Goal: Task Accomplishment & Management: Use online tool/utility

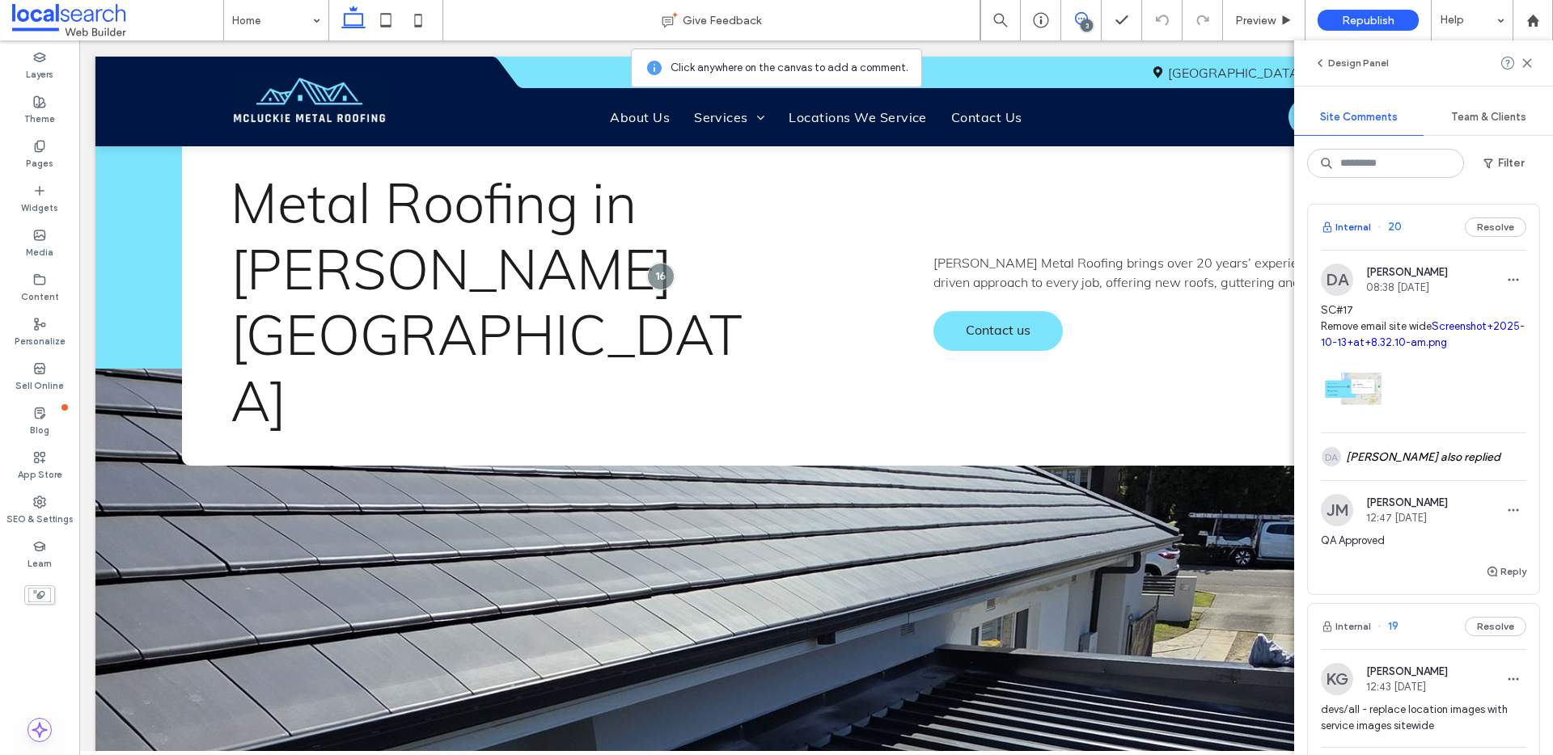
click at [1349, 226] on button "Internal" at bounding box center [1346, 227] width 50 height 19
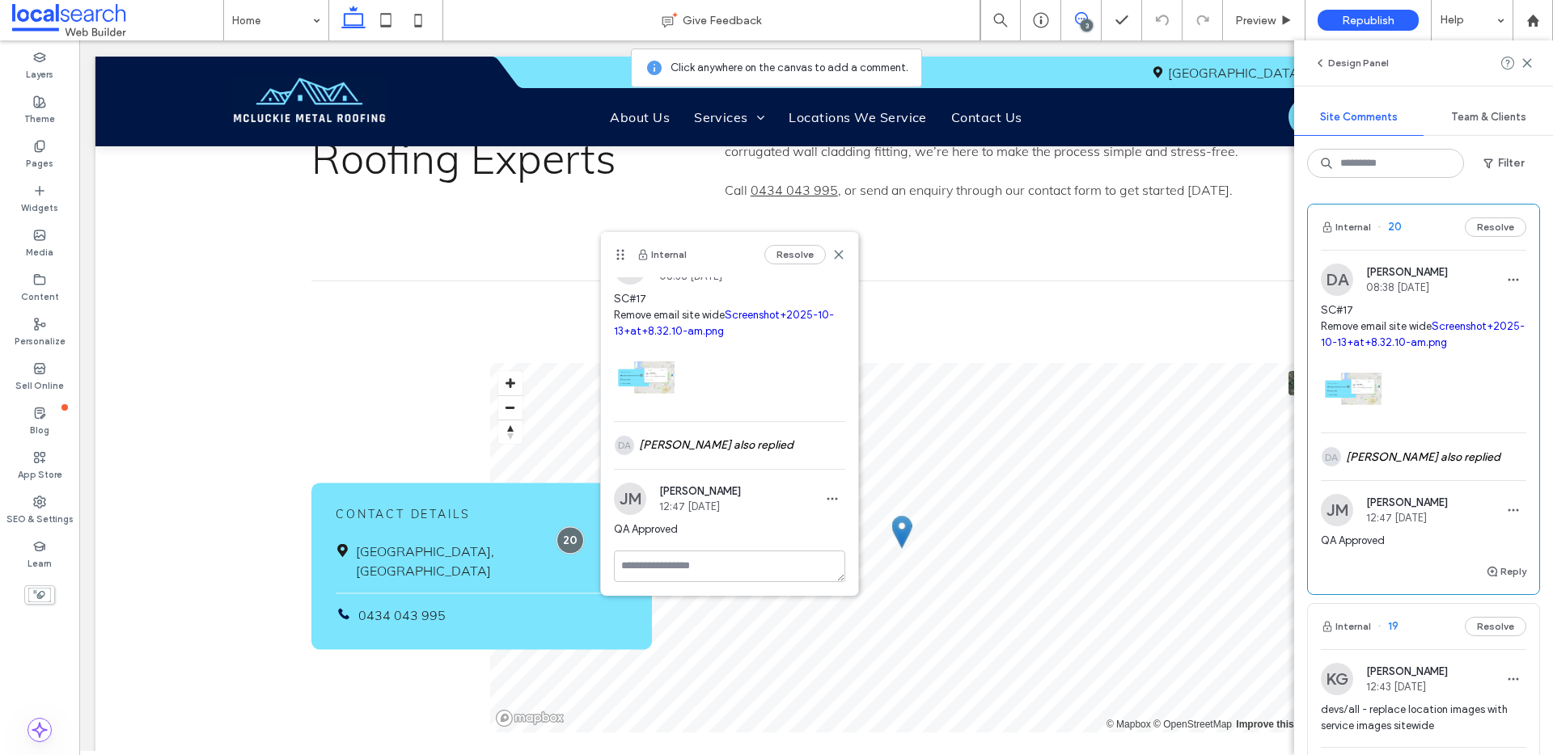
scroll to position [29, 0]
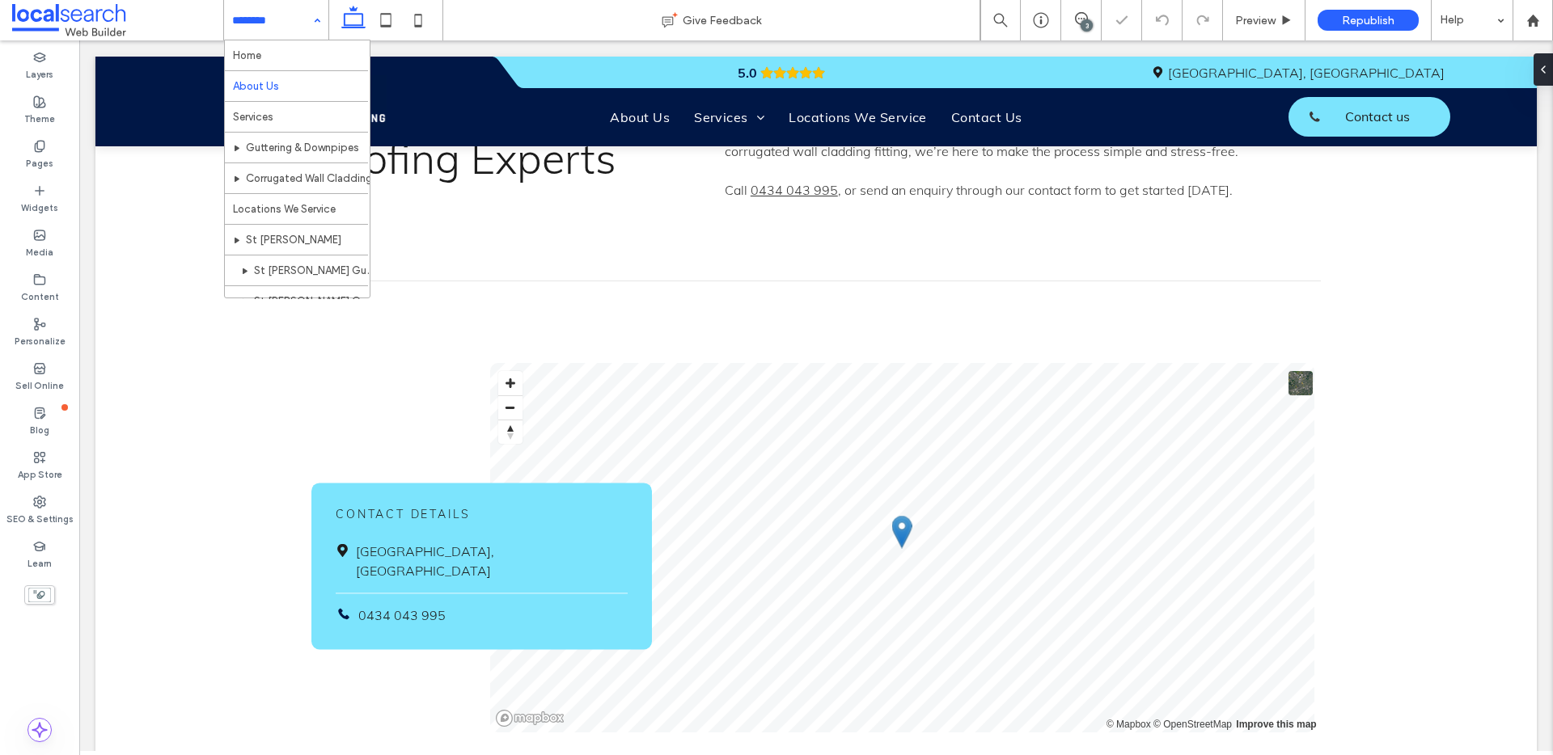
click at [307, 23] on div "Home About Us Services Guttering & Downpipes Corrugated Wall Cladding Locations…" at bounding box center [276, 20] width 104 height 40
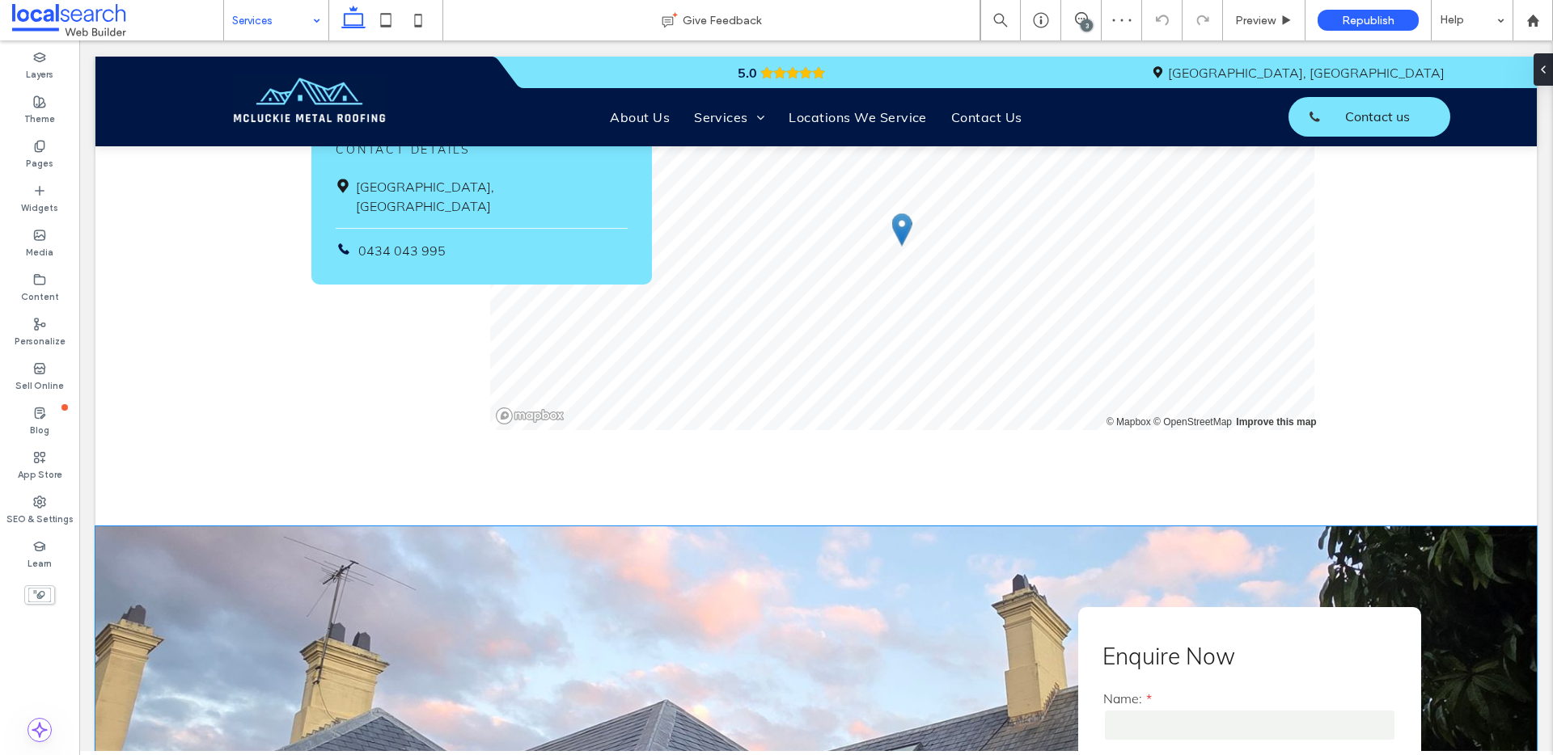
scroll to position [1913, 0]
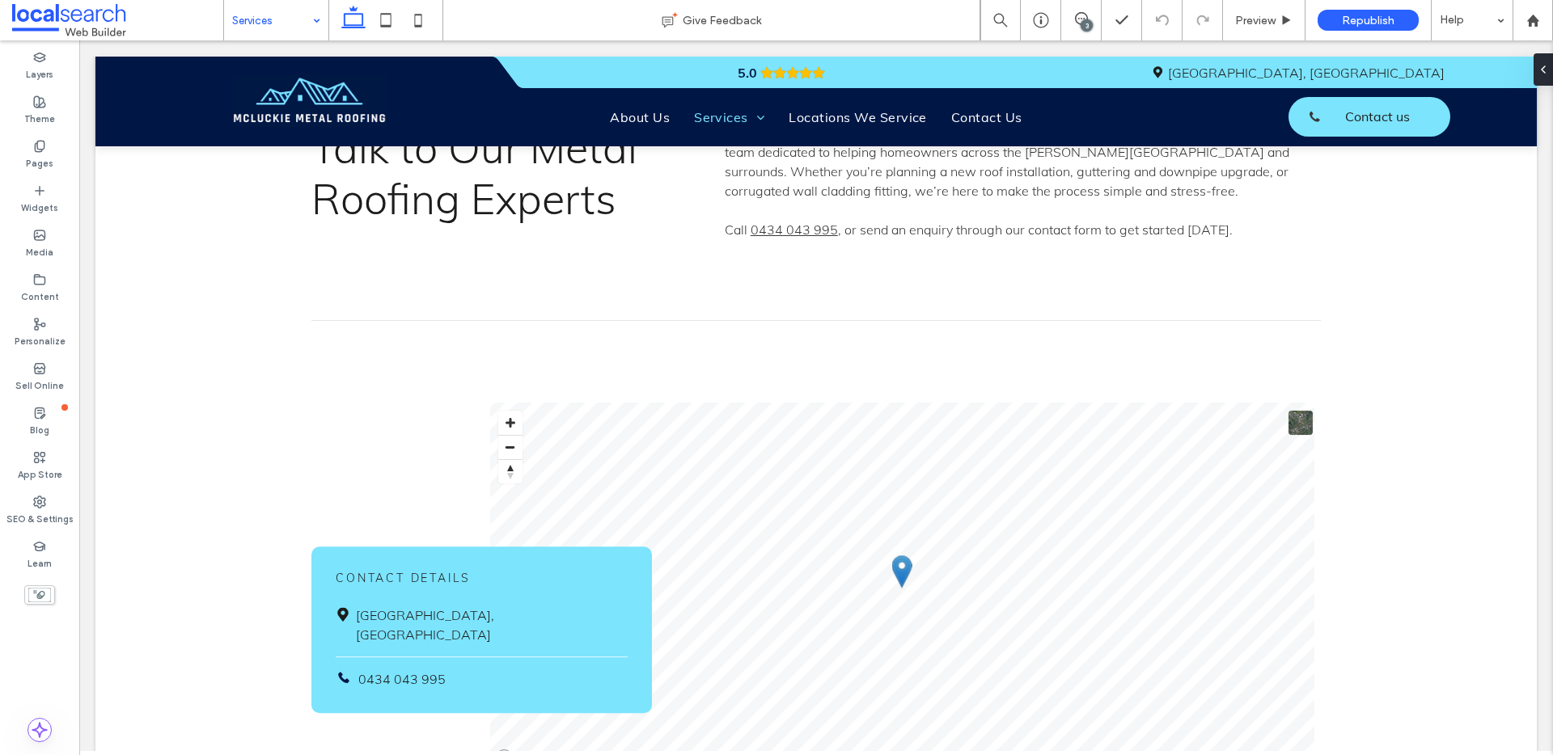
click at [312, 15] on div "Services" at bounding box center [276, 20] width 104 height 40
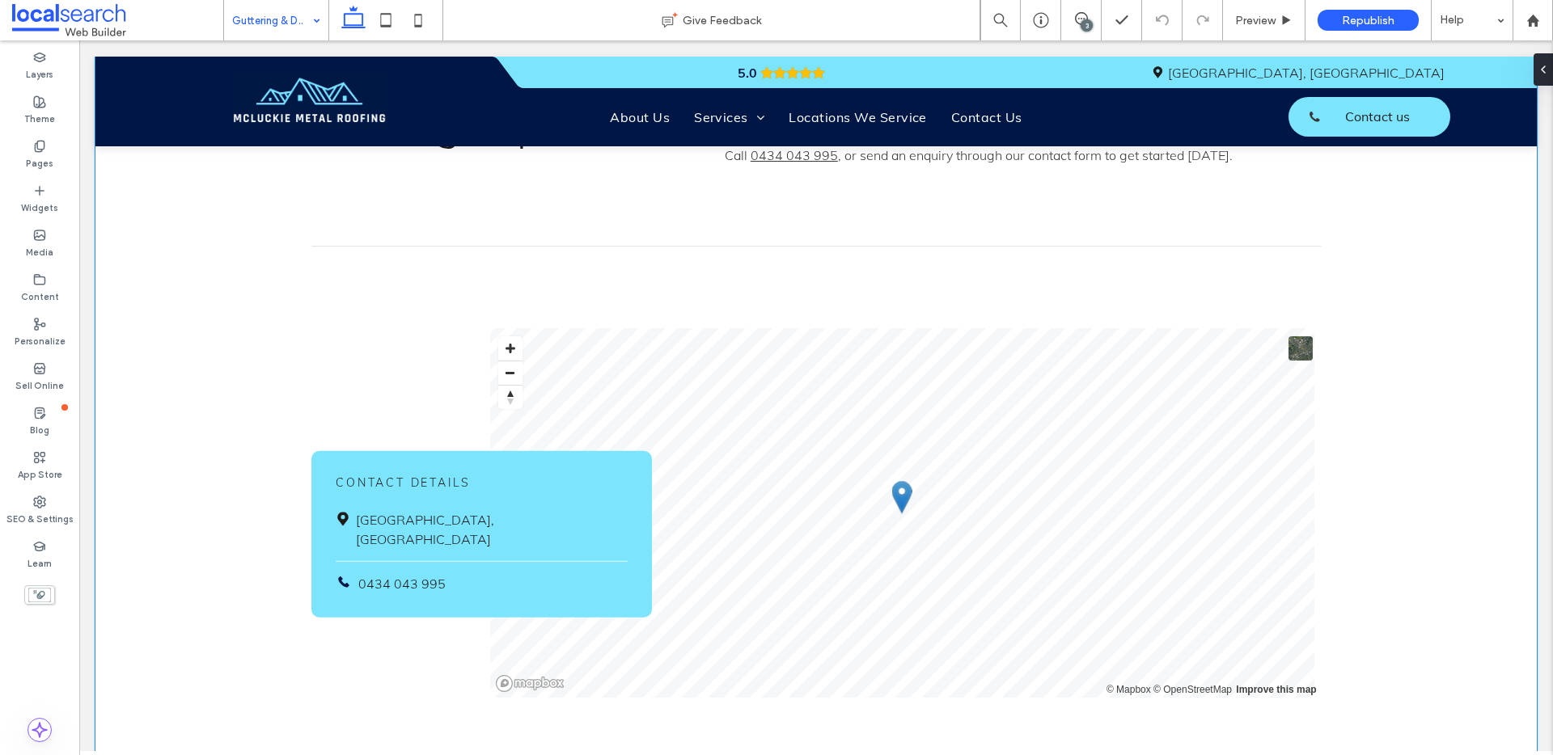
scroll to position [3600, 0]
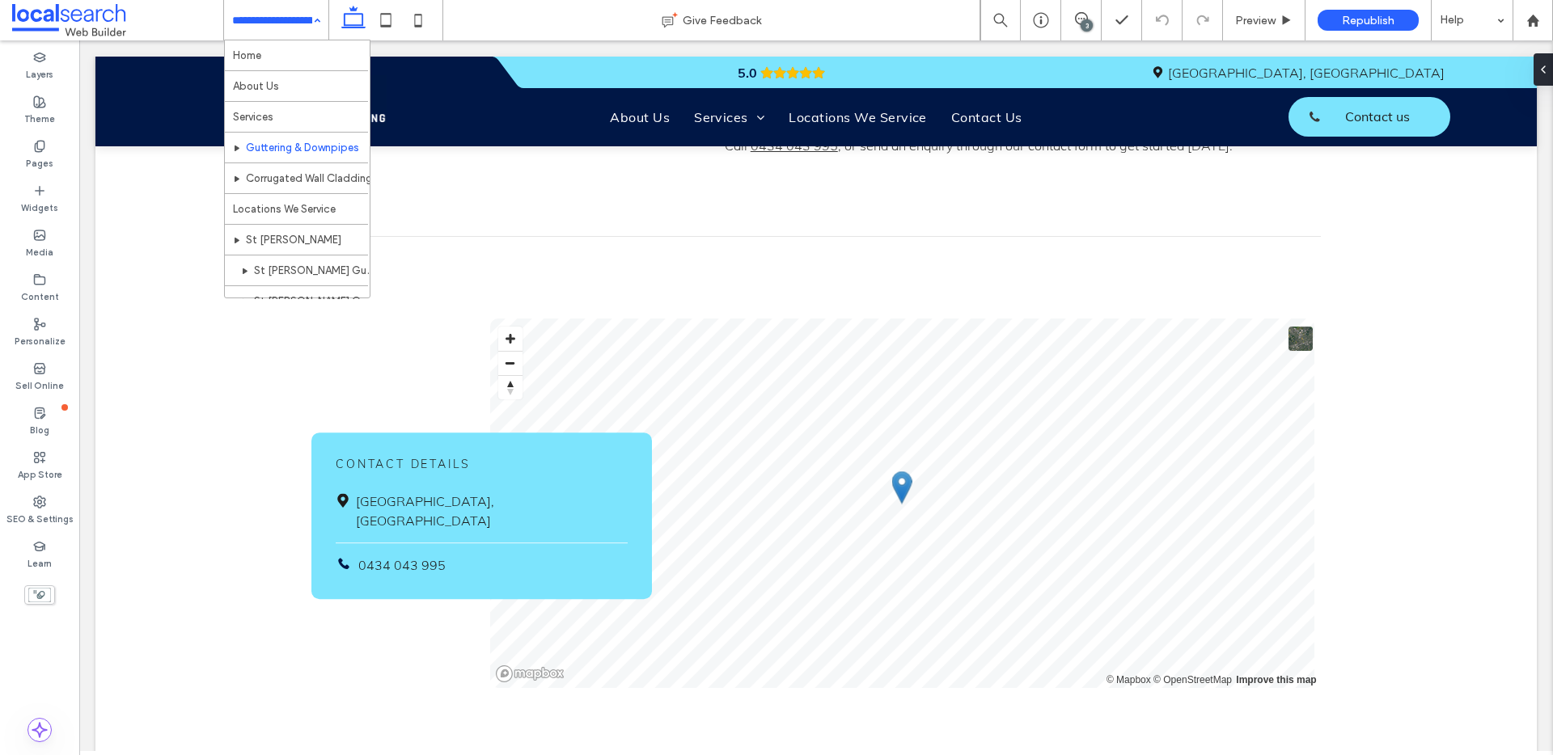
click at [239, 23] on input at bounding box center [272, 20] width 80 height 40
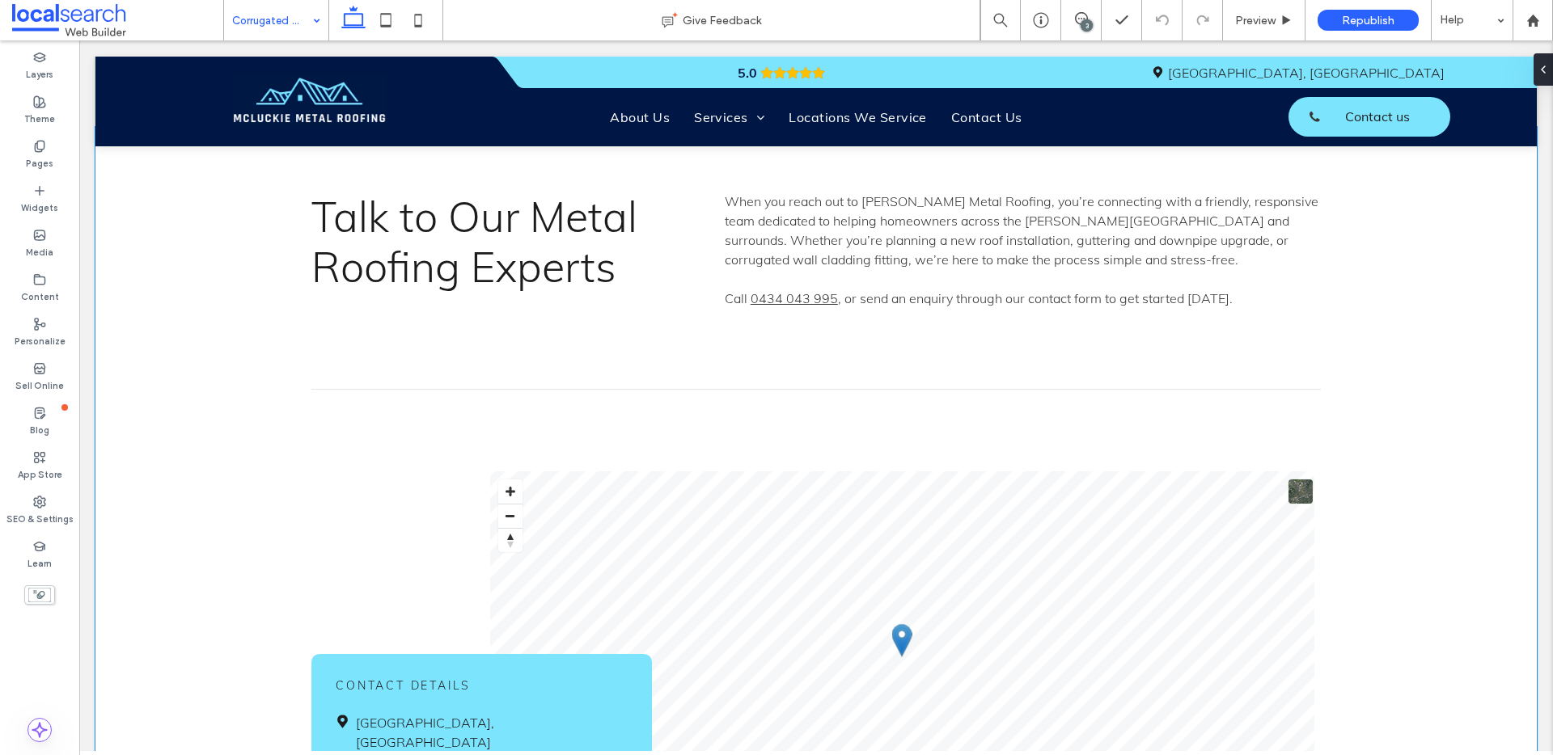
scroll to position [3551, 0]
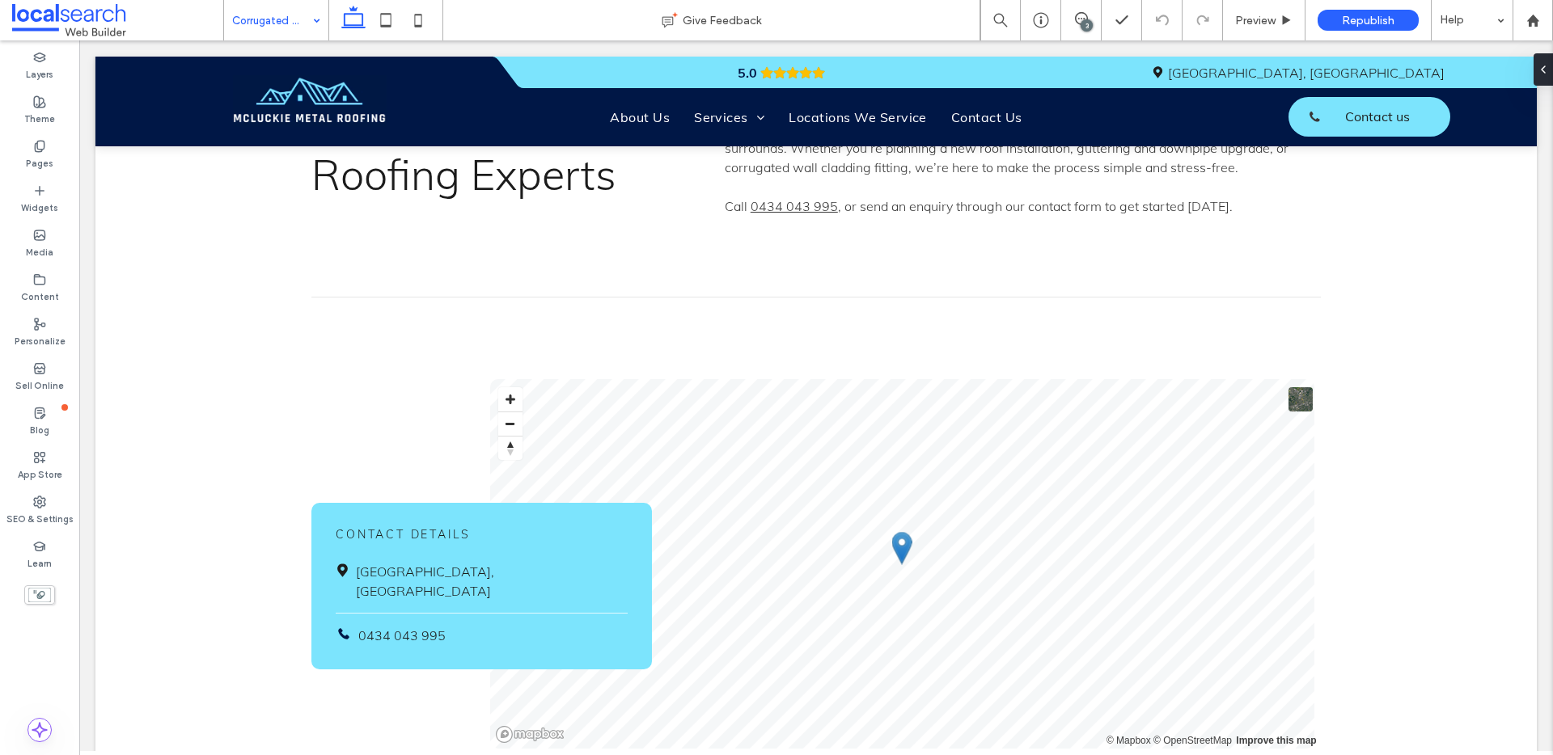
click at [290, 17] on input at bounding box center [272, 20] width 80 height 40
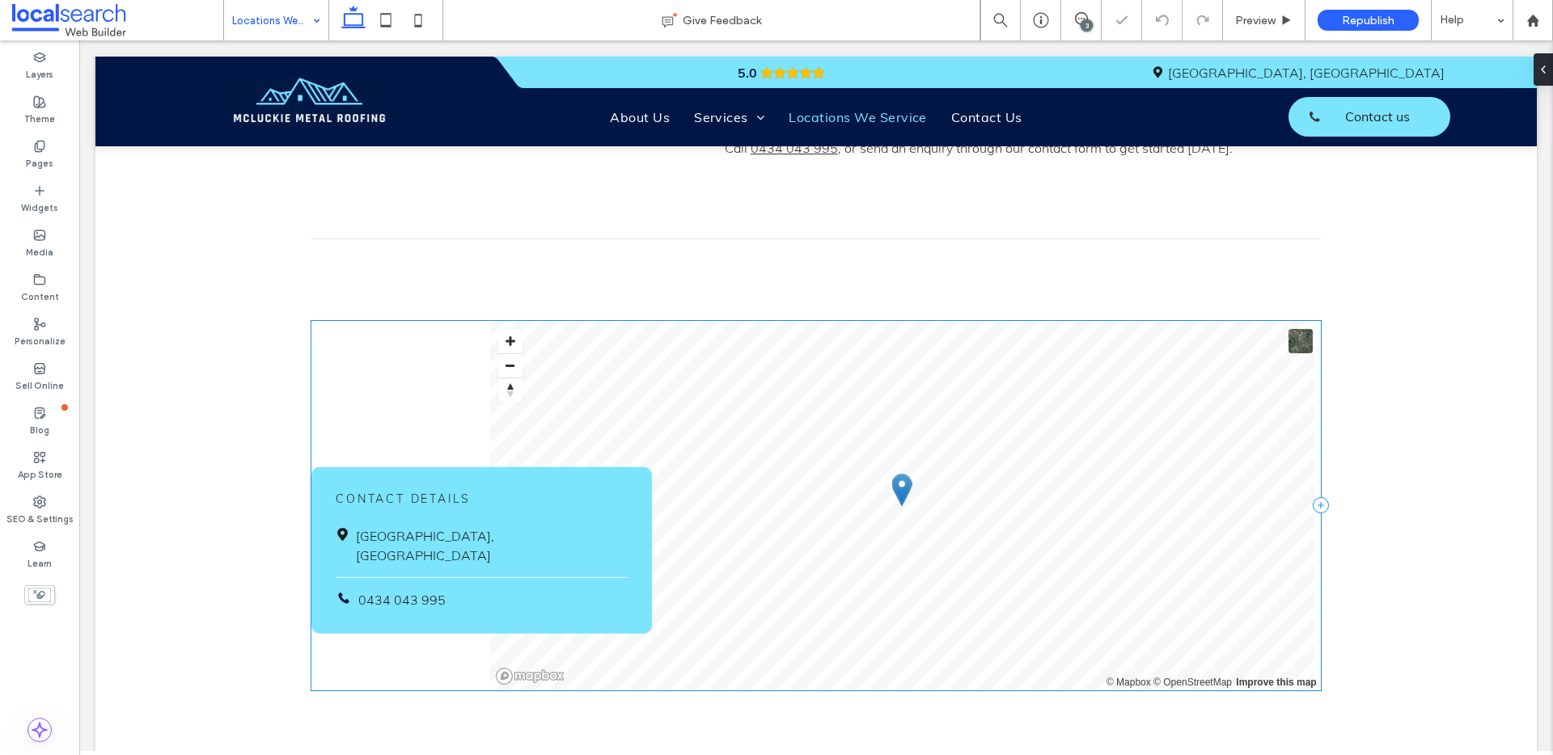
scroll to position [1931, 0]
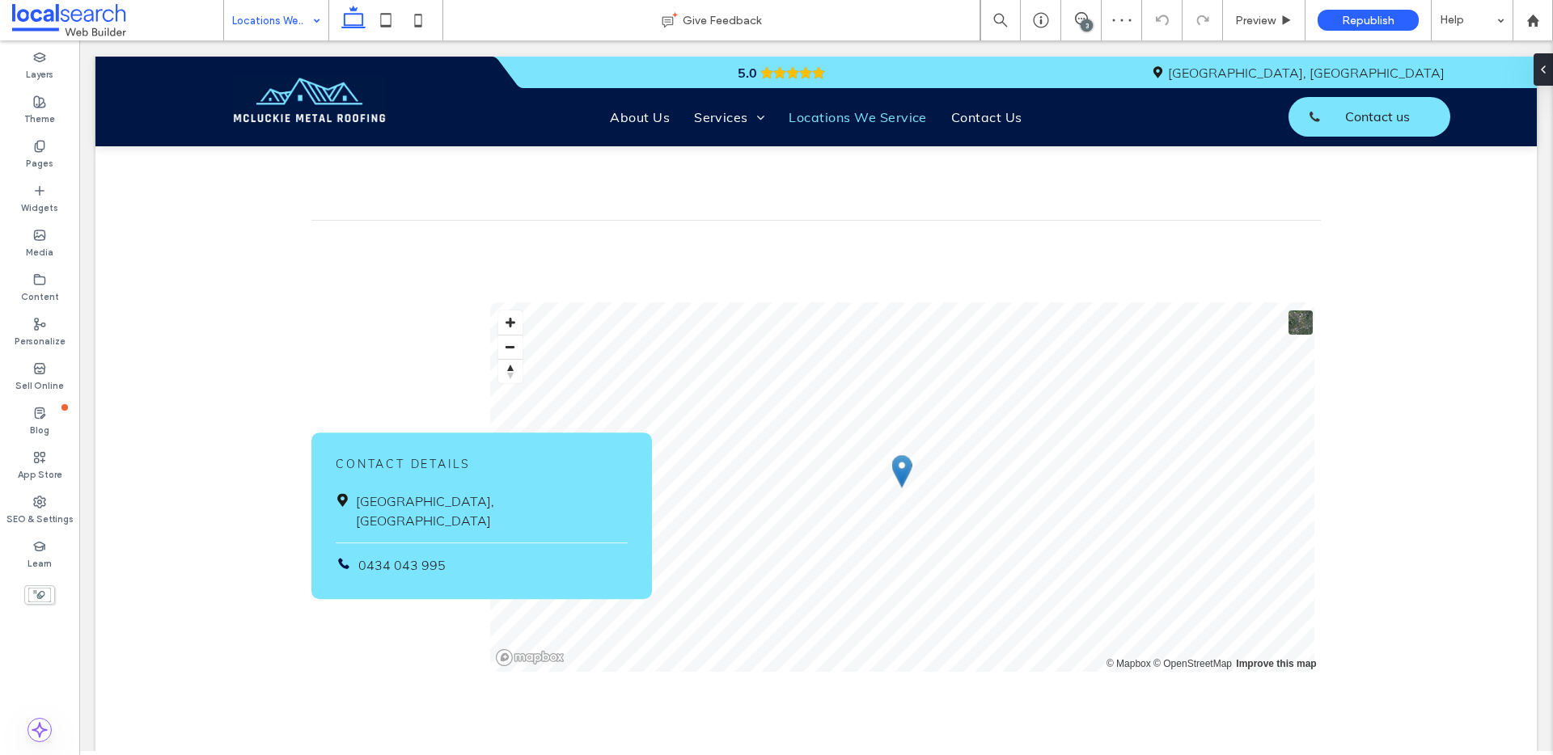
click at [302, 22] on input at bounding box center [272, 20] width 80 height 40
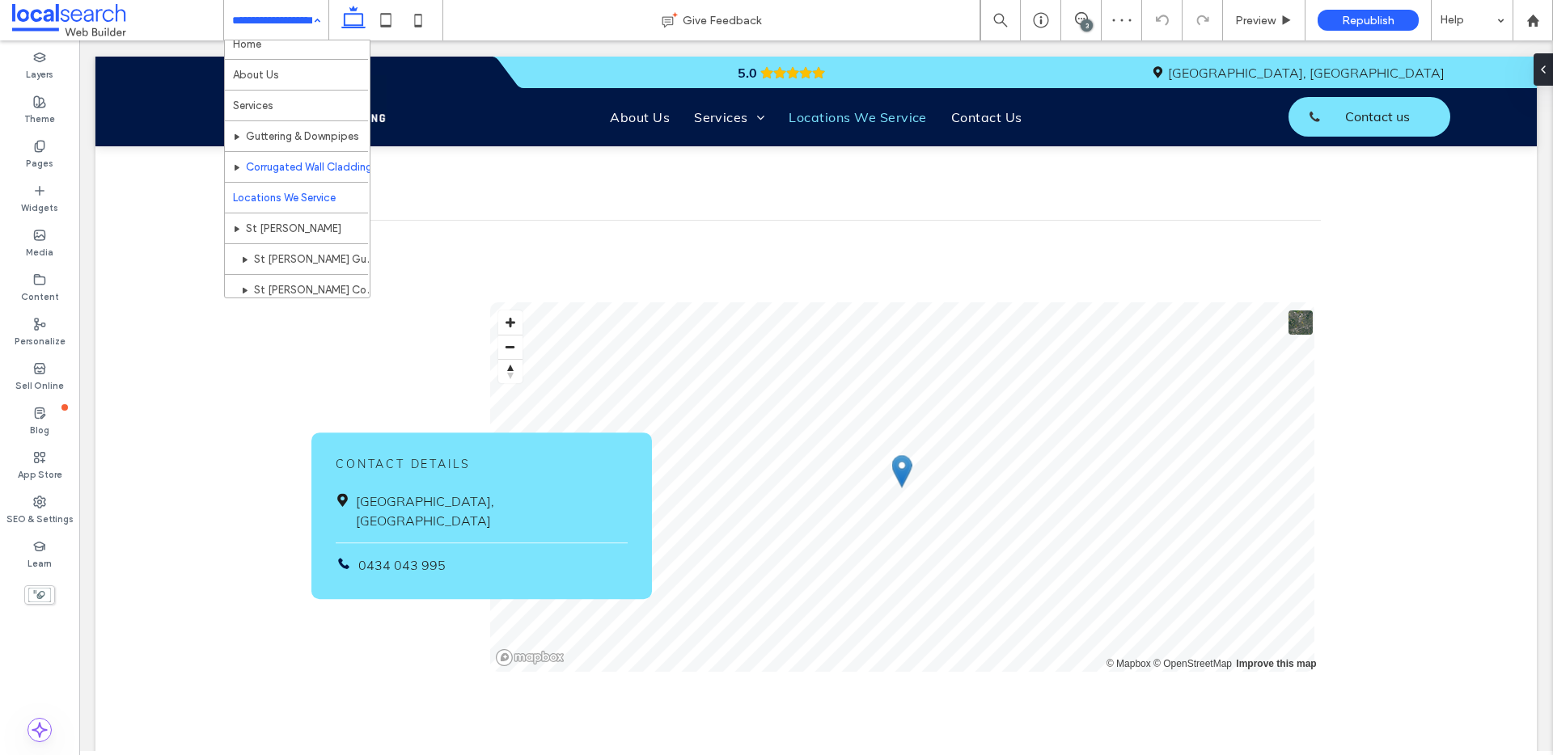
scroll to position [29, 0]
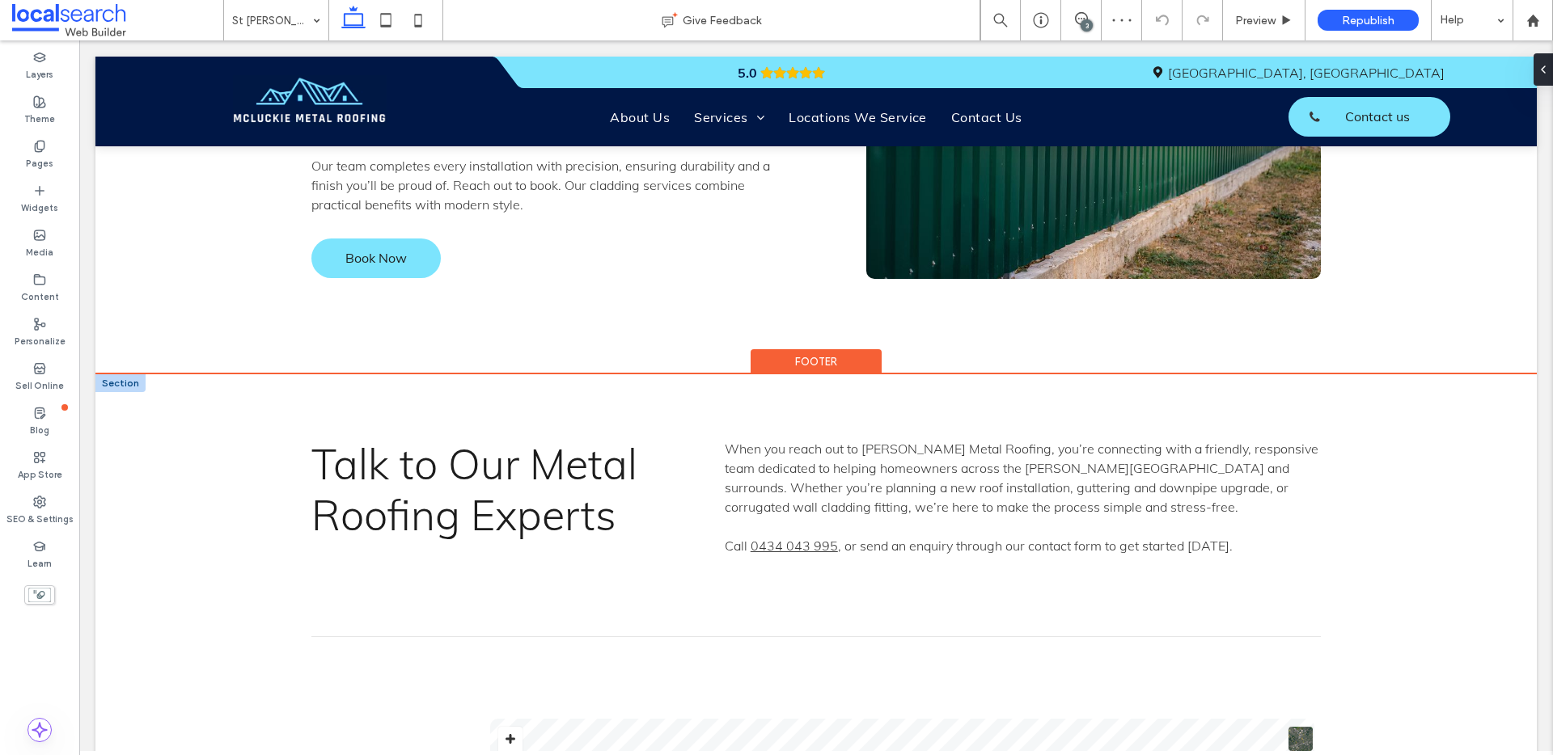
scroll to position [3838, 0]
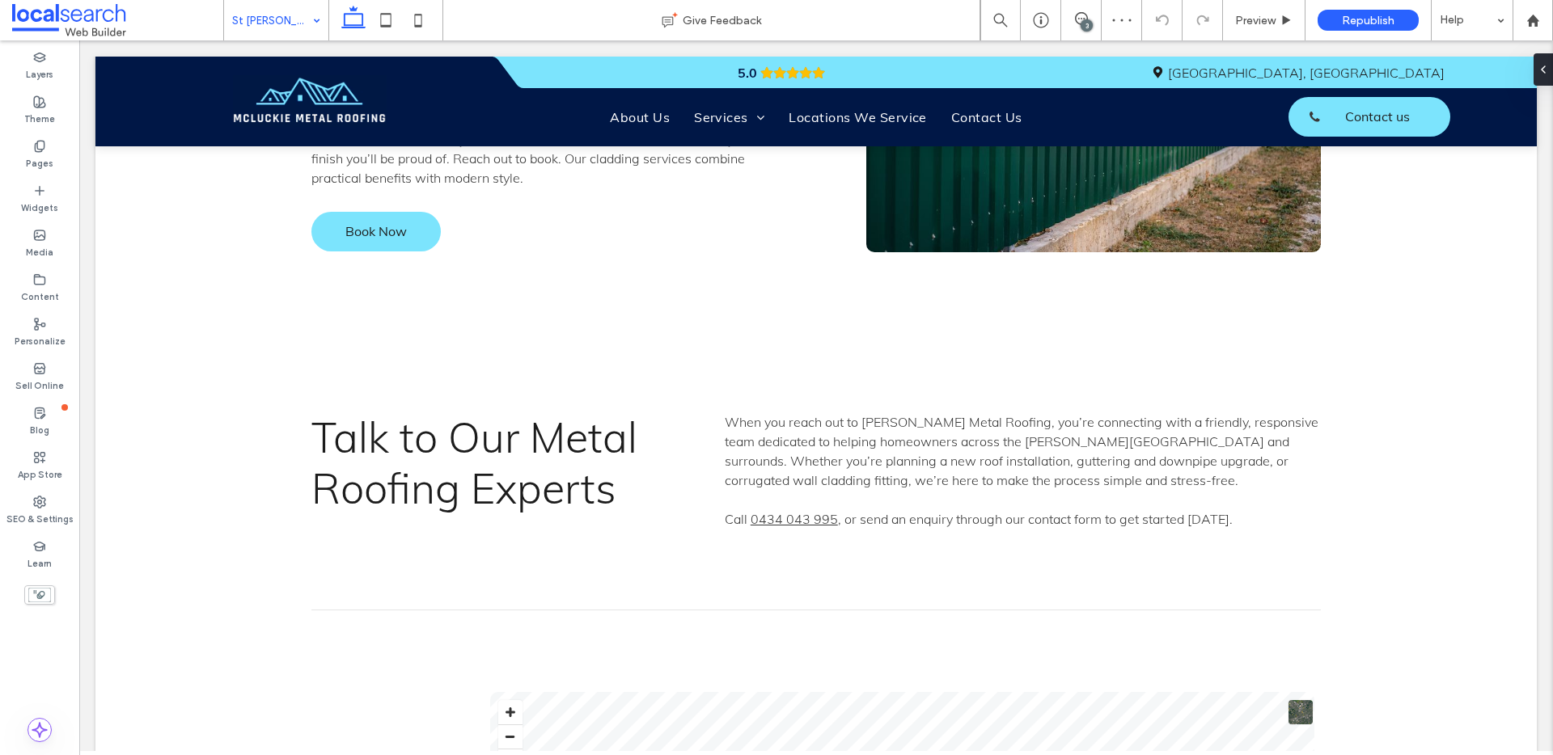
click at [294, 0] on input at bounding box center [272, 20] width 80 height 40
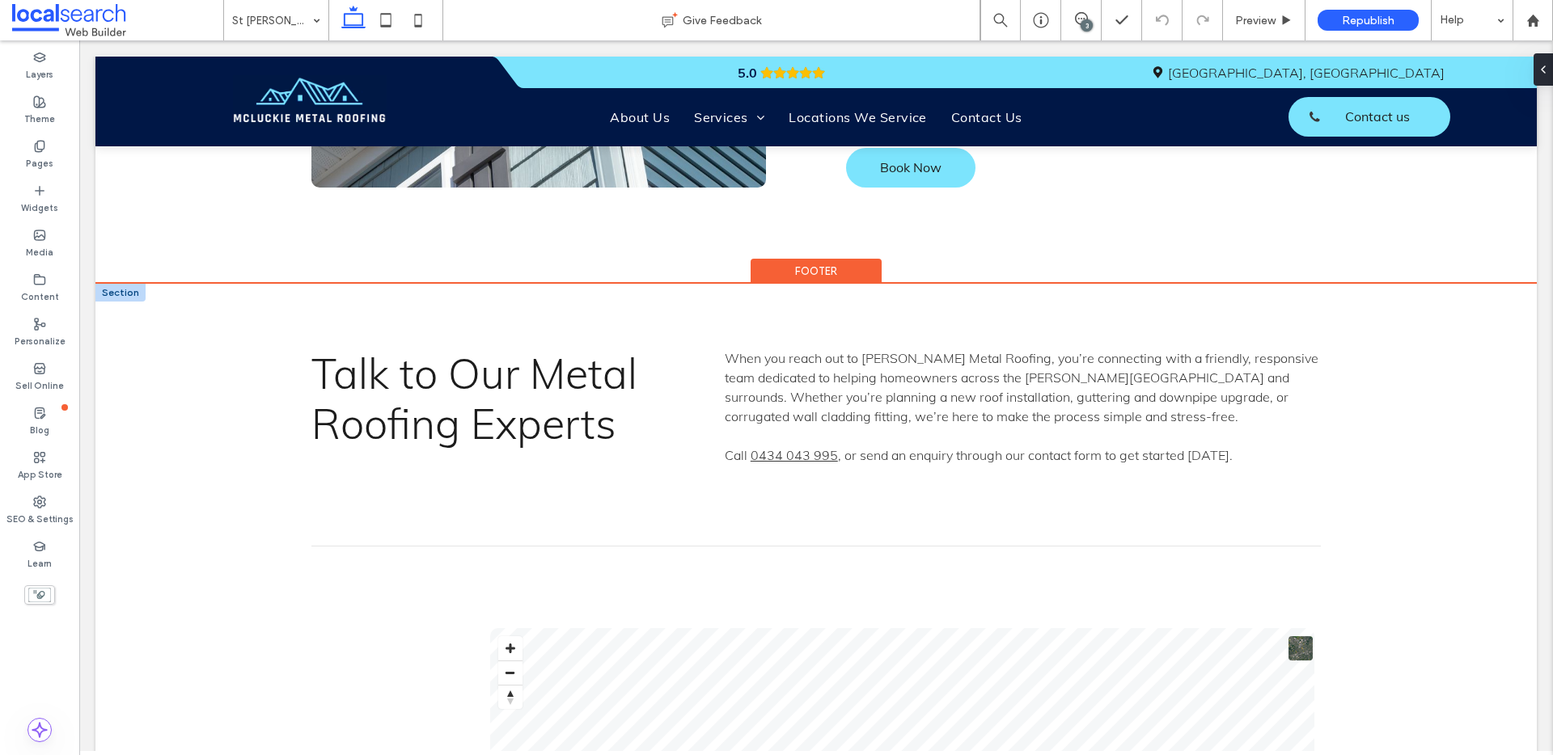
scroll to position [3958, 0]
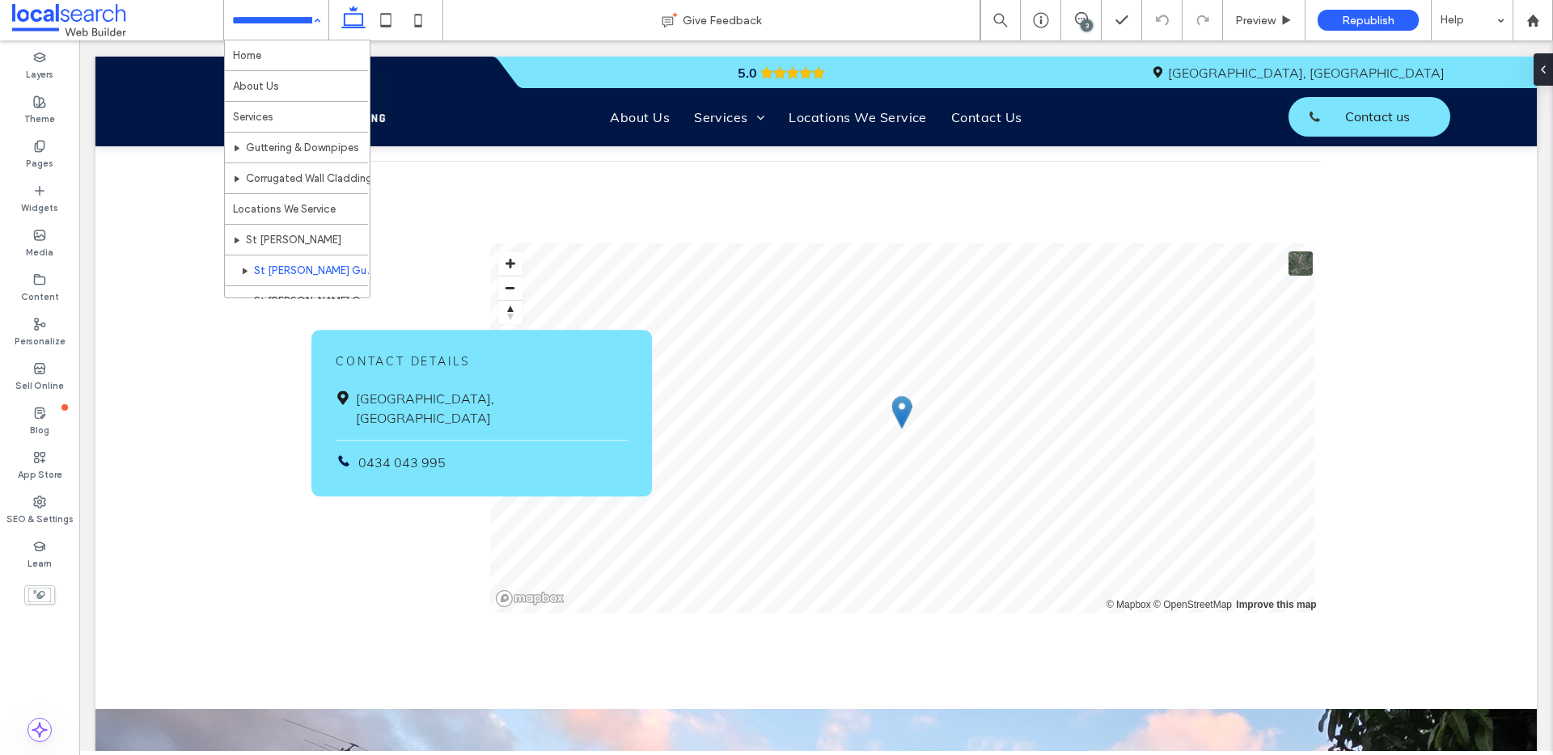
click at [318, 21] on div "Home About Us Services Guttering & Downpipes Corrugated Wall Cladding Locations…" at bounding box center [276, 20] width 104 height 40
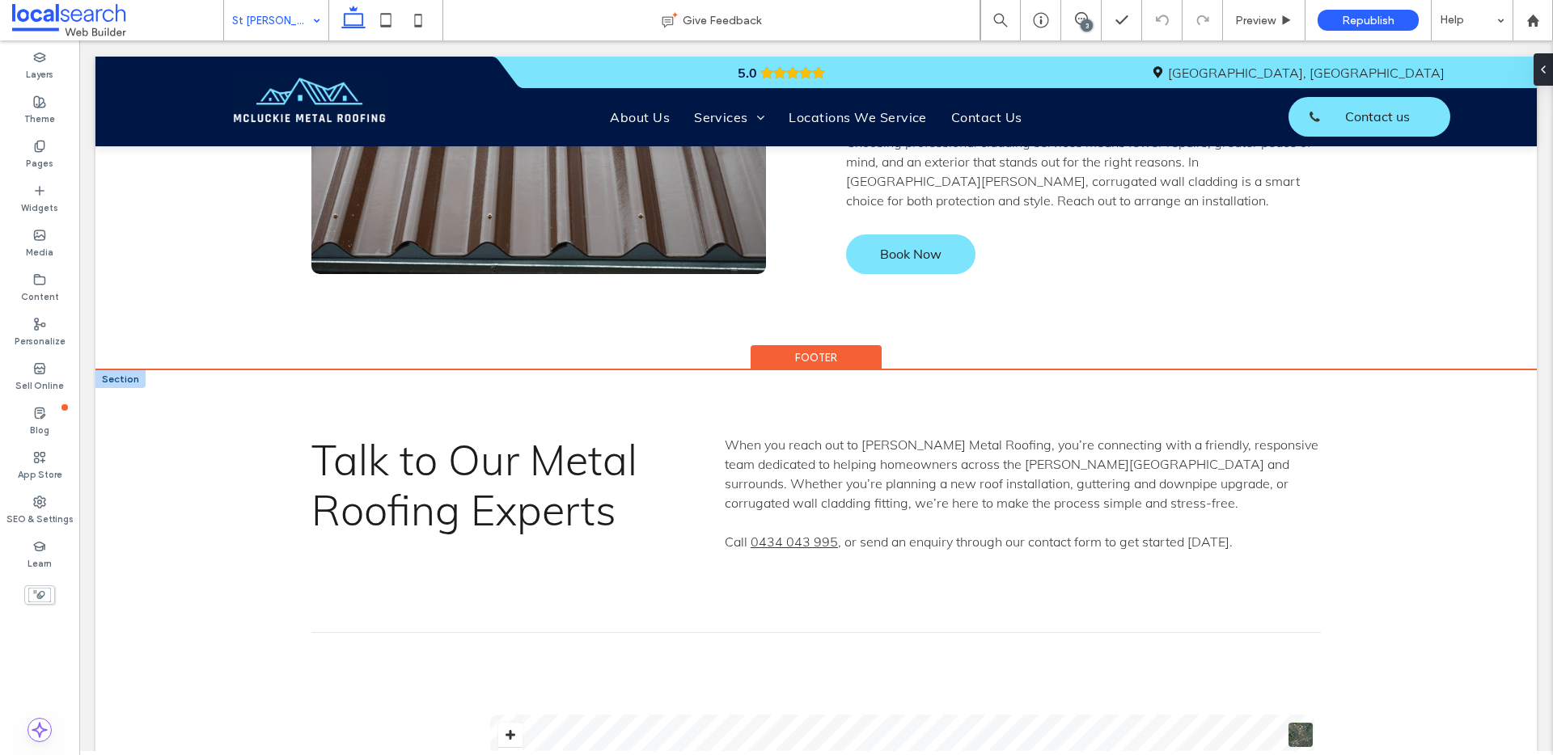
scroll to position [3885, 0]
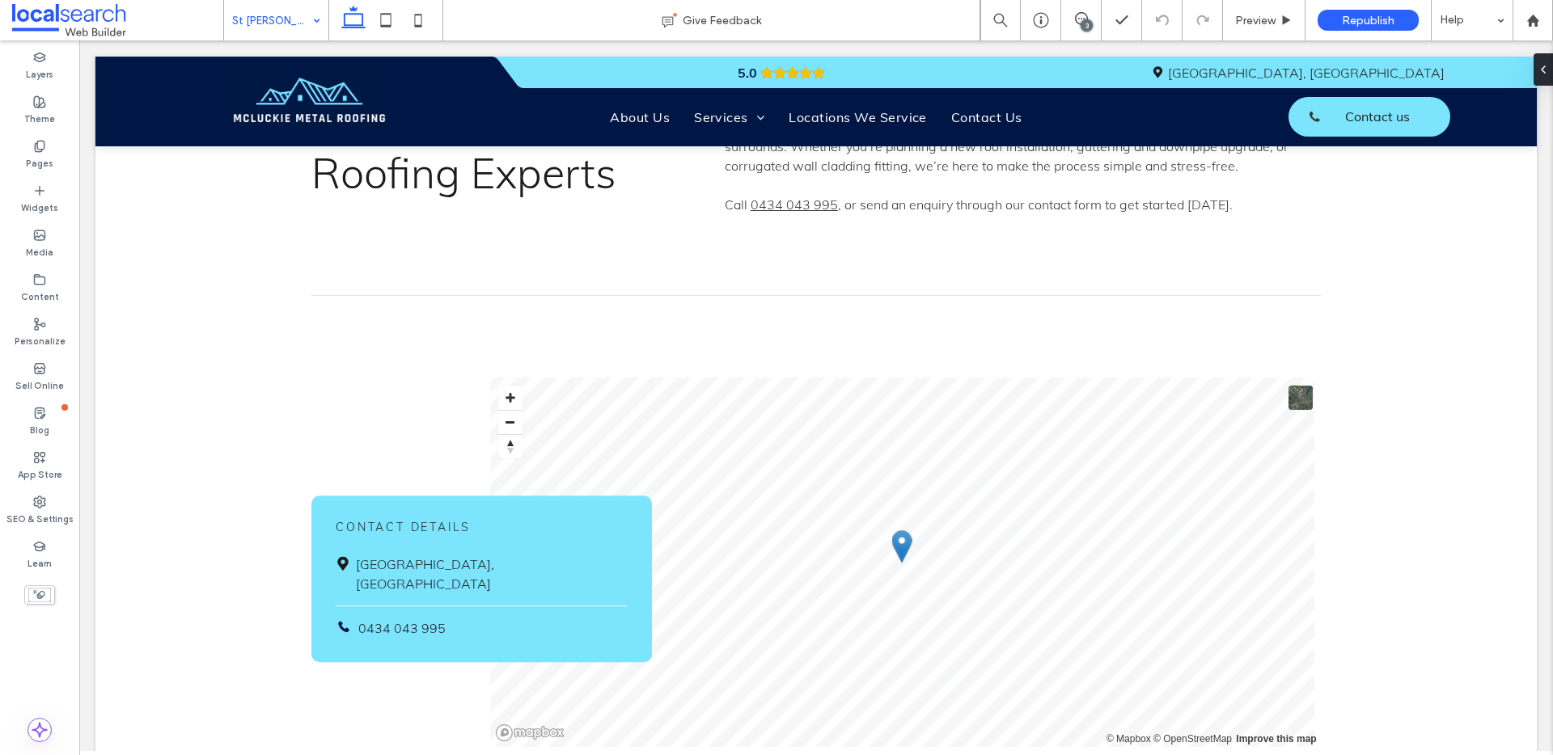
click at [315, 19] on div "St George Corrugated Wall Cladding" at bounding box center [276, 20] width 104 height 40
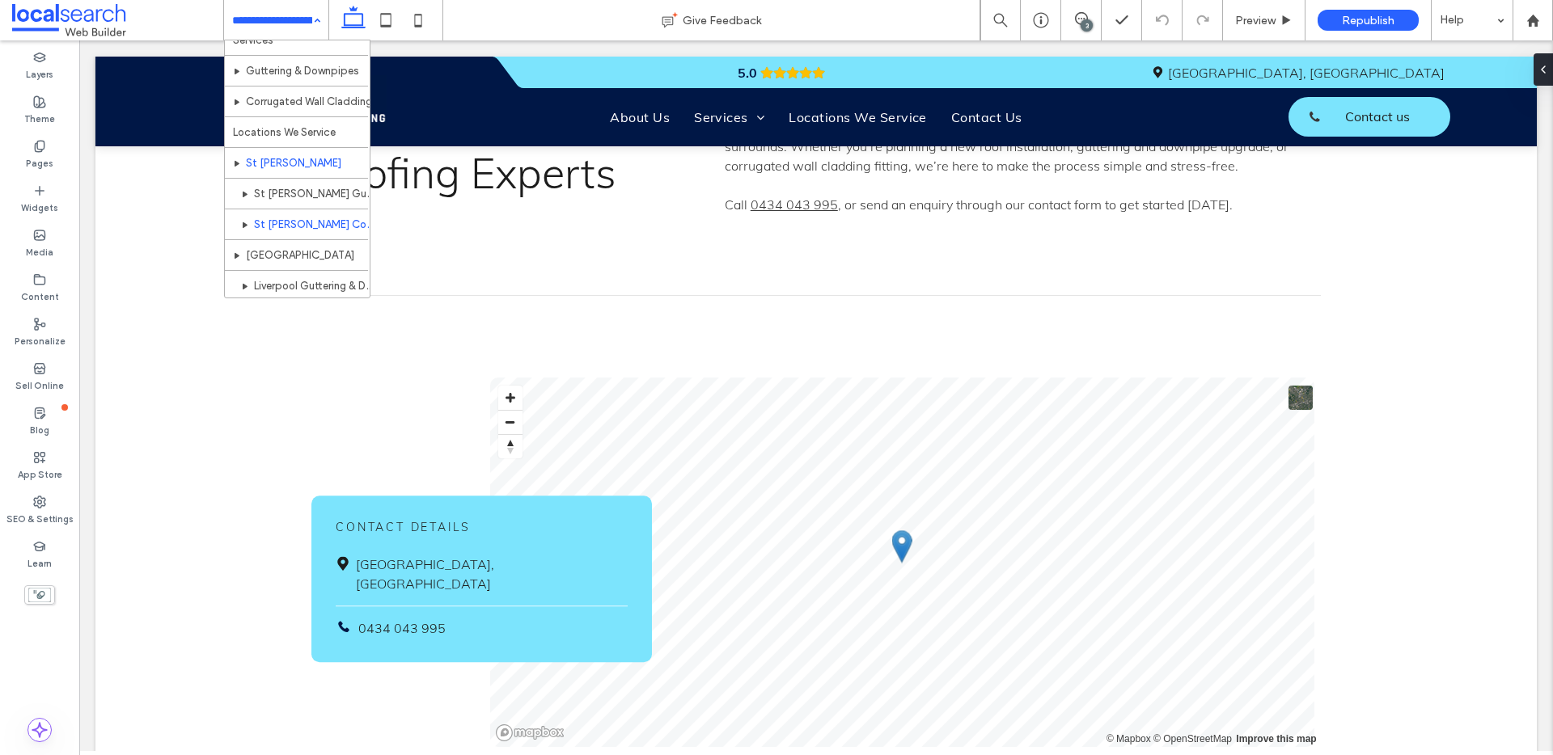
scroll to position [232, 0]
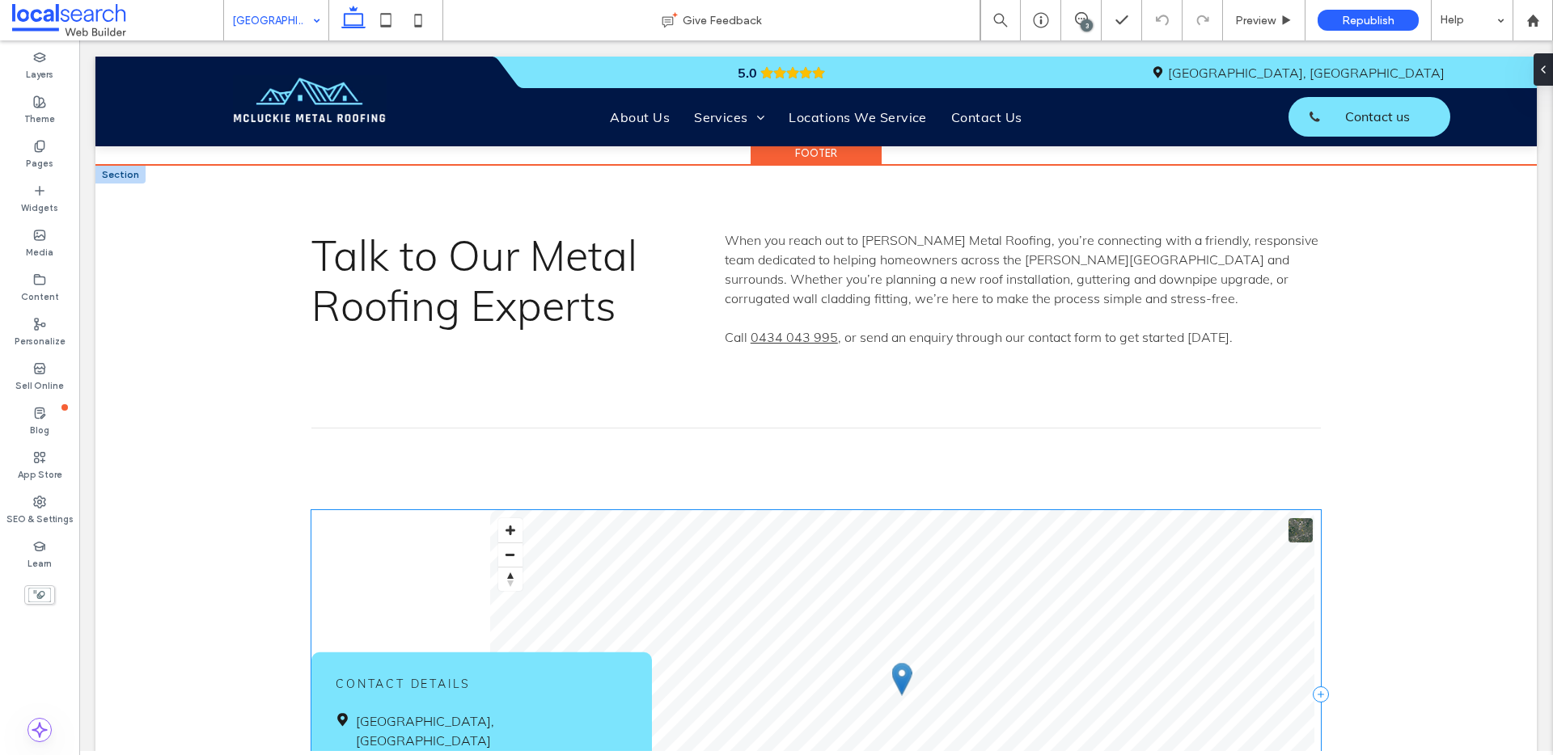
scroll to position [3812, 0]
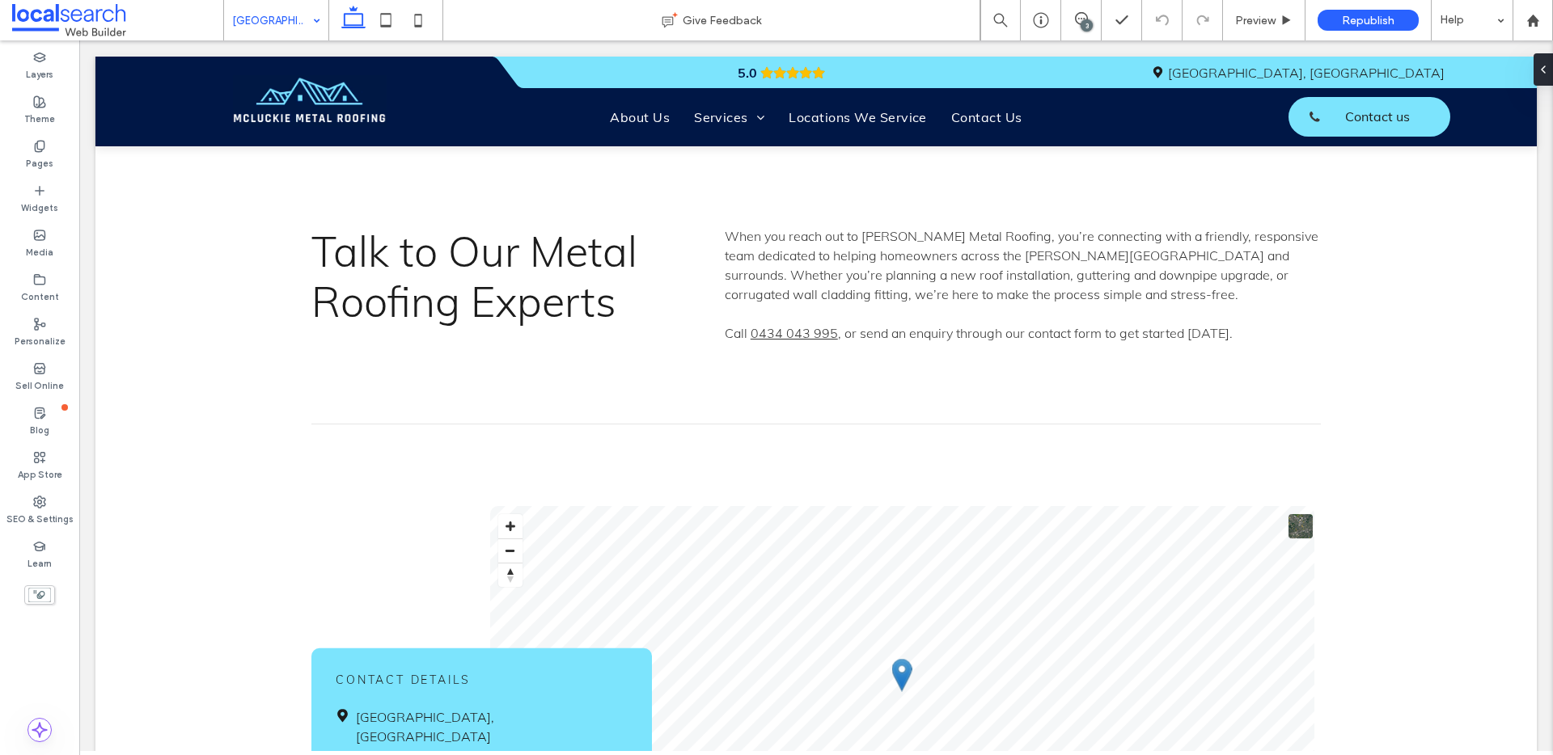
click at [319, 23] on div "Liverpool" at bounding box center [276, 20] width 104 height 40
click at [1086, 21] on div "3" at bounding box center [1087, 25] width 12 height 12
click at [1543, 60] on div at bounding box center [1540, 69] width 26 height 32
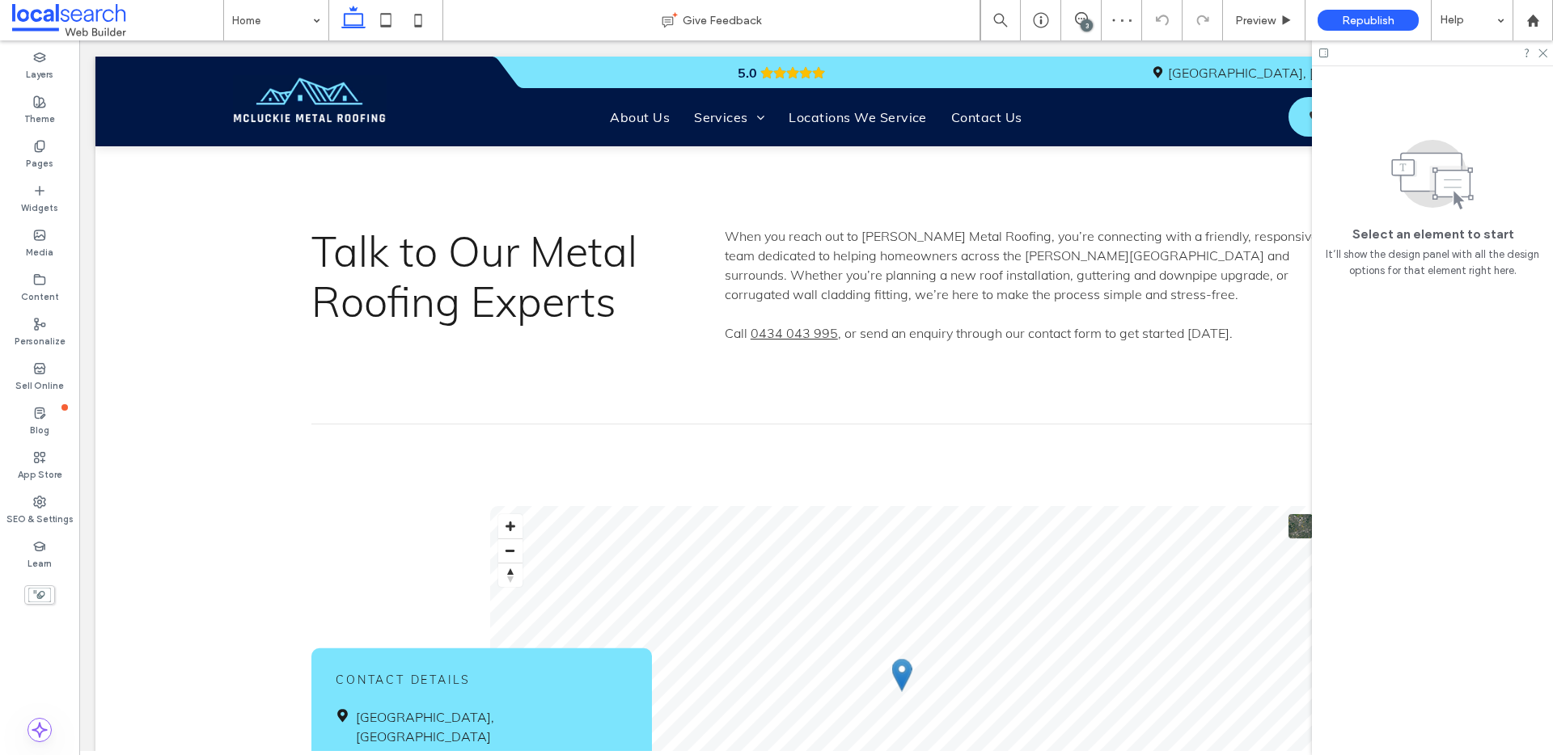
click at [1088, 26] on div "3" at bounding box center [1087, 25] width 12 height 12
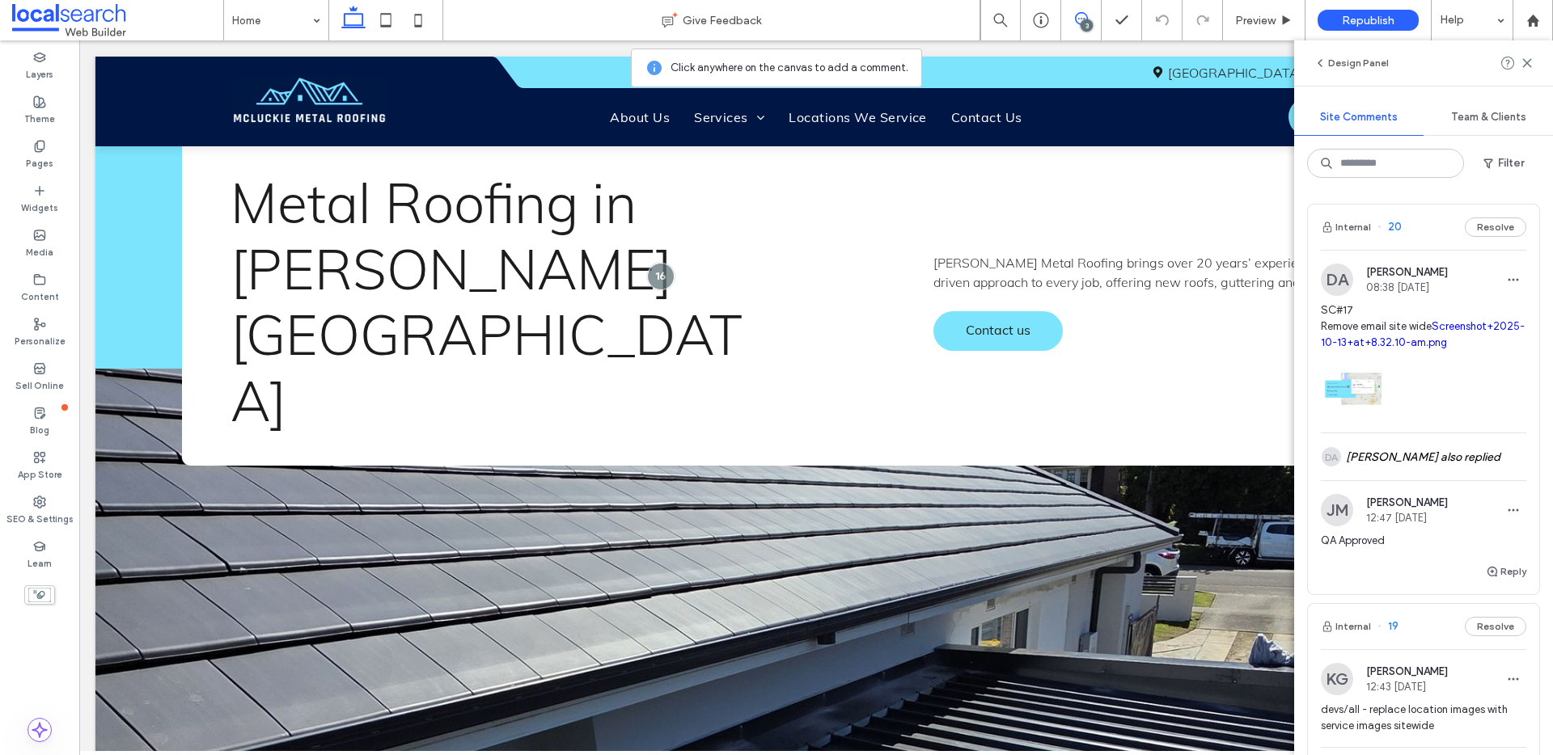
drag, startPoint x: 1491, startPoint y: 224, endPoint x: 1480, endPoint y: 230, distance: 11.9
click at [1491, 224] on button "Resolve" at bounding box center [1495, 227] width 61 height 19
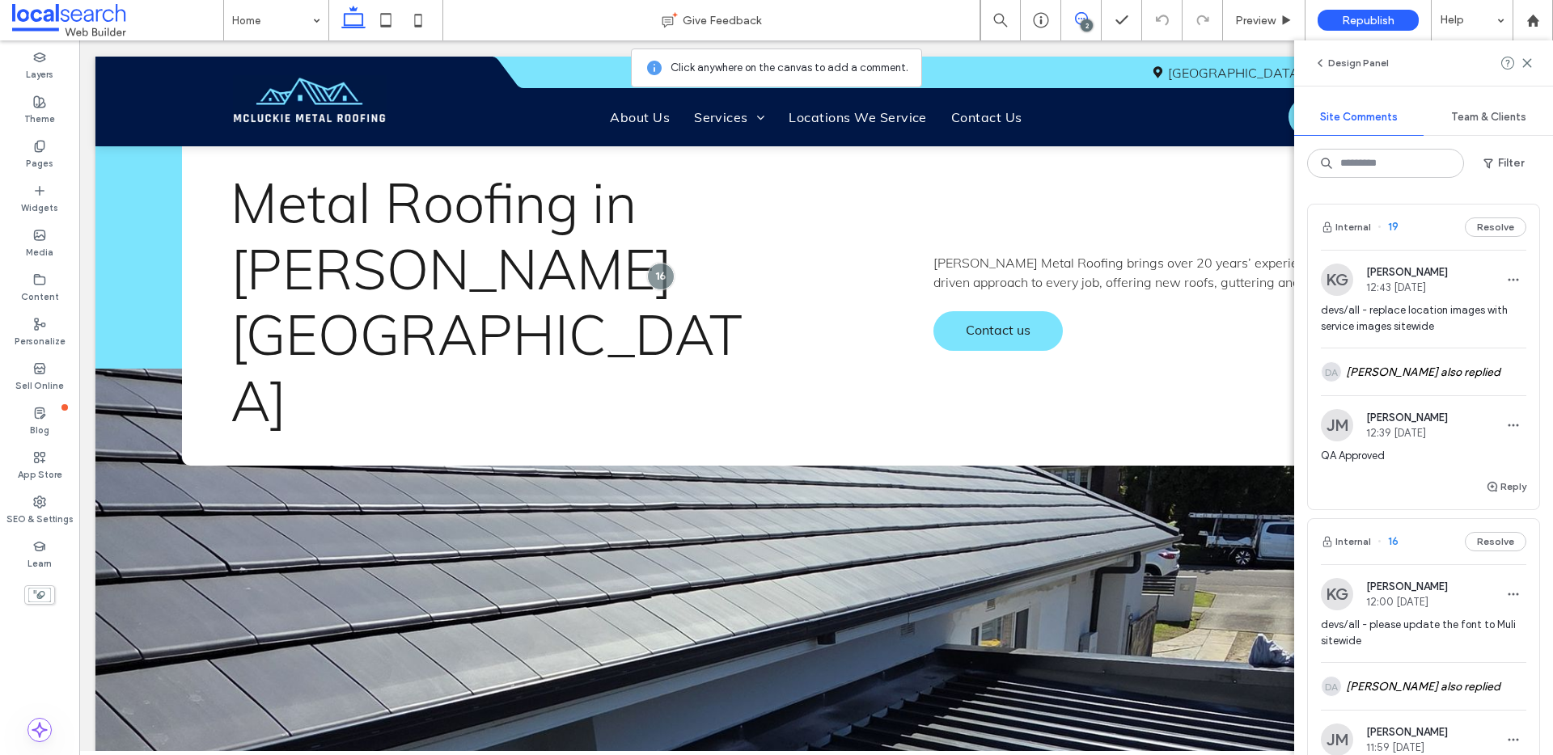
click at [1354, 223] on button "Internal" at bounding box center [1346, 227] width 50 height 19
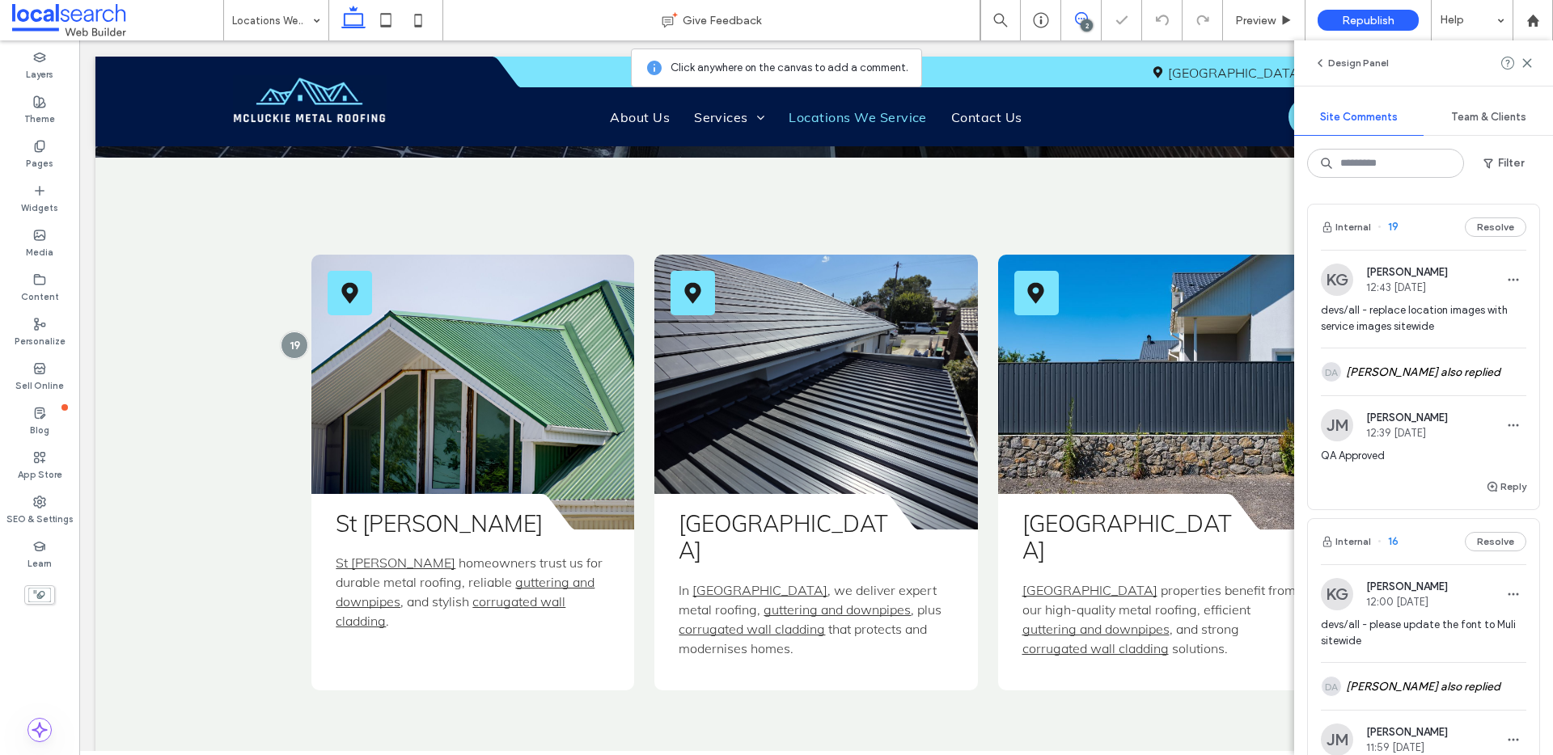
scroll to position [439, 0]
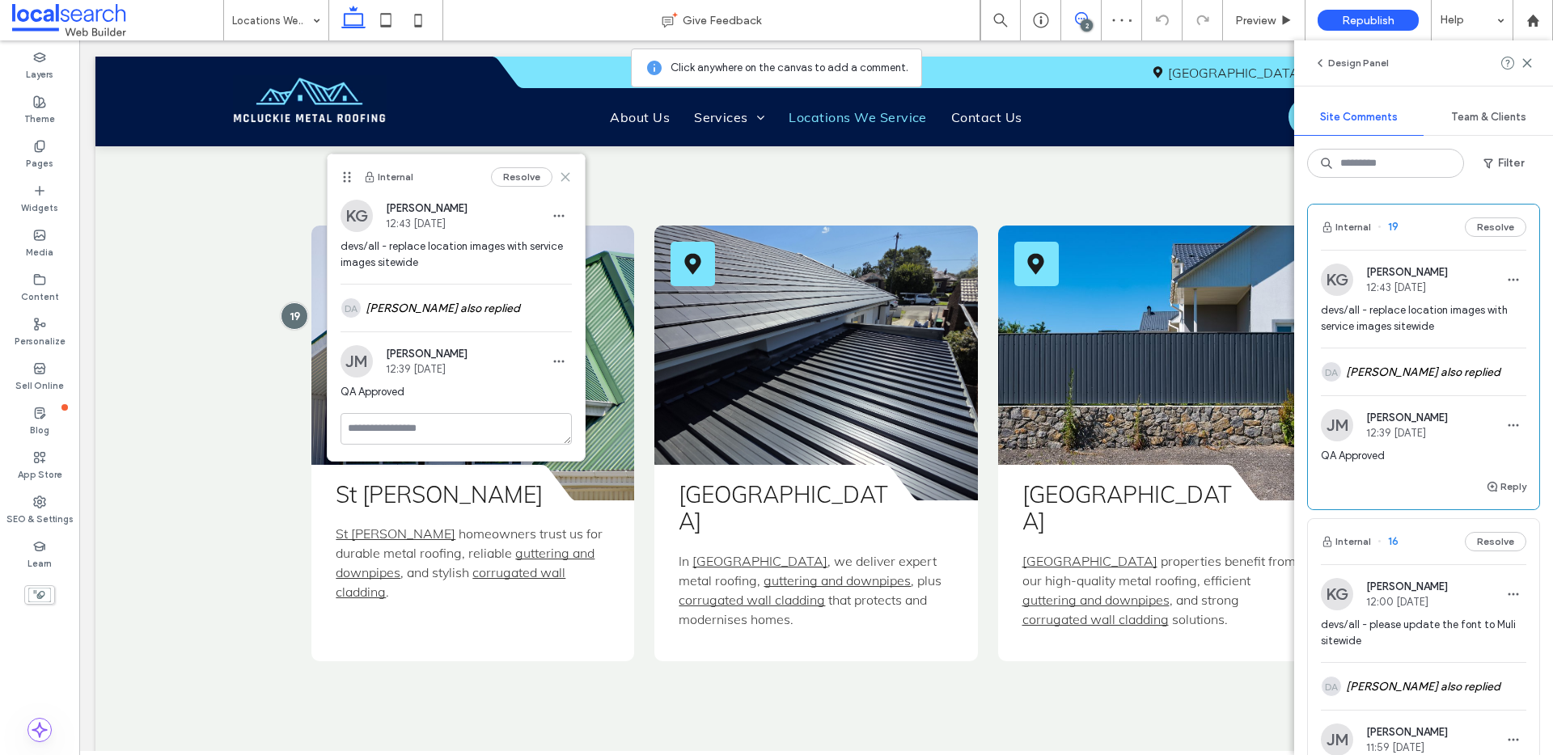
click at [568, 176] on icon at bounding box center [565, 177] width 13 height 13
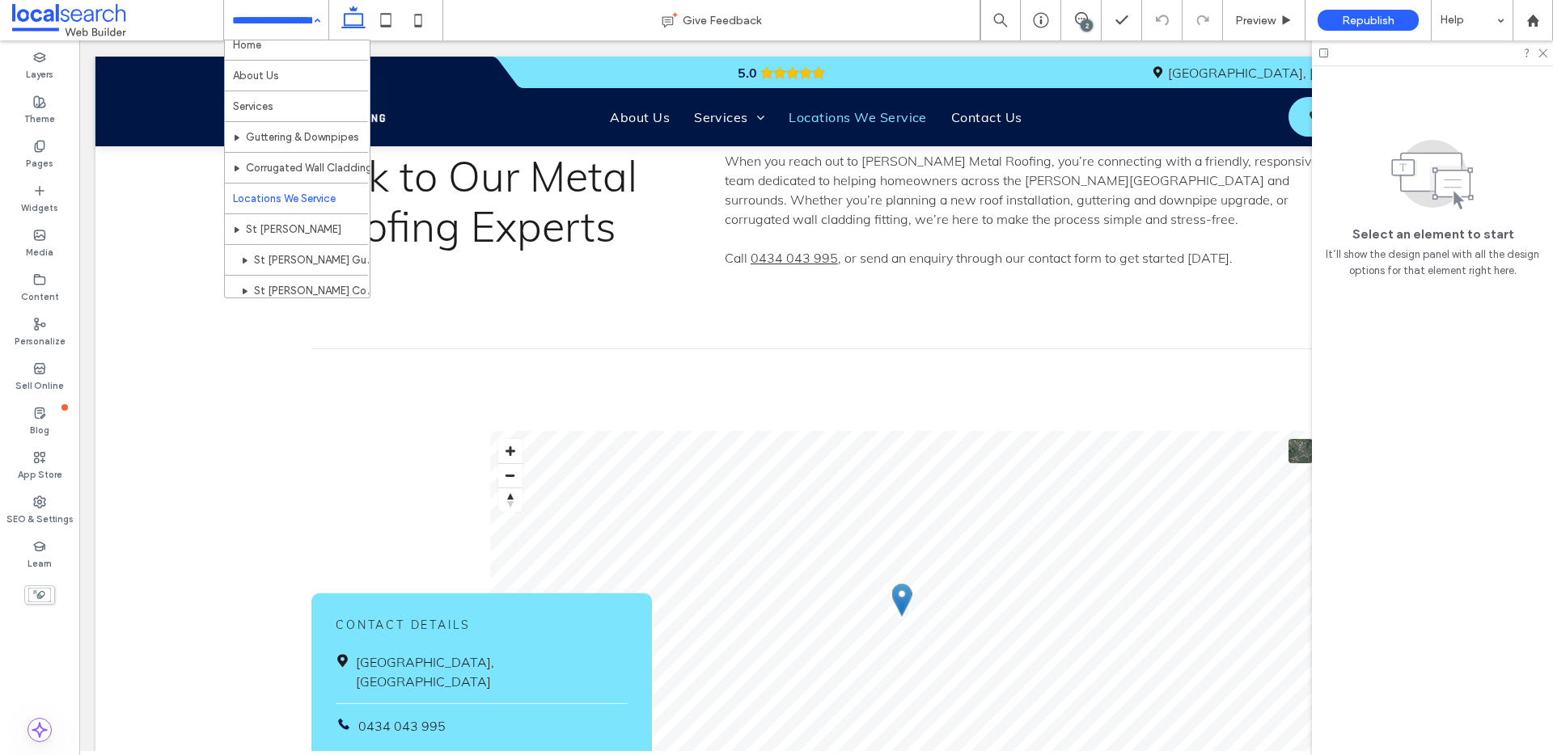
scroll to position [24, 0]
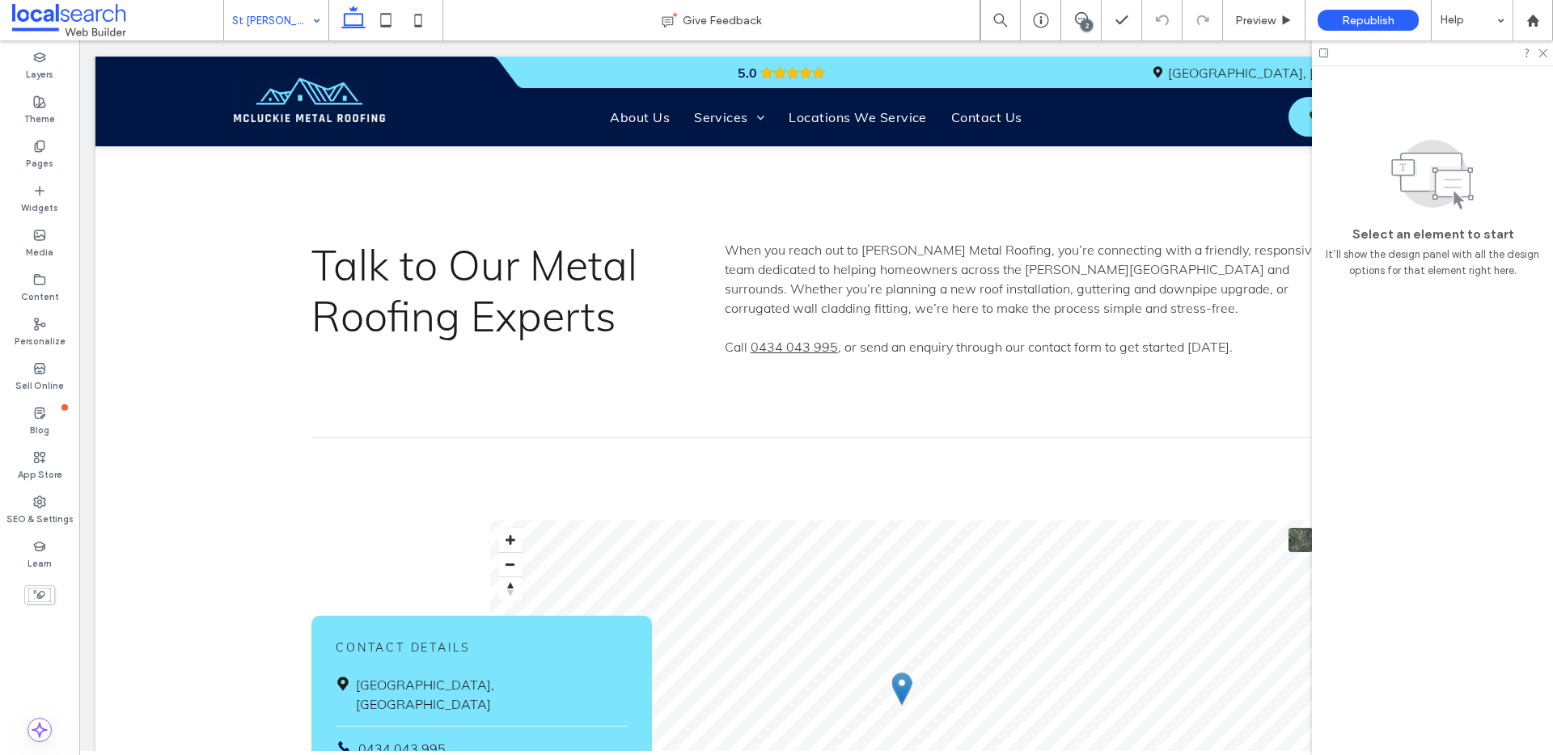
scroll to position [4121, 0]
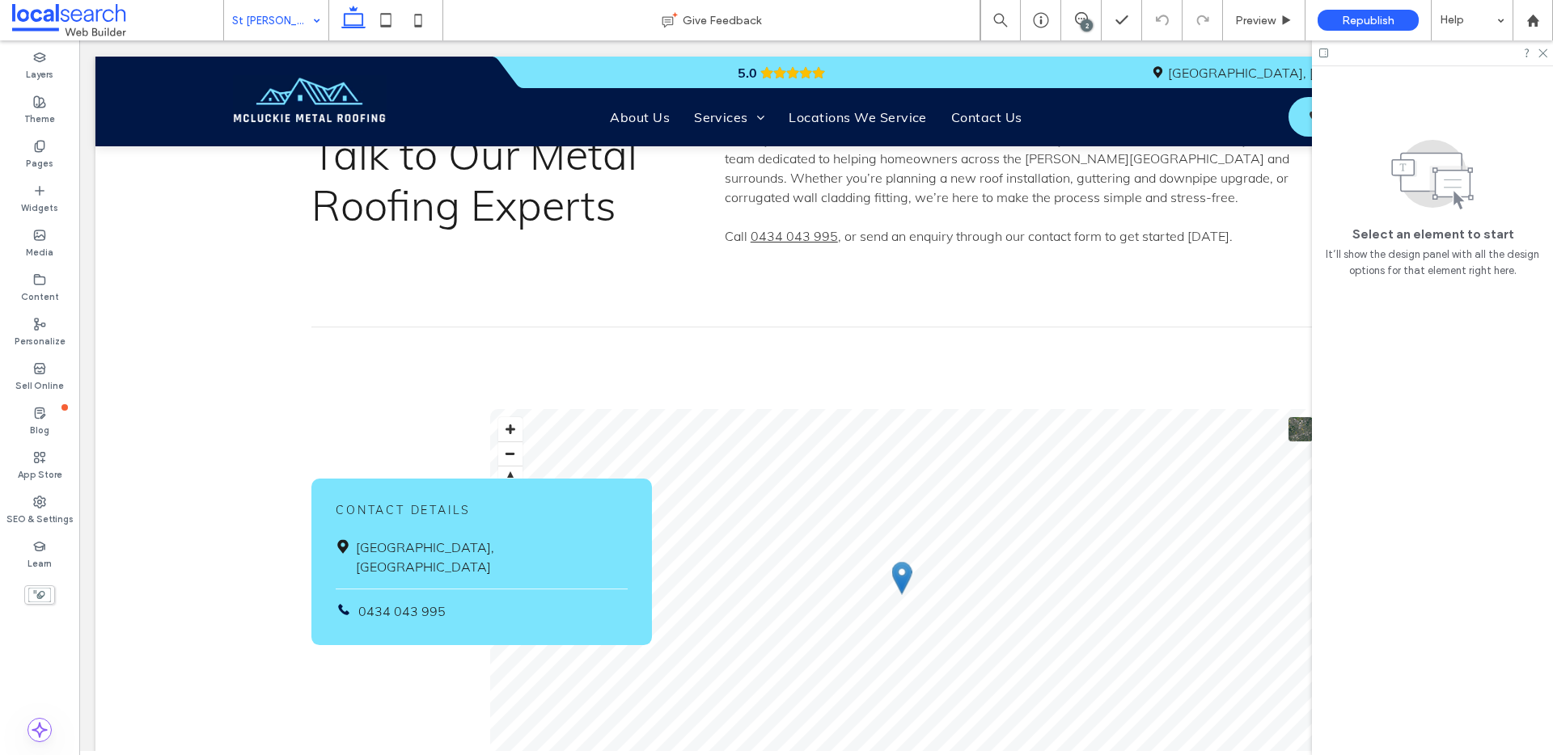
click at [298, 13] on input at bounding box center [272, 20] width 80 height 40
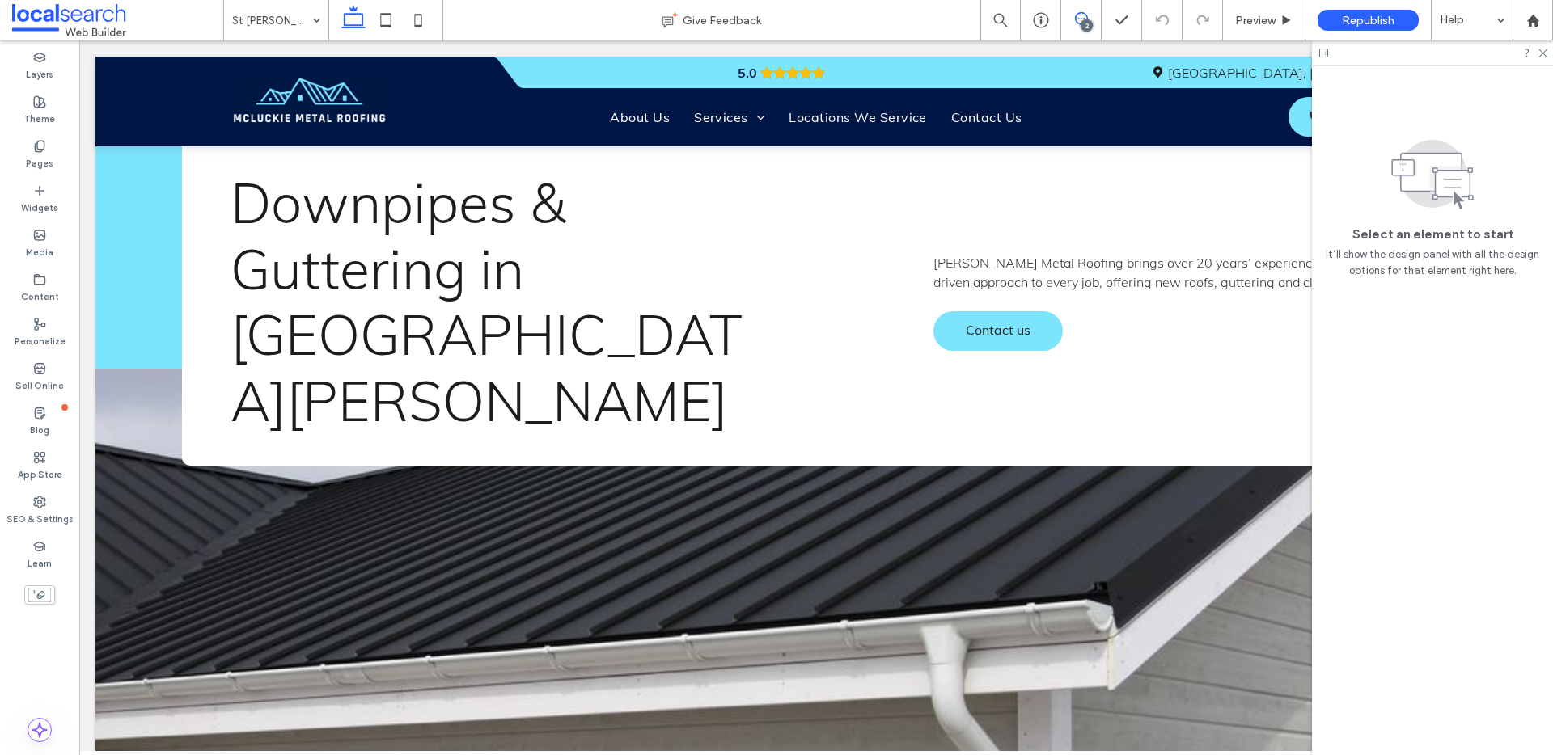
drag, startPoint x: 1089, startPoint y: 18, endPoint x: 1003, endPoint y: 49, distance: 91.4
click at [1089, 18] on span at bounding box center [1081, 18] width 40 height 13
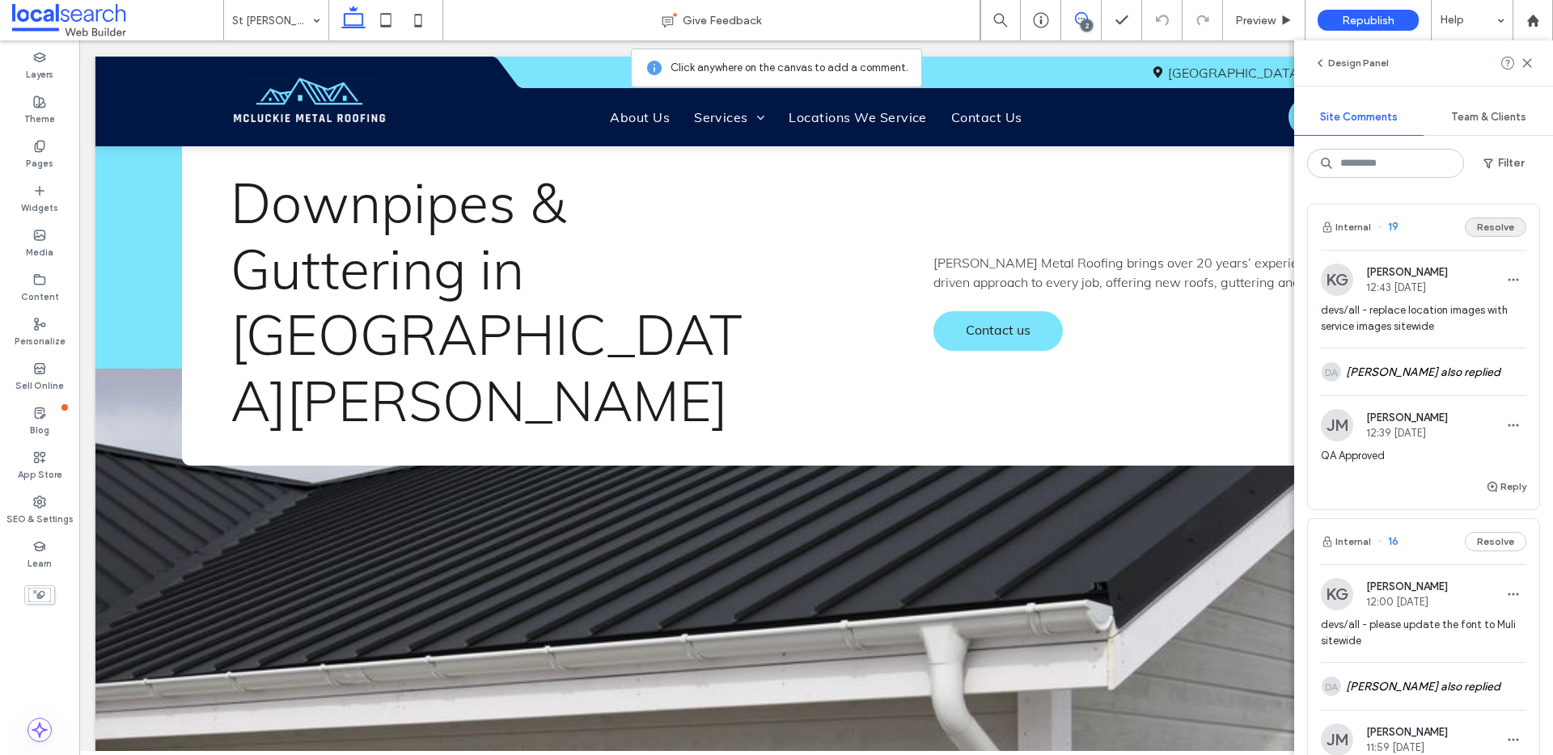
click at [1477, 235] on button "Resolve" at bounding box center [1495, 227] width 61 height 19
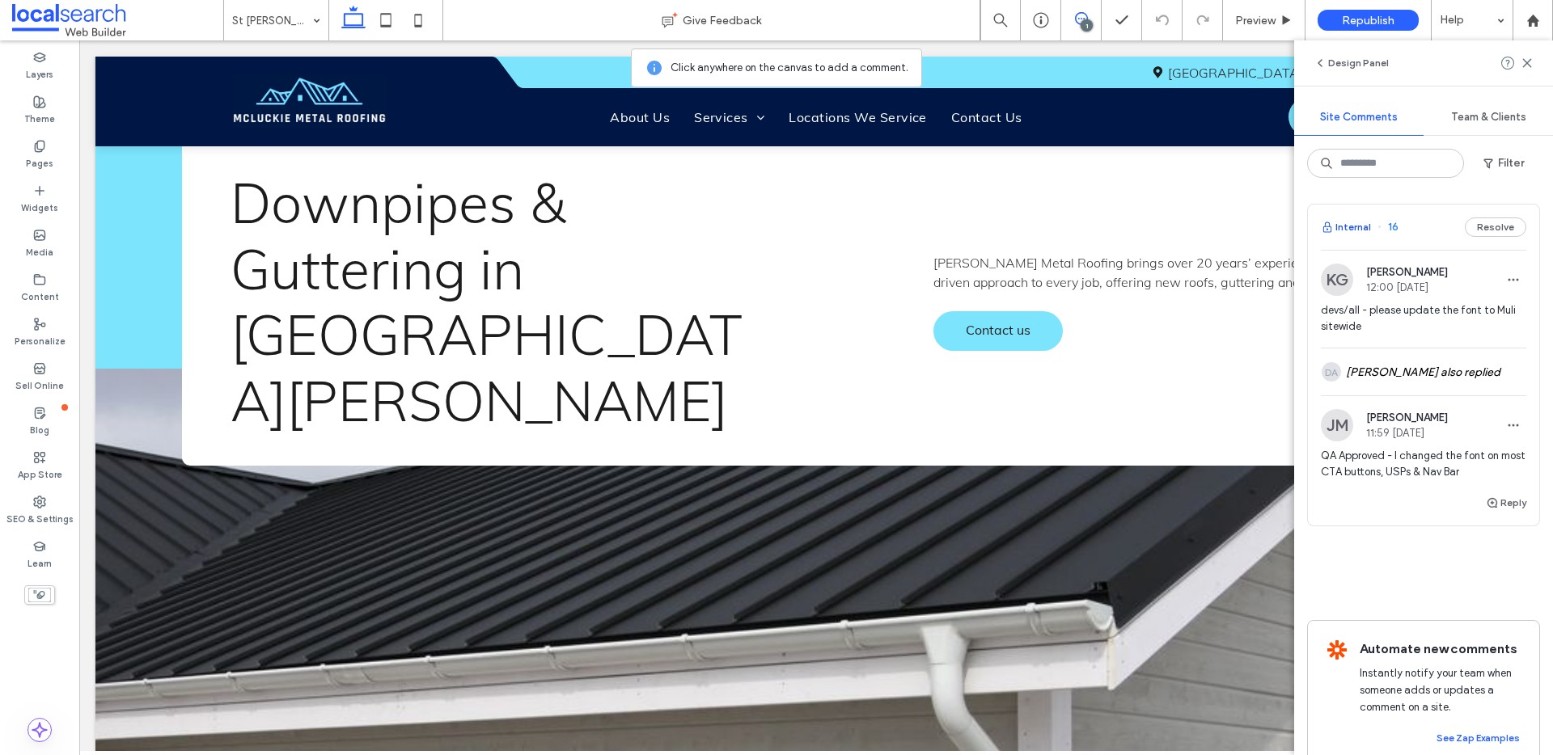
click at [1366, 226] on button "Internal" at bounding box center [1346, 227] width 50 height 19
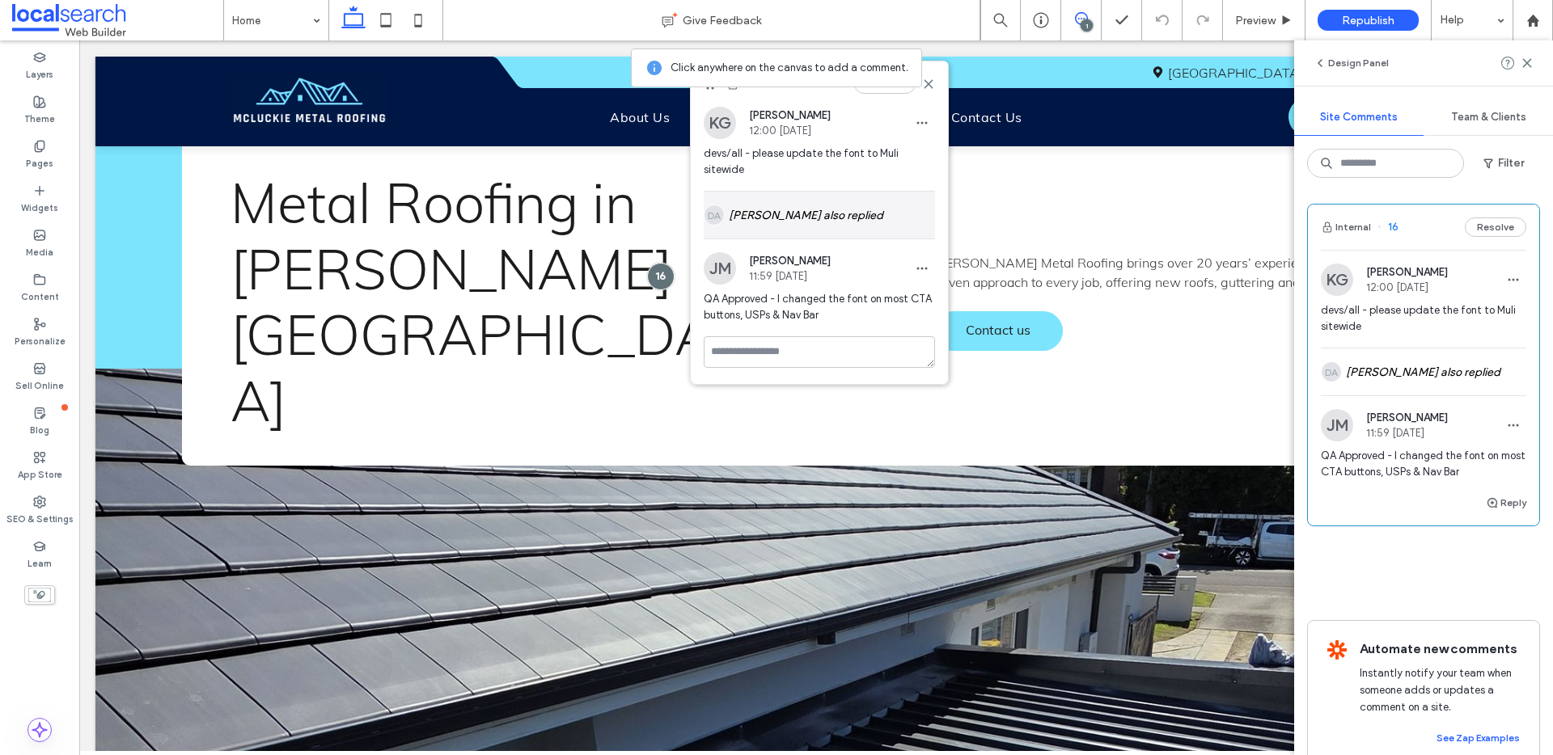
click at [864, 207] on div "DA Daniel Anders also replied" at bounding box center [819, 215] width 231 height 47
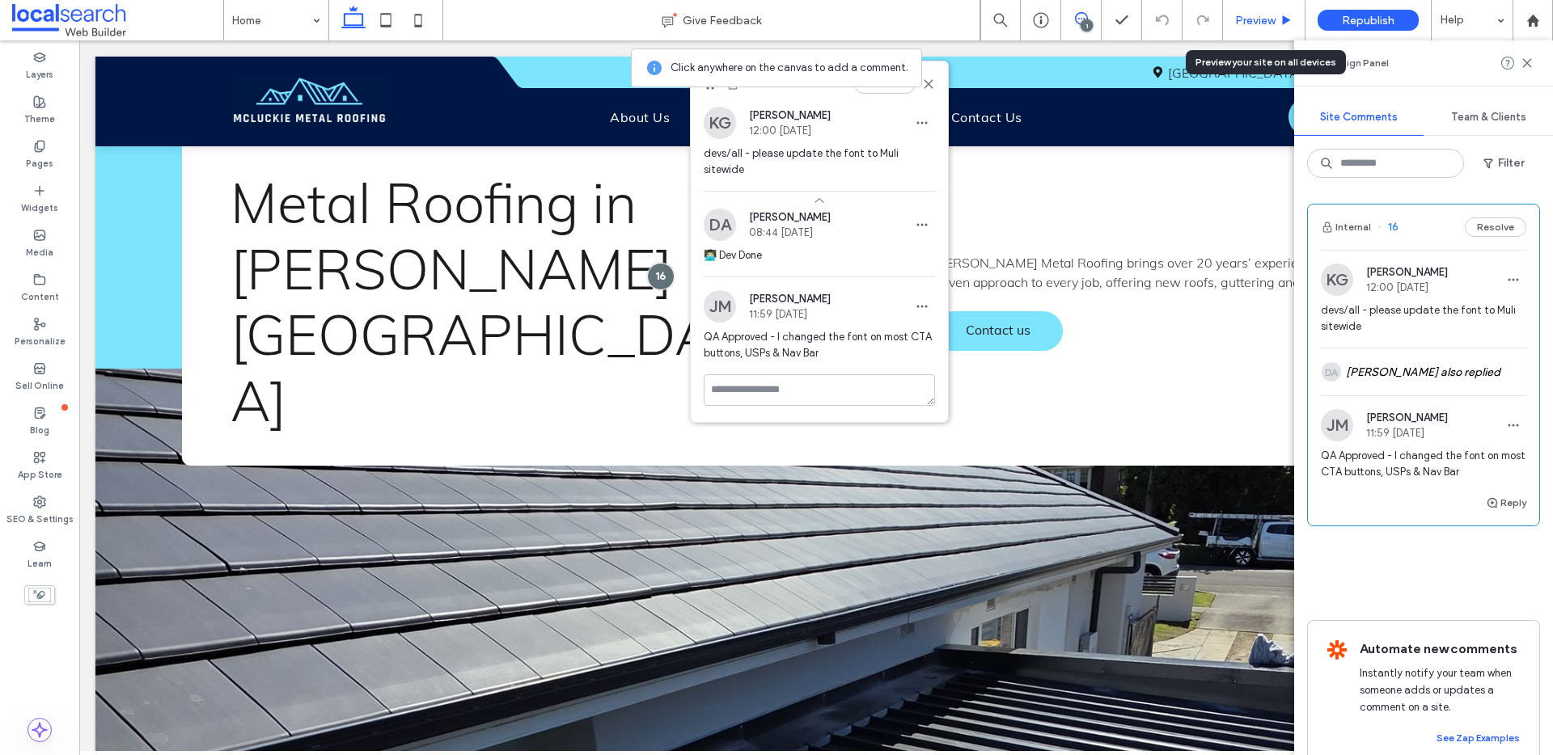
click at [1255, 17] on span "Preview" at bounding box center [1255, 21] width 40 height 14
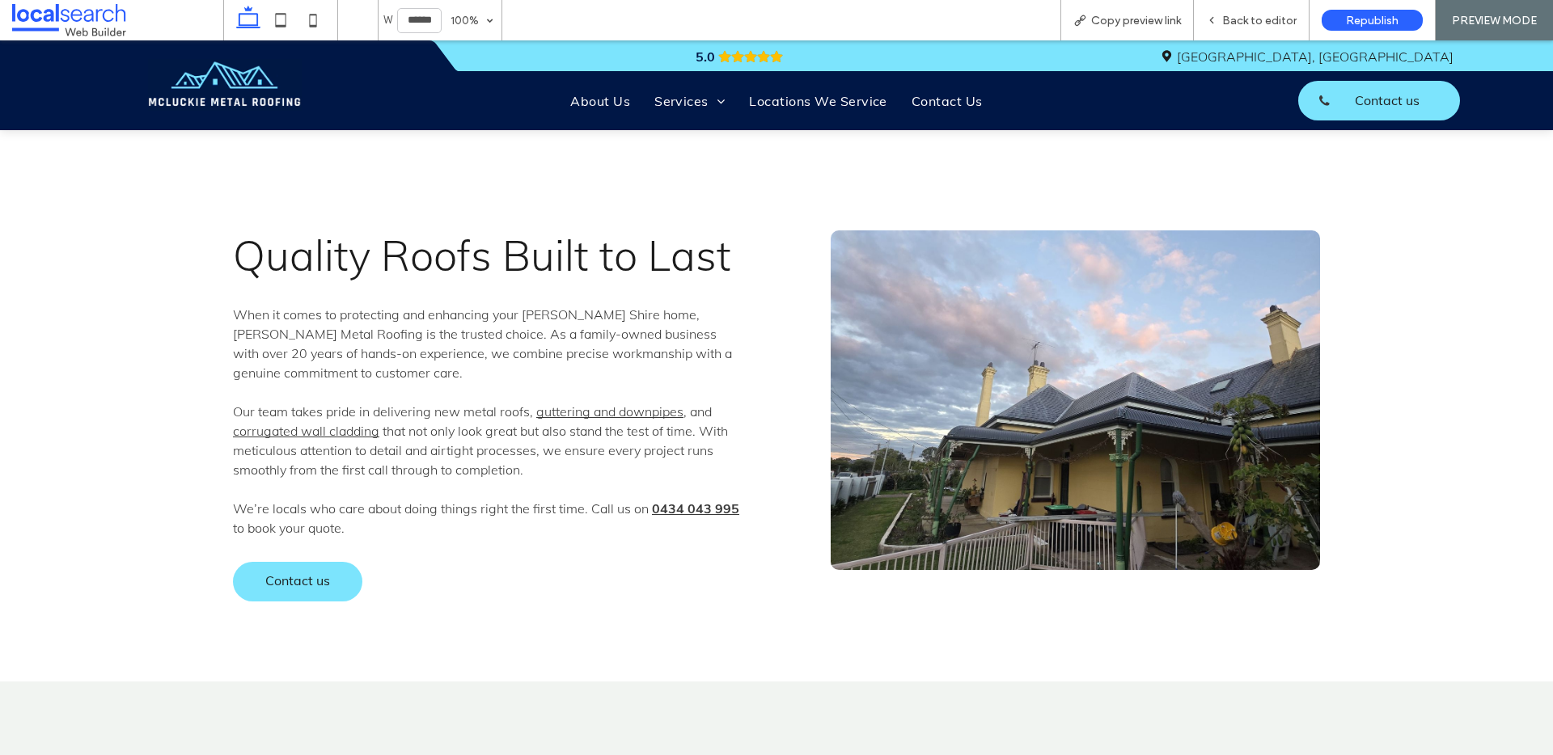
scroll to position [1140, 0]
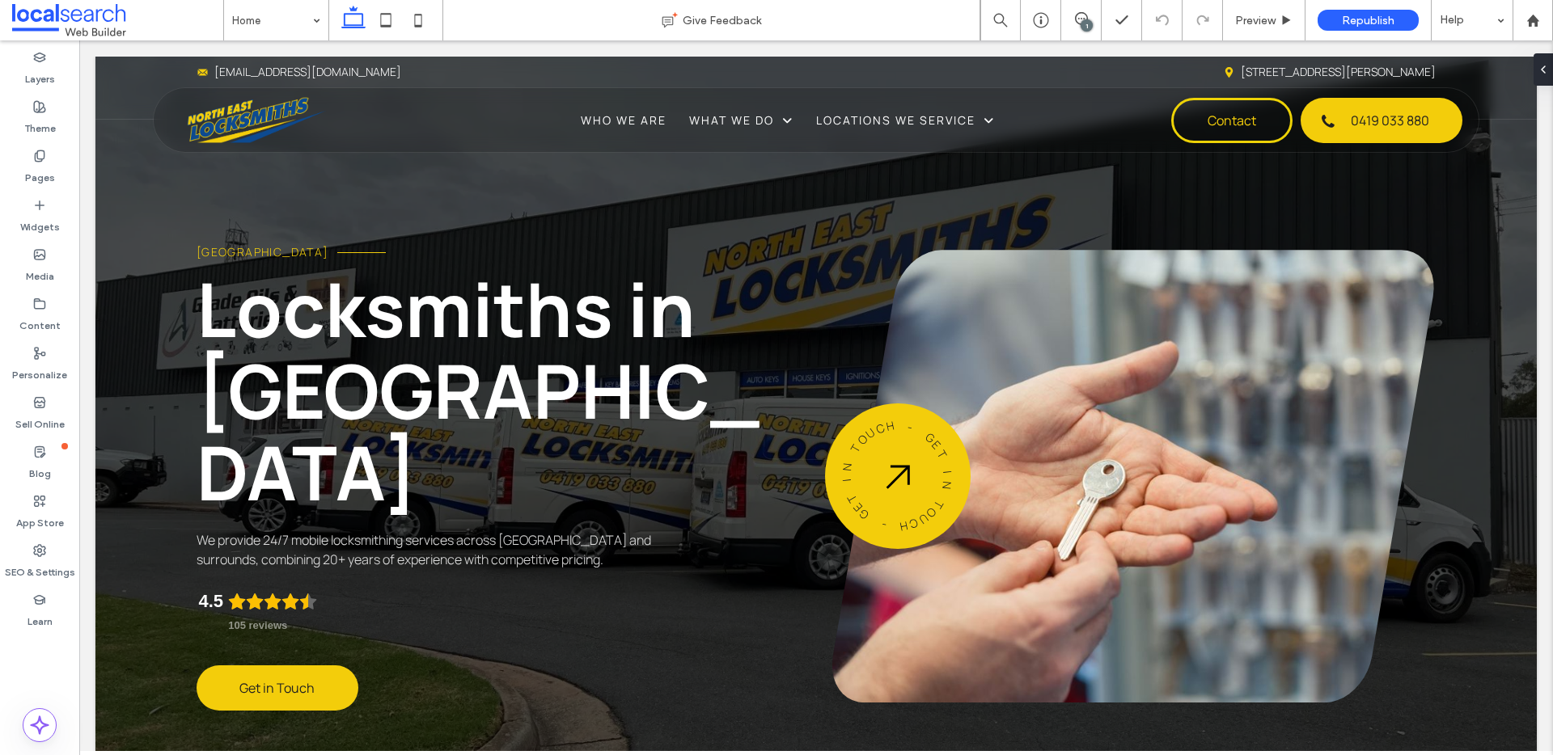
click at [1082, 23] on div "1" at bounding box center [1087, 25] width 12 height 12
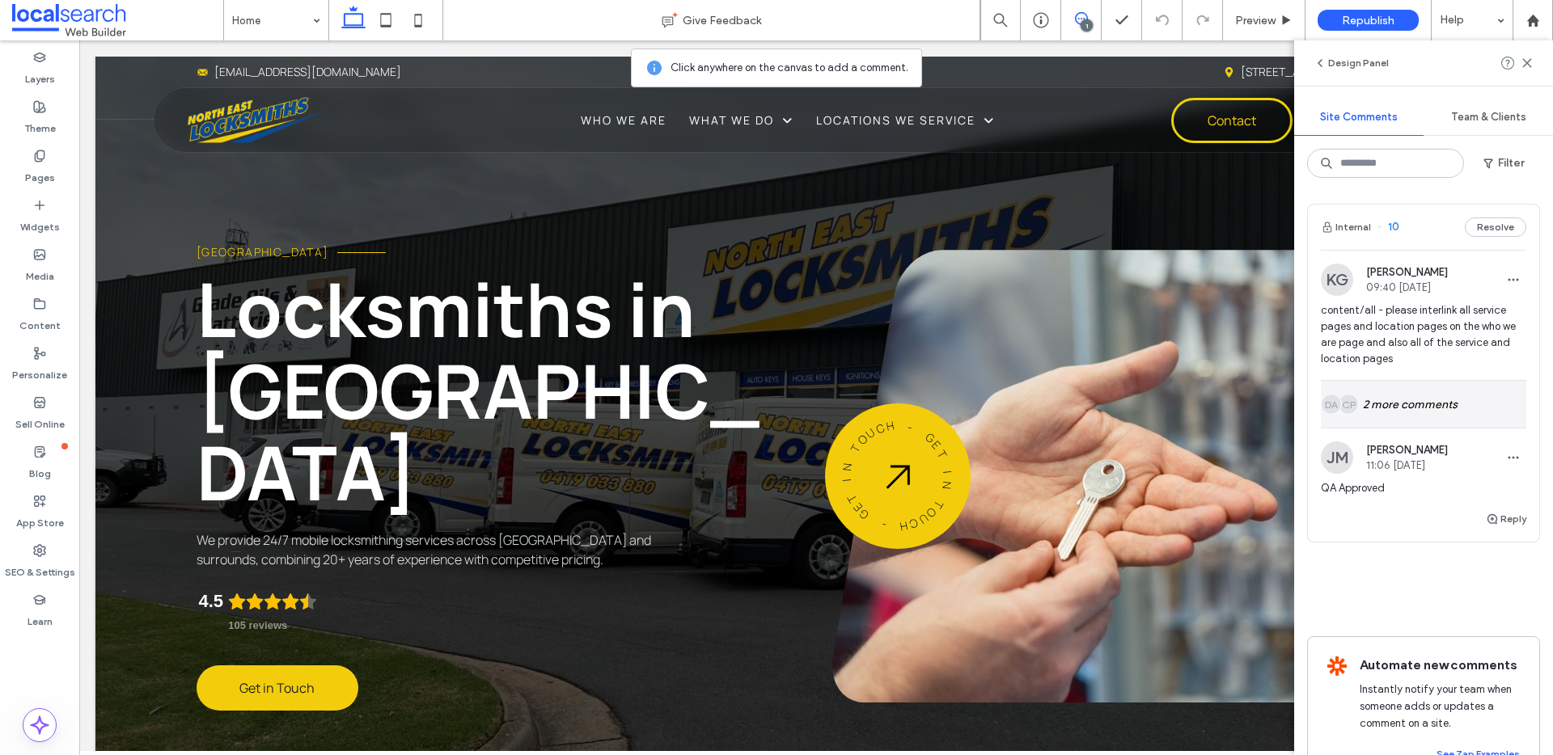
click at [1449, 402] on div "CP DA 2 more comments" at bounding box center [1423, 404] width 205 height 47
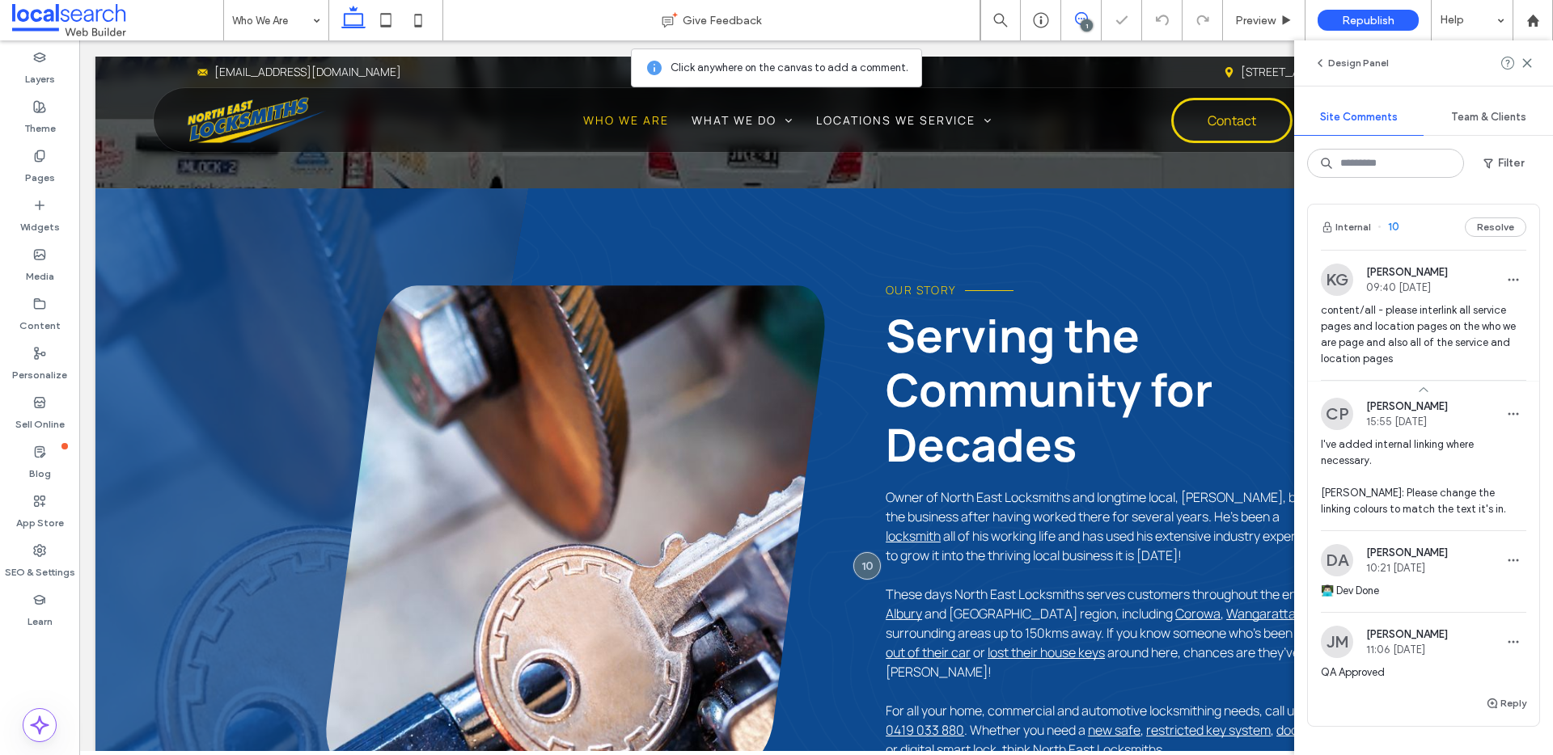
scroll to position [495, 0]
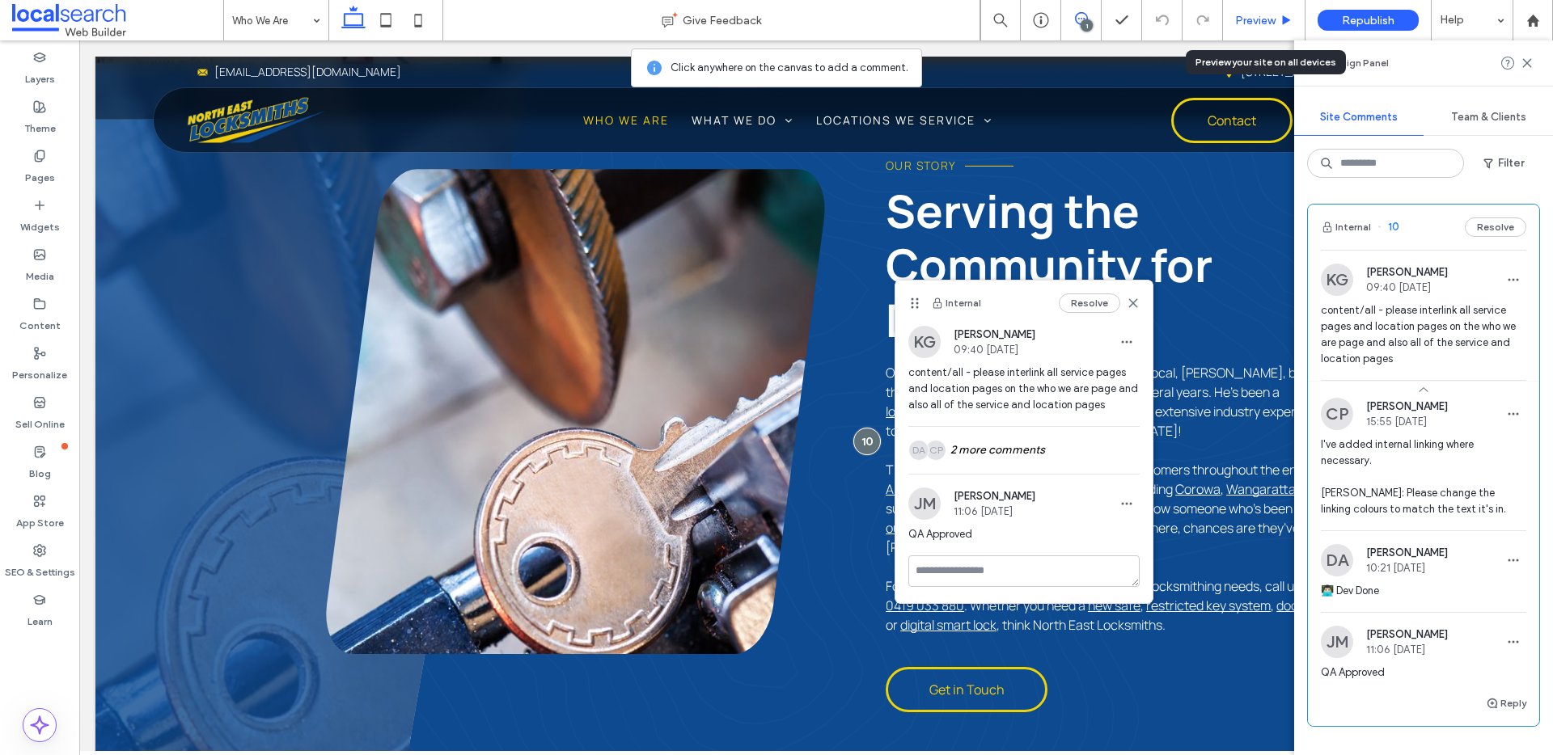
click at [1270, 17] on span "Preview" at bounding box center [1255, 21] width 40 height 14
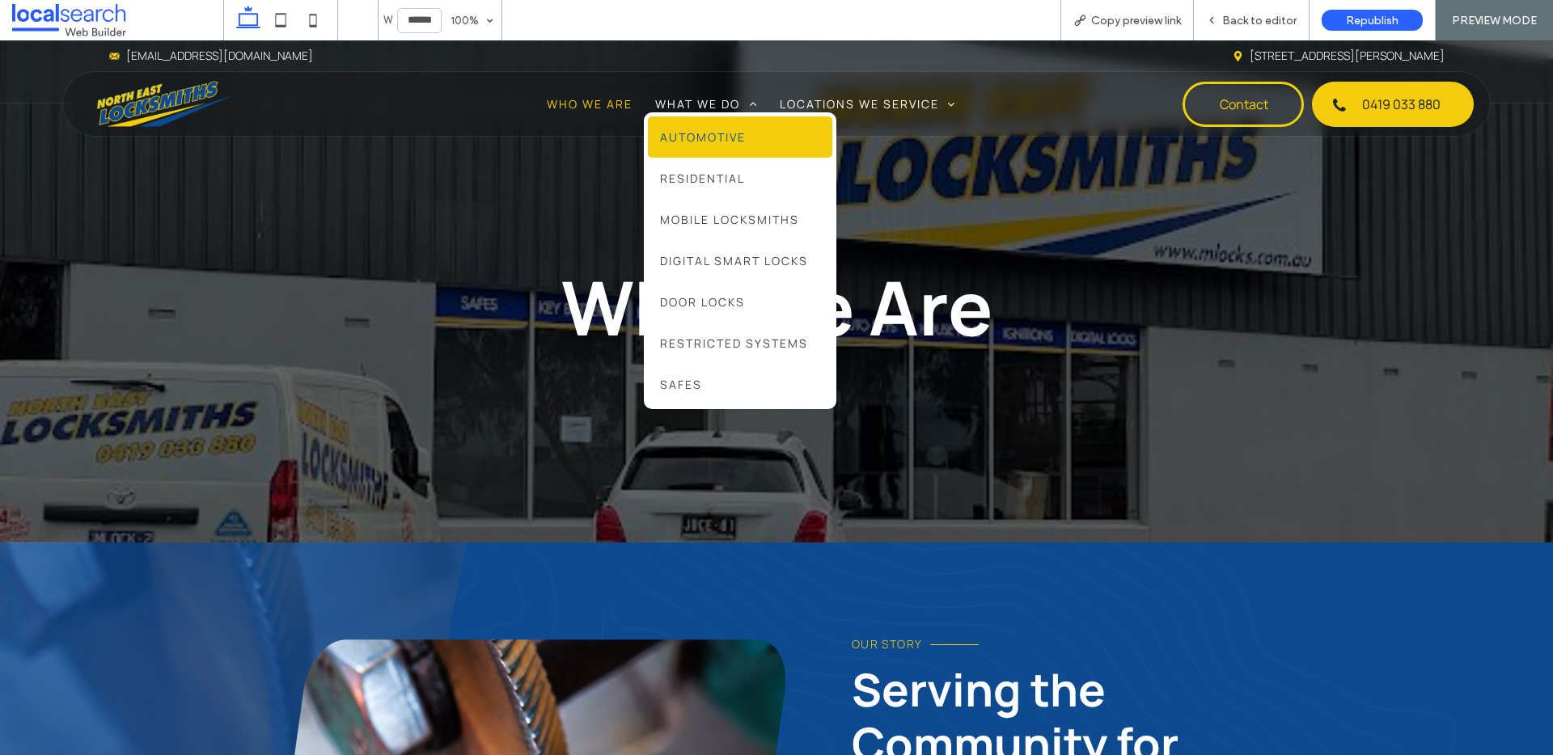
click at [700, 133] on span "Automotive" at bounding box center [703, 137] width 86 height 17
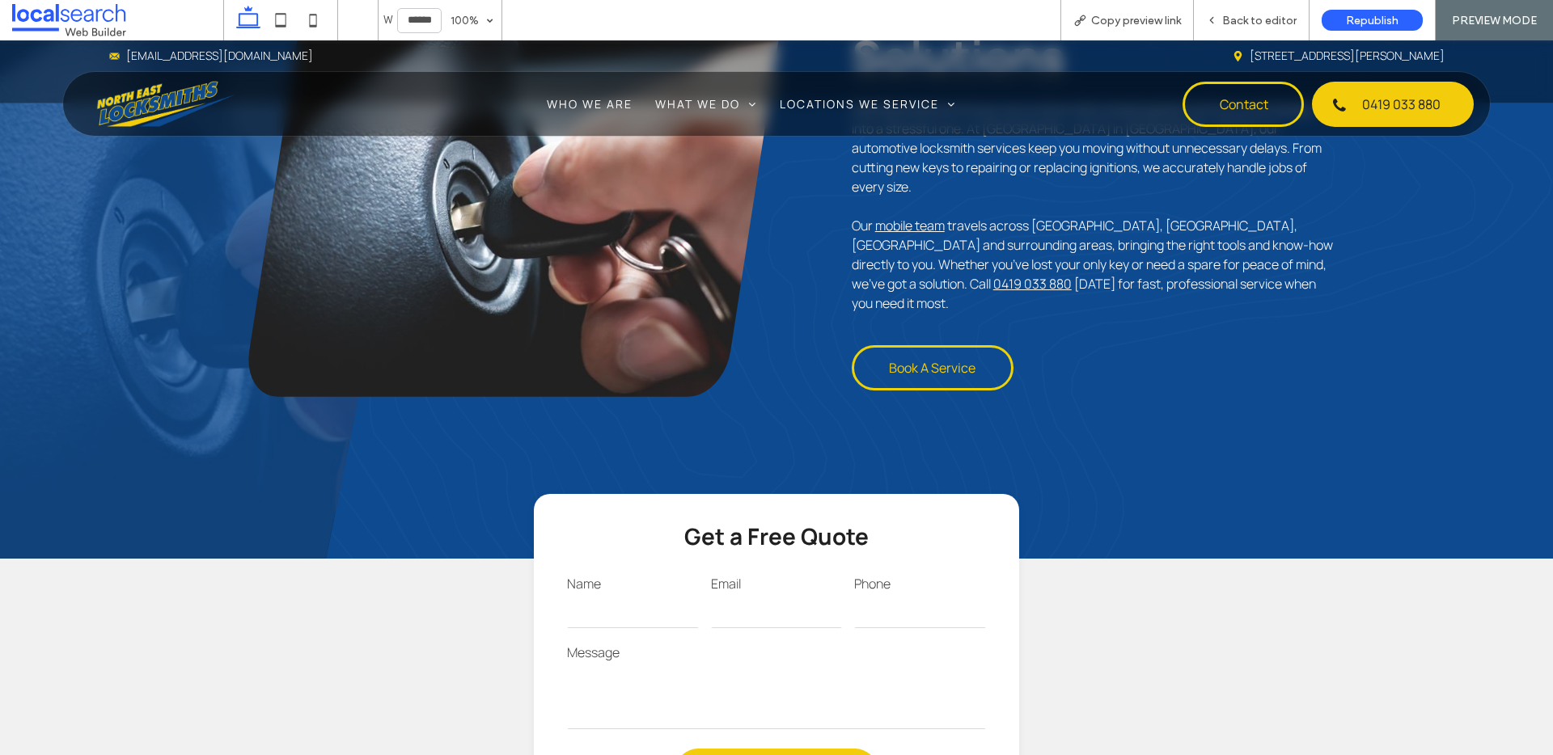
scroll to position [586, 0]
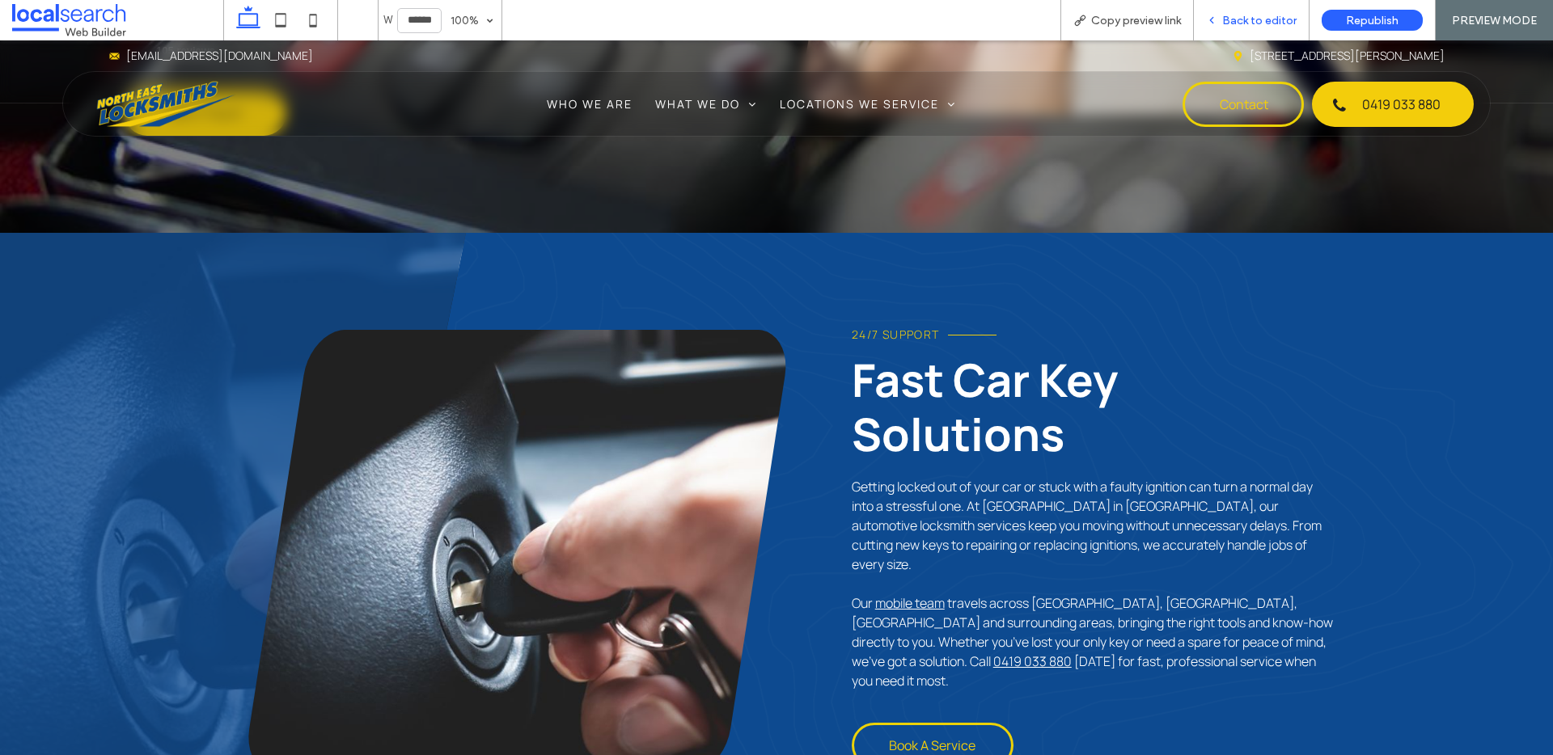
click at [1283, 15] on span "Back to editor" at bounding box center [1259, 21] width 74 height 14
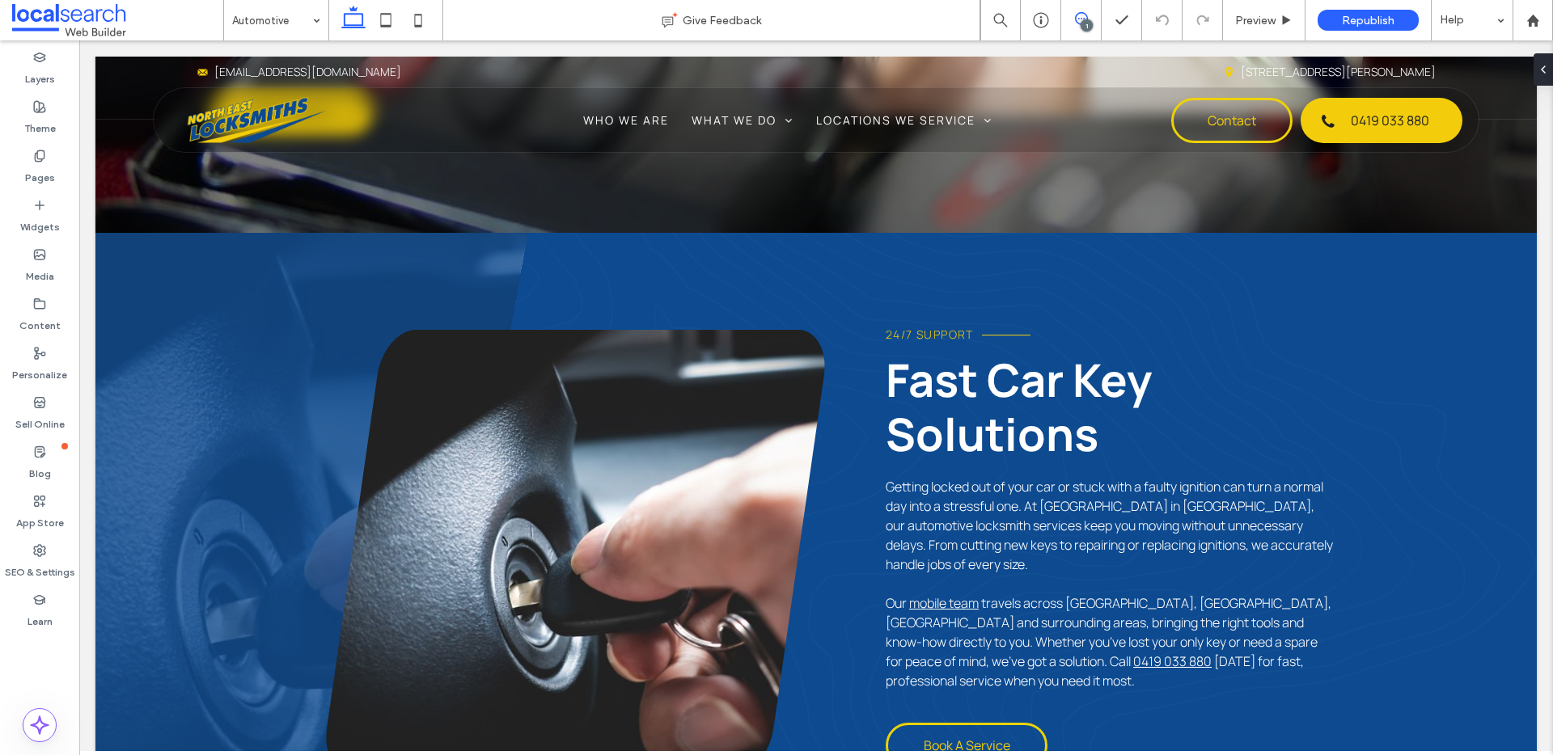
click at [1089, 19] on span at bounding box center [1081, 18] width 40 height 13
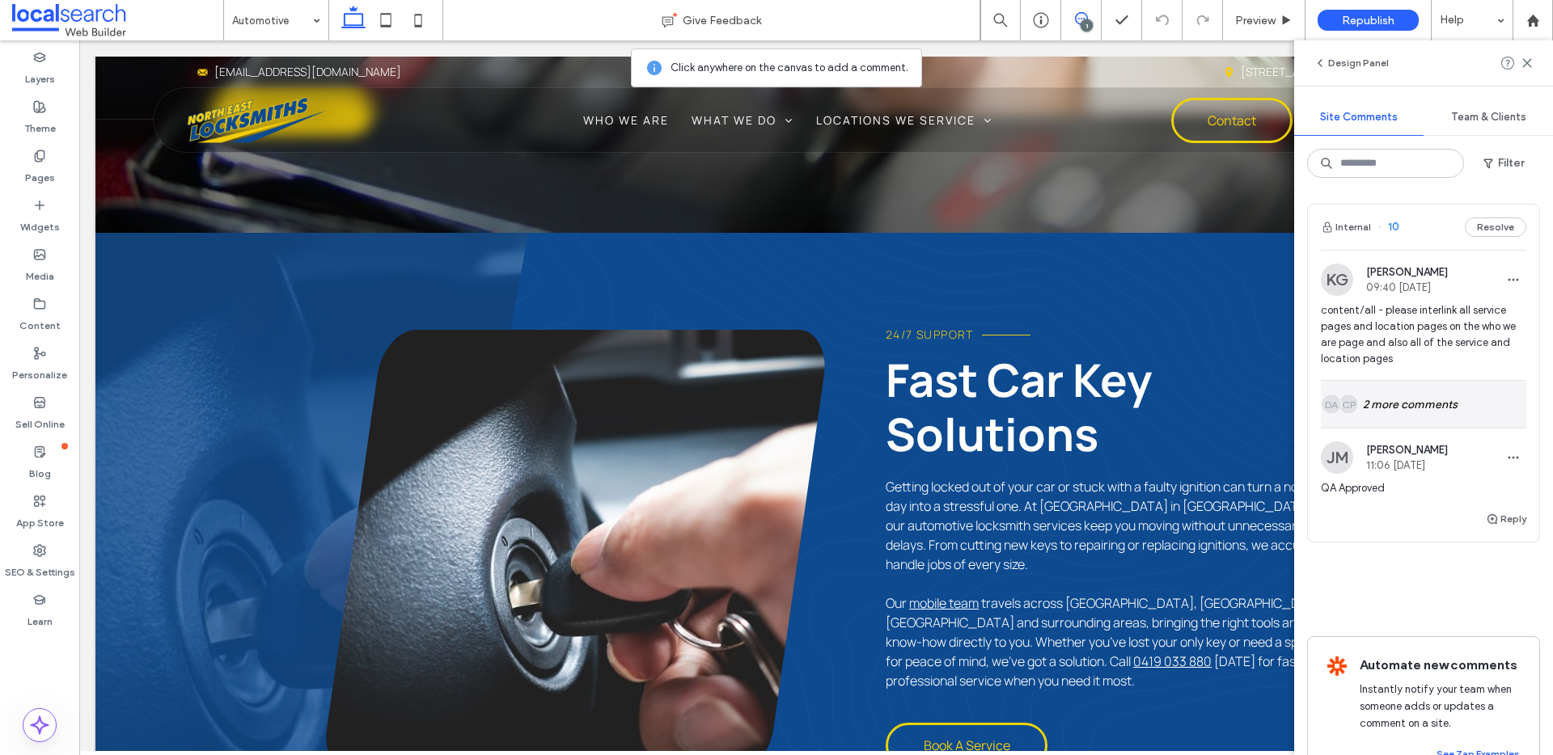
click at [1446, 411] on div "CP DA 2 more comments" at bounding box center [1423, 404] width 205 height 47
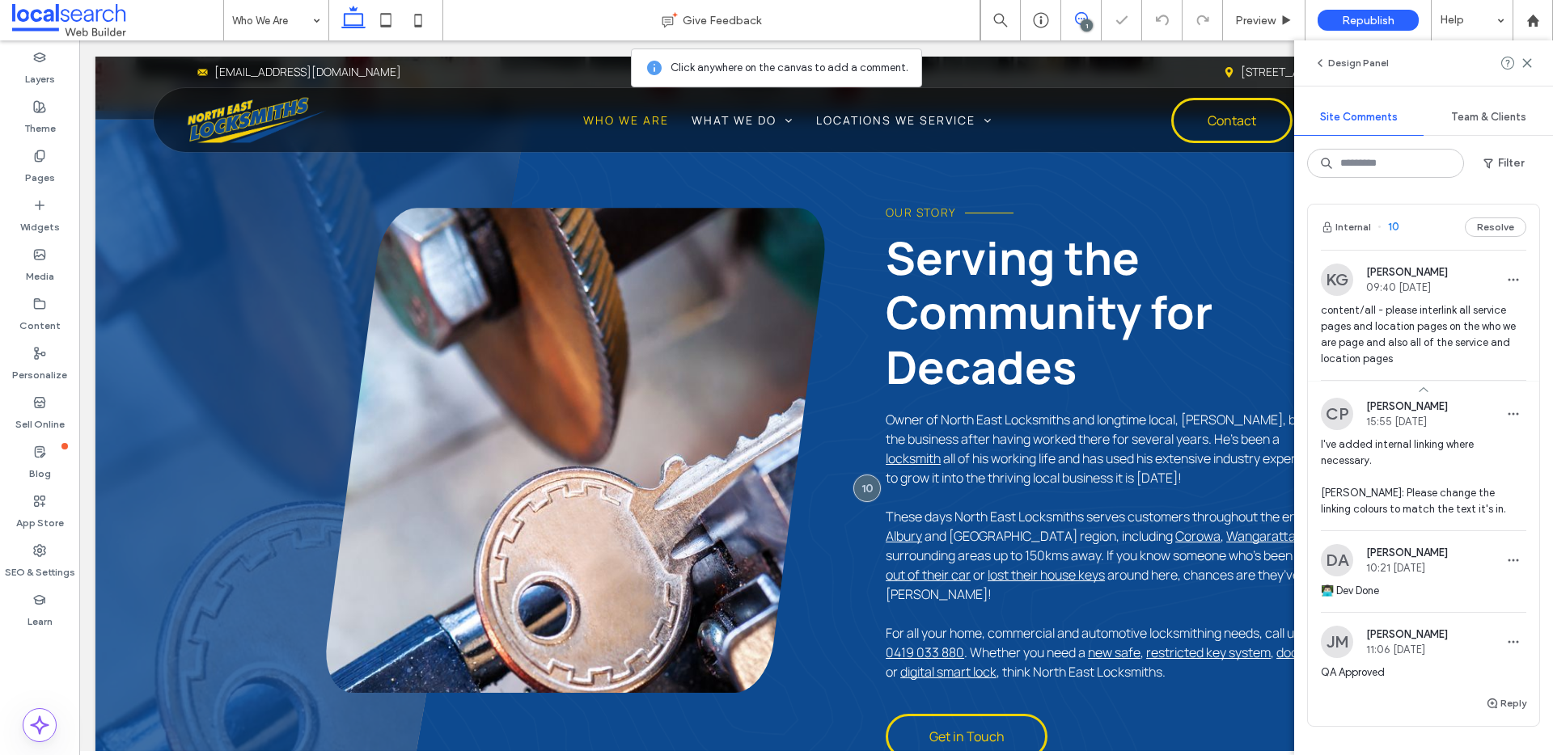
scroll to position [495, 0]
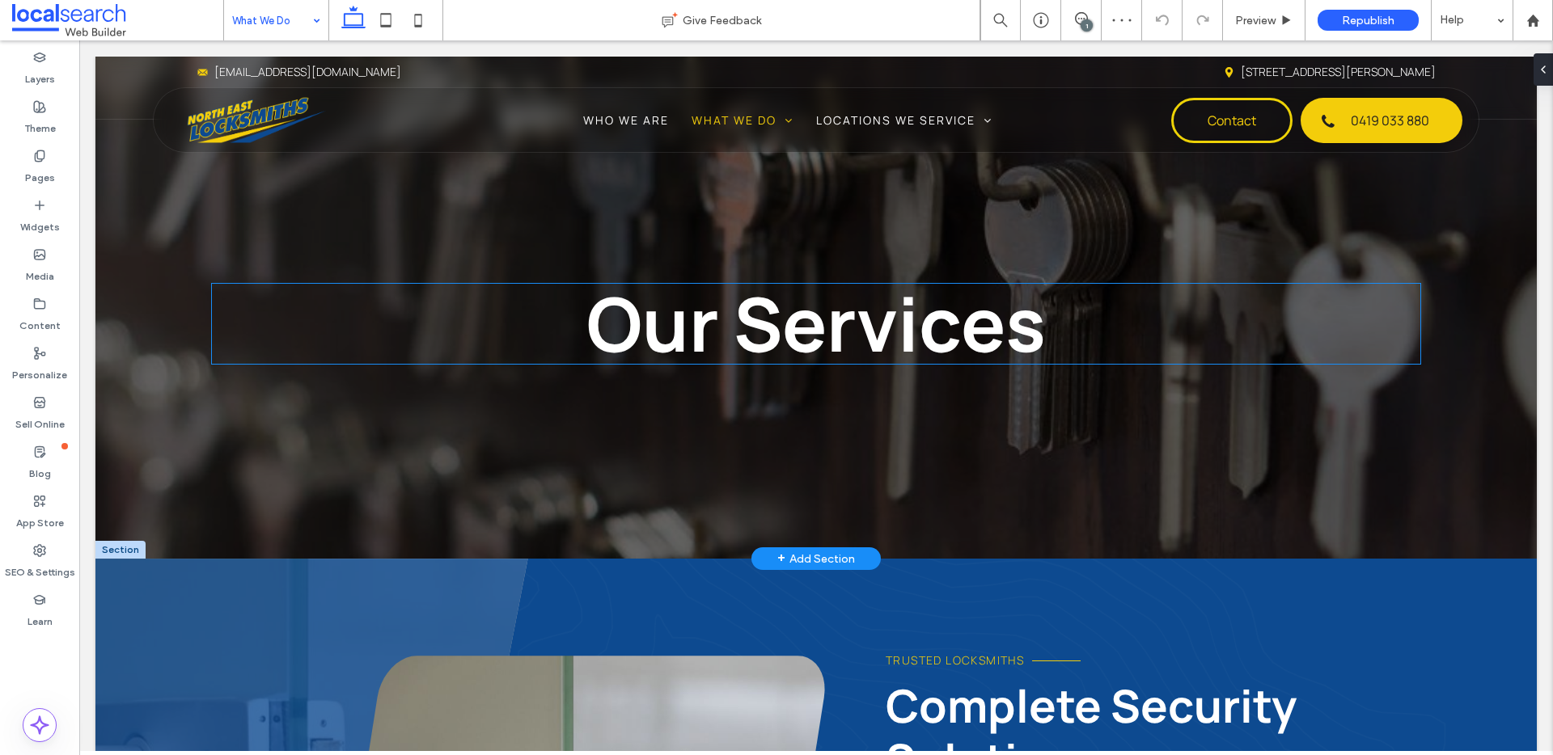
scroll to position [529, 0]
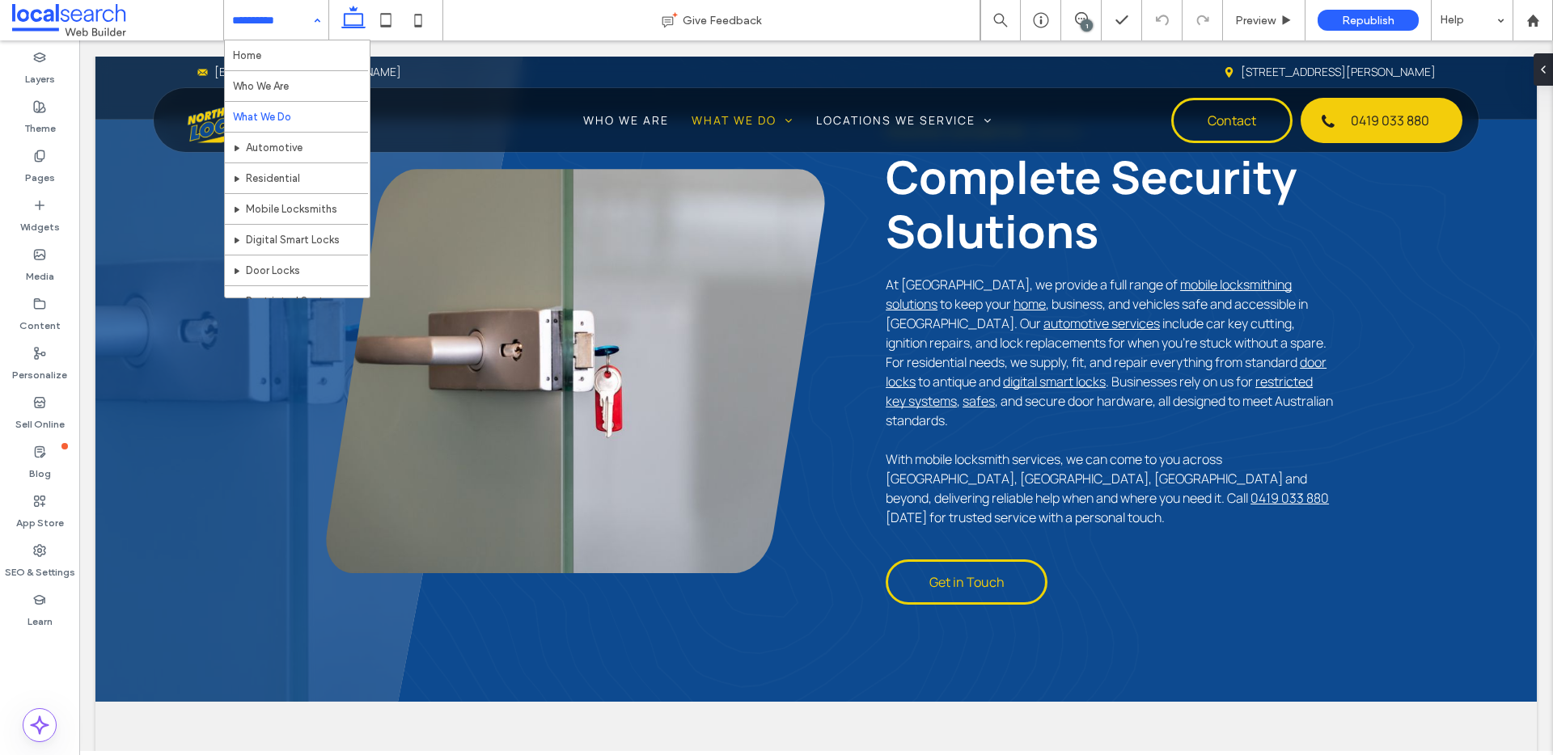
click at [272, 29] on input at bounding box center [272, 20] width 80 height 40
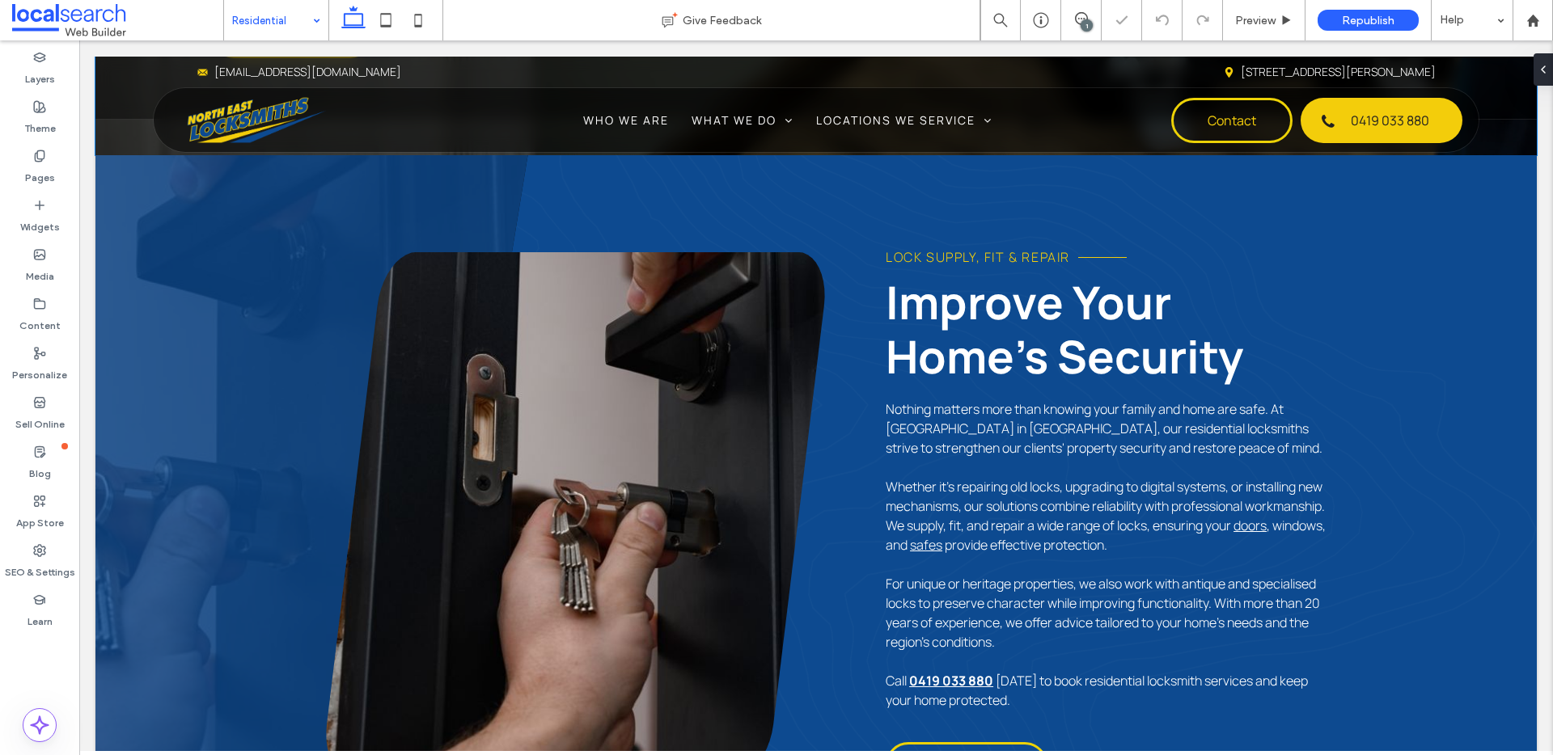
scroll to position [692, 0]
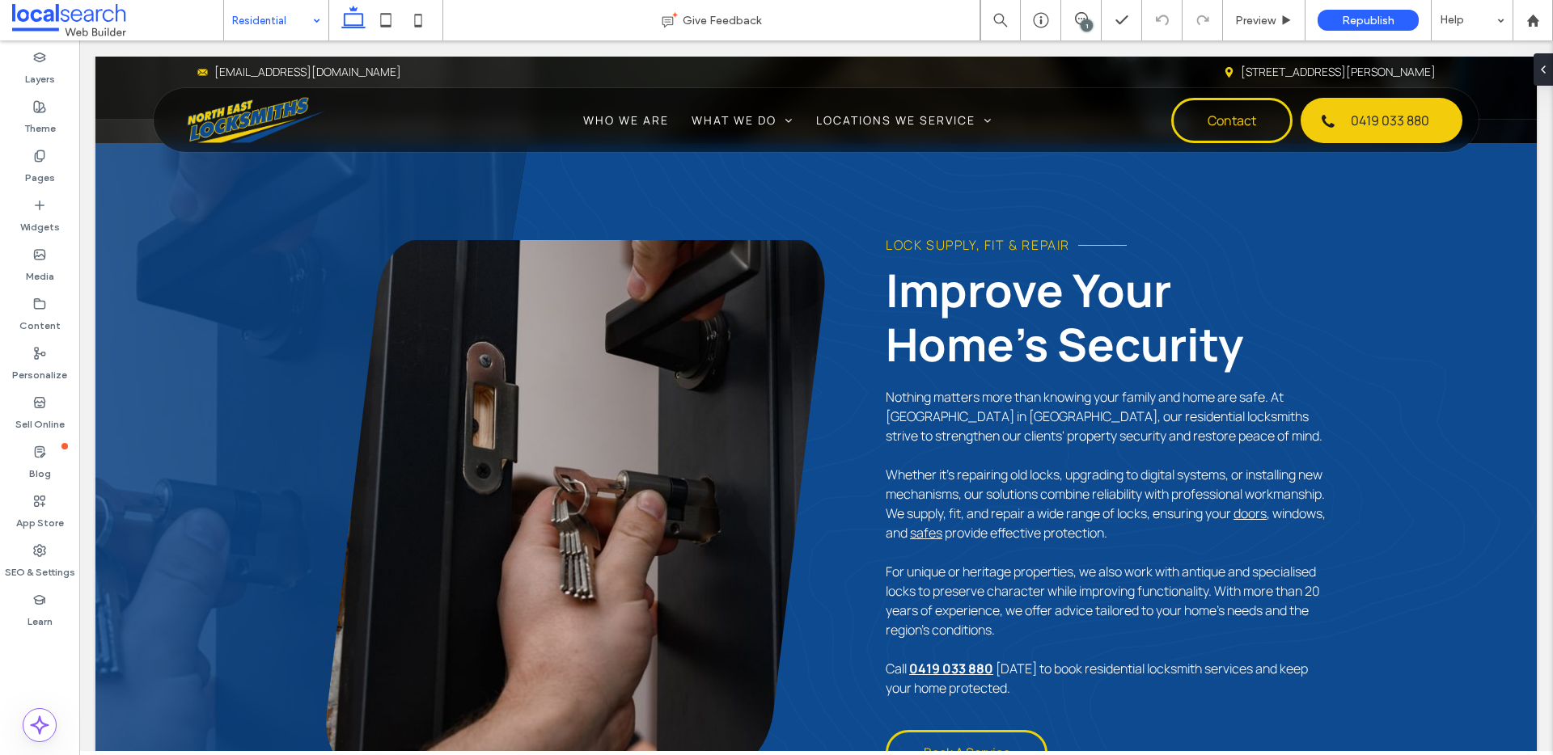
click at [308, 15] on div "Residential" at bounding box center [276, 20] width 104 height 40
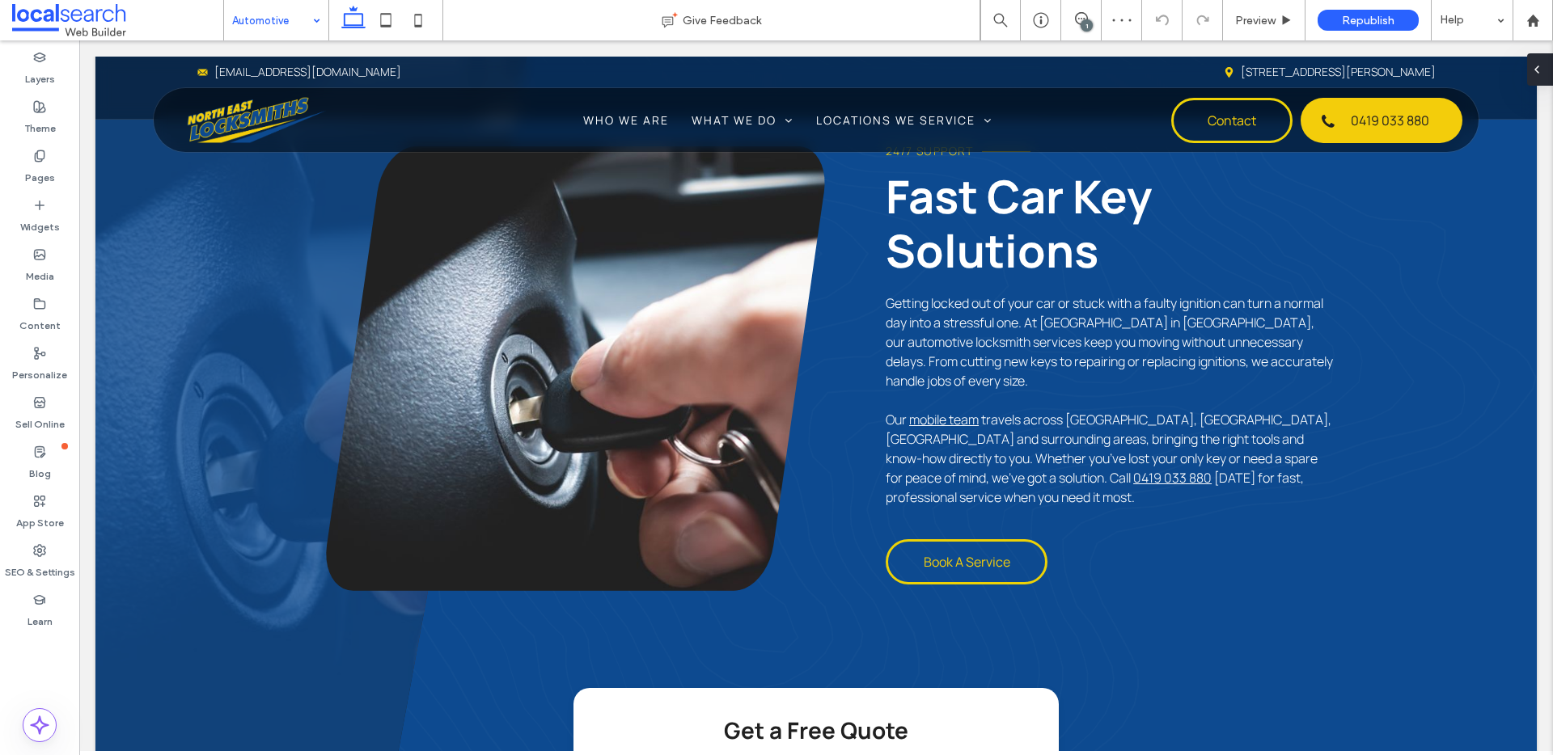
click at [1535, 76] on span at bounding box center [1536, 69] width 13 height 32
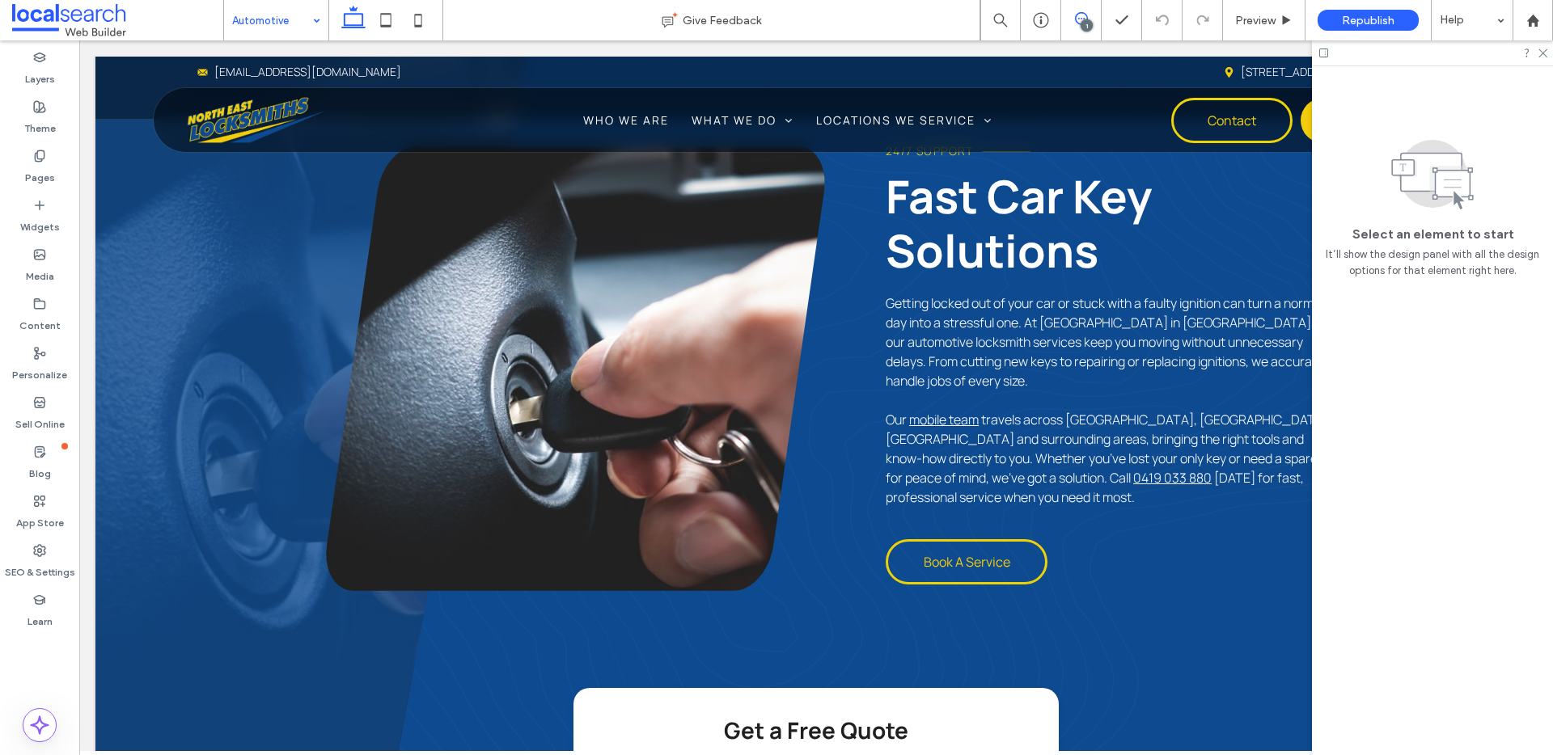
click at [1087, 16] on span at bounding box center [1081, 18] width 40 height 13
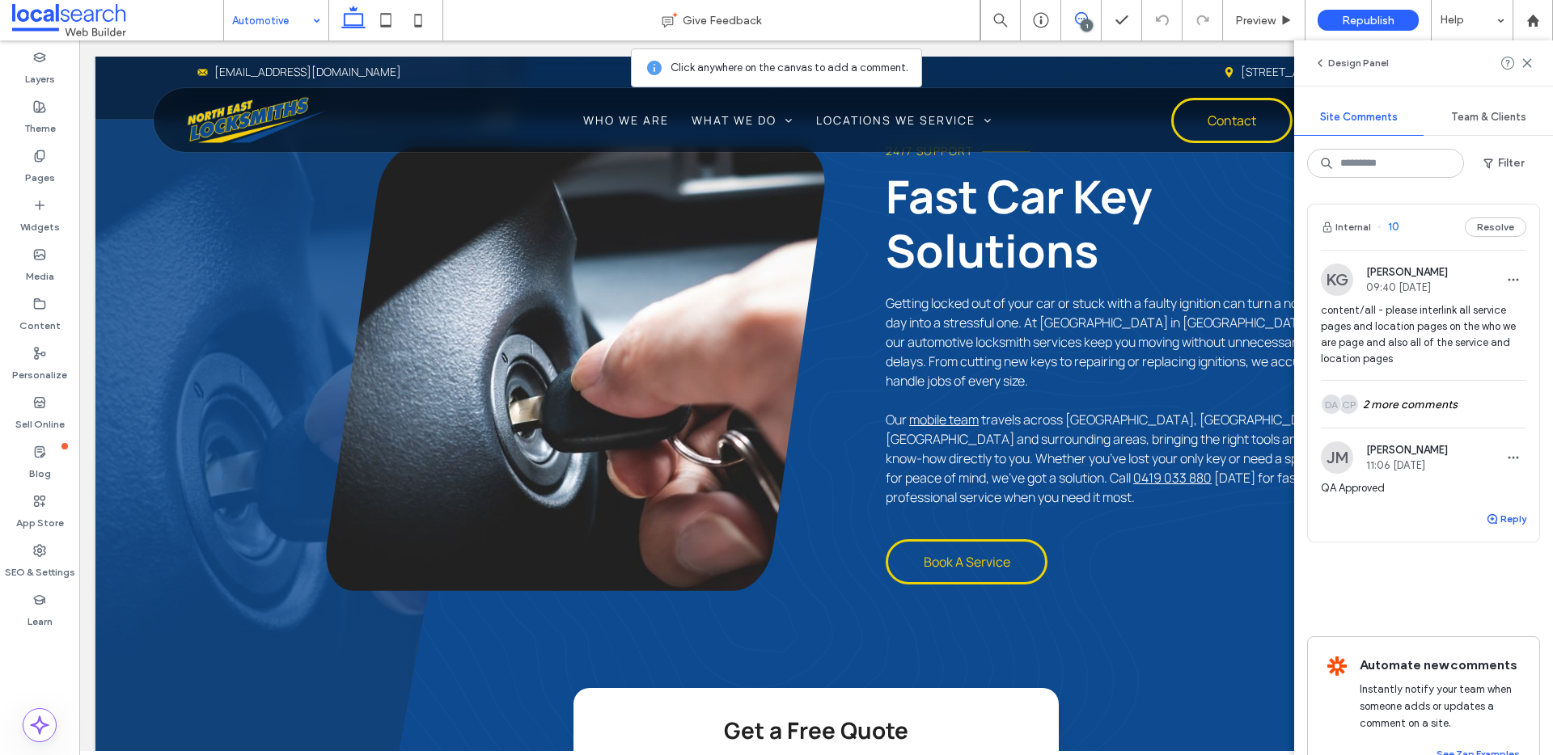
click at [1492, 525] on button "Reply" at bounding box center [1506, 519] width 40 height 19
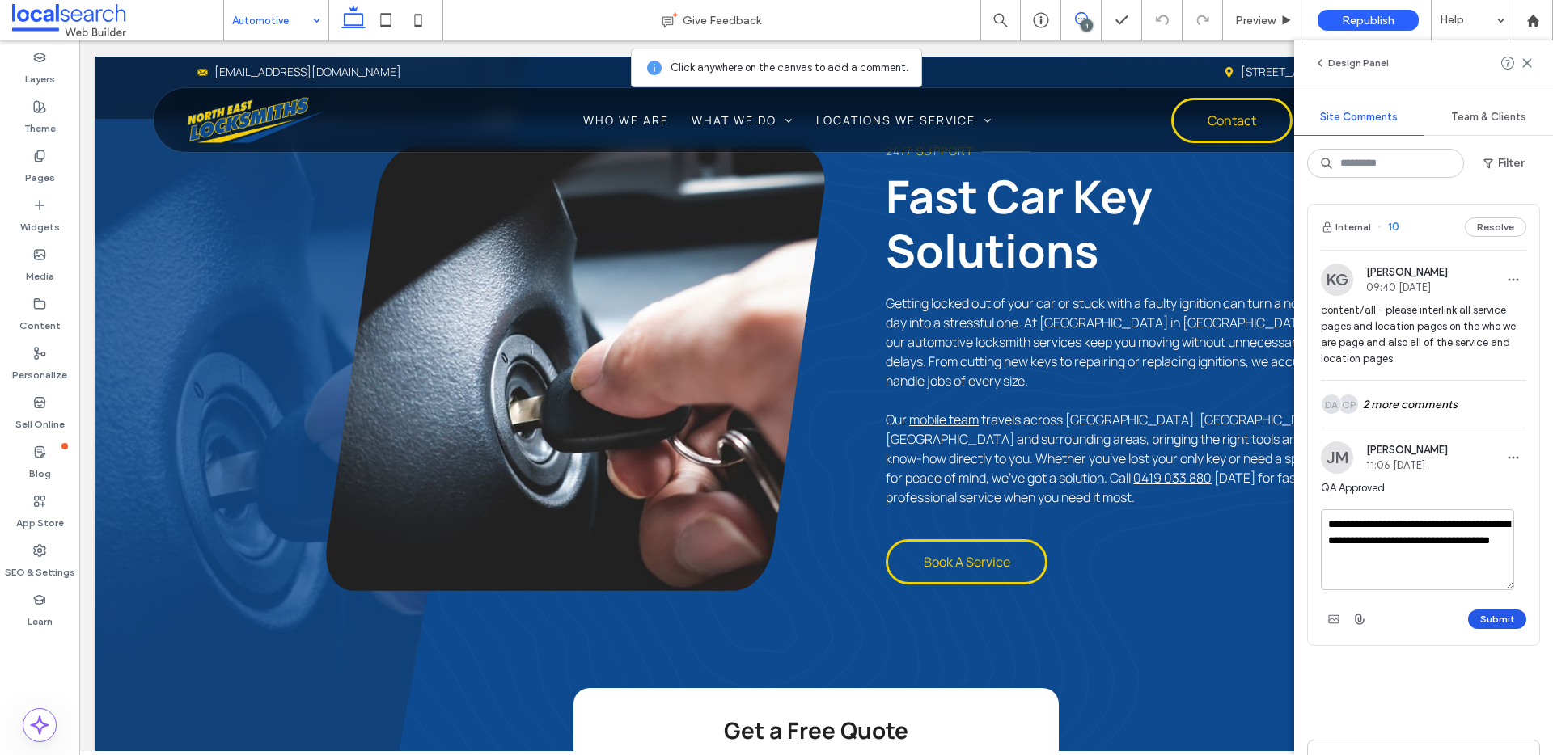
type textarea "**********"
click at [1503, 624] on button "Submit" at bounding box center [1497, 619] width 58 height 19
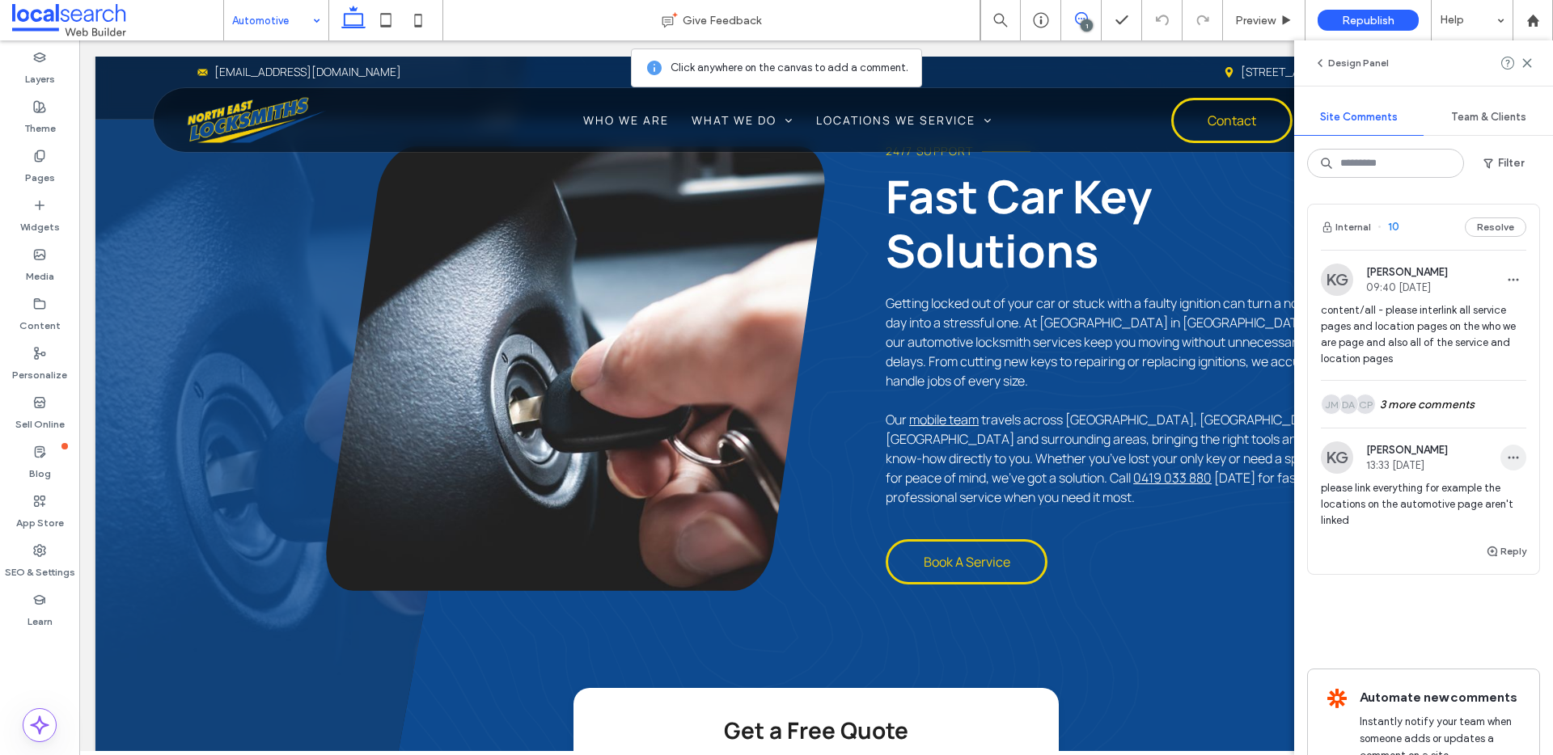
click at [1507, 457] on icon "button" at bounding box center [1513, 457] width 13 height 13
click at [1474, 498] on div "Edit" at bounding box center [1441, 499] width 144 height 31
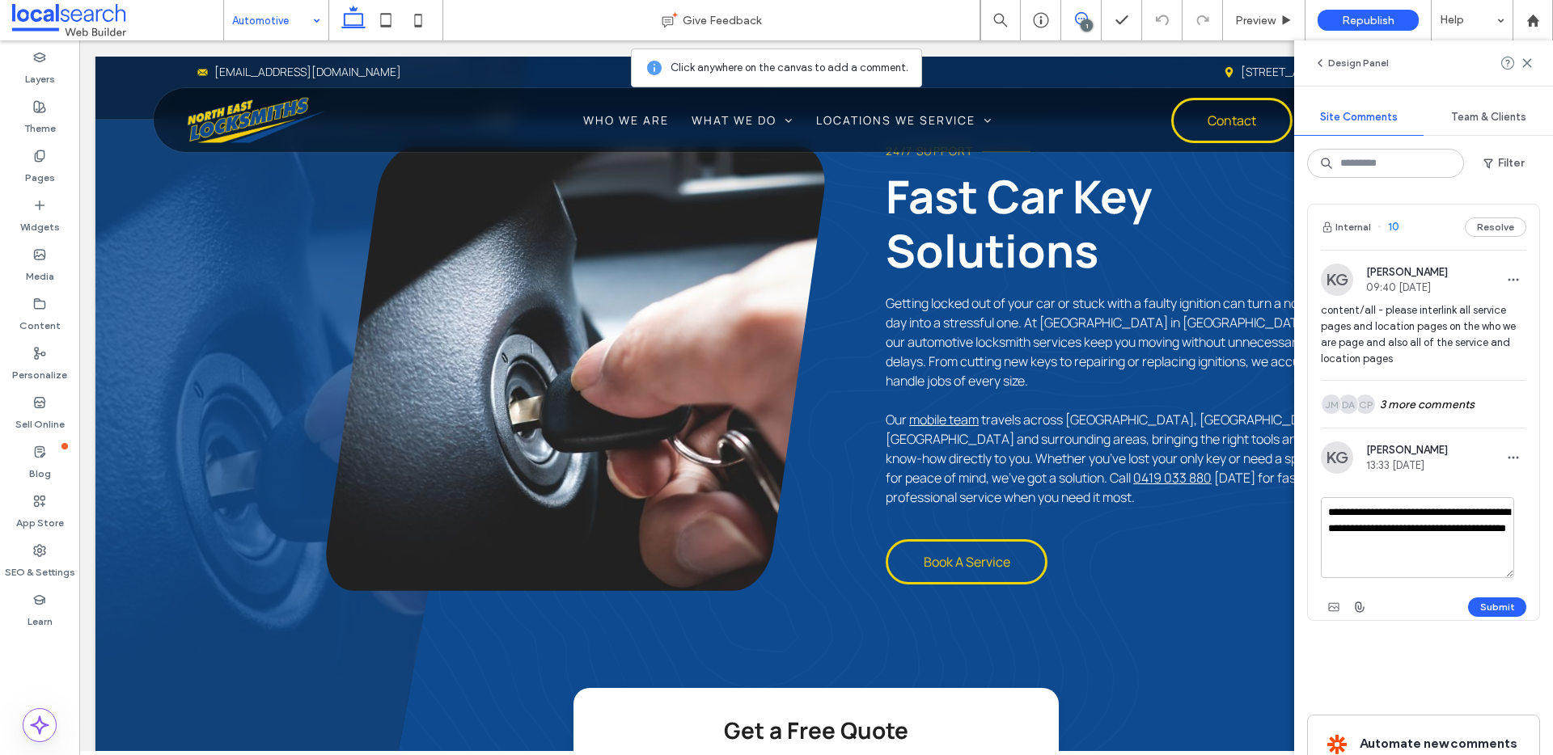
click at [1404, 514] on textarea "**********" at bounding box center [1417, 537] width 193 height 81
type textarea "**********"
click at [1476, 599] on button "Submit" at bounding box center [1497, 607] width 58 height 19
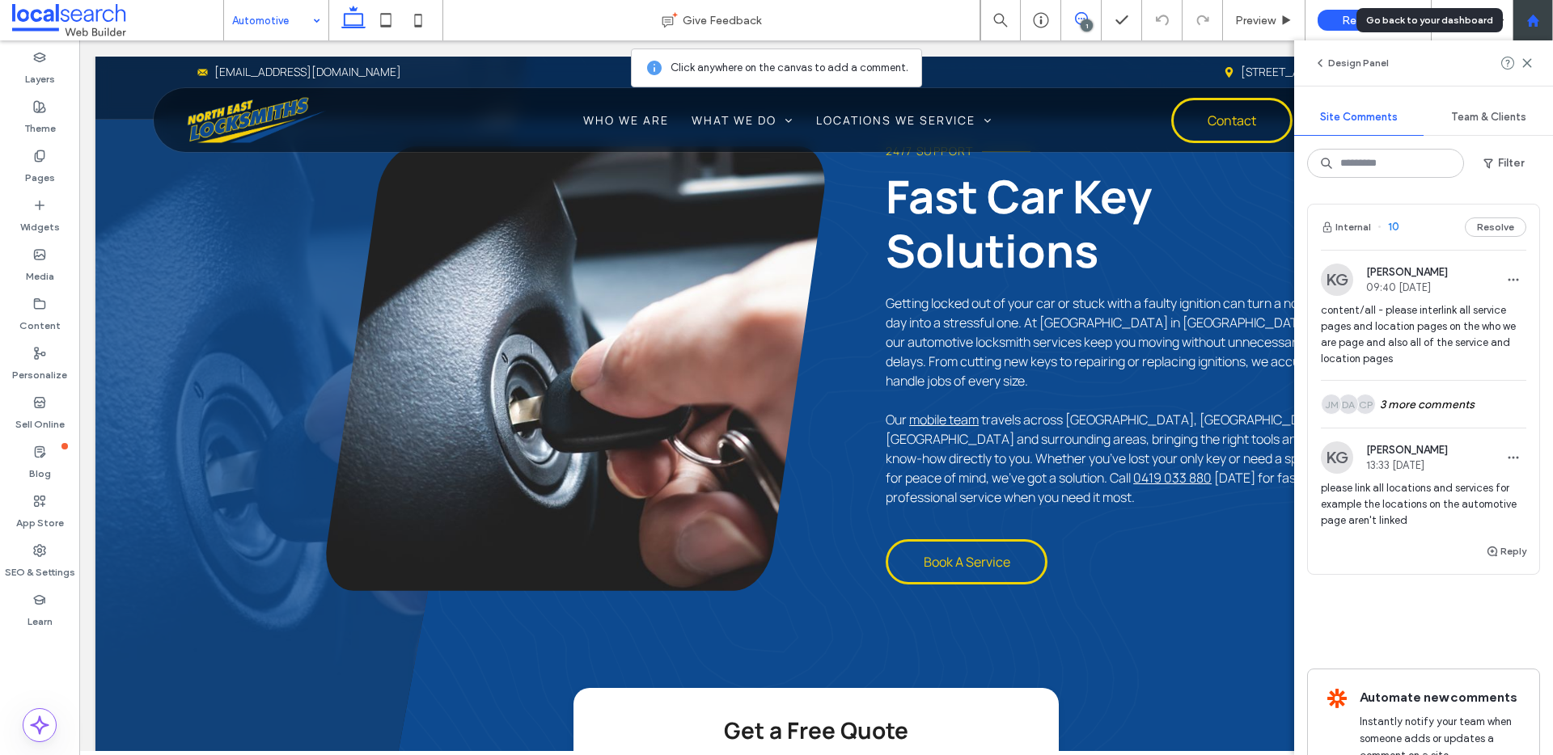
click at [1526, 18] on icon at bounding box center [1533, 21] width 14 height 14
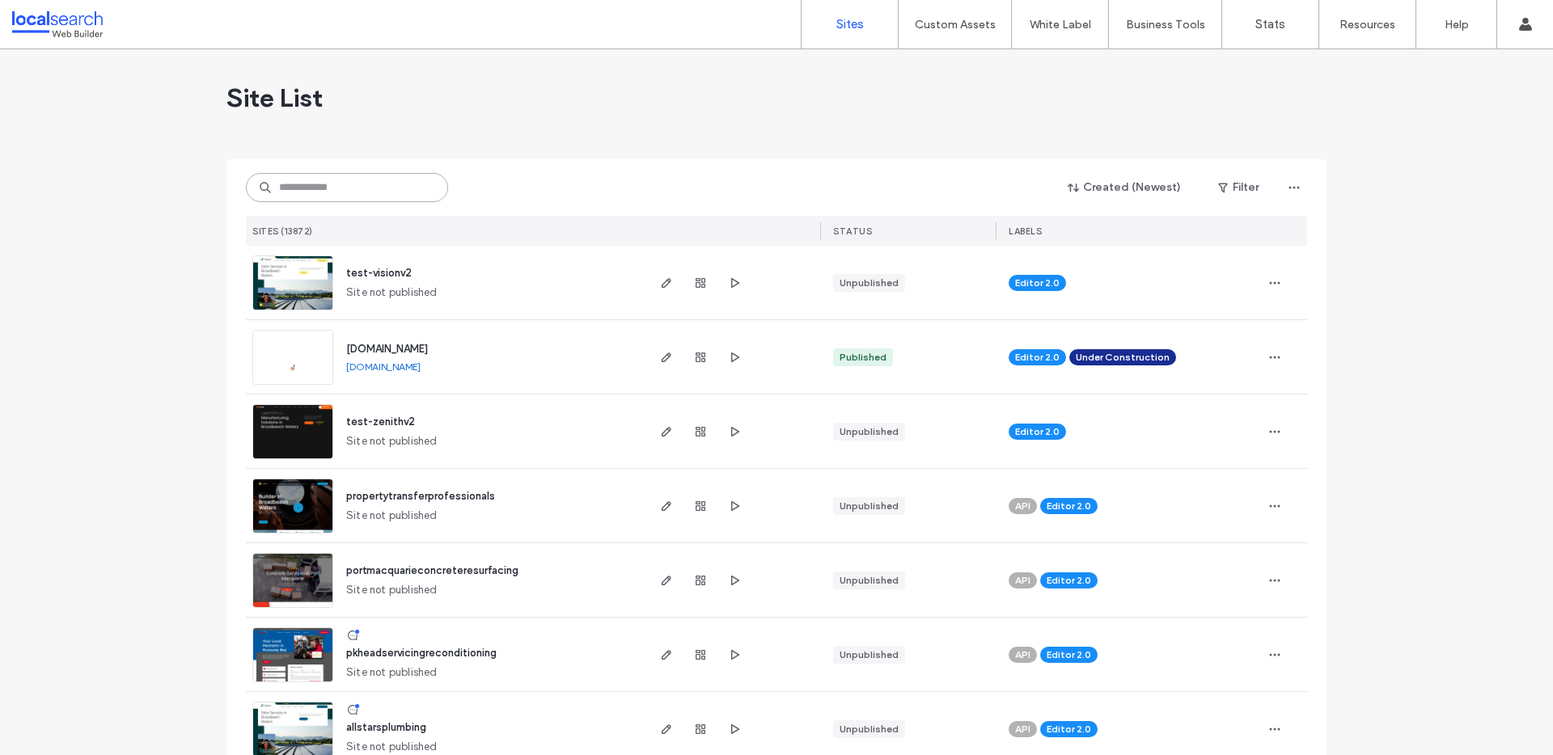
click at [313, 192] on input at bounding box center [347, 187] width 202 height 29
paste input "********"
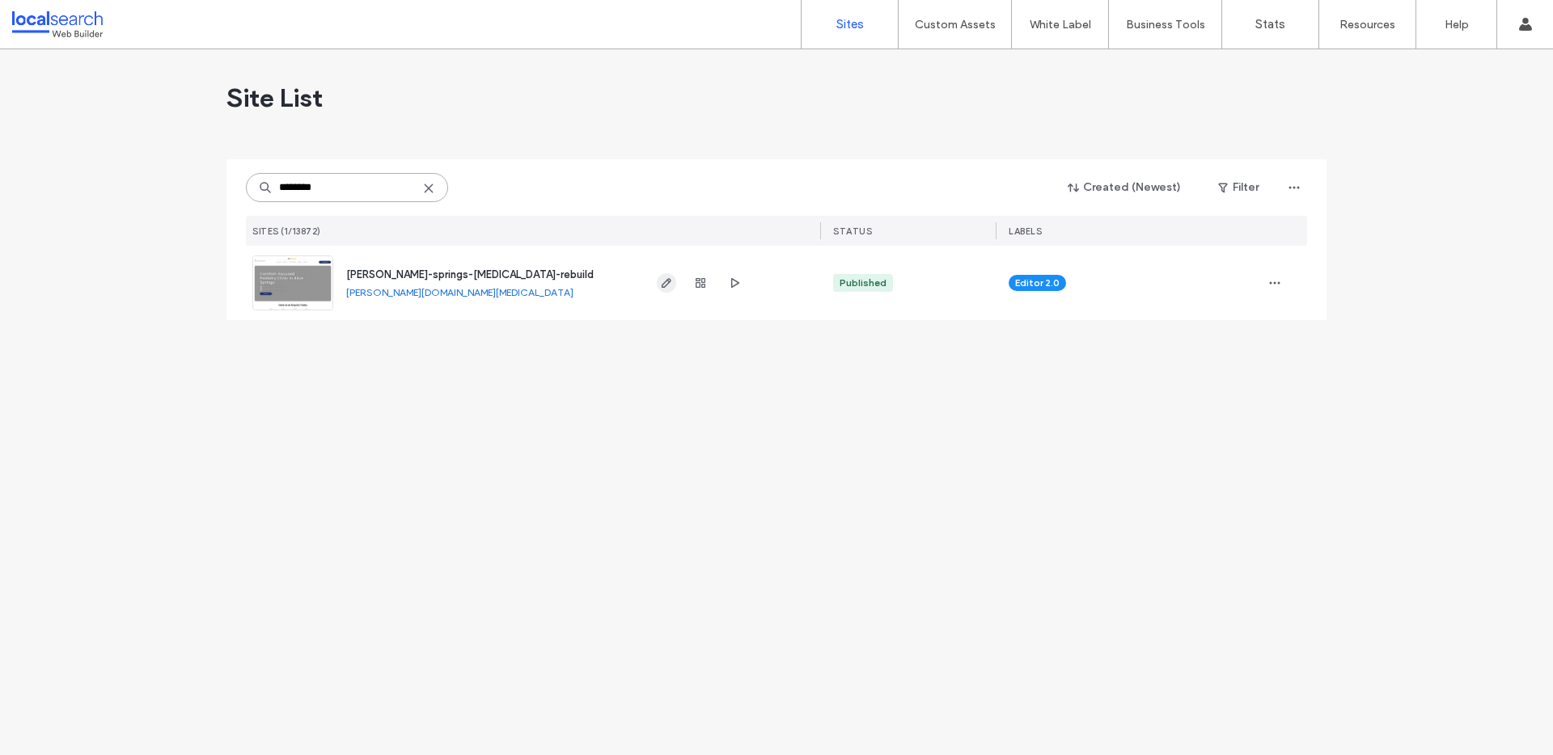
type input "********"
click at [666, 289] on icon "button" at bounding box center [666, 283] width 13 height 13
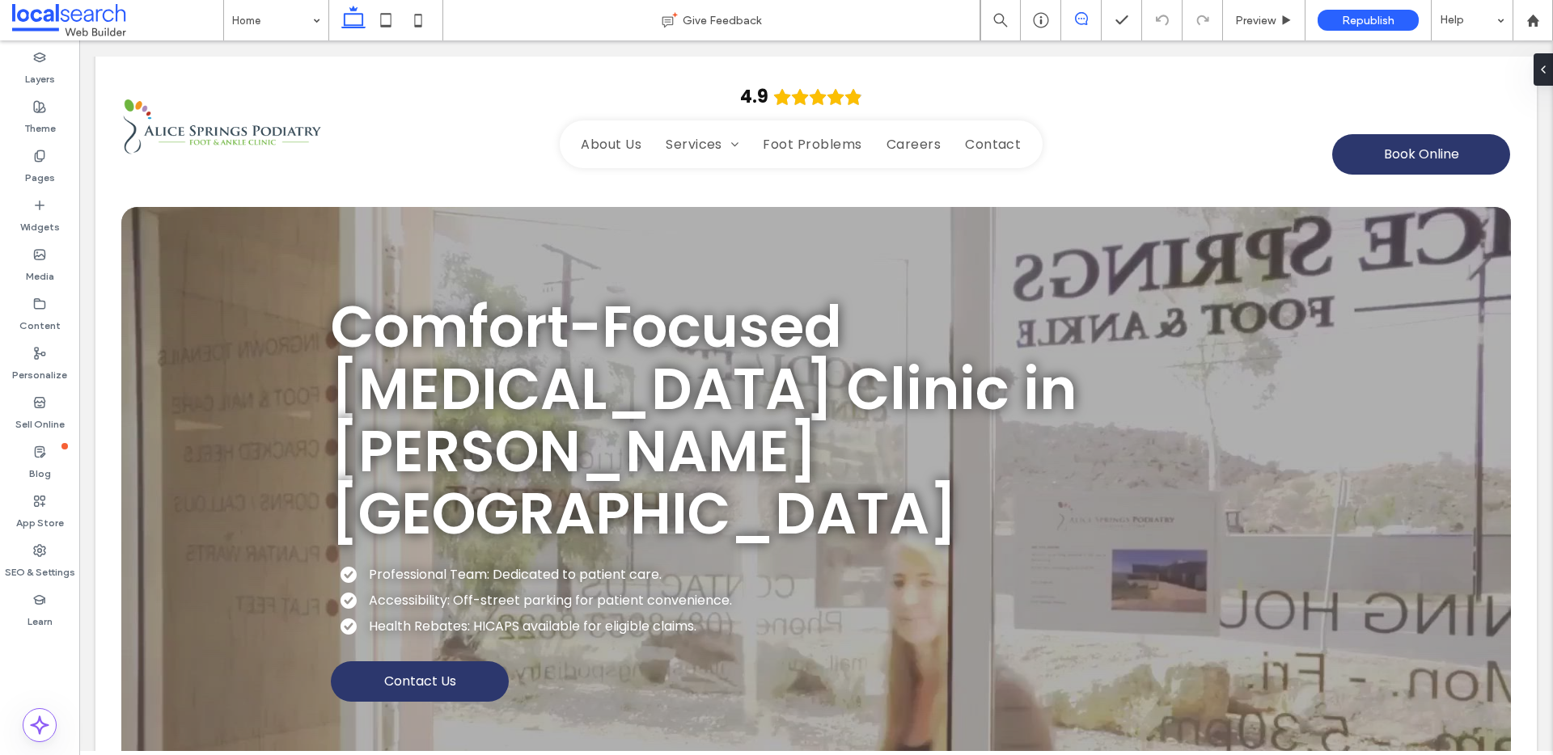
click at [1082, 20] on icon at bounding box center [1081, 18] width 13 height 13
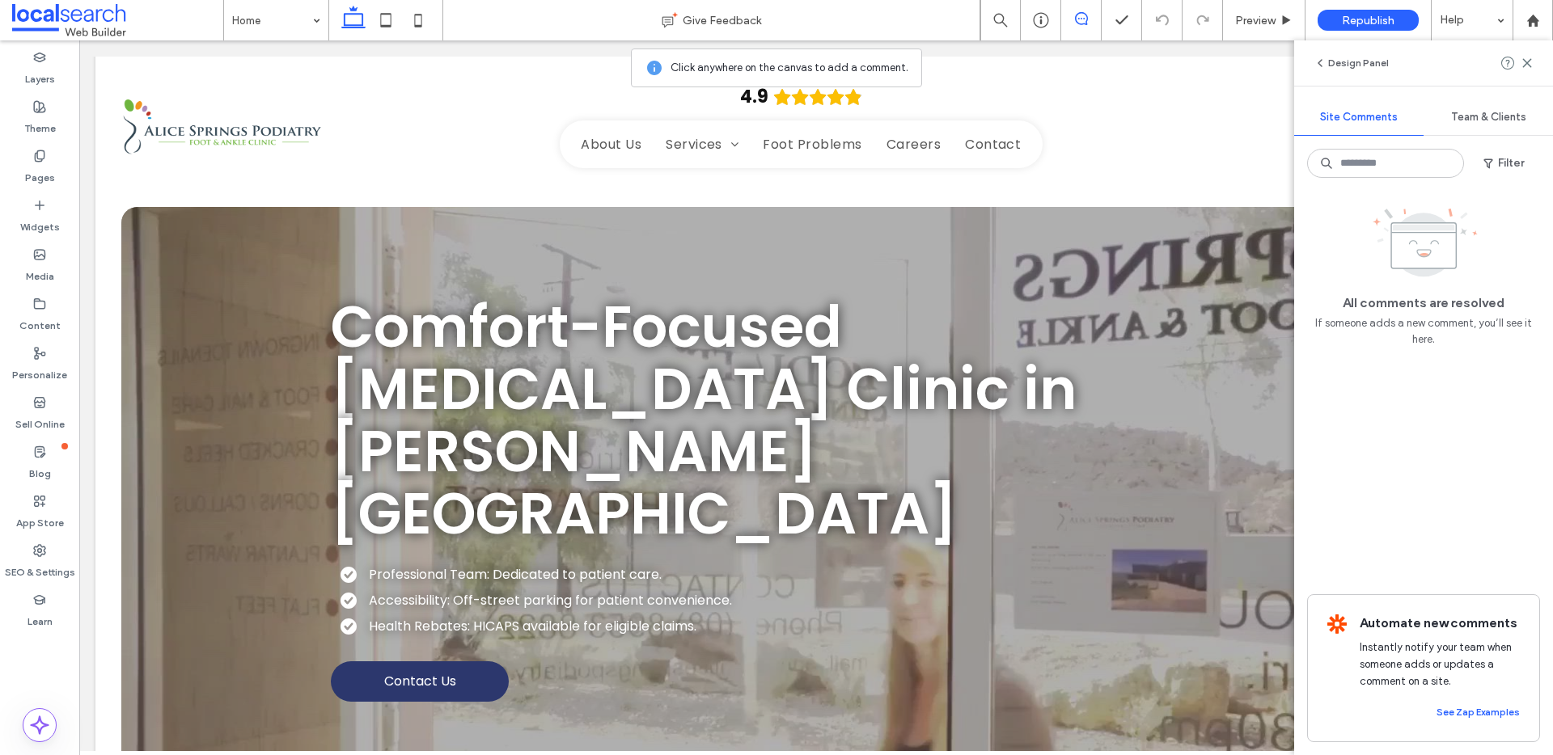
click at [1082, 20] on icon at bounding box center [1081, 18] width 13 height 13
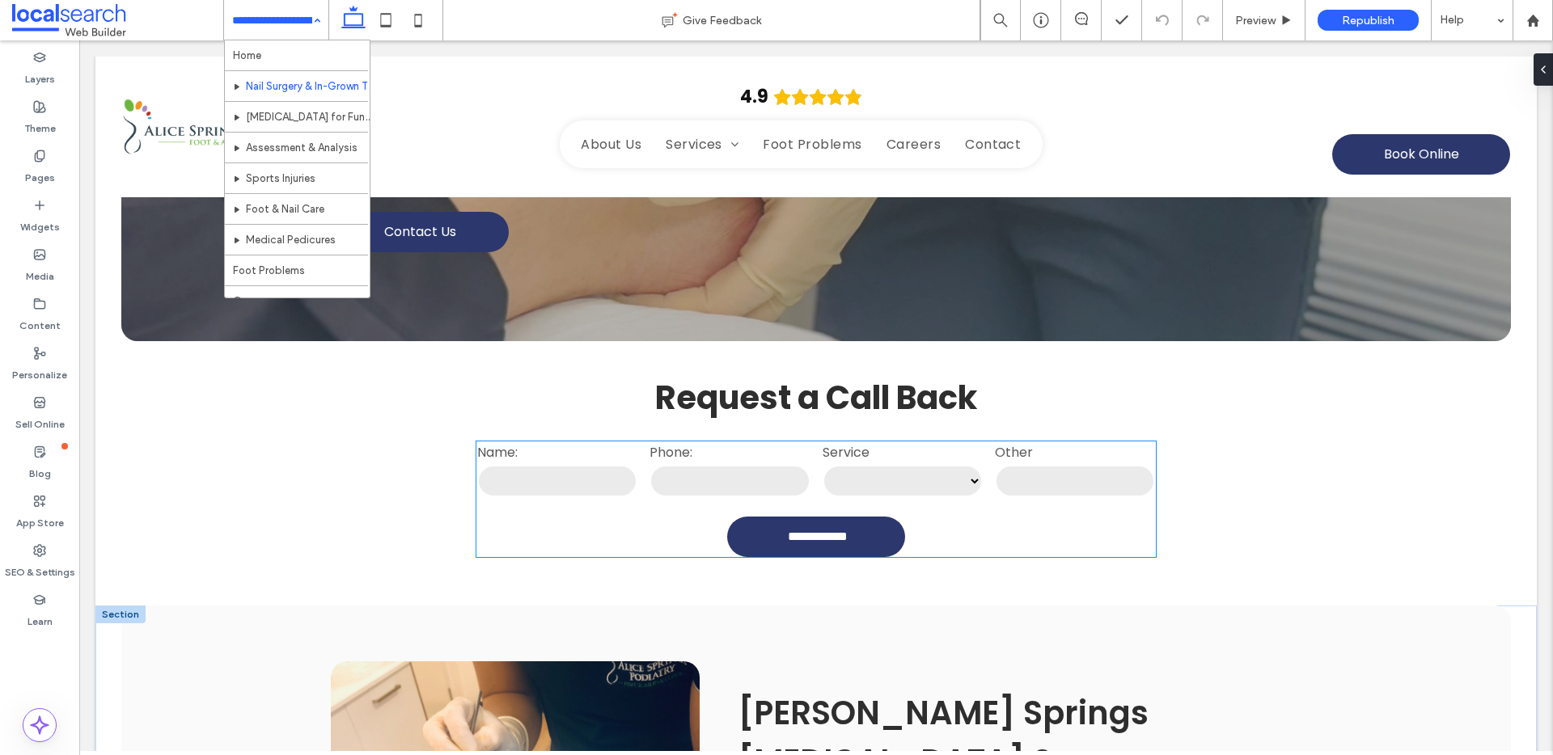
scroll to position [924, 0]
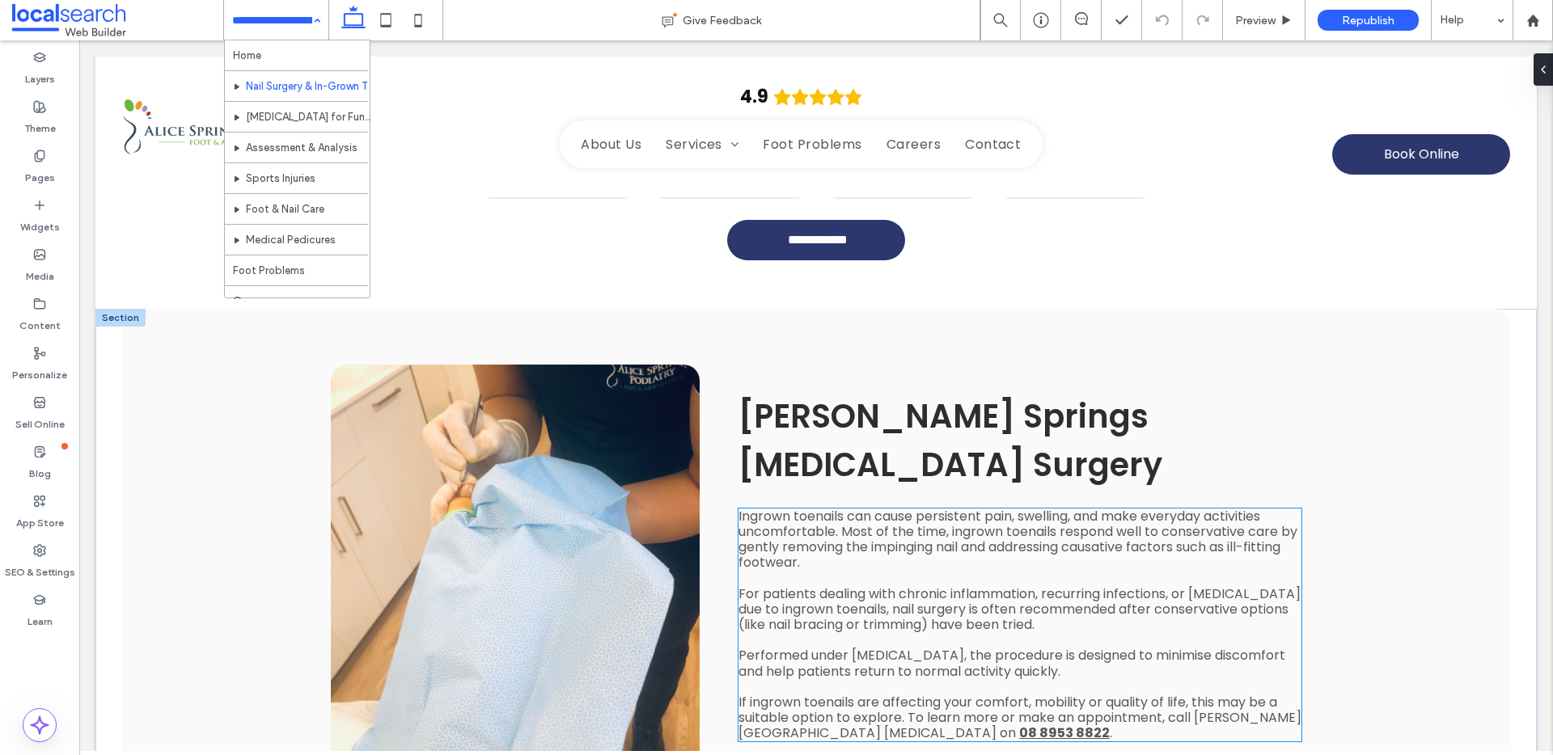
click at [876, 585] on span "For patients dealing with chronic inflammation, recurring infections, or diffic…" at bounding box center [1019, 609] width 562 height 49
click at [876, 509] on div "Ingrown toenails can cause persistent pain, swelling, and make everyday activit…" at bounding box center [1019, 625] width 563 height 233
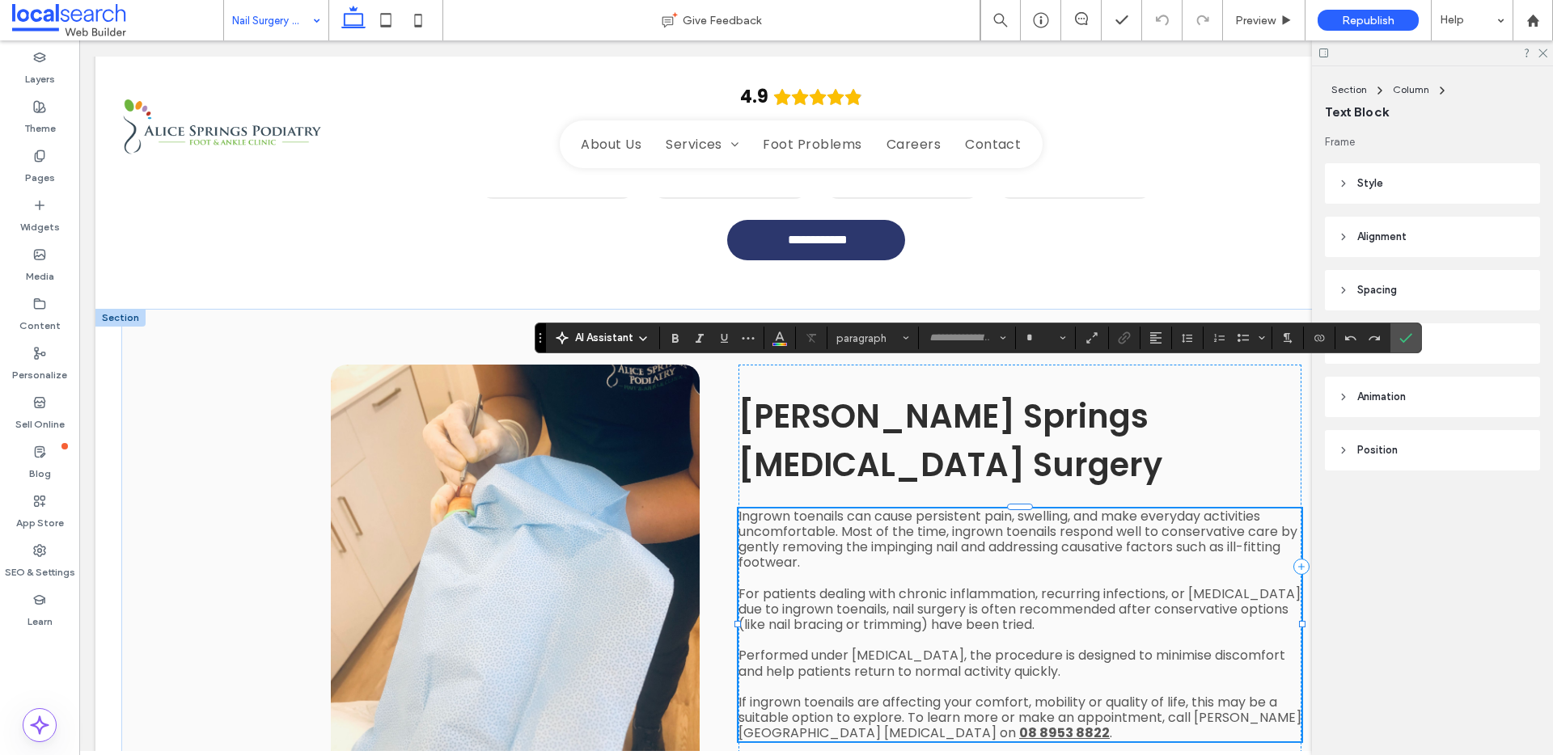
type input "*******"
type input "**"
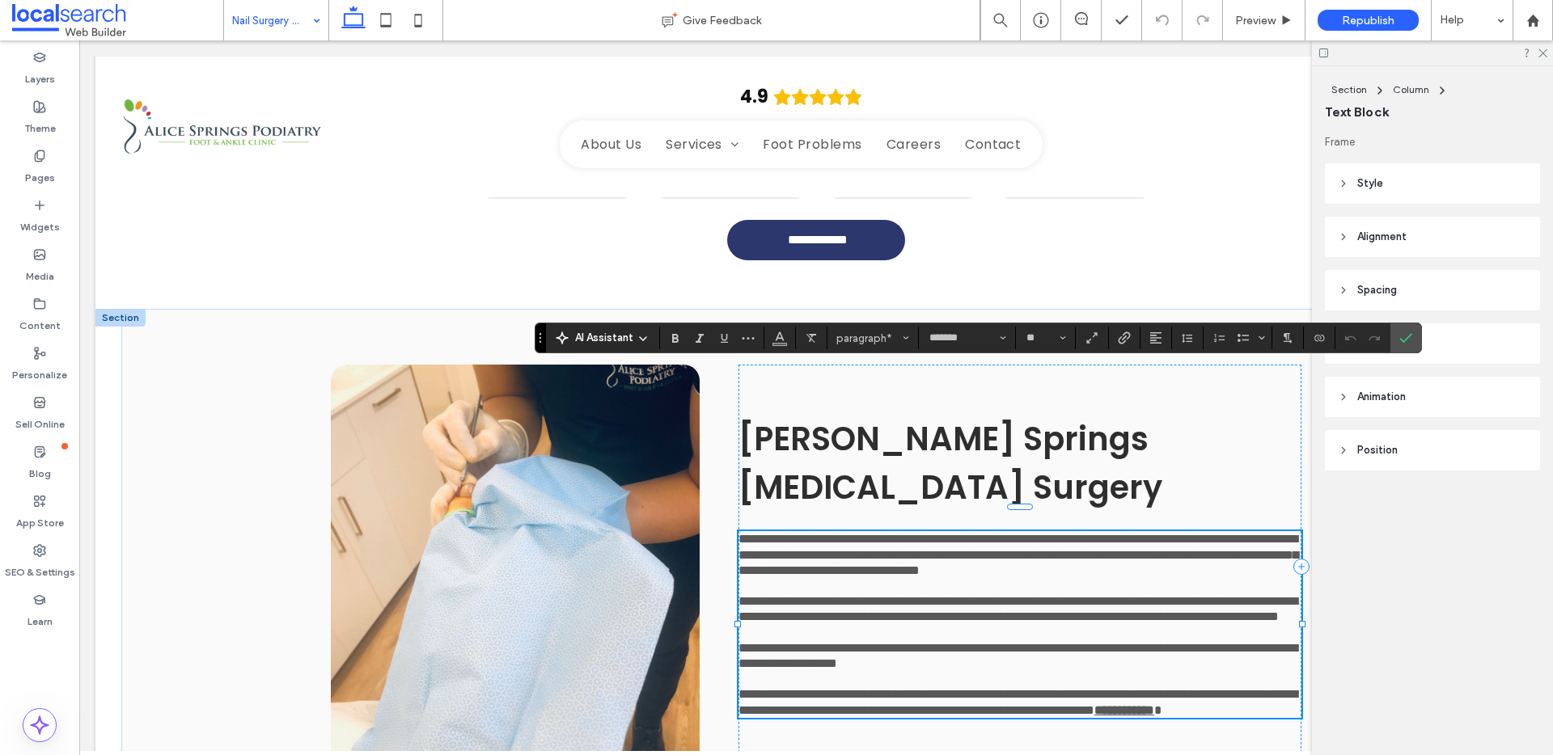
click at [788, 595] on span "**********" at bounding box center [1017, 608] width 559 height 27
click at [1399, 337] on icon "Confirm" at bounding box center [1405, 338] width 13 height 13
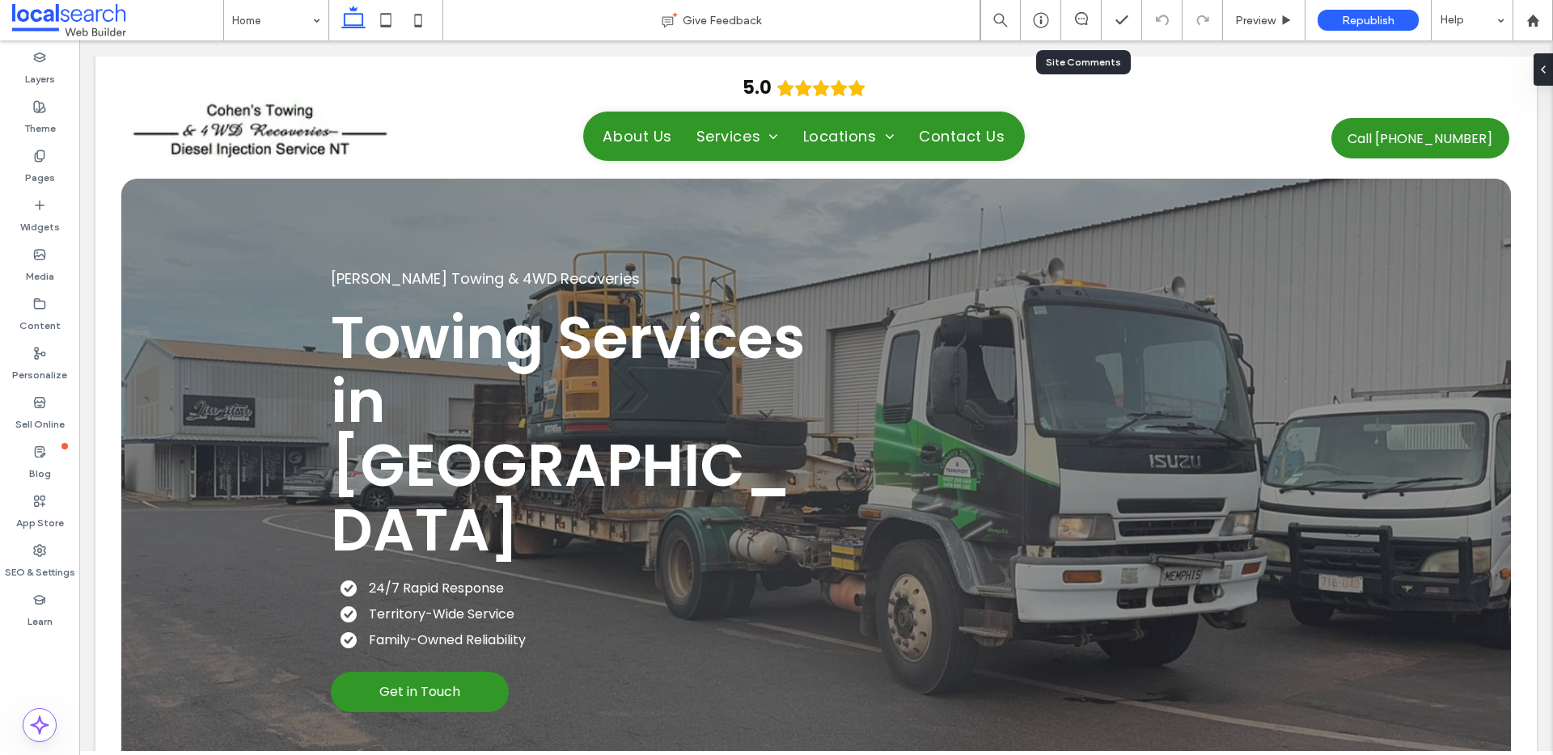
click at [1084, 10] on div at bounding box center [1081, 20] width 40 height 40
click at [1090, 12] on span at bounding box center [1081, 18] width 40 height 13
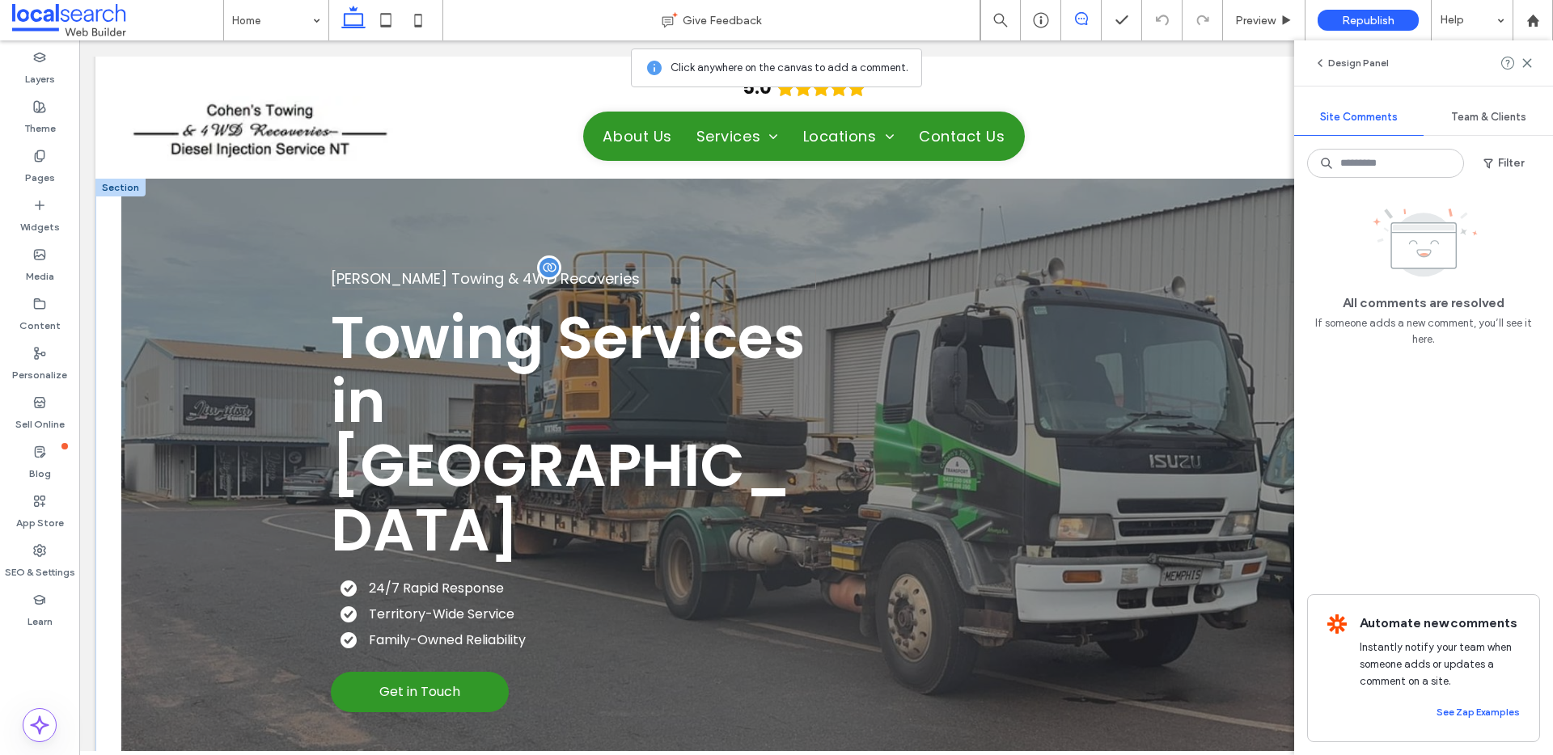
click at [596, 281] on p "[PERSON_NAME] Towing & 4WD Recoveries" at bounding box center [573, 279] width 485 height 22
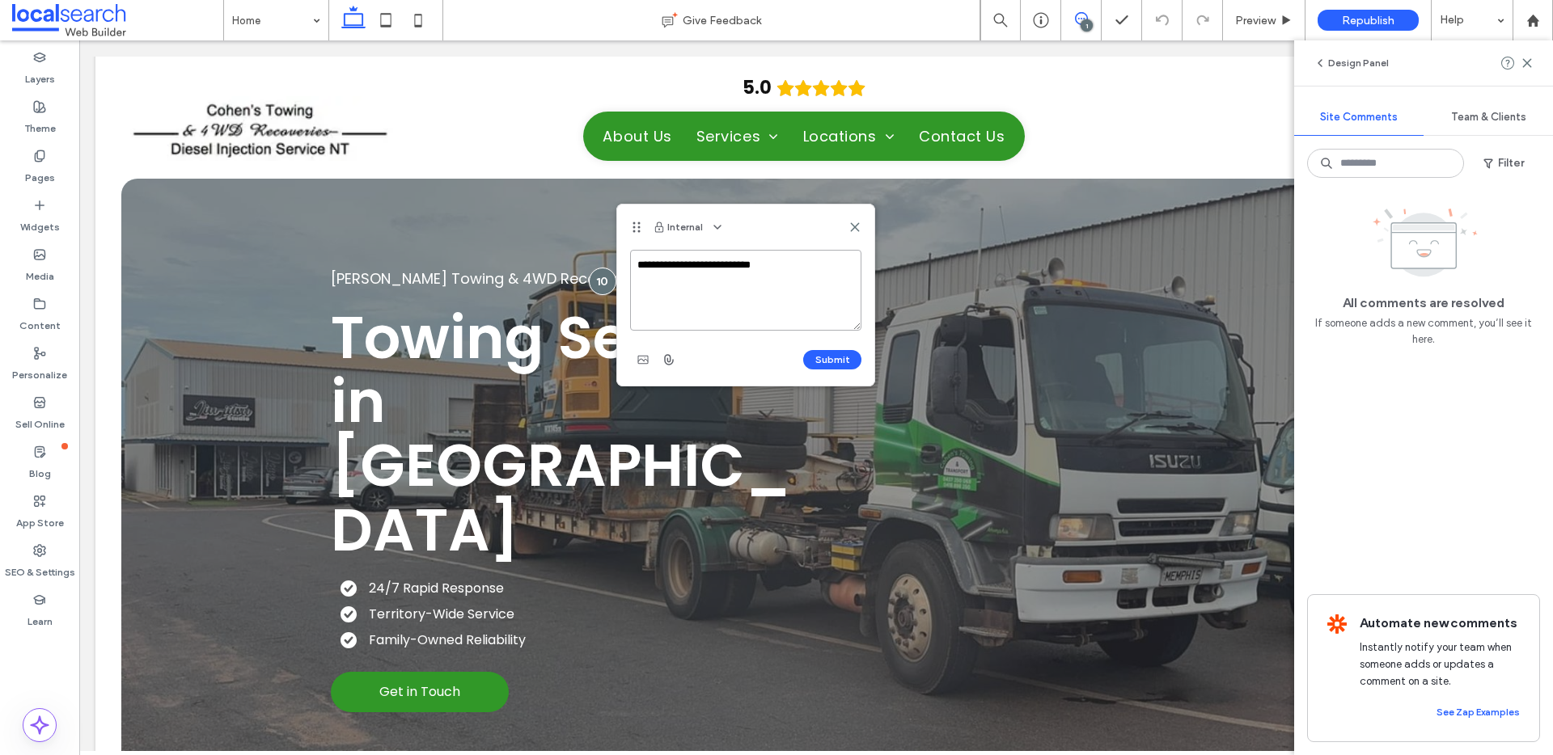
click at [644, 262] on textarea "**********" at bounding box center [745, 290] width 231 height 81
click at [801, 278] on textarea "**********" at bounding box center [745, 290] width 231 height 81
click at [678, 281] on textarea "**********" at bounding box center [745, 290] width 231 height 81
paste textarea "**********"
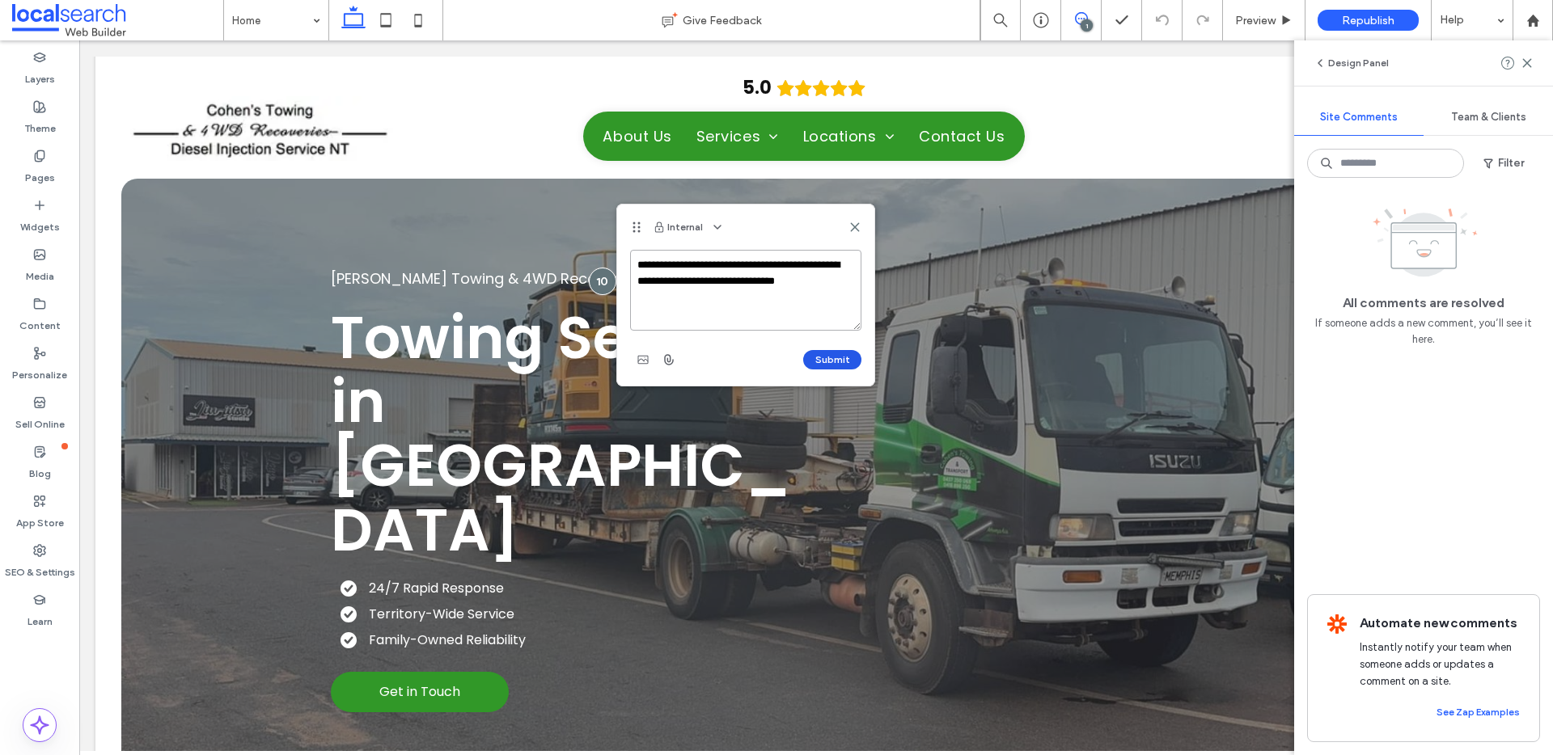
type textarea "**********"
click at [850, 361] on button "Submit" at bounding box center [832, 359] width 58 height 19
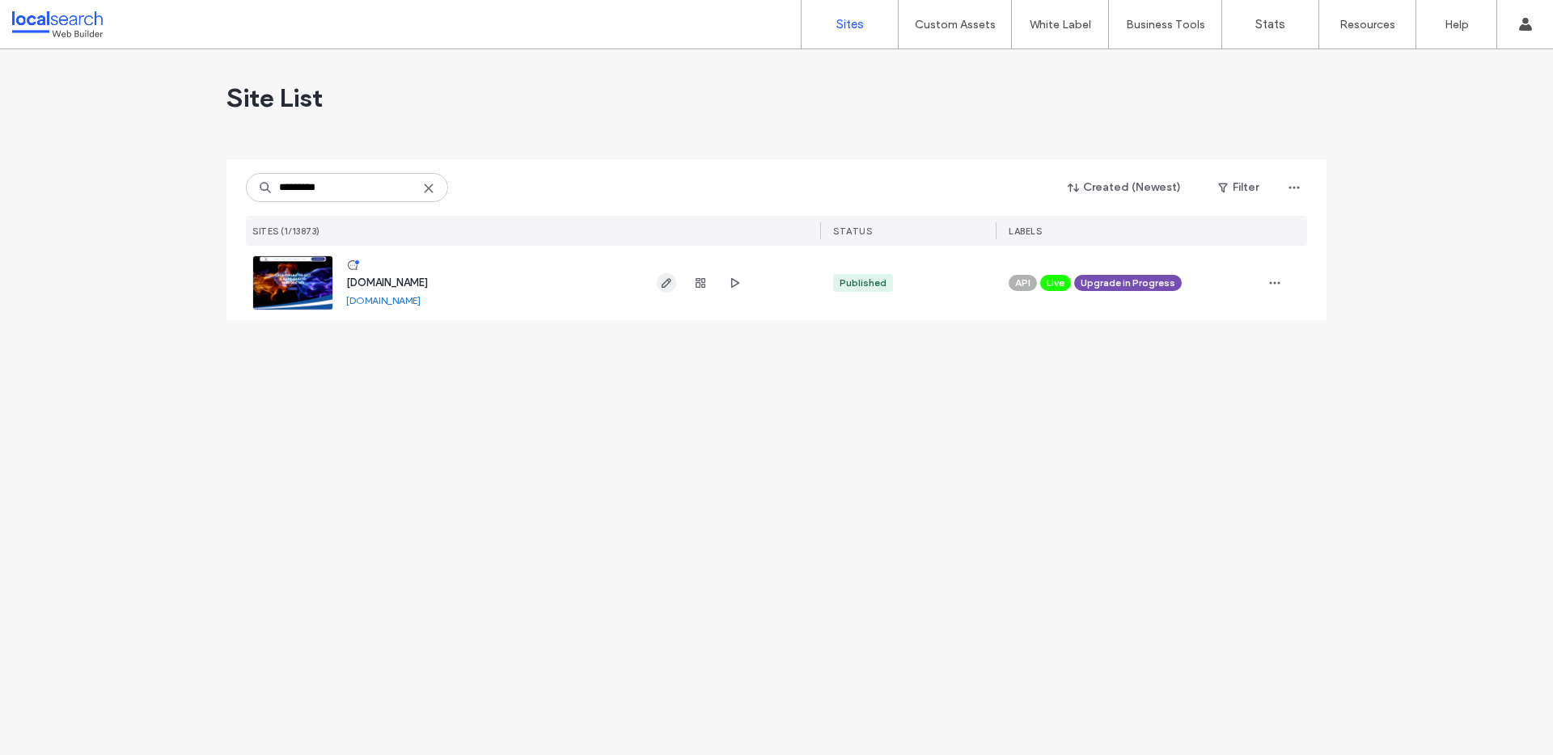
type input "*********"
click at [662, 290] on span "button" at bounding box center [666, 282] width 19 height 19
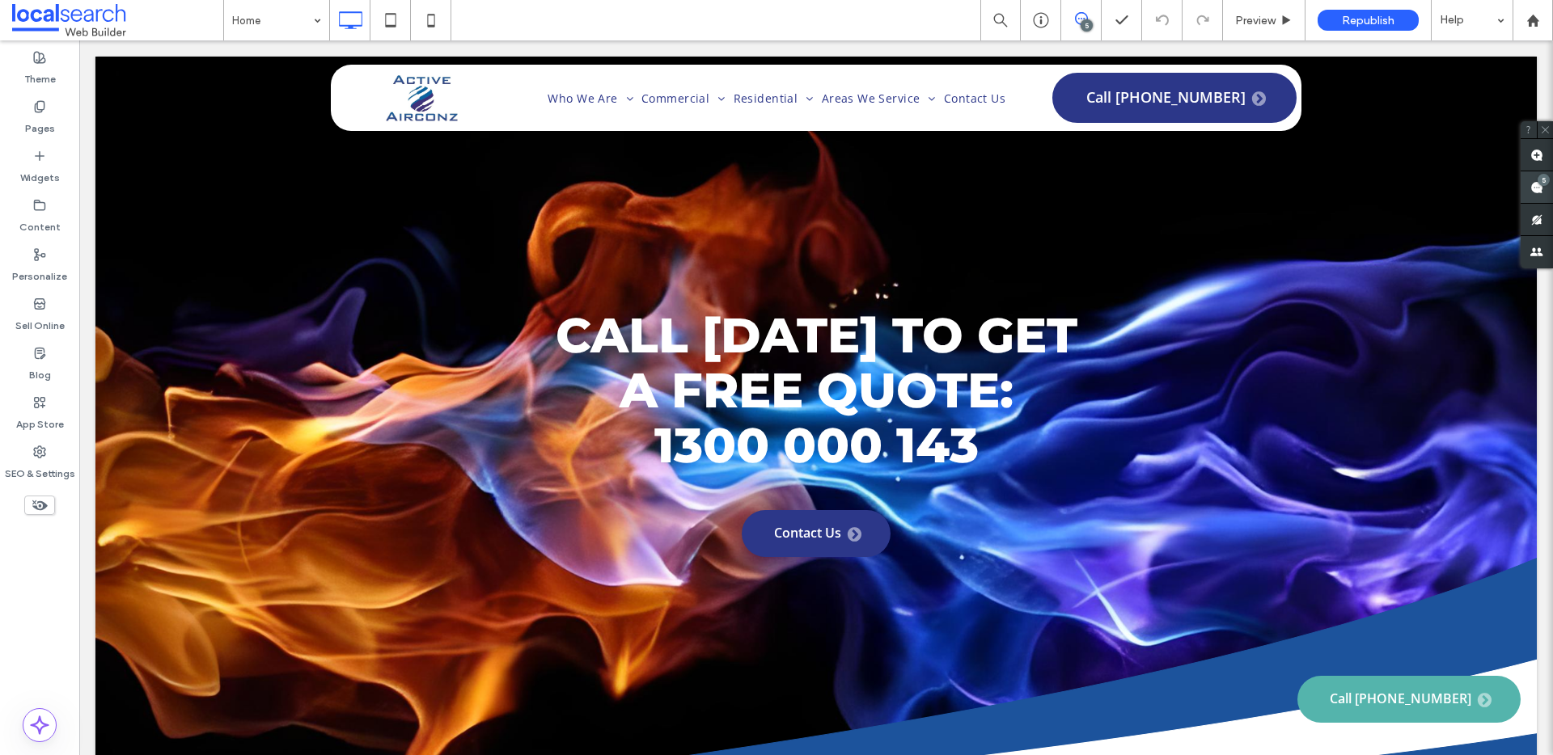
click at [1534, 184] on use at bounding box center [1536, 187] width 13 height 13
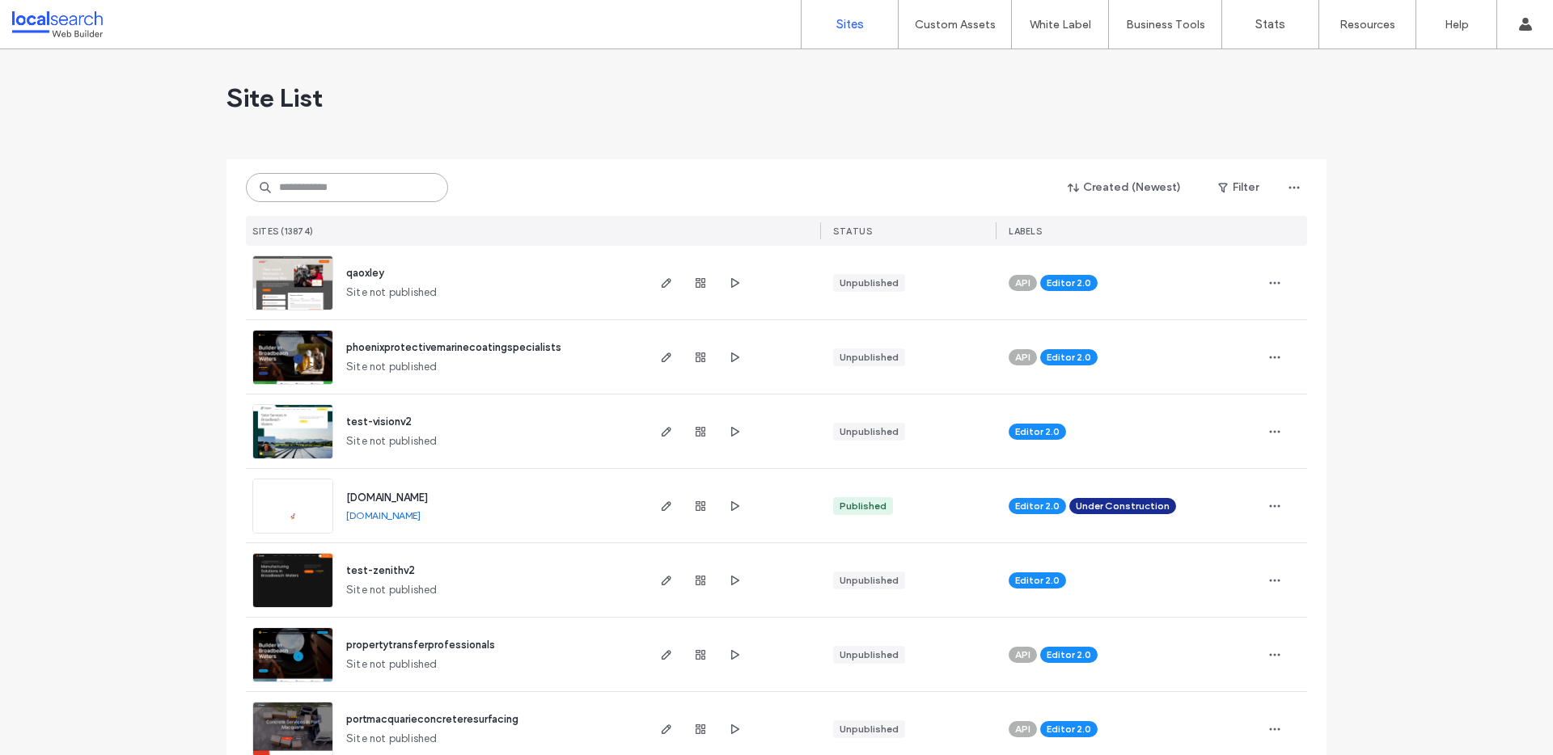
click at [374, 188] on input at bounding box center [347, 187] width 202 height 29
paste input "********"
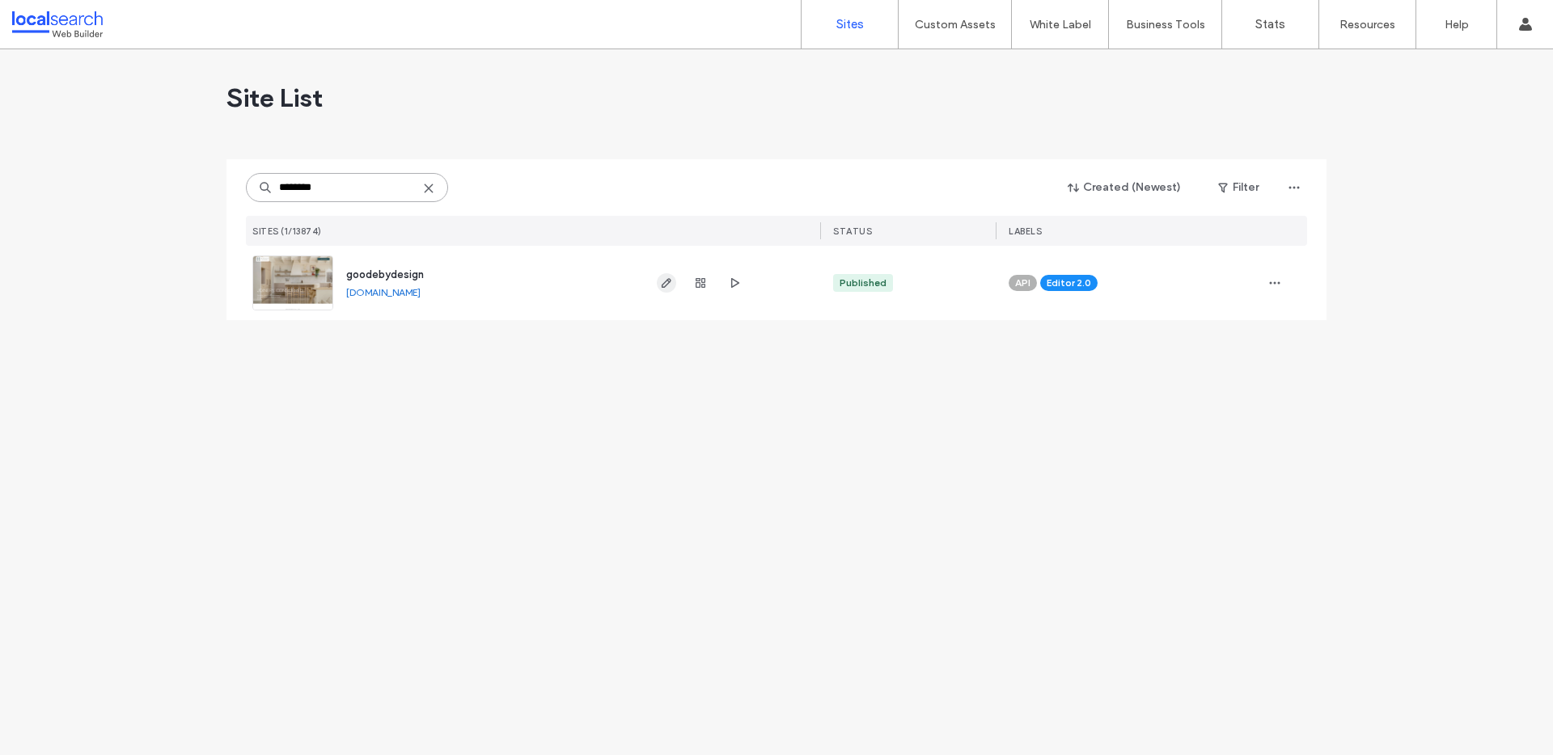
type input "********"
click at [660, 281] on icon "button" at bounding box center [666, 283] width 13 height 13
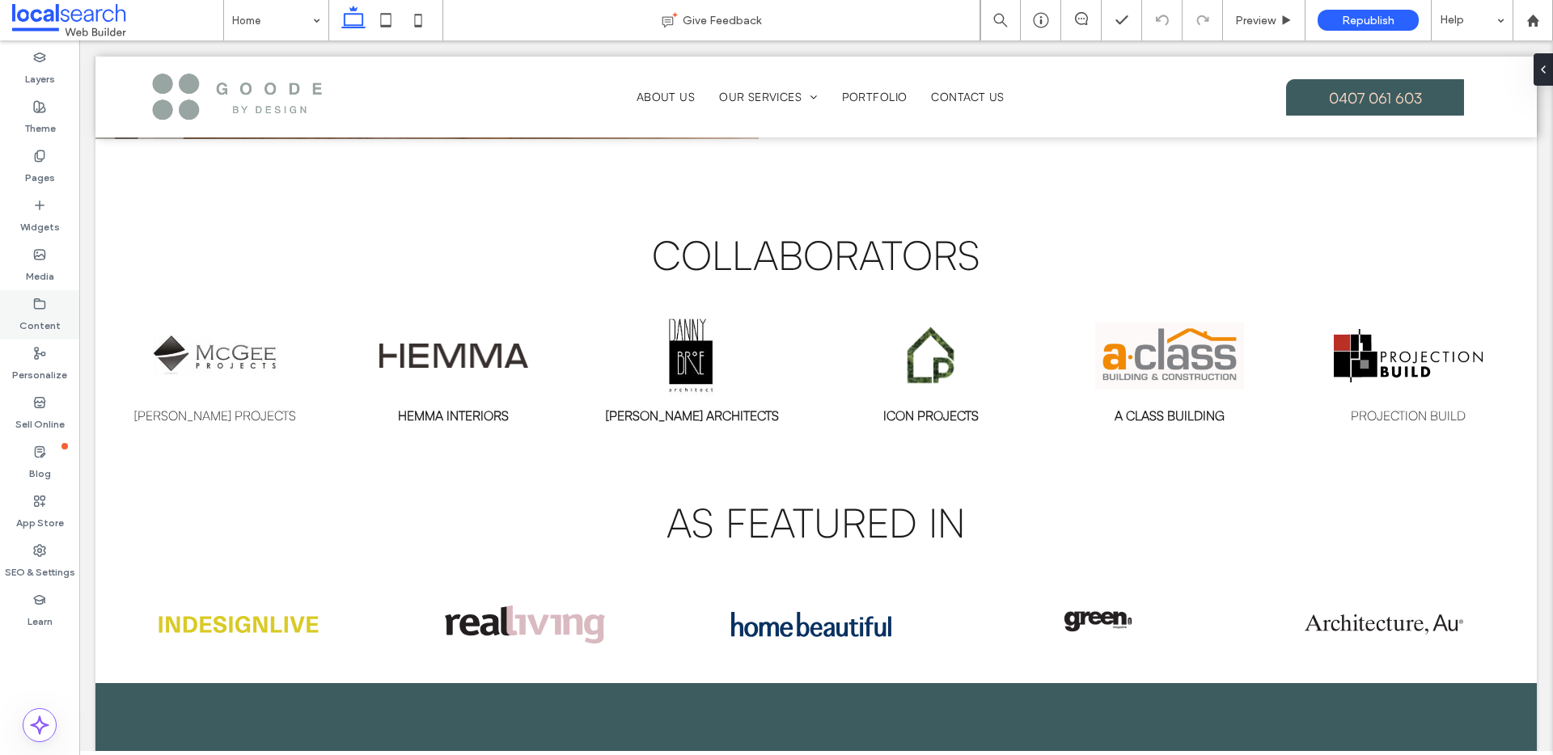
scroll to position [3261, 0]
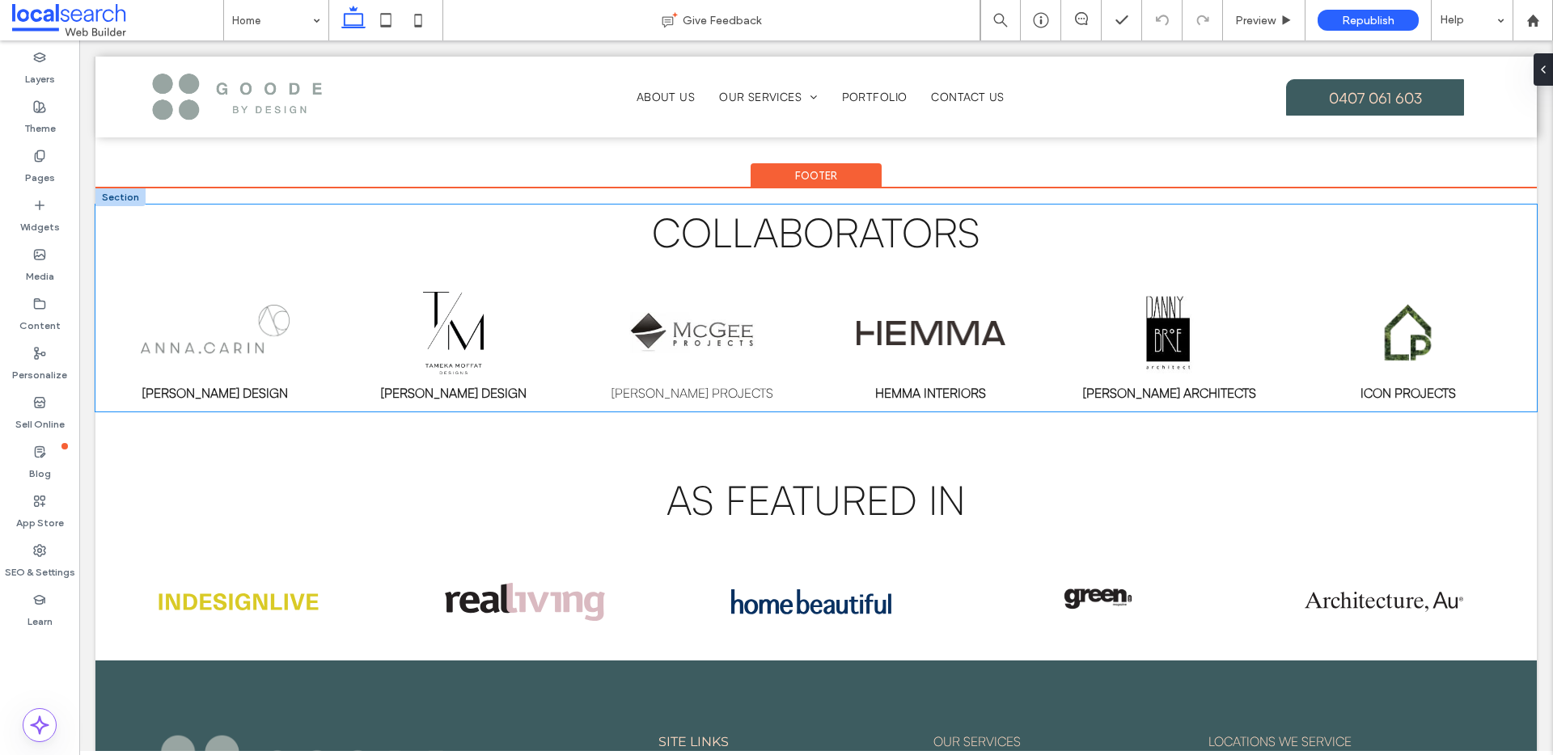
click at [716, 334] on img at bounding box center [692, 333] width 149 height 82
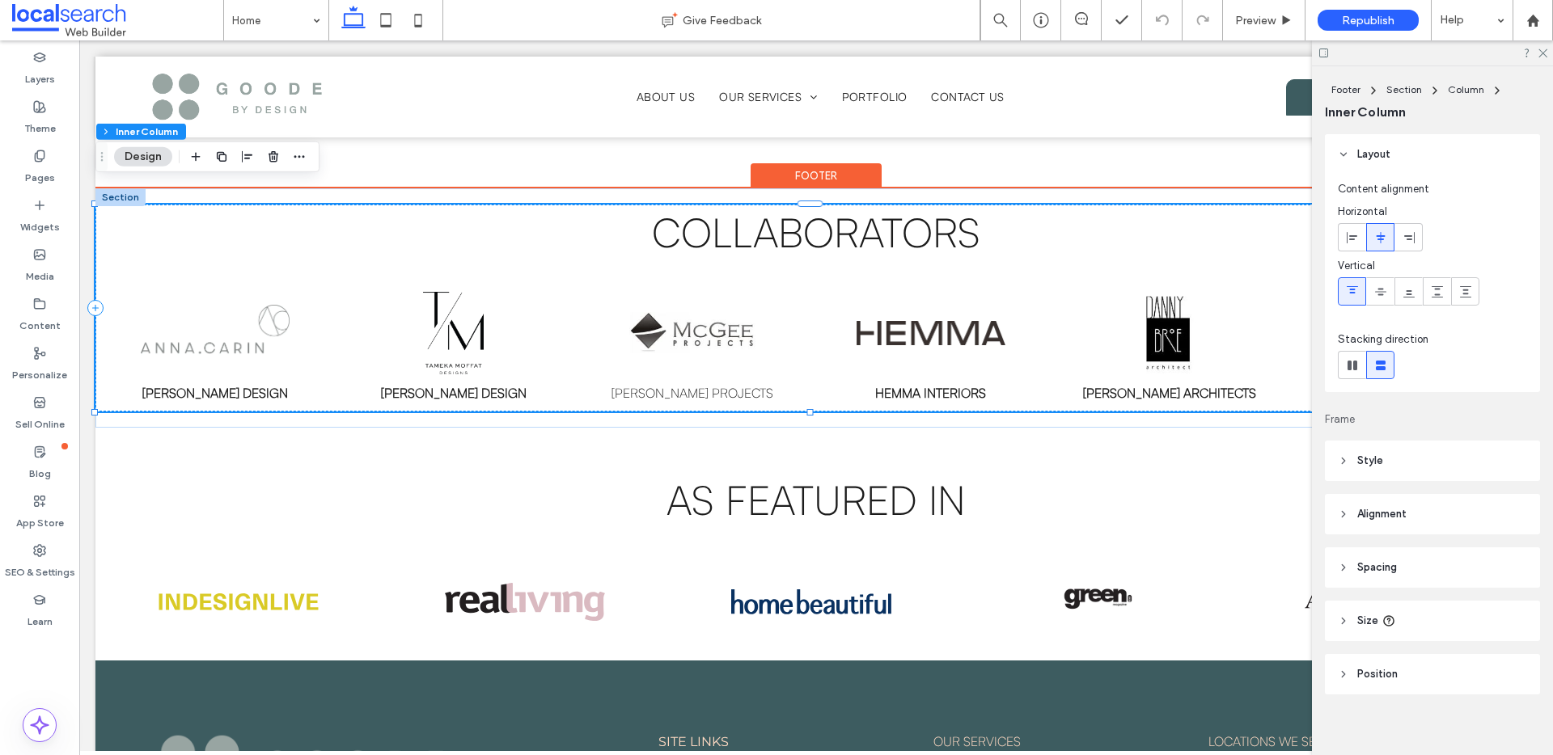
click at [716, 334] on img at bounding box center [692, 333] width 149 height 82
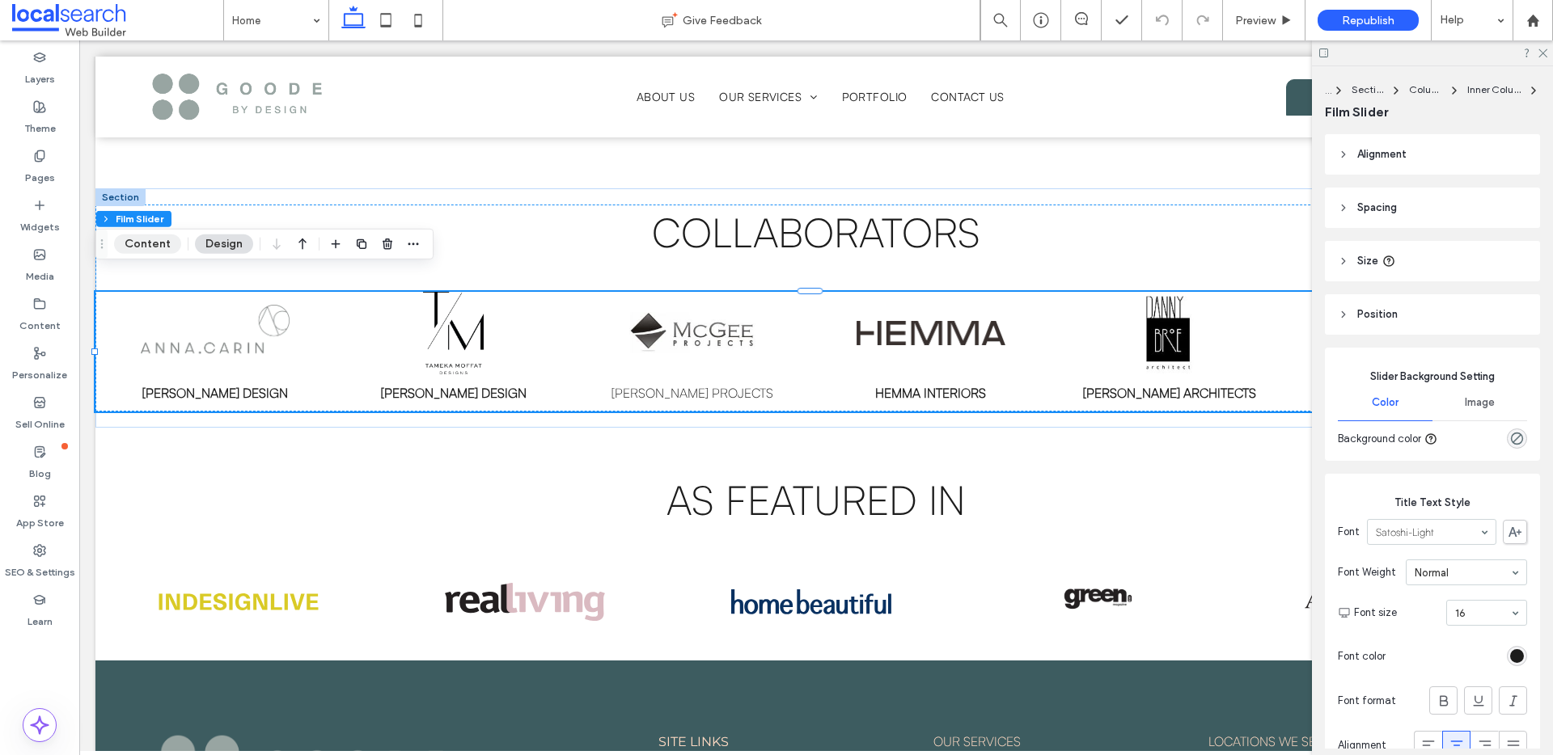
click at [140, 242] on button "Content" at bounding box center [147, 244] width 67 height 19
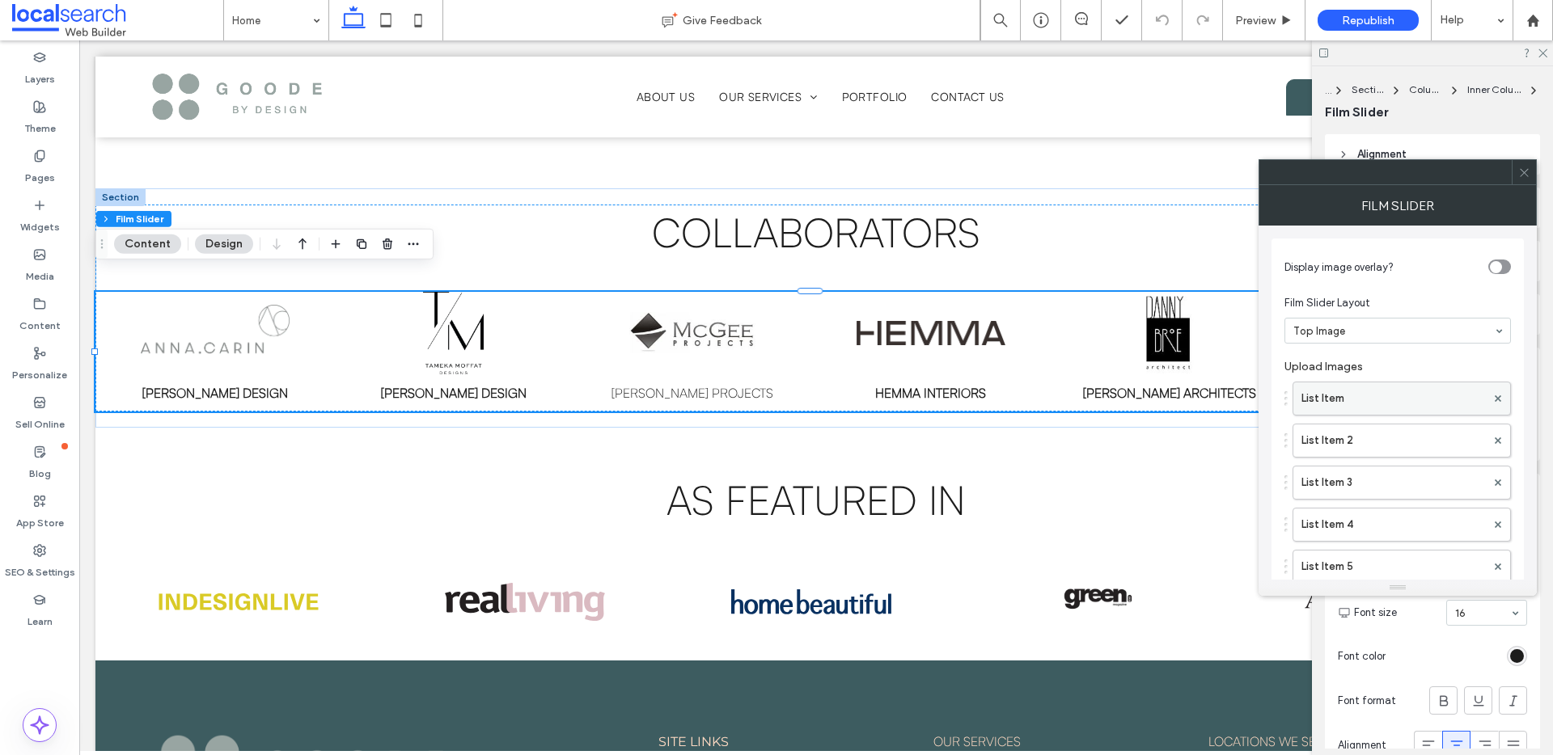
click at [1364, 396] on label "List Item" at bounding box center [1393, 399] width 184 height 32
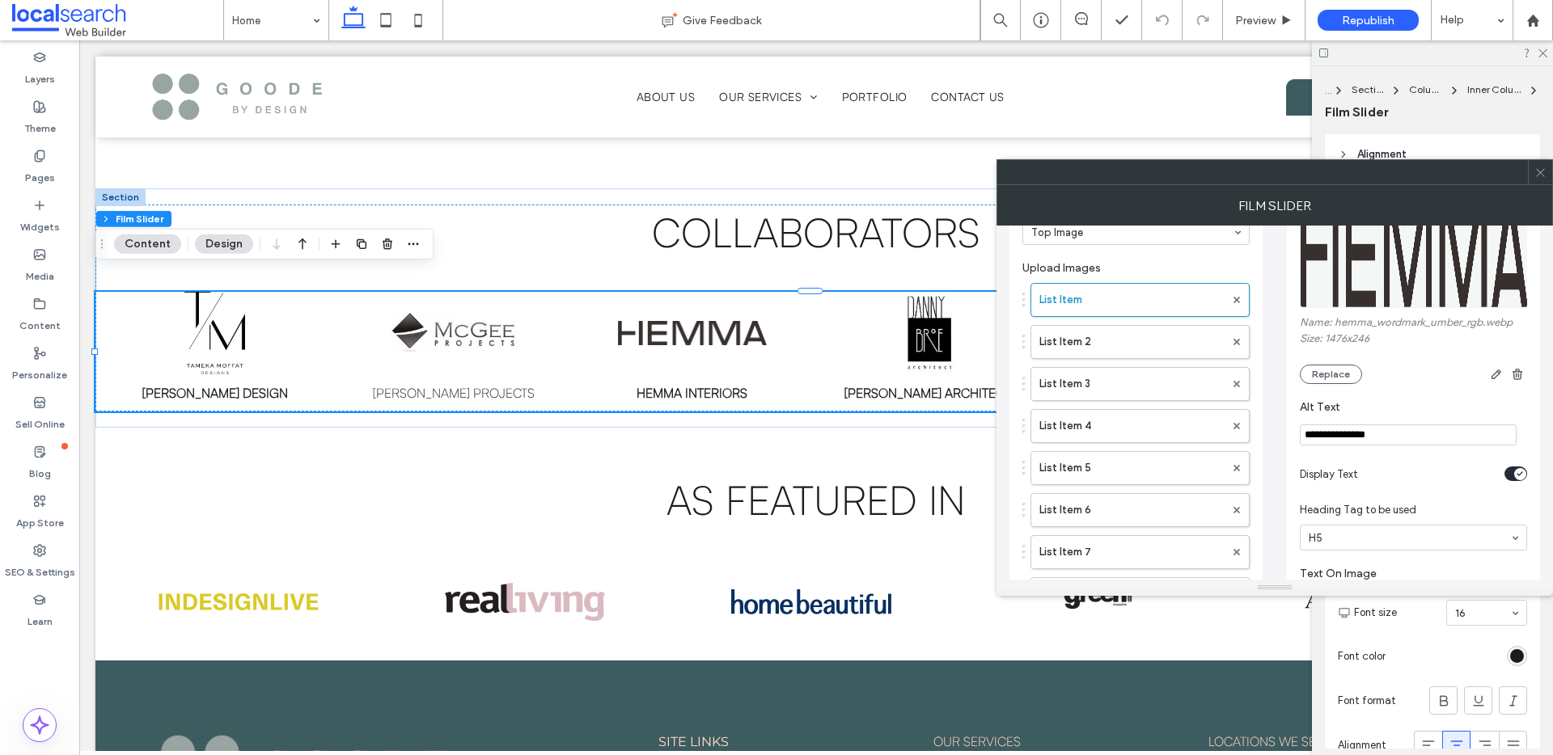
scroll to position [178, 0]
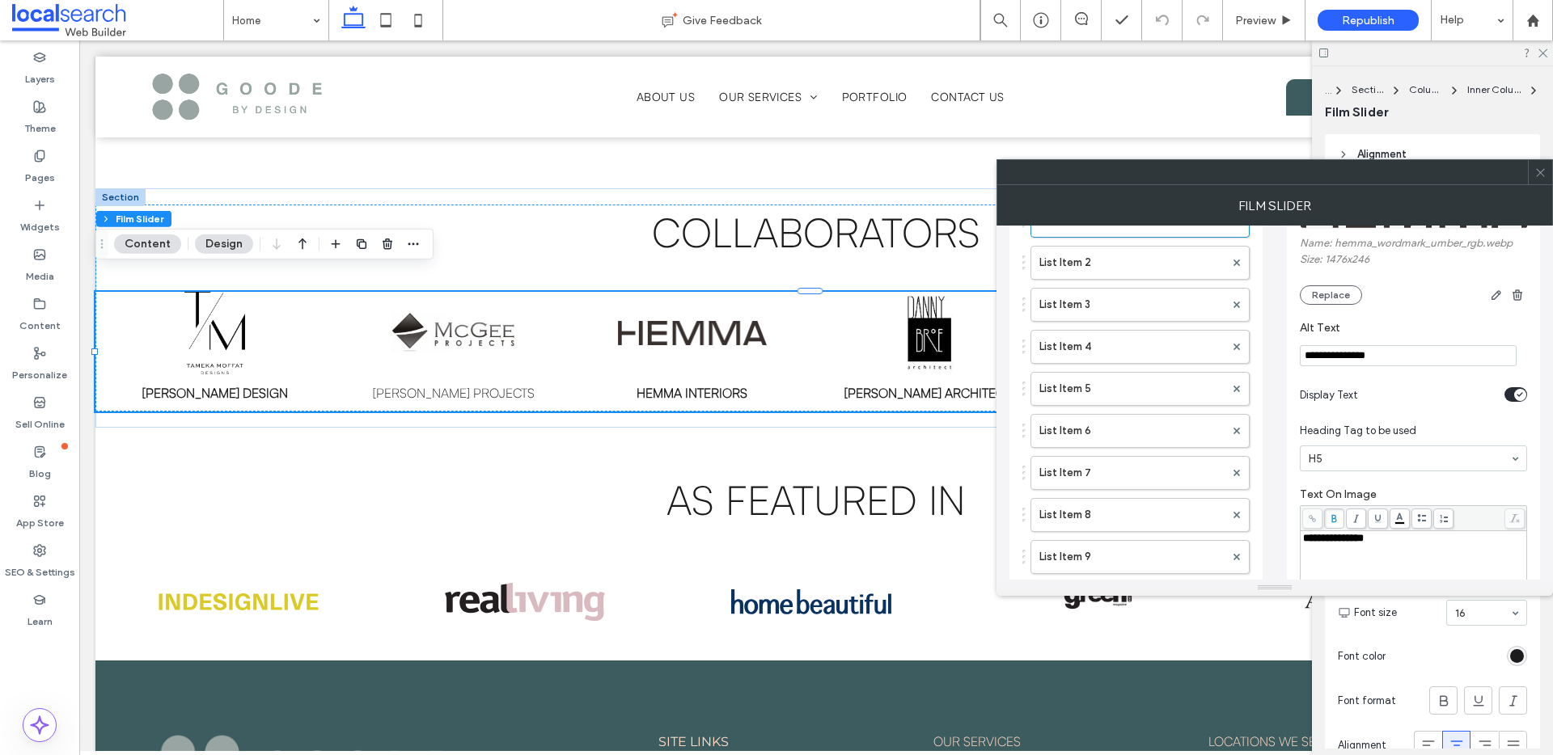
click at [1517, 396] on icon "toggle" at bounding box center [1519, 394] width 5 height 3
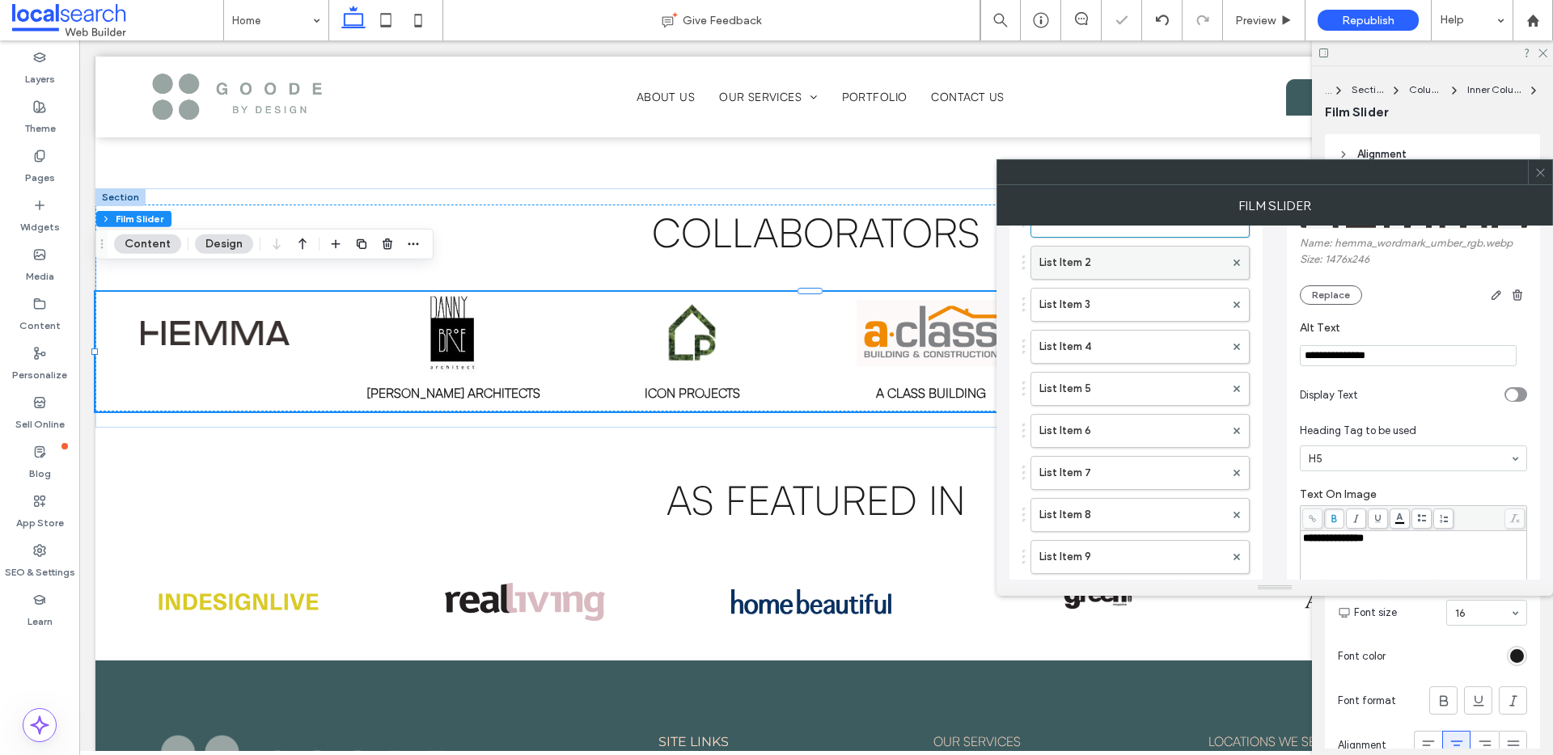
scroll to position [147, 0]
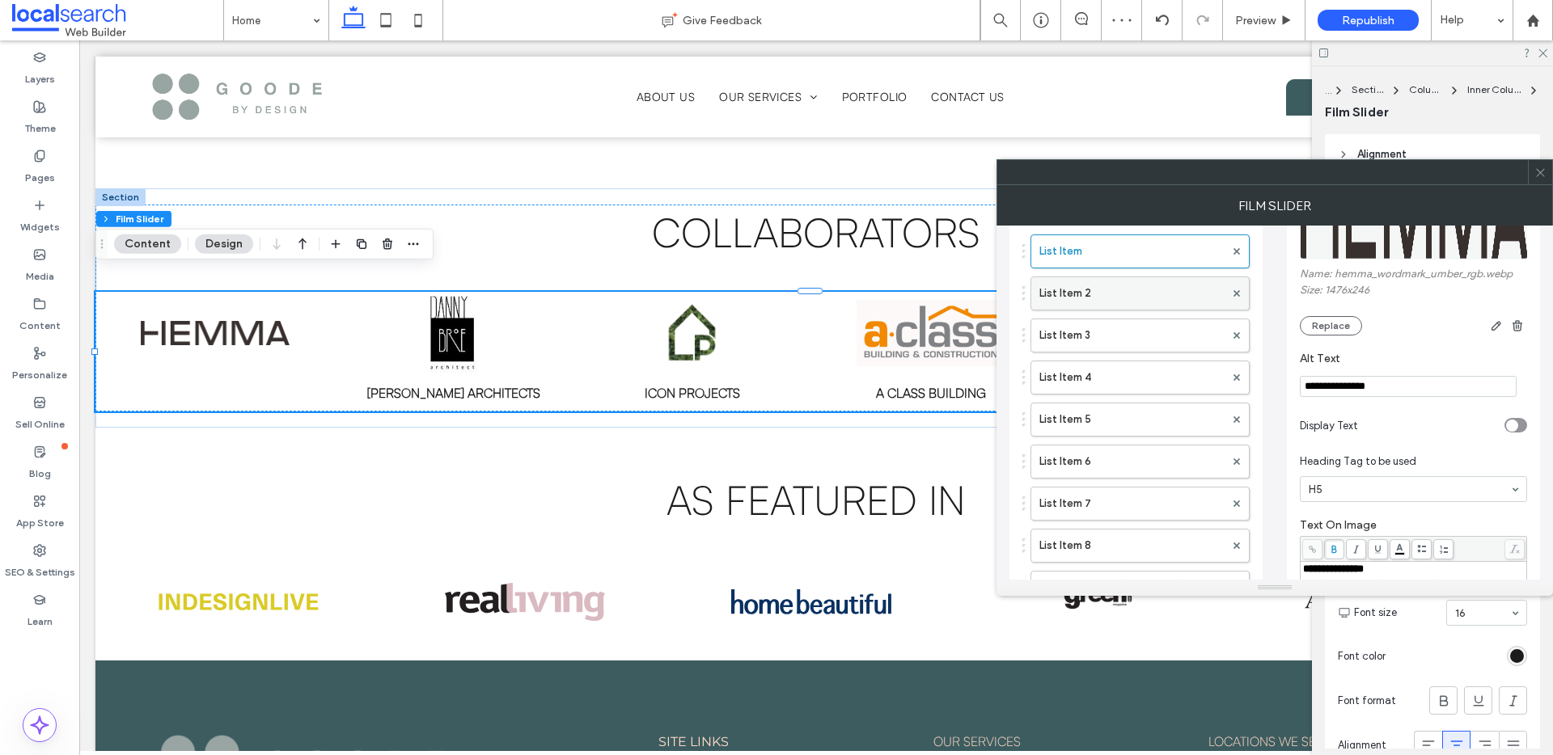
click at [1111, 298] on label "List Item 2" at bounding box center [1131, 293] width 185 height 32
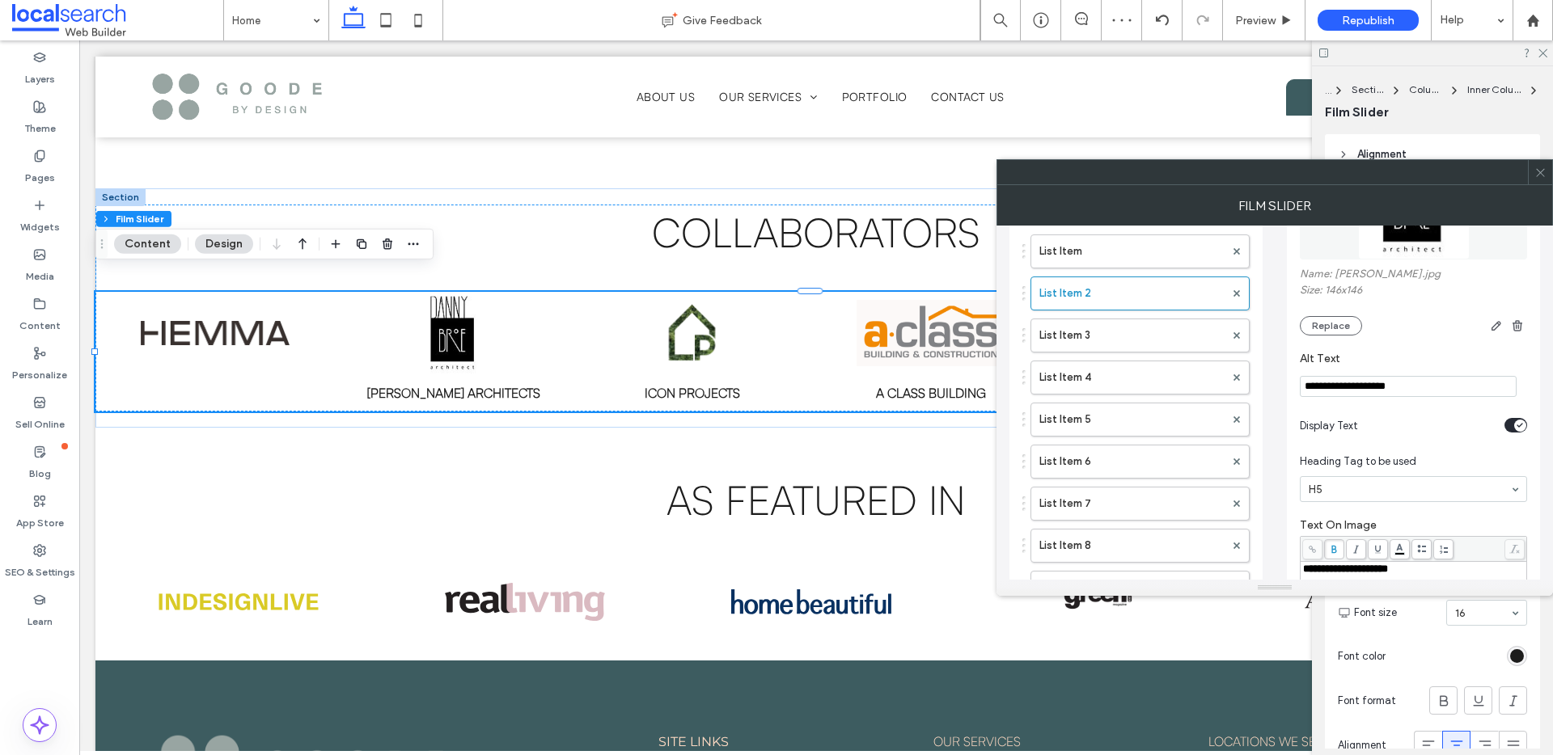
click at [1517, 425] on icon "toggle" at bounding box center [1520, 425] width 6 height 5
click at [1094, 334] on label "List Item 3" at bounding box center [1131, 335] width 185 height 32
click at [1517, 424] on icon "toggle" at bounding box center [1520, 425] width 6 height 5
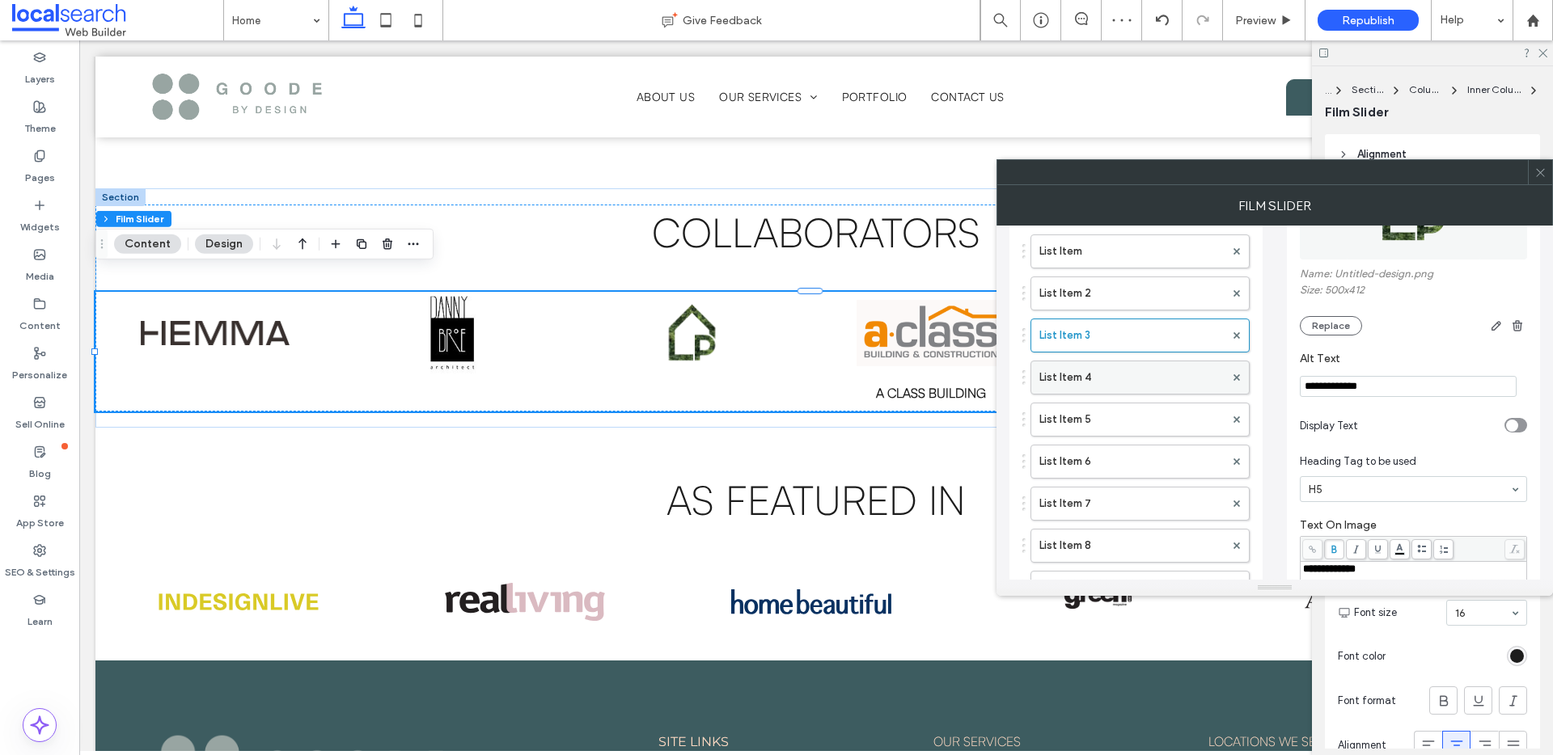
click at [1112, 377] on label "List Item 4" at bounding box center [1131, 378] width 185 height 32
click at [1514, 428] on div "toggle" at bounding box center [1520, 426] width 12 height 12
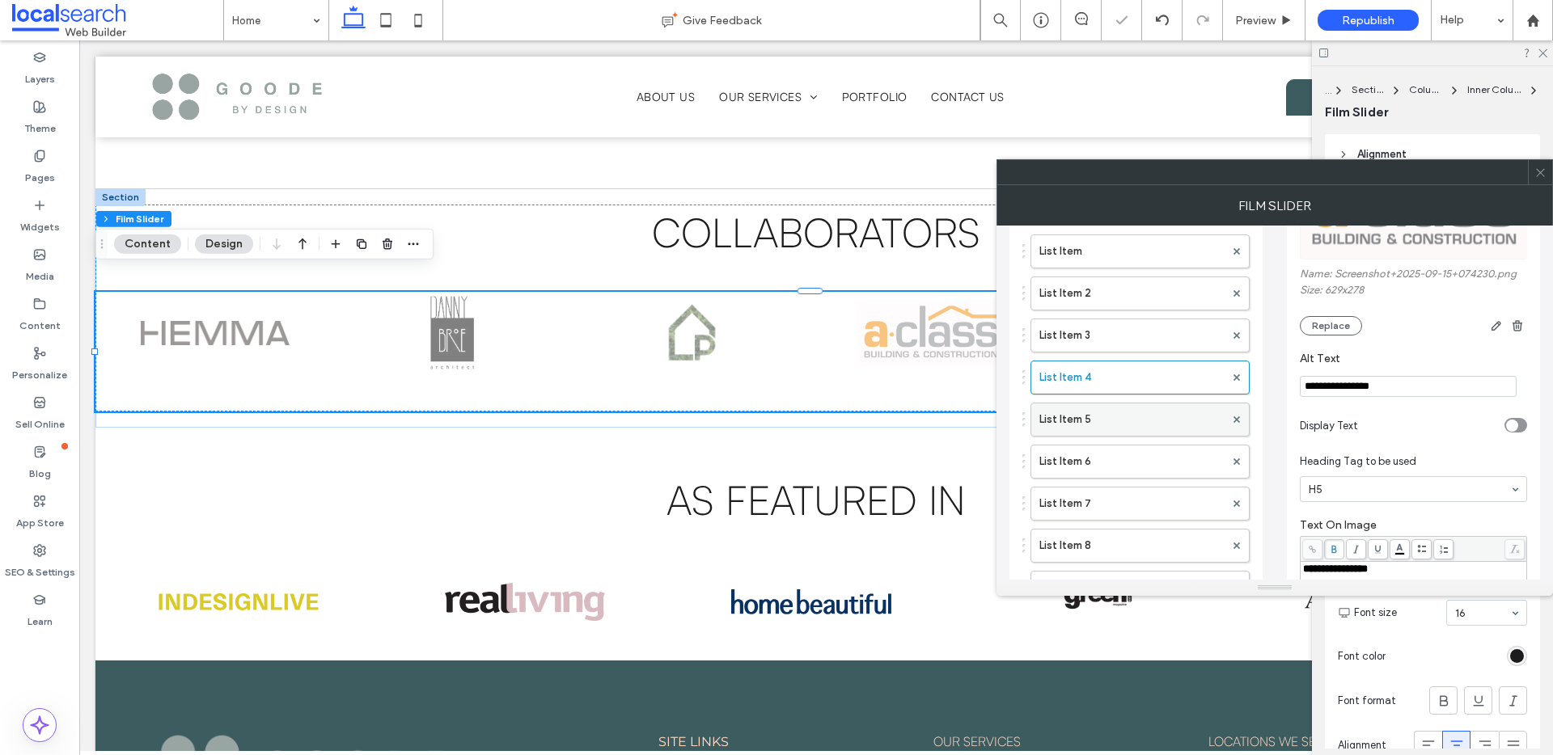
click at [1074, 417] on label "List Item 5" at bounding box center [1131, 420] width 185 height 32
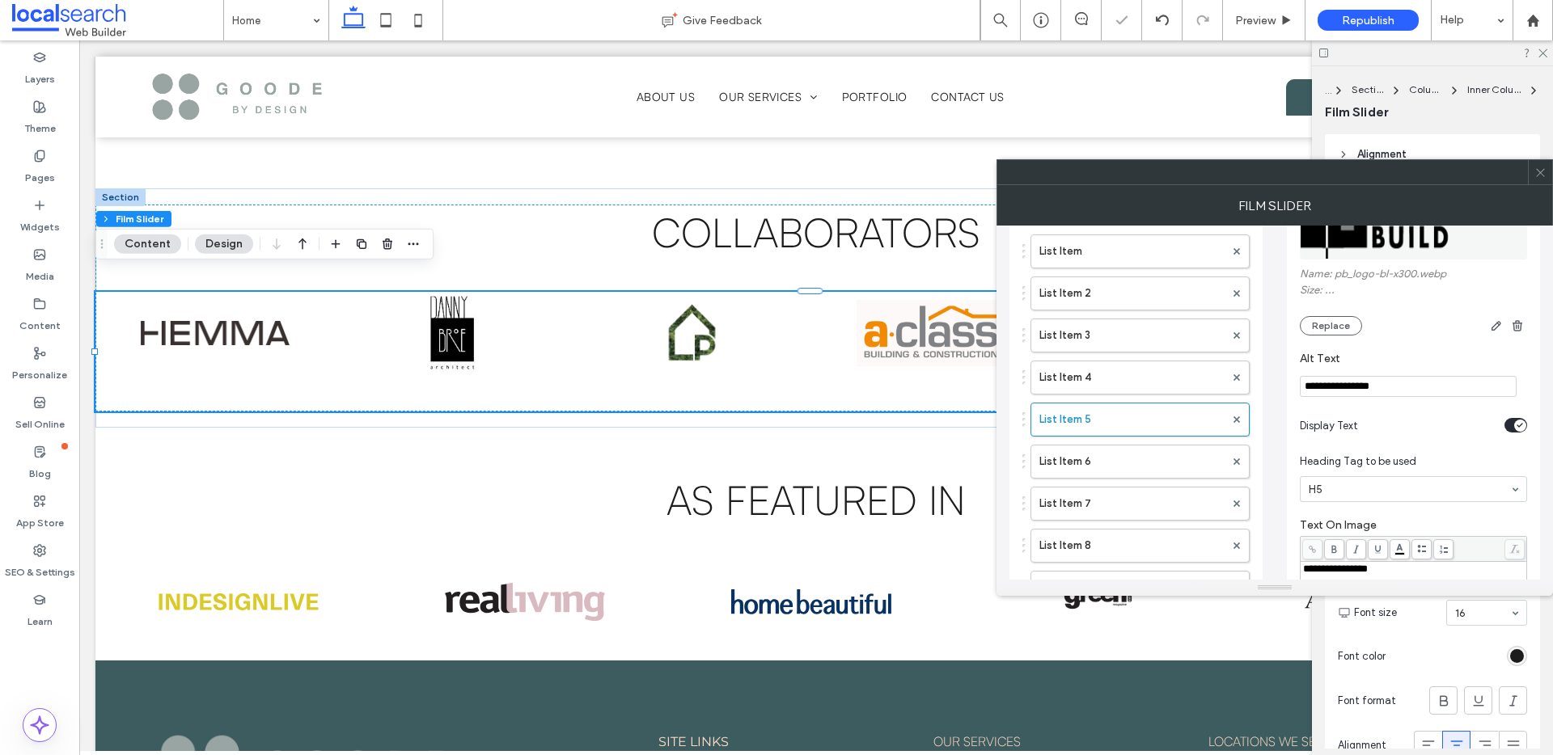
click at [1517, 423] on icon "toggle" at bounding box center [1520, 425] width 6 height 5
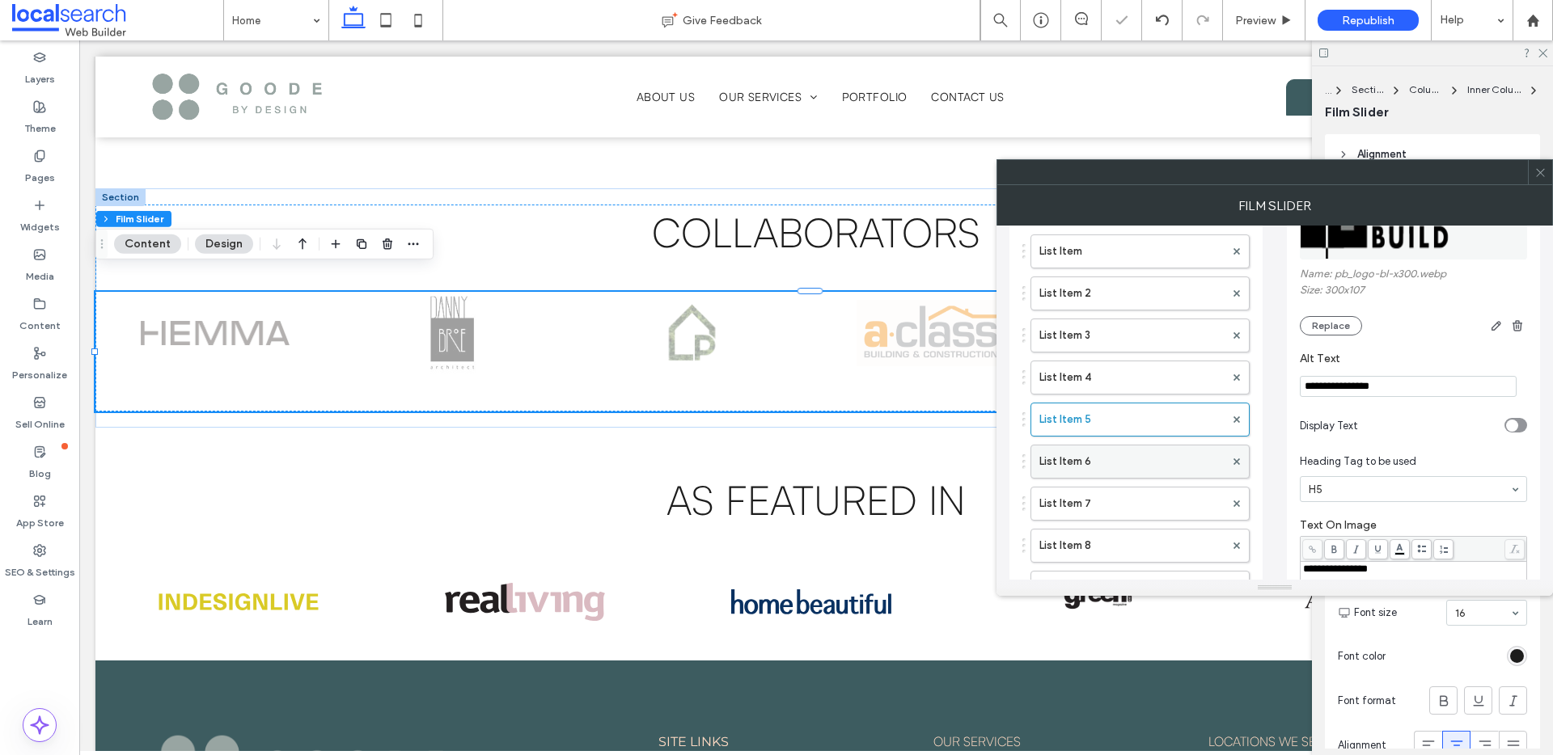
click at [1144, 450] on label "List Item 6" at bounding box center [1131, 462] width 185 height 32
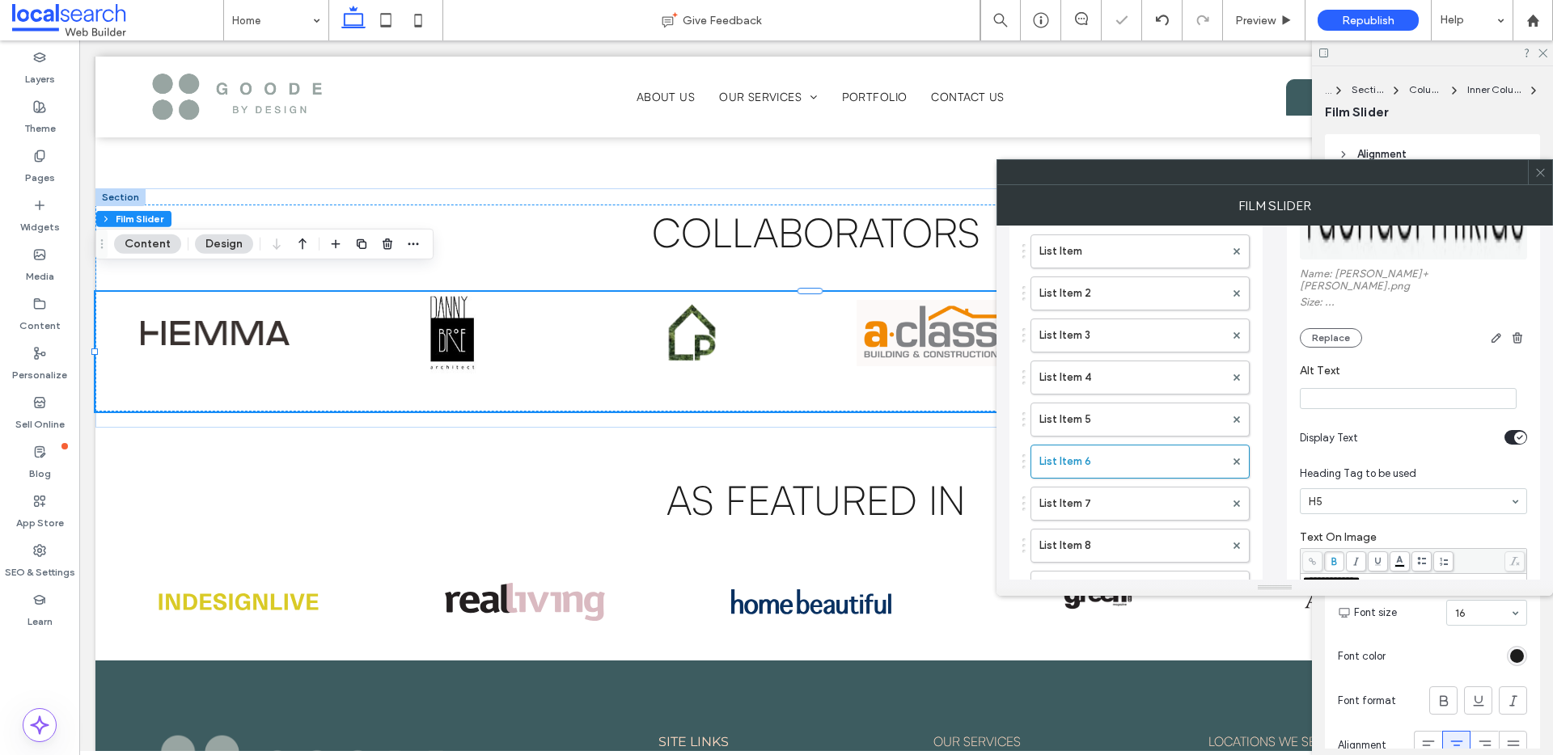
click at [1505, 430] on div "toggle" at bounding box center [1515, 437] width 23 height 15
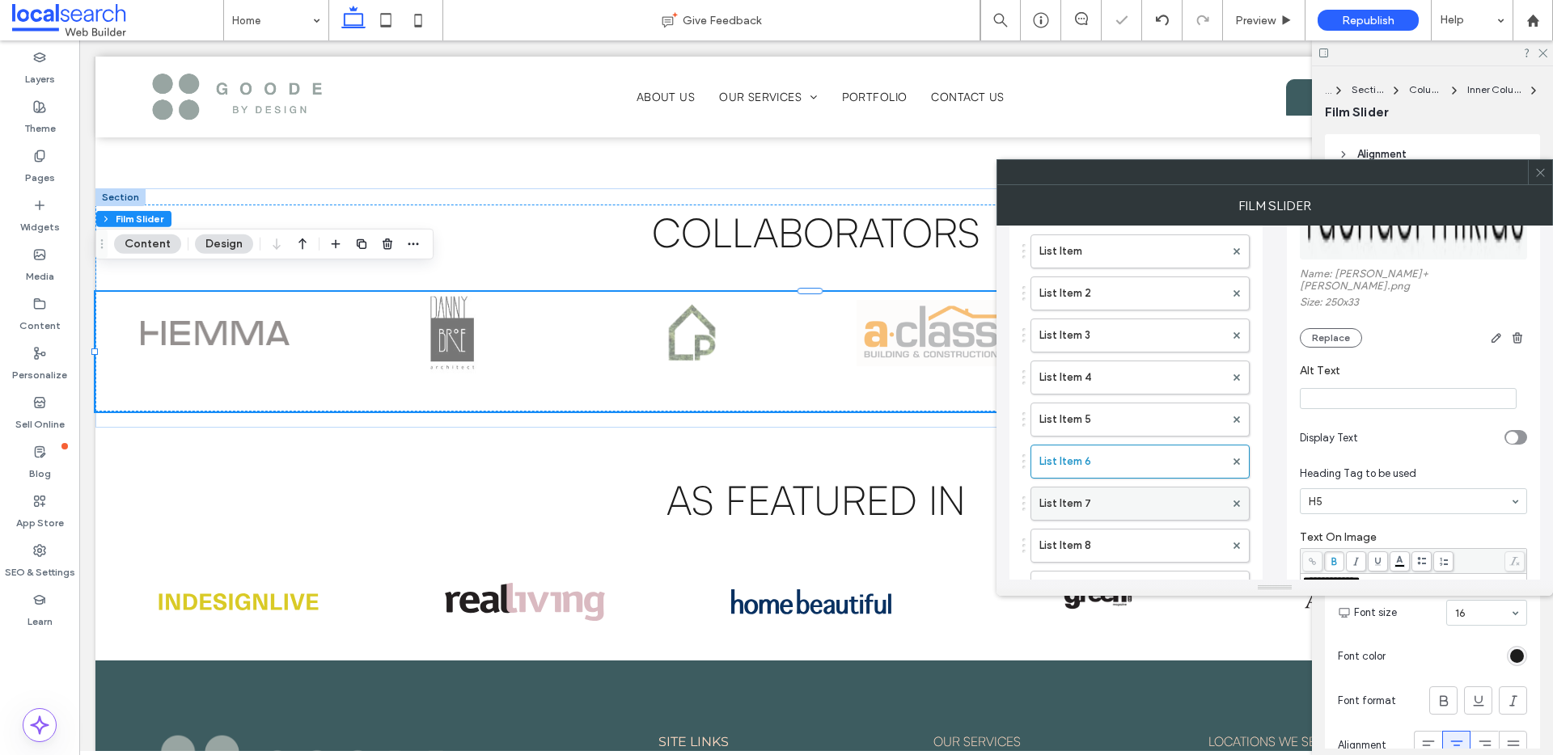
click at [1127, 511] on label "List Item 7" at bounding box center [1131, 504] width 185 height 32
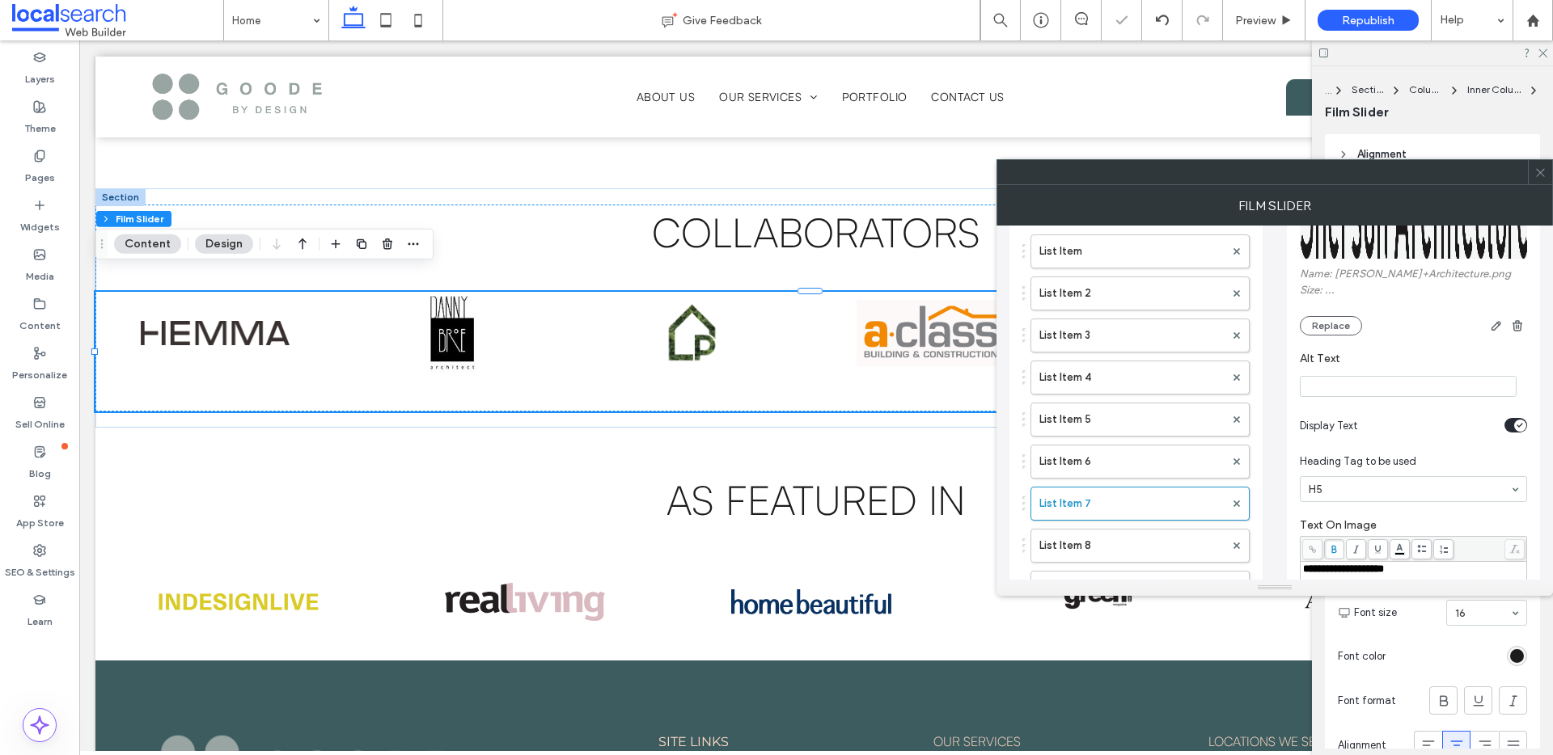
click at [1512, 425] on div "toggle" at bounding box center [1515, 425] width 23 height 15
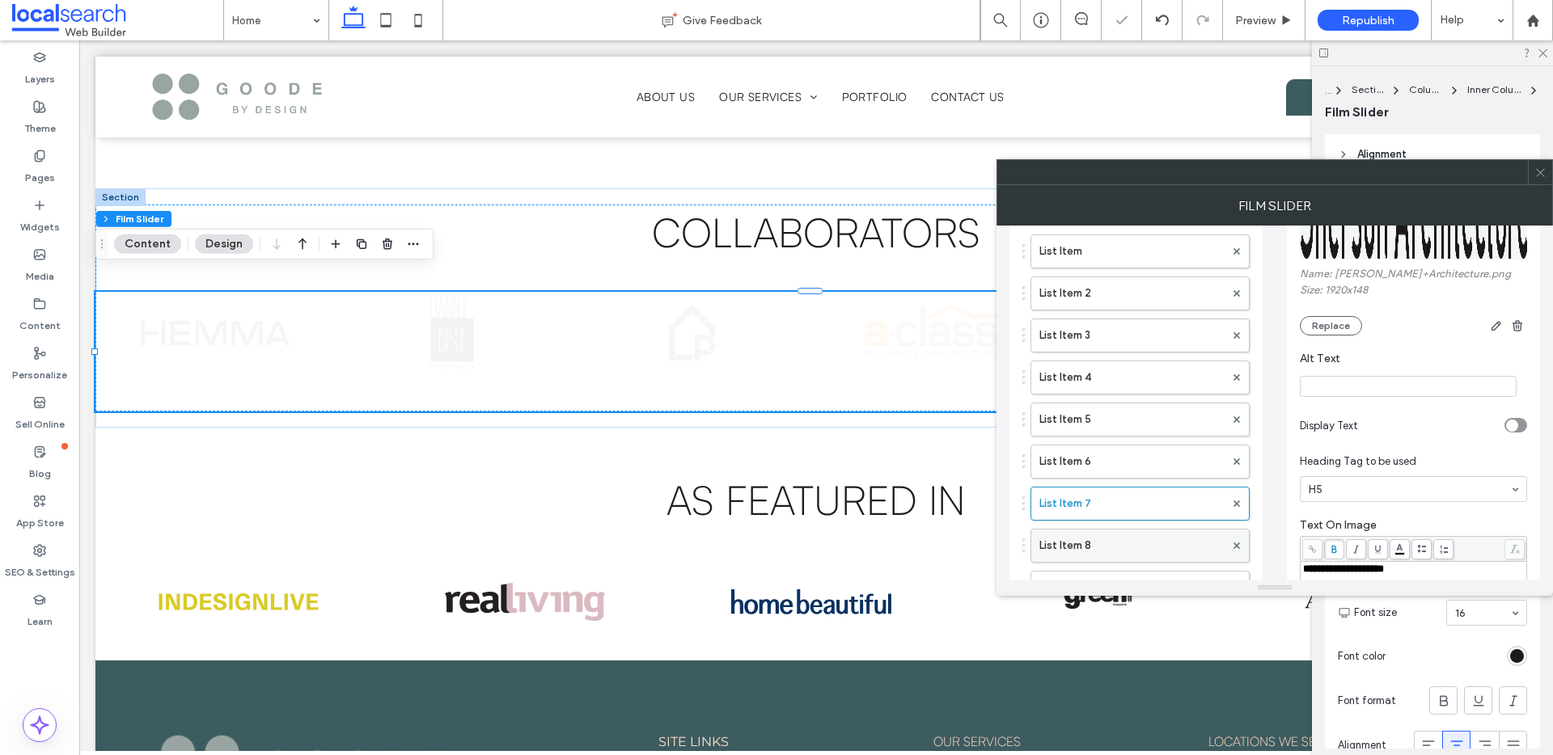
click at [1158, 549] on label "List Item 8" at bounding box center [1131, 546] width 185 height 32
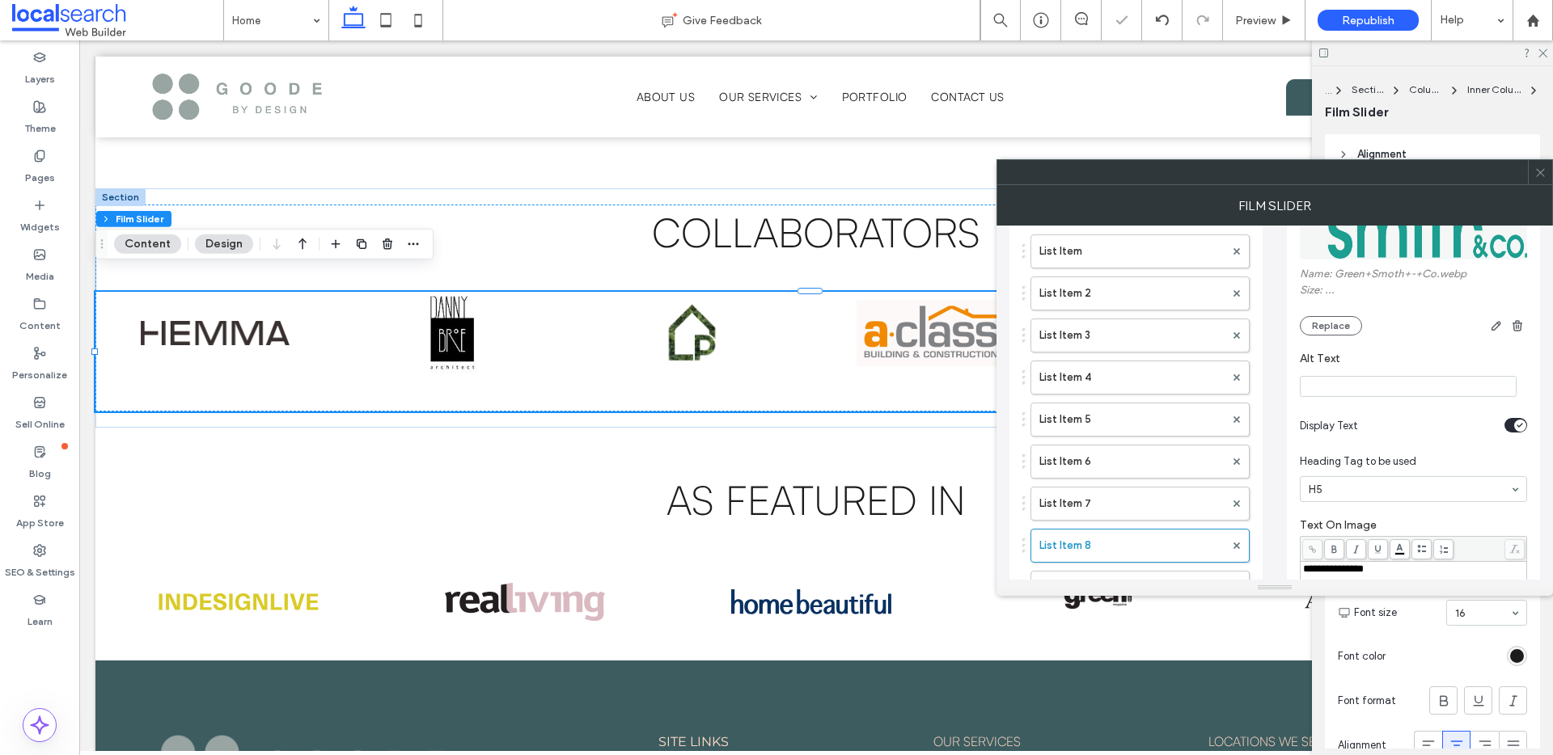
click at [1511, 431] on div "toggle" at bounding box center [1515, 425] width 23 height 15
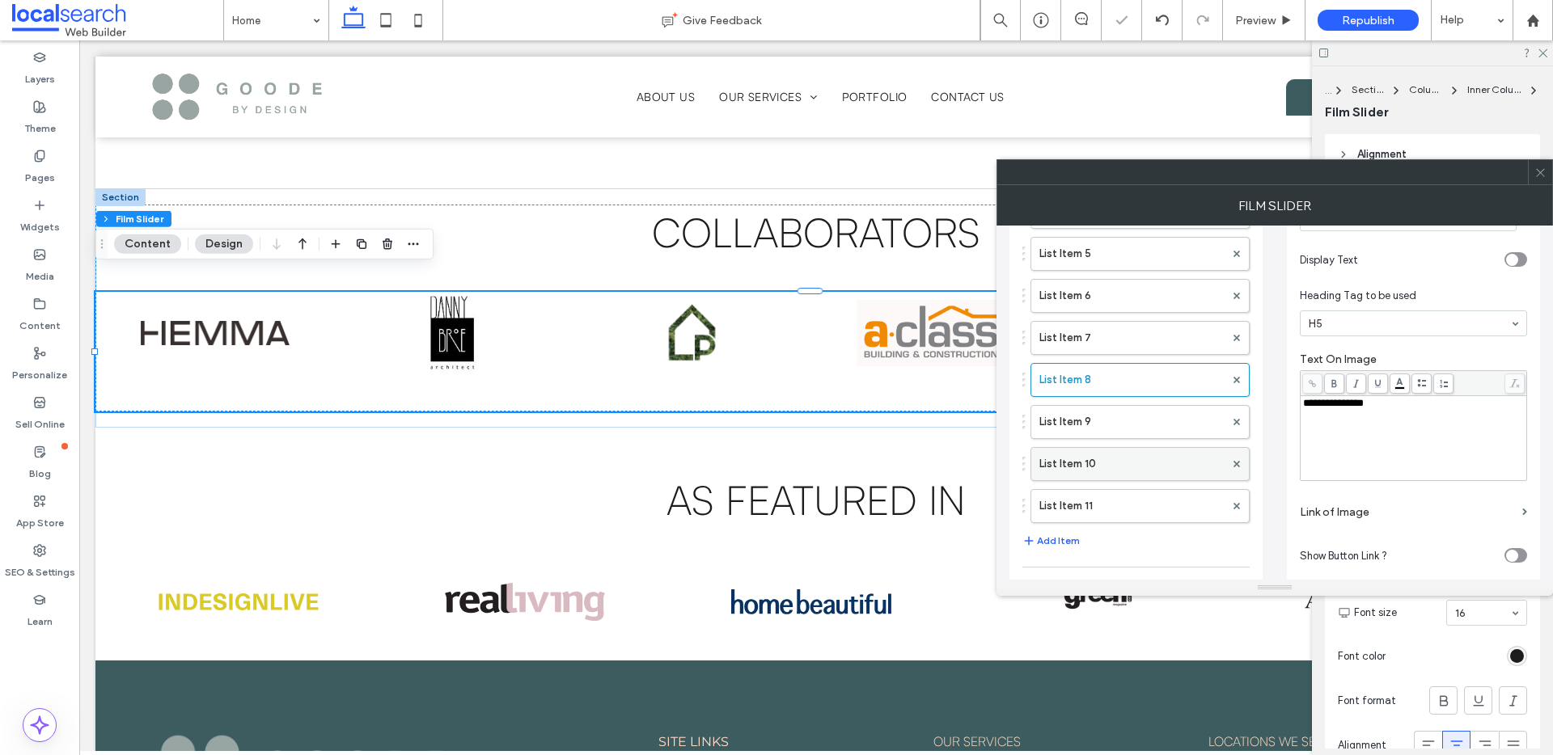
scroll to position [314, 0]
click at [1140, 384] on label "List Item 8" at bounding box center [1131, 379] width 185 height 32
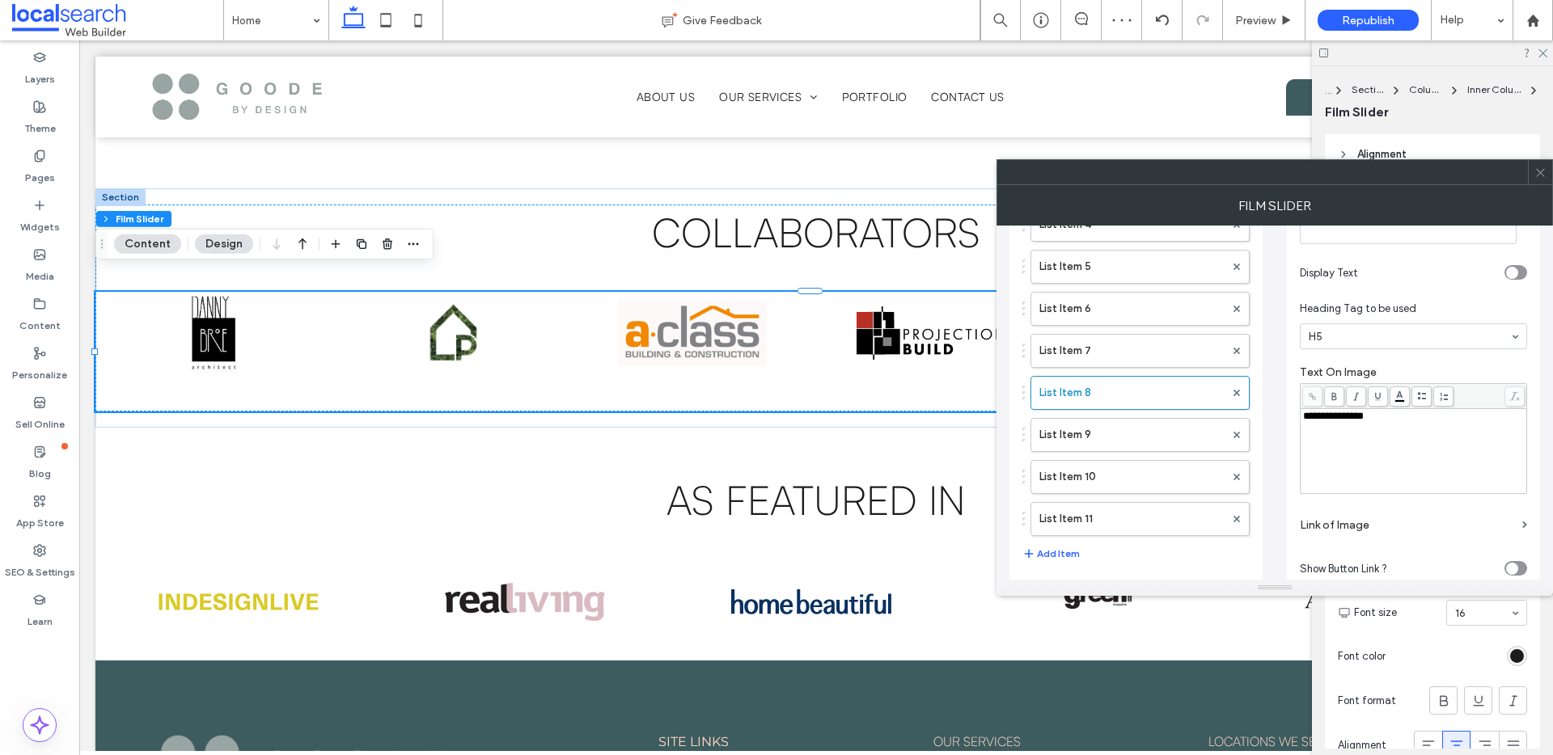
scroll to position [299, 0]
click at [1105, 391] on label "List Item 8" at bounding box center [1131, 394] width 185 height 32
click at [1130, 443] on label "List Item 9" at bounding box center [1131, 436] width 185 height 32
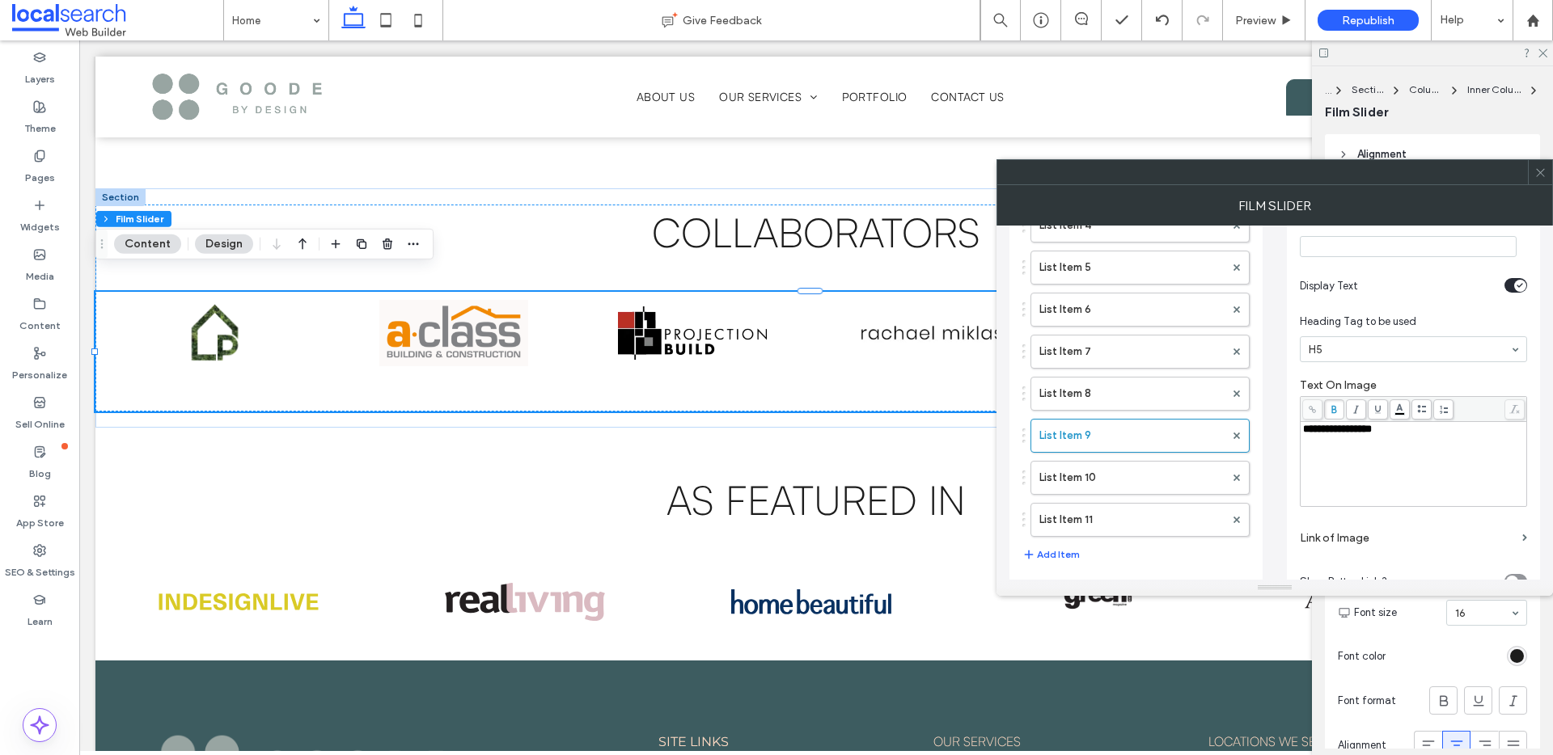
click at [1505, 278] on div "toggle" at bounding box center [1515, 285] width 23 height 15
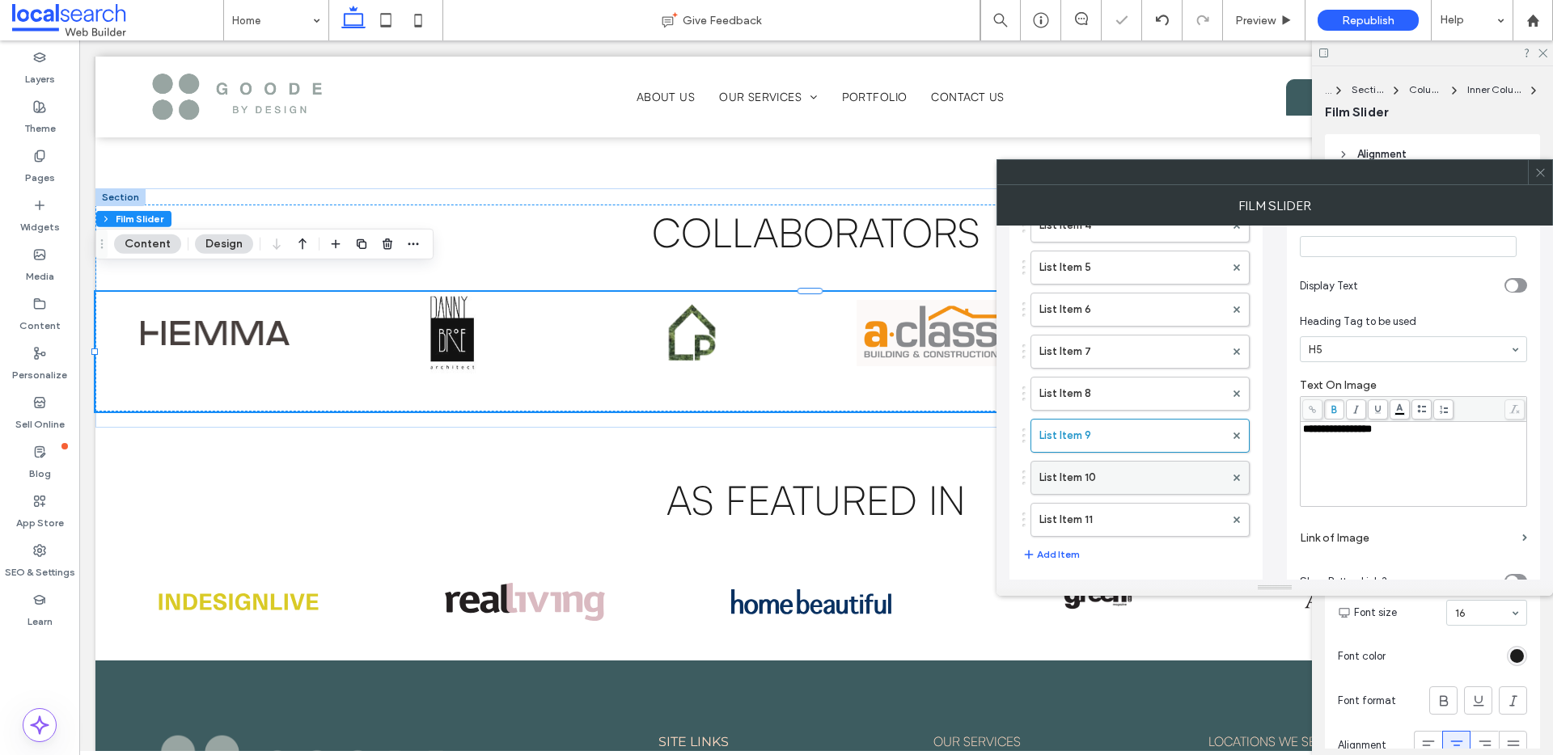
click at [1161, 488] on label "List Item 10" at bounding box center [1131, 478] width 185 height 32
click at [1517, 283] on icon "toggle" at bounding box center [1520, 285] width 6 height 5
click at [1178, 517] on label "List Item 11" at bounding box center [1131, 520] width 185 height 32
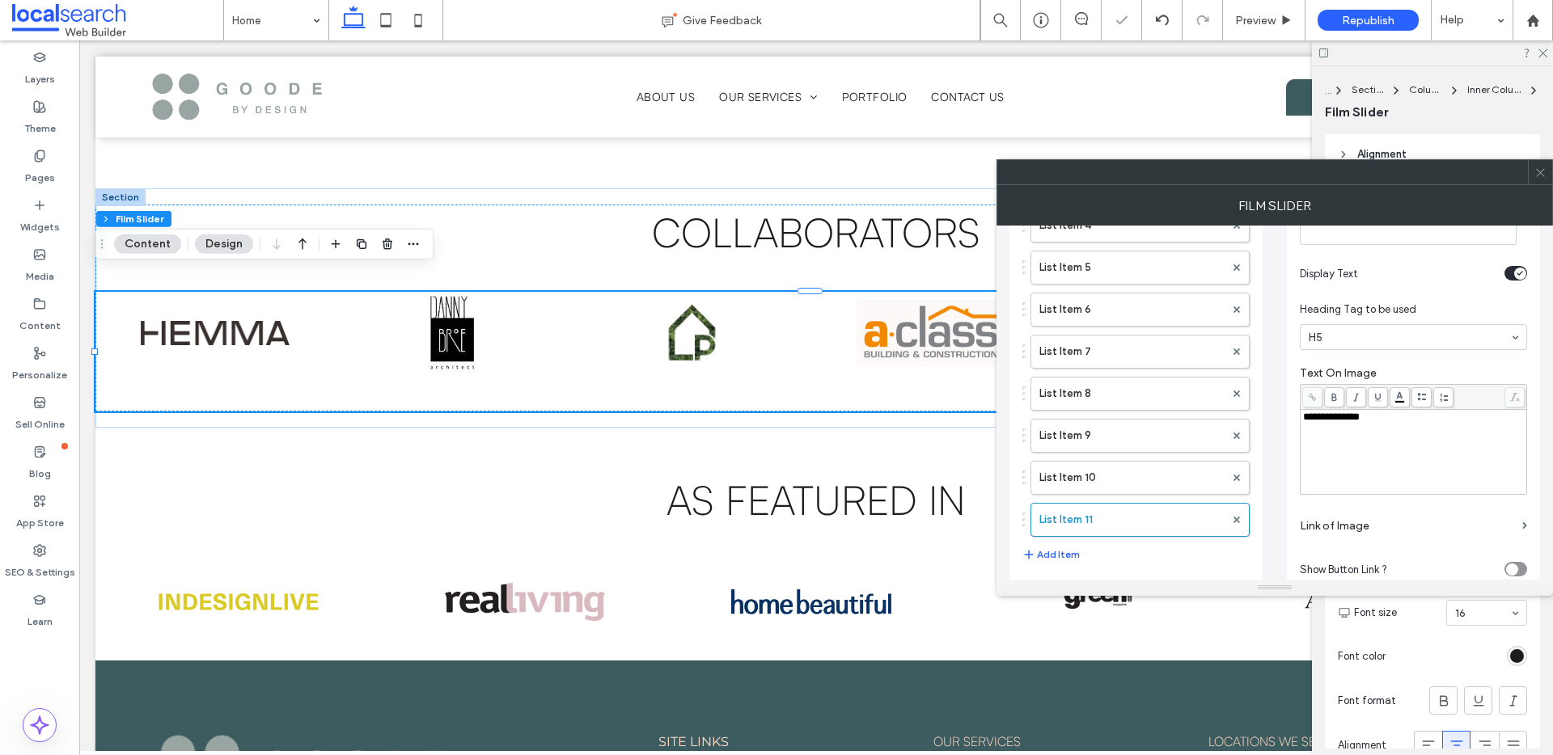
click at [1514, 273] on div "toggle" at bounding box center [1520, 274] width 12 height 12
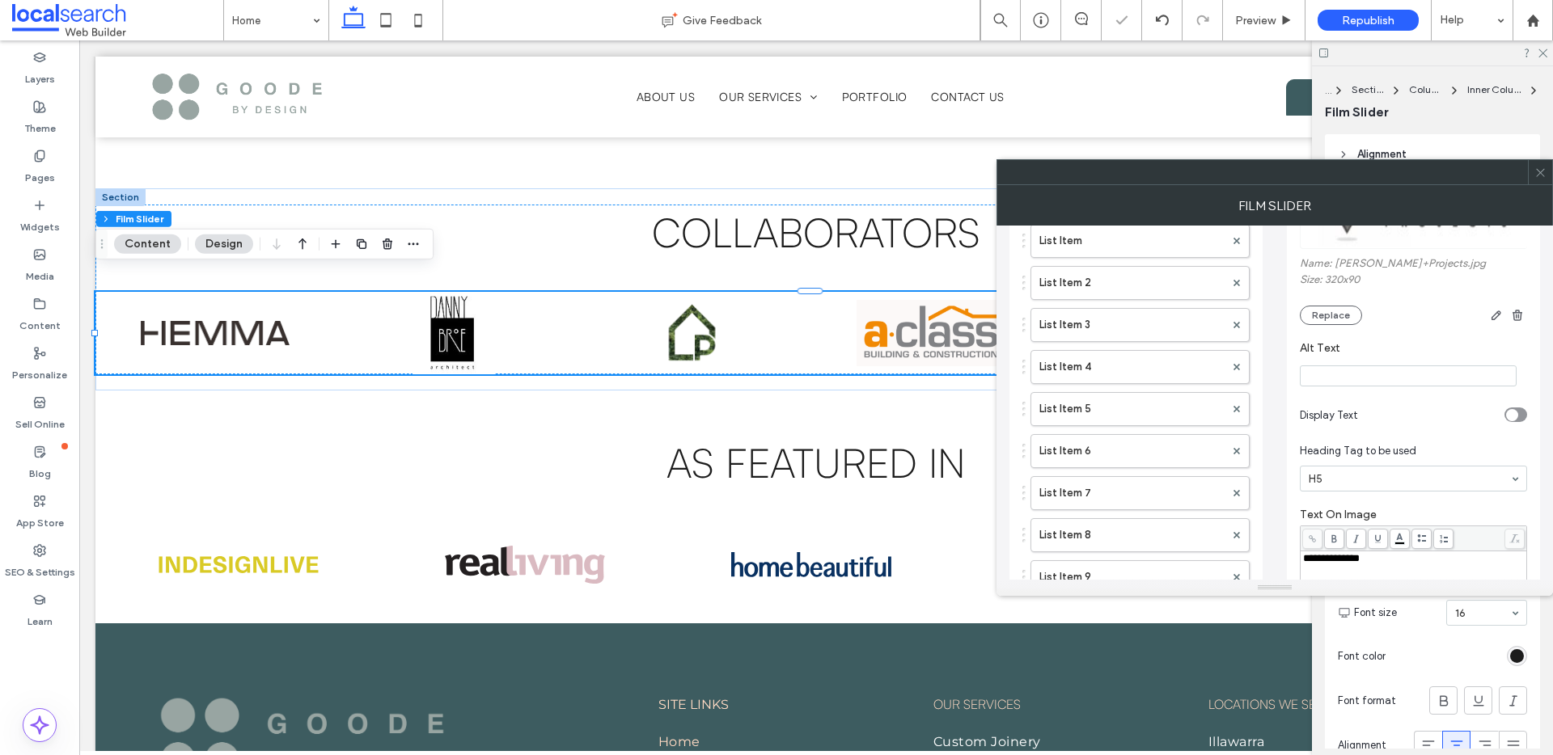
scroll to position [0, 0]
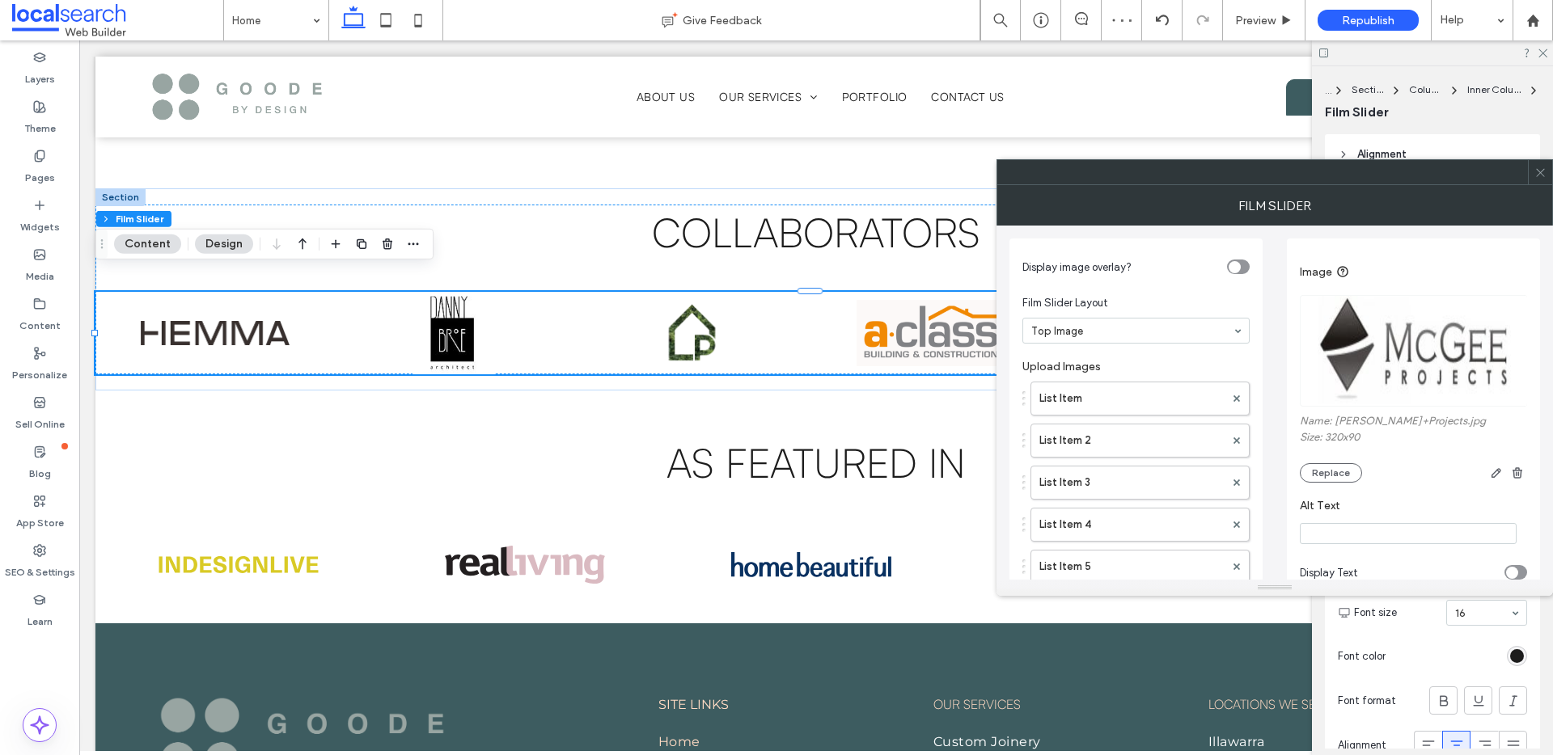
click at [1543, 176] on icon at bounding box center [1540, 173] width 12 height 12
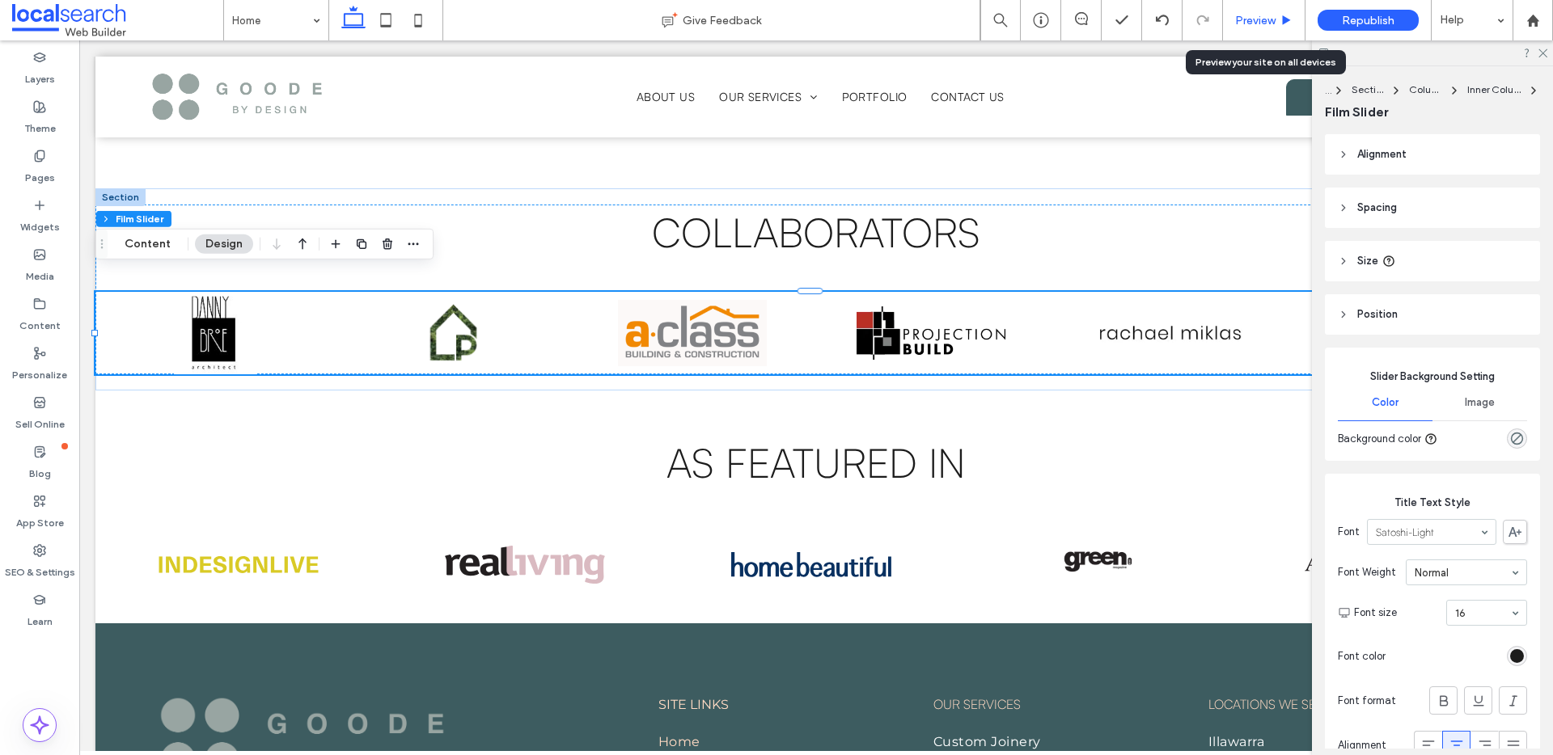
click at [1263, 16] on span "Preview" at bounding box center [1255, 21] width 40 height 14
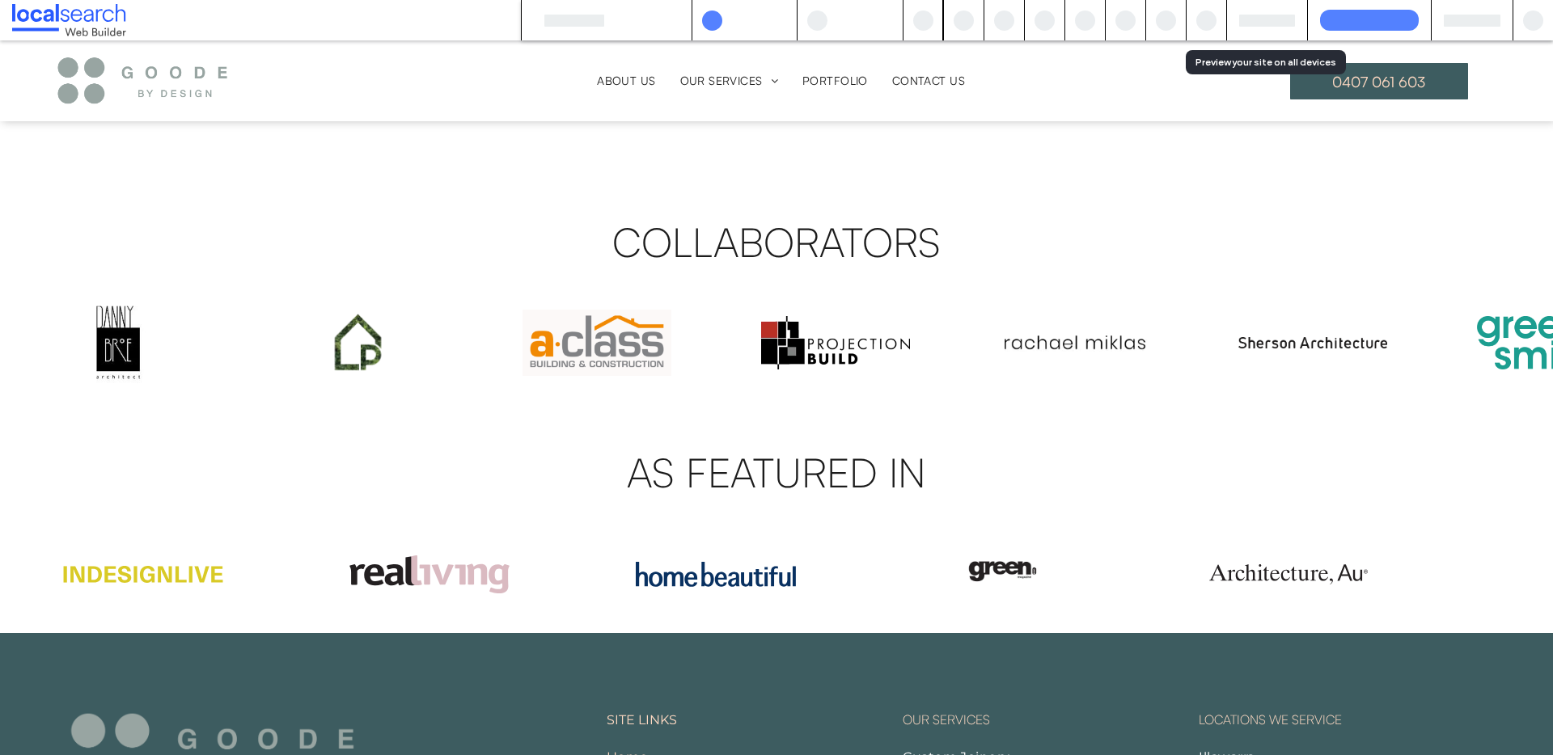
scroll to position [3256, 0]
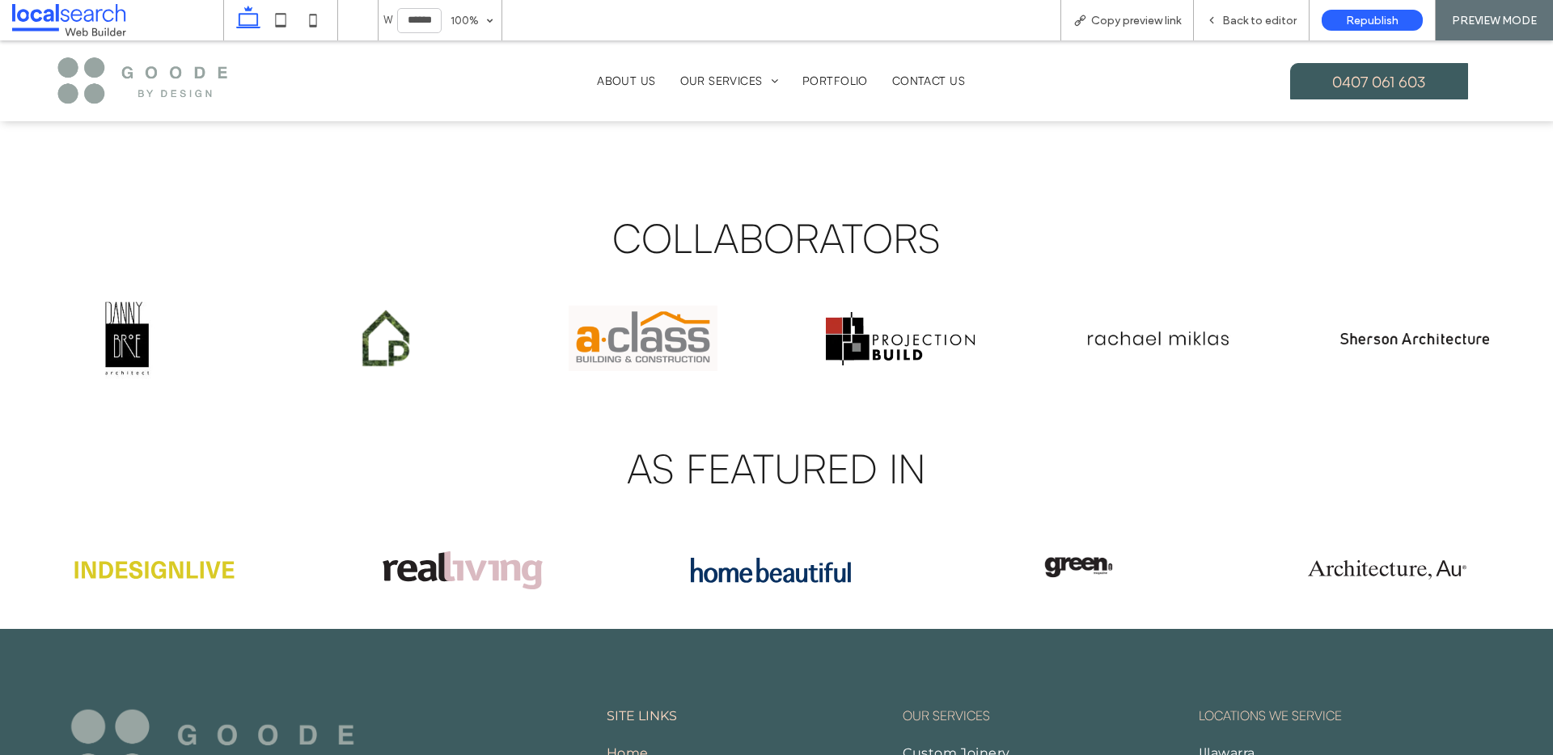
click at [118, 309] on img at bounding box center [128, 339] width 149 height 82
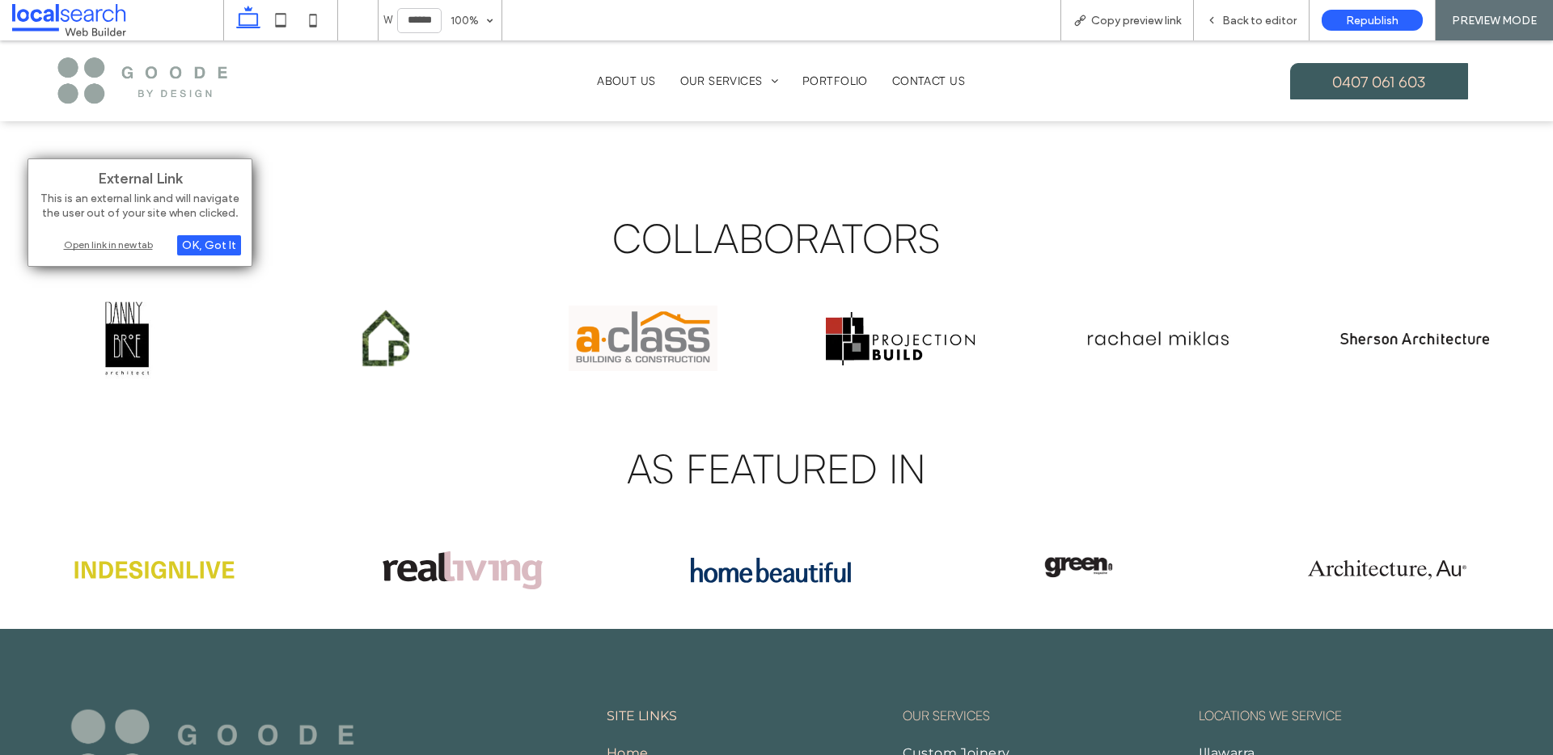
click at [112, 247] on div "Open link in new tab" at bounding box center [140, 244] width 202 height 17
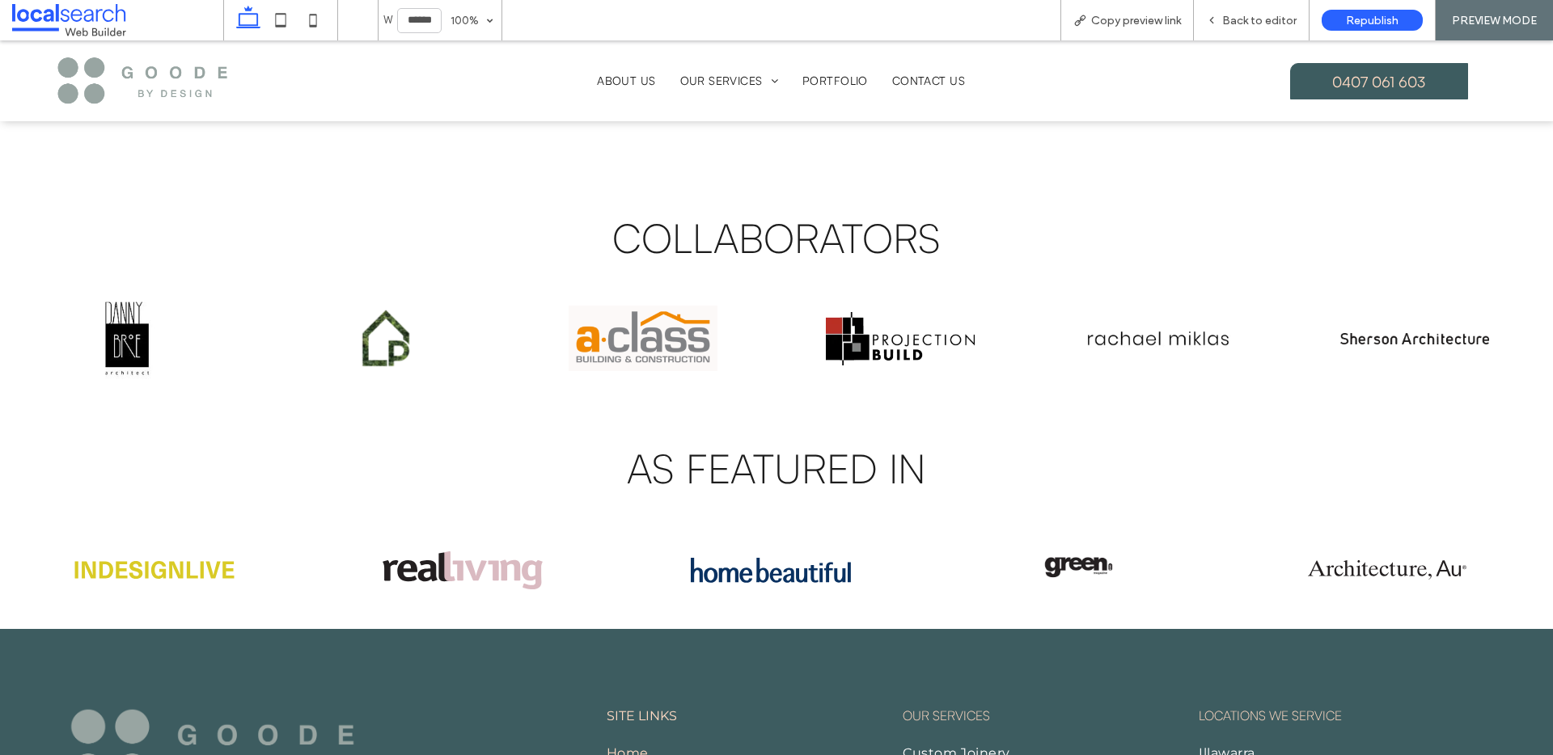
click at [395, 319] on img at bounding box center [385, 339] width 149 height 82
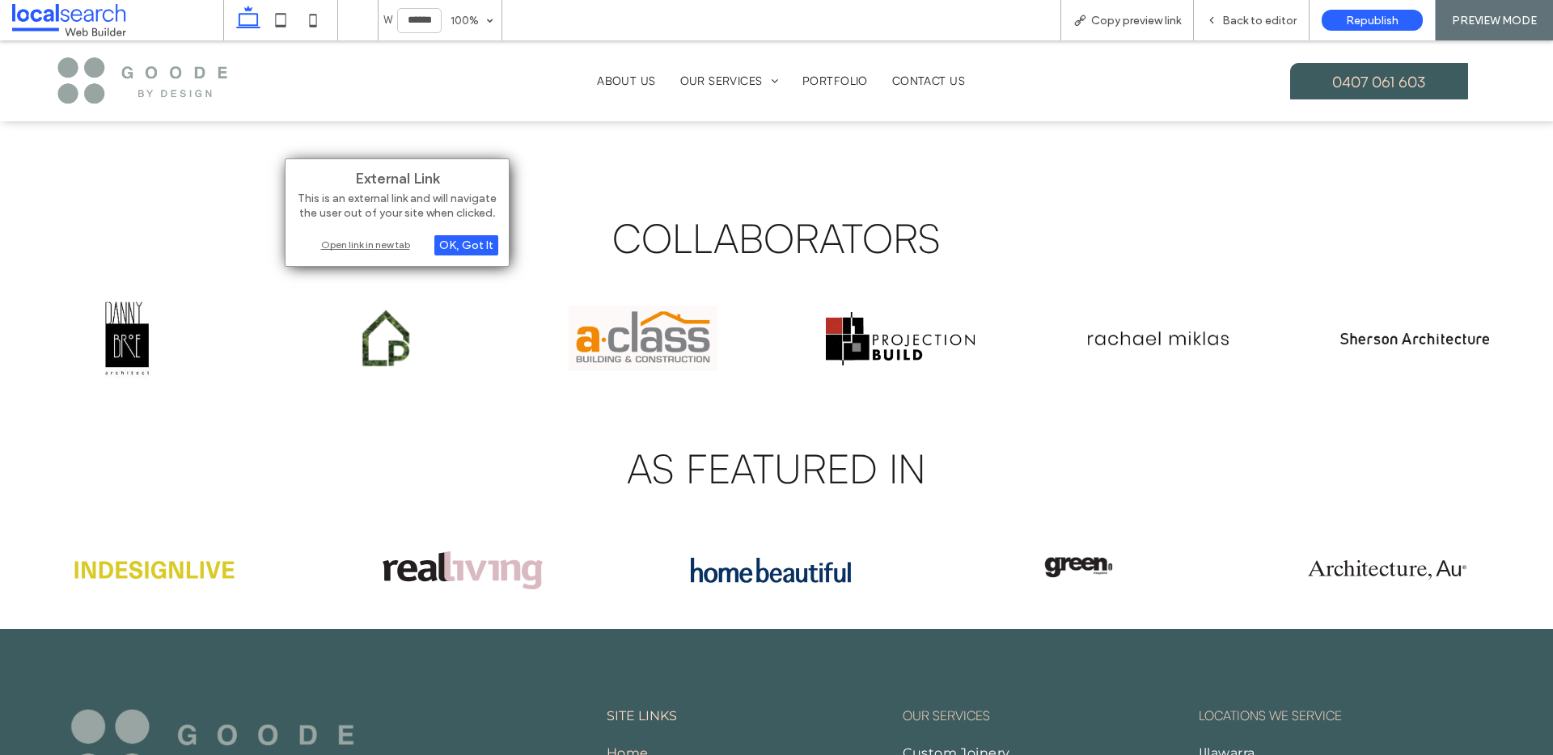
click at [394, 243] on div "Open link in new tab" at bounding box center [397, 244] width 202 height 17
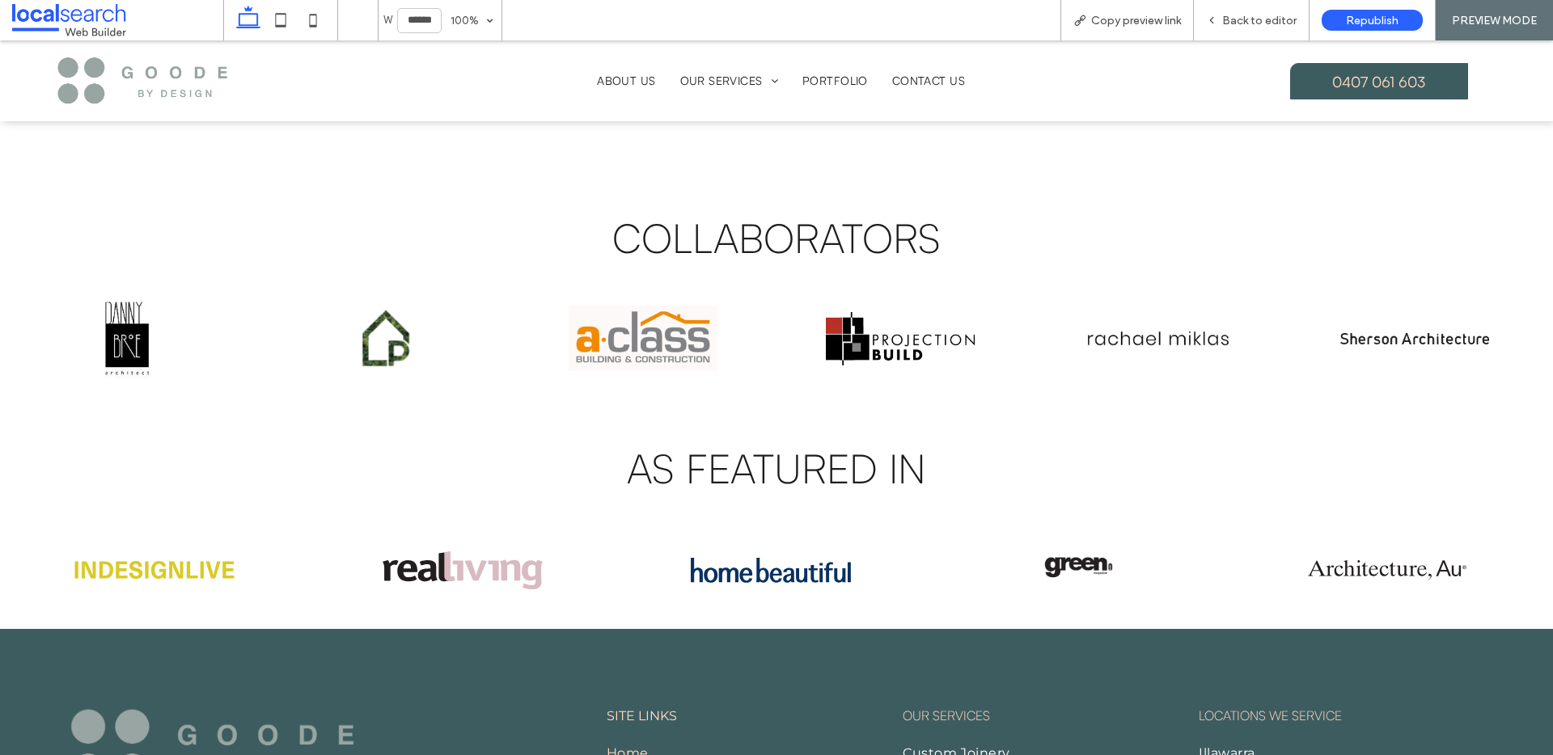
click at [680, 318] on img at bounding box center [643, 339] width 149 height 82
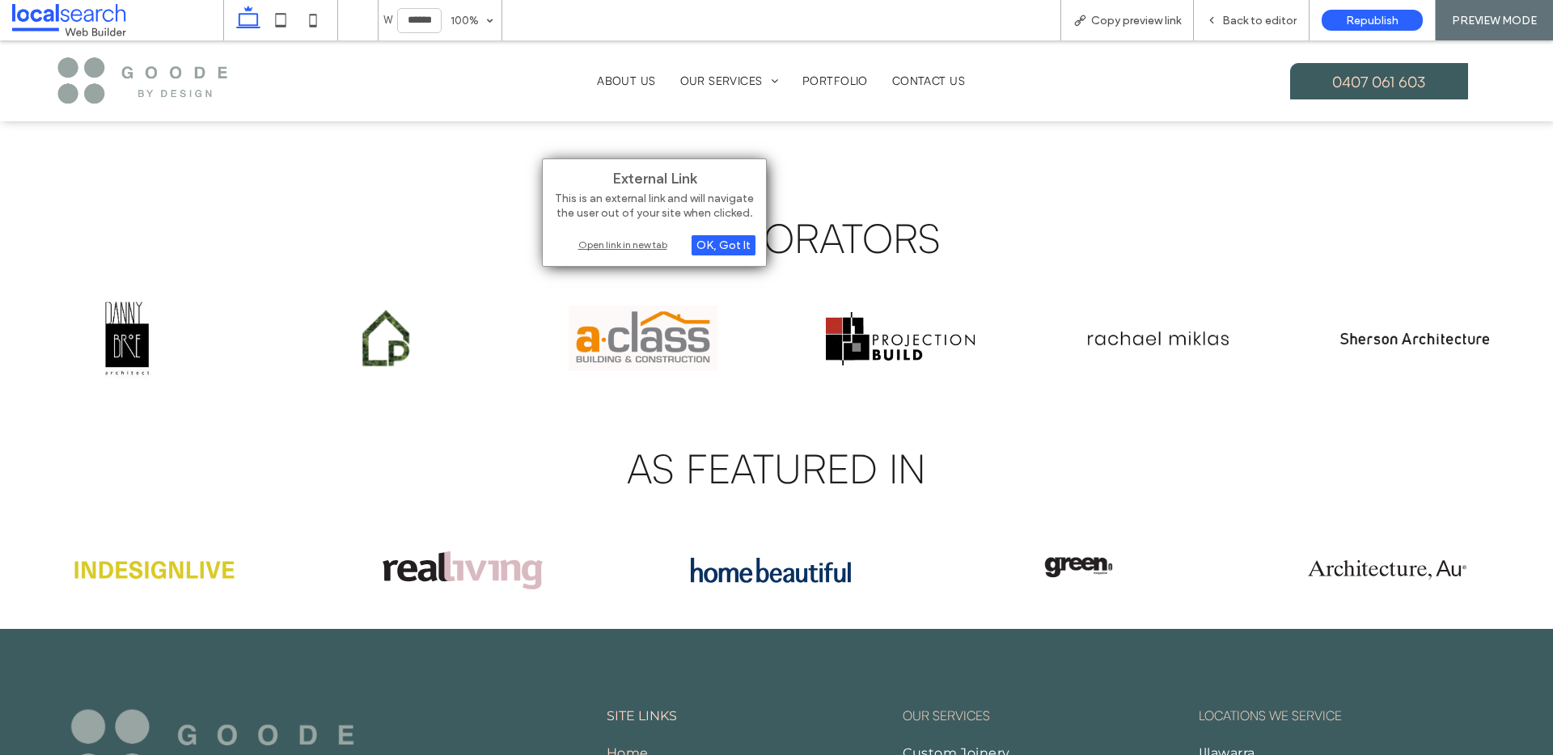
click at [650, 238] on div "Open link in new tab" at bounding box center [654, 244] width 202 height 17
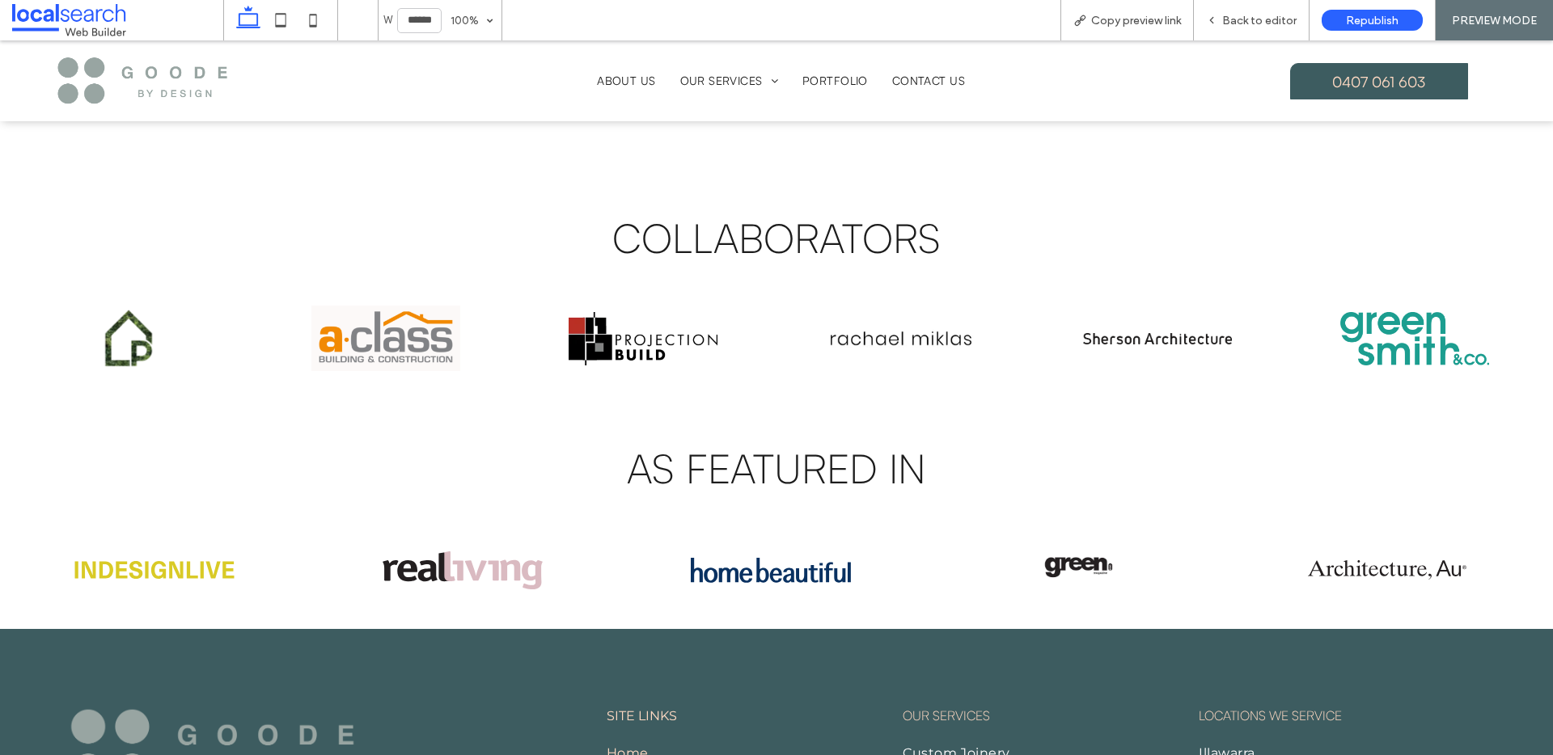
click at [627, 317] on img at bounding box center [643, 339] width 149 height 82
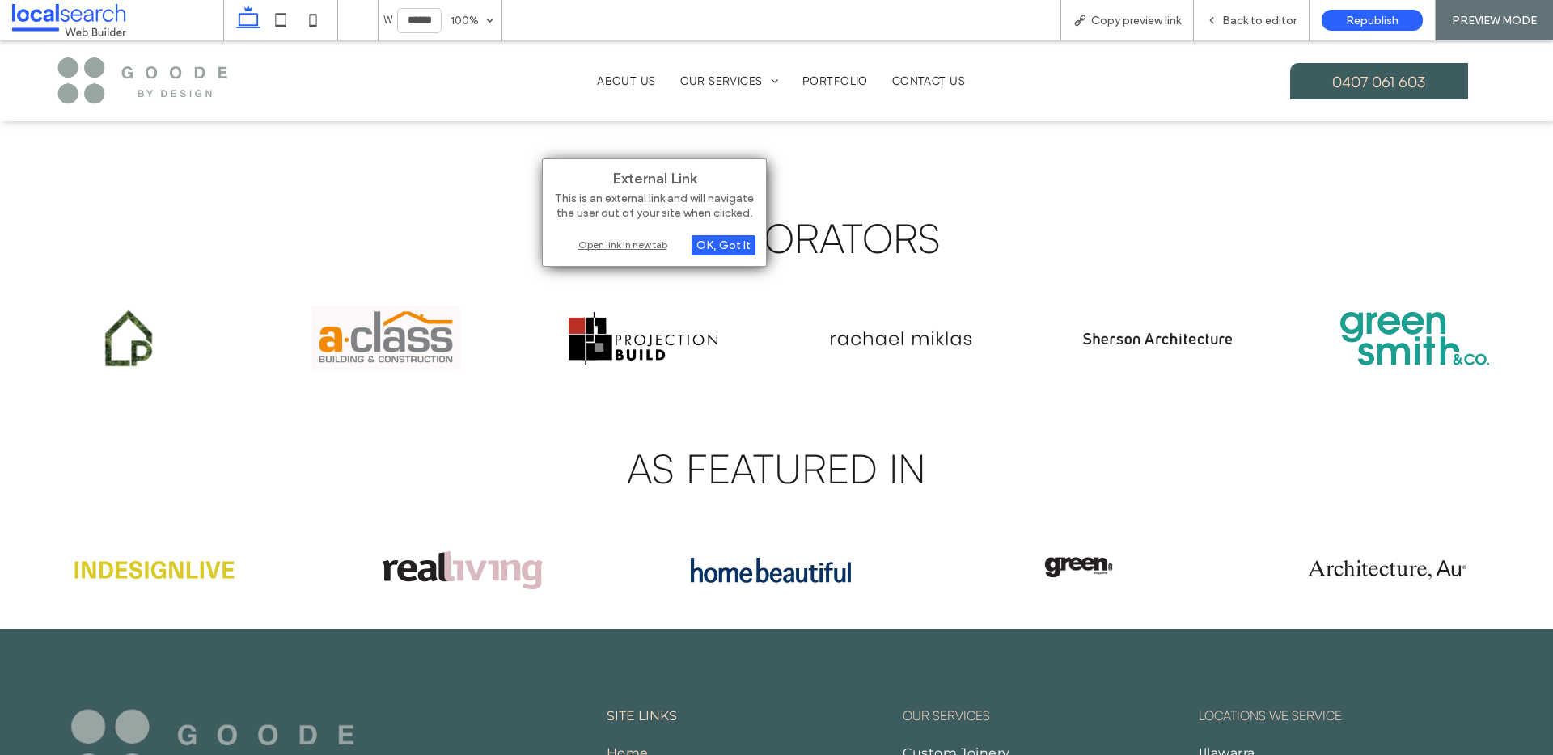
click at [637, 248] on div "Open link in new tab" at bounding box center [654, 244] width 202 height 17
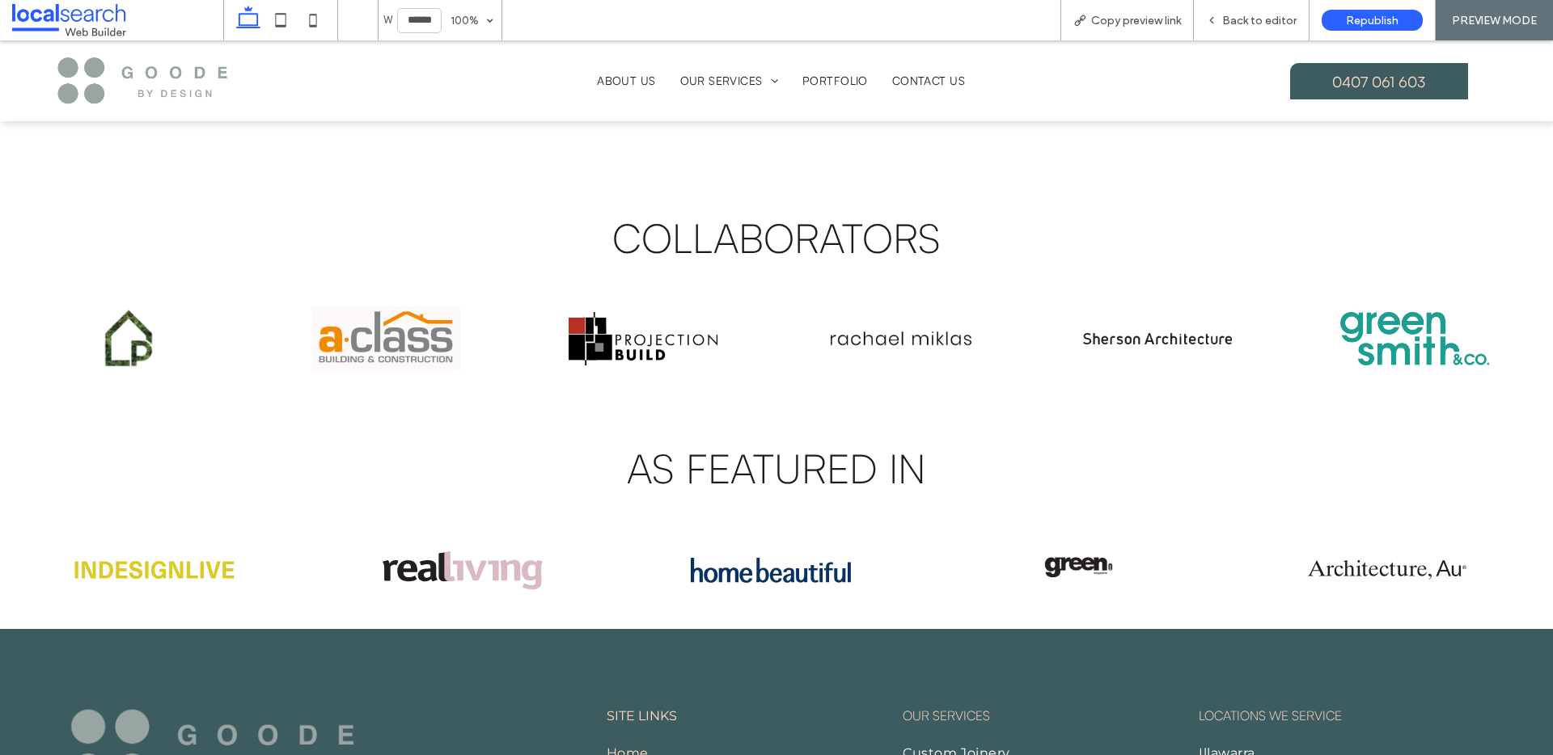
click at [869, 312] on img at bounding box center [900, 339] width 149 height 82
click at [893, 324] on img at bounding box center [900, 339] width 149 height 82
click at [1263, 14] on span "Back to editor" at bounding box center [1259, 21] width 74 height 14
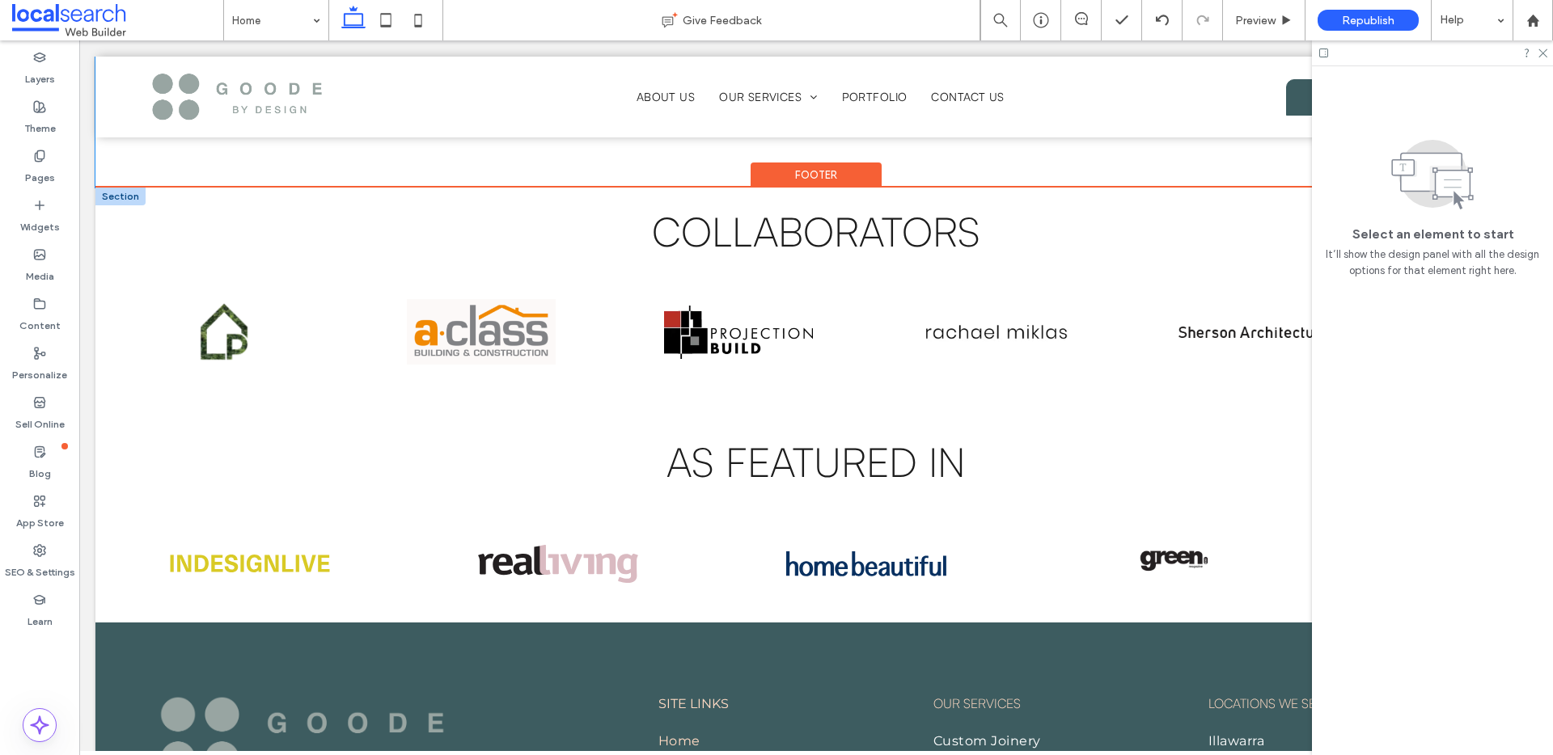
scroll to position [3261, 0]
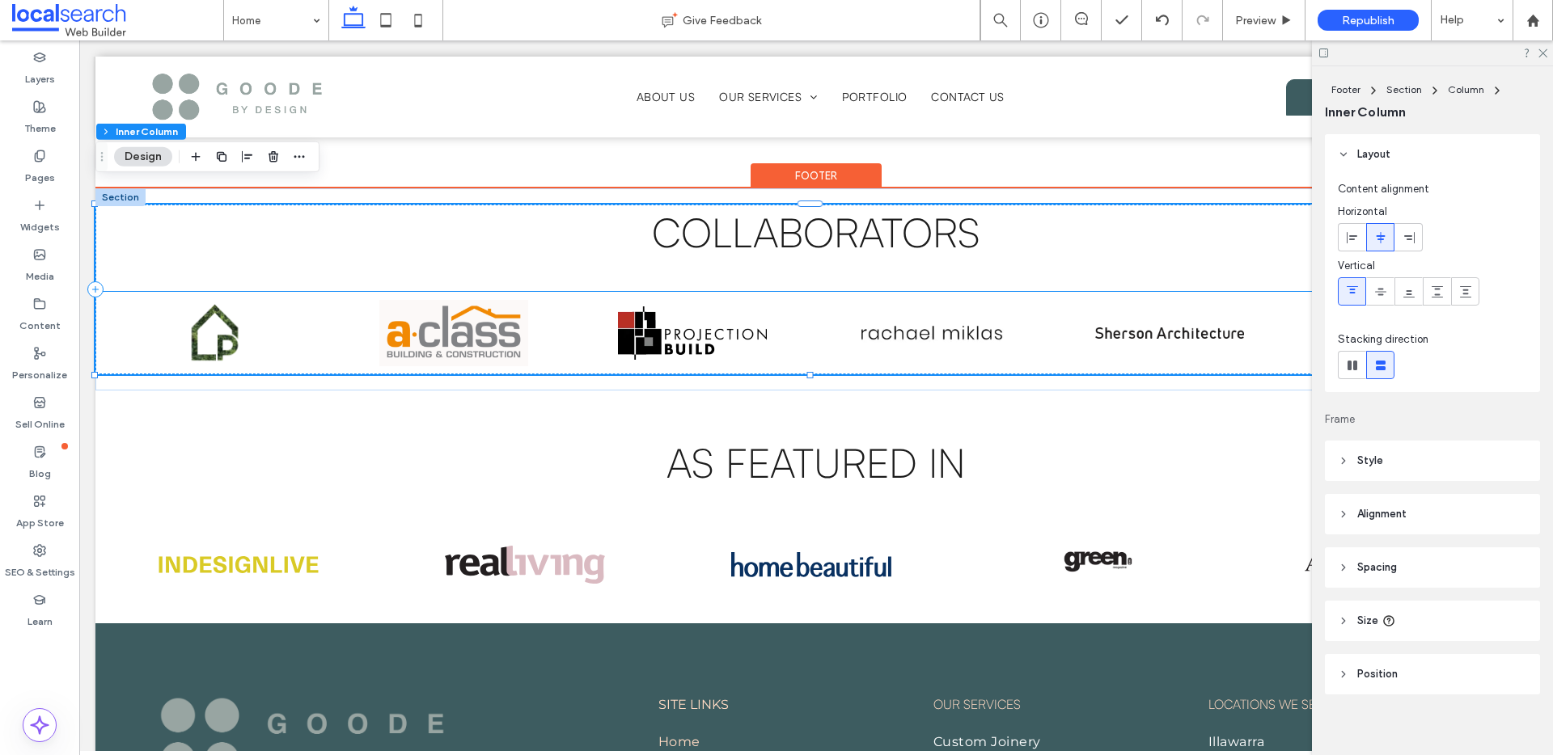
click at [967, 319] on img at bounding box center [931, 333] width 149 height 82
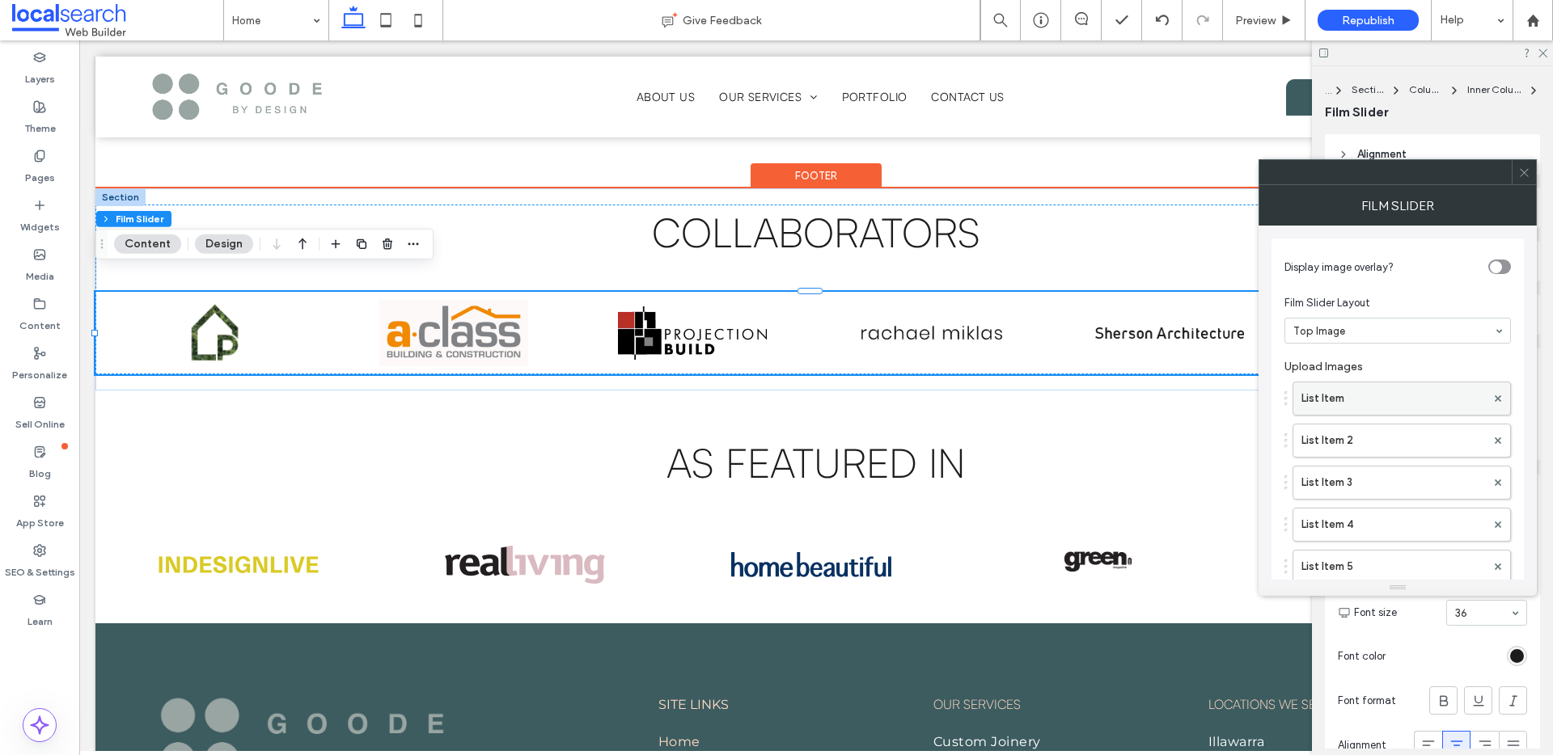
click at [1322, 389] on label "List Item" at bounding box center [1393, 399] width 184 height 32
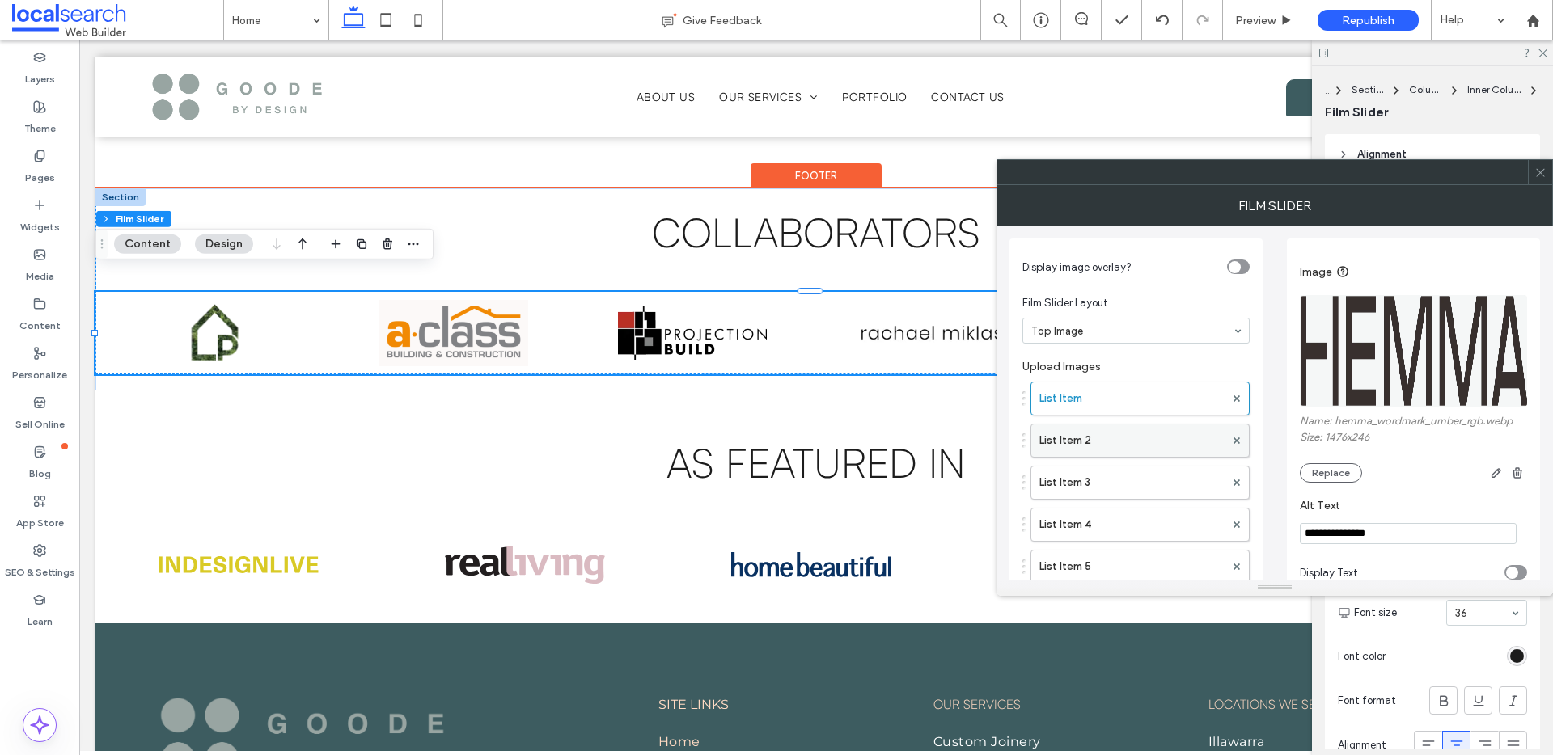
click at [1111, 440] on label "List Item 2" at bounding box center [1131, 441] width 185 height 32
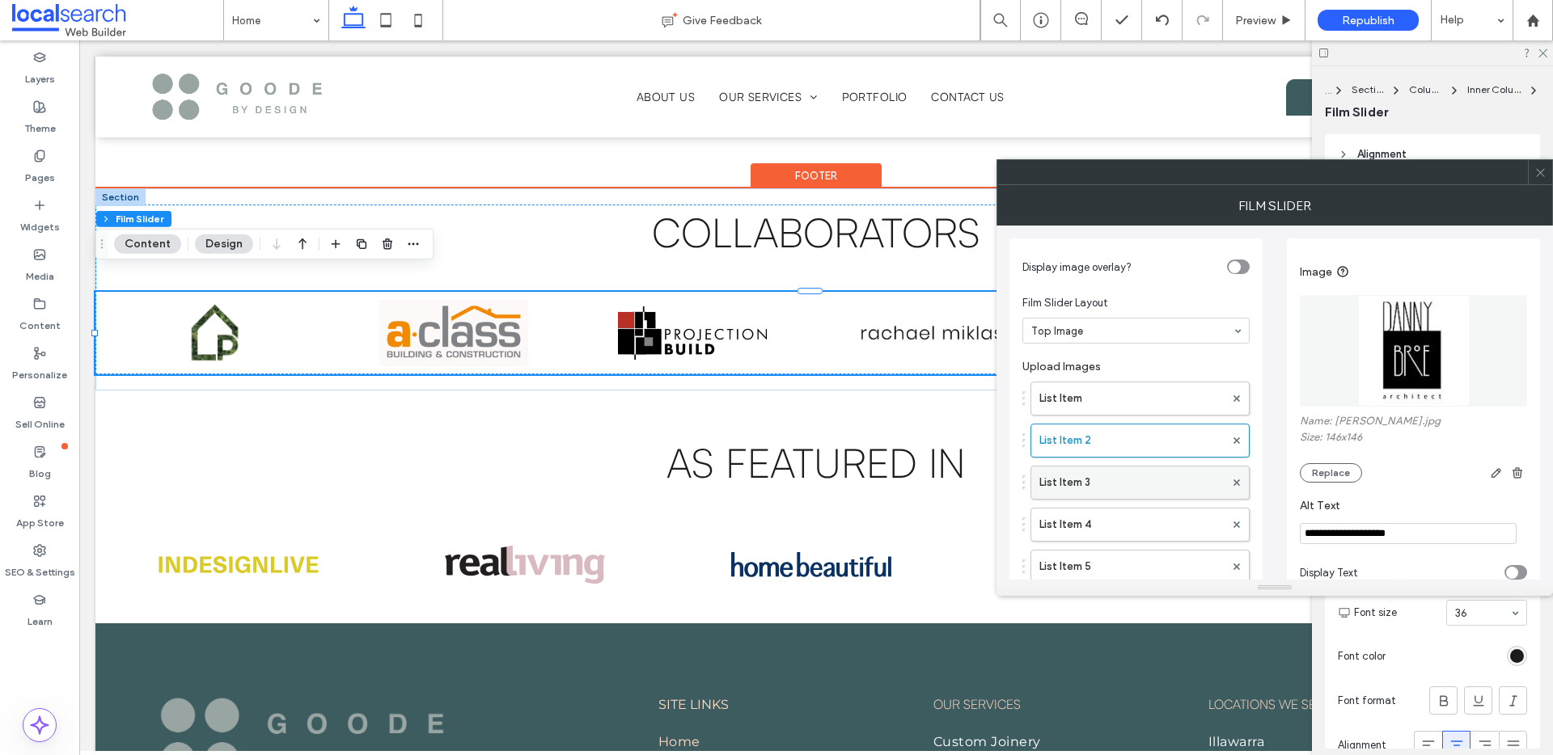
drag, startPoint x: 1104, startPoint y: 481, endPoint x: 1105, endPoint y: 491, distance: 9.7
click at [1104, 481] on label "List Item 3" at bounding box center [1131, 483] width 185 height 32
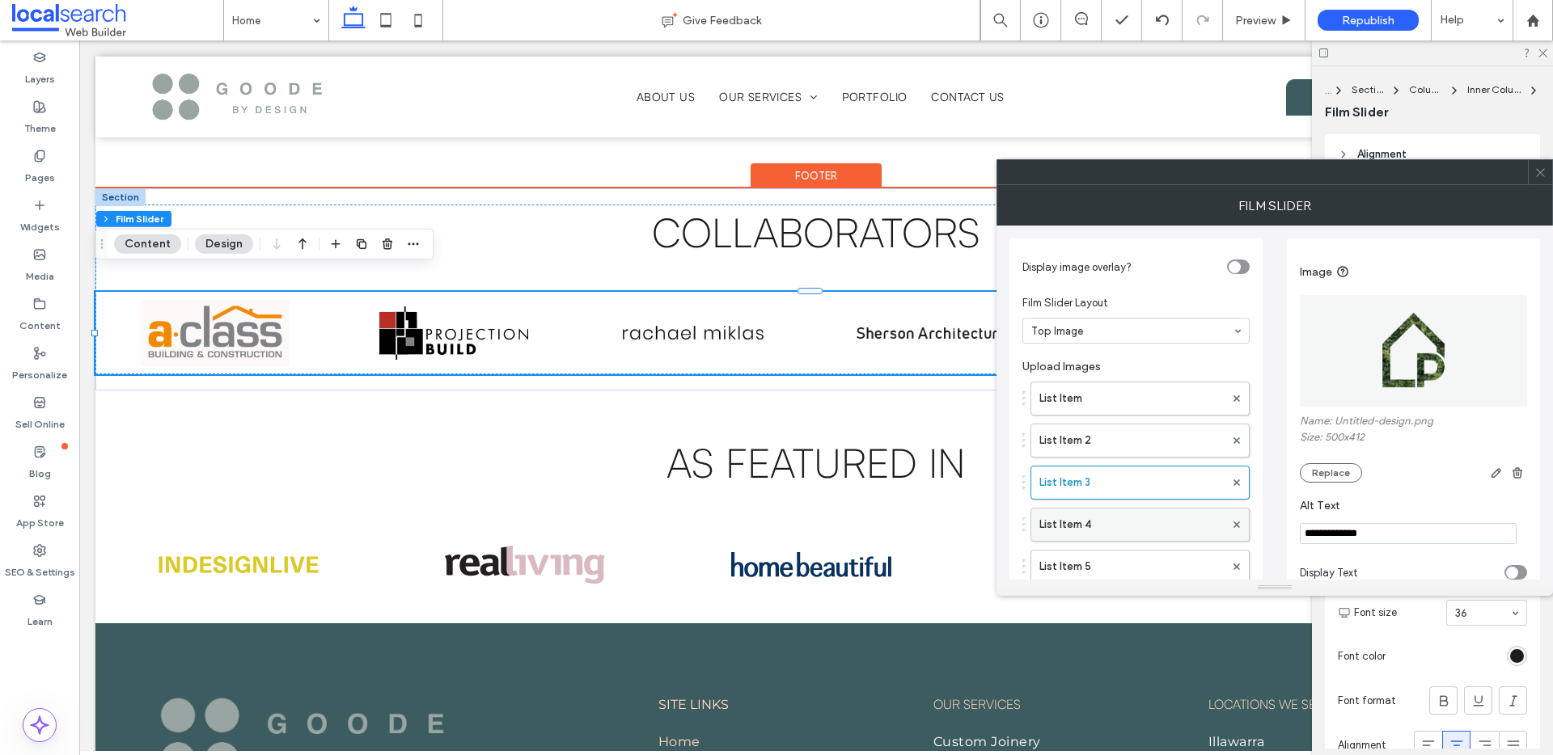
click at [1098, 520] on label "List Item 4" at bounding box center [1131, 525] width 185 height 32
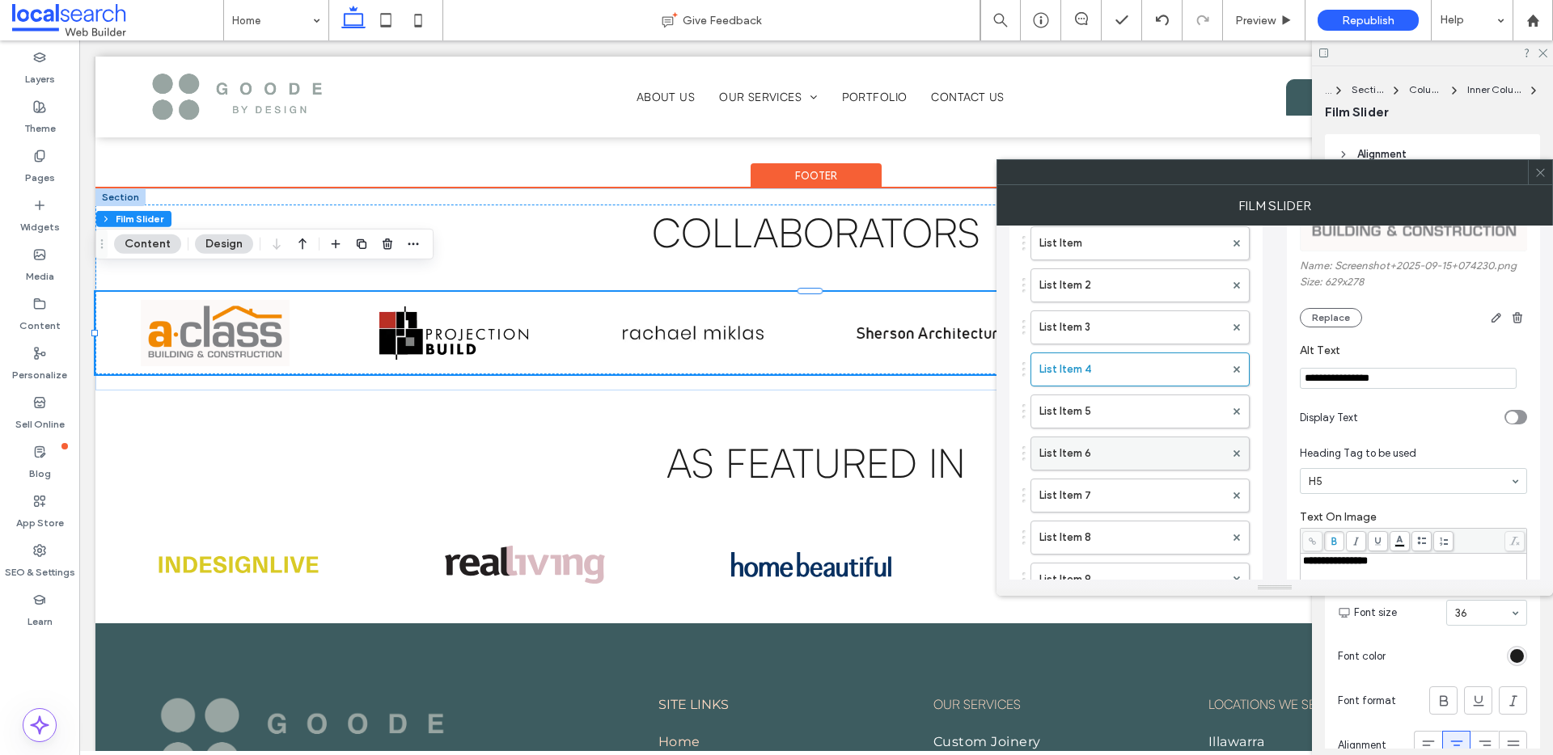
scroll to position [158, 0]
click at [1105, 404] on label "List Item 5" at bounding box center [1131, 409] width 185 height 32
click at [1125, 455] on label "List Item 6" at bounding box center [1131, 451] width 185 height 32
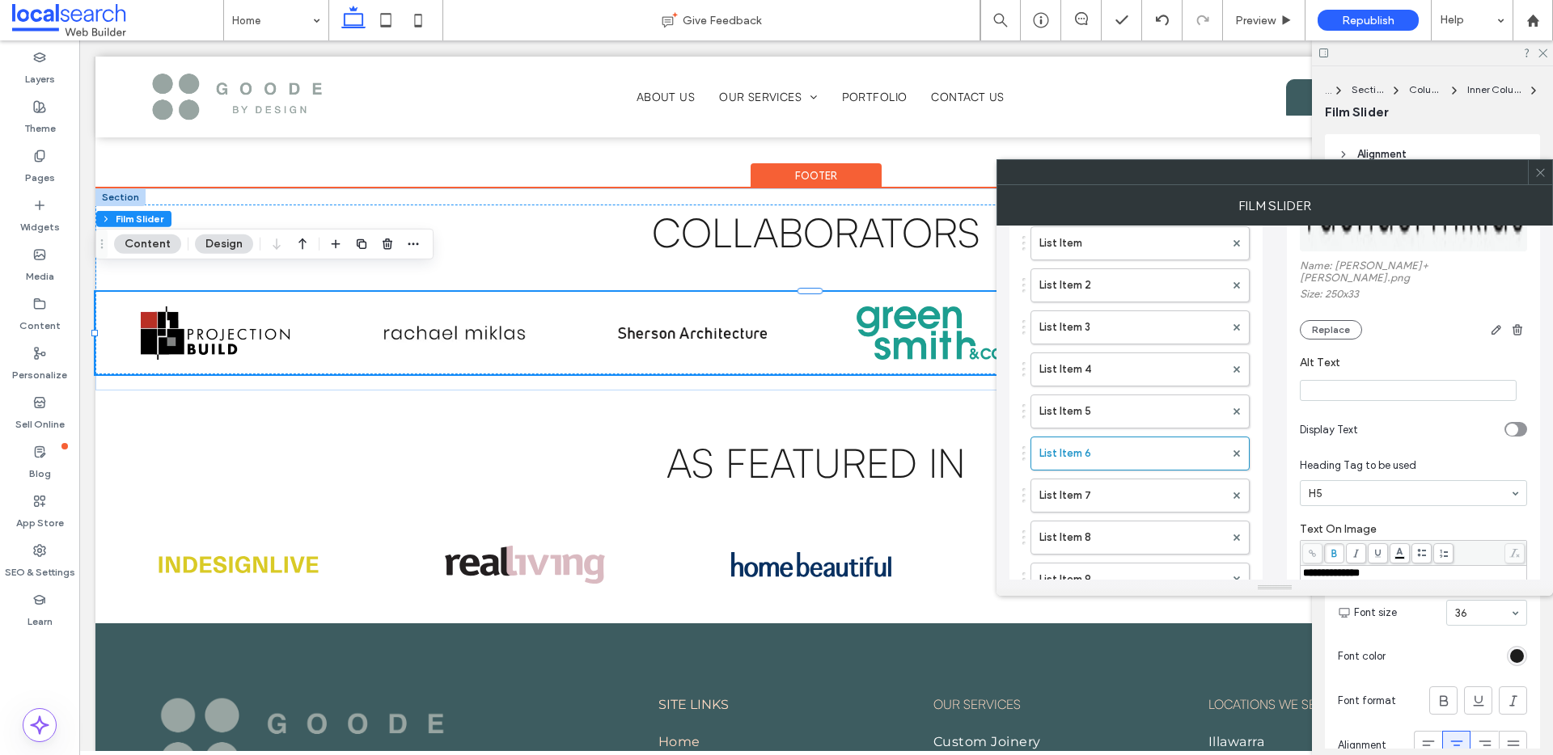
scroll to position [163, 0]
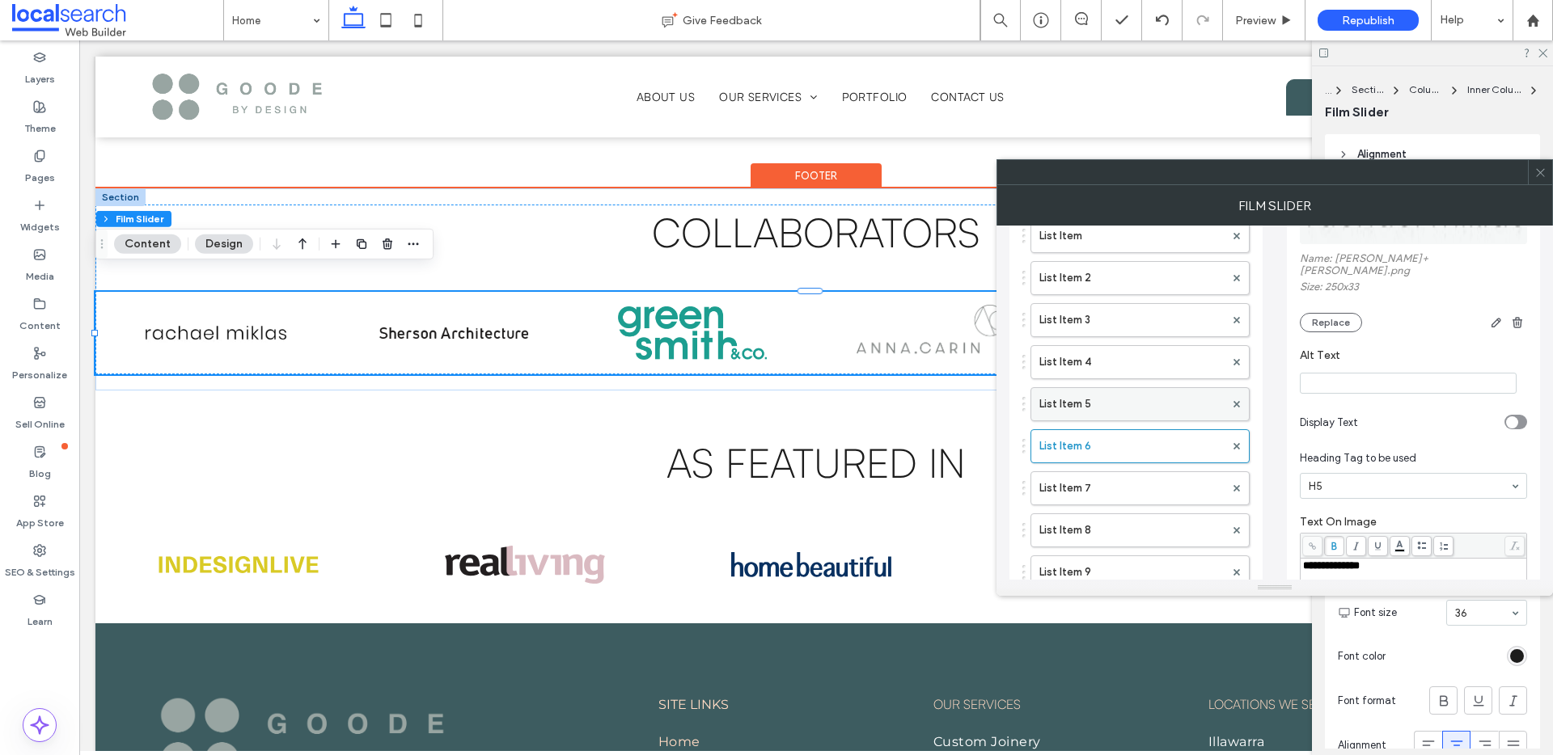
click at [1119, 399] on label "List Item 5" at bounding box center [1131, 404] width 185 height 32
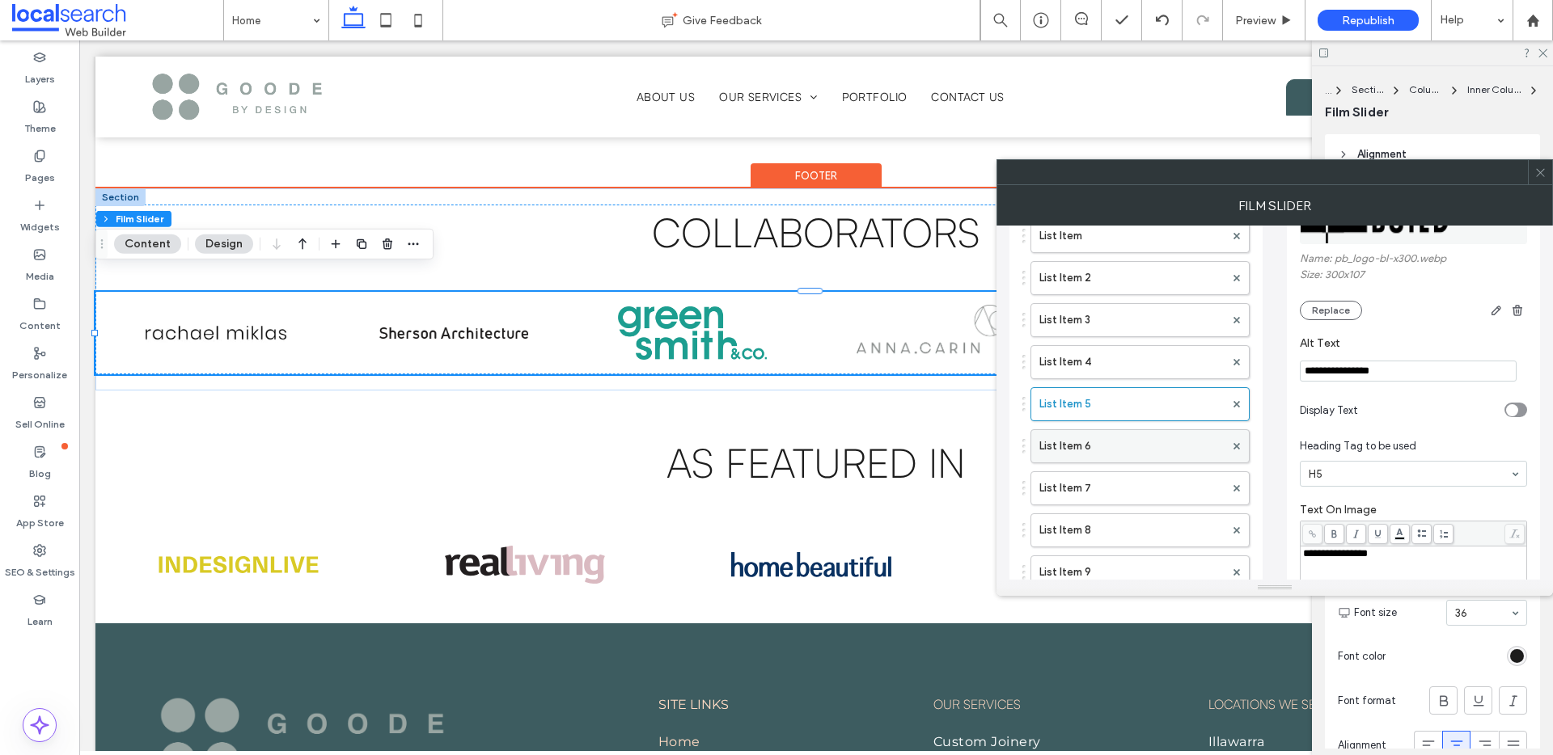
click at [1119, 446] on label "List Item 6" at bounding box center [1131, 446] width 185 height 32
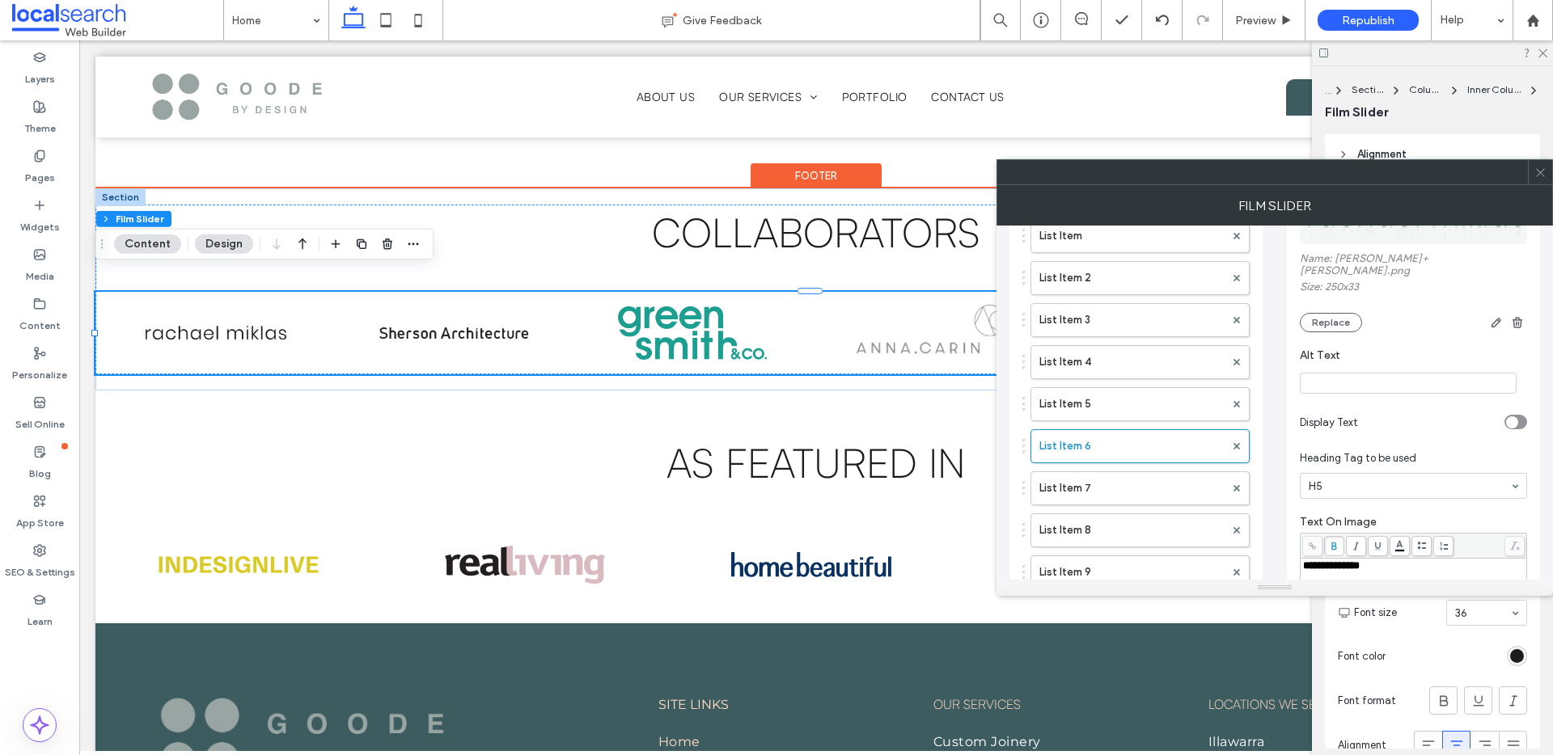
click at [1380, 373] on input "Alt Text" at bounding box center [1408, 383] width 217 height 21
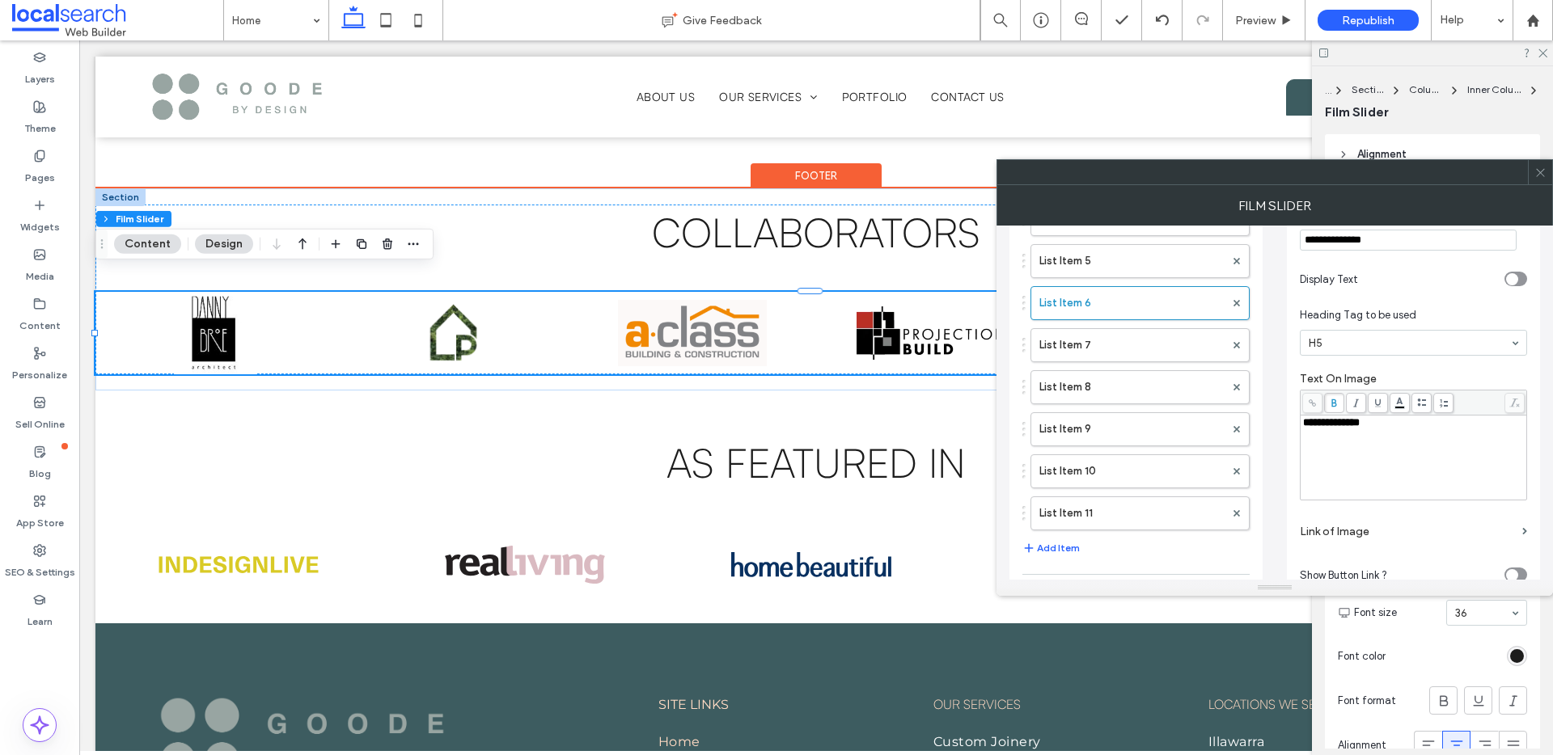
scroll to position [391, 0]
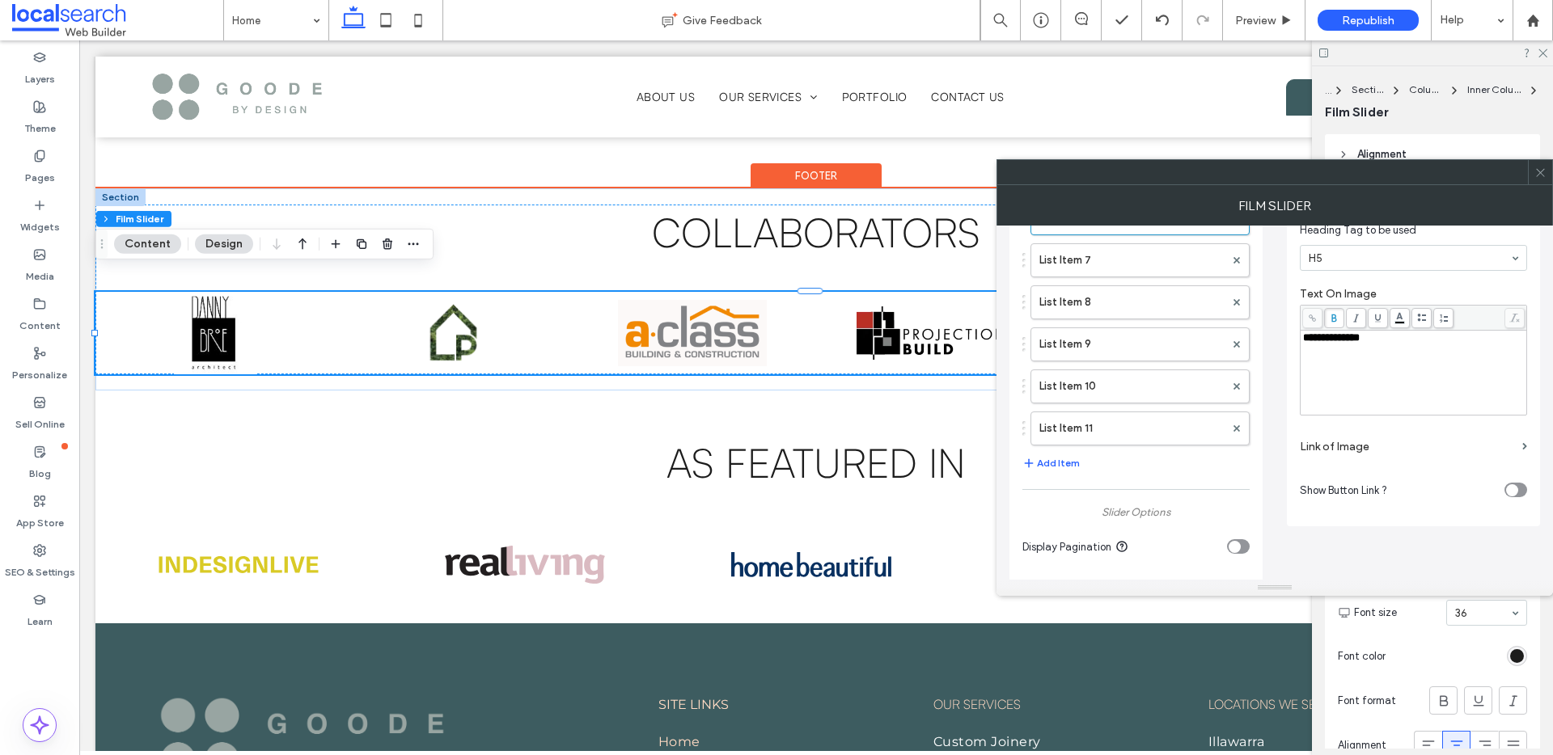
type input "**********"
click at [1379, 436] on label "Link of Image" at bounding box center [1408, 447] width 216 height 30
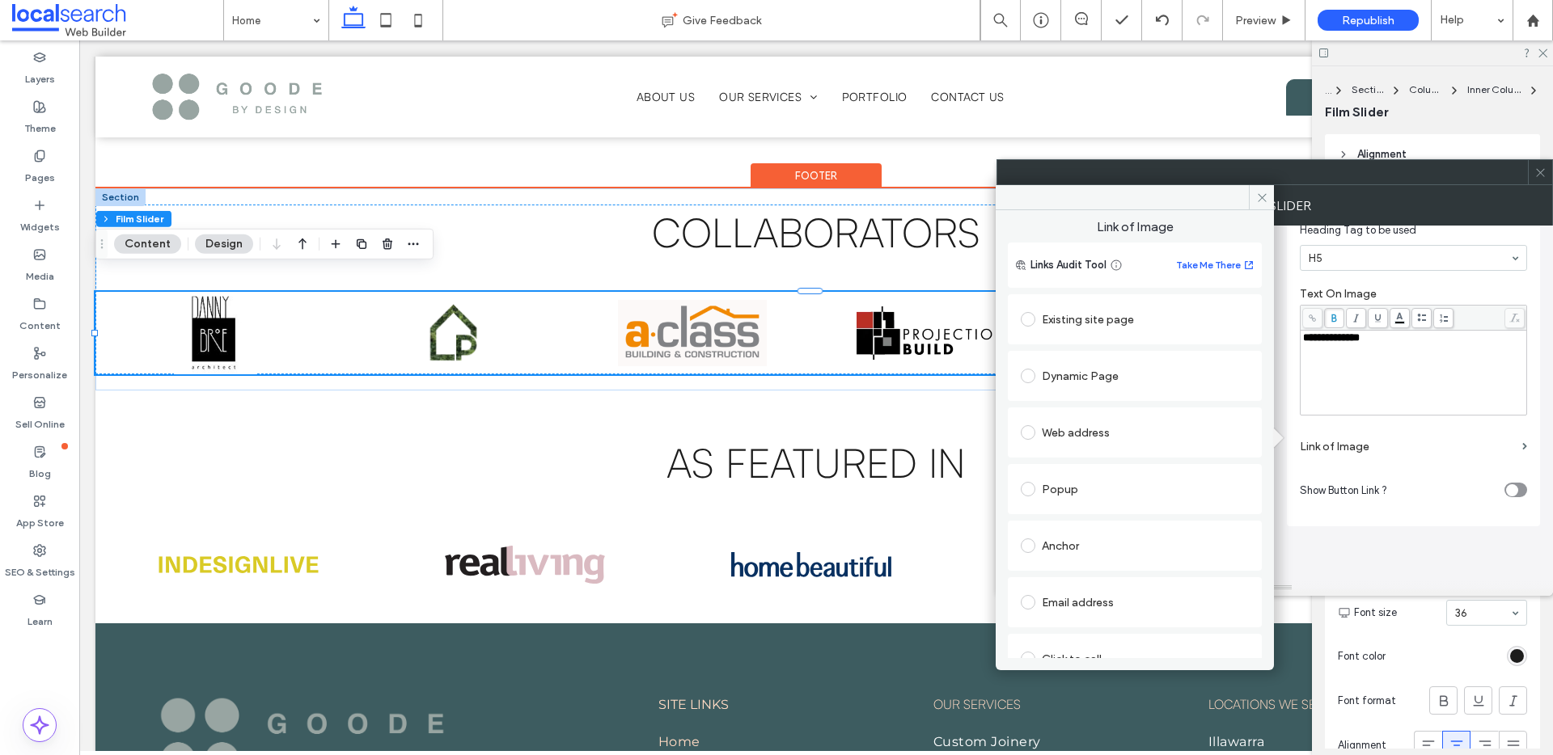
click at [1191, 431] on div "Web address" at bounding box center [1135, 433] width 228 height 26
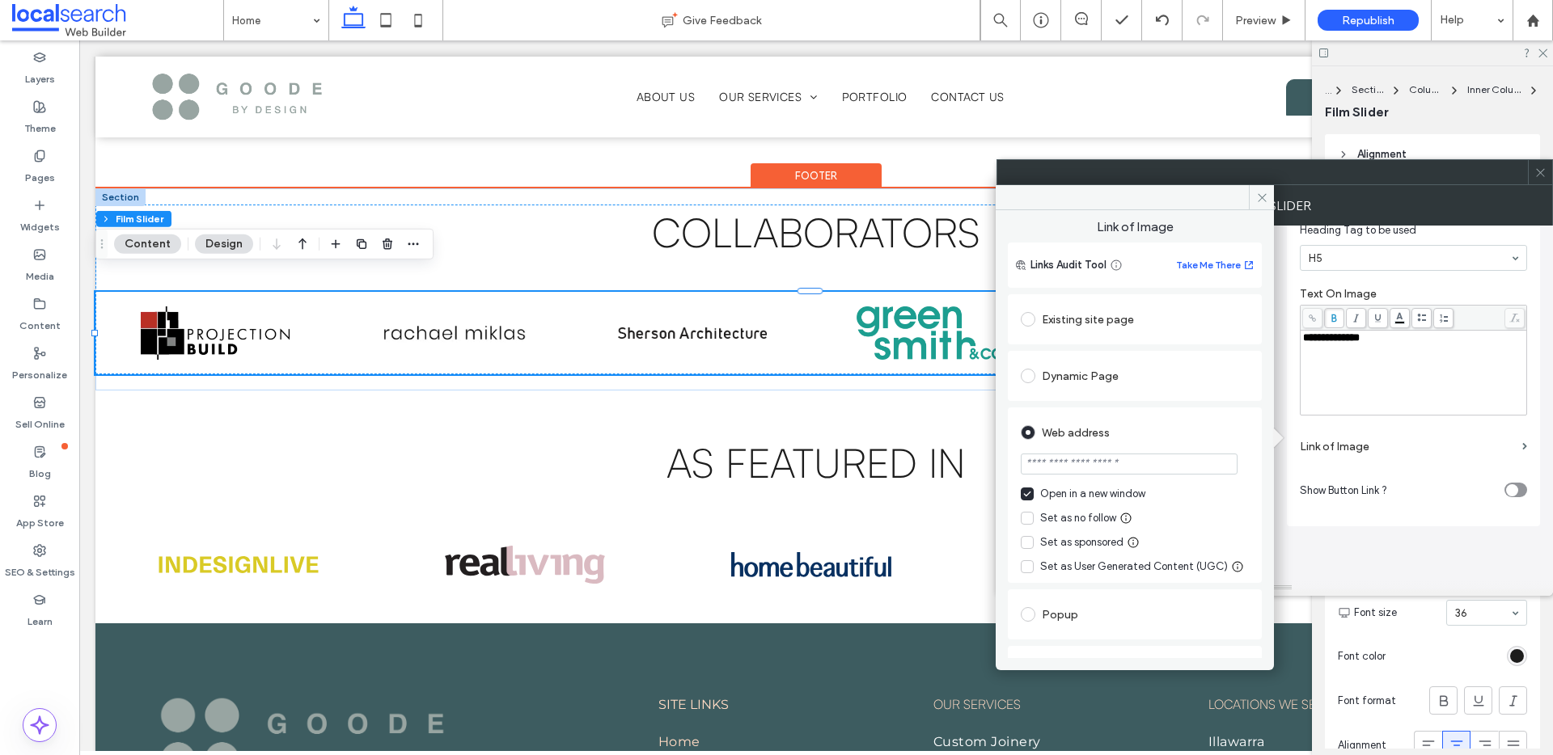
click at [1360, 332] on span "**********" at bounding box center [1331, 337] width 57 height 11
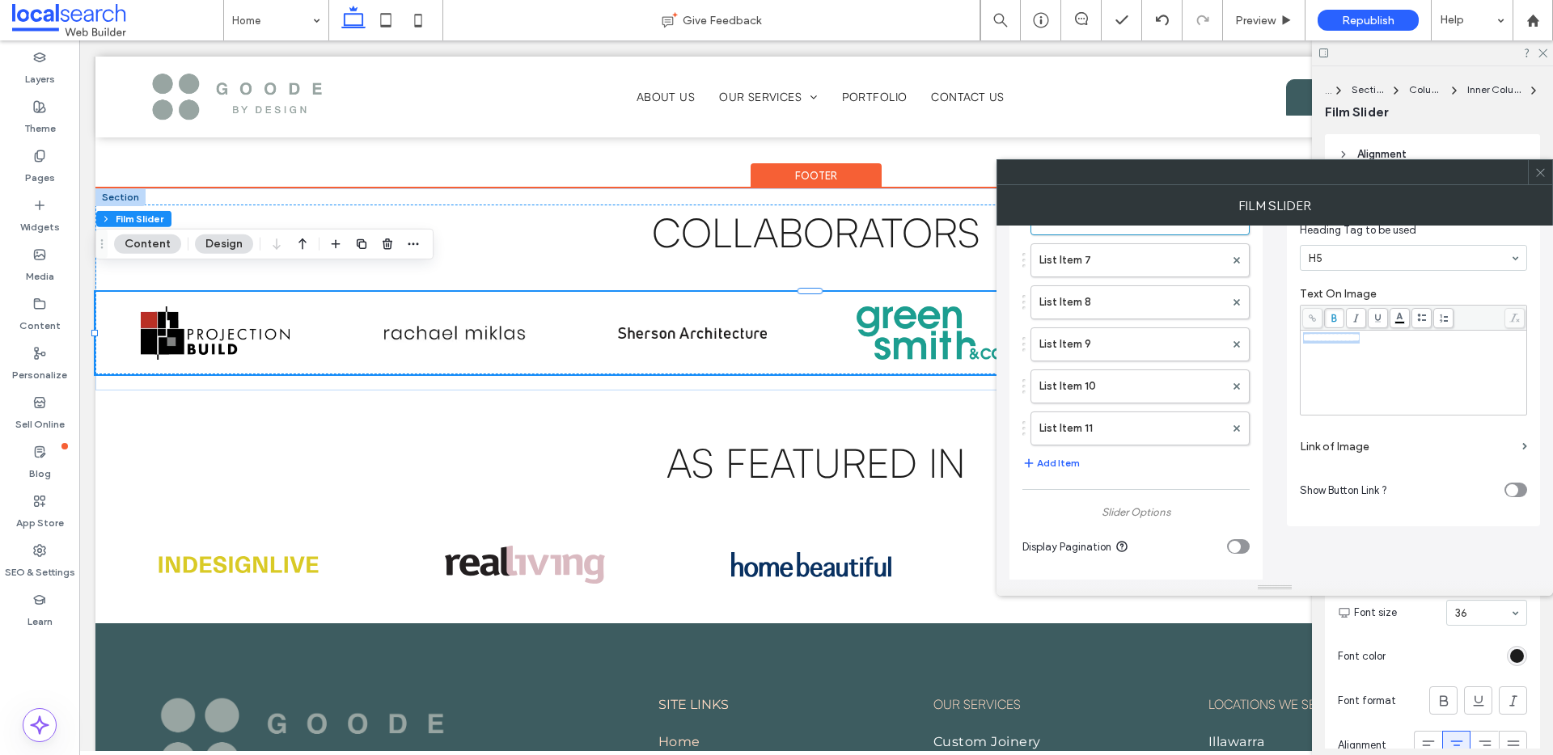
drag, startPoint x: 1401, startPoint y: 331, endPoint x: 1281, endPoint y: 327, distance: 119.8
click at [1281, 327] on div "**********" at bounding box center [1274, 512] width 531 height 1354
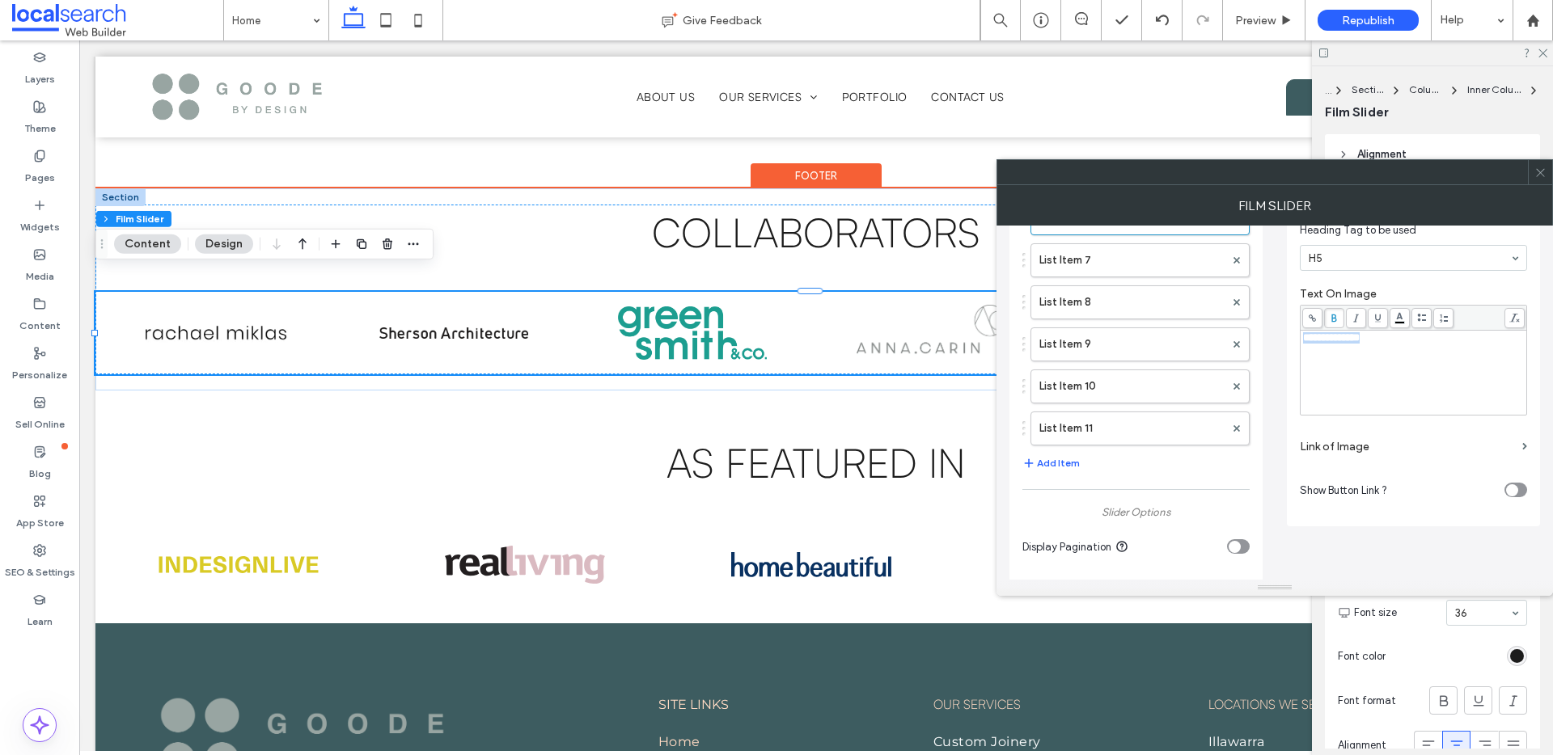
copy span "**********"
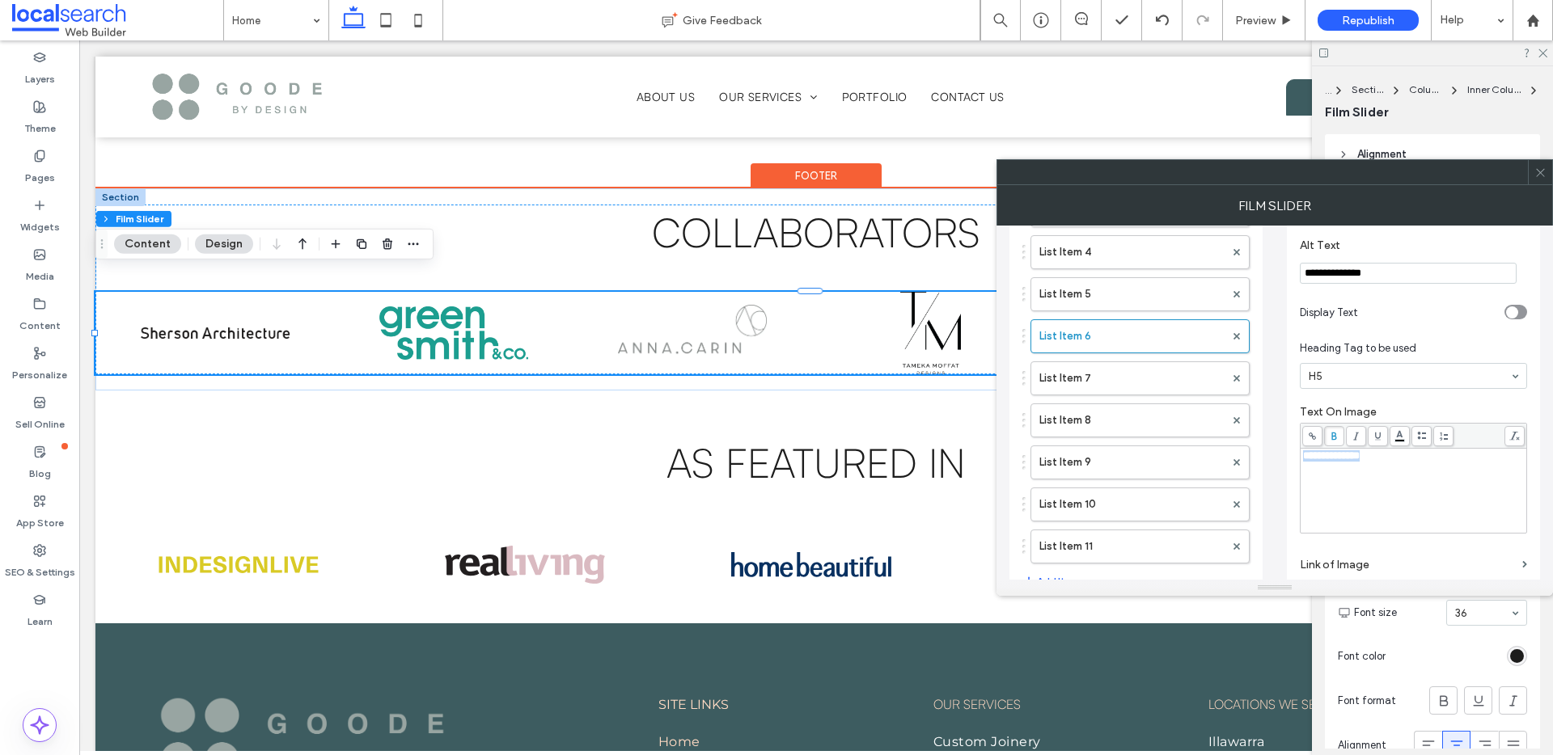
scroll to position [263, 0]
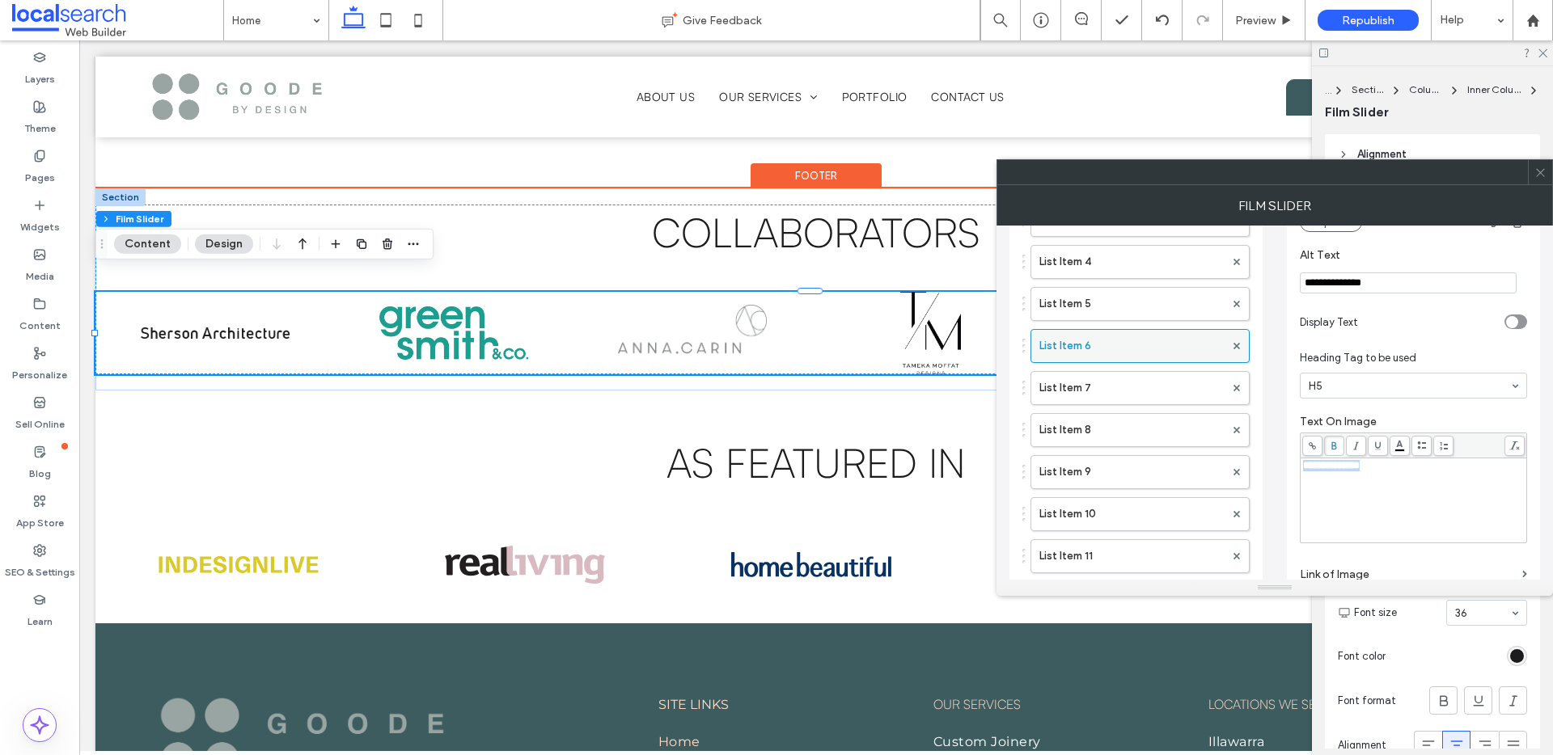
click at [1136, 337] on label "List Item 6" at bounding box center [1131, 346] width 185 height 32
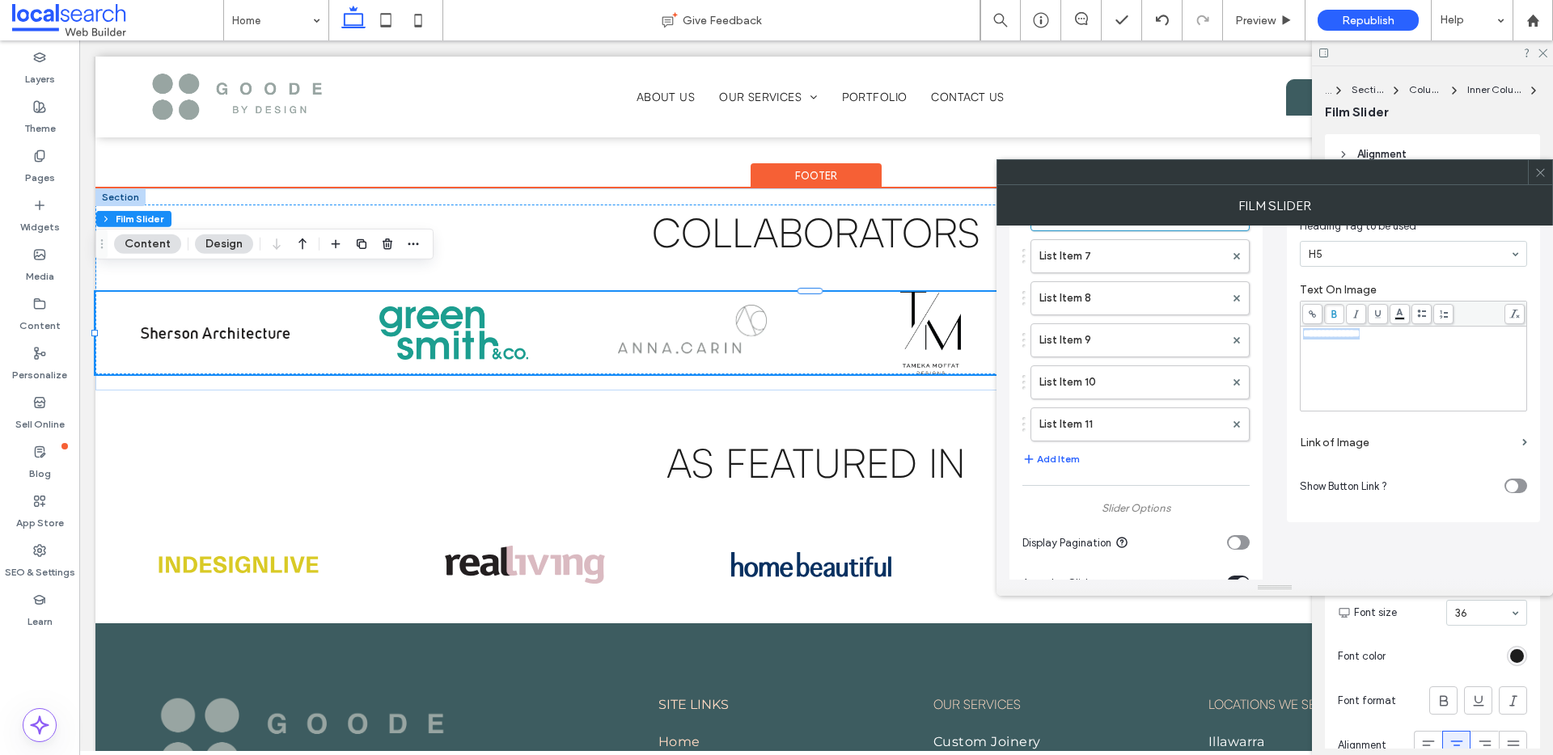
scroll to position [398, 0]
click at [1366, 425] on label "Link of Image" at bounding box center [1408, 440] width 216 height 30
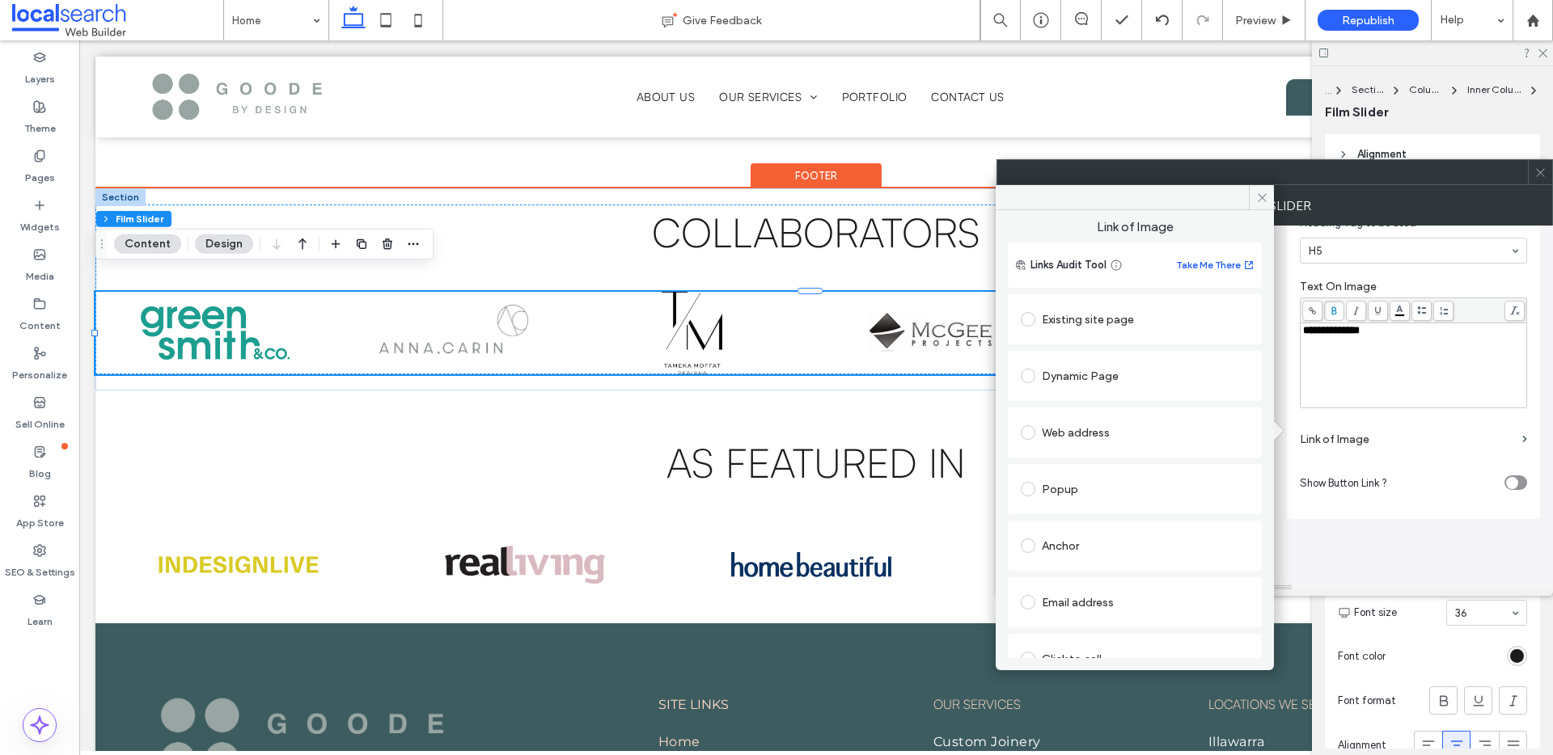
click at [1035, 434] on label at bounding box center [1031, 432] width 21 height 15
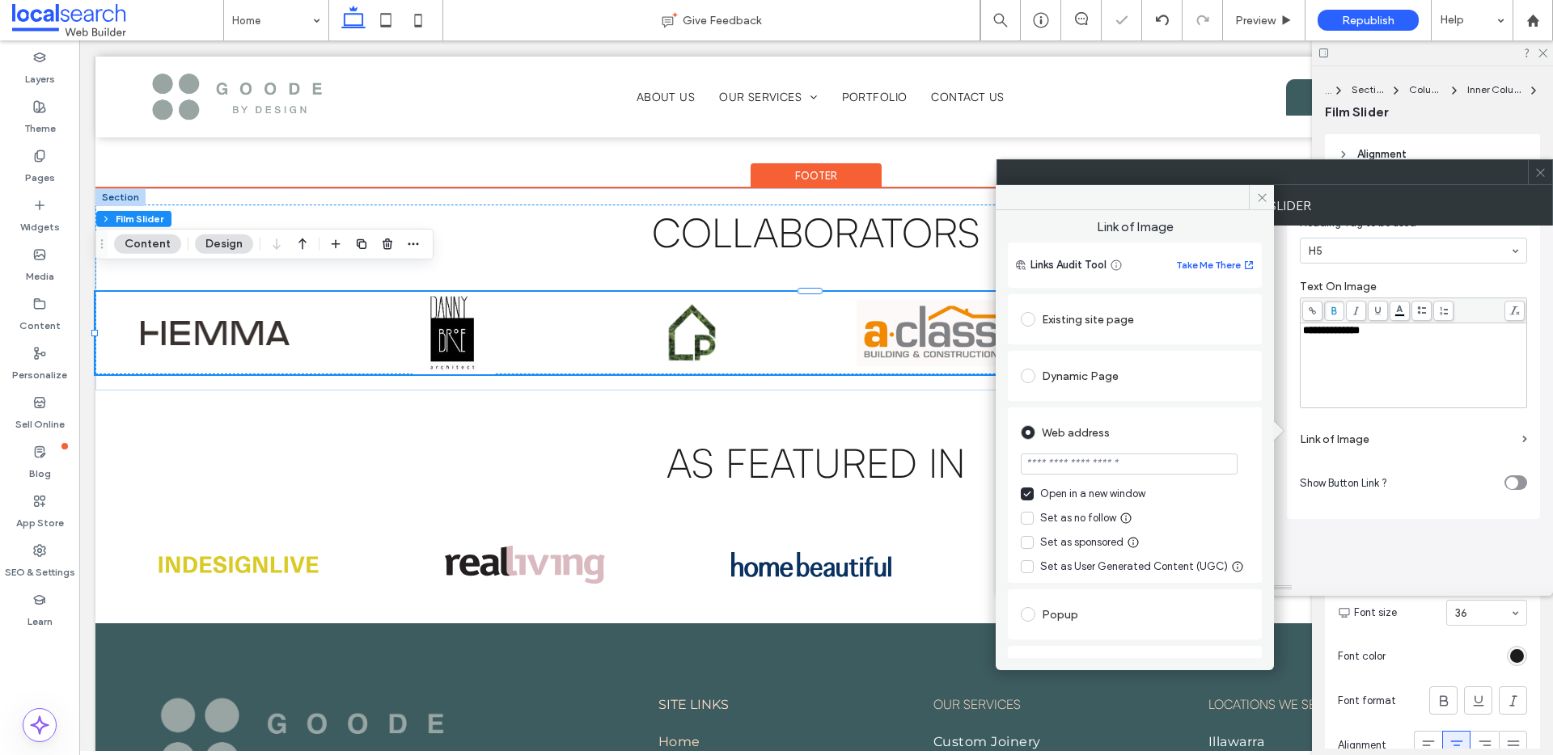
click at [1047, 460] on input "url" at bounding box center [1129, 464] width 217 height 21
paste input "**********"
type input "**********"
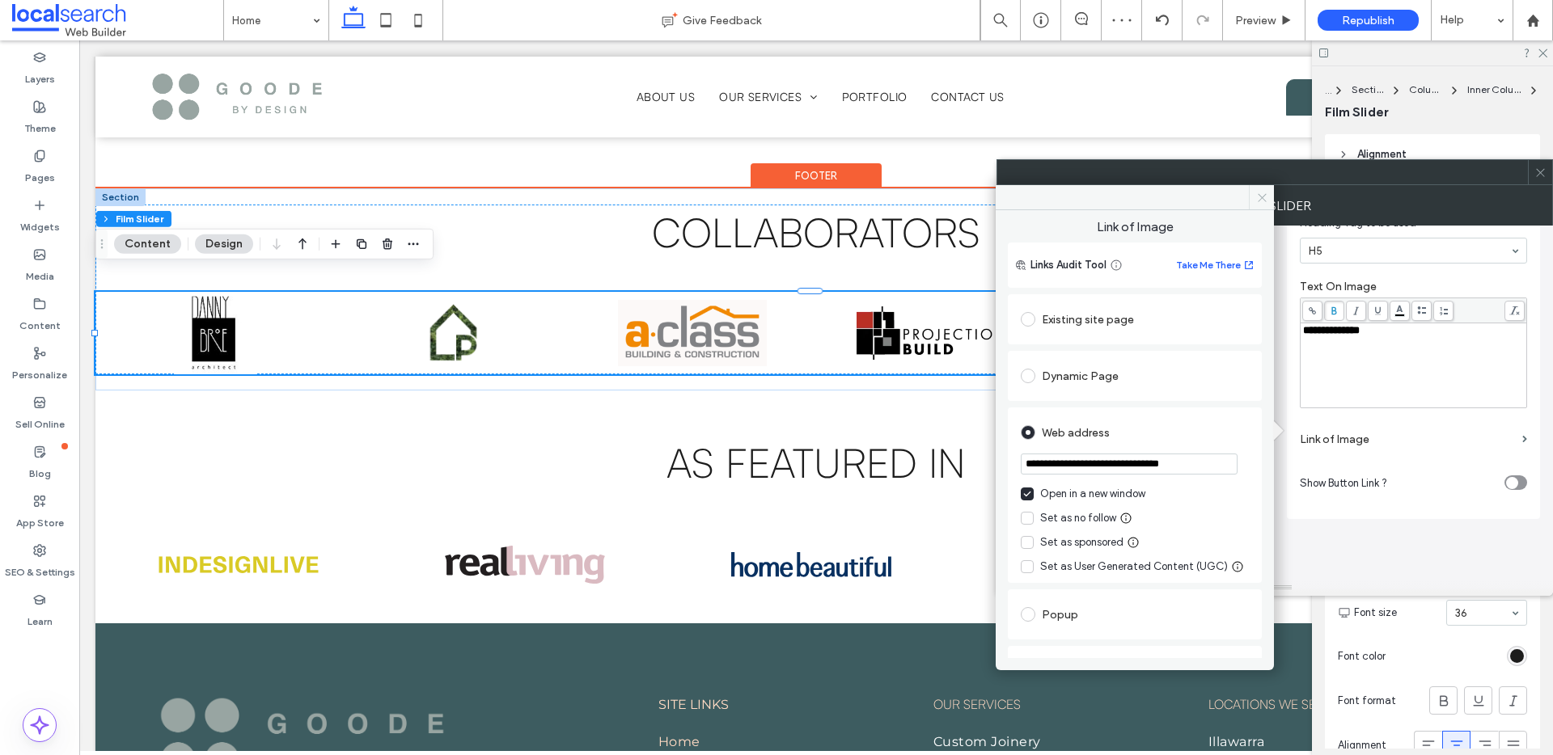
click at [1258, 194] on icon at bounding box center [1262, 198] width 12 height 12
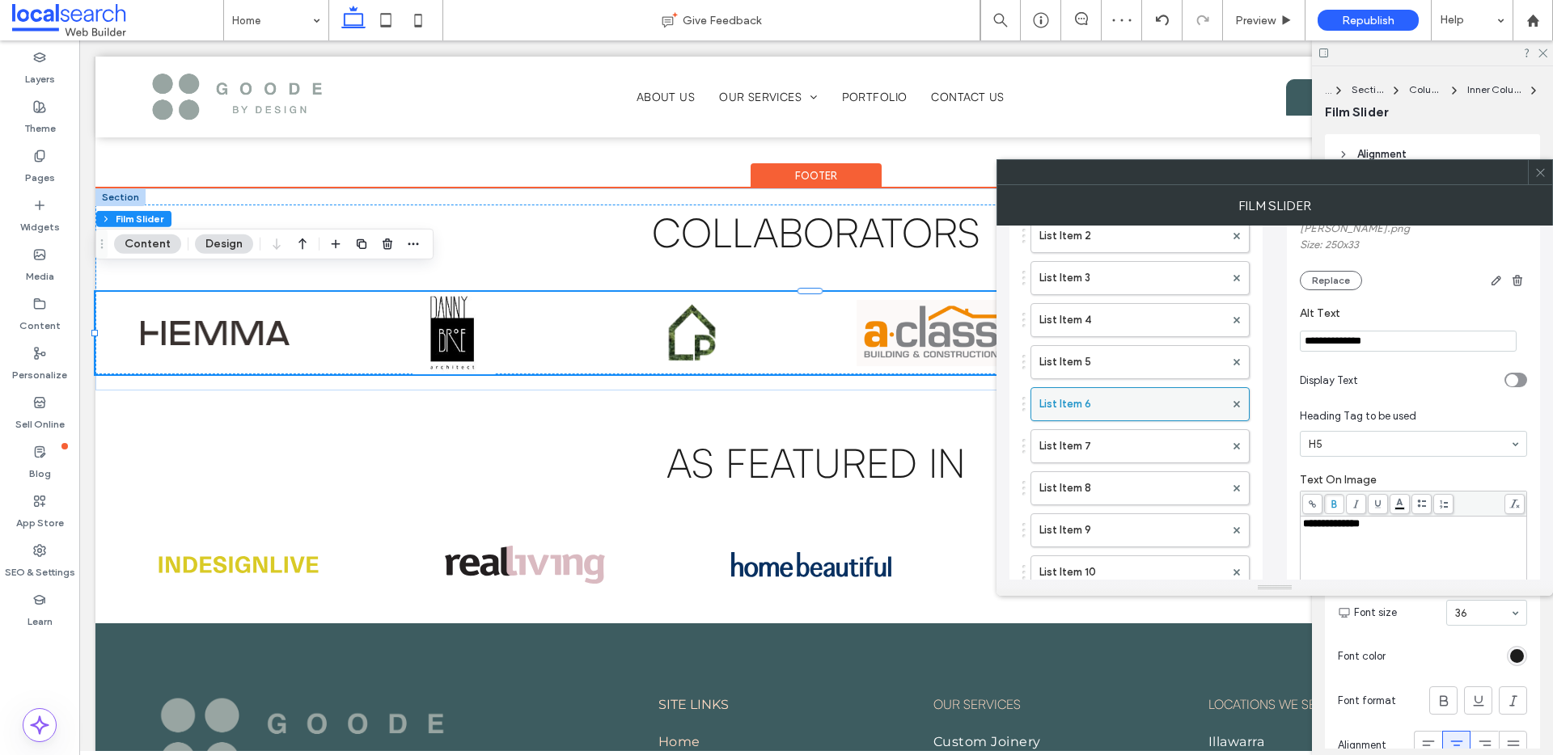
scroll to position [203, 0]
click at [1164, 444] on label "List Item 7" at bounding box center [1131, 448] width 185 height 32
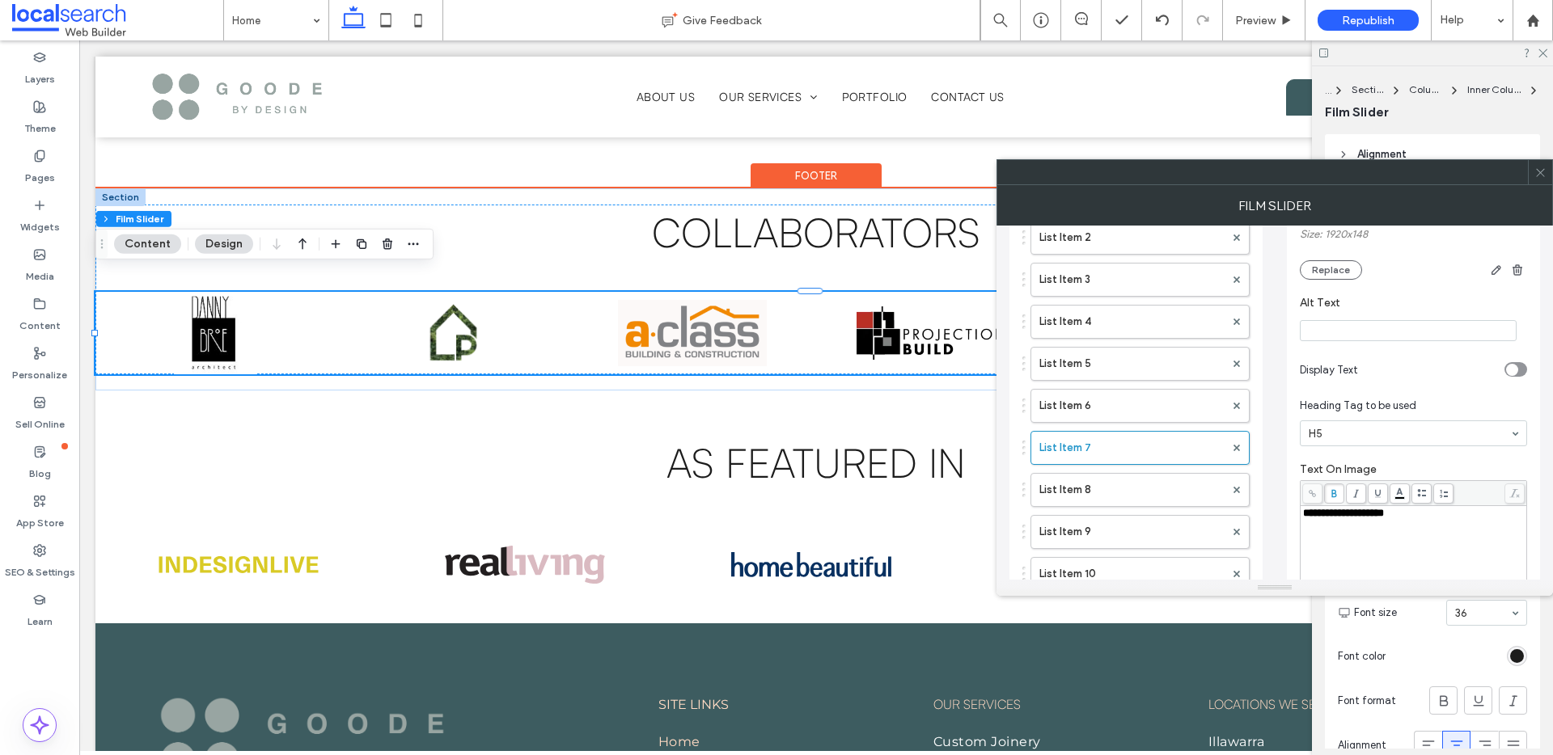
click at [1388, 328] on input "Alt Text" at bounding box center [1408, 330] width 217 height 21
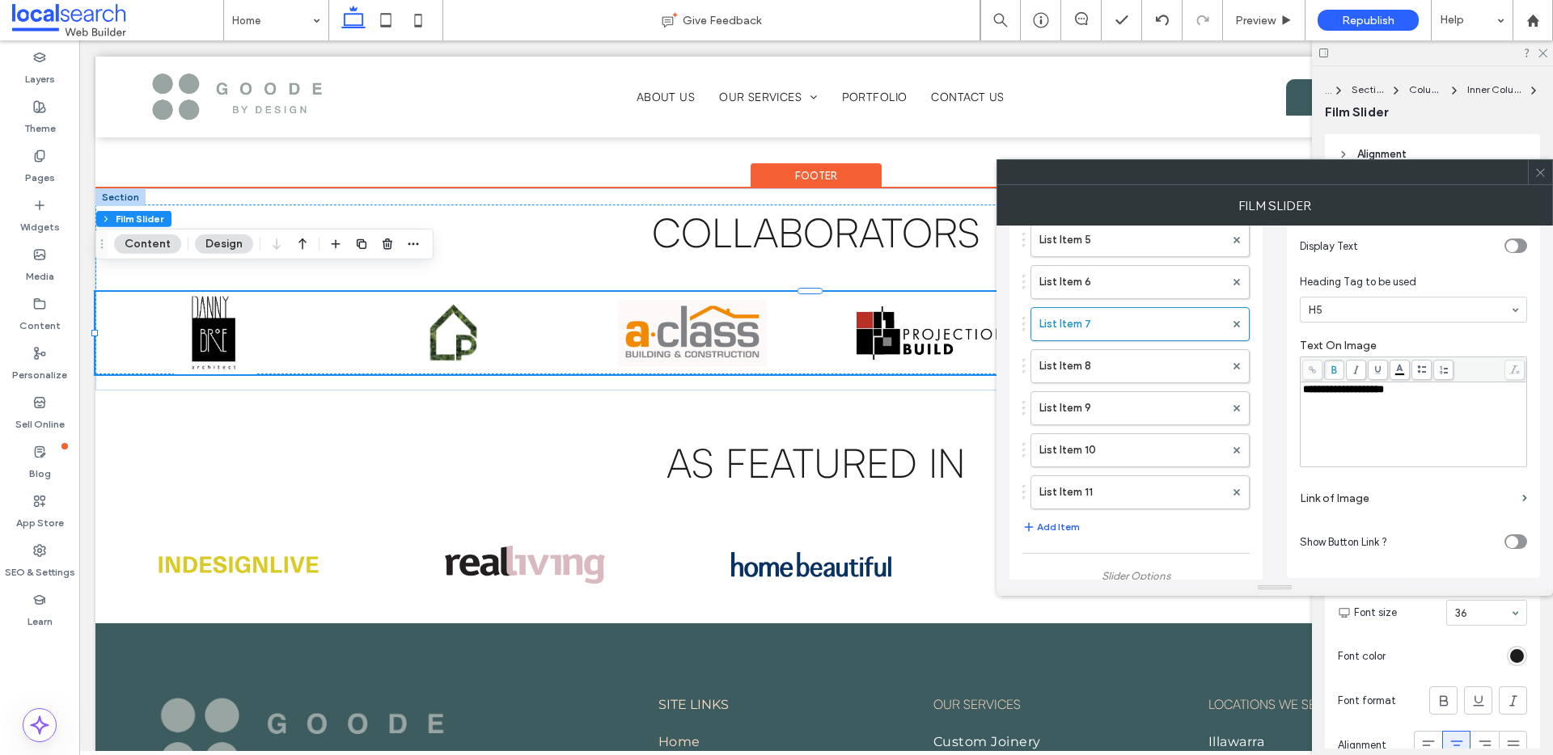
scroll to position [330, 0]
type input "**********"
click at [1454, 494] on label "Link of Image" at bounding box center [1408, 495] width 216 height 30
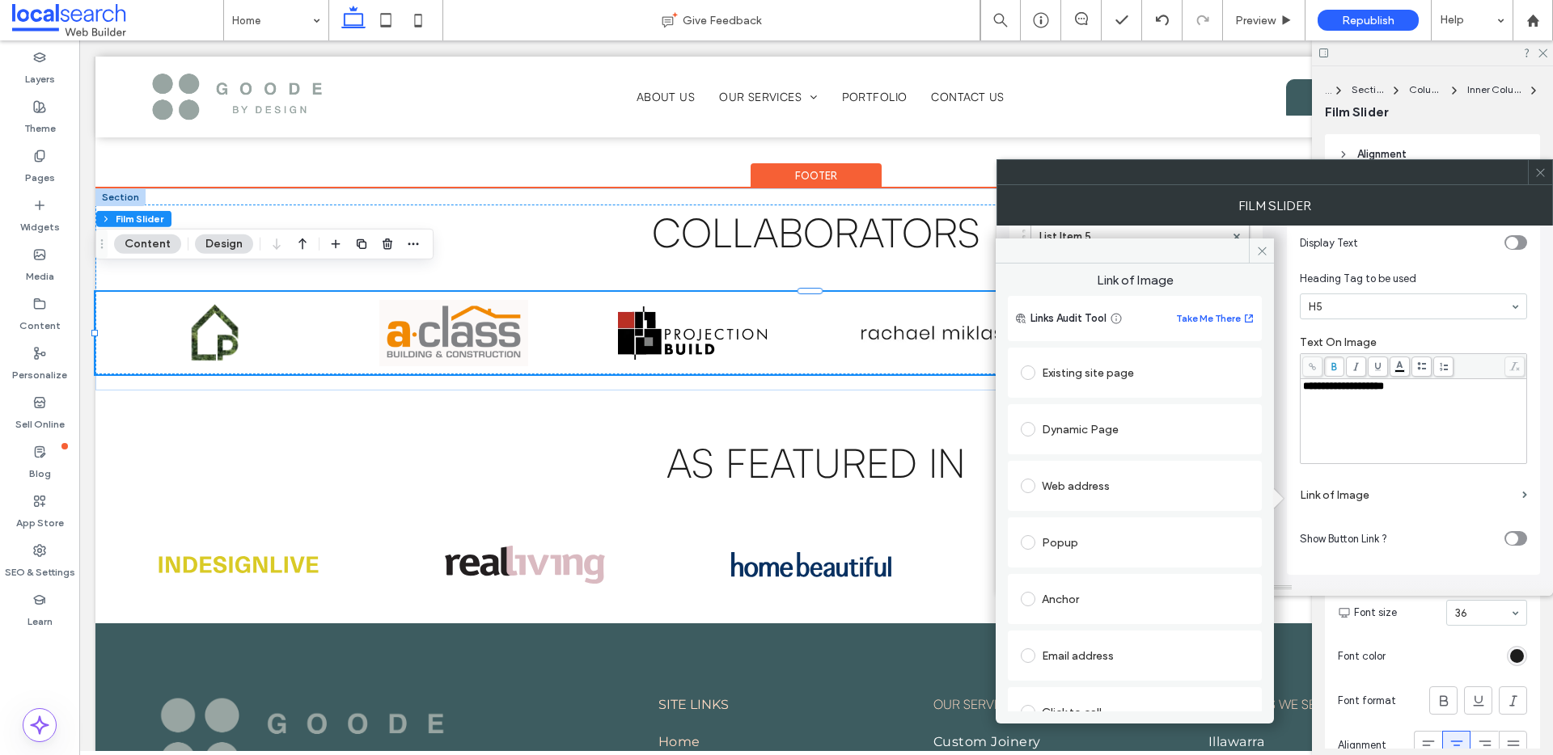
click at [1106, 484] on div "Web address" at bounding box center [1135, 486] width 228 height 26
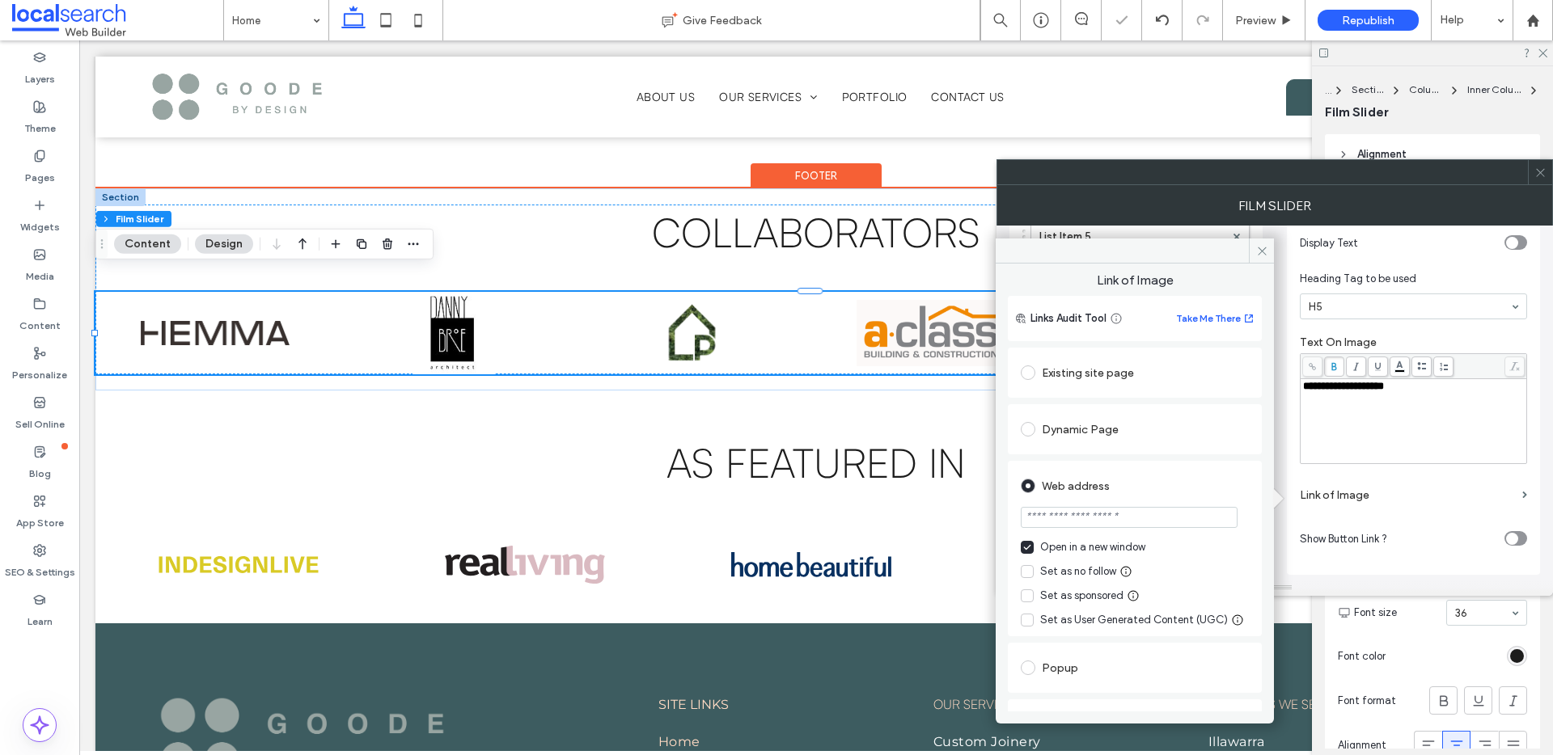
click at [1394, 404] on div "**********" at bounding box center [1414, 421] width 222 height 81
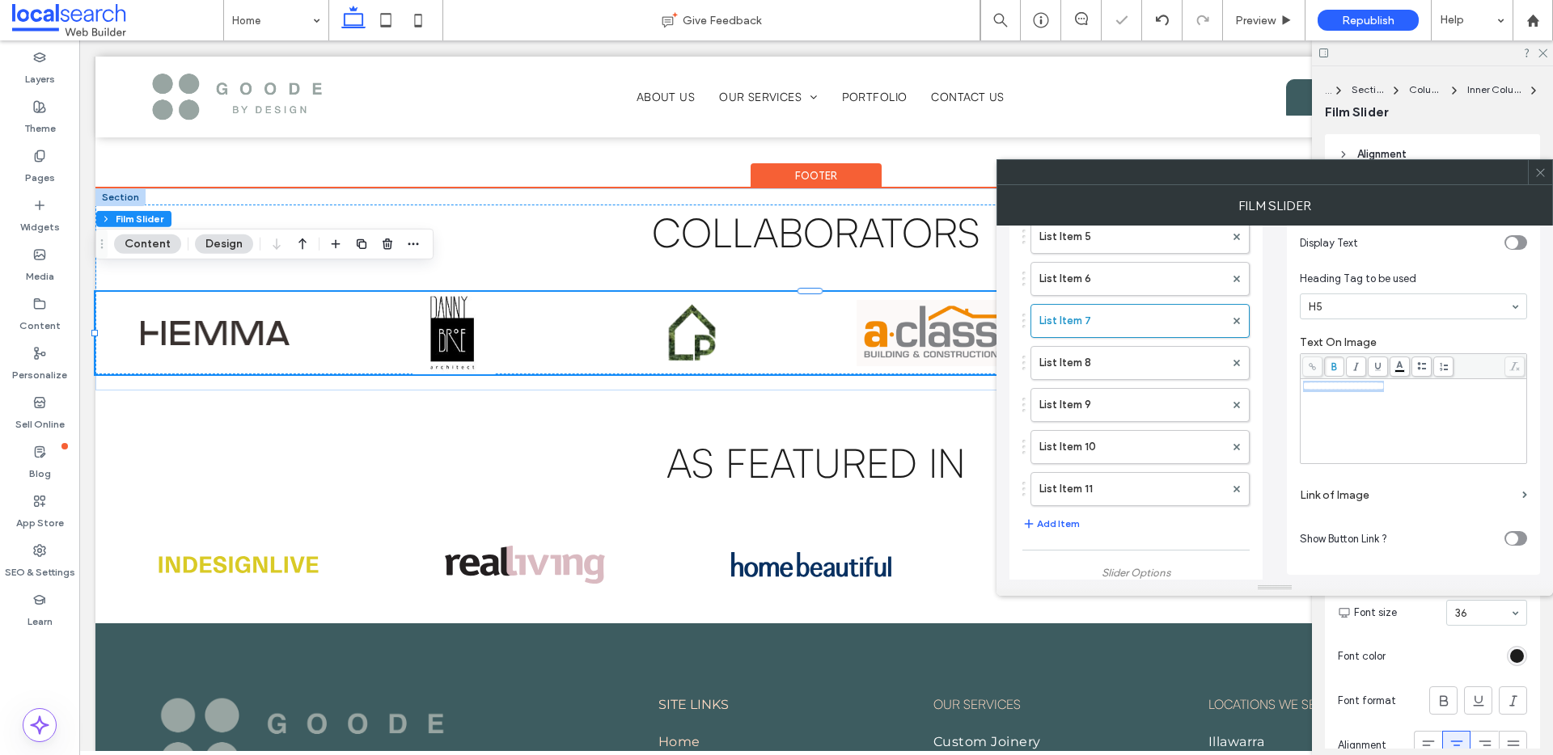
drag, startPoint x: 1455, startPoint y: 395, endPoint x: 1276, endPoint y: 382, distance: 179.2
click at [1276, 382] on div "**********" at bounding box center [1274, 573] width 531 height 1354
copy span "**********"
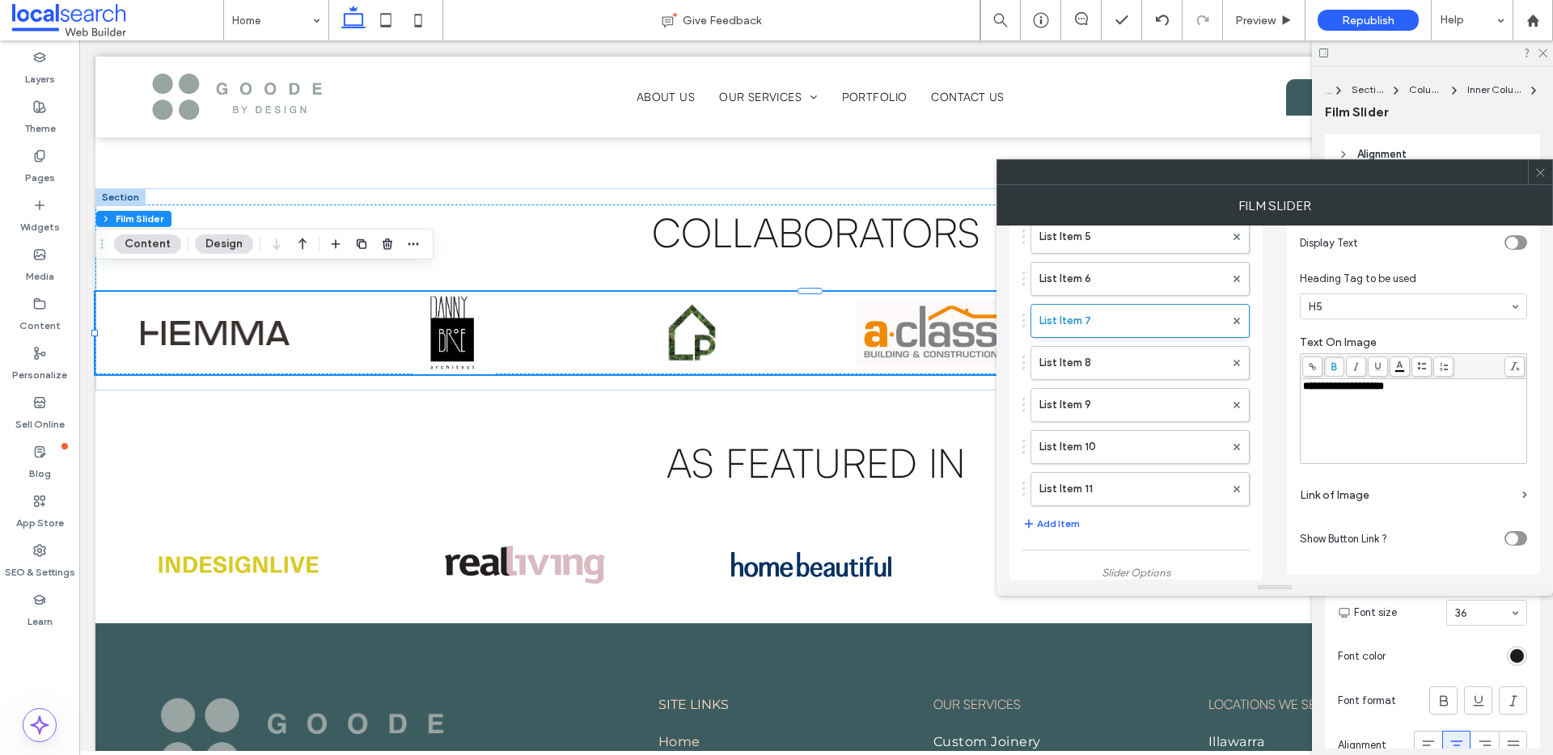
click at [1335, 488] on label "Link of Image" at bounding box center [1408, 495] width 216 height 30
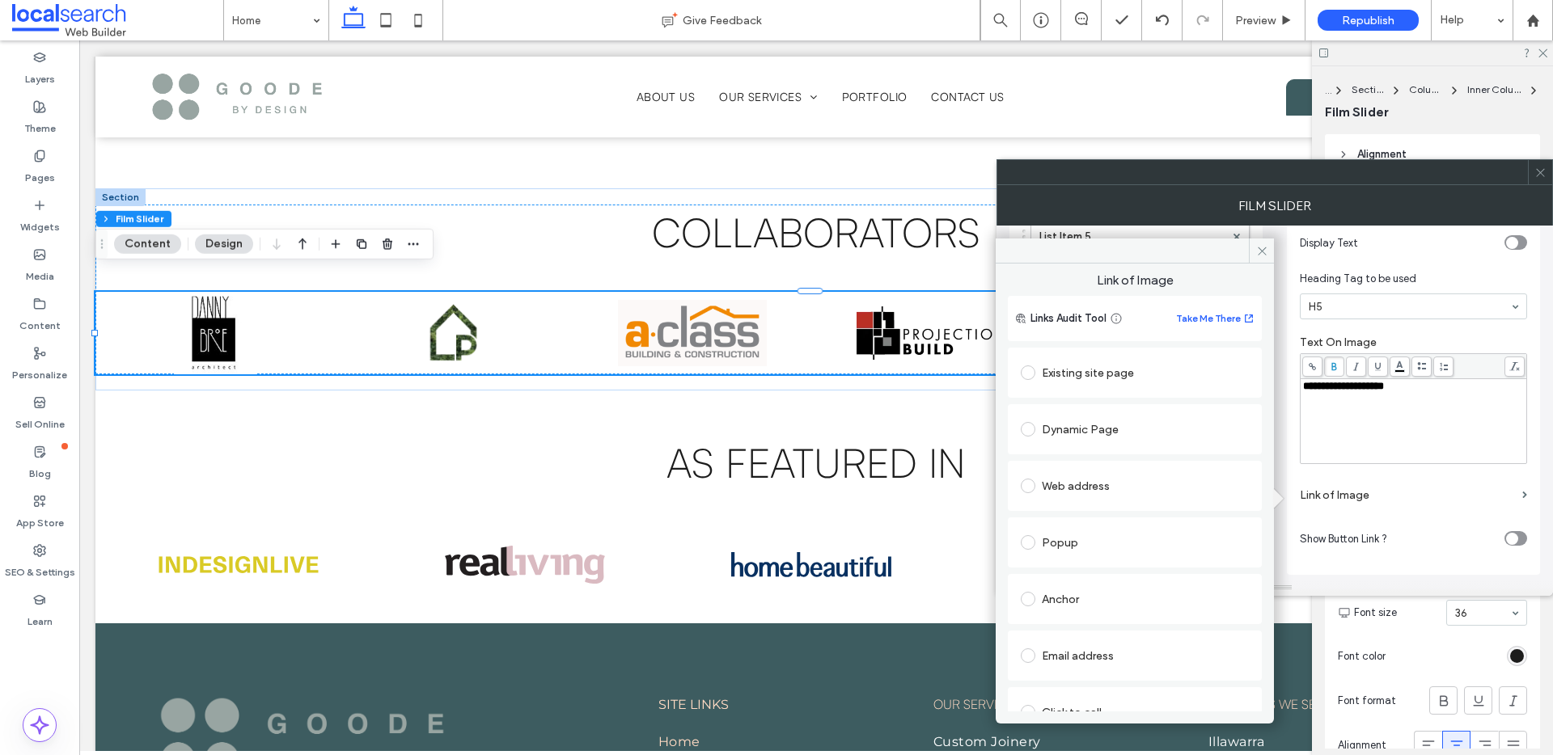
click at [1090, 484] on div "Web address" at bounding box center [1135, 486] width 228 height 26
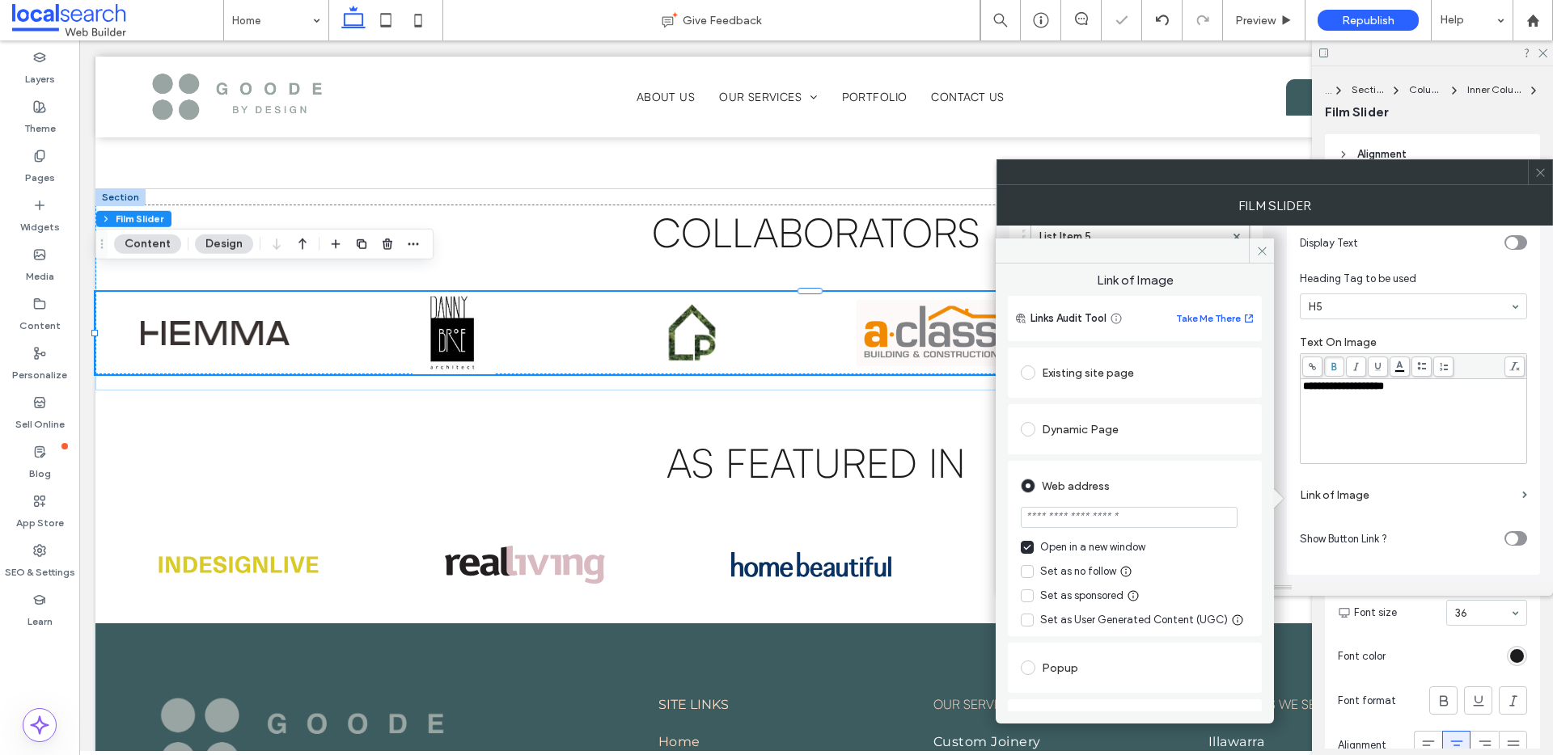
click at [1089, 512] on input "url" at bounding box center [1129, 517] width 217 height 21
paste input "**********"
type input "**********"
click at [1259, 250] on icon at bounding box center [1262, 251] width 12 height 12
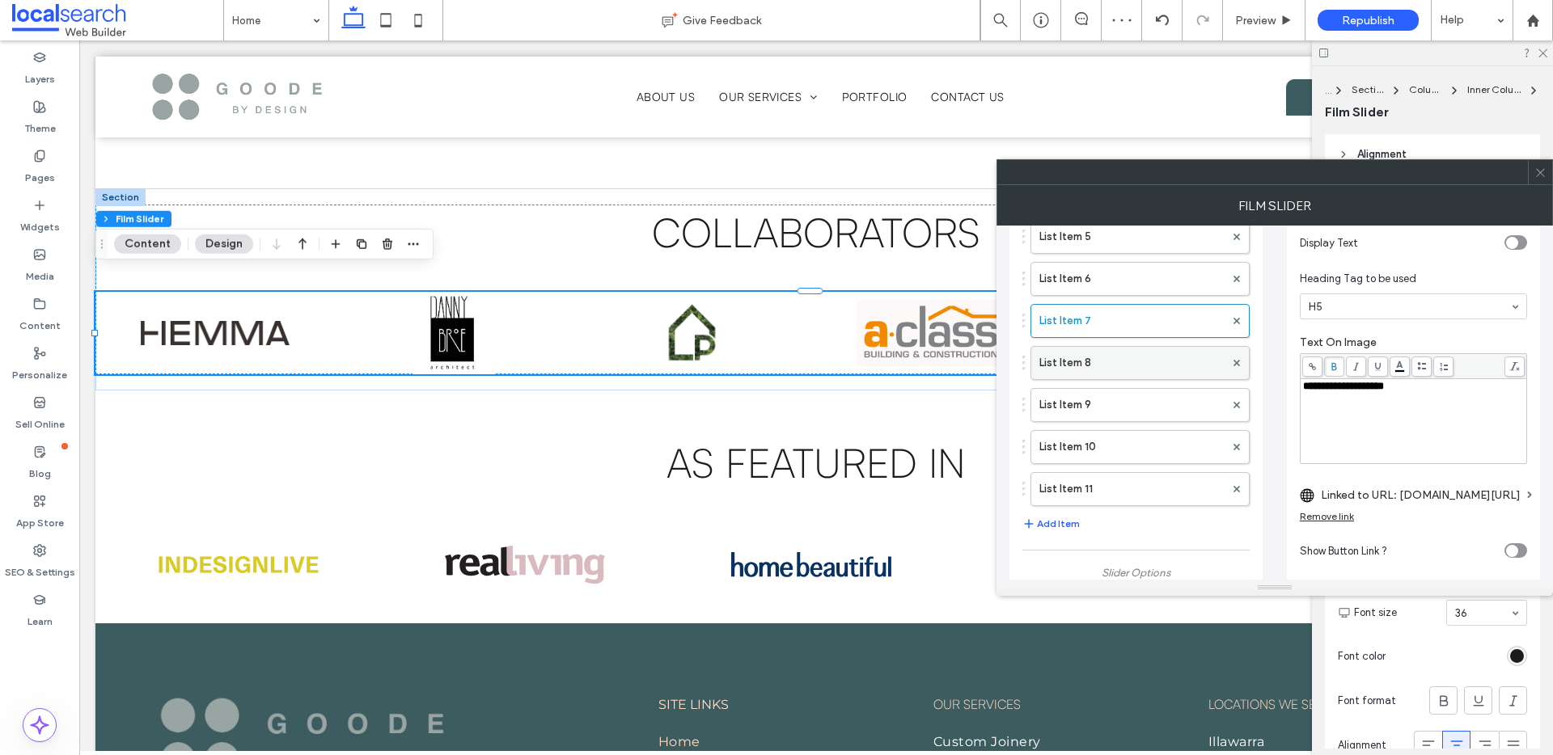
click at [1132, 371] on label "List Item 8" at bounding box center [1131, 363] width 185 height 32
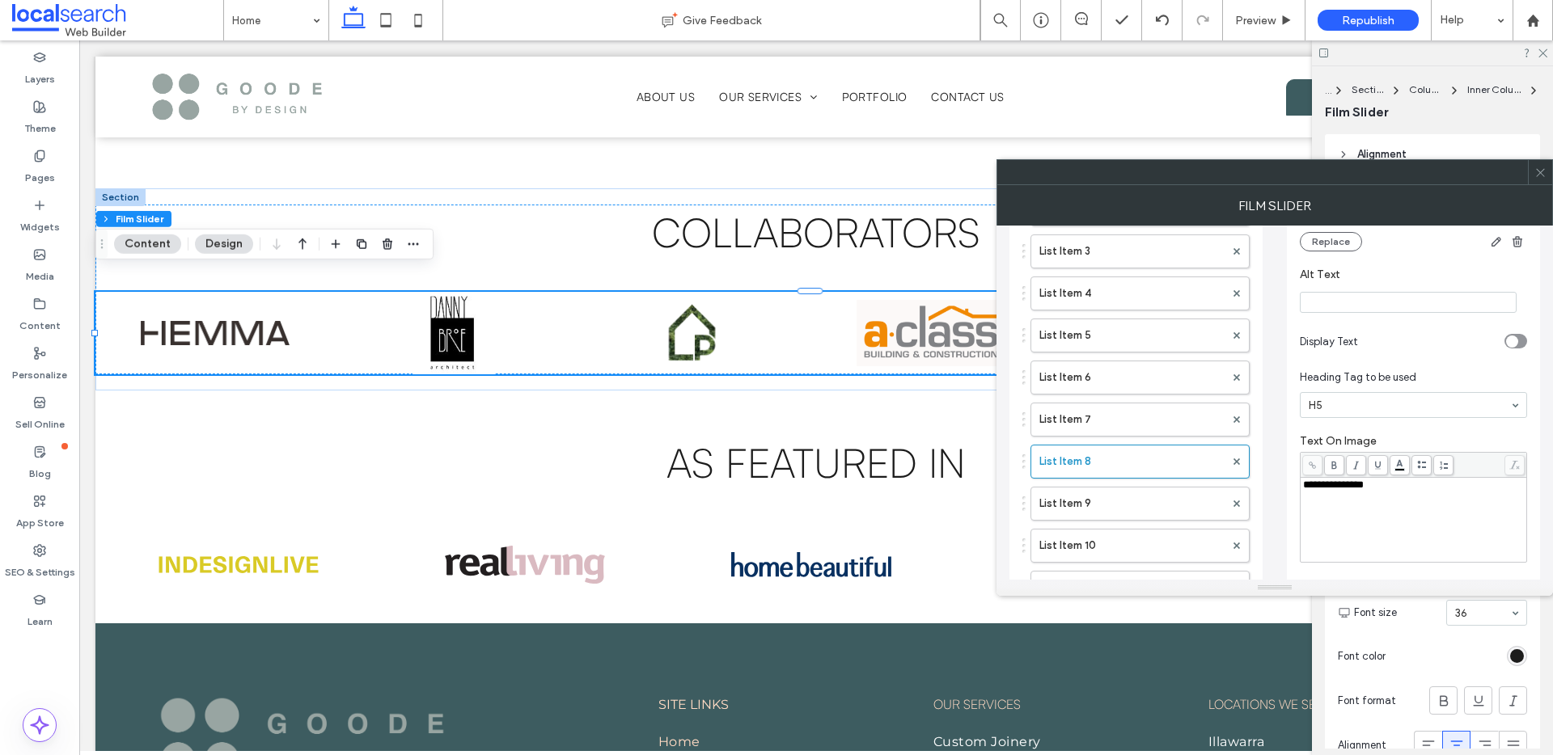
scroll to position [213, 0]
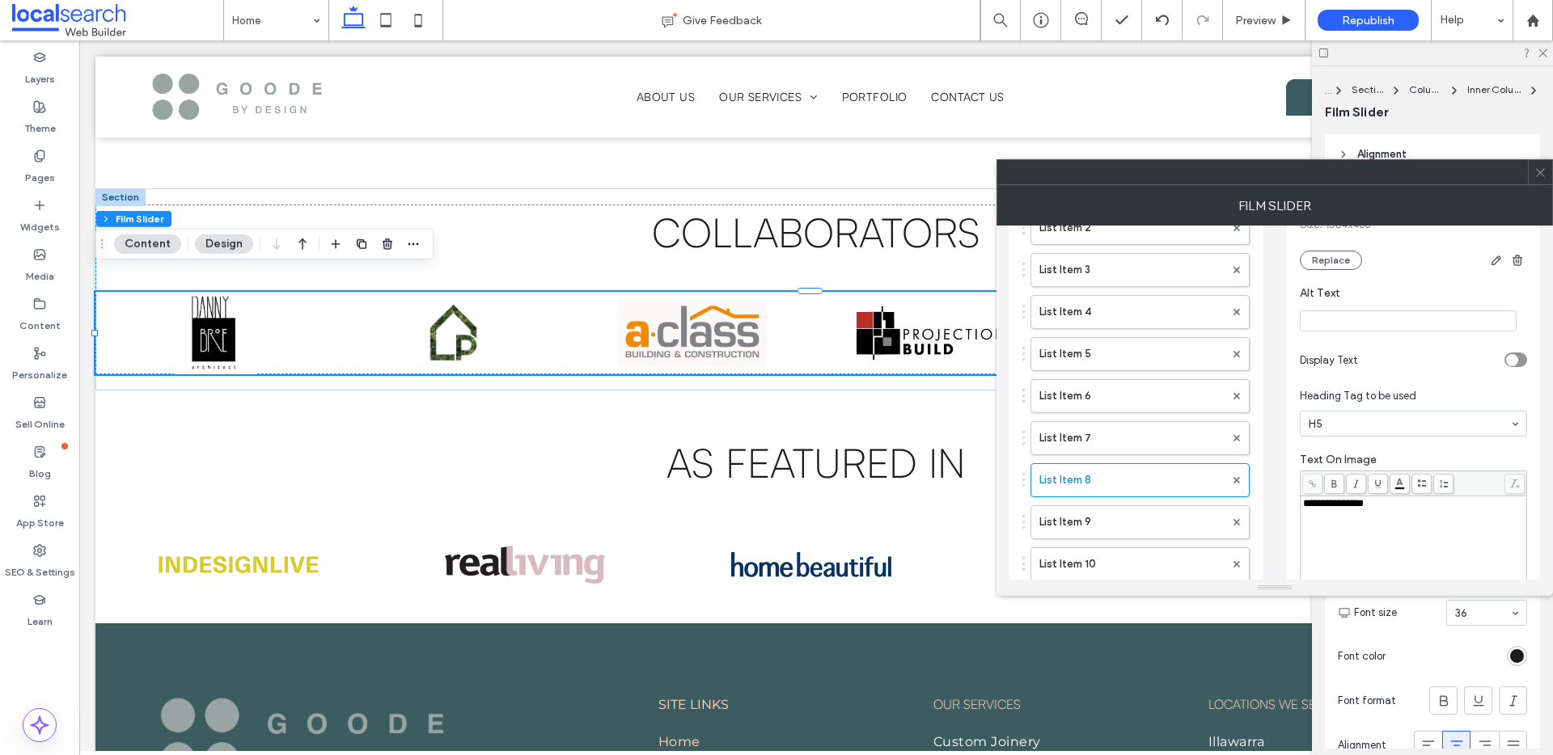
click at [1383, 322] on input "Alt Text" at bounding box center [1408, 321] width 217 height 21
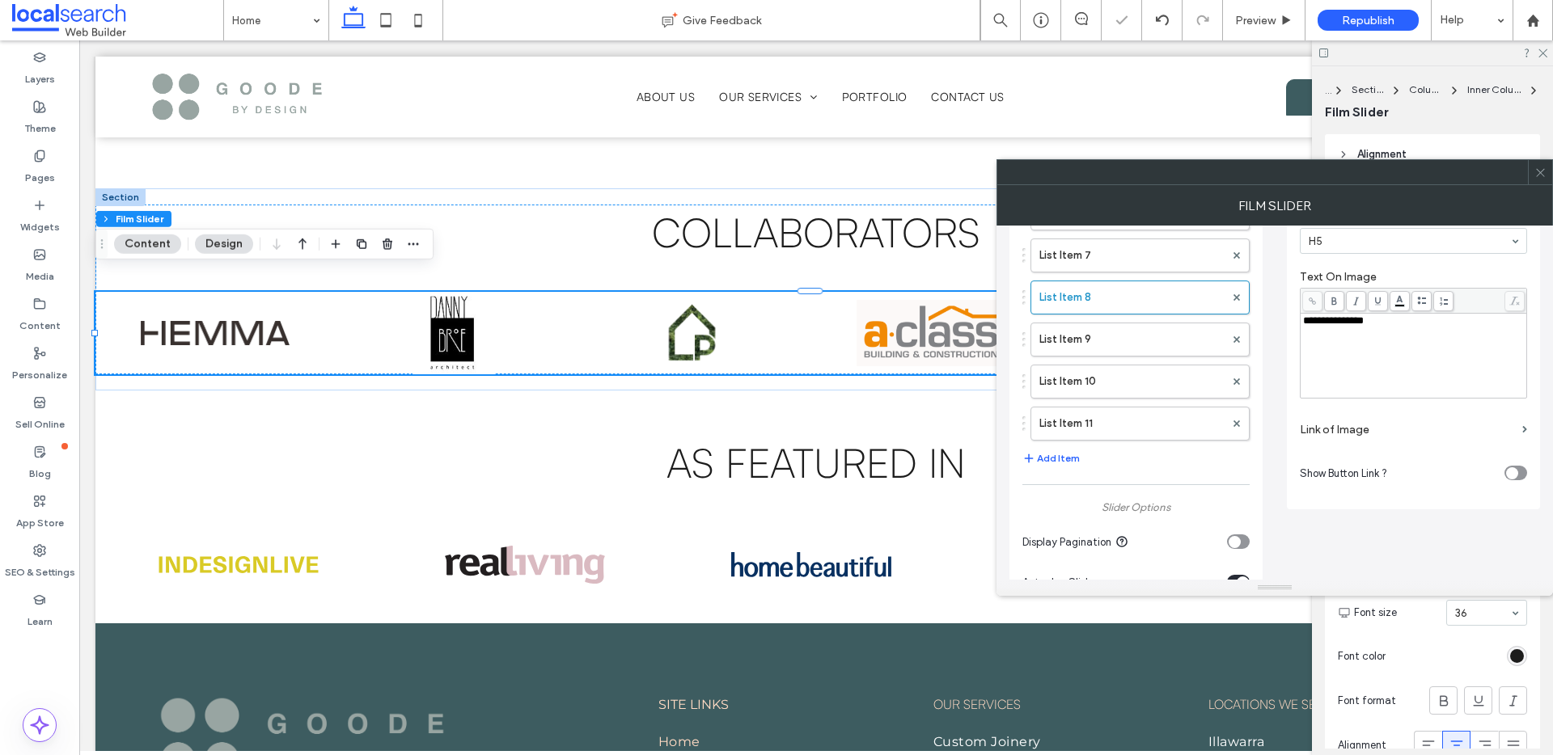
scroll to position [456, 0]
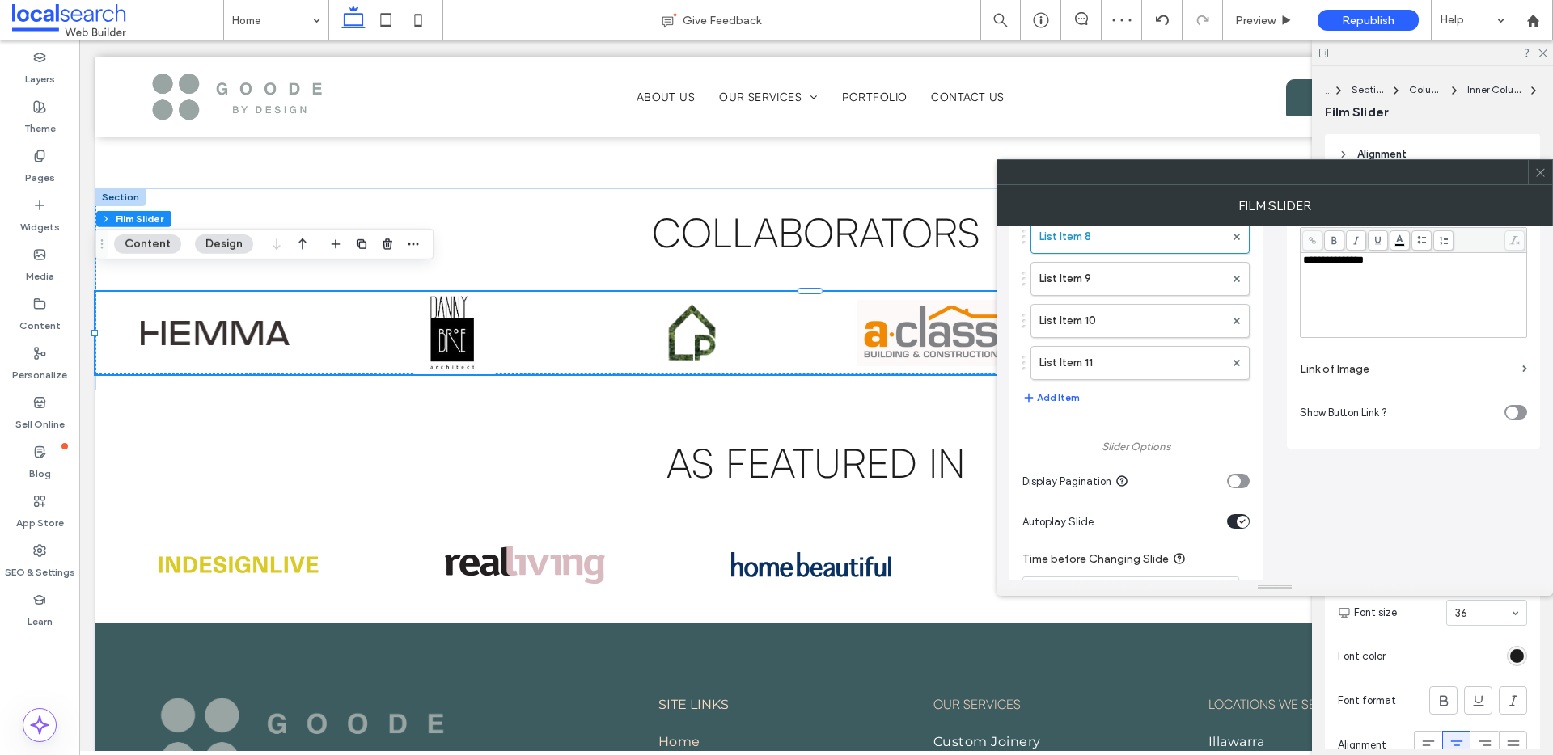
type input "**********"
click at [1414, 376] on label "Link of Image" at bounding box center [1408, 369] width 216 height 30
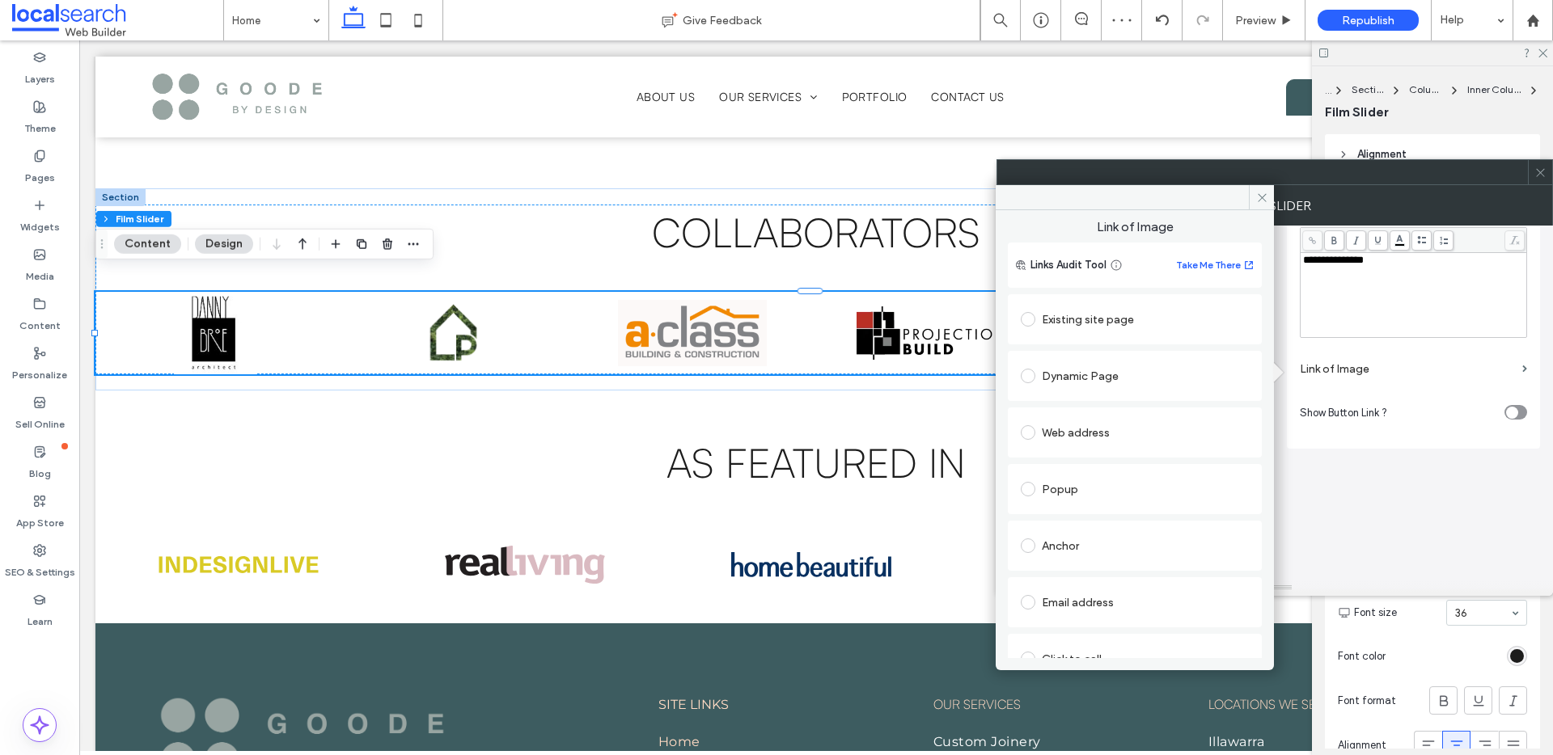
click at [1118, 428] on div "Web address" at bounding box center [1135, 433] width 228 height 26
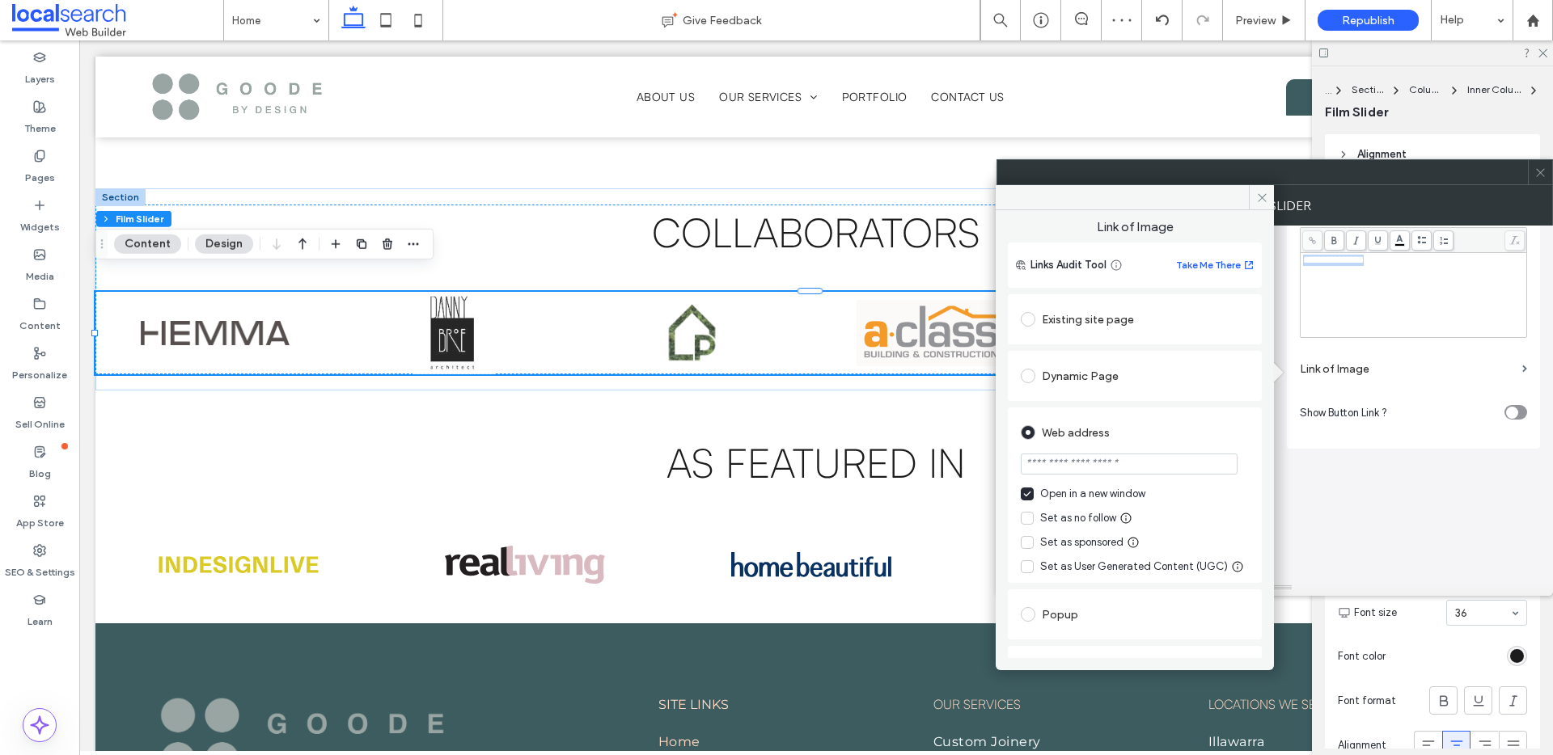
drag, startPoint x: 1406, startPoint y: 257, endPoint x: 1292, endPoint y: 256, distance: 114.1
click at [1292, 256] on div "**********" at bounding box center [1413, 115] width 253 height 666
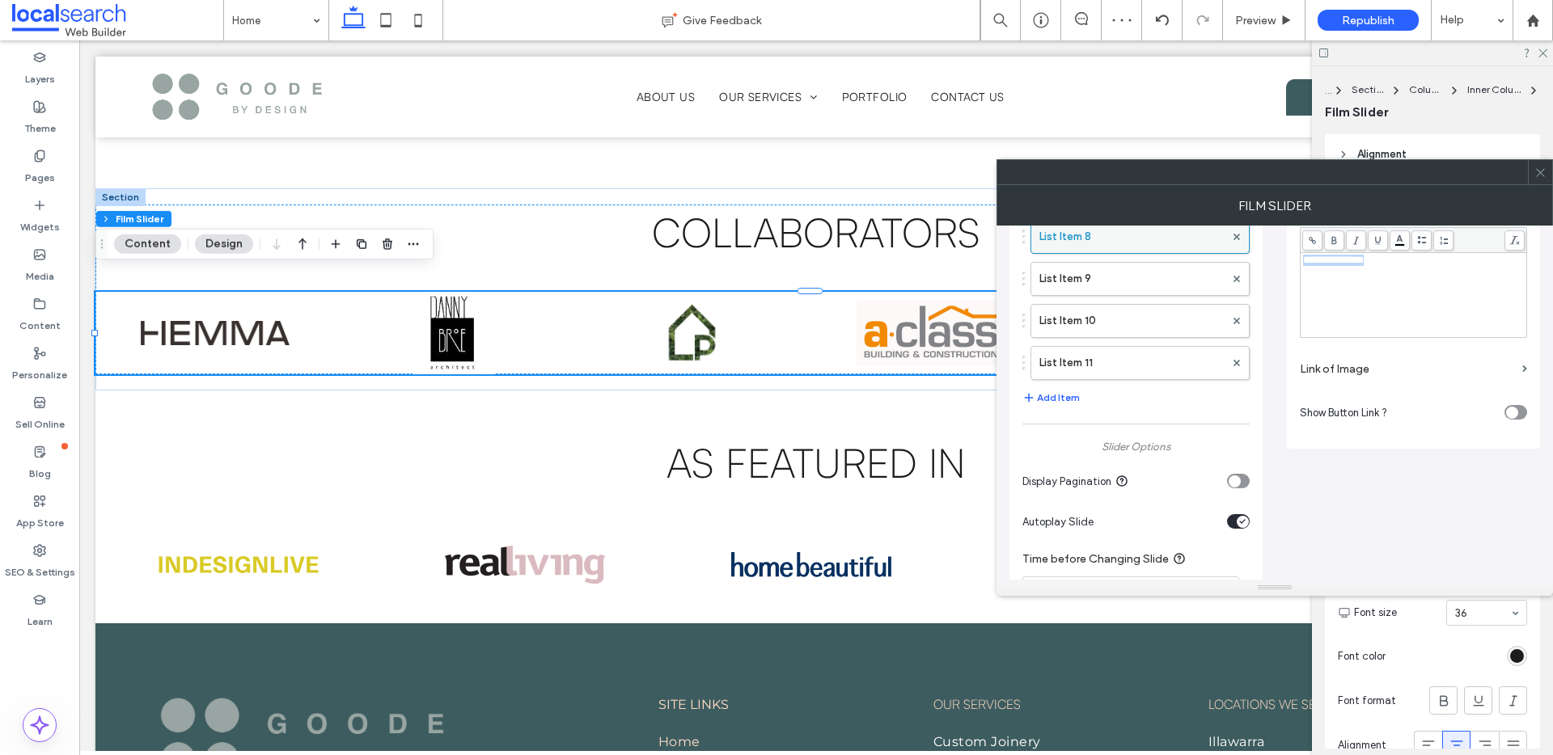
copy span "**********"
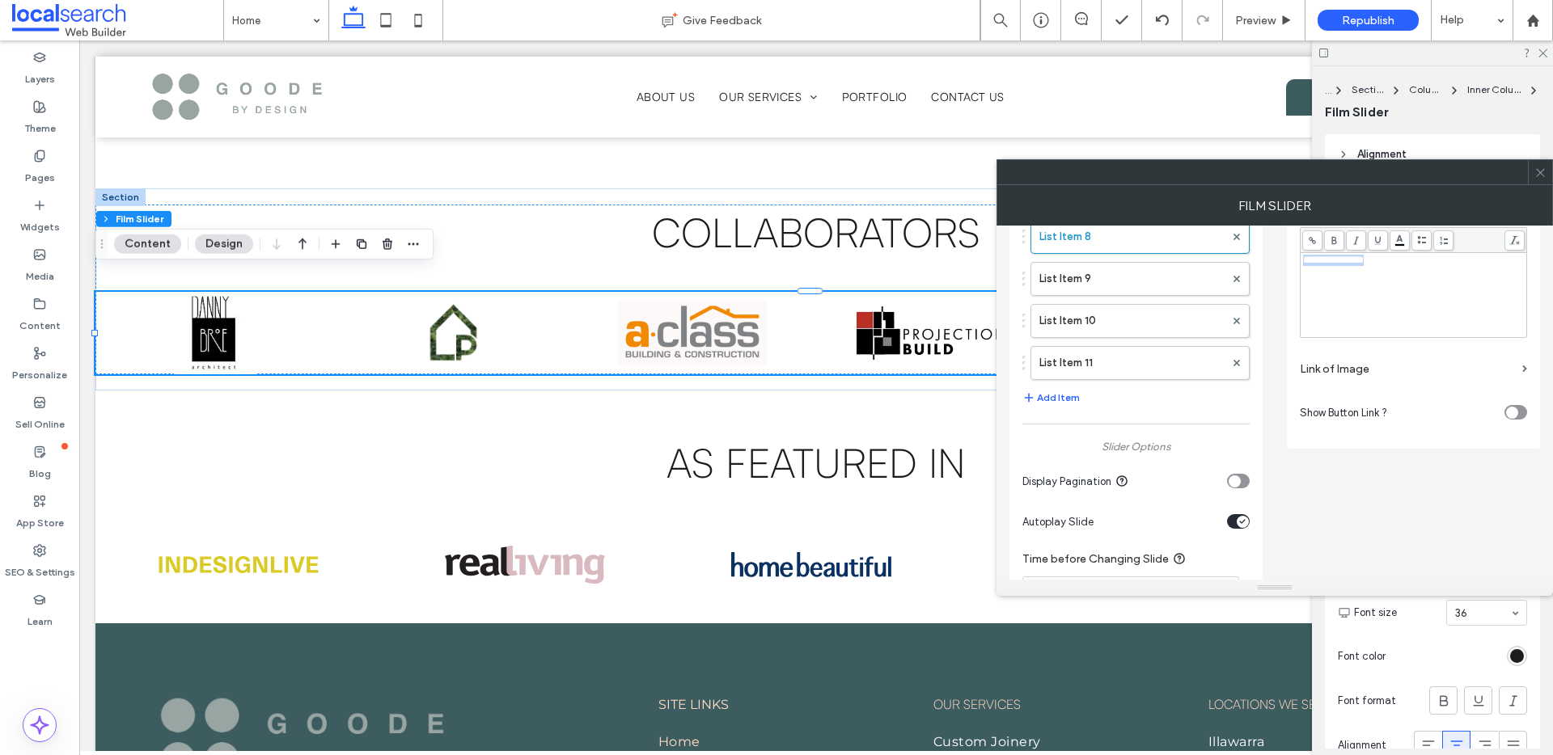
click at [1449, 275] on div "**********" at bounding box center [1414, 295] width 222 height 81
click at [1354, 369] on label "Link of Image" at bounding box center [1408, 369] width 216 height 30
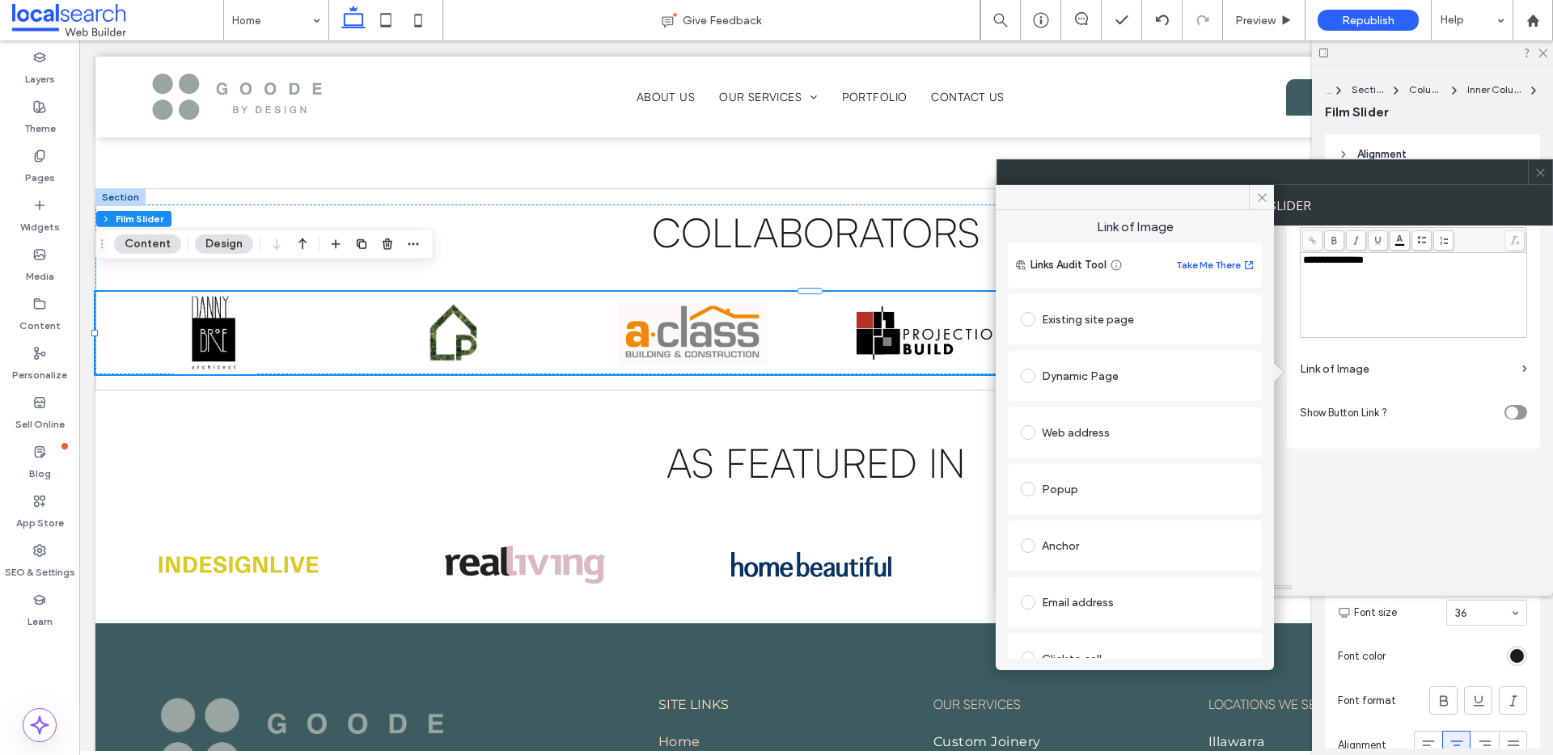
click at [1093, 435] on div "Web address" at bounding box center [1135, 433] width 228 height 26
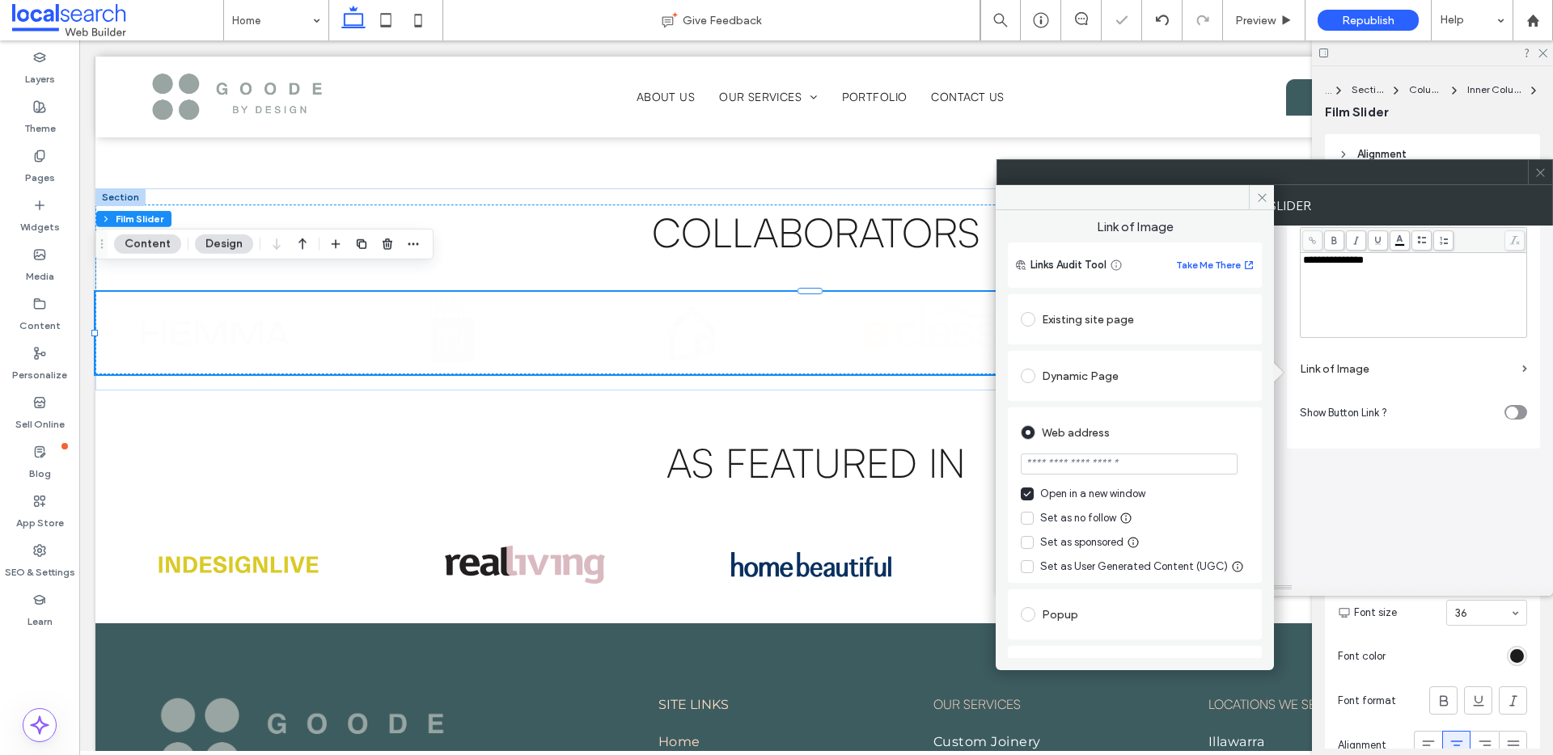
click at [1094, 462] on input "url" at bounding box center [1129, 464] width 217 height 21
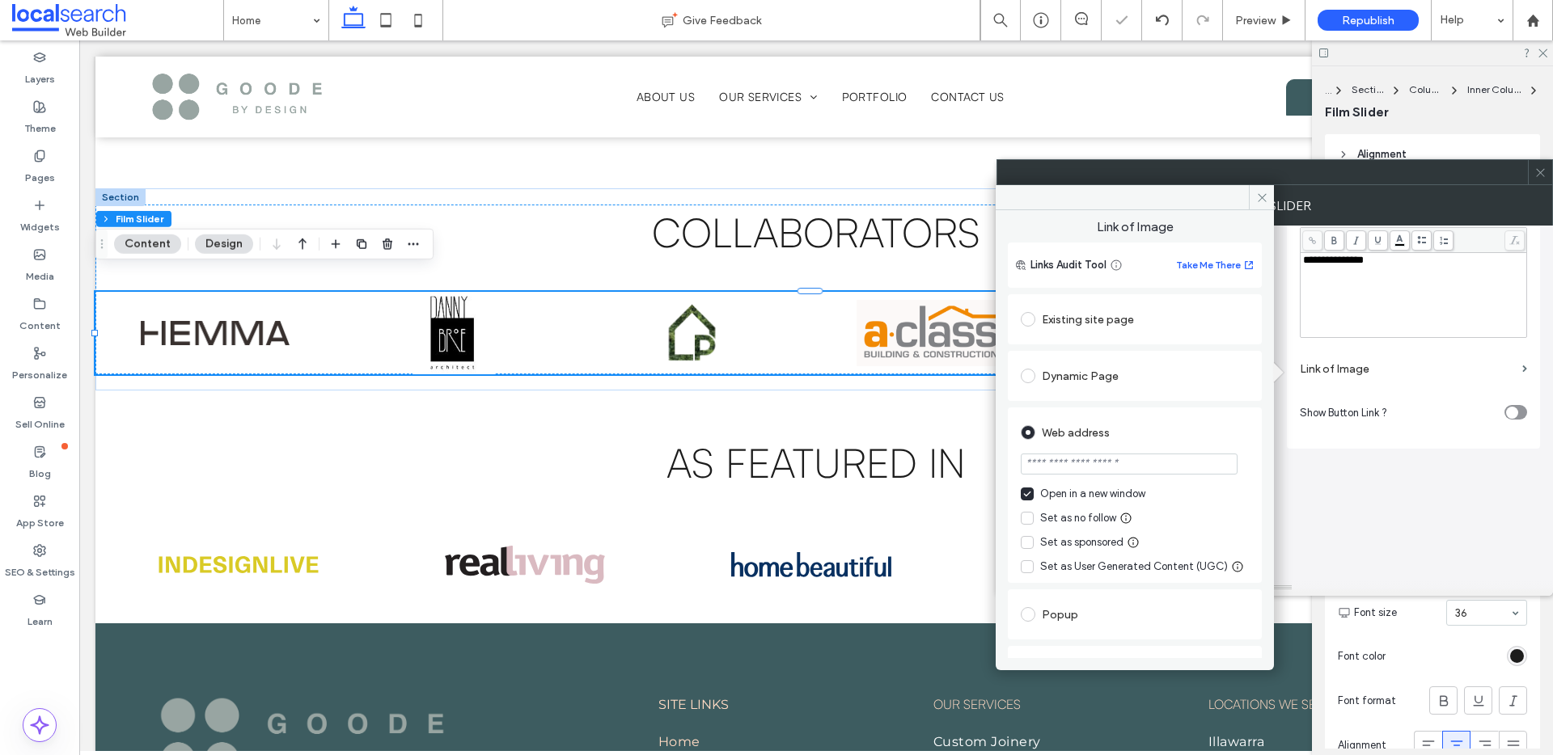
paste input "**********"
type input "**********"
click at [1269, 197] on span at bounding box center [1261, 197] width 25 height 24
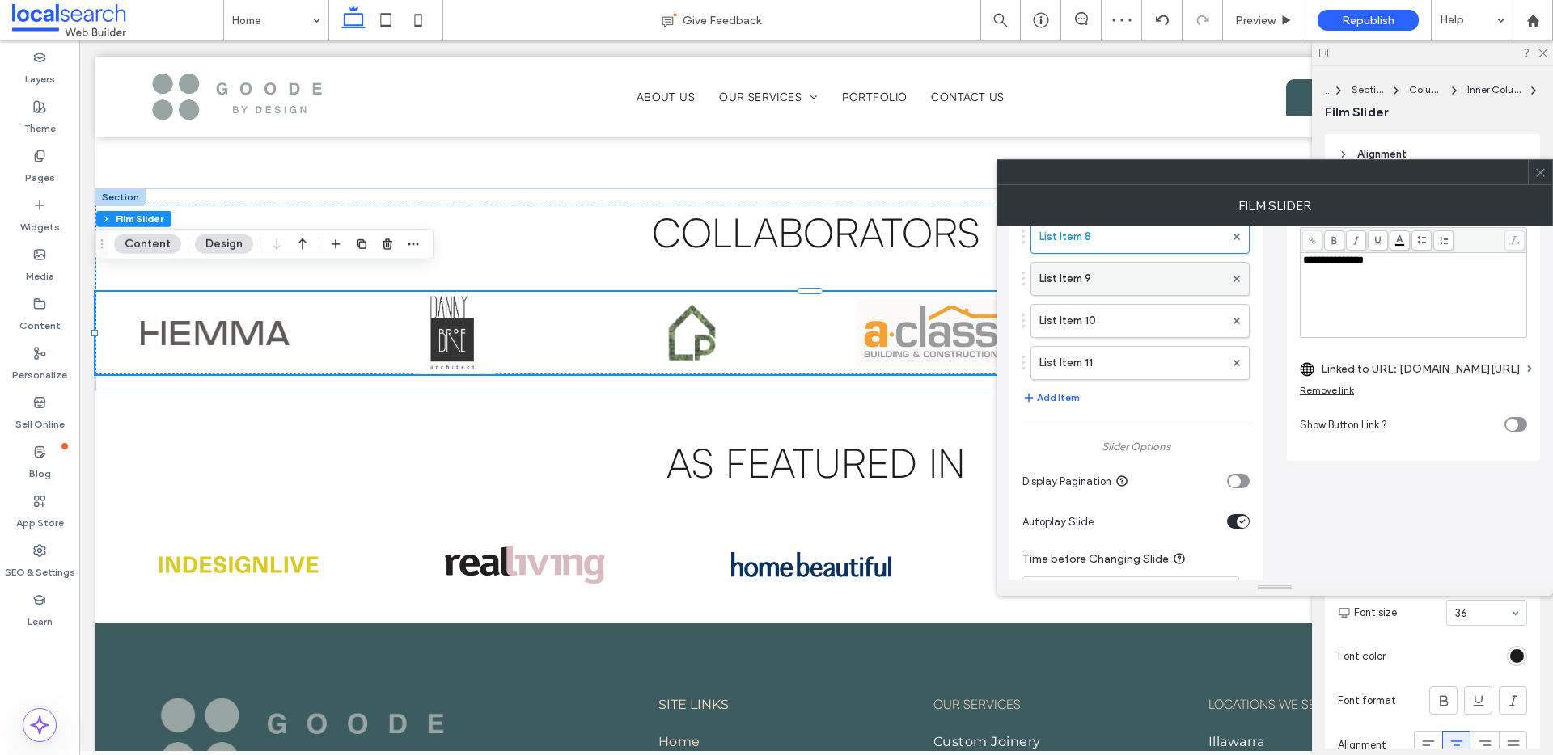
click at [1136, 276] on label "List Item 9" at bounding box center [1131, 279] width 185 height 32
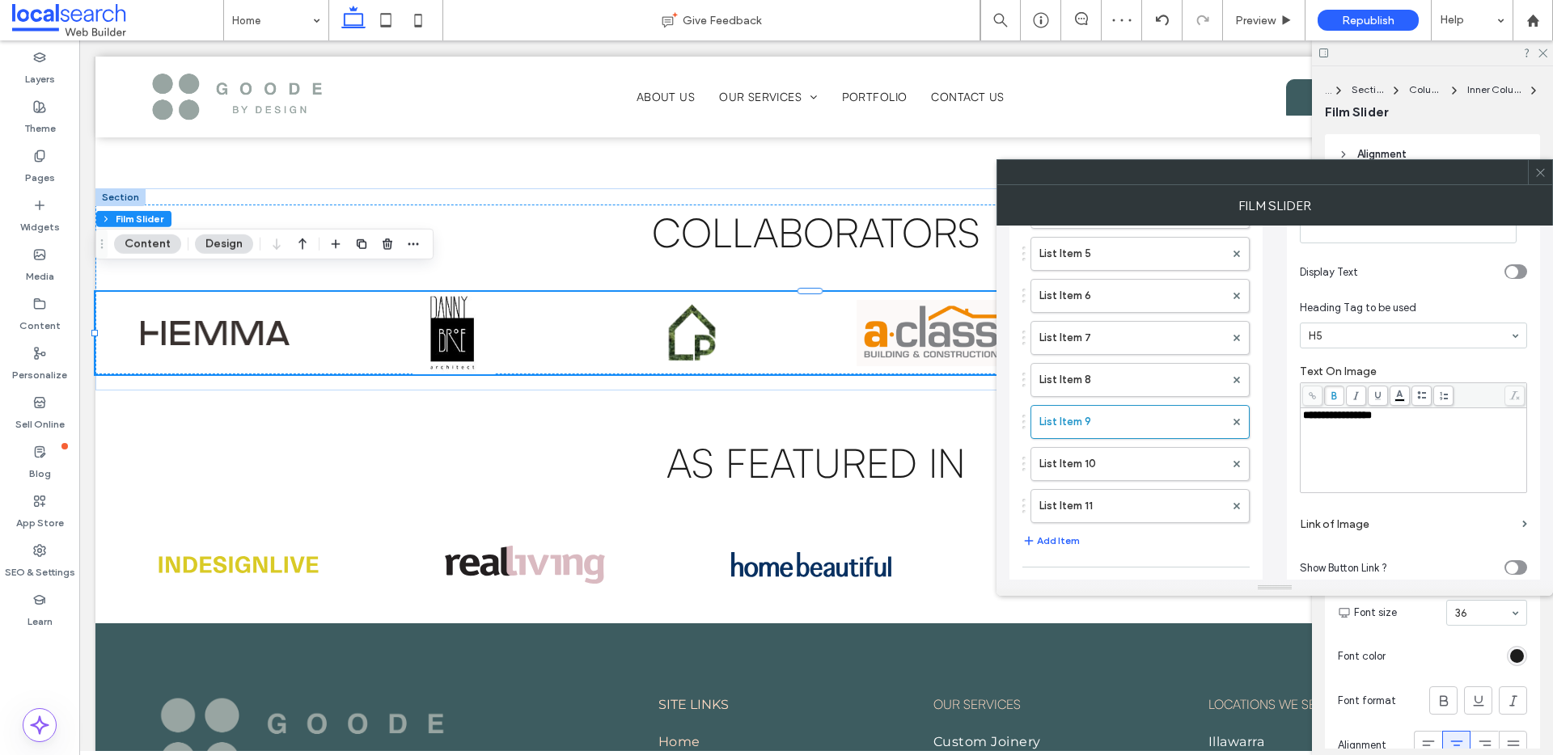
scroll to position [260, 0]
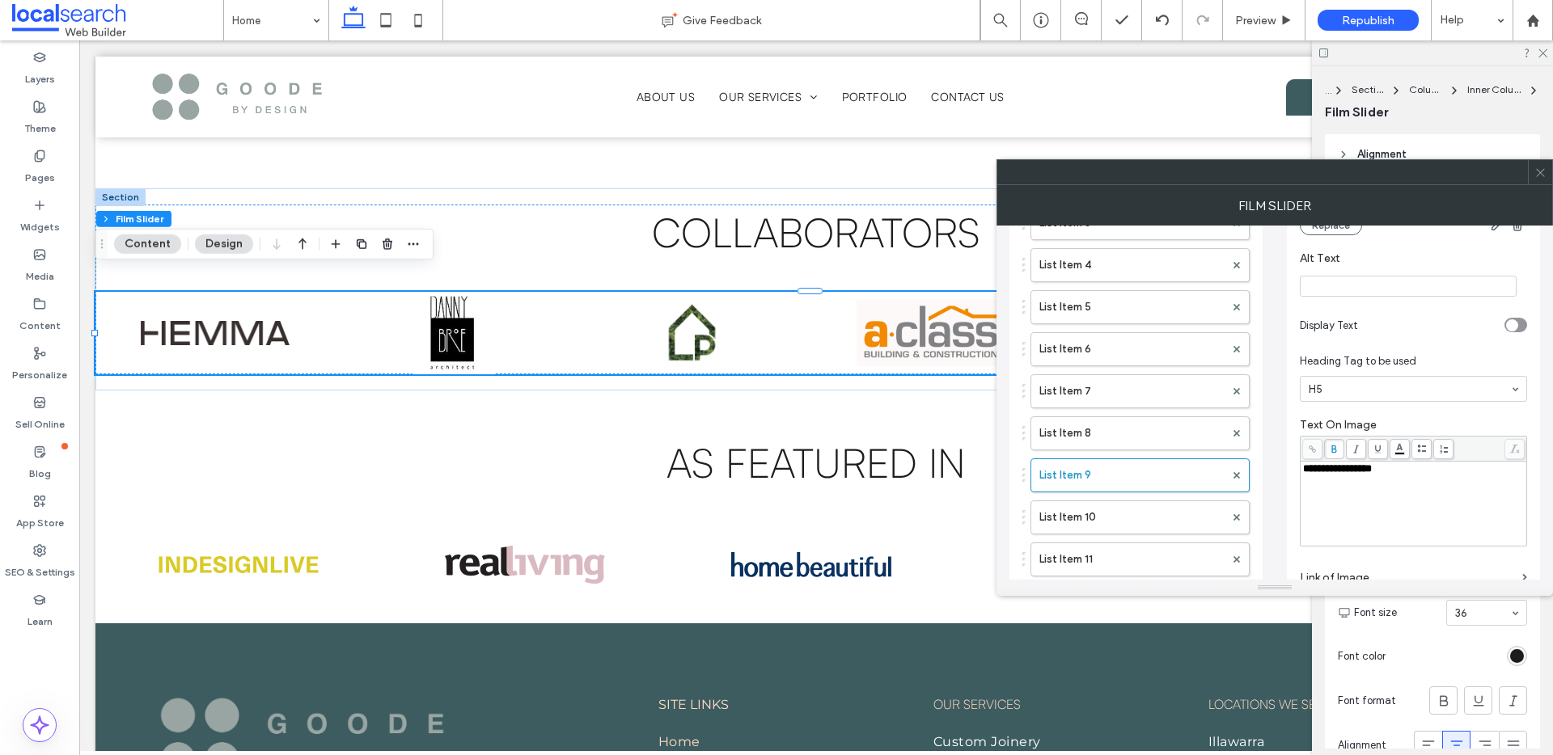
click at [1385, 287] on section "Alt Text" at bounding box center [1413, 273] width 227 height 61
click at [1386, 278] on input "Alt Text" at bounding box center [1408, 286] width 217 height 21
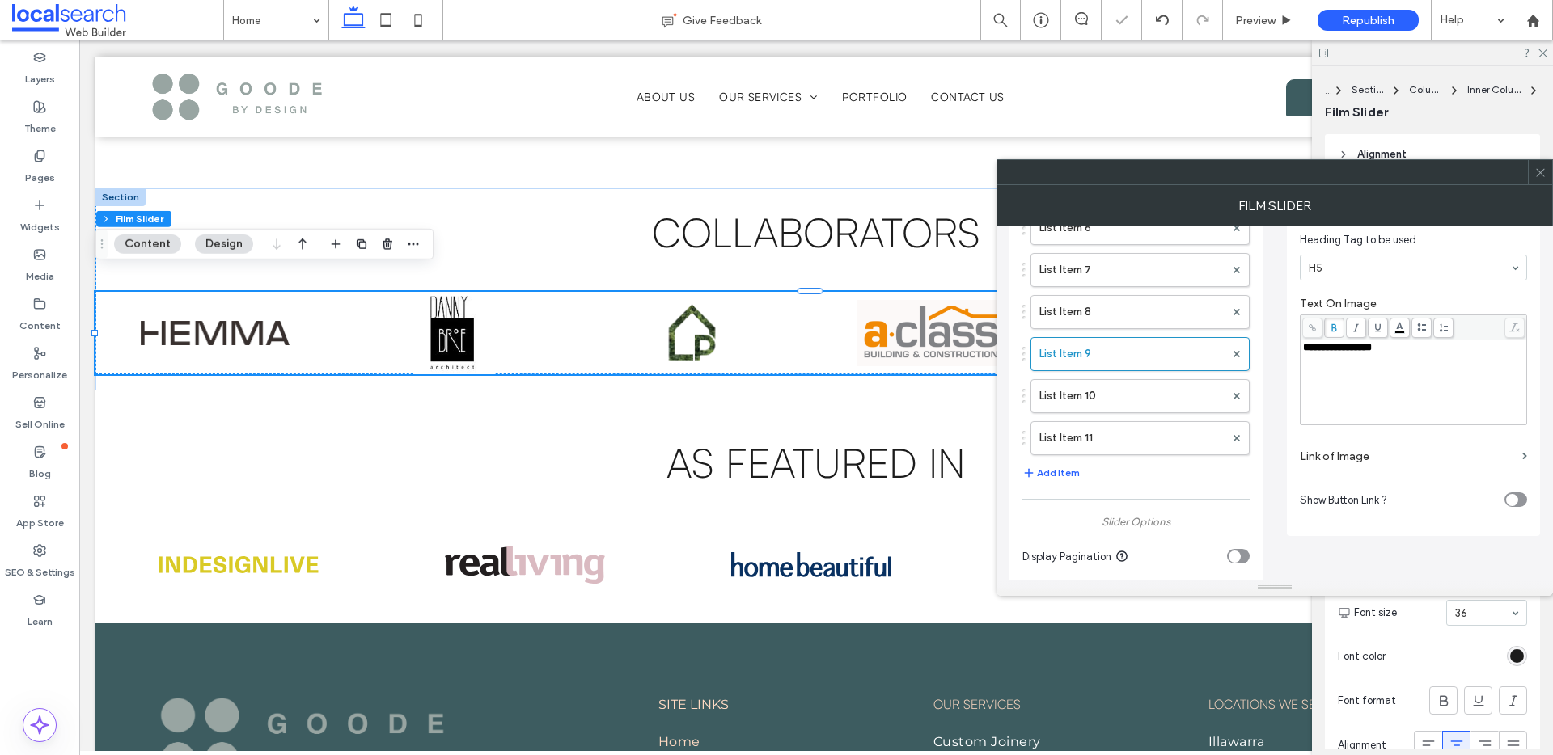
scroll to position [385, 0]
type input "**********"
click at [1373, 438] on label "Link of Image" at bounding box center [1408, 453] width 216 height 30
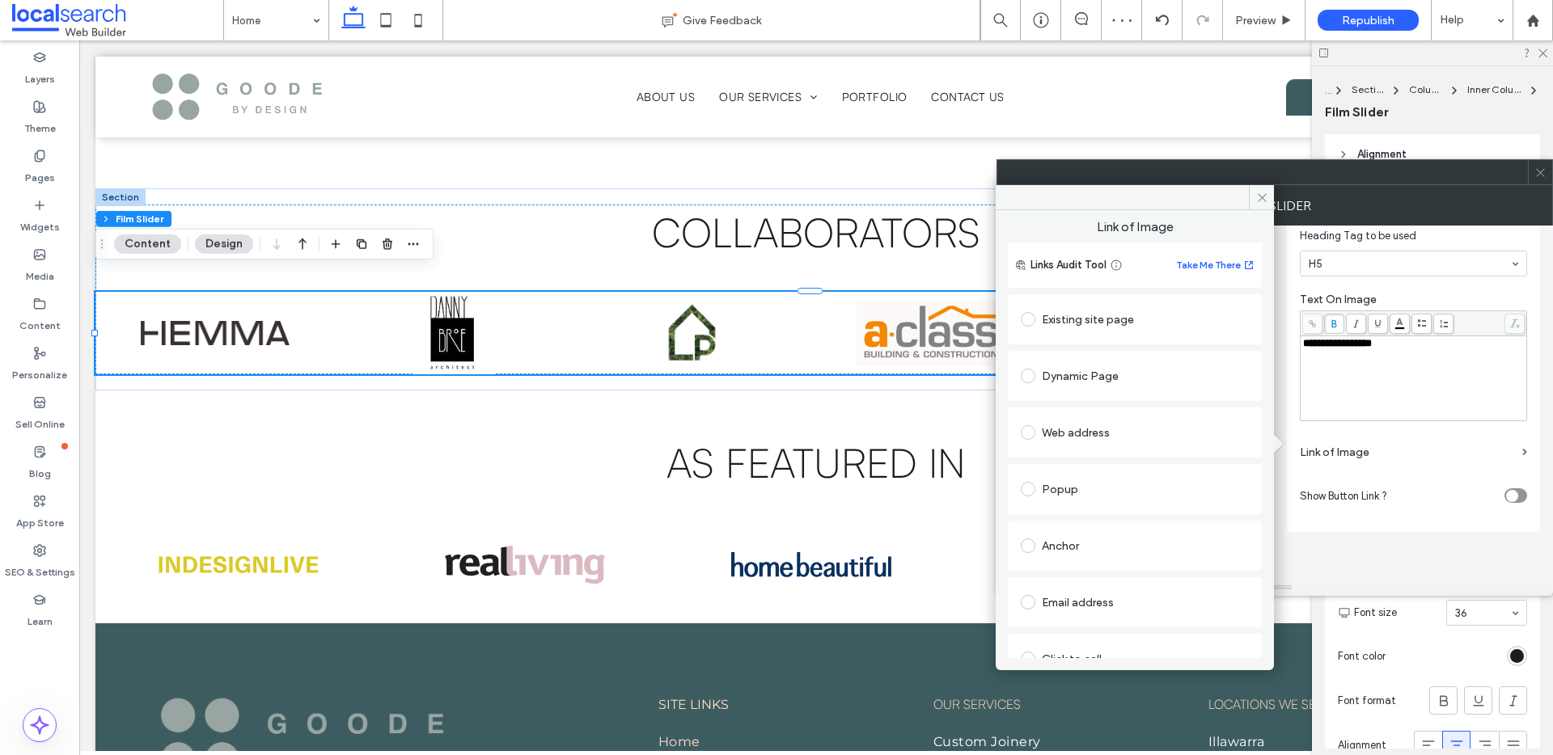
click at [1165, 420] on div "Web address" at bounding box center [1135, 433] width 228 height 26
click at [1418, 341] on div "**********" at bounding box center [1414, 378] width 222 height 81
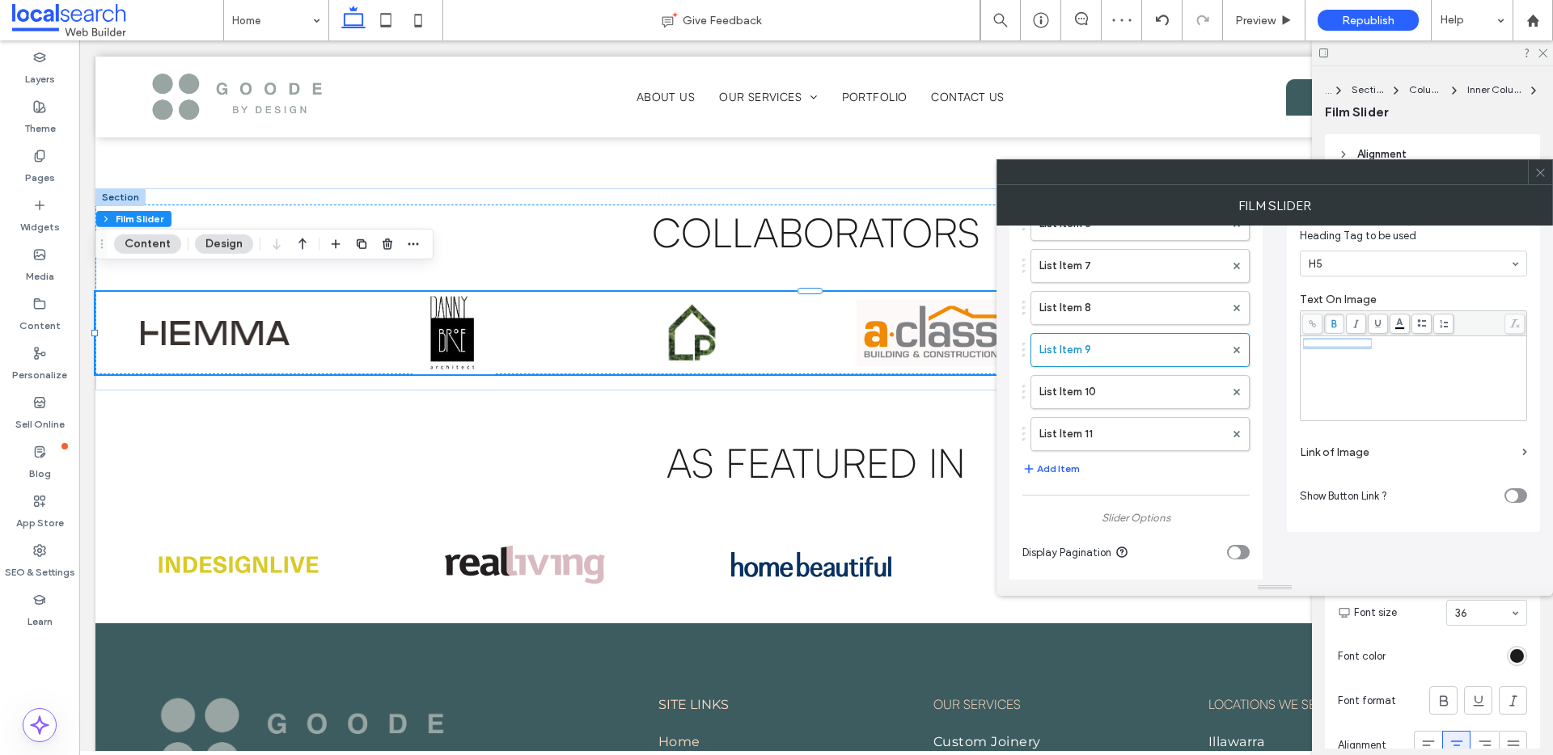
drag, startPoint x: 1445, startPoint y: 336, endPoint x: 1263, endPoint y: 324, distance: 183.2
click at [1263, 324] on div "**********" at bounding box center [1274, 518] width 531 height 1354
copy span "**********"
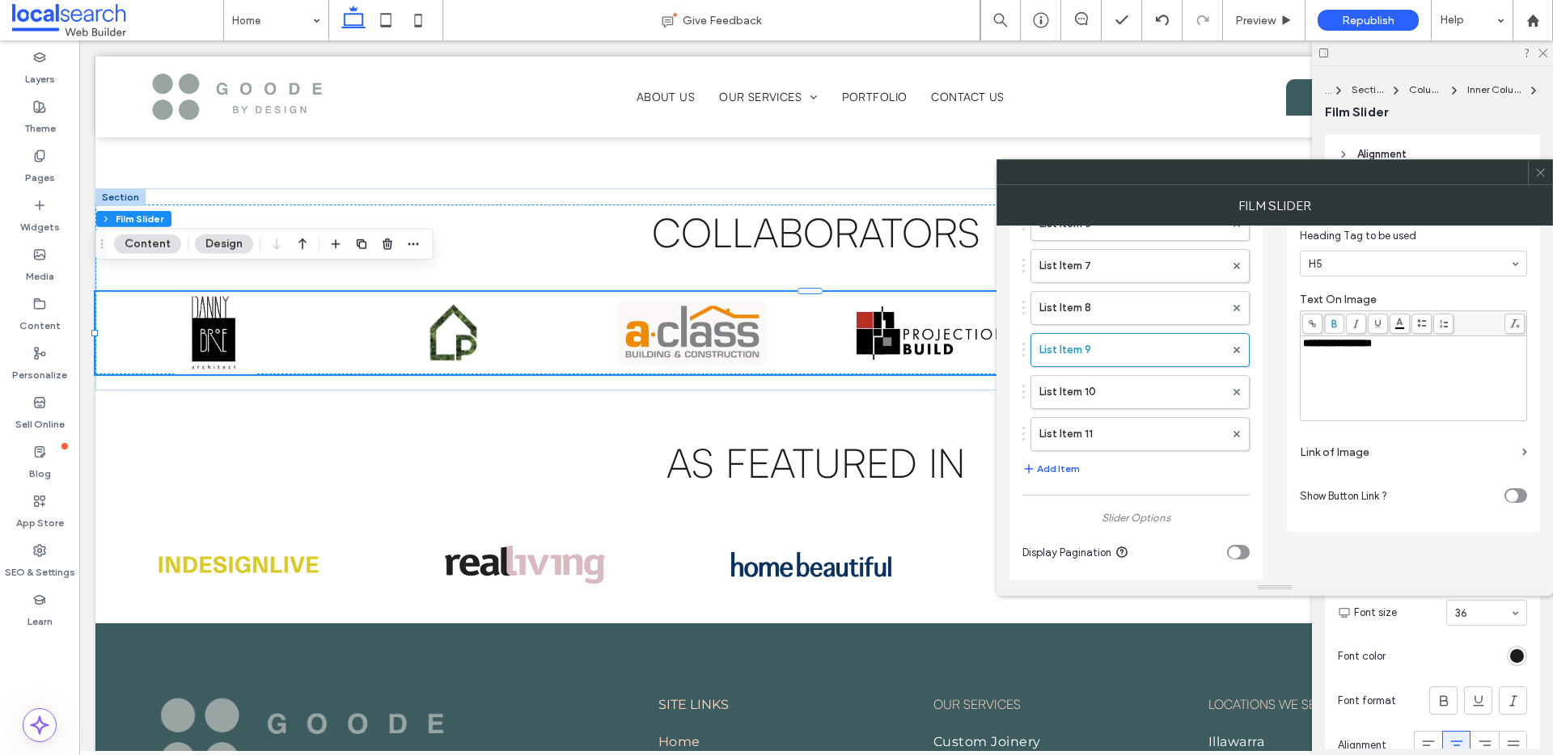
click at [1388, 438] on label "Link of Image" at bounding box center [1408, 453] width 216 height 30
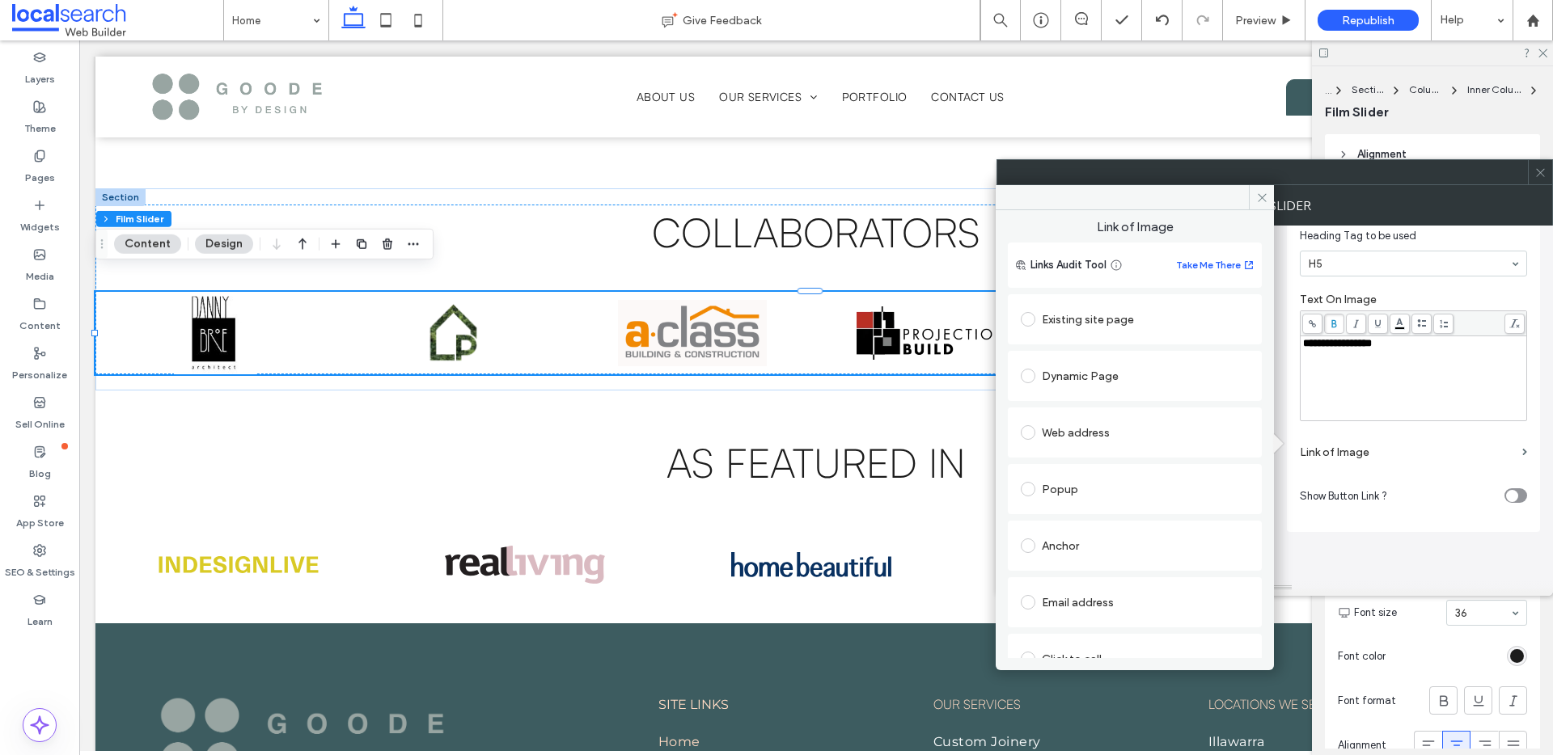
click at [1140, 444] on div "Web address" at bounding box center [1135, 433] width 228 height 26
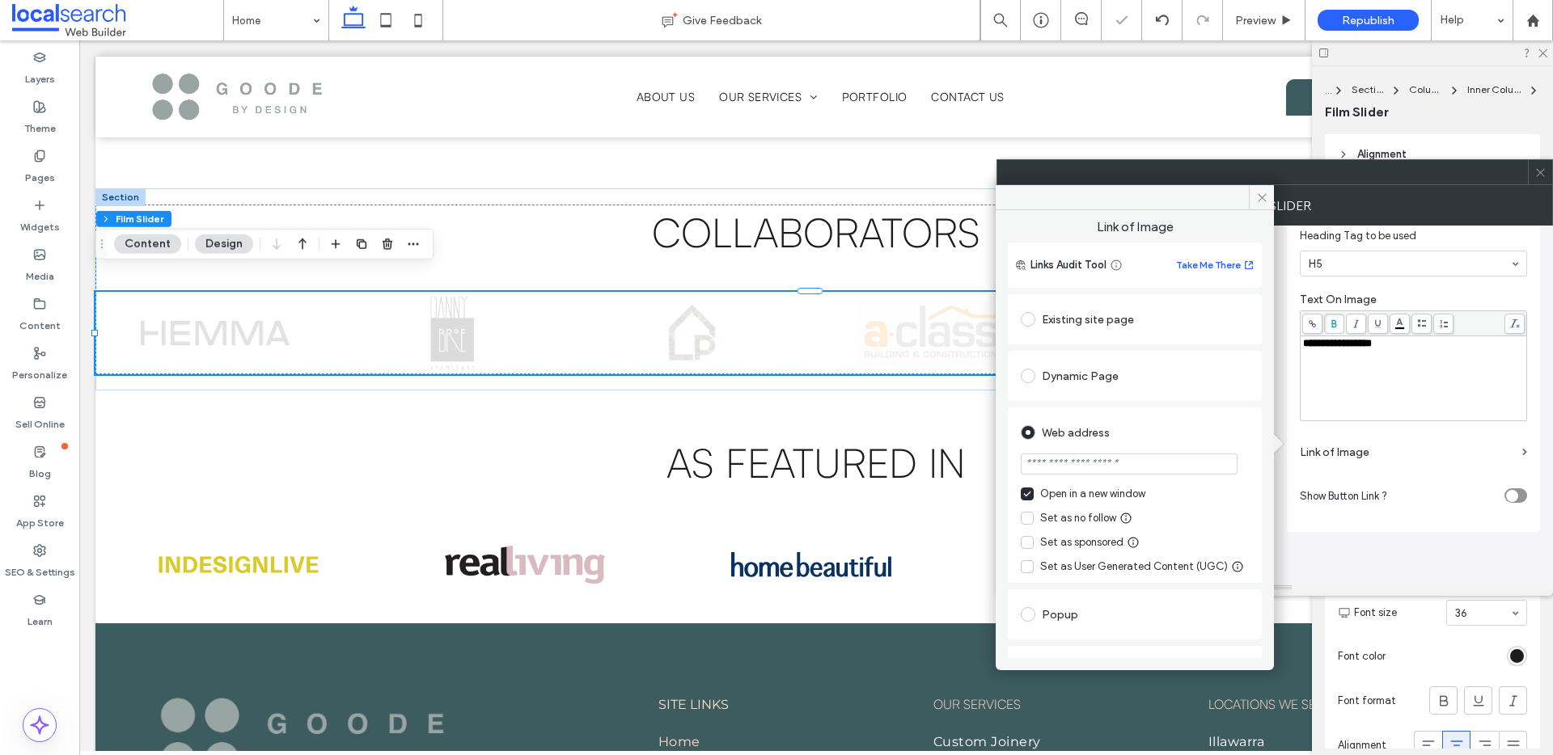
click at [1147, 467] on input "url" at bounding box center [1129, 464] width 217 height 21
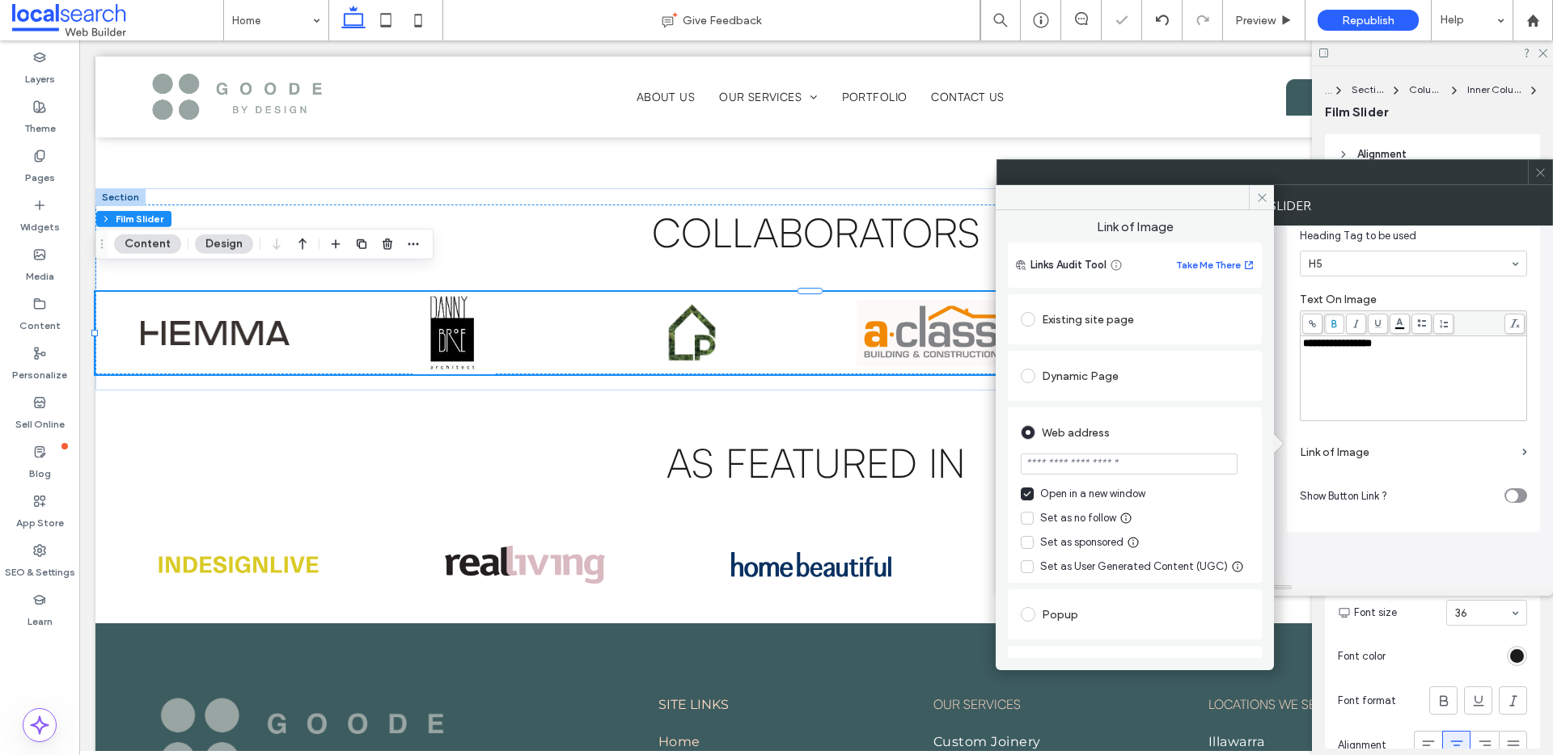
paste input "**********"
type input "**********"
click at [1260, 196] on use at bounding box center [1262, 197] width 8 height 8
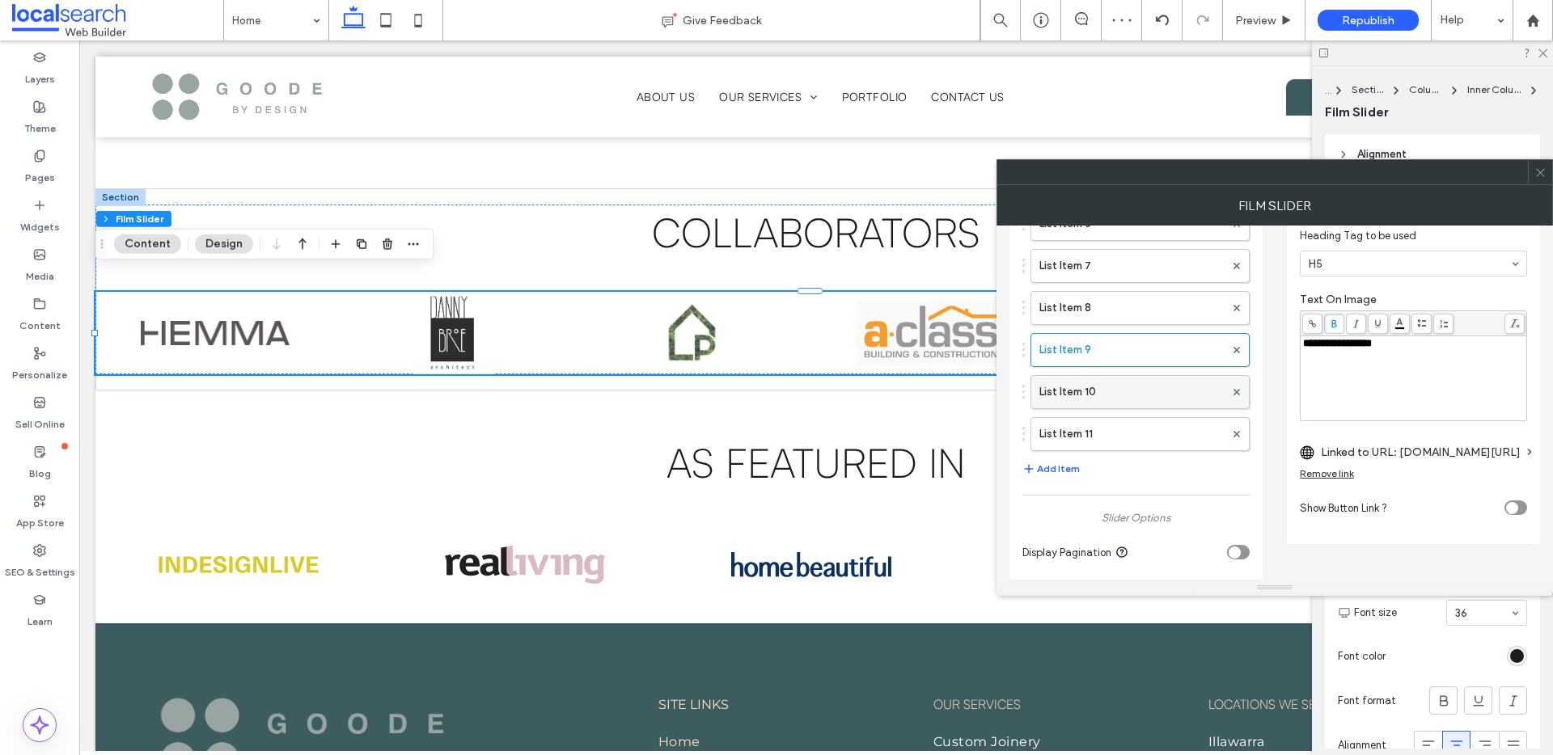
click at [1126, 390] on label "List Item 10" at bounding box center [1131, 392] width 185 height 32
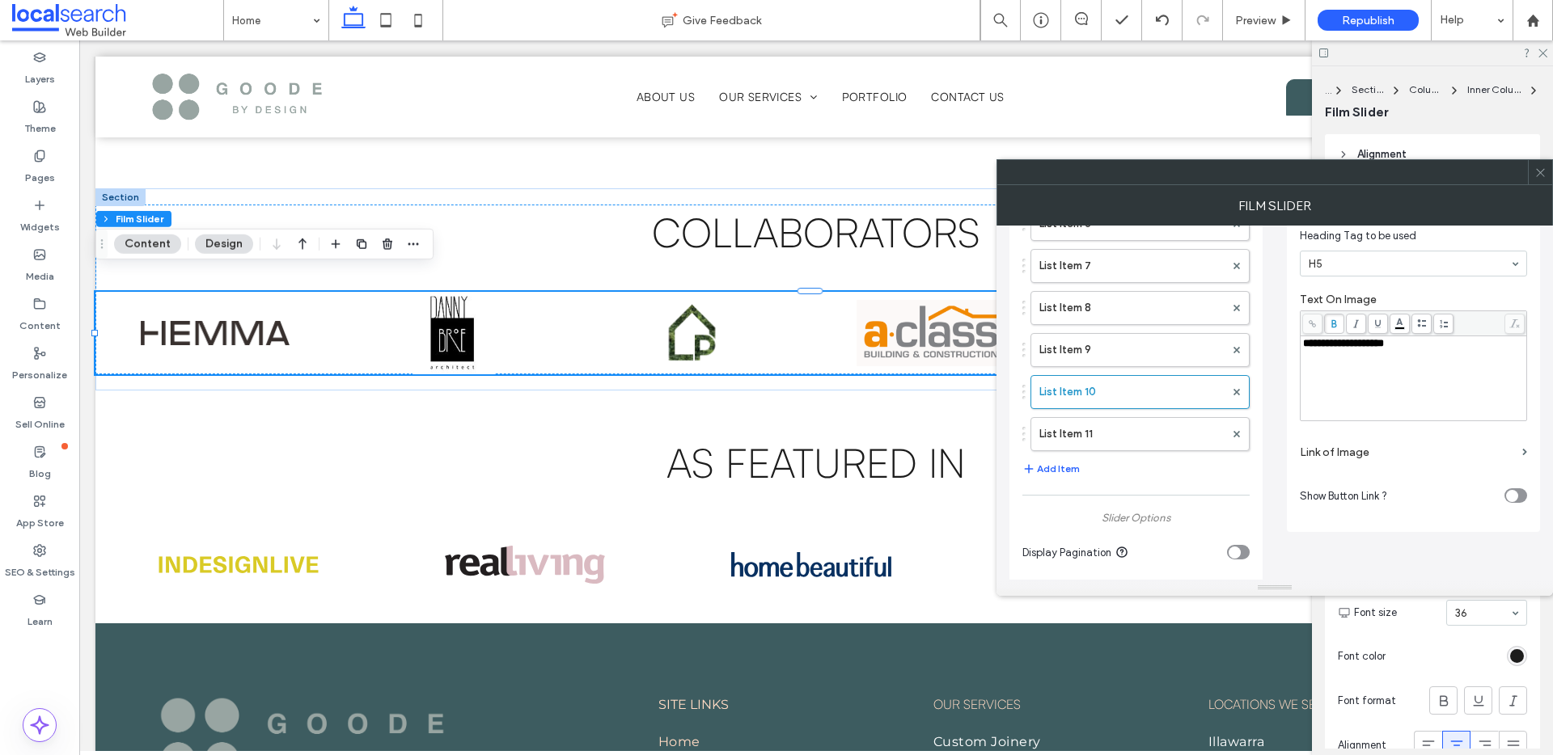
drag, startPoint x: 1455, startPoint y: 341, endPoint x: 1432, endPoint y: 342, distance: 22.7
click at [1432, 342] on div "**********" at bounding box center [1414, 378] width 222 height 81
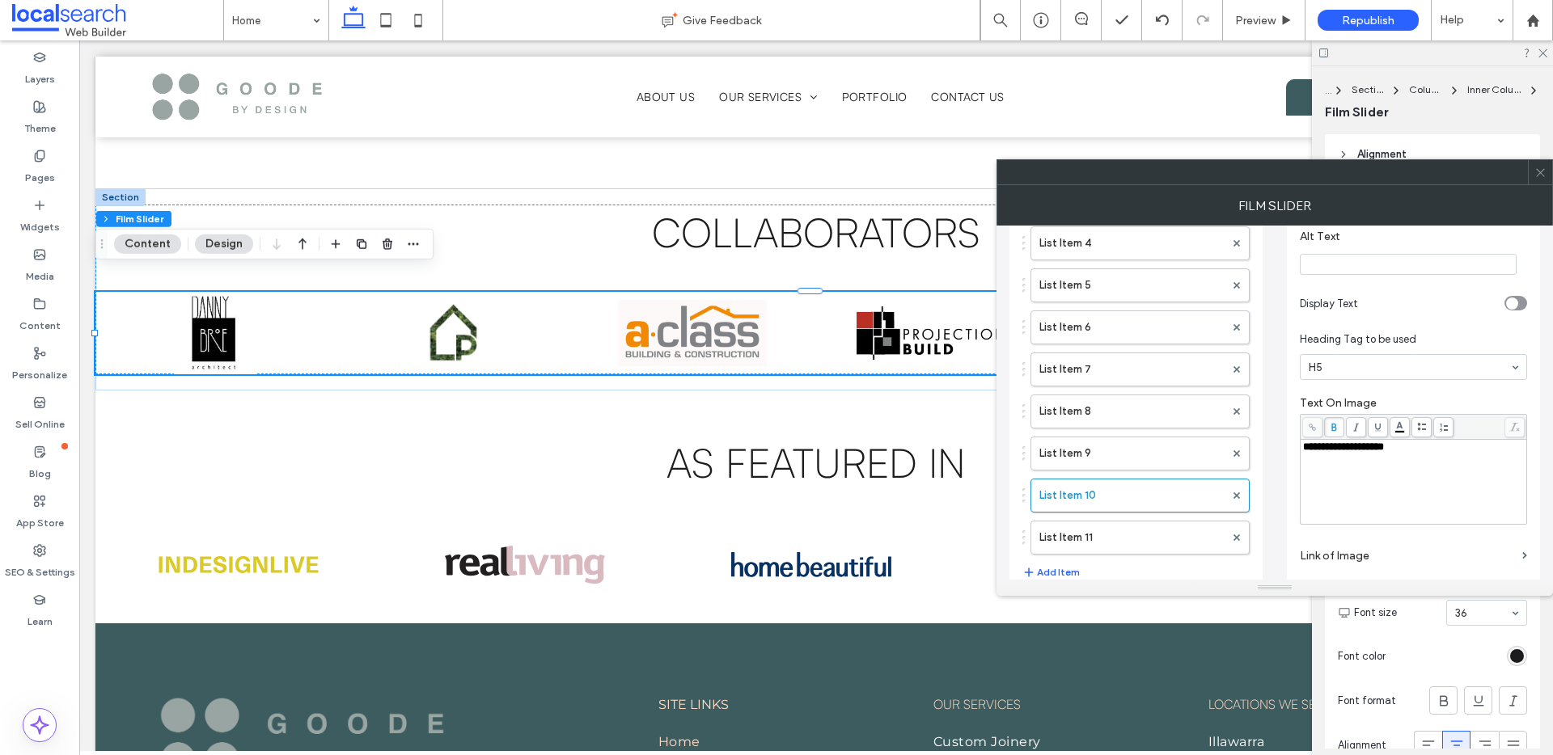
scroll to position [246, 0]
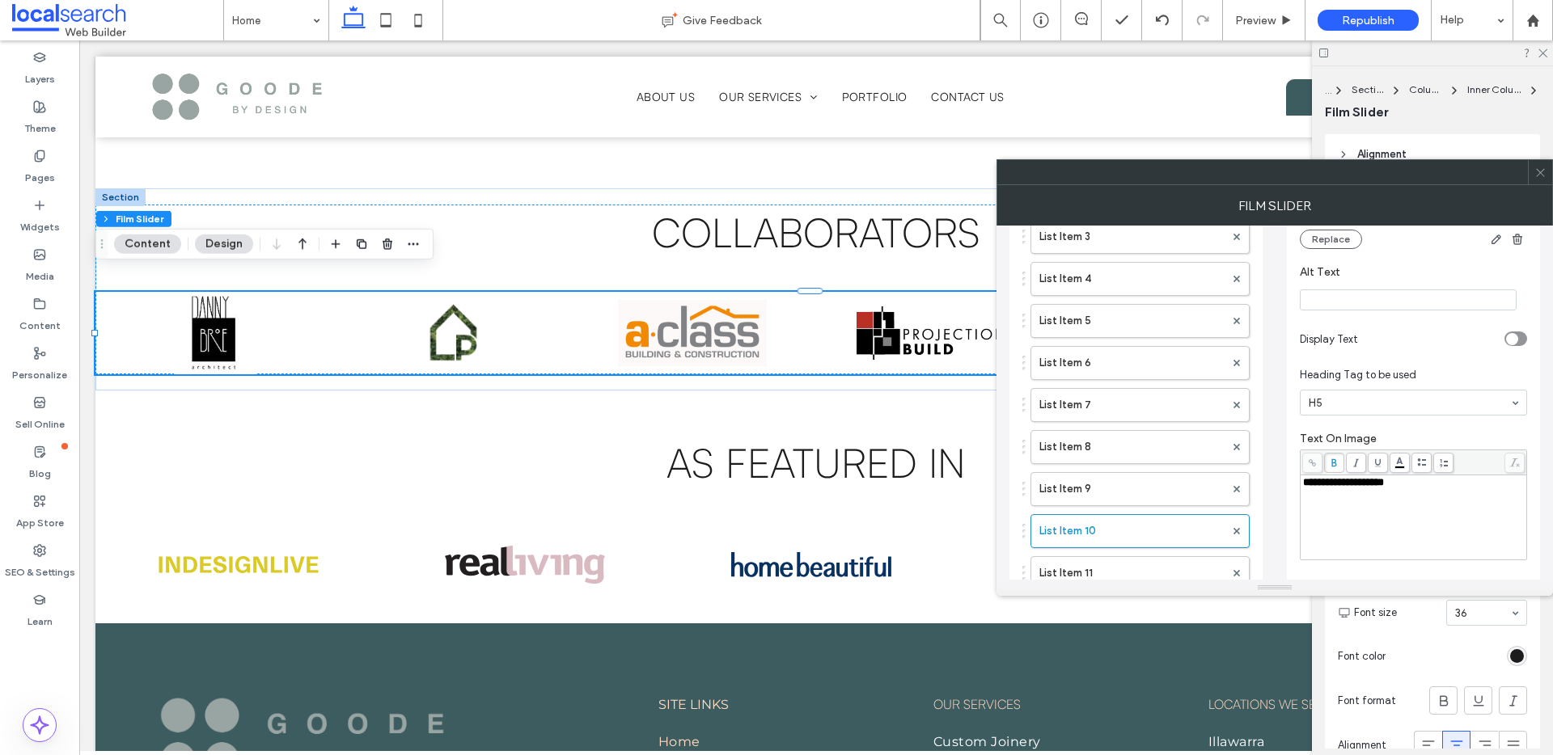
click at [1408, 294] on input "Alt Text" at bounding box center [1408, 300] width 217 height 21
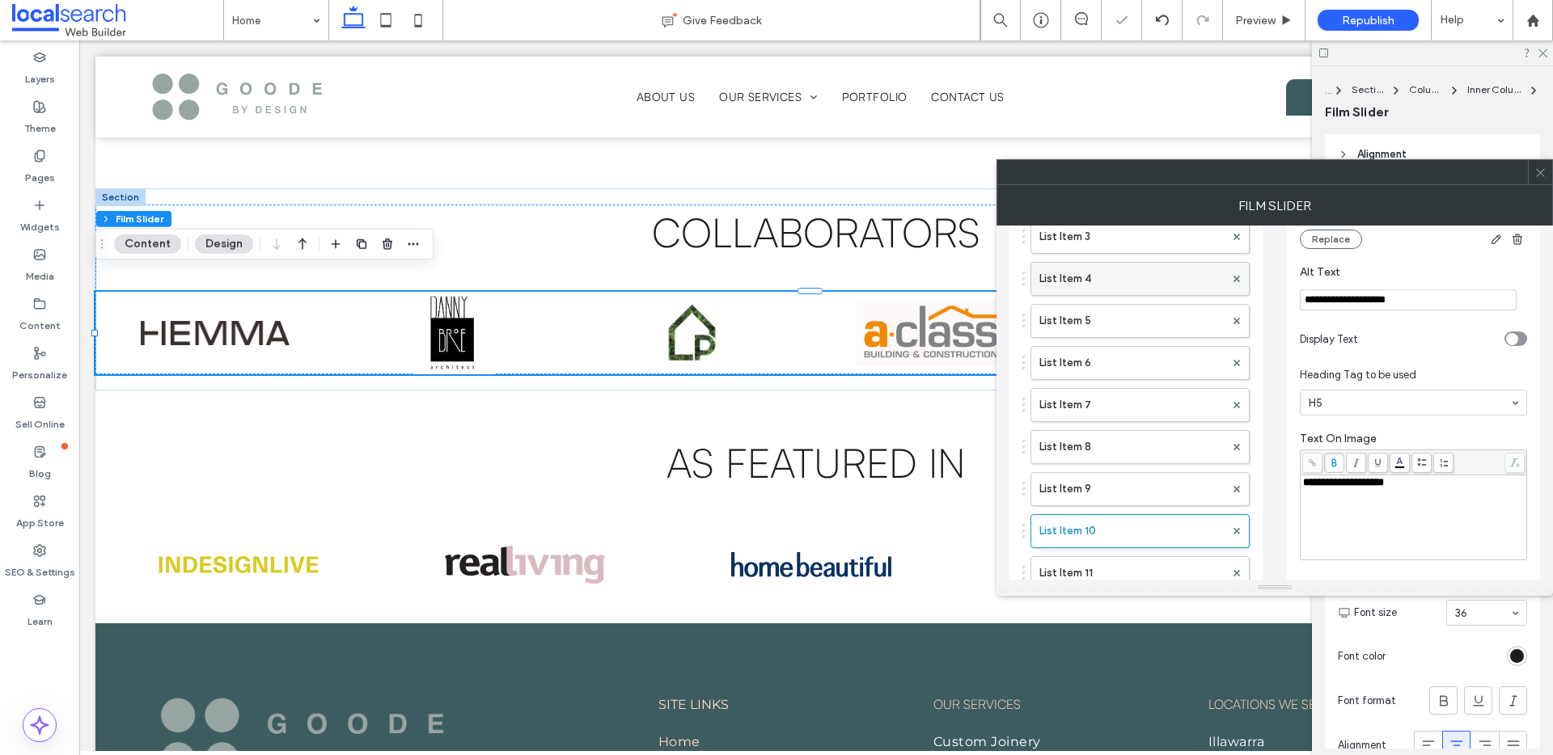
drag, startPoint x: 1414, startPoint y: 287, endPoint x: 1224, endPoint y: 270, distance: 190.8
click at [1224, 270] on div "**********" at bounding box center [1274, 657] width 531 height 1354
type input "**********"
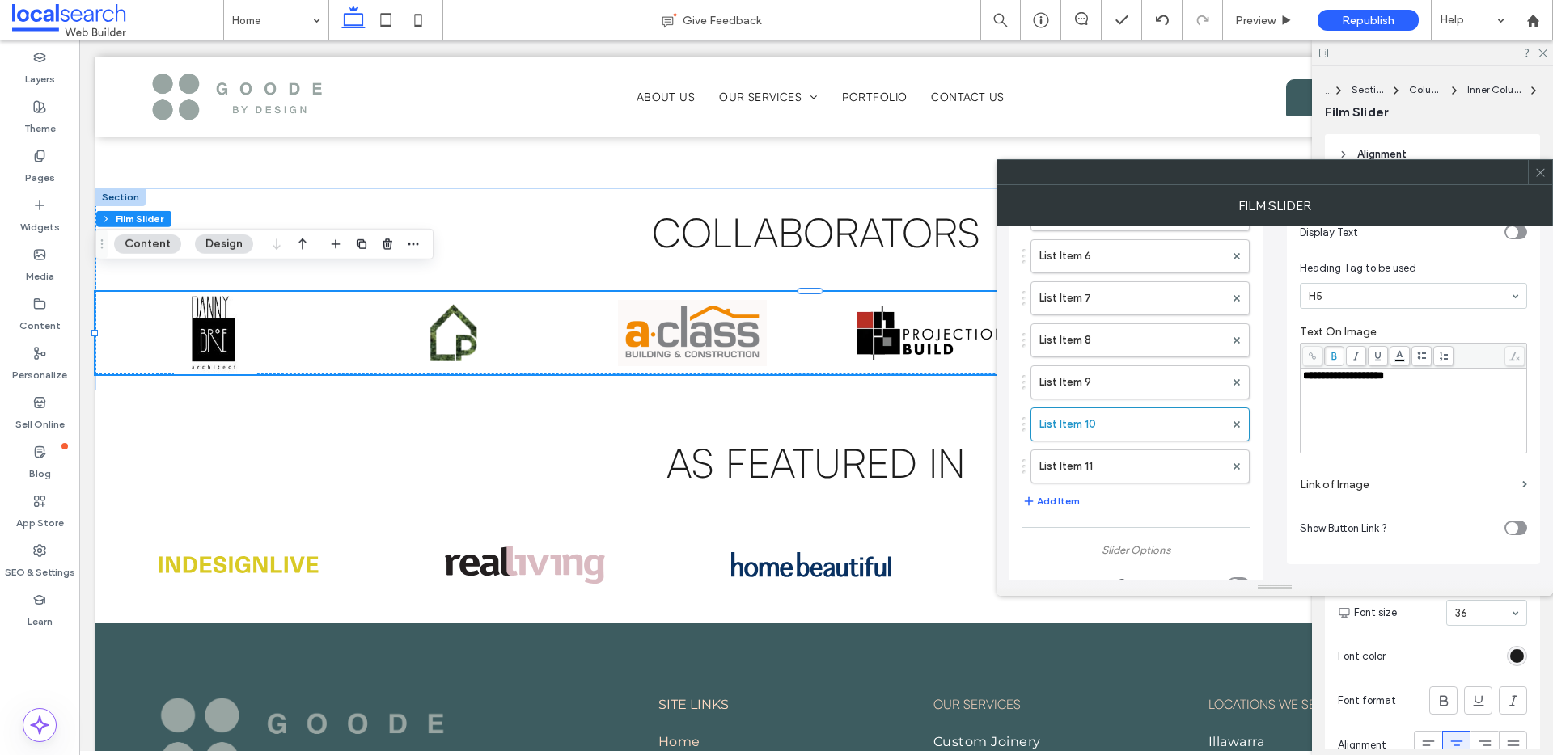
scroll to position [357, 0]
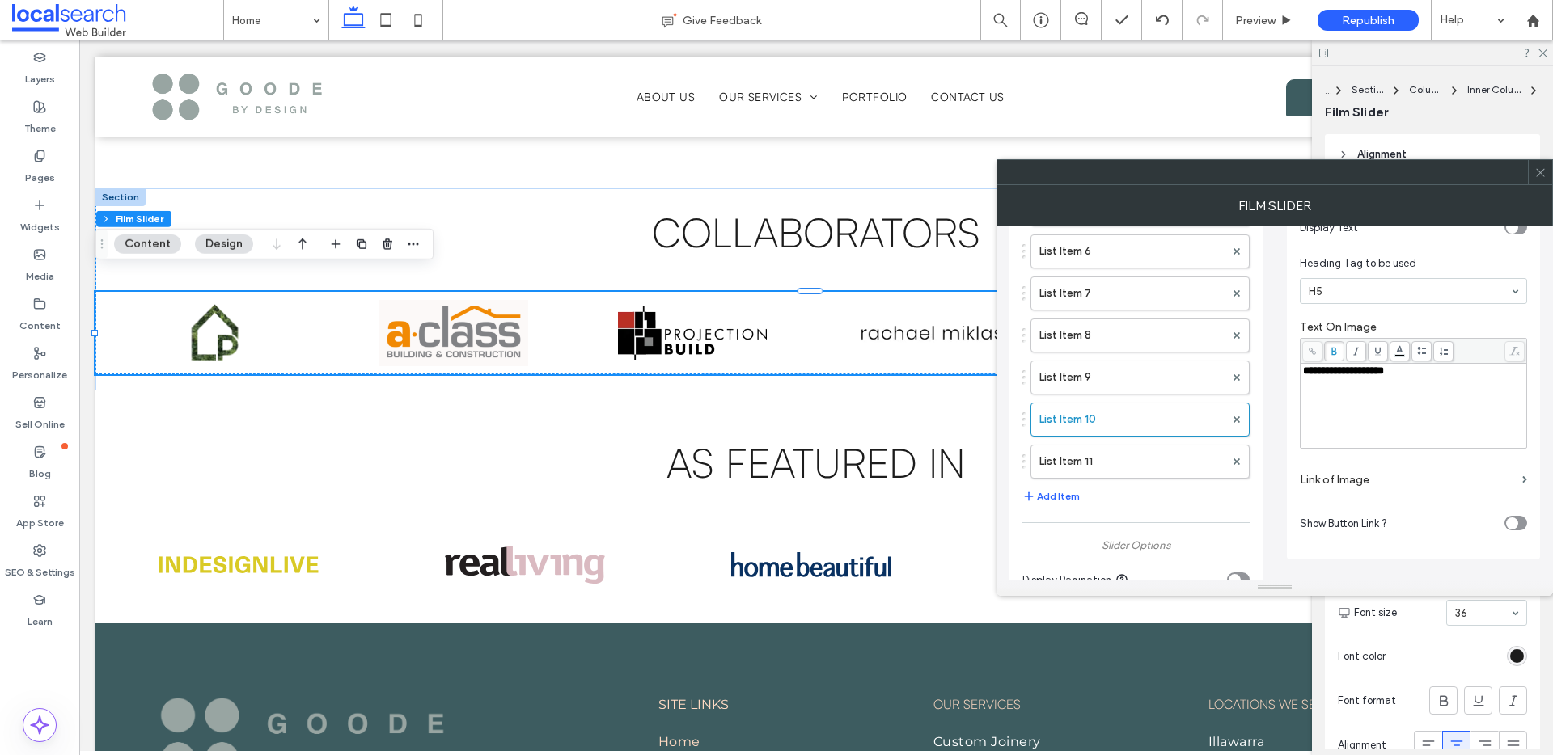
click at [1415, 480] on label "Link of Image" at bounding box center [1408, 480] width 216 height 30
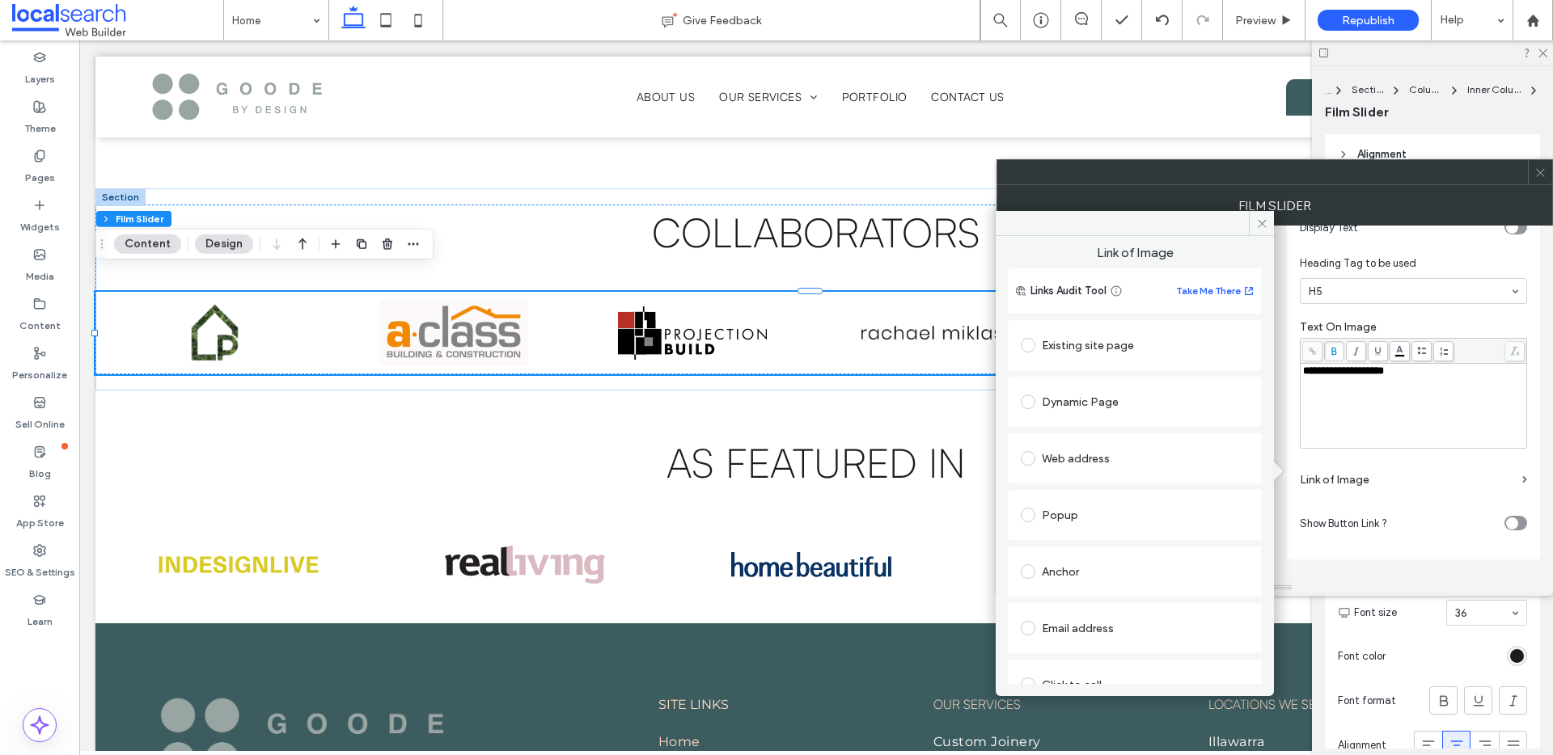
click at [1161, 459] on div "Web address" at bounding box center [1135, 459] width 228 height 26
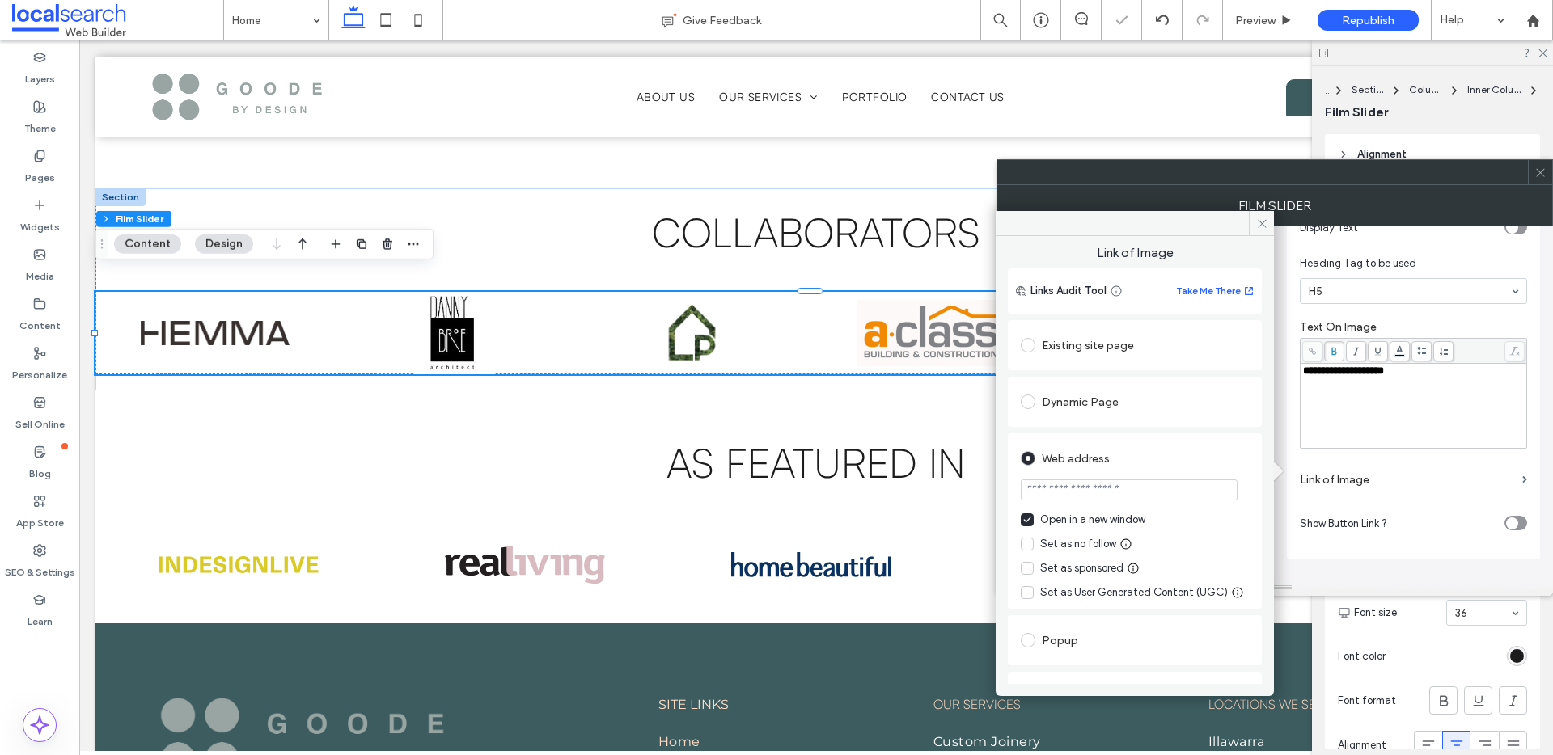
click at [1126, 493] on input "url" at bounding box center [1129, 490] width 217 height 21
paste input "**********"
type input "**********"
click at [1262, 227] on icon at bounding box center [1262, 224] width 12 height 12
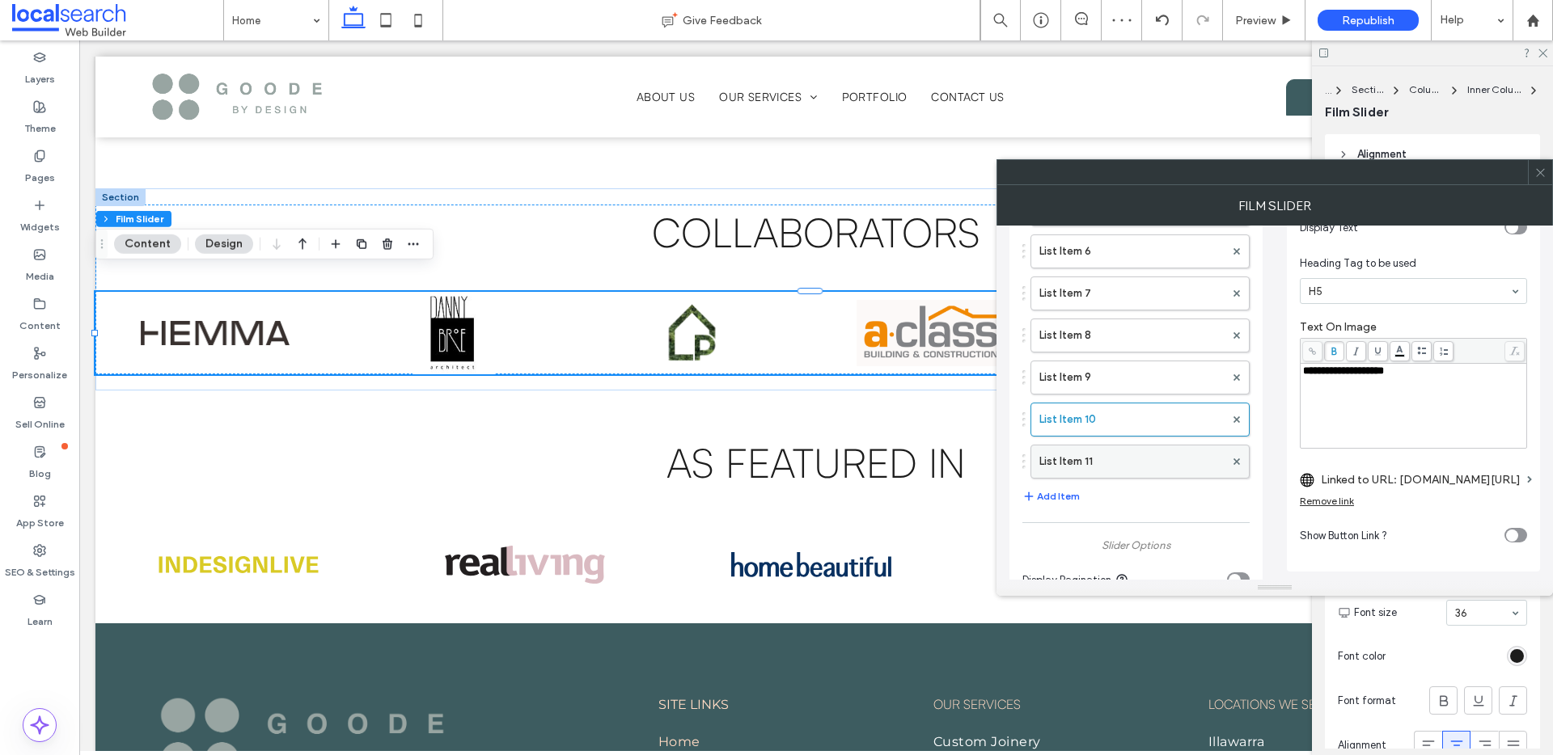
click at [1116, 460] on label "List Item 11" at bounding box center [1131, 462] width 185 height 32
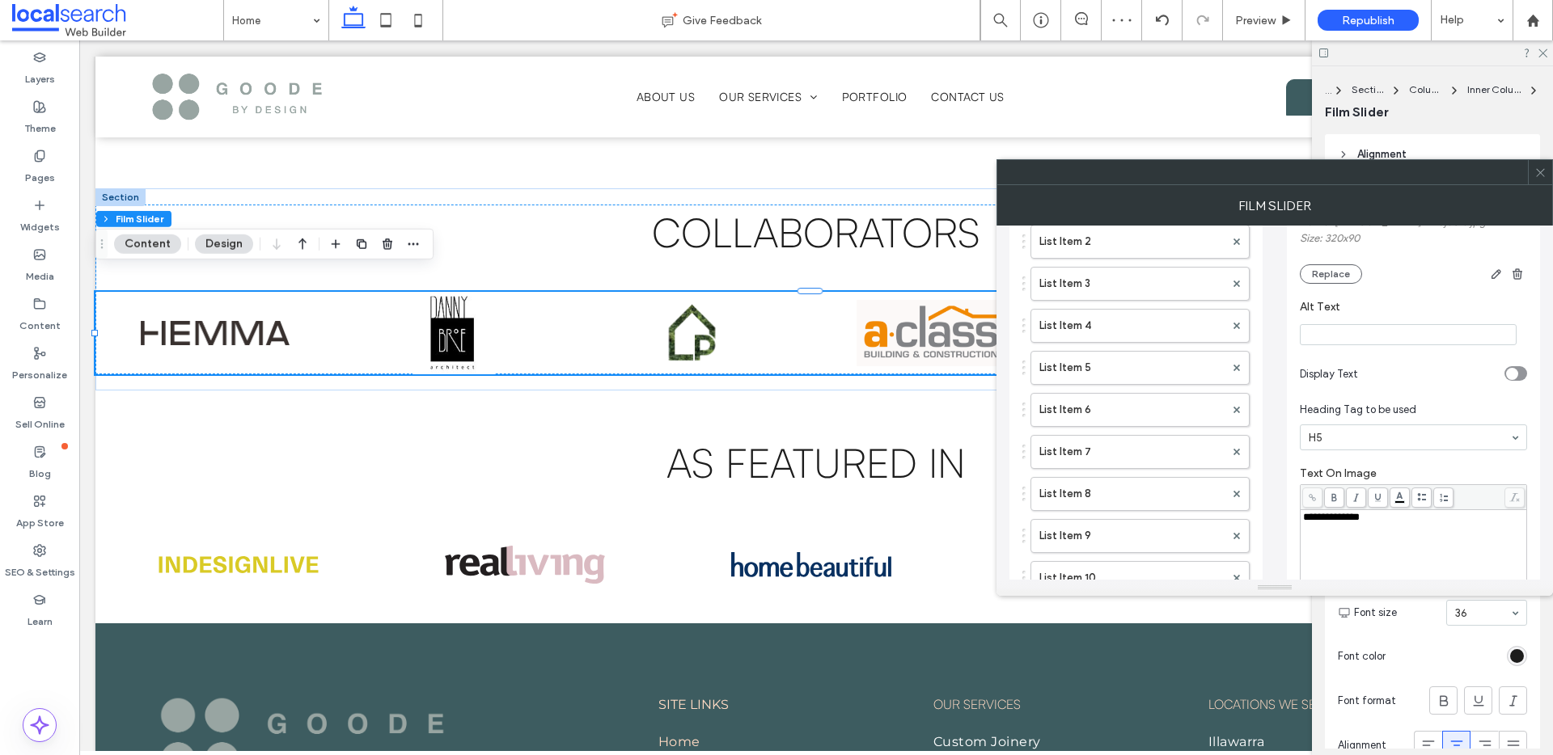
scroll to position [134, 0]
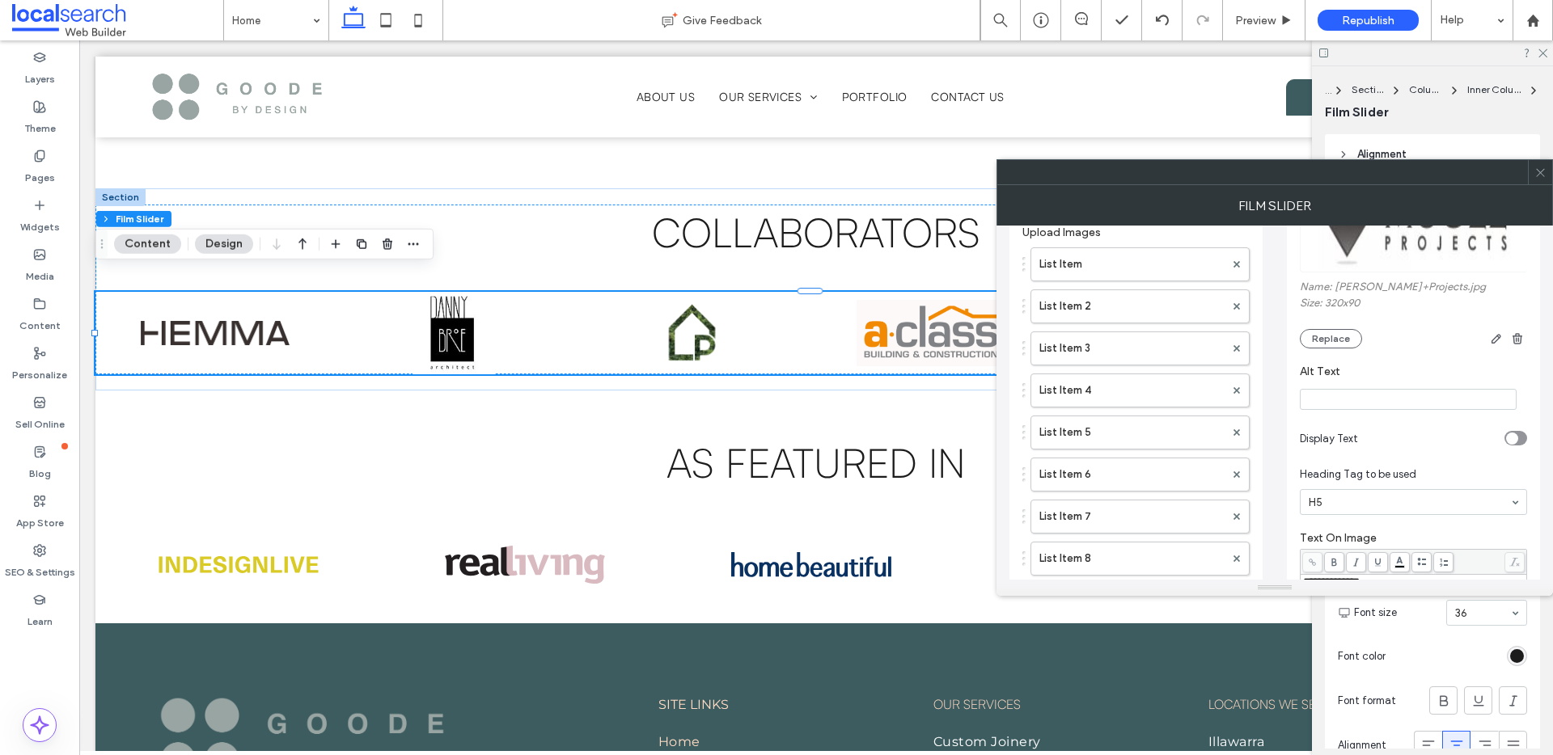
click at [1362, 406] on input "Alt Text" at bounding box center [1408, 399] width 217 height 21
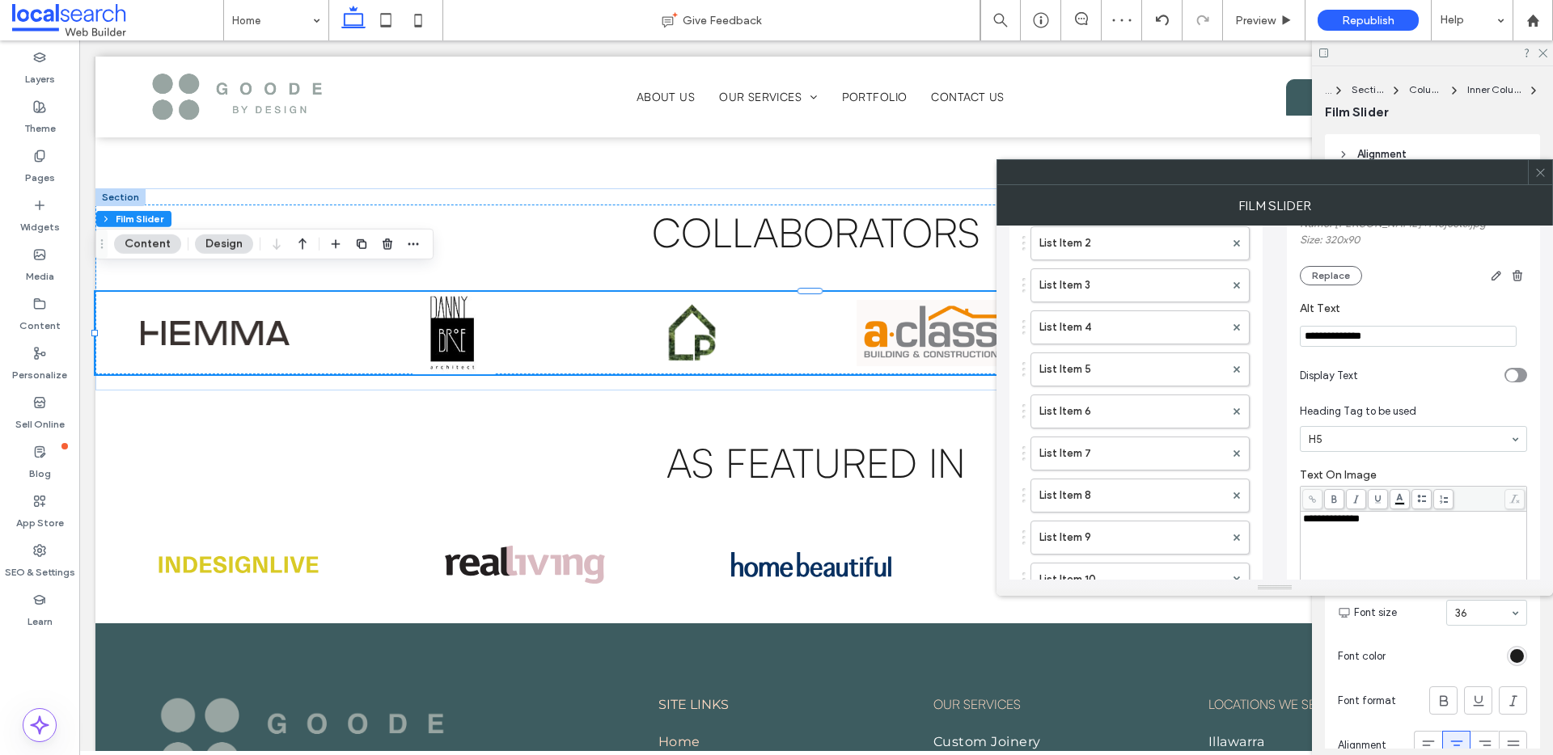
scroll to position [21, 0]
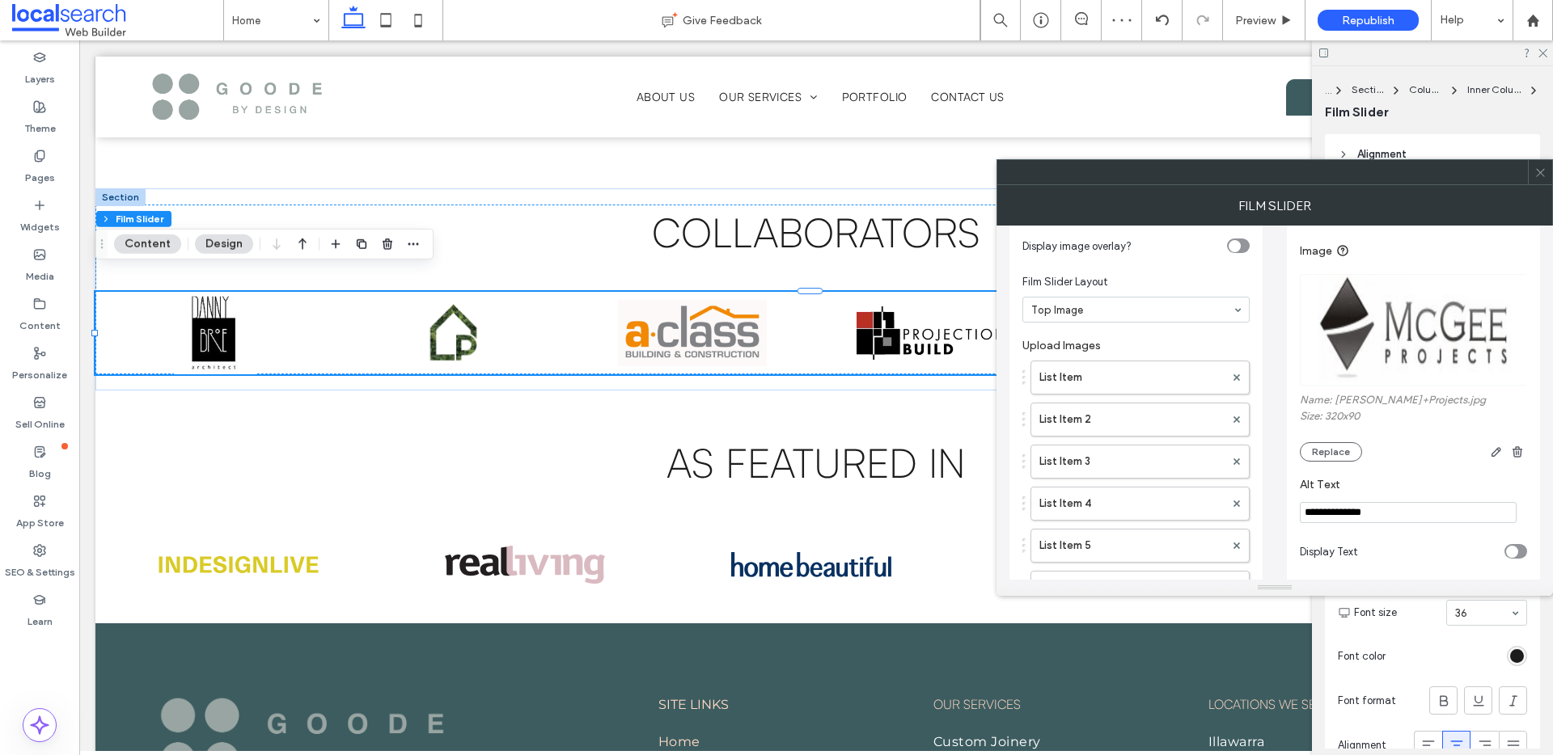
drag, startPoint x: 1326, startPoint y: 515, endPoint x: 1358, endPoint y: 514, distance: 32.4
click at [1326, 515] on input "**********" at bounding box center [1408, 512] width 217 height 21
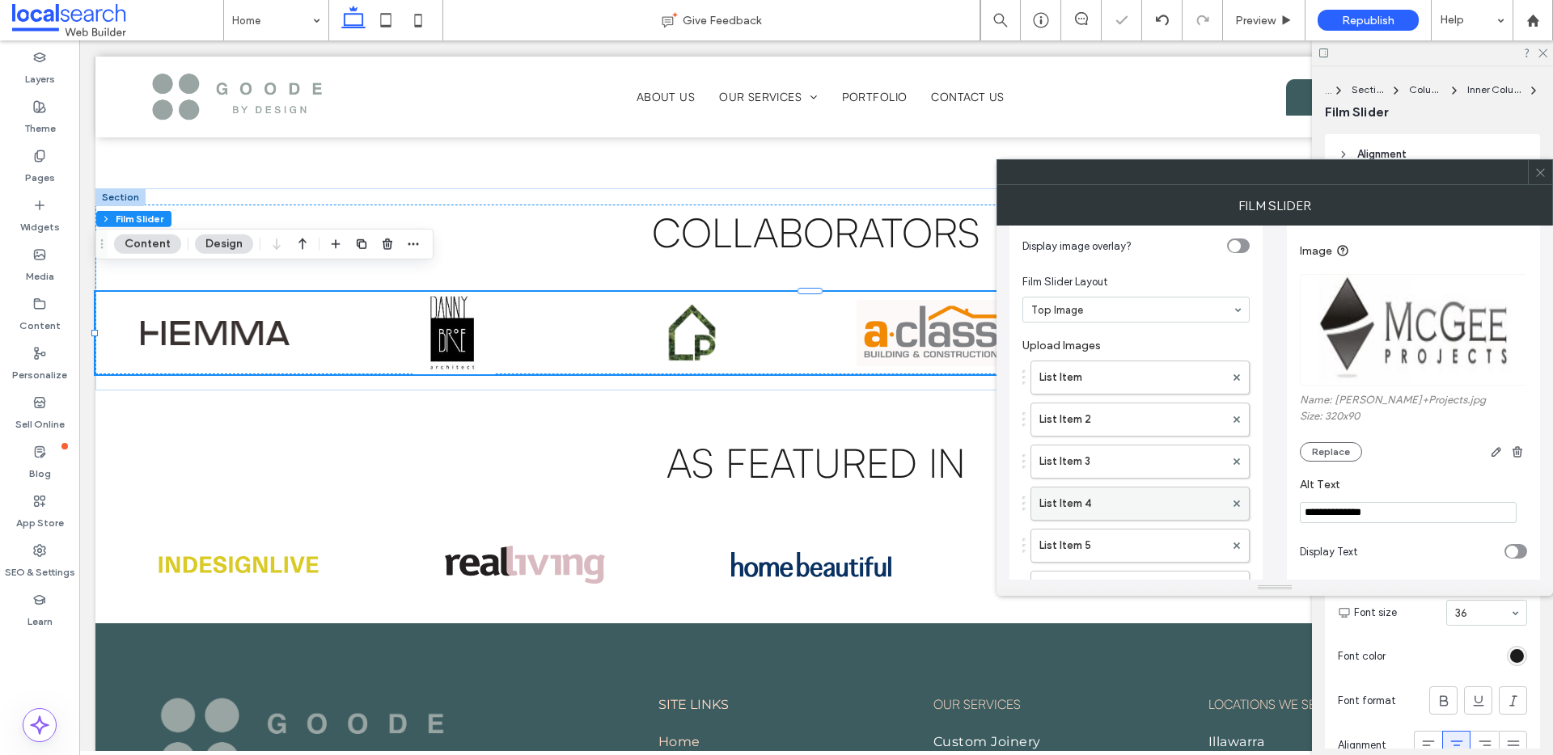
drag, startPoint x: 1398, startPoint y: 514, endPoint x: 1179, endPoint y: 487, distance: 220.9
type input "**********"
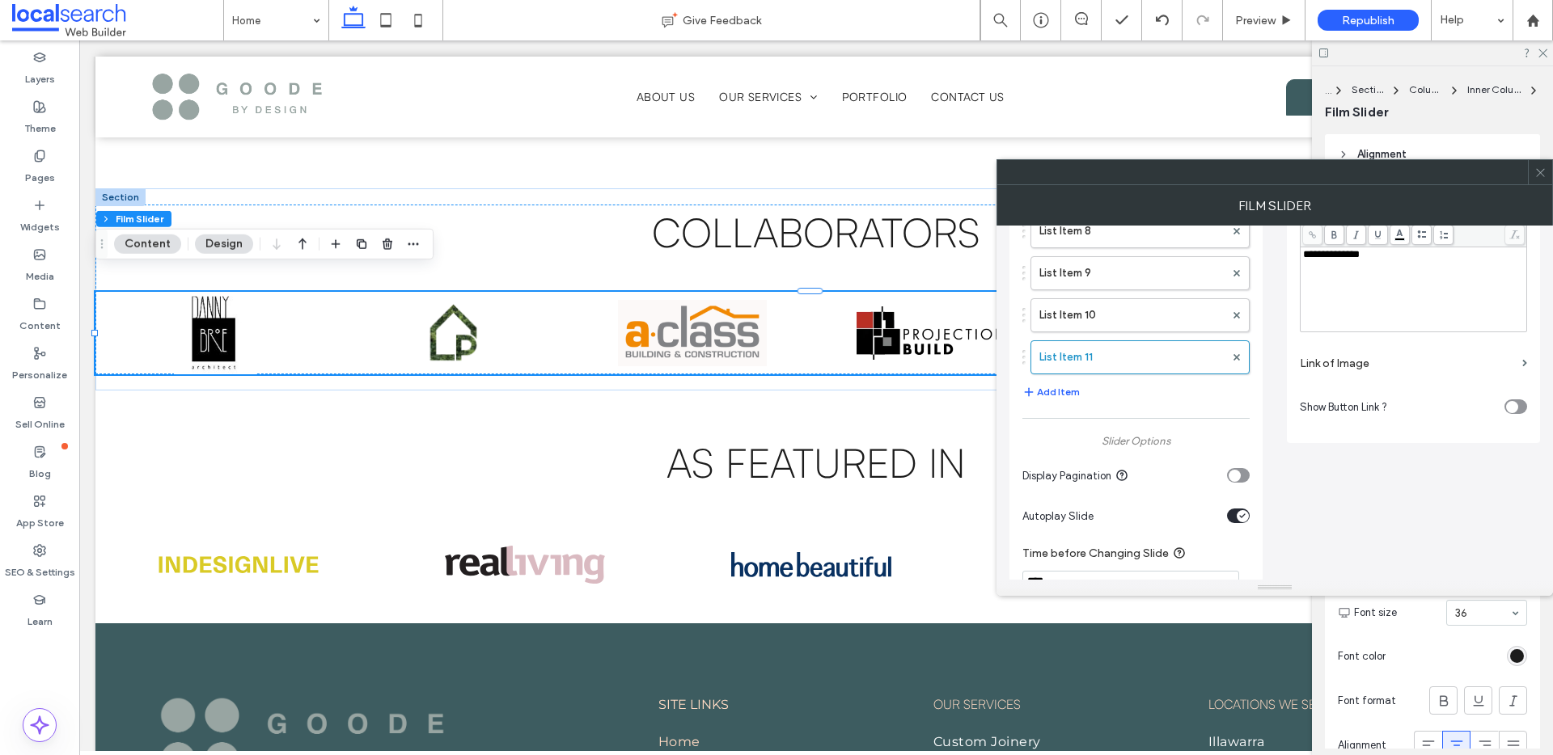
scroll to position [464, 0]
click at [1373, 361] on label "Link of Image" at bounding box center [1408, 361] width 216 height 30
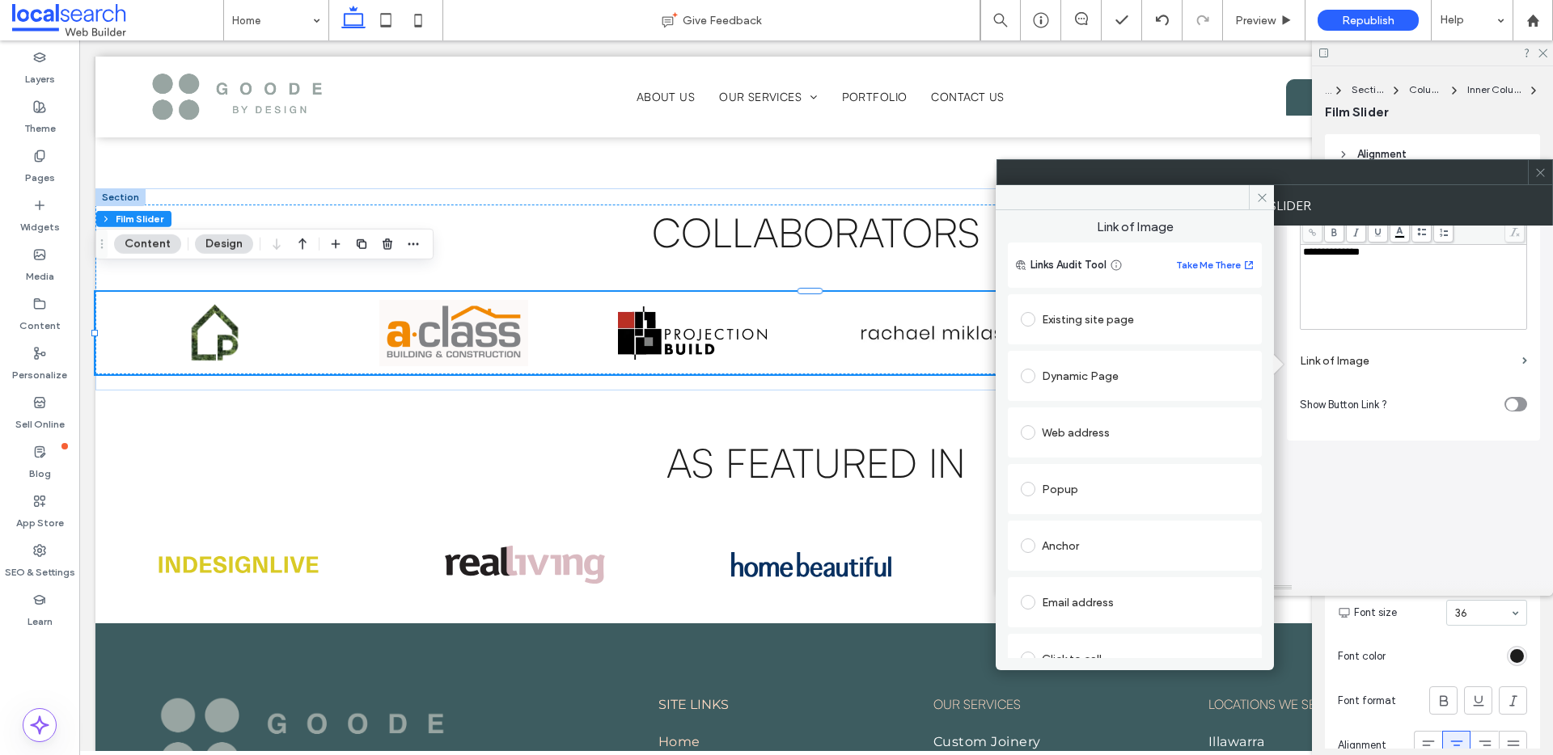
click at [1086, 437] on div "Web address" at bounding box center [1135, 433] width 228 height 26
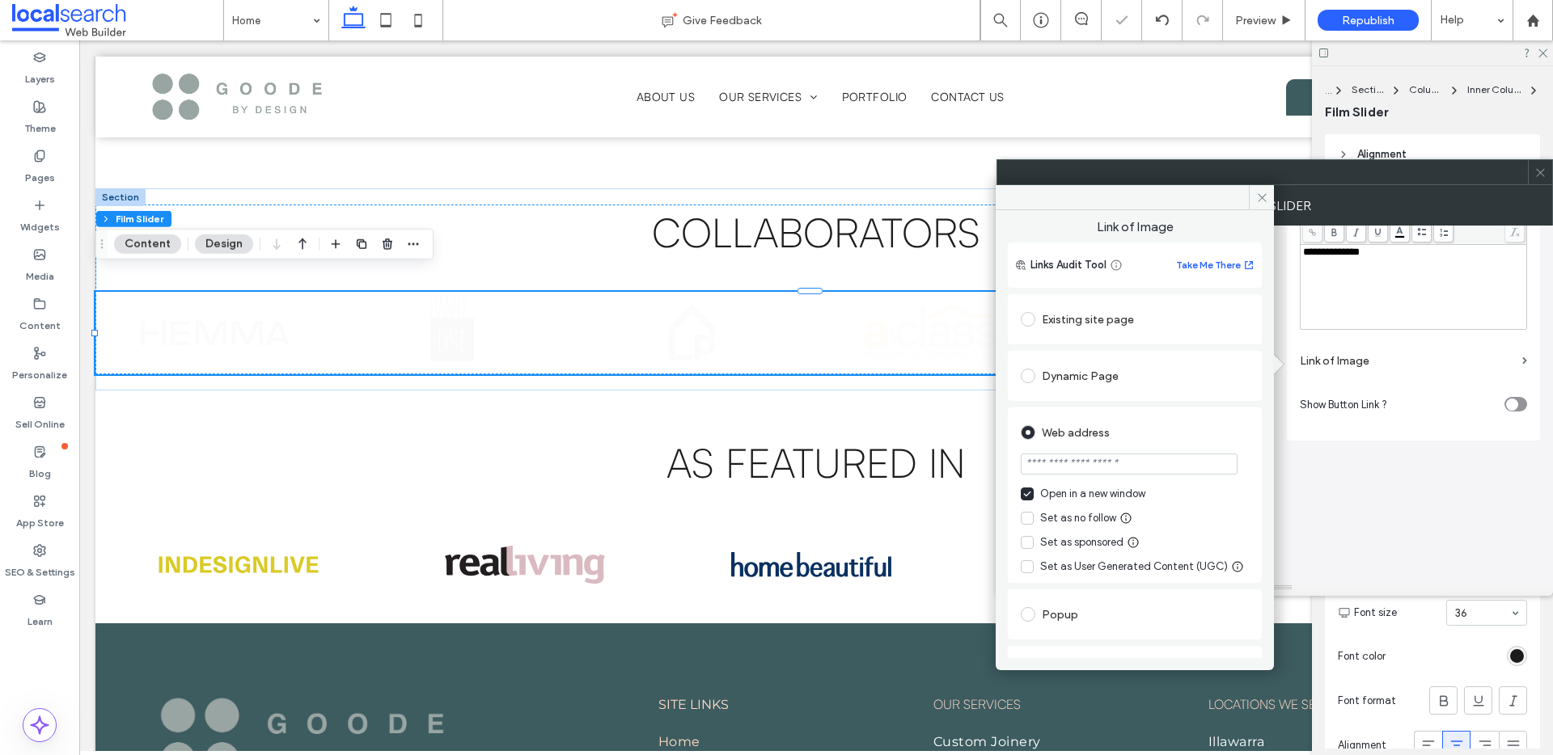
click at [1087, 460] on input "url" at bounding box center [1129, 464] width 217 height 21
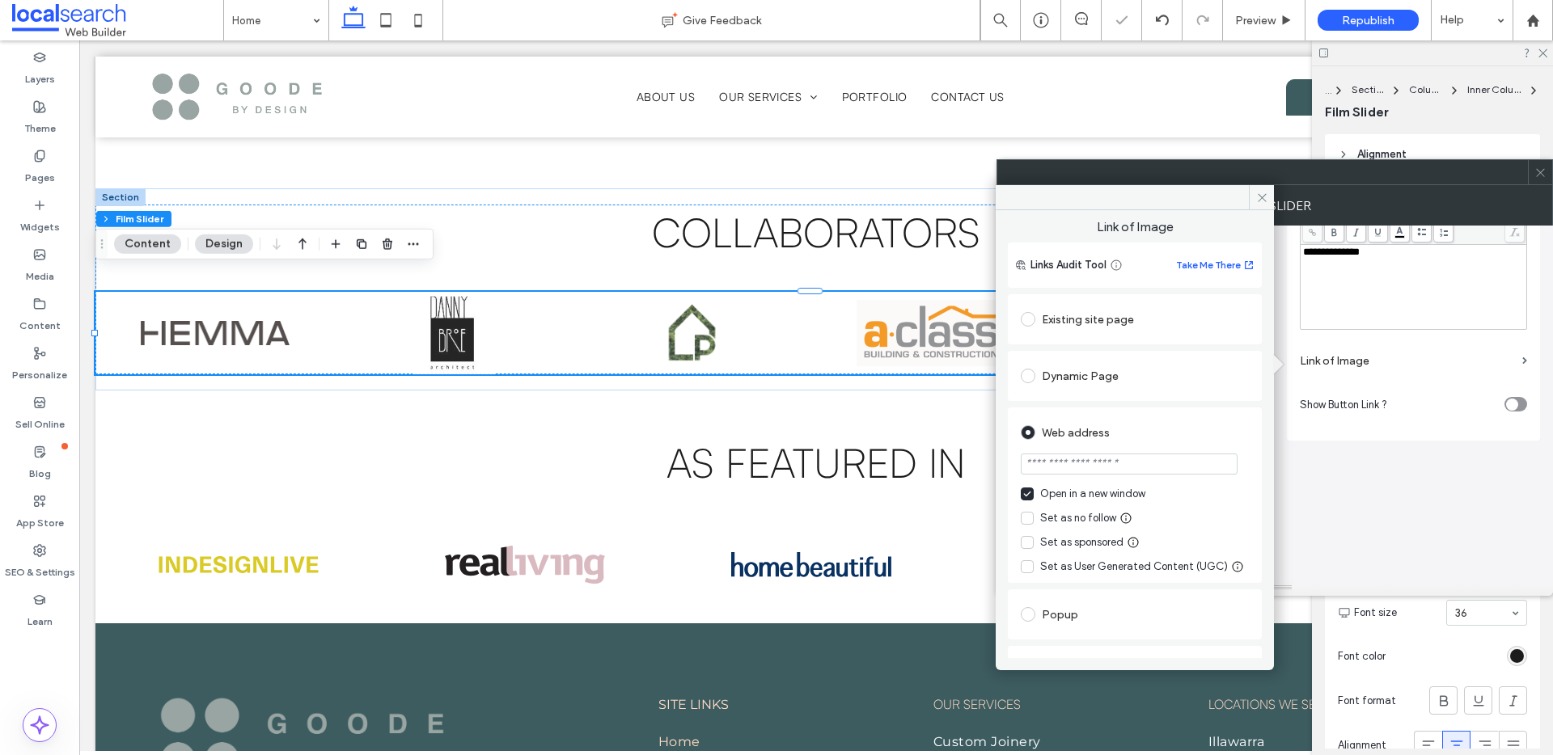
paste input "**********"
type input "**********"
click at [1256, 197] on icon at bounding box center [1262, 198] width 12 height 12
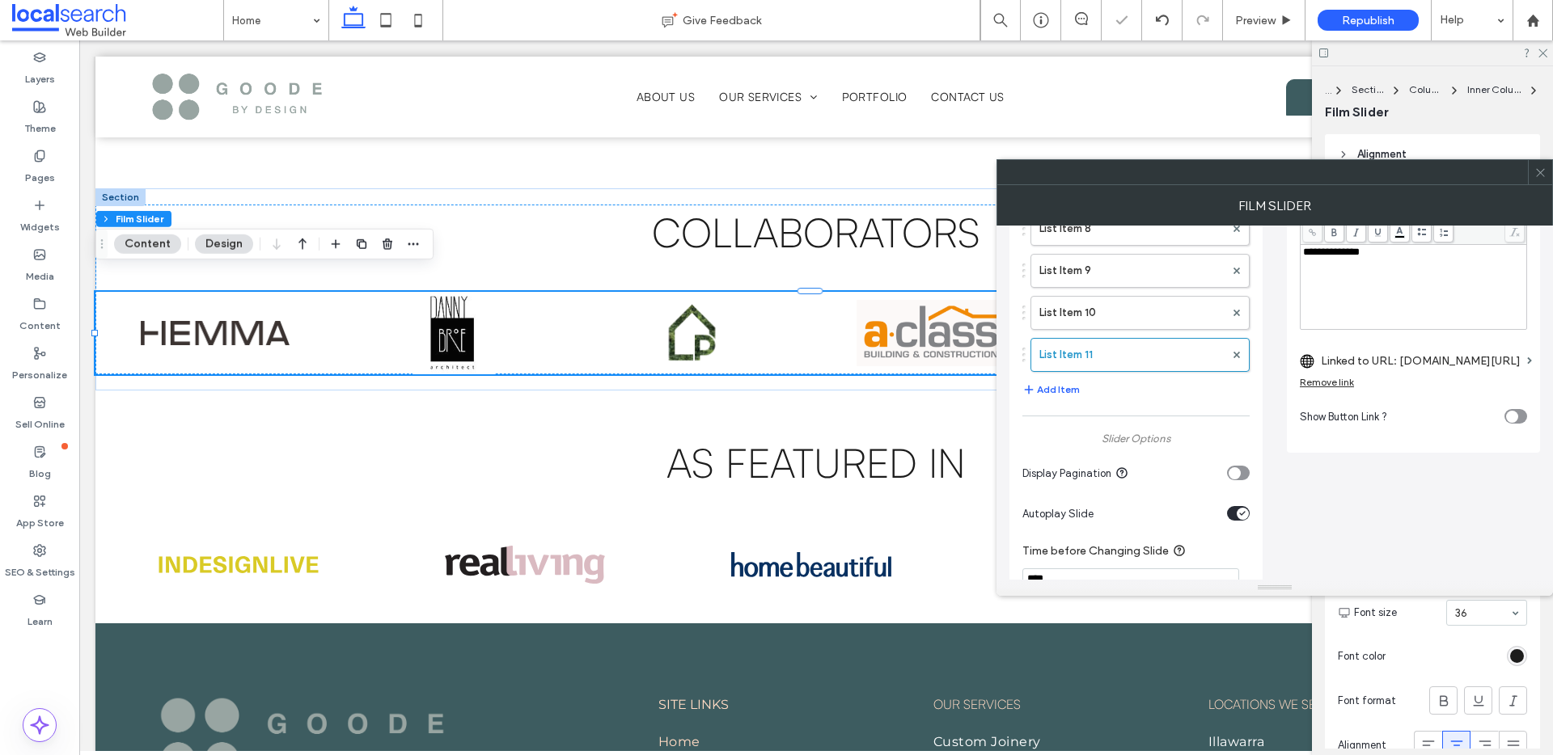
click at [1540, 176] on icon at bounding box center [1540, 173] width 12 height 12
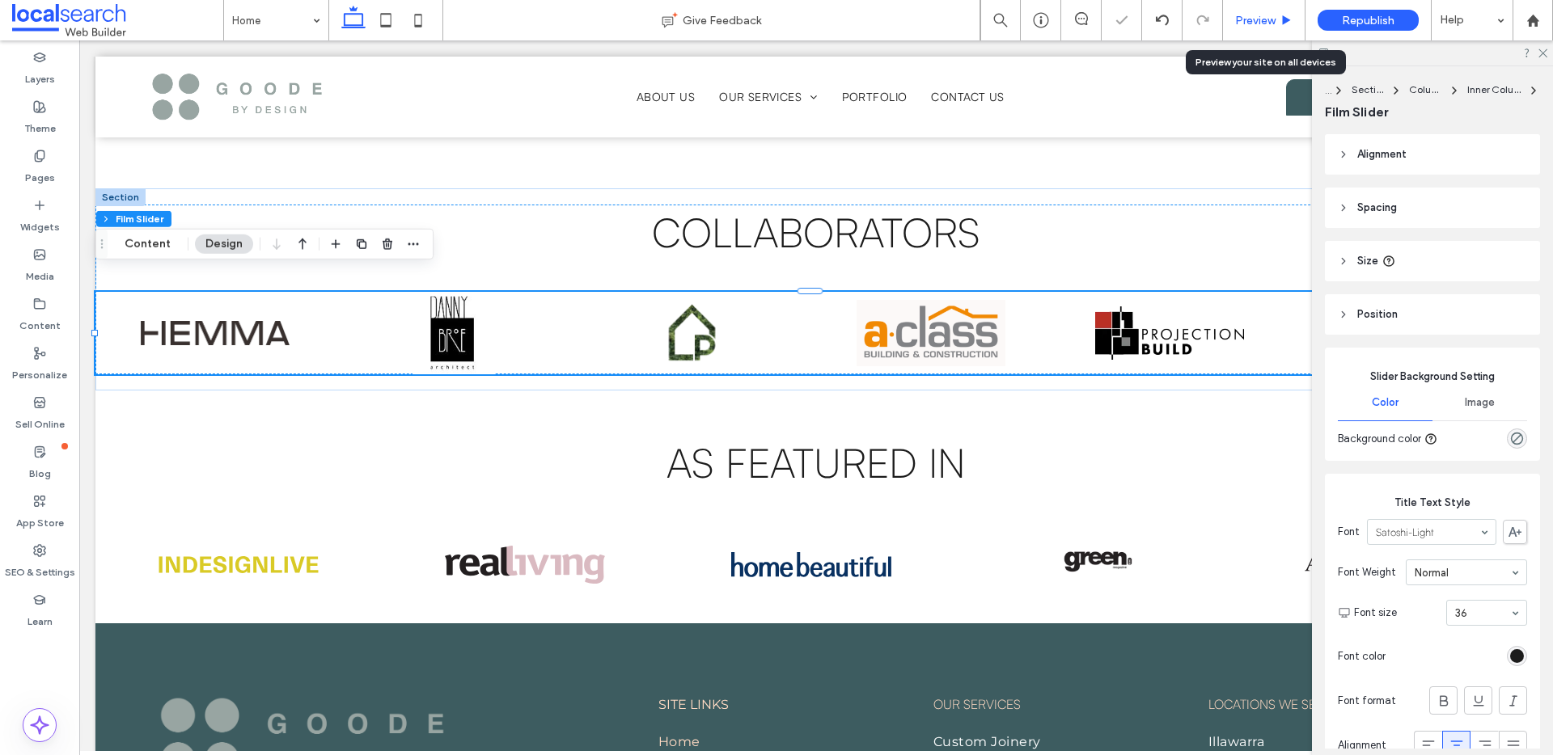
click at [1267, 11] on div "Preview" at bounding box center [1264, 20] width 82 height 40
click at [1260, 14] on span "Preview" at bounding box center [1255, 21] width 40 height 14
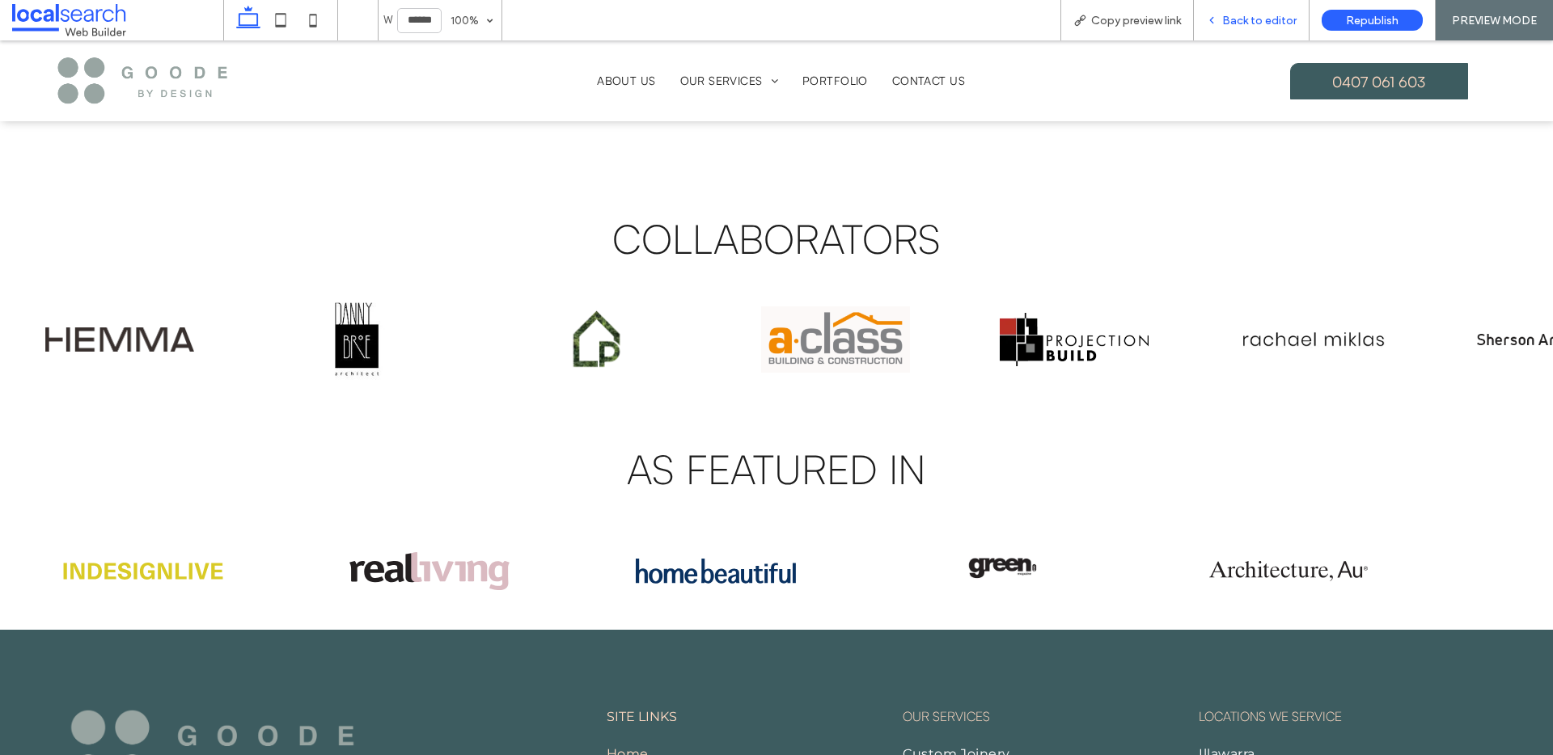
scroll to position [3256, 0]
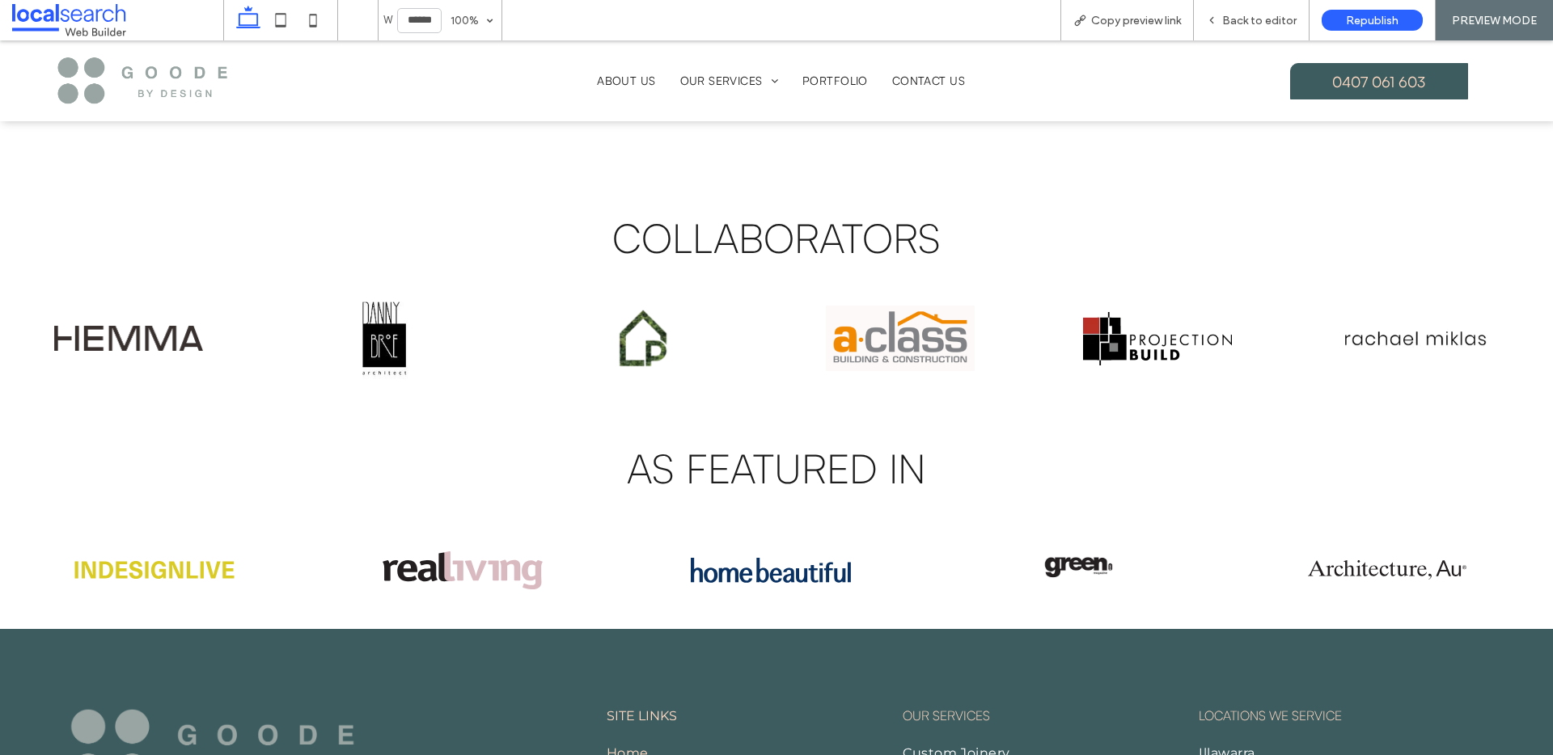
click at [1390, 315] on img at bounding box center [1414, 339] width 149 height 82
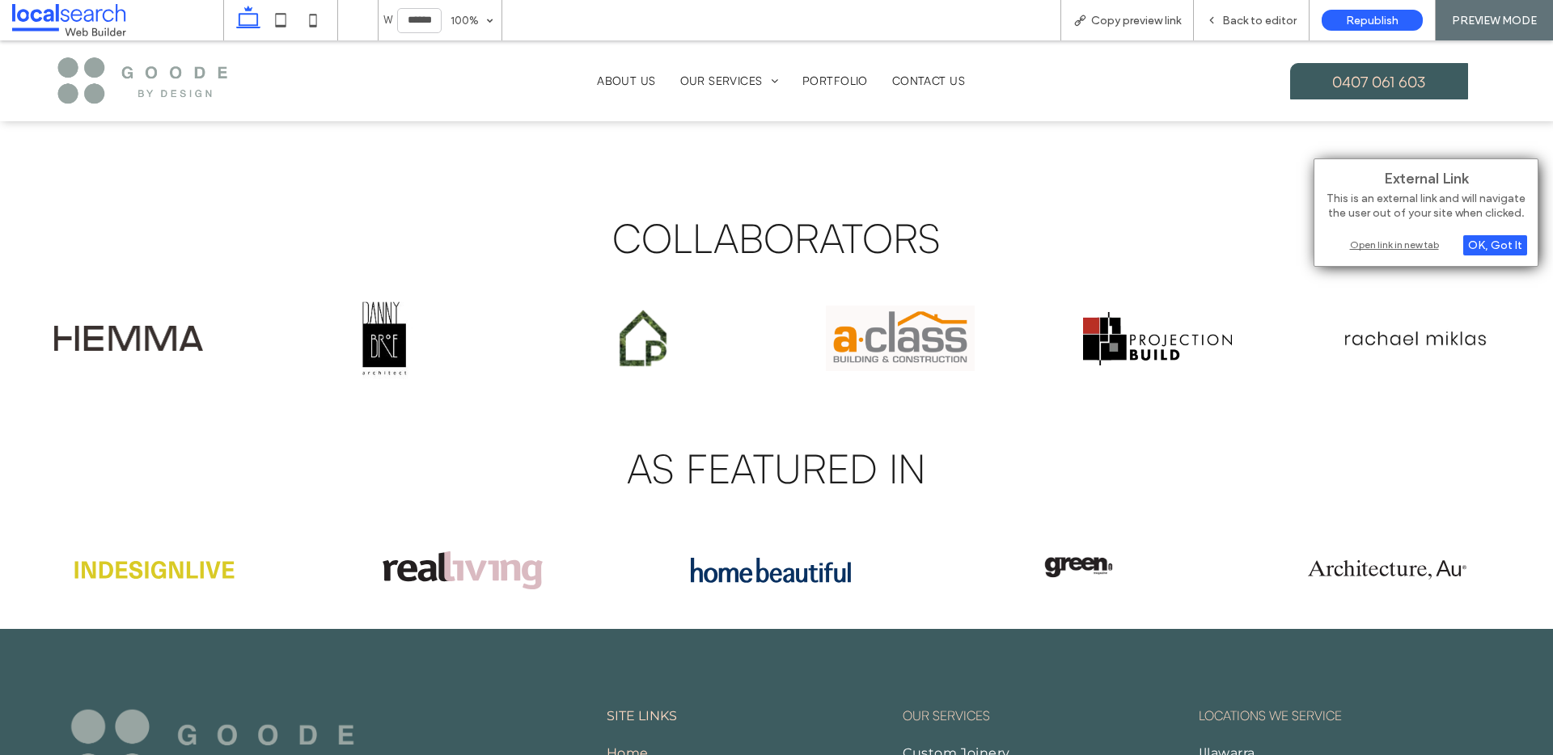
click at [1375, 242] on div "Open link in new tab" at bounding box center [1426, 244] width 202 height 17
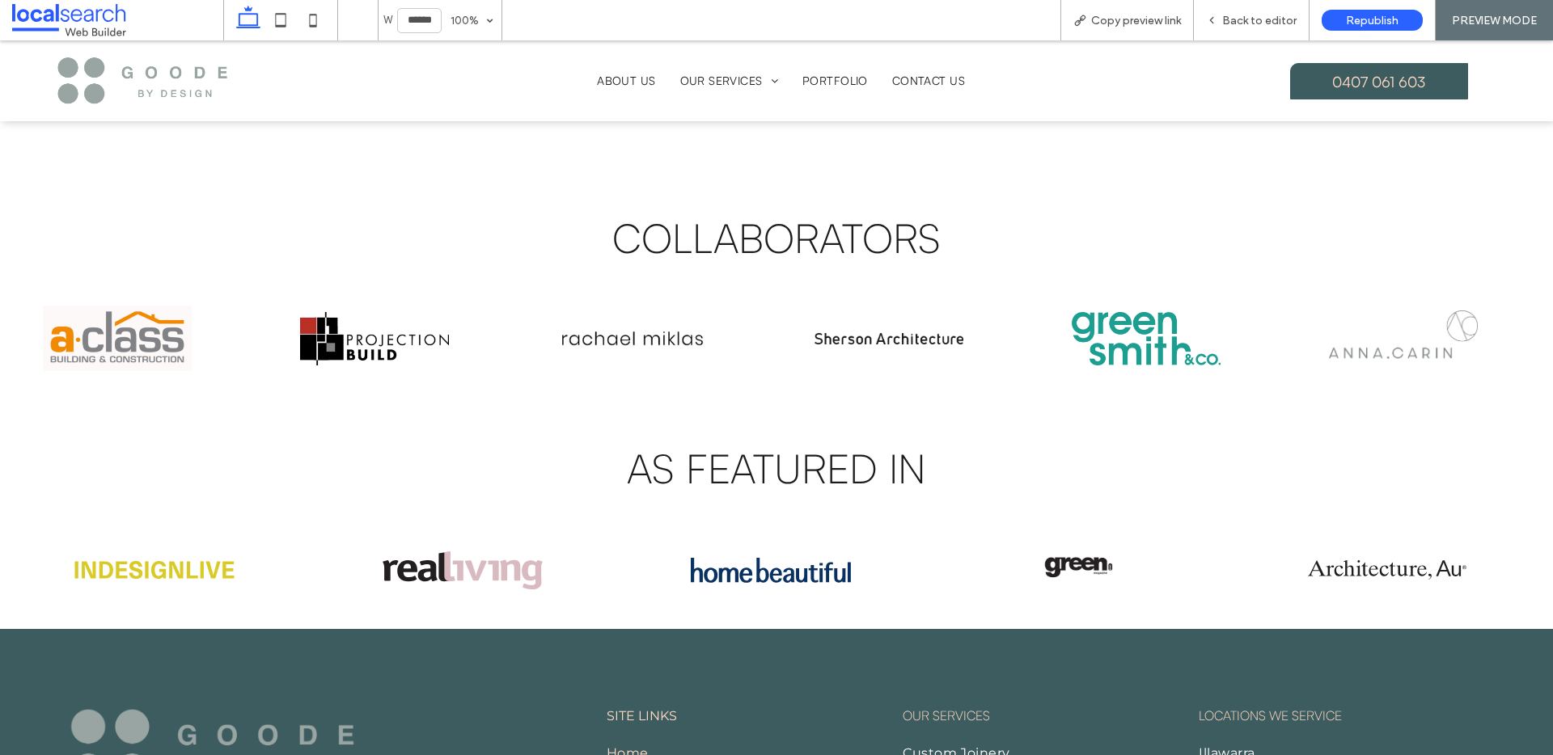
drag, startPoint x: 1407, startPoint y: 317, endPoint x: 479, endPoint y: 345, distance: 928.1
click at [557, 345] on img at bounding box center [631, 339] width 149 height 82
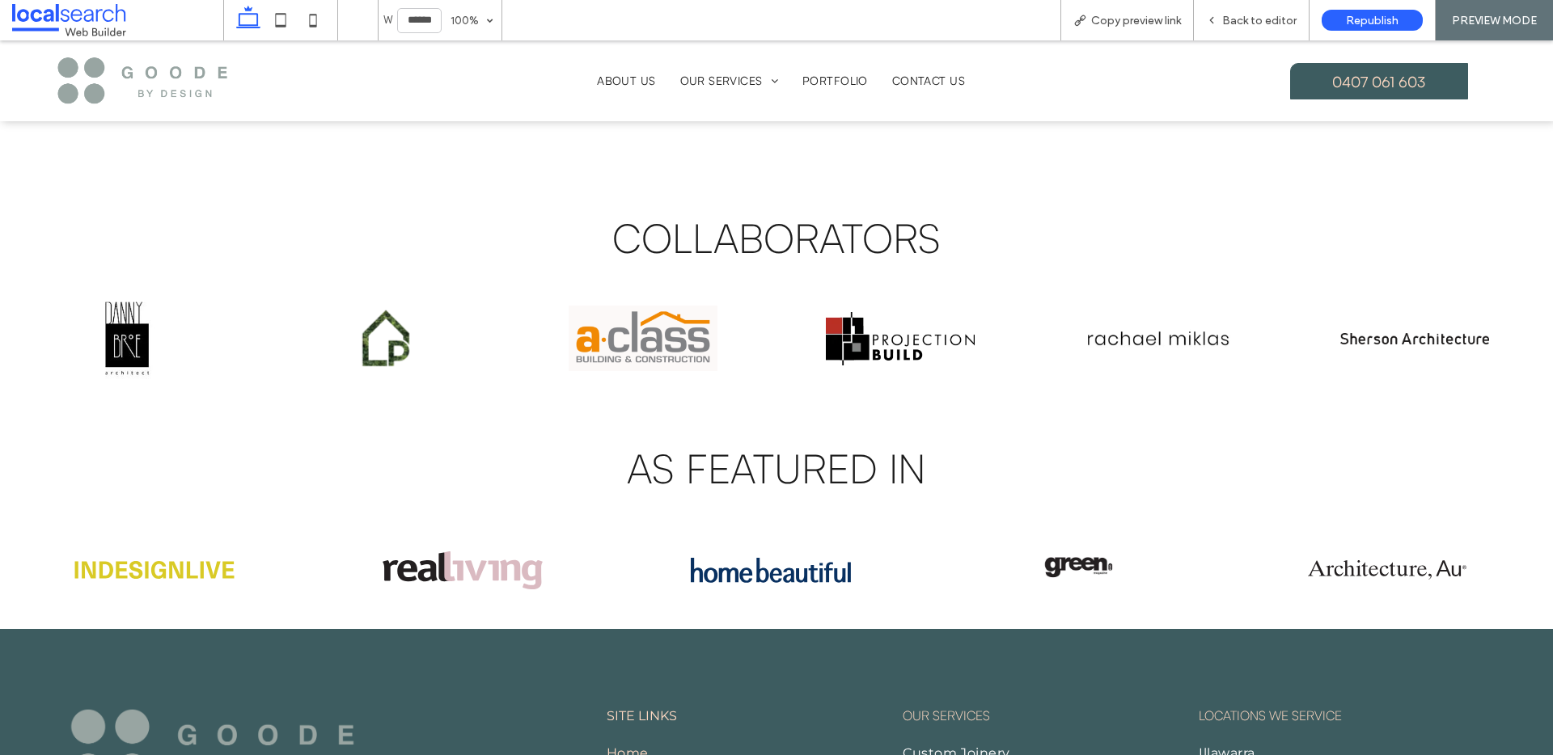
click at [1453, 302] on img at bounding box center [1414, 339] width 149 height 82
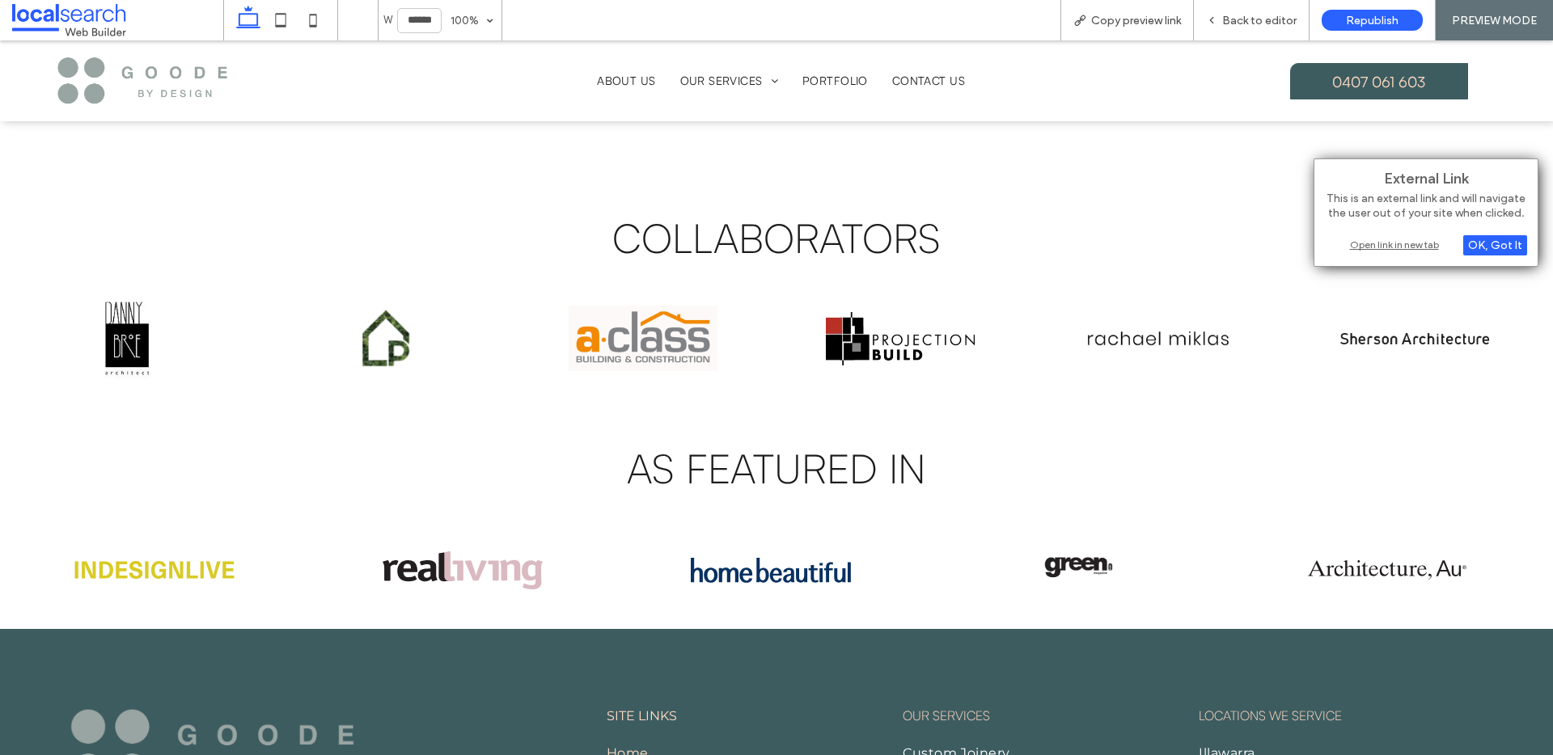
click at [1414, 247] on div "Open link in new tab" at bounding box center [1426, 244] width 202 height 17
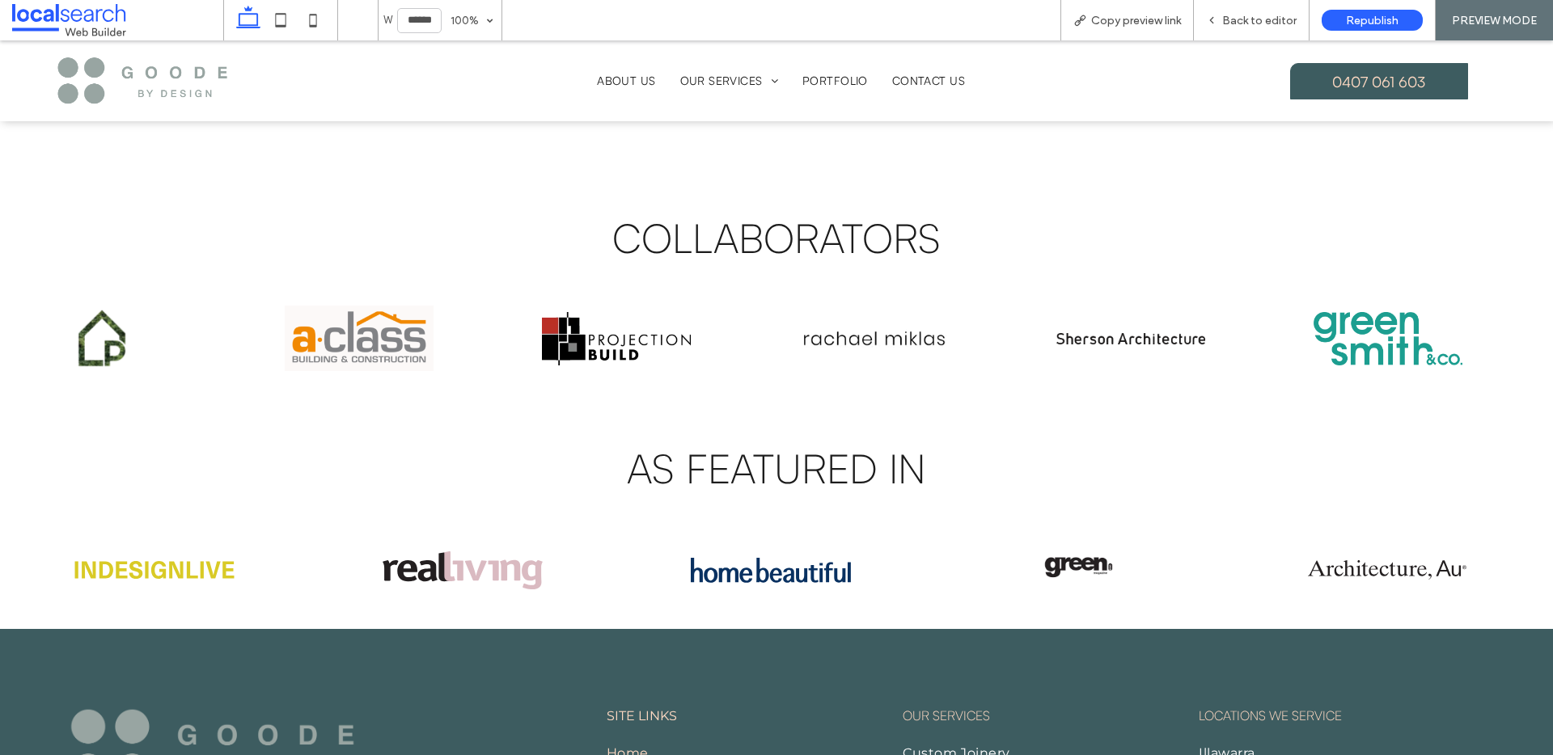
drag, startPoint x: 1400, startPoint y: 307, endPoint x: 1161, endPoint y: 312, distance: 238.6
click at [1161, 312] on img at bounding box center [1130, 339] width 149 height 82
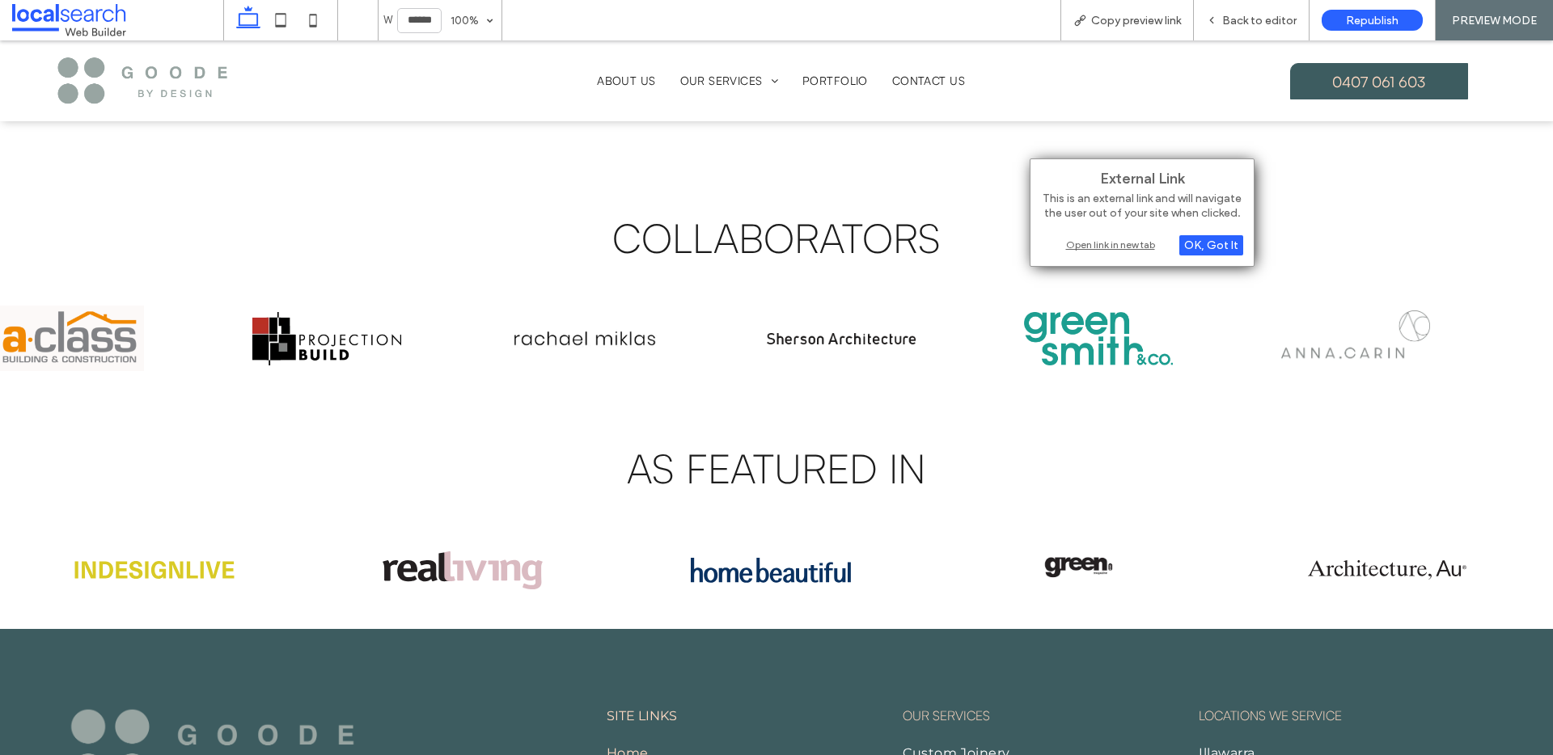
drag, startPoint x: 1435, startPoint y: 319, endPoint x: 861, endPoint y: 323, distance: 573.5
click at [861, 323] on img at bounding box center [841, 339] width 149 height 82
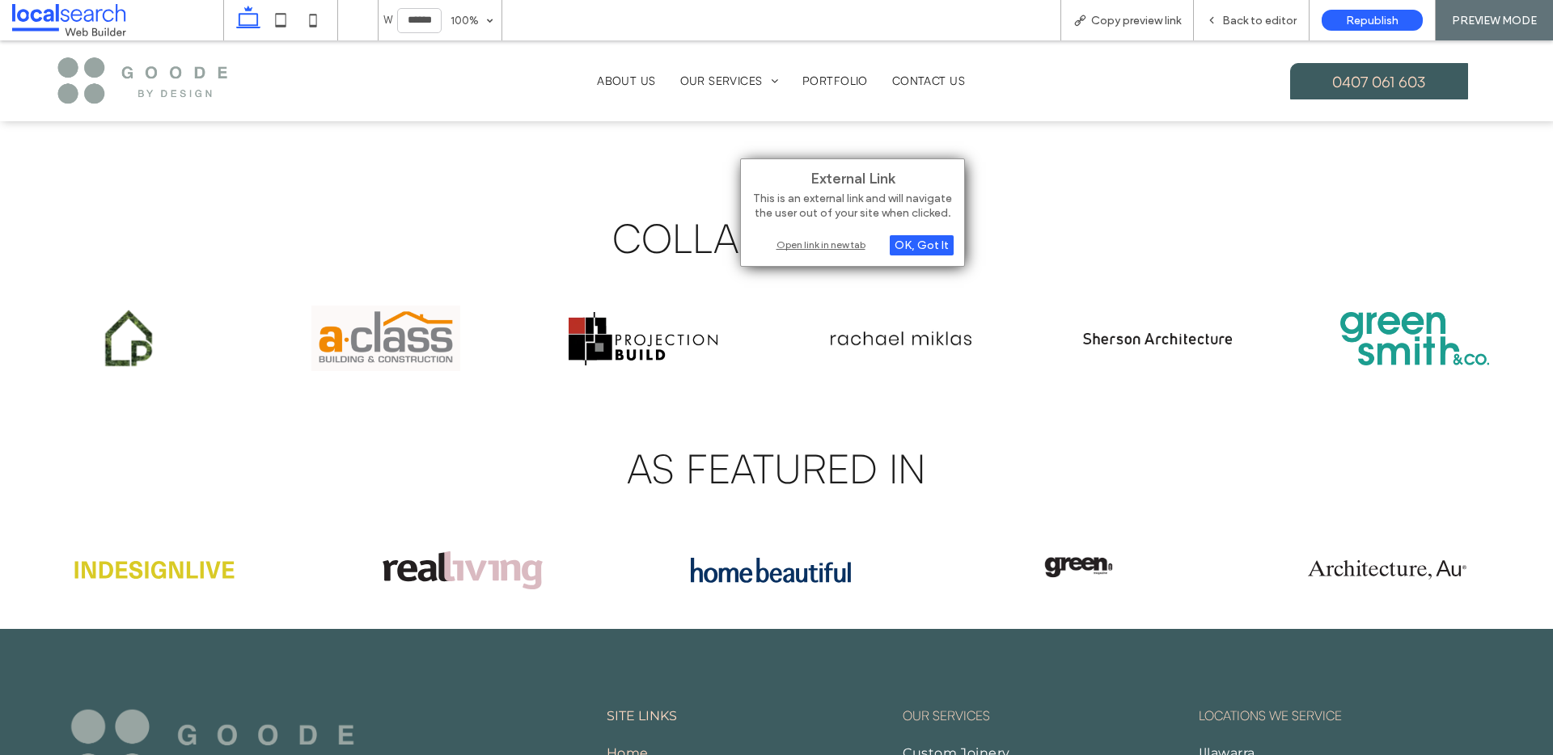
click at [1411, 306] on img at bounding box center [1414, 339] width 149 height 82
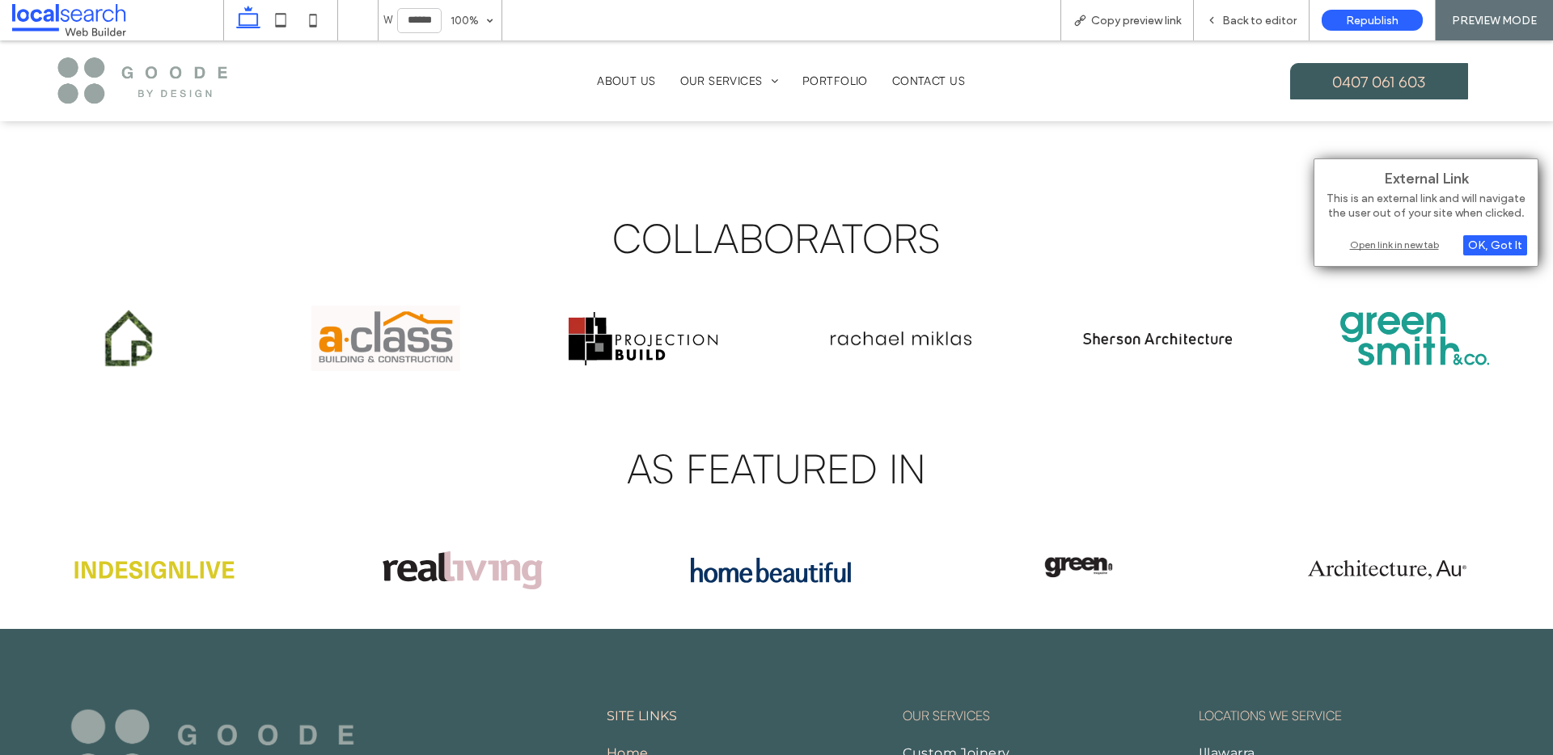
click at [1388, 248] on div "Open link in new tab" at bounding box center [1426, 244] width 202 height 17
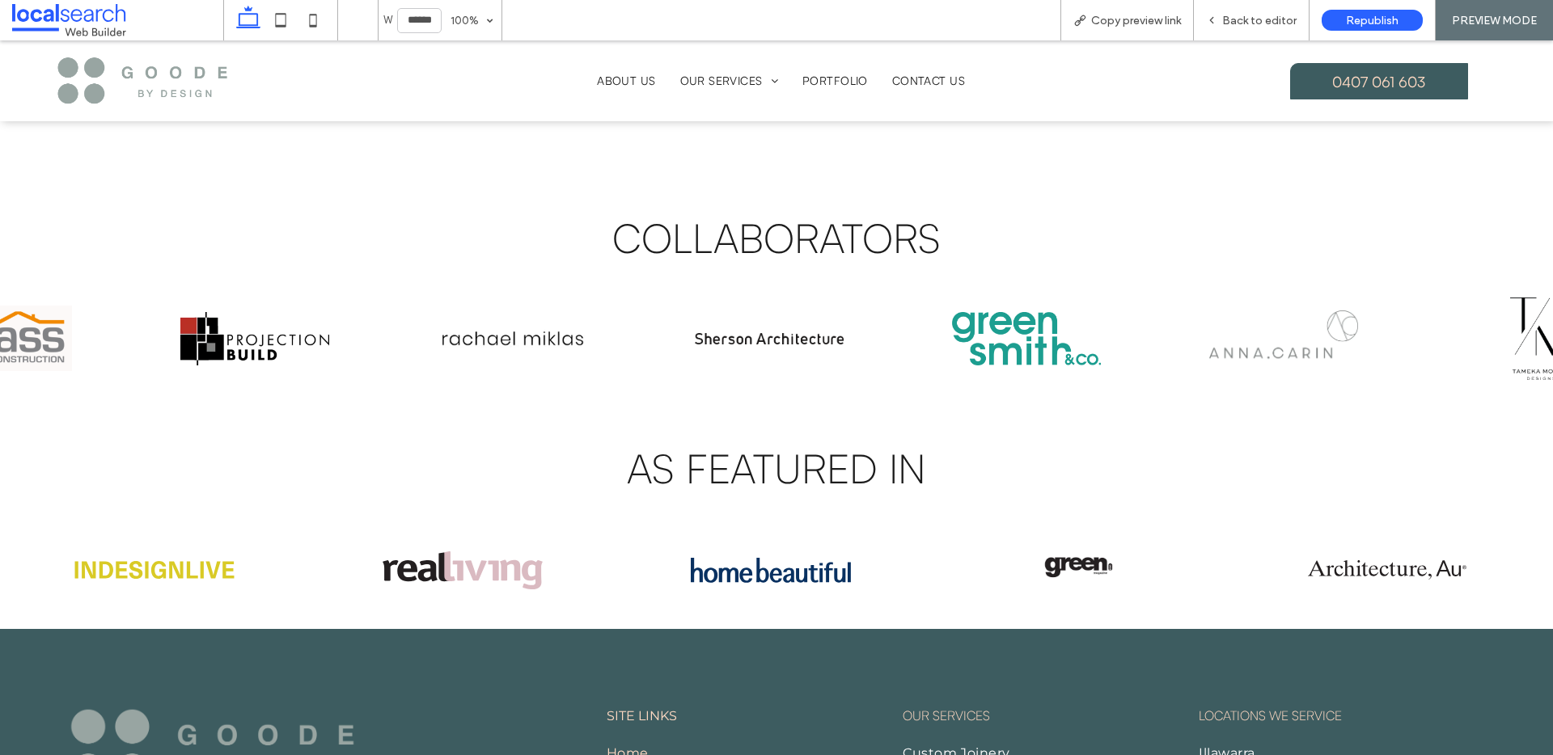
drag, startPoint x: 1408, startPoint y: 346, endPoint x: 947, endPoint y: 358, distance: 461.2
click at [952, 358] on img at bounding box center [1026, 339] width 149 height 82
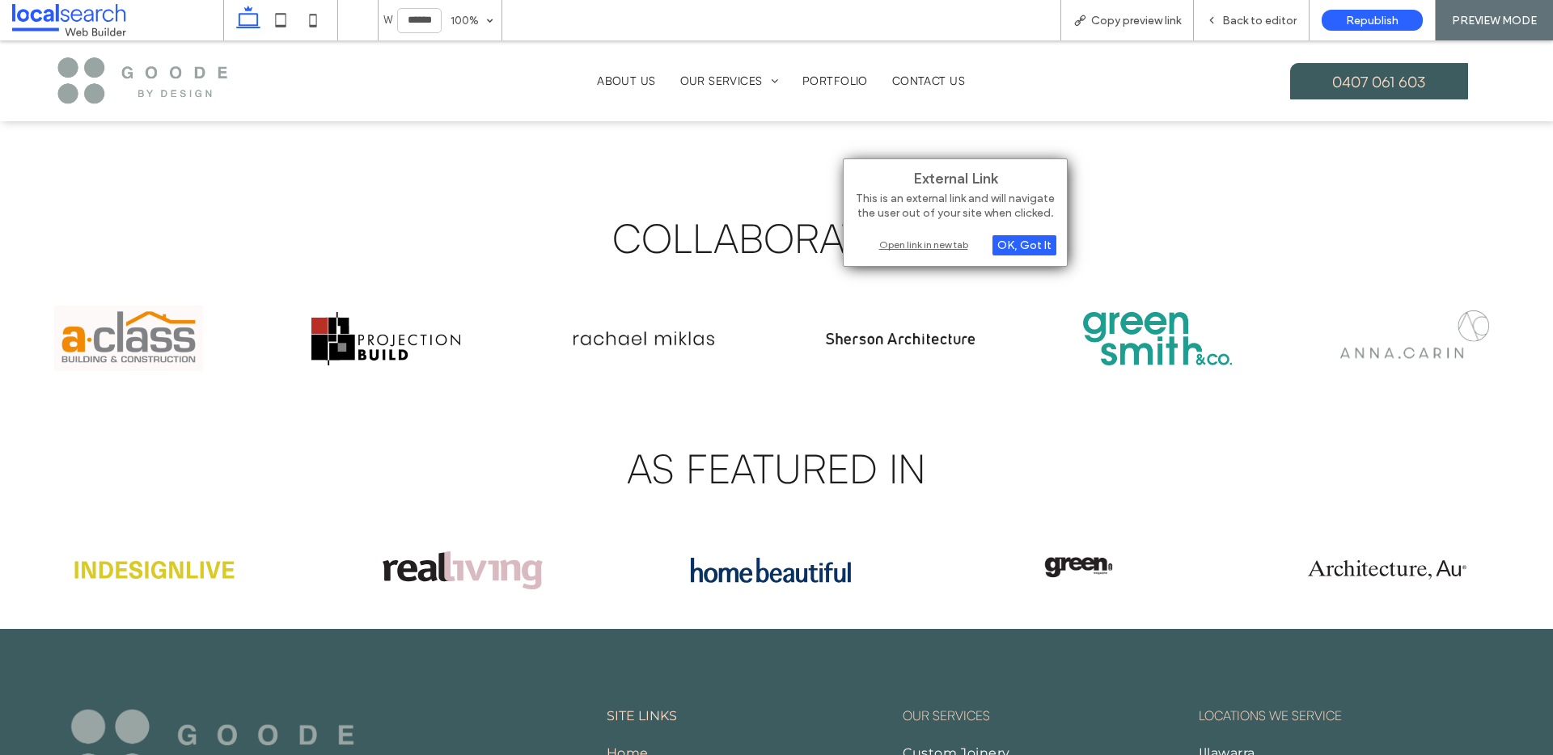
click at [1360, 328] on img at bounding box center [1414, 339] width 149 height 82
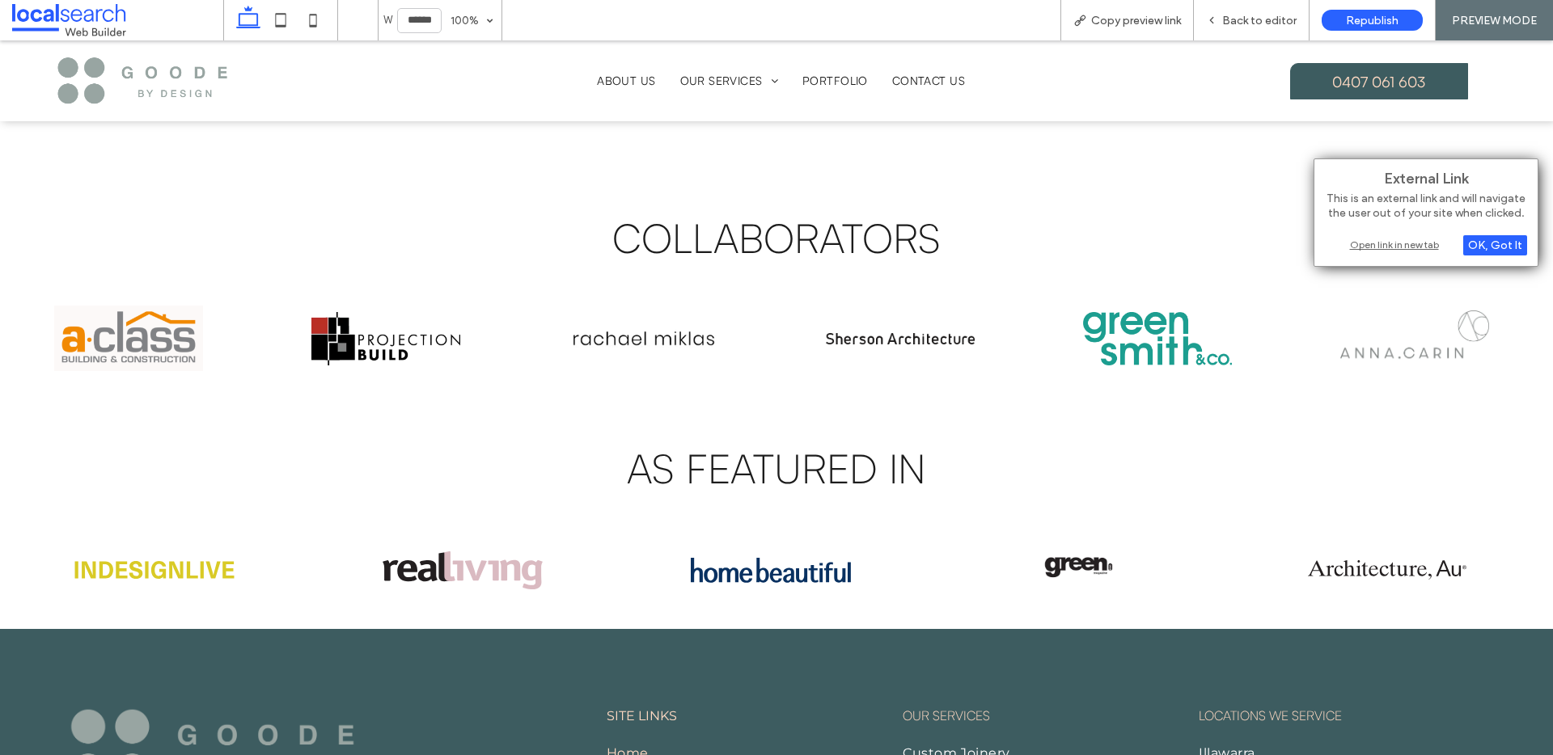
click at [1373, 239] on div "Open link in new tab" at bounding box center [1426, 244] width 202 height 17
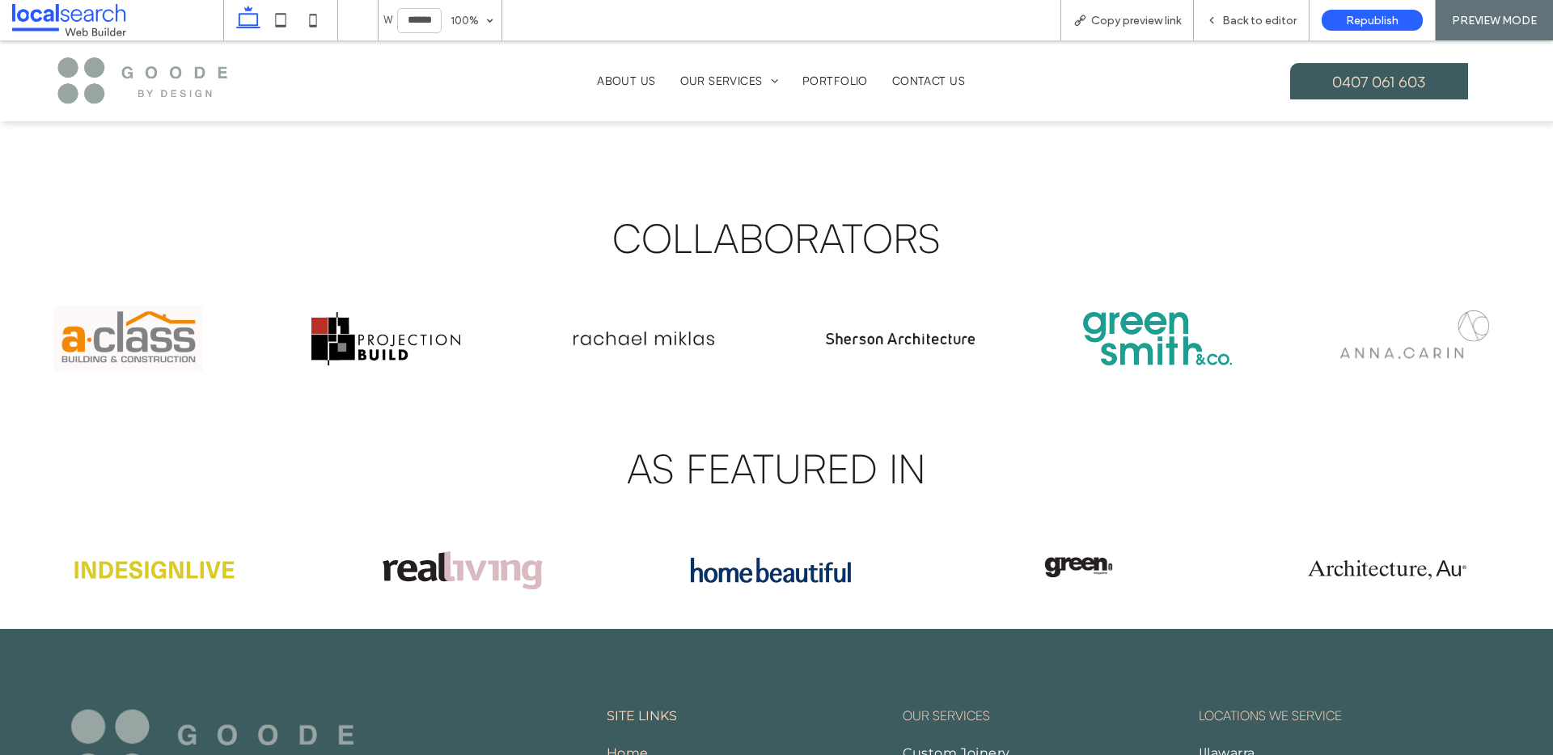
drag, startPoint x: 1360, startPoint y: 343, endPoint x: 990, endPoint y: 366, distance: 371.1
click at [990, 366] on div "COLLABORATORS [PERSON_NAME] SHERSON ARCHITECTURE GREENSMITH & CO [PERSON_NAME] …" at bounding box center [776, 295] width 1553 height 202
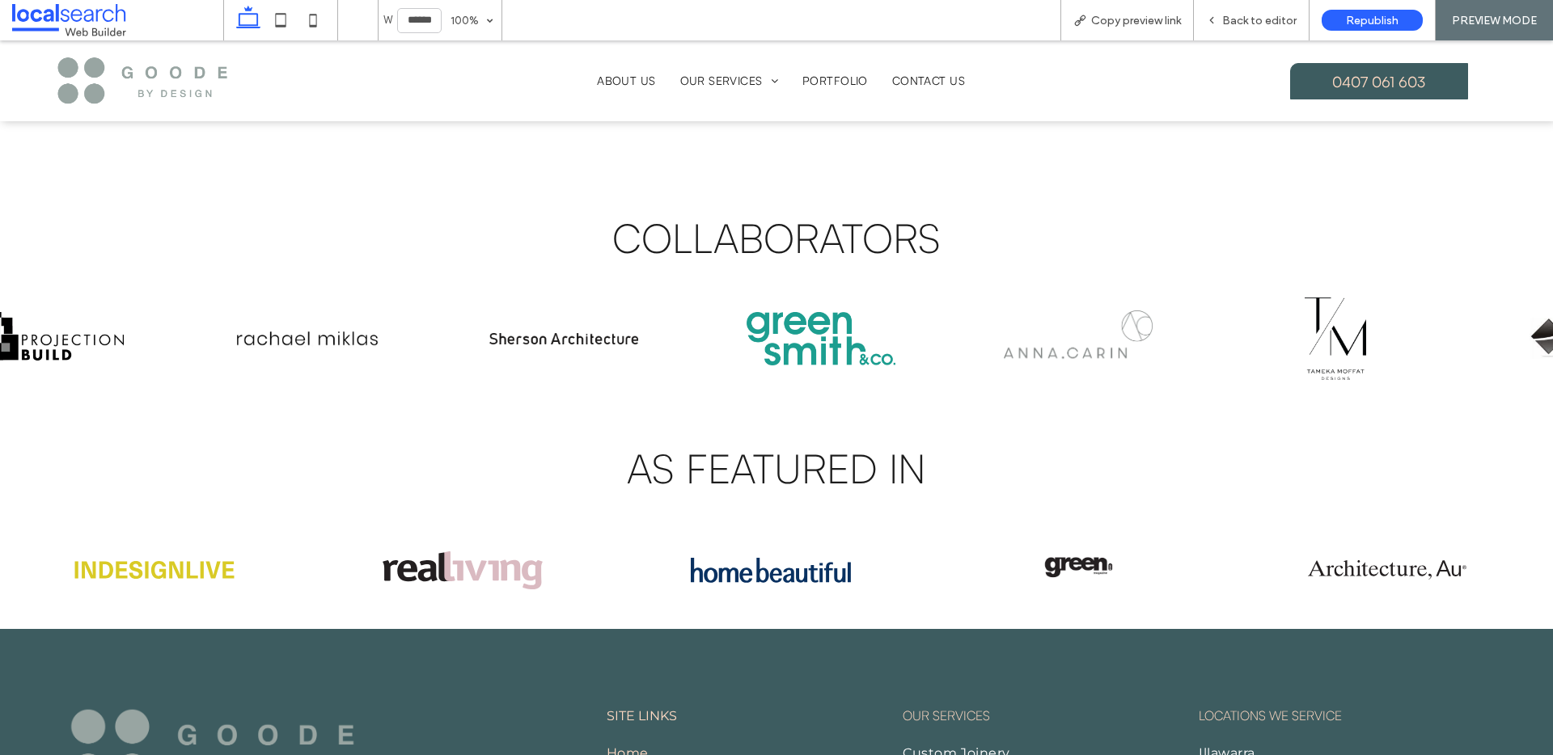
drag, startPoint x: 1372, startPoint y: 319, endPoint x: 908, endPoint y: 325, distance: 463.5
click at [1004, 325] on img at bounding box center [1078, 339] width 149 height 82
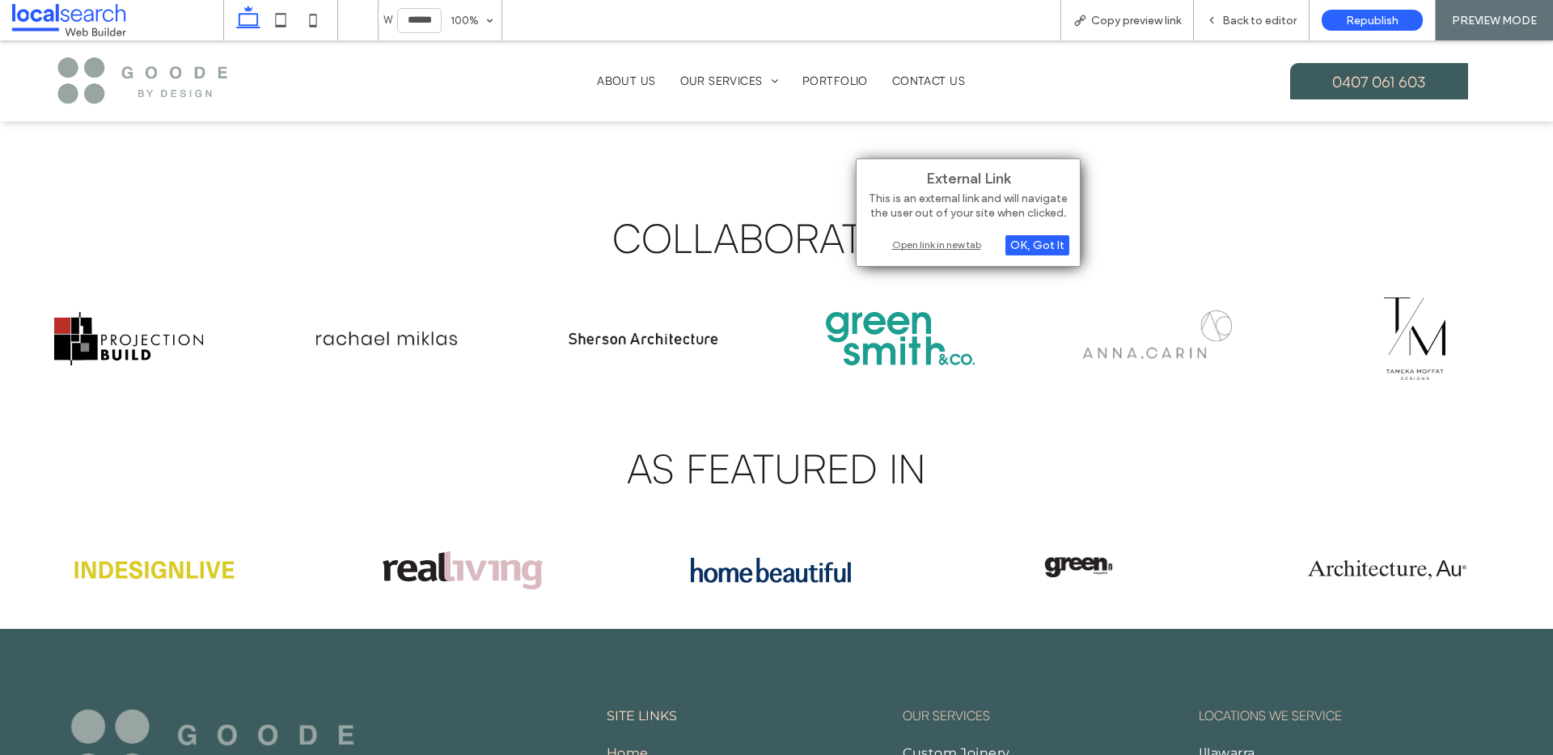
click at [1411, 320] on img at bounding box center [1414, 339] width 149 height 82
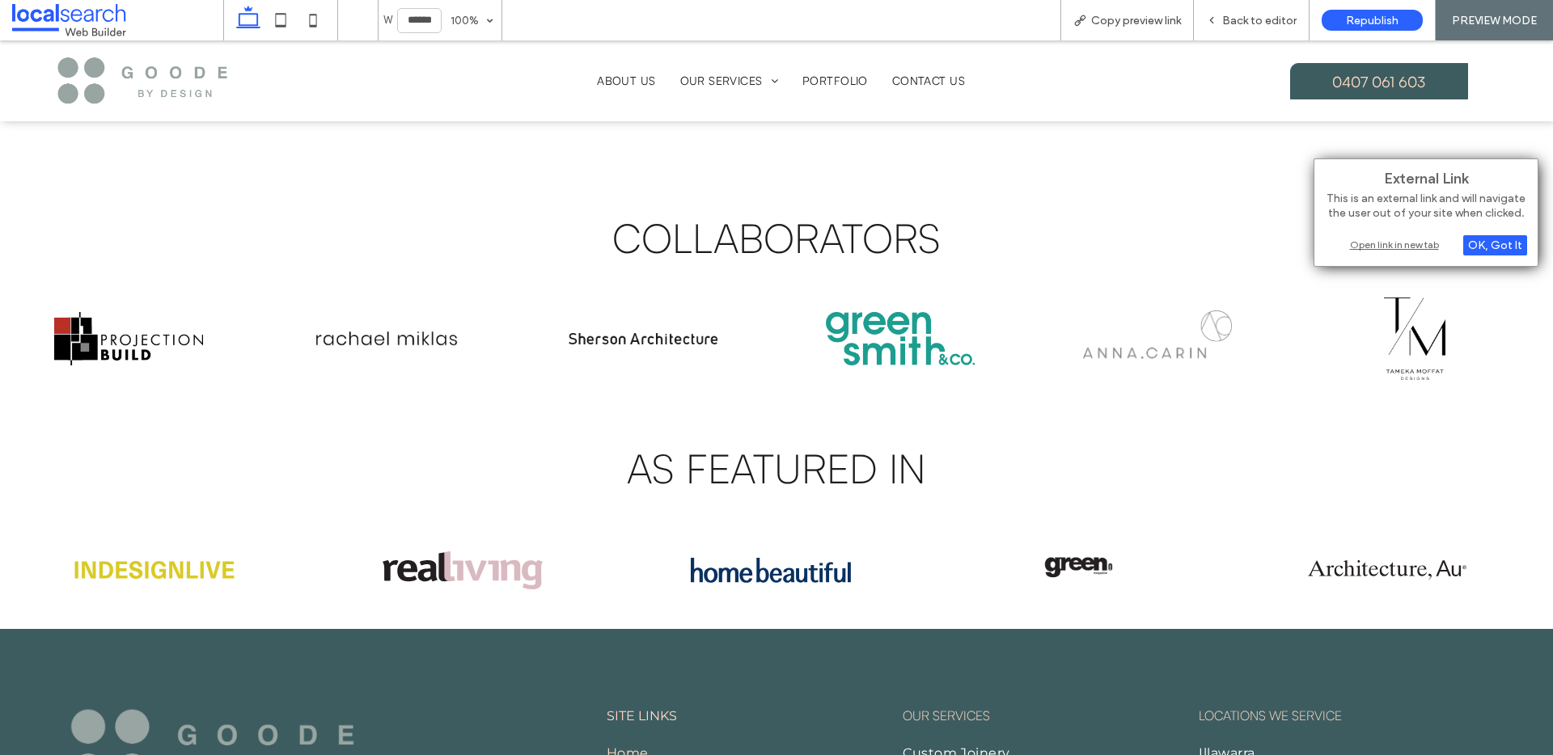
click at [1378, 238] on div "Open link in new tab" at bounding box center [1426, 244] width 202 height 17
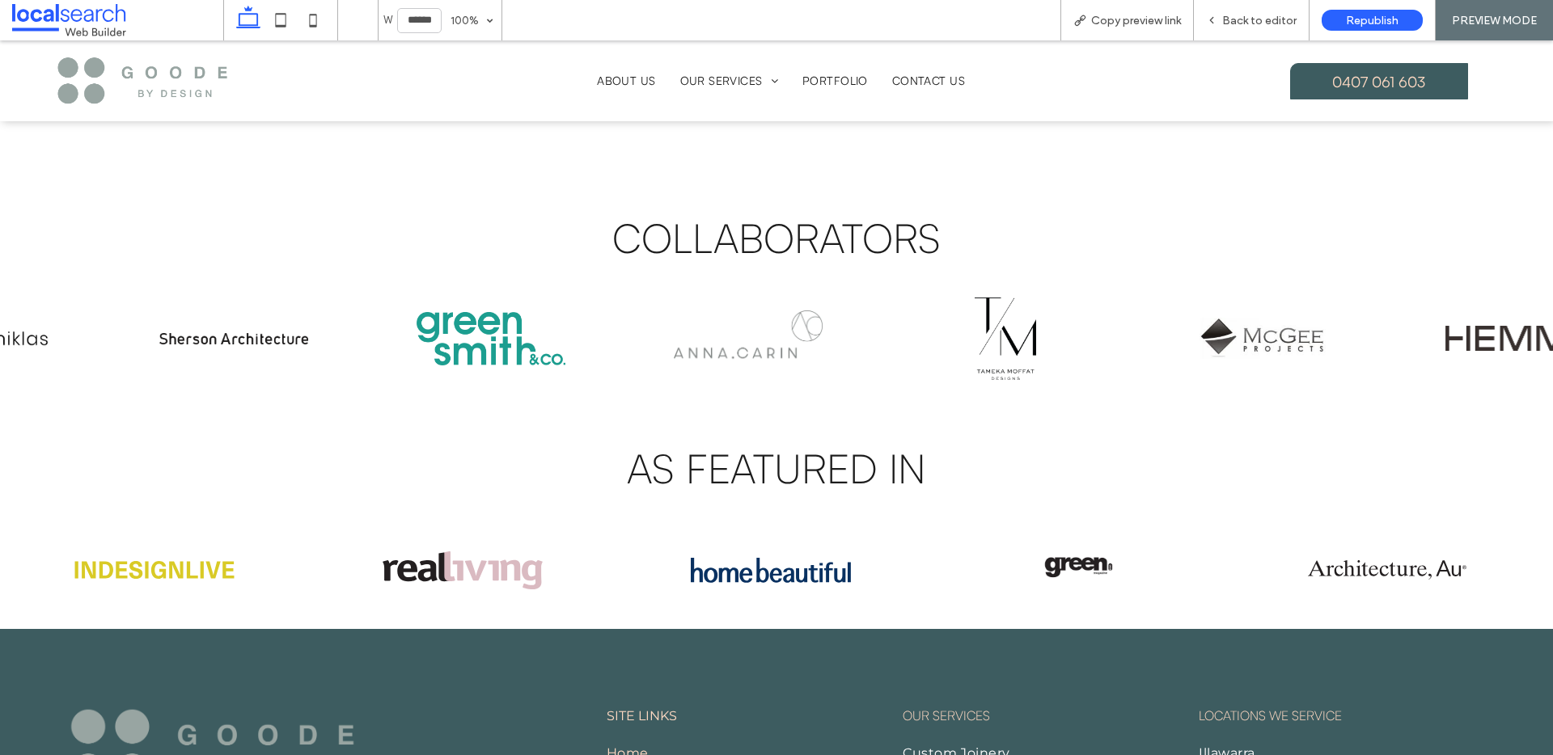
drag, startPoint x: 1214, startPoint y: 331, endPoint x: 939, endPoint y: 326, distance: 275.0
click at [939, 326] on img at bounding box center [1005, 339] width 149 height 82
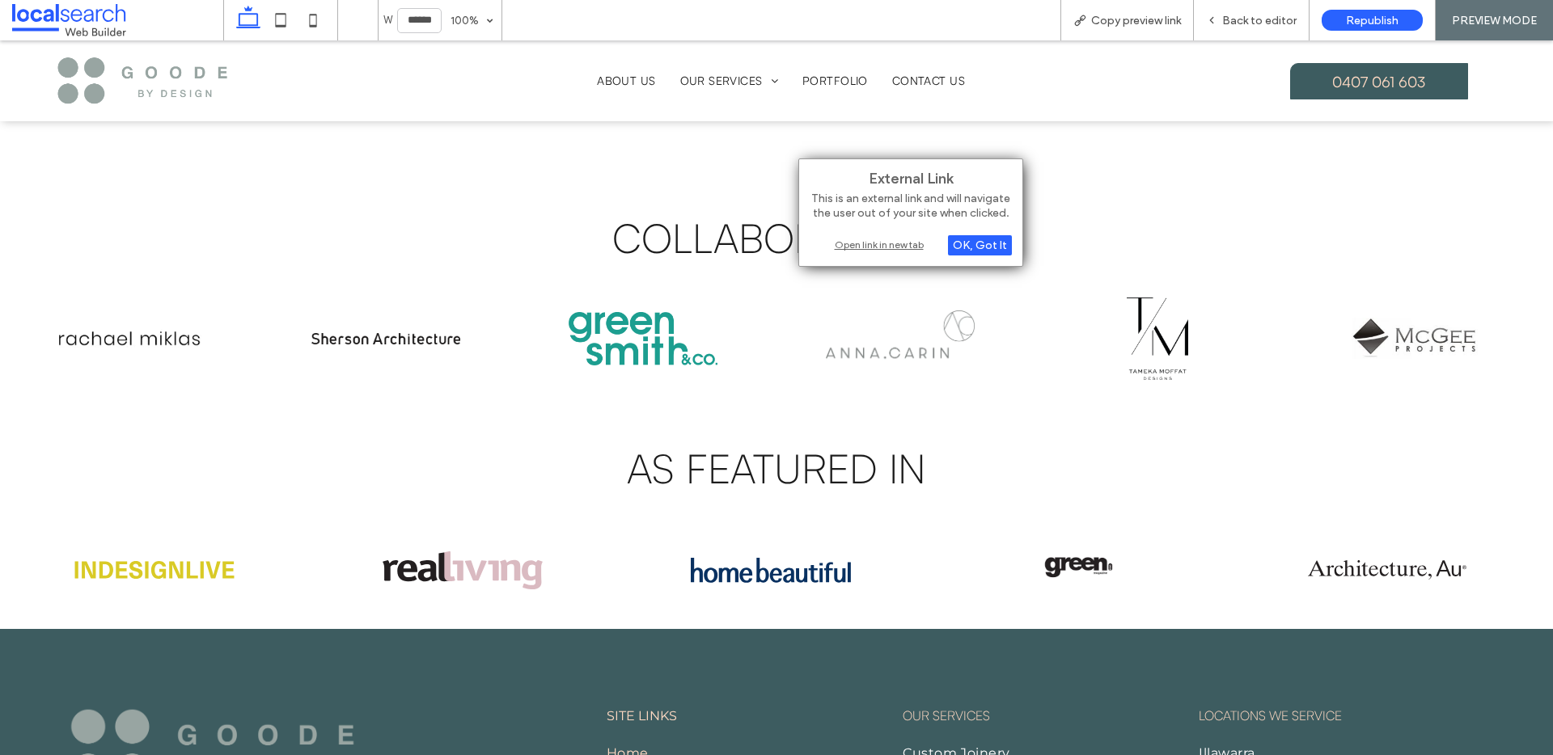
click at [1382, 321] on img at bounding box center [1414, 339] width 149 height 82
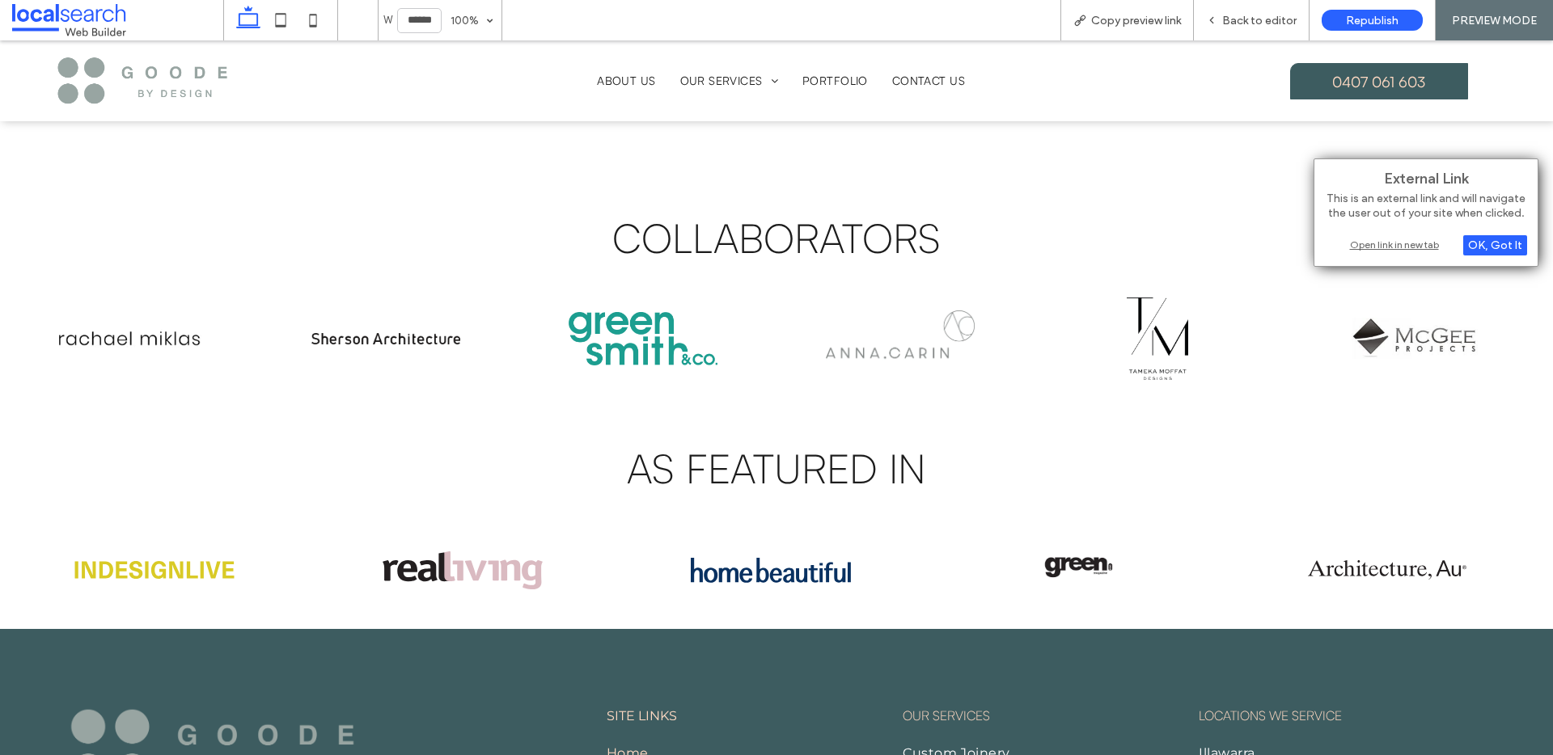
click at [1360, 236] on div "Open link in new tab" at bounding box center [1426, 244] width 202 height 17
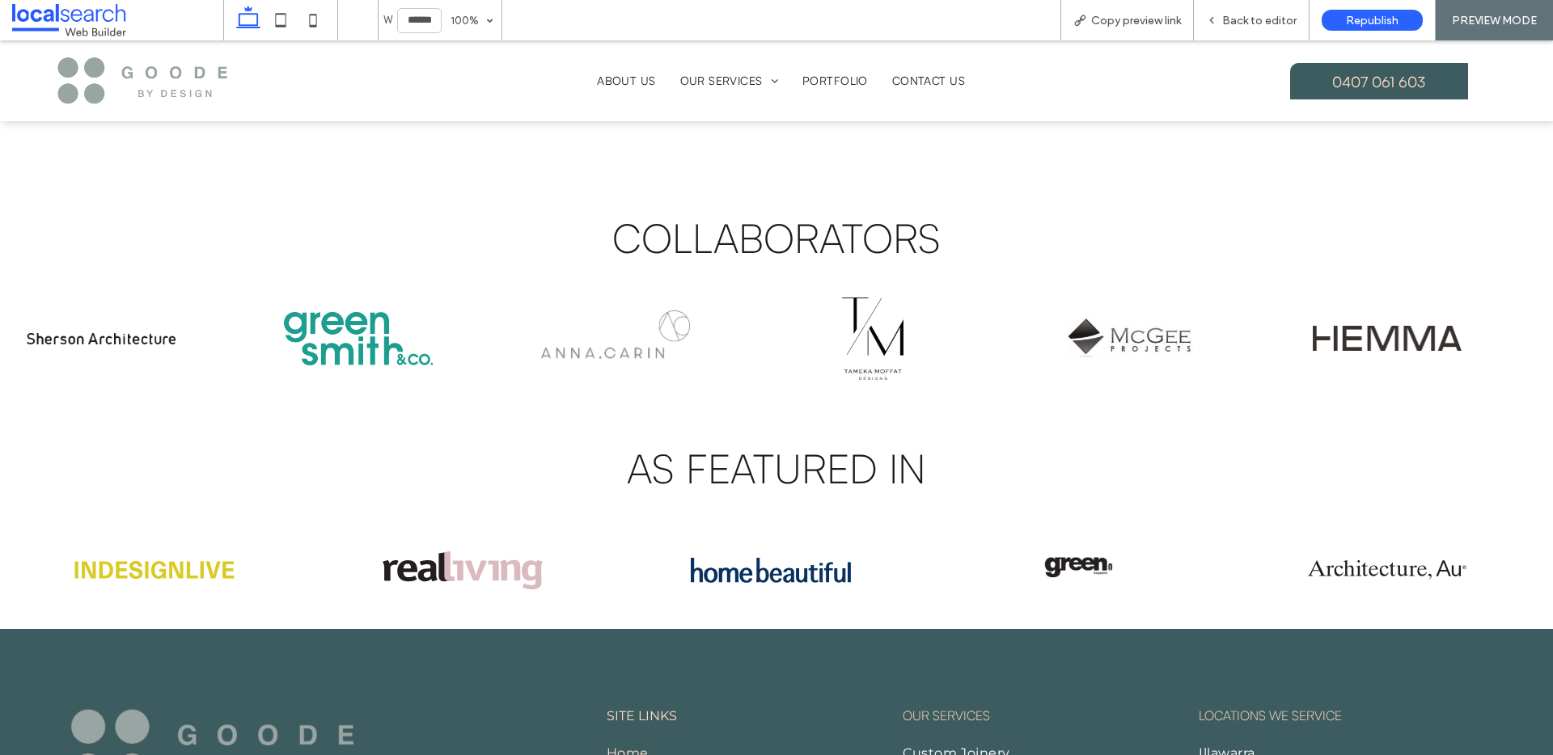
drag, startPoint x: 1396, startPoint y: 323, endPoint x: 1048, endPoint y: 332, distance: 347.9
click at [1055, 331] on img at bounding box center [1129, 339] width 149 height 82
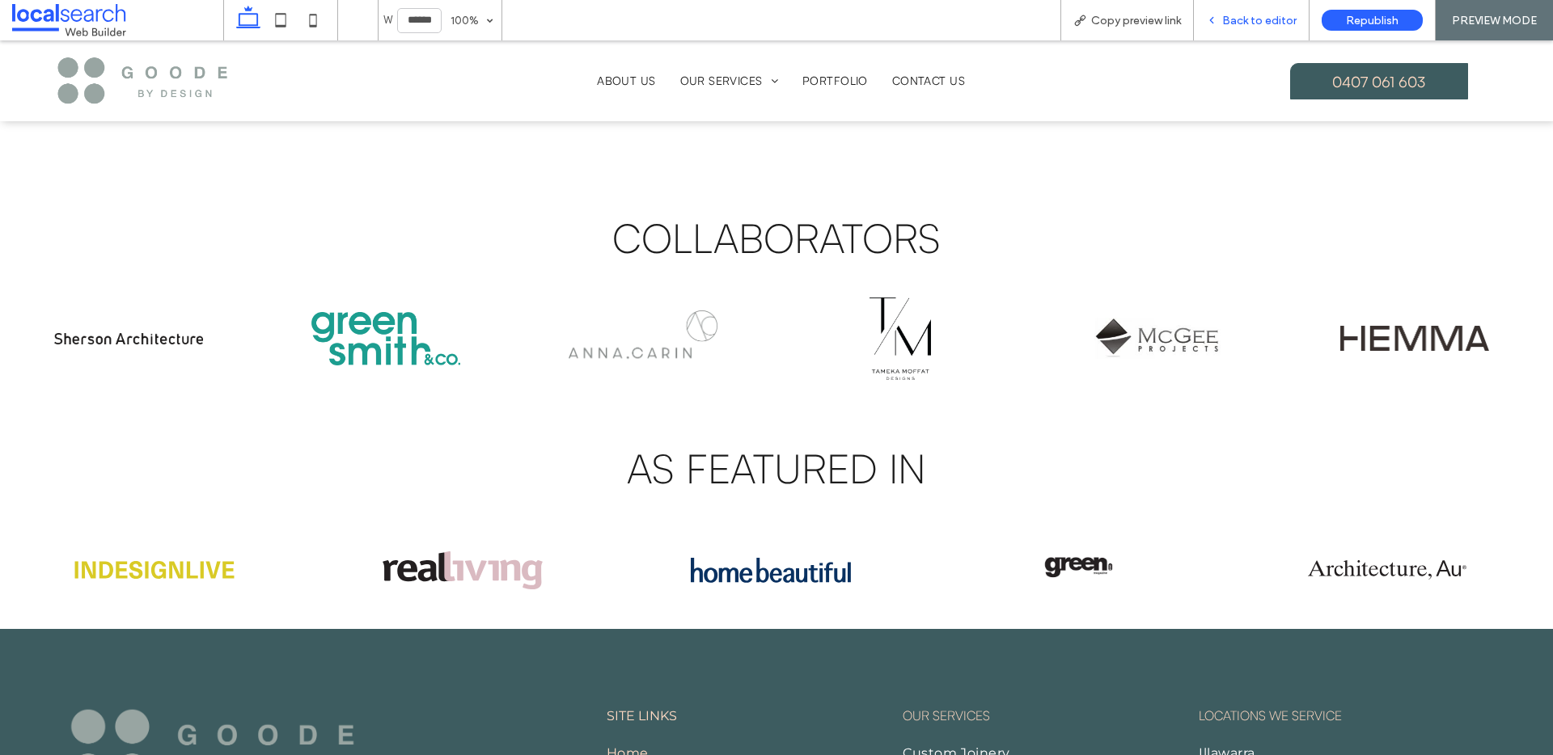
click at [1250, 18] on span "Back to editor" at bounding box center [1259, 21] width 74 height 14
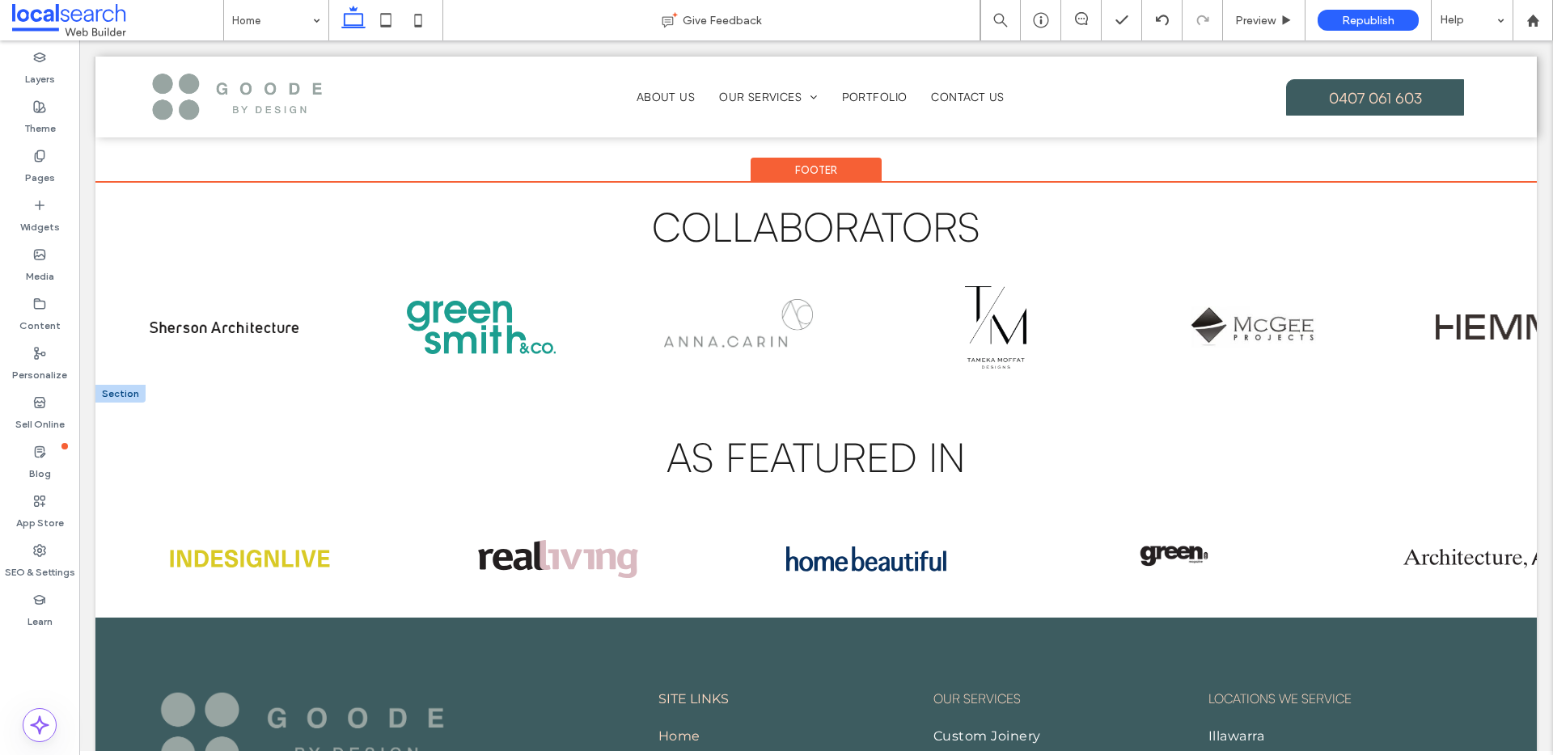
scroll to position [3261, 0]
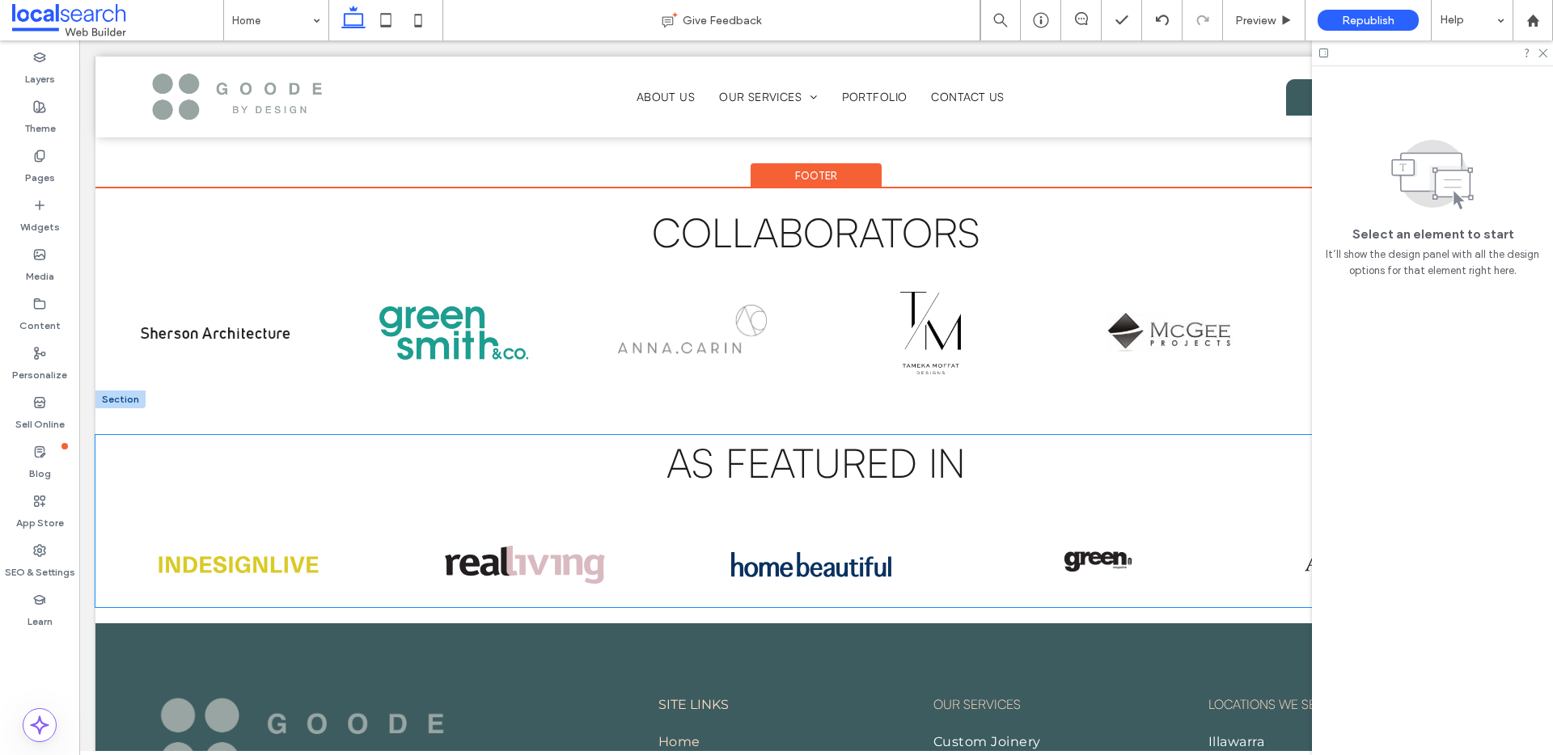
click at [516, 549] on img at bounding box center [525, 564] width 160 height 85
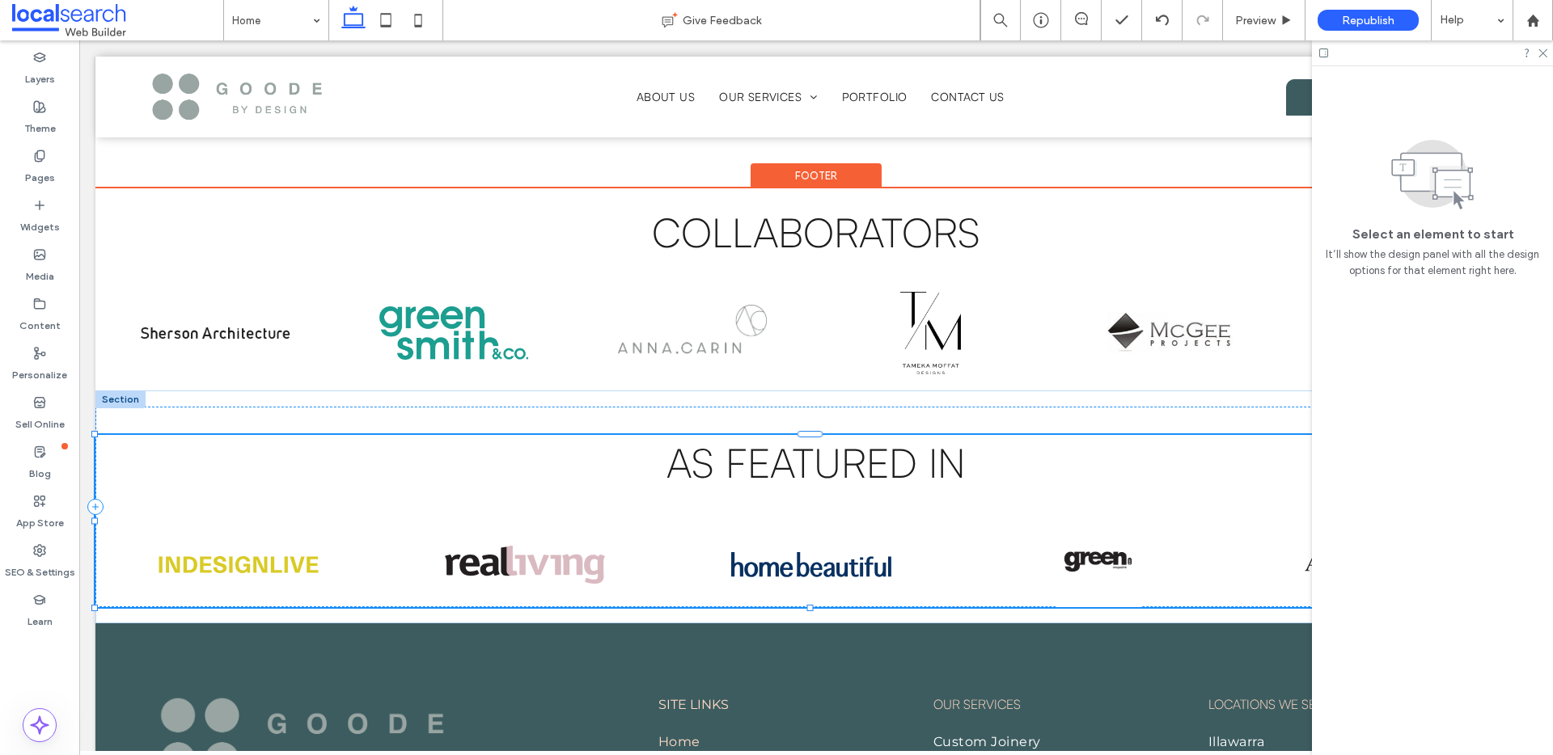
click at [516, 549] on img at bounding box center [525, 564] width 160 height 85
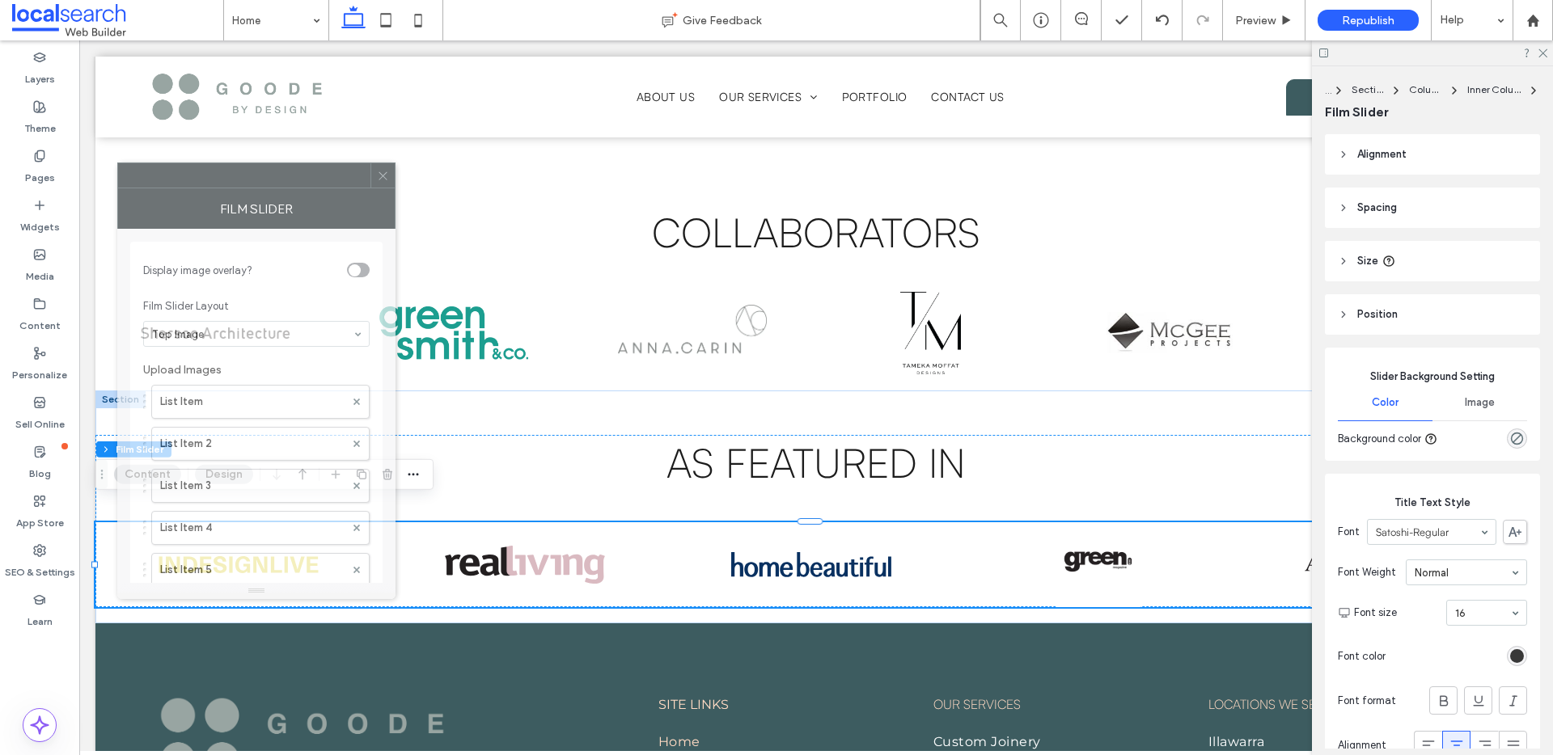
drag, startPoint x: 1349, startPoint y: 199, endPoint x: 214, endPoint y: 194, distance: 1134.8
click at [222, 193] on div "Film Slider" at bounding box center [256, 208] width 278 height 40
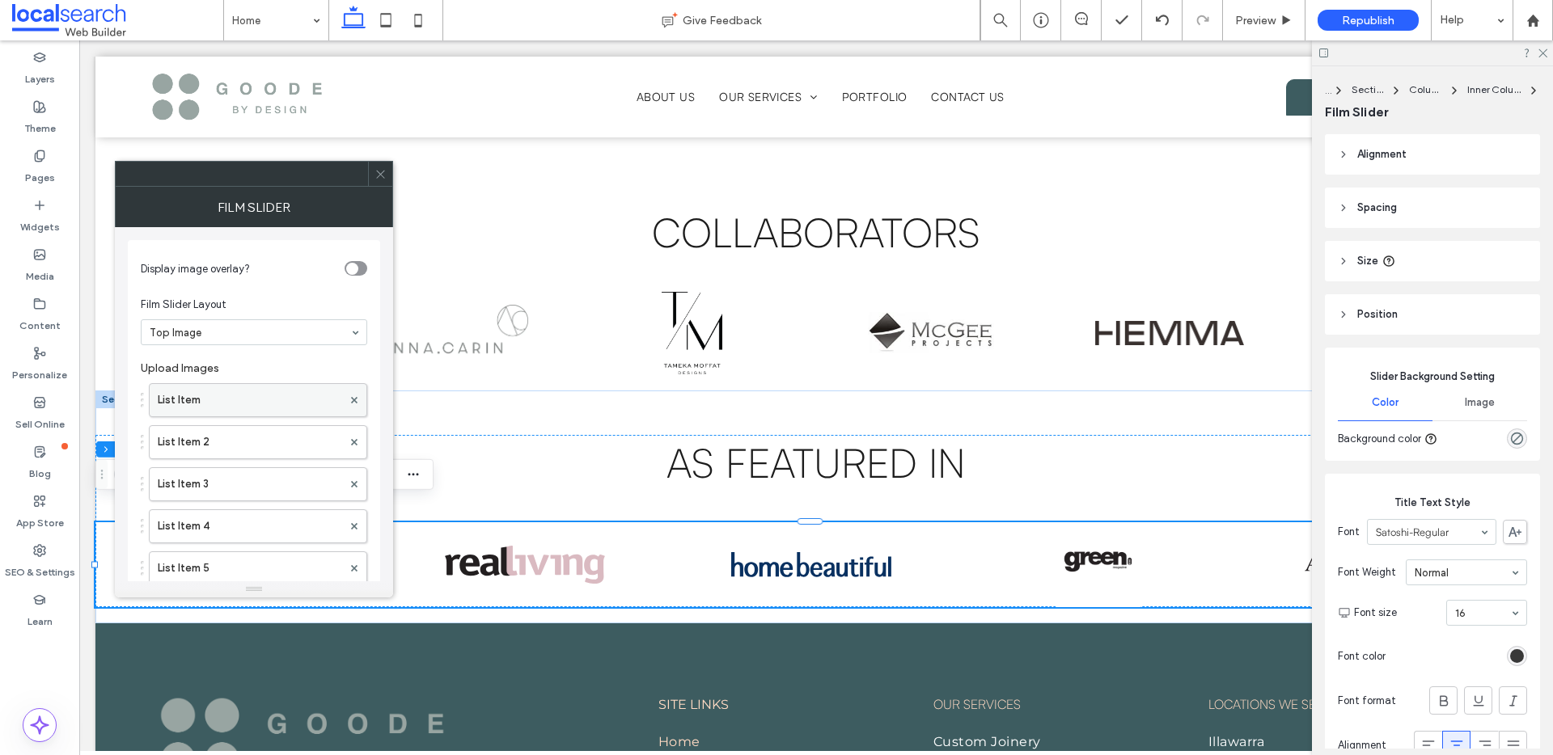
click at [226, 398] on label "List Item" at bounding box center [250, 400] width 184 height 32
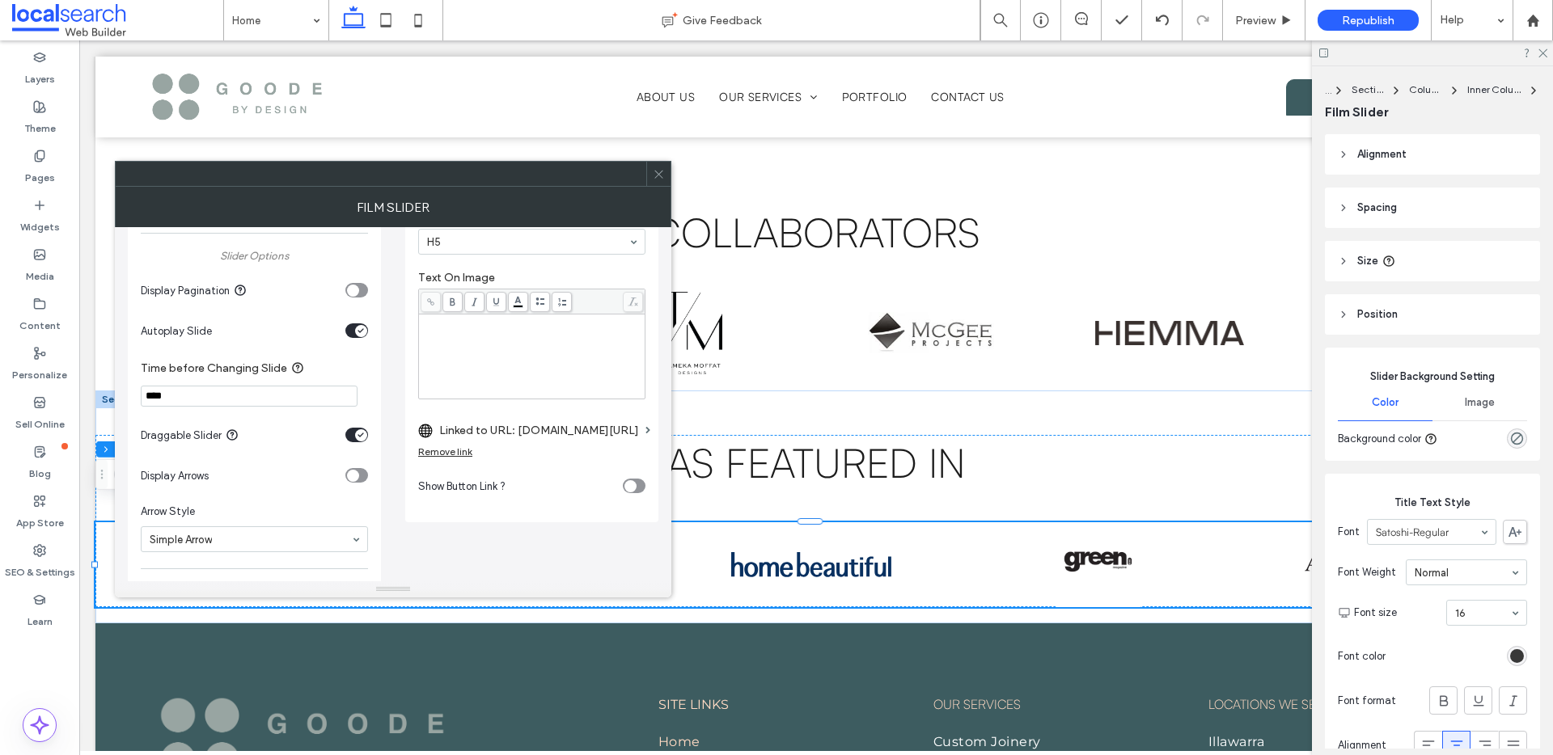
scroll to position [410, 0]
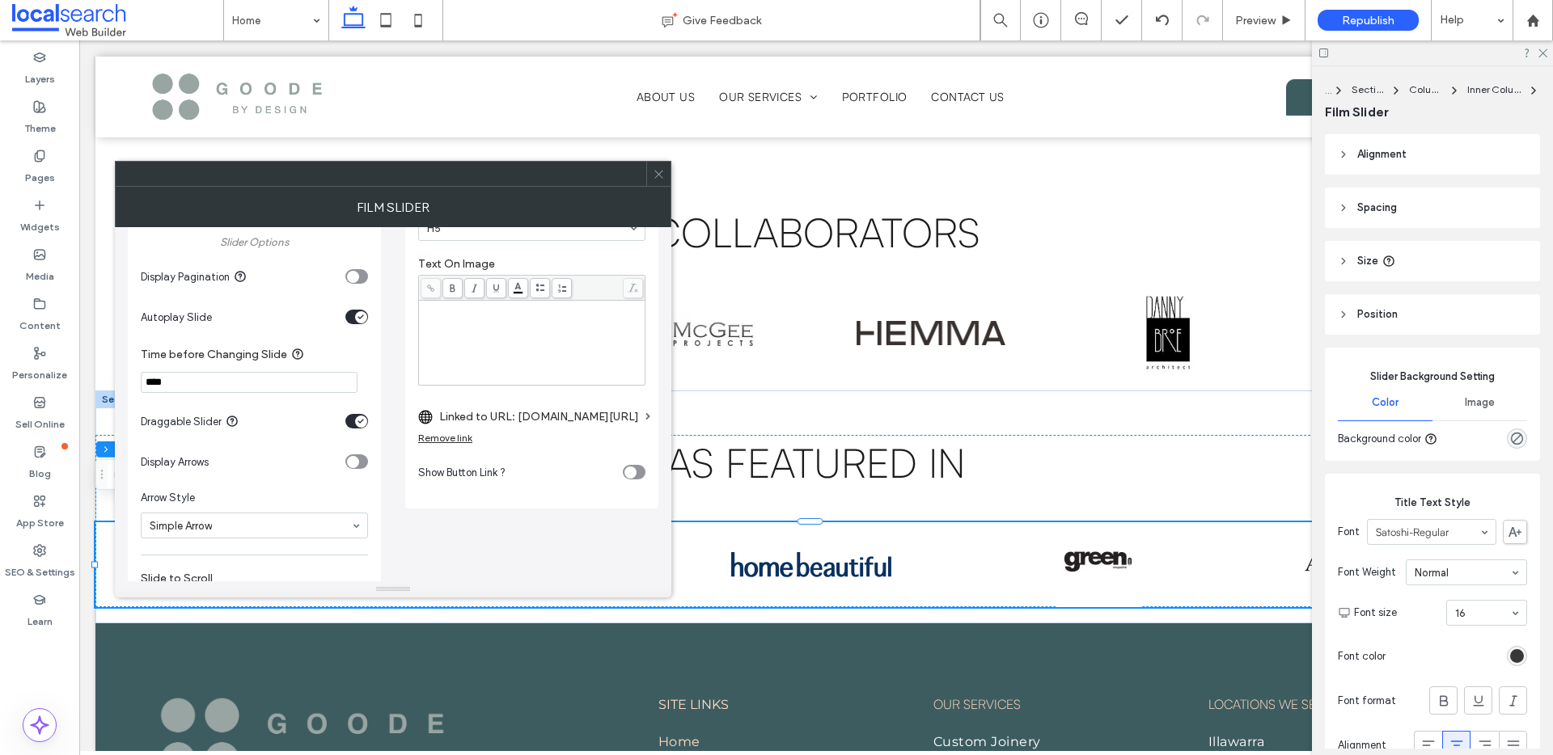
click at [471, 442] on div "Remove link" at bounding box center [445, 438] width 54 height 12
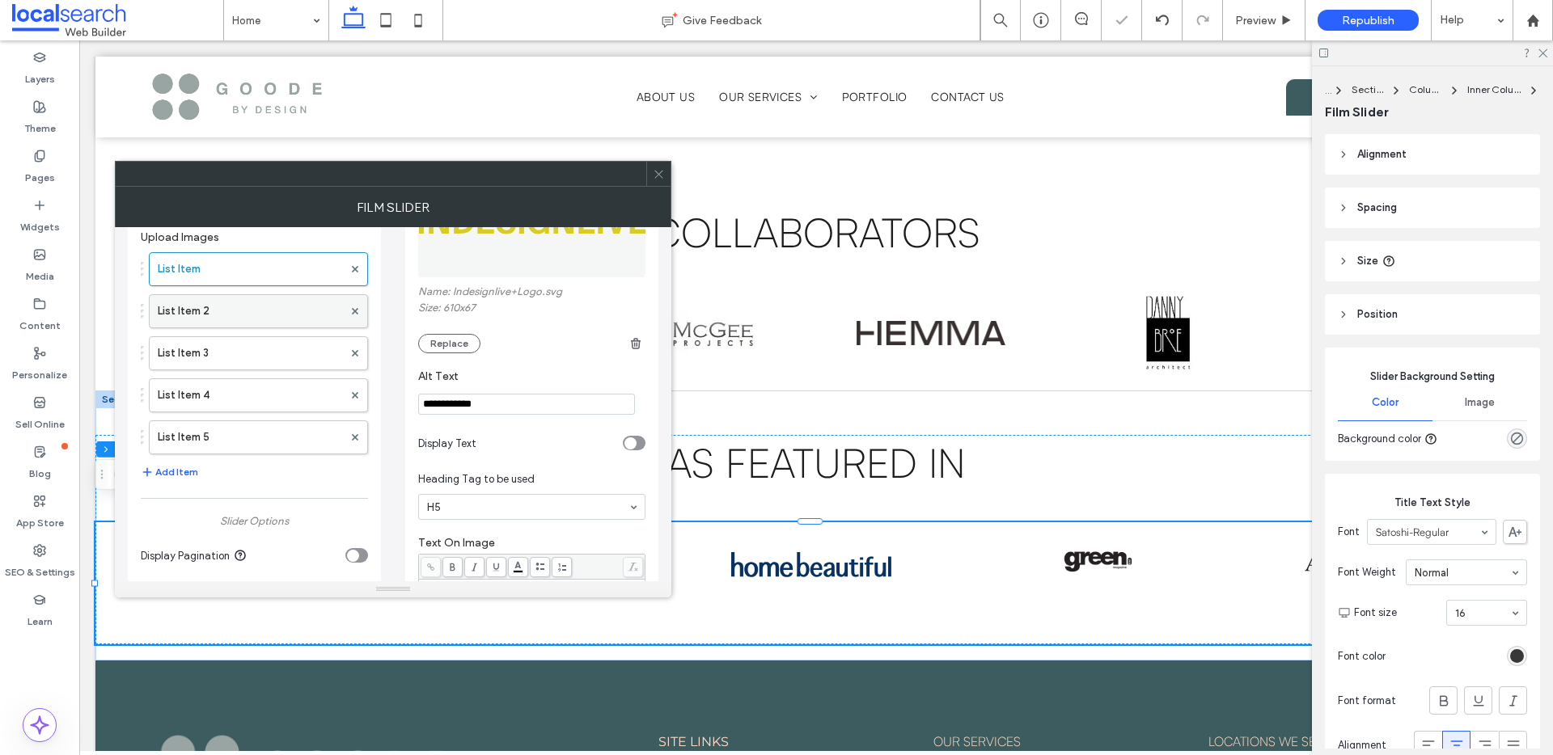
scroll to position [0, 0]
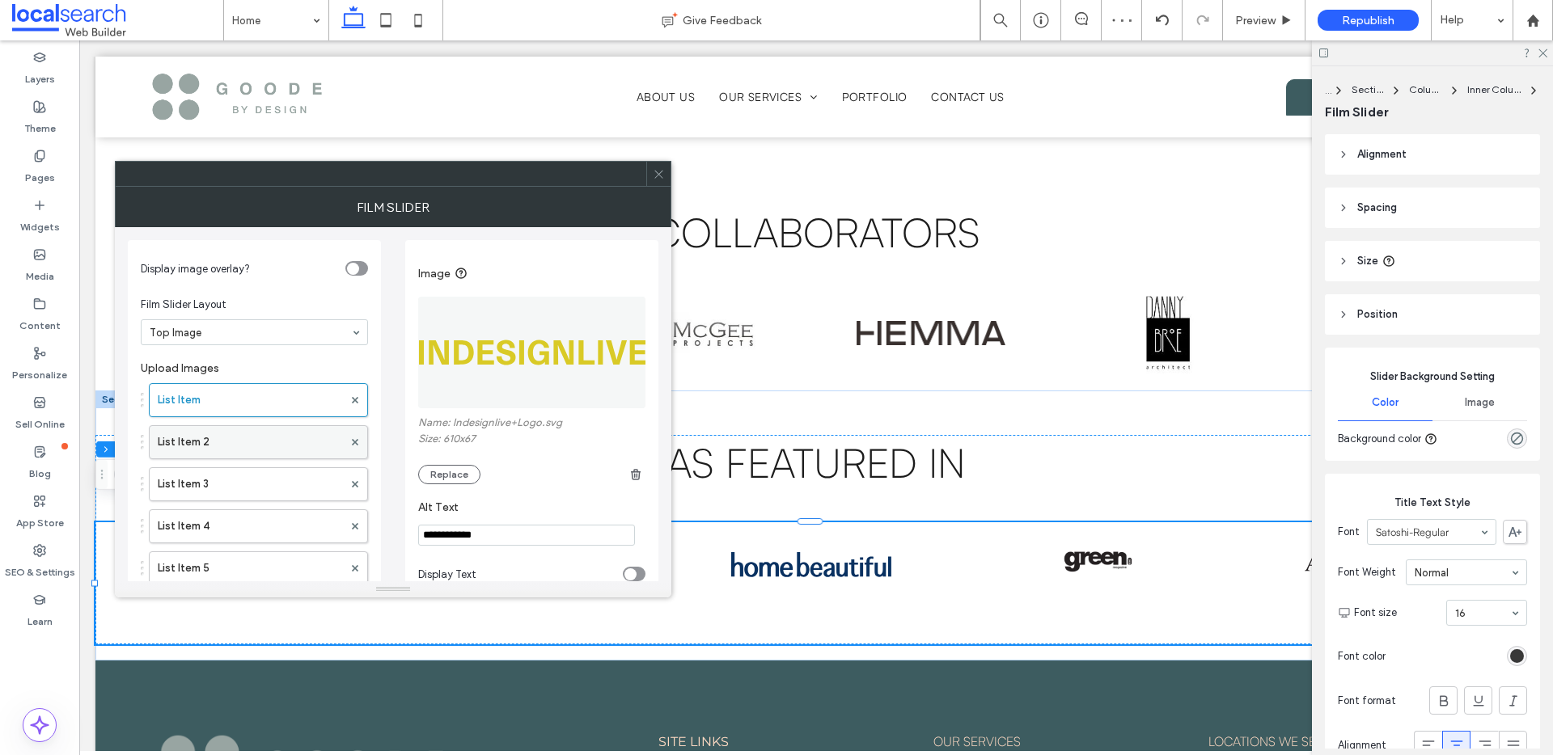
click at [208, 442] on label "List Item 2" at bounding box center [250, 442] width 185 height 32
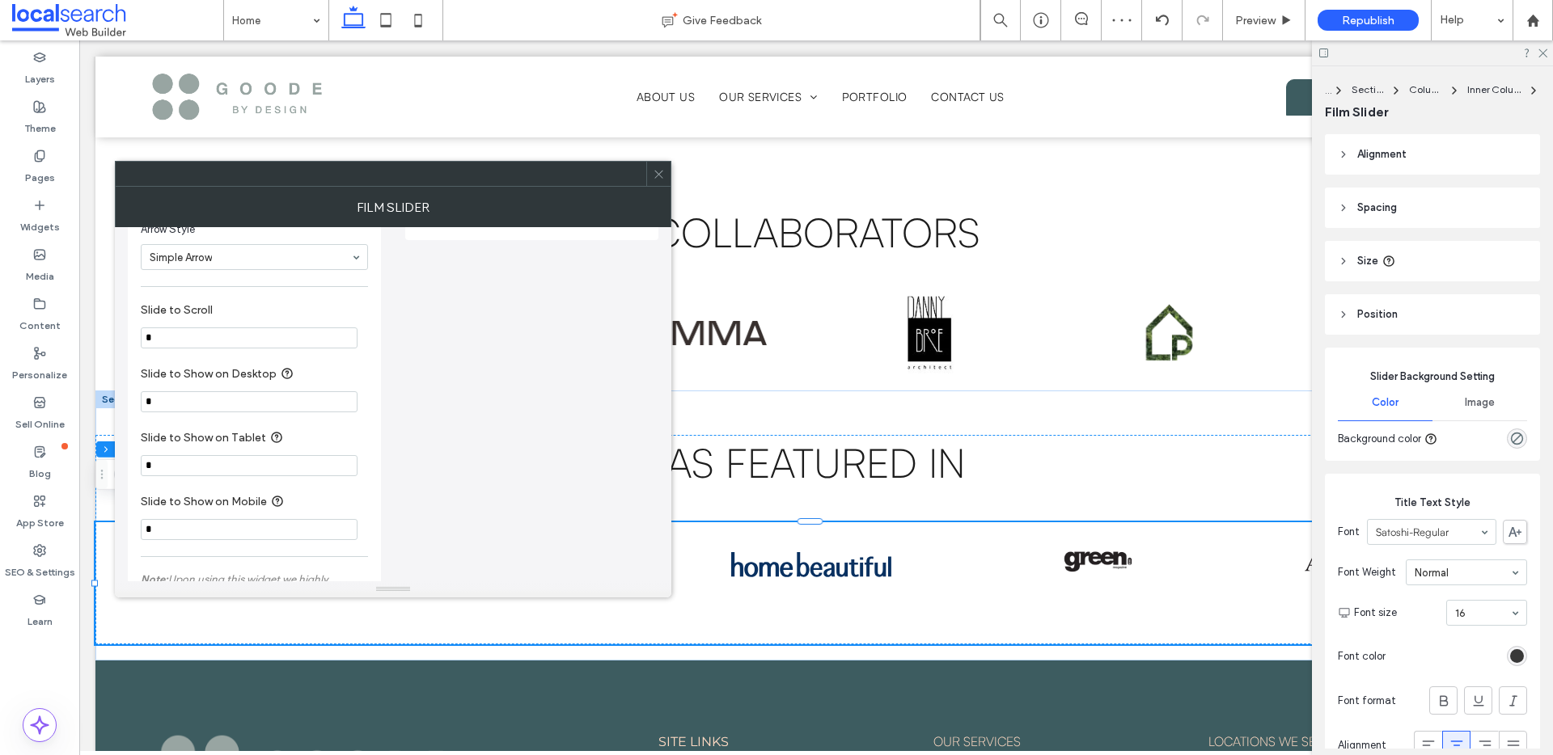
scroll to position [548, 0]
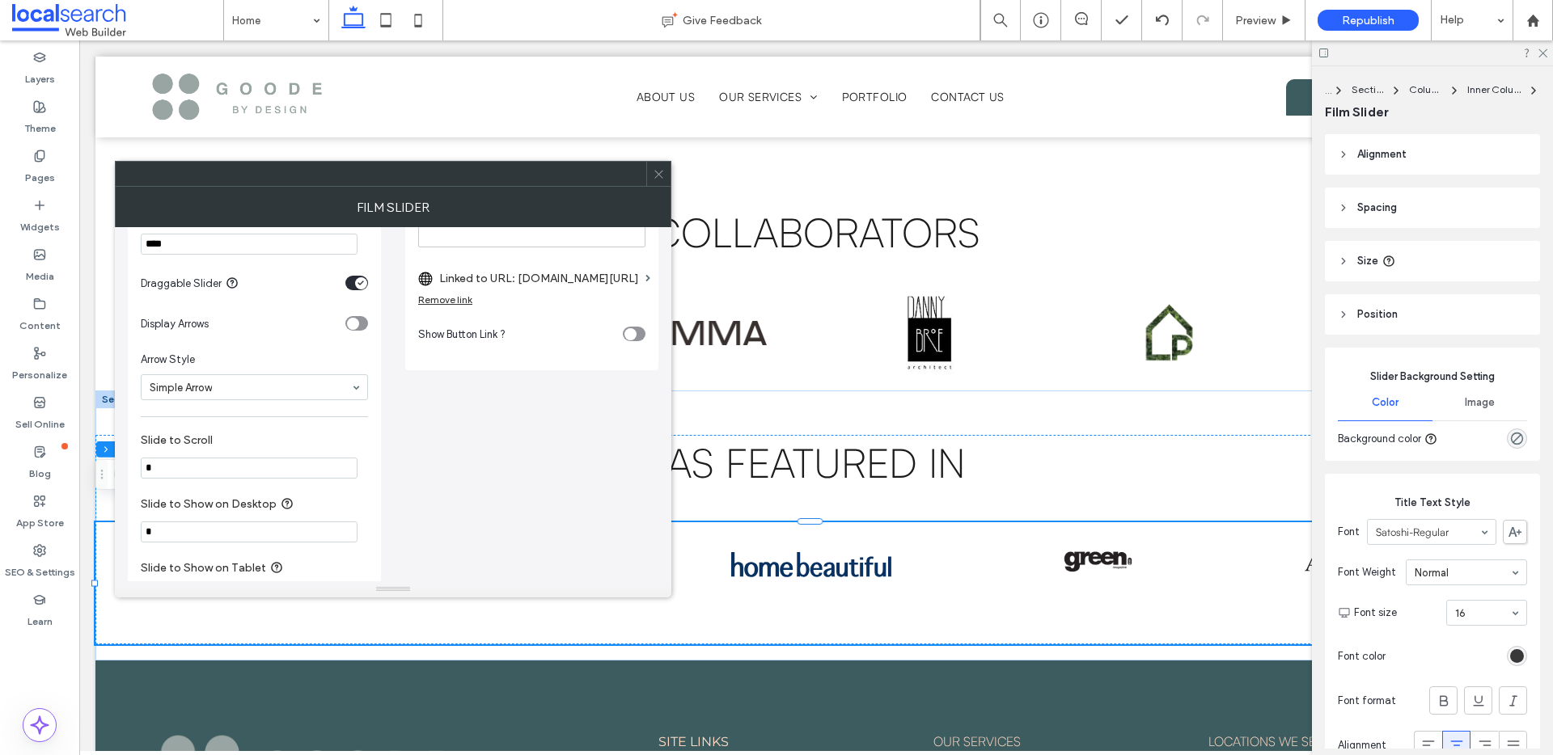
click at [458, 298] on div "Remove link" at bounding box center [445, 300] width 54 height 12
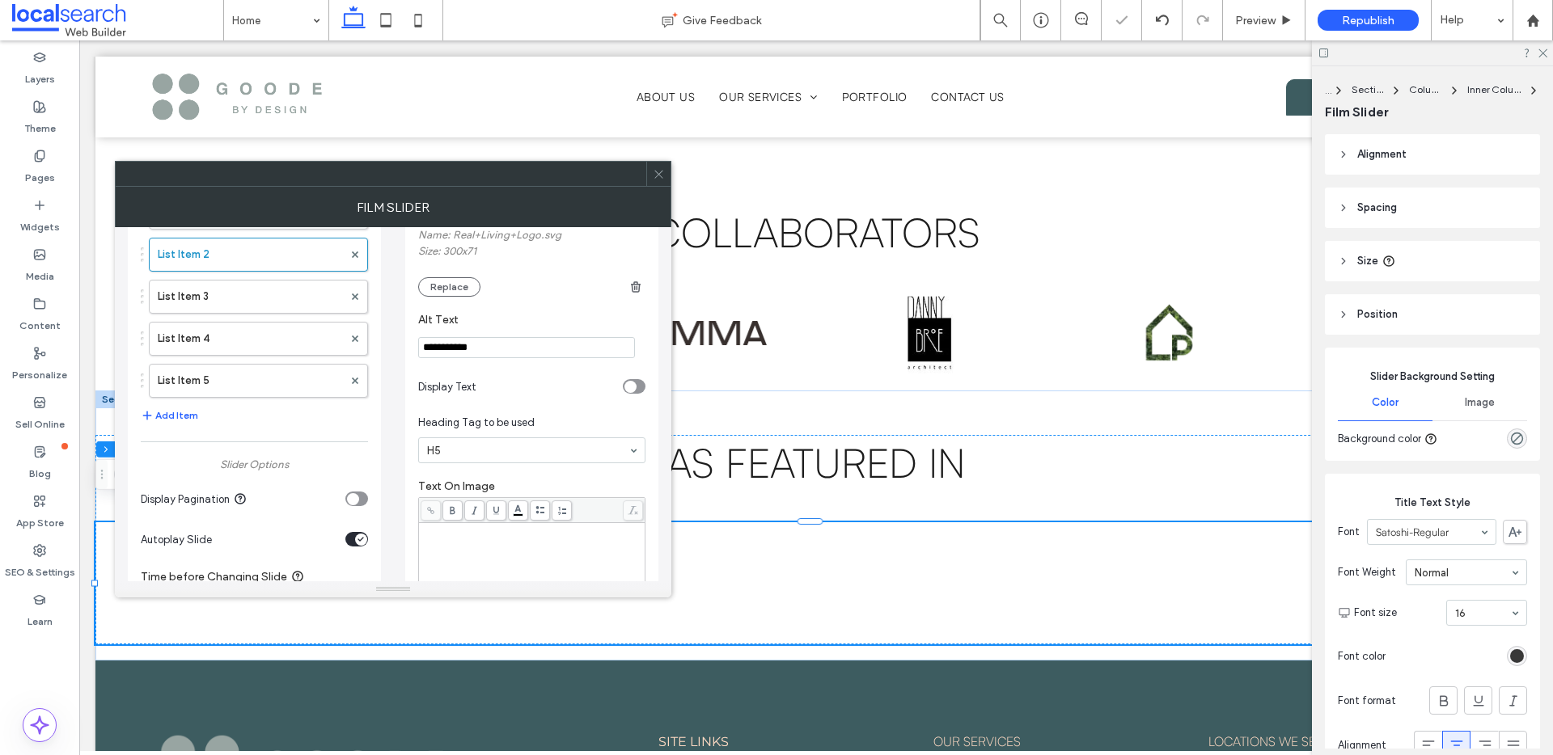
scroll to position [0, 0]
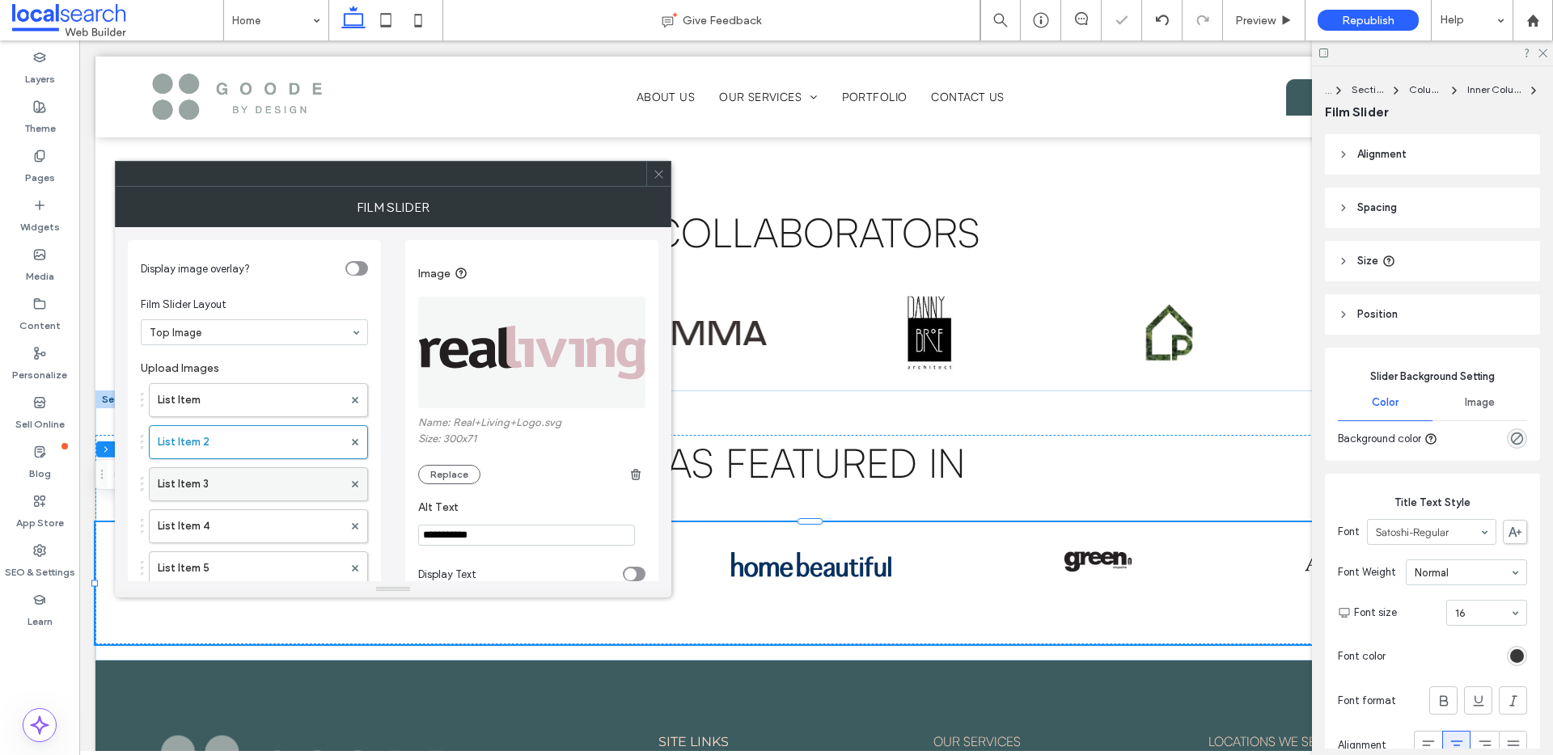
click at [192, 479] on label "List Item 3" at bounding box center [250, 484] width 185 height 32
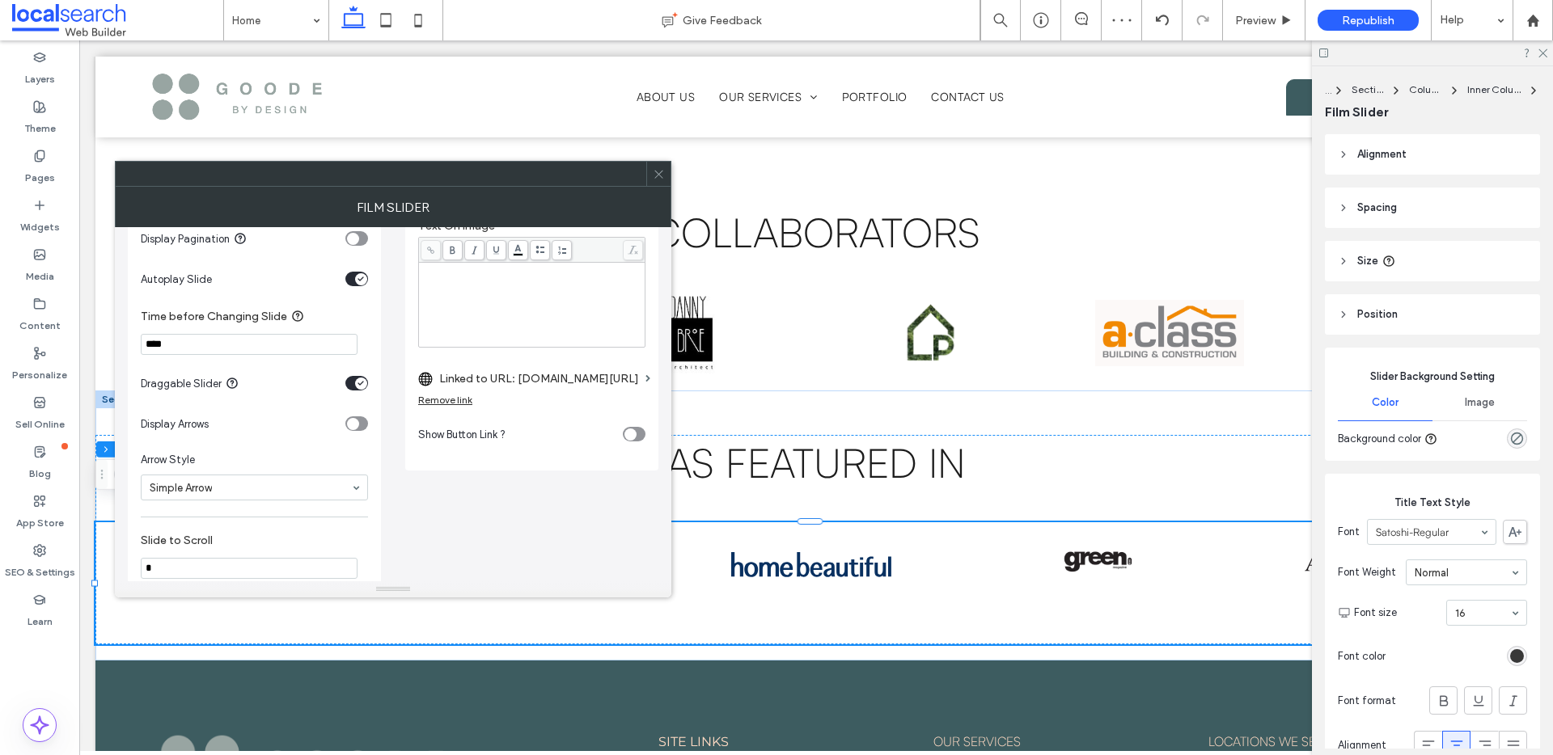
scroll to position [426, 0]
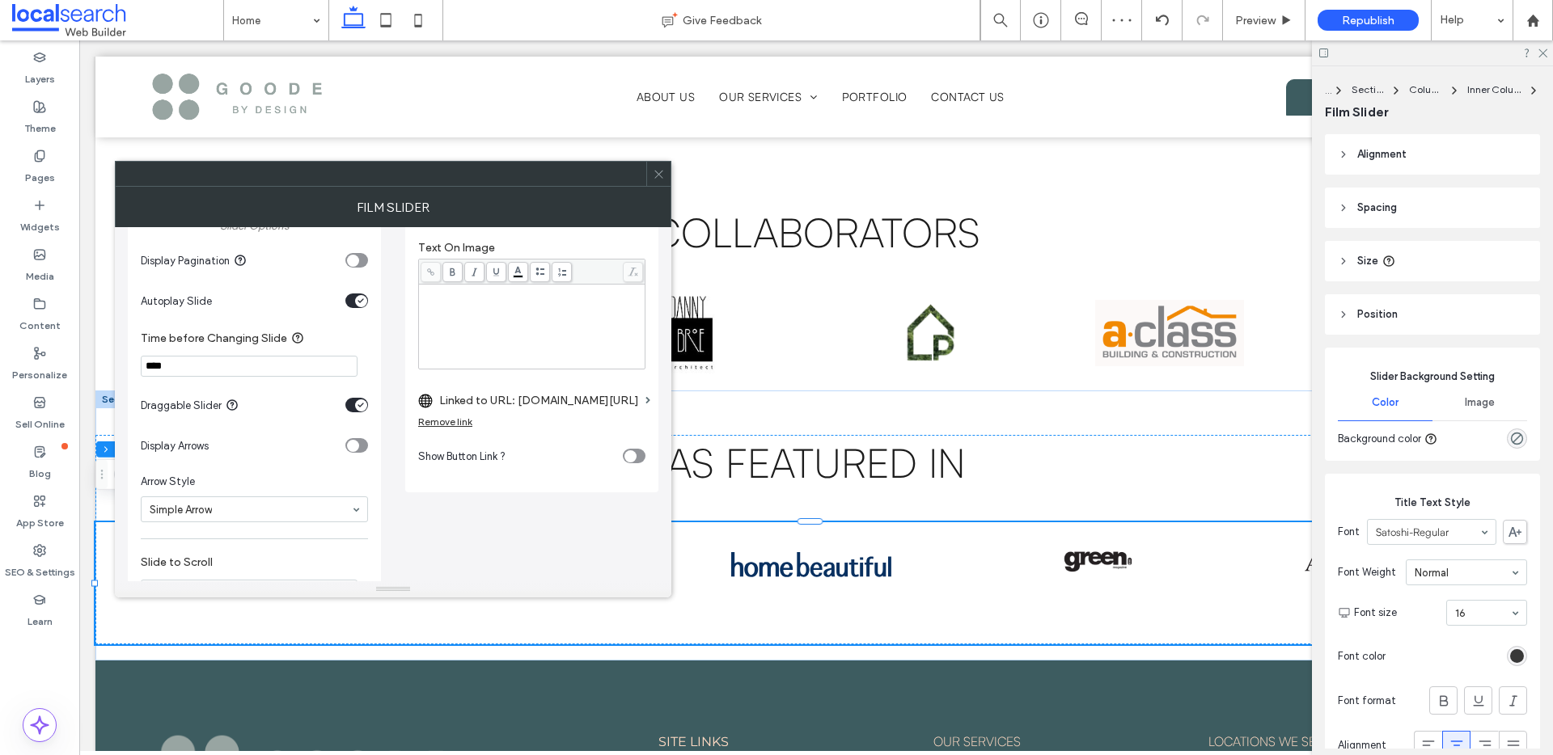
click at [446, 420] on div "Remove link" at bounding box center [445, 422] width 54 height 12
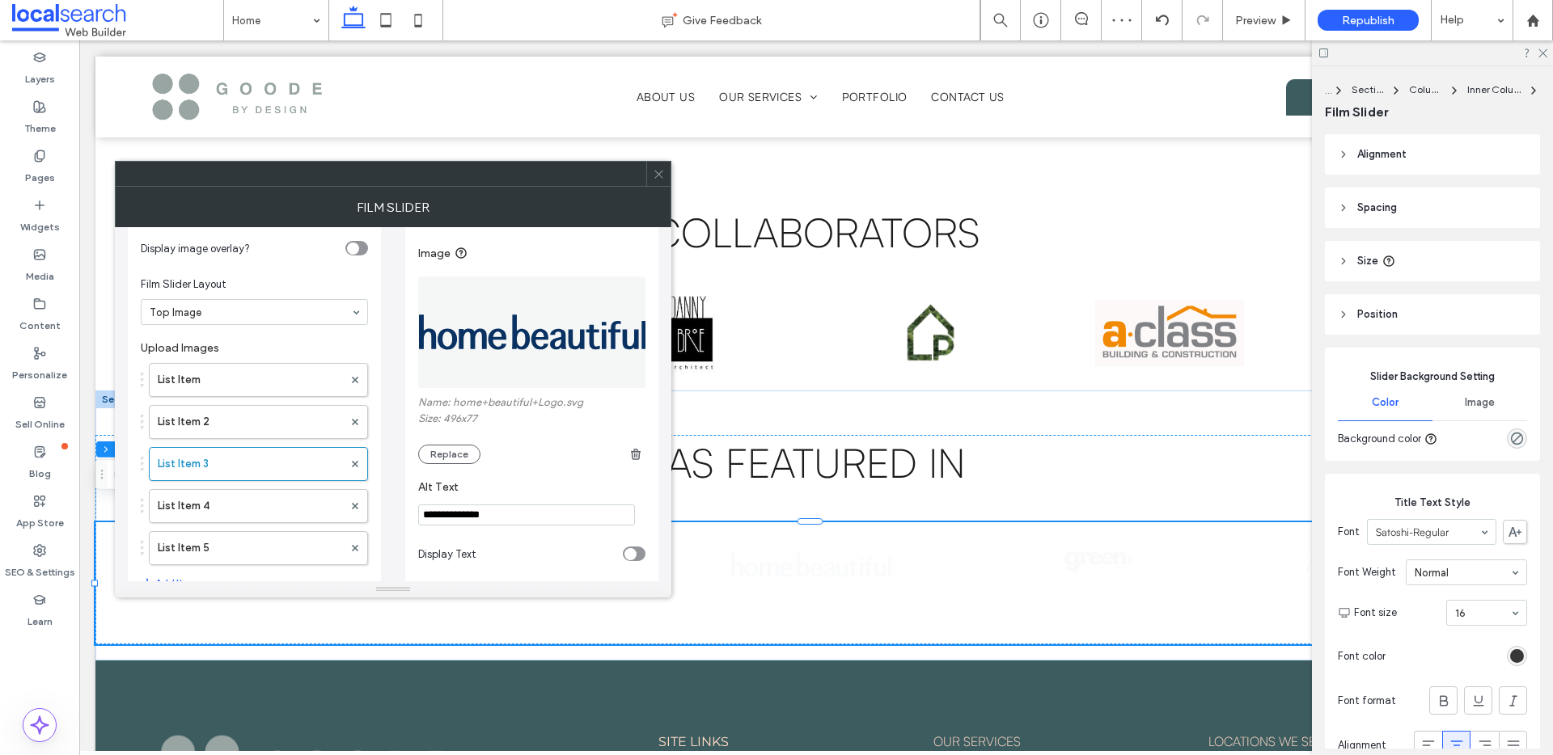
scroll to position [0, 0]
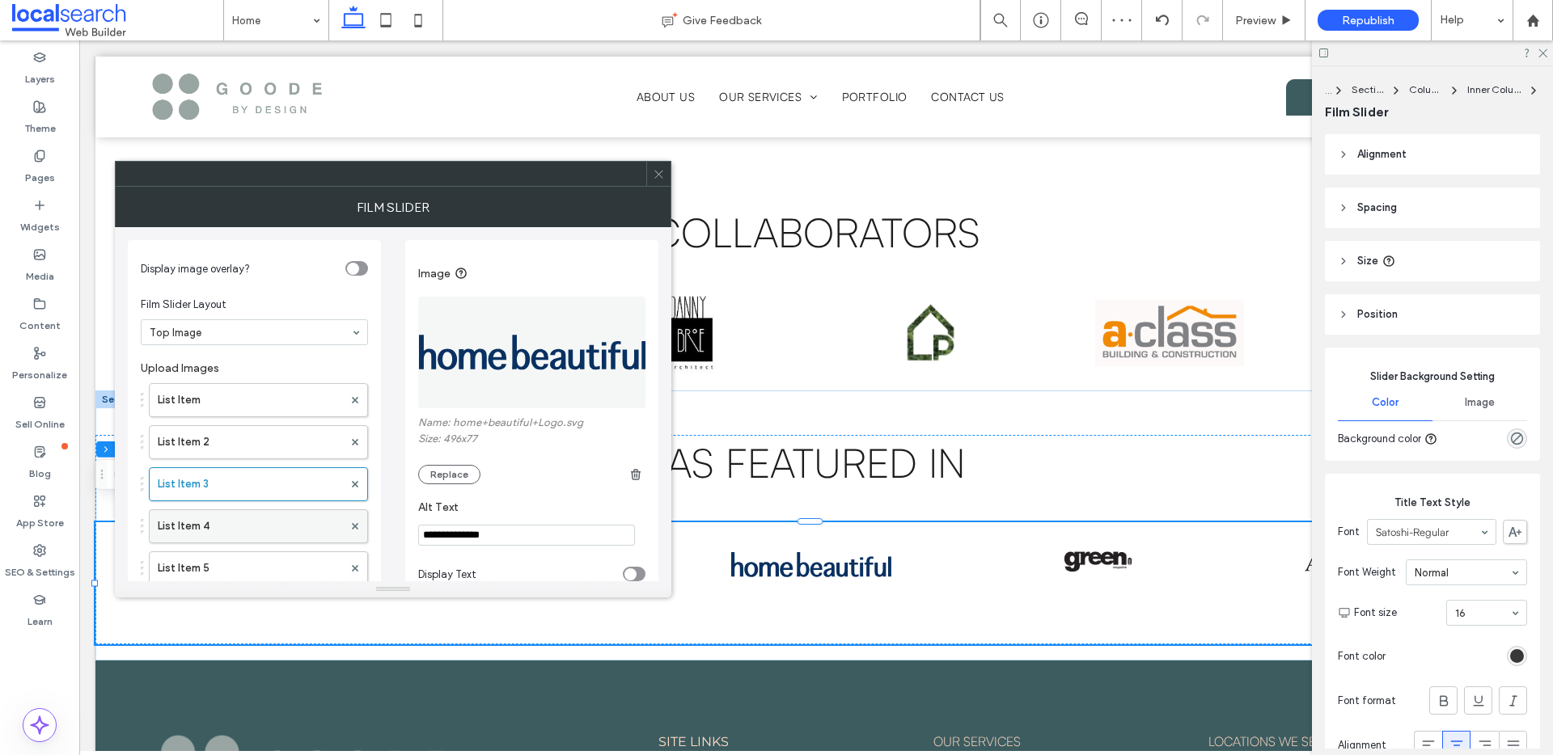
click at [226, 527] on label "List Item 4" at bounding box center [250, 526] width 185 height 32
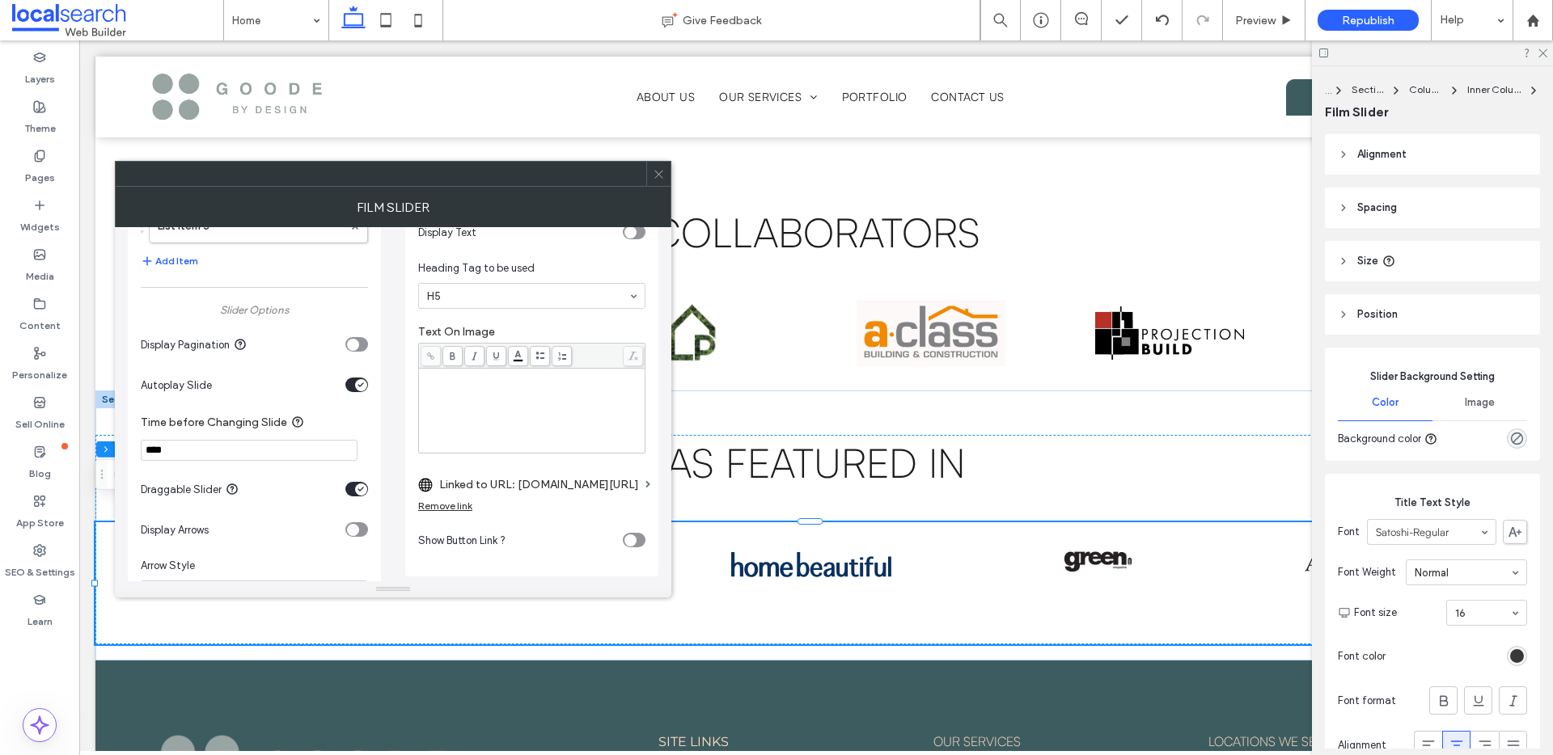
scroll to position [365, 0]
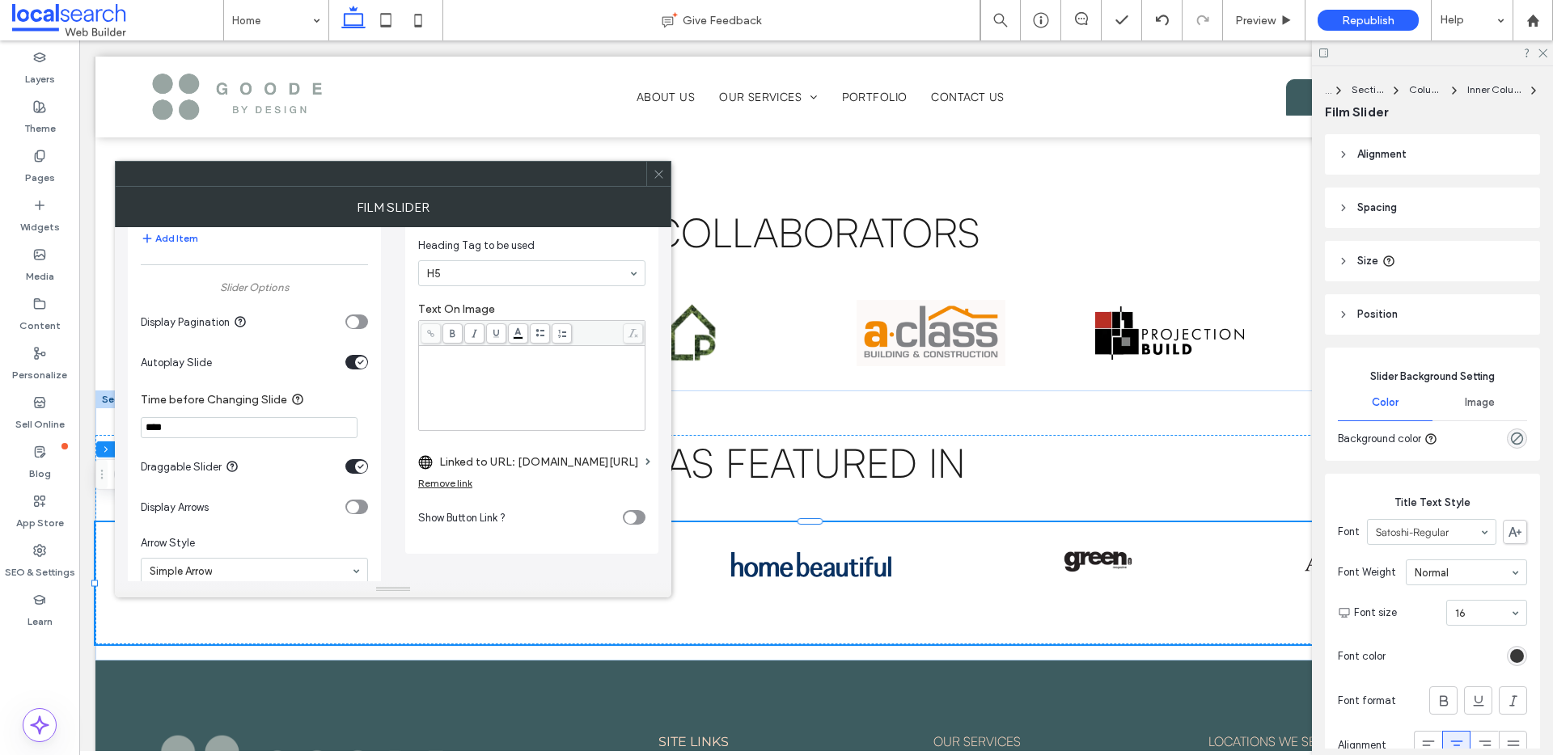
click at [460, 483] on div "Remove link" at bounding box center [445, 483] width 54 height 12
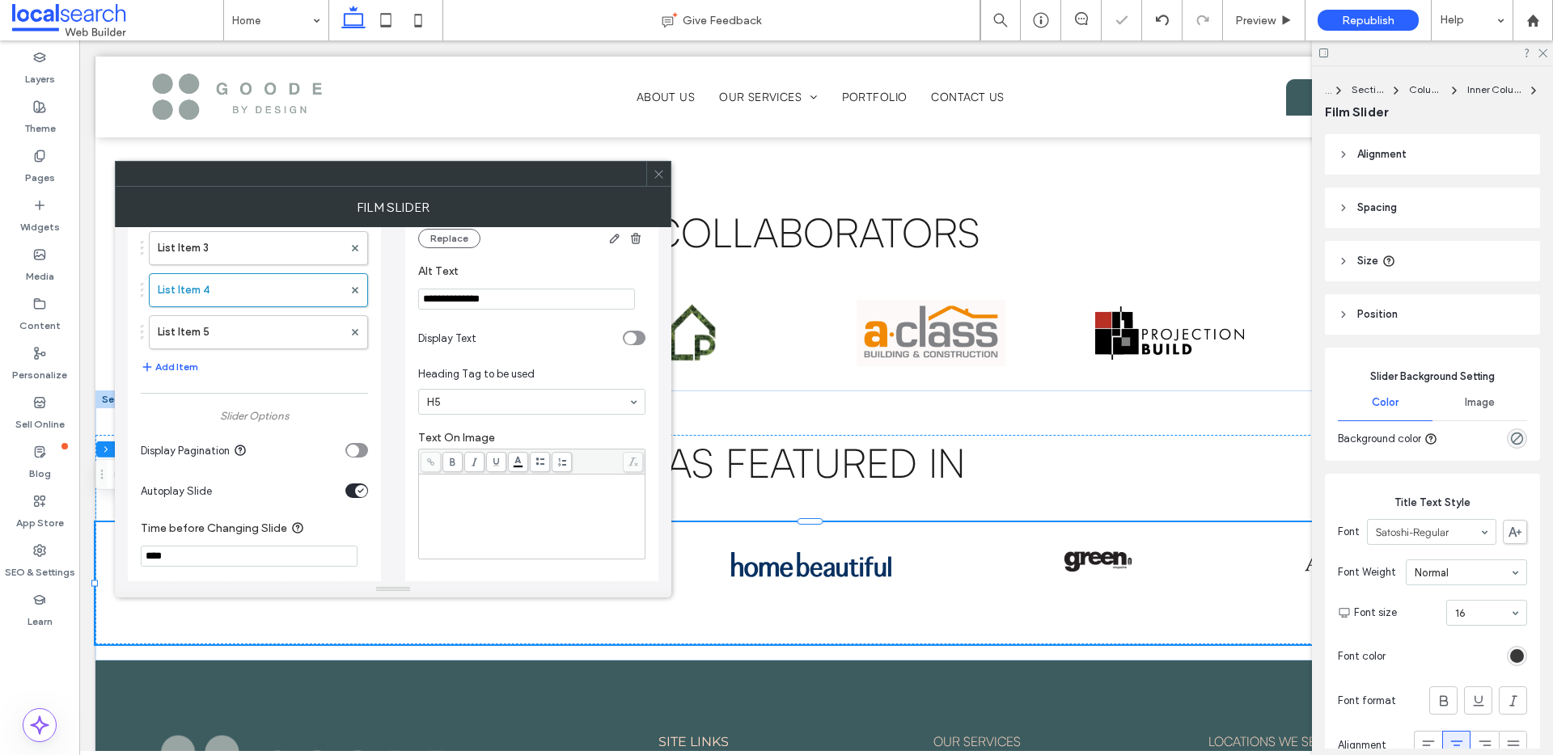
scroll to position [0, 0]
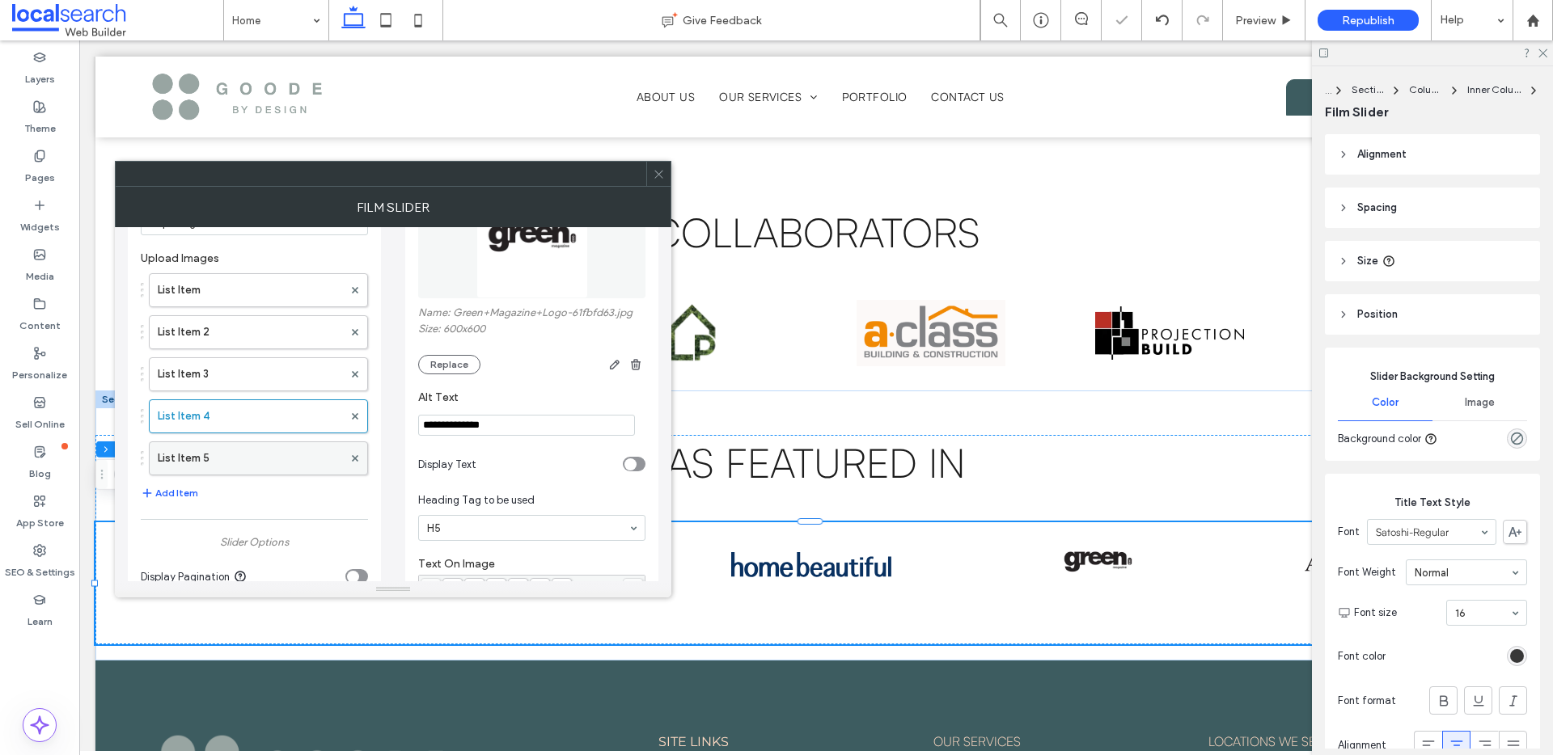
click at [213, 463] on label "List Item 5" at bounding box center [250, 458] width 185 height 32
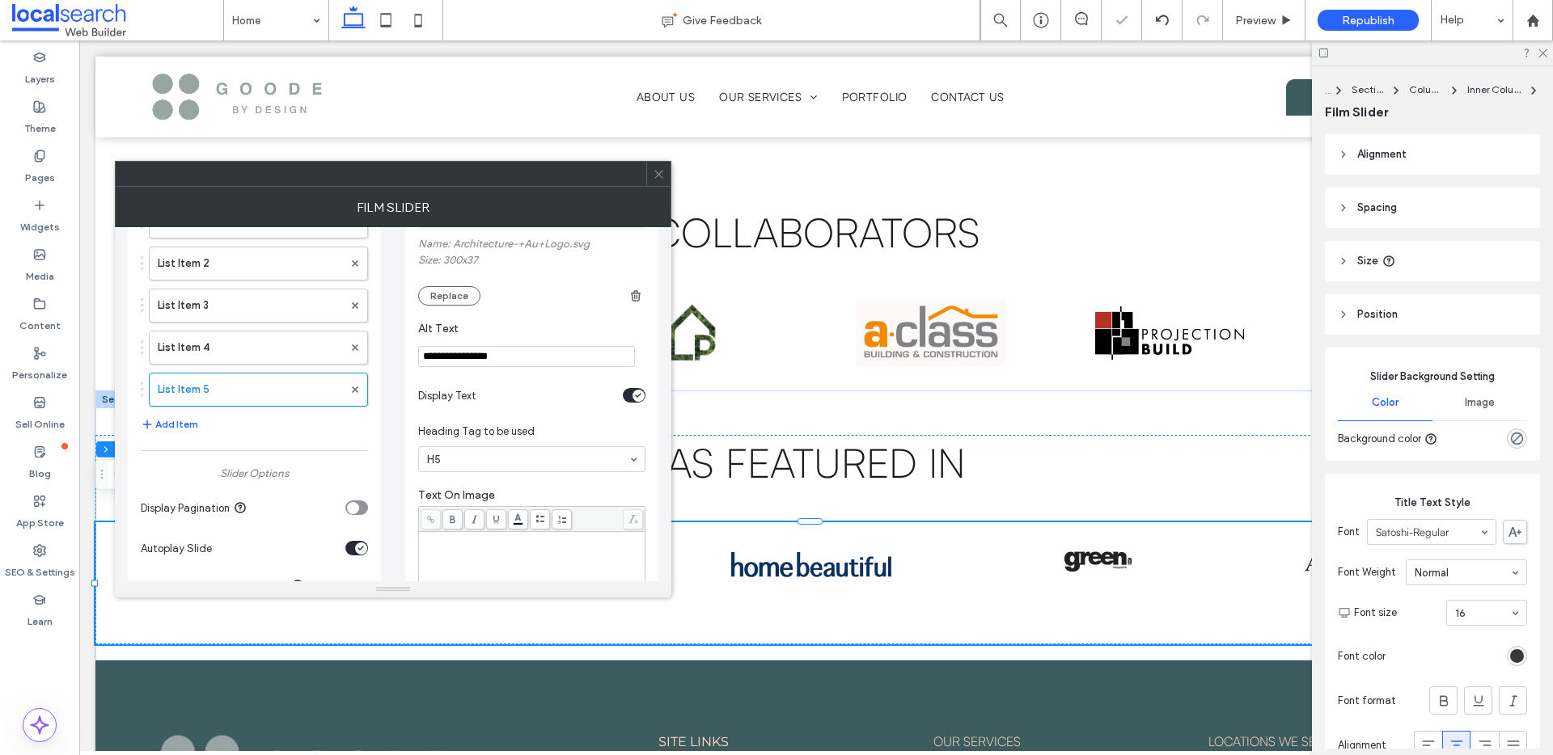
scroll to position [435, 0]
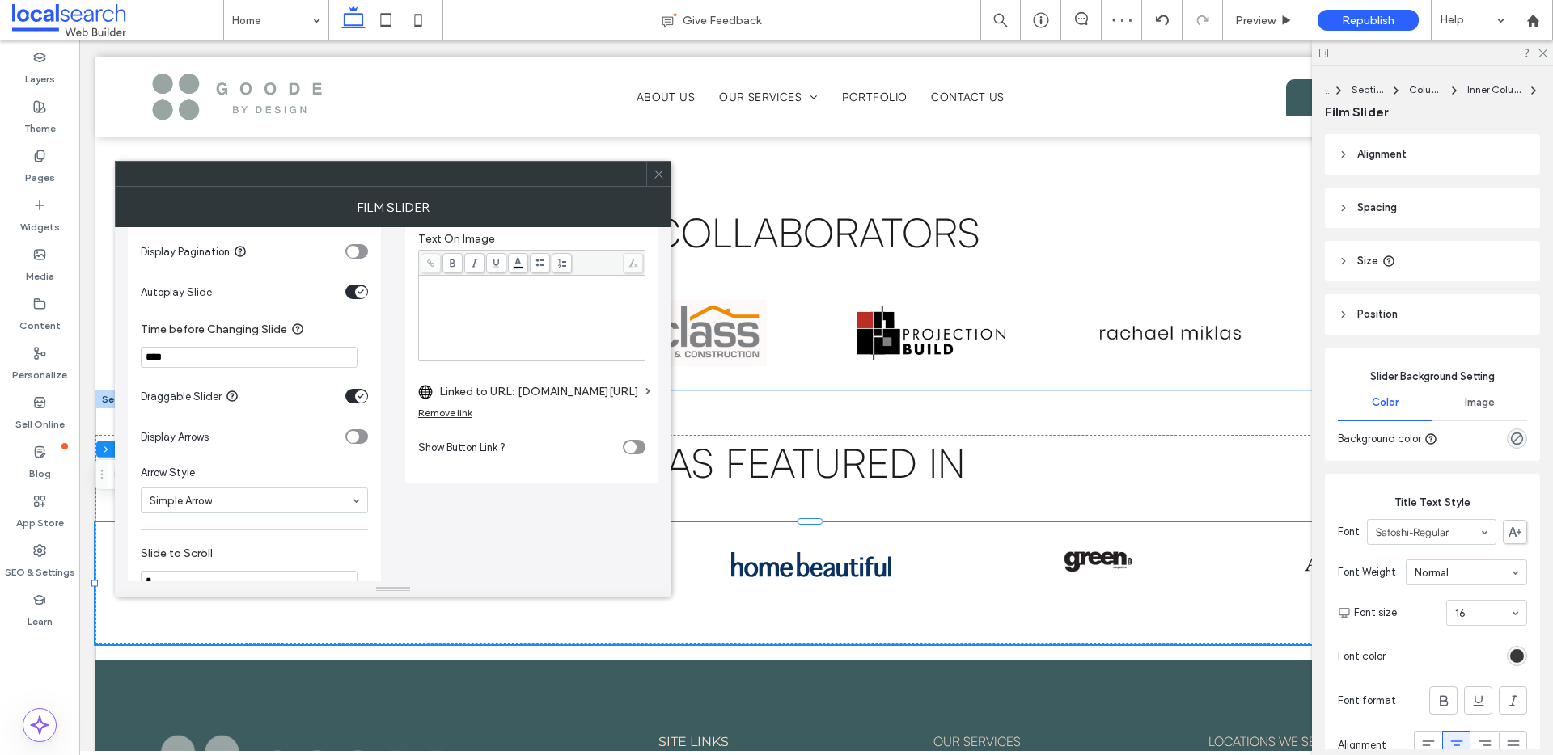
click at [462, 418] on div "Remove link" at bounding box center [445, 413] width 54 height 12
click at [656, 170] on icon at bounding box center [659, 174] width 12 height 12
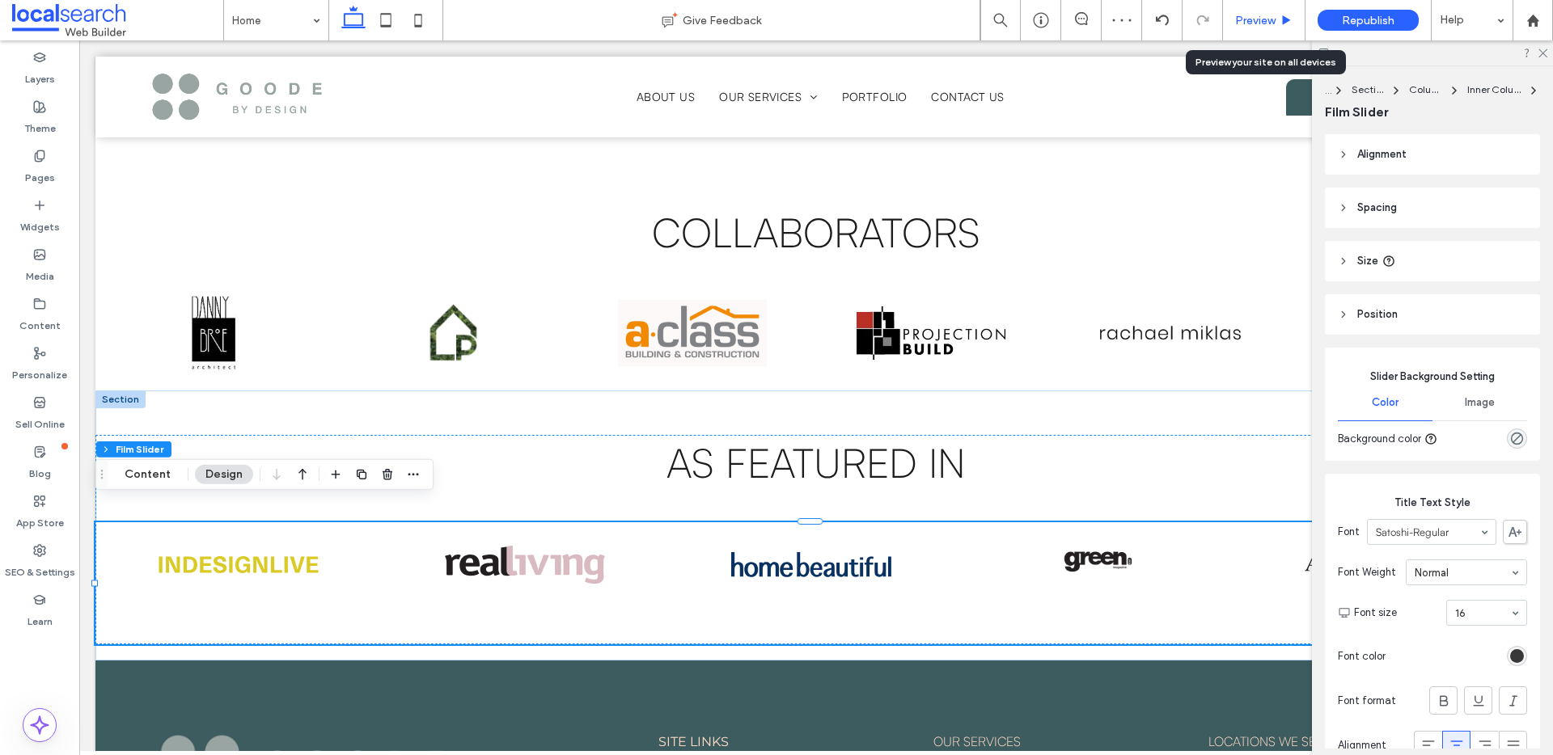
click at [1276, 14] on div "Preview" at bounding box center [1264, 21] width 82 height 14
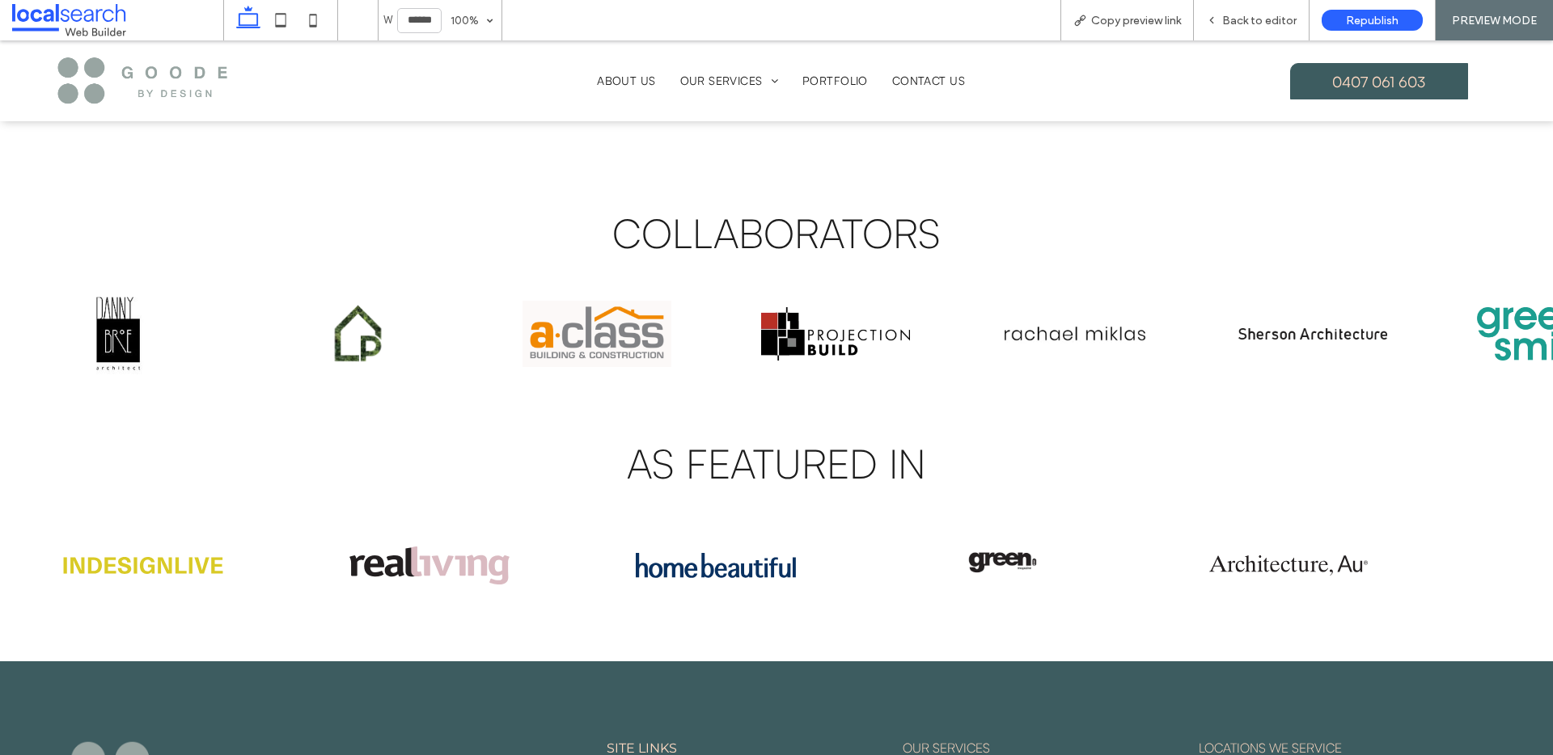
scroll to position [3256, 0]
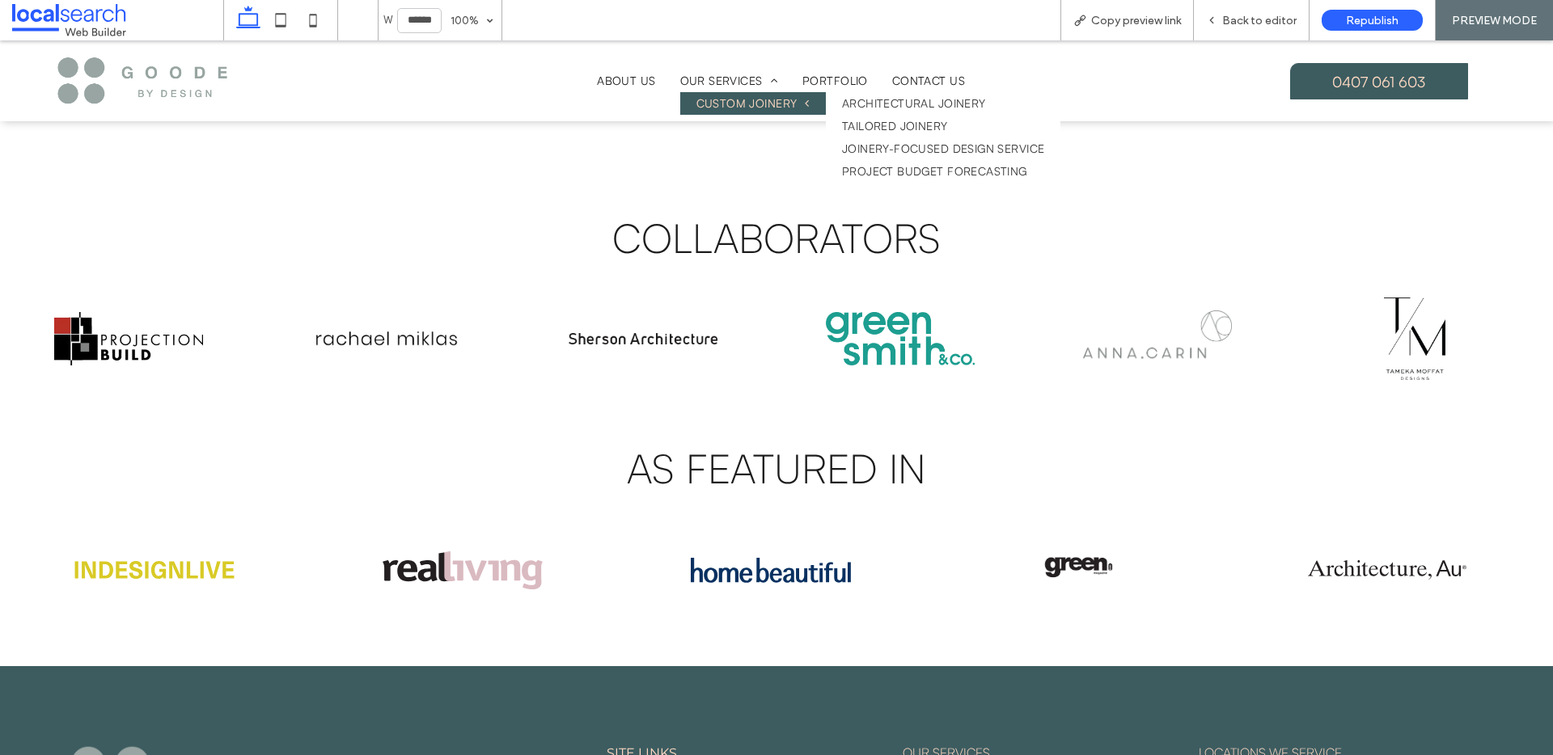
click at [746, 105] on span "Custom Joinery" at bounding box center [752, 103] width 113 height 15
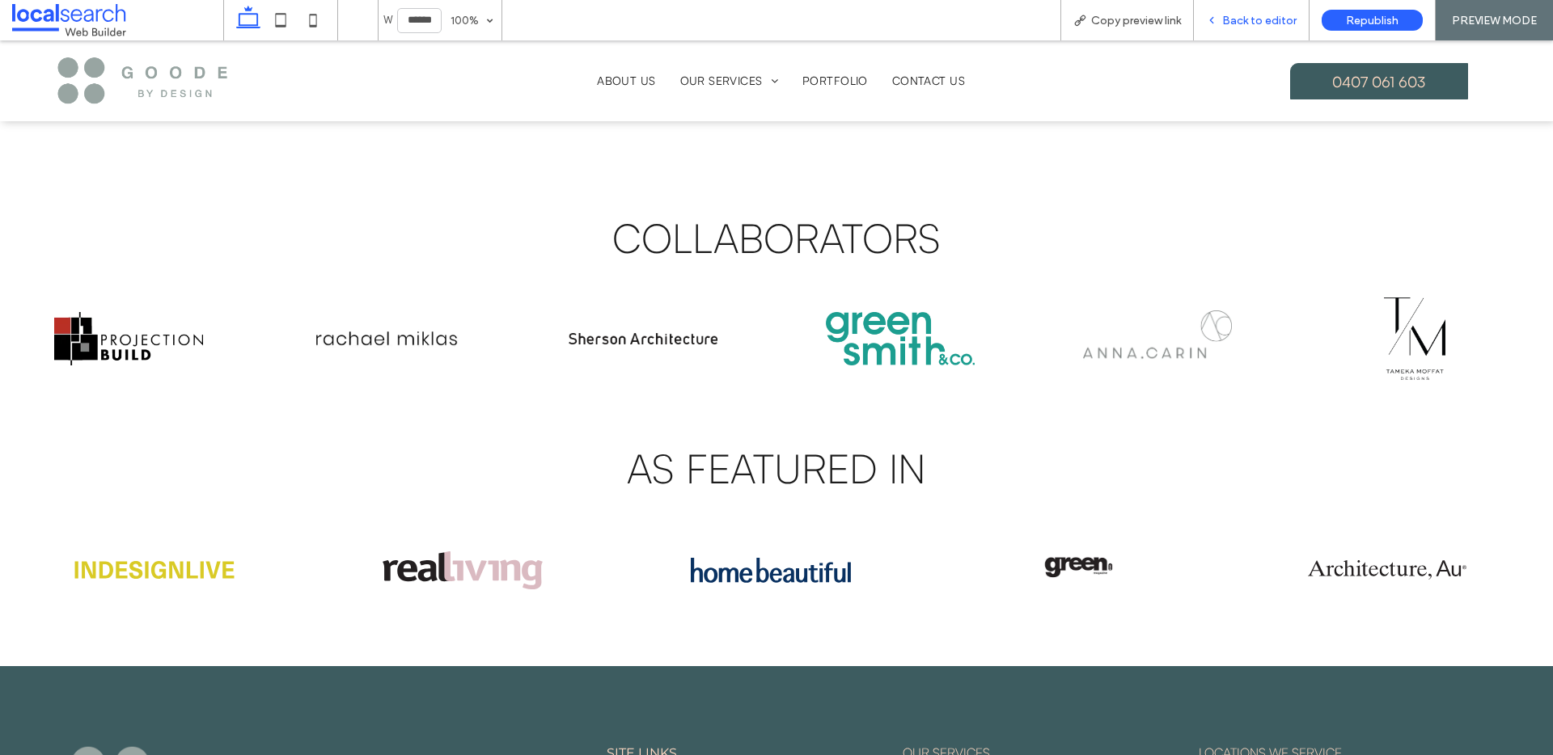
click at [1257, 21] on span "Back to editor" at bounding box center [1259, 21] width 74 height 14
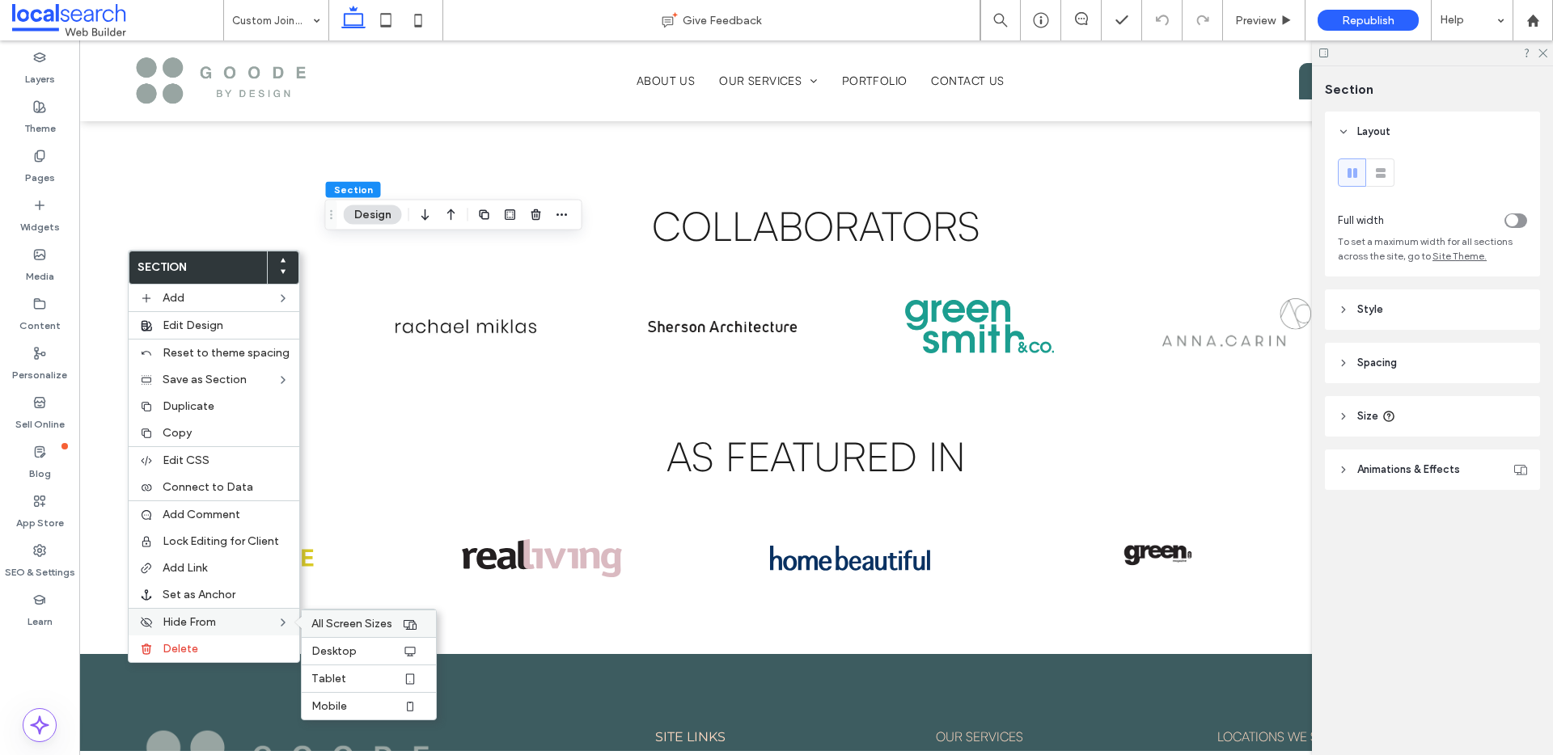
click at [376, 623] on span "All Screen Sizes" at bounding box center [351, 624] width 81 height 14
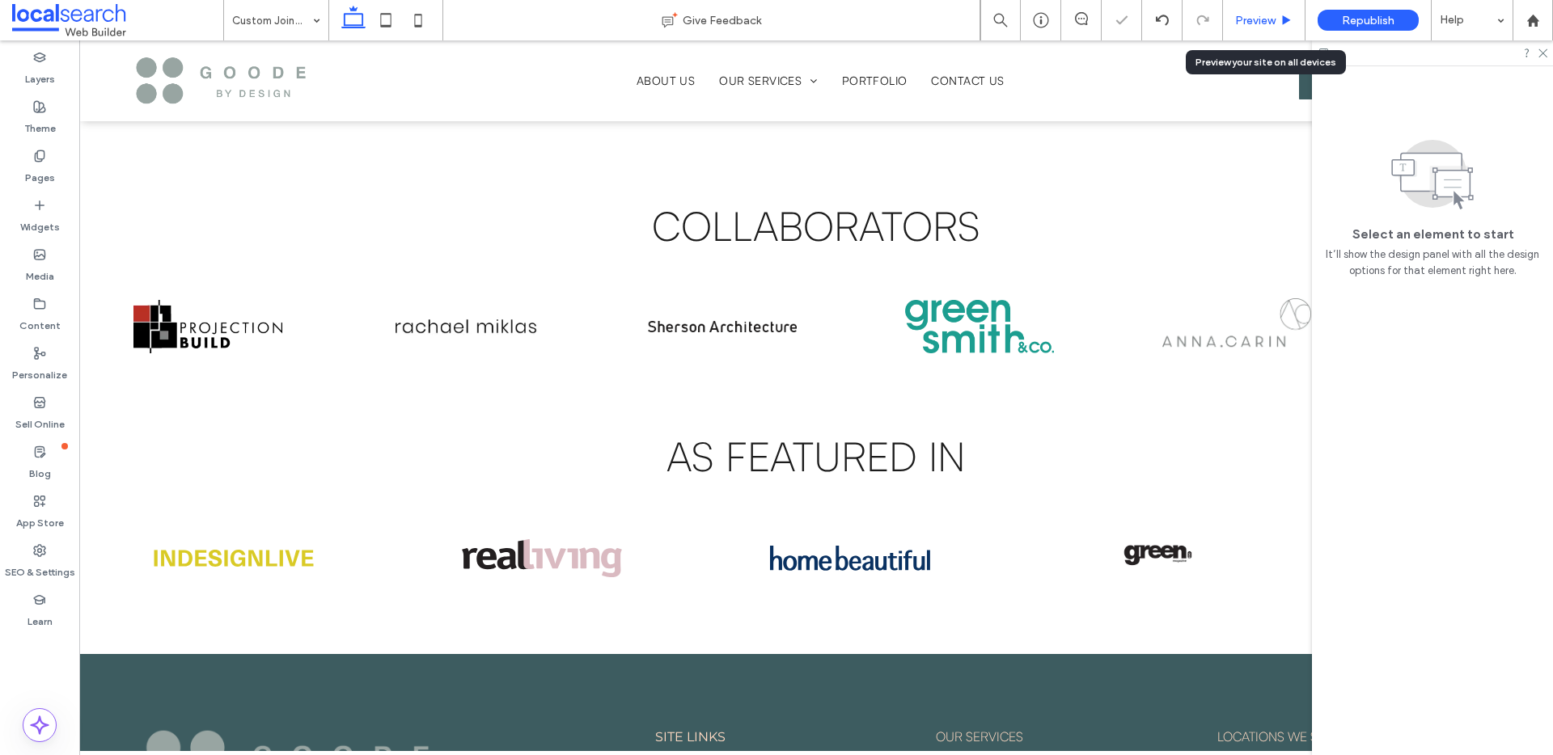
click at [1272, 21] on span "Preview" at bounding box center [1255, 21] width 40 height 14
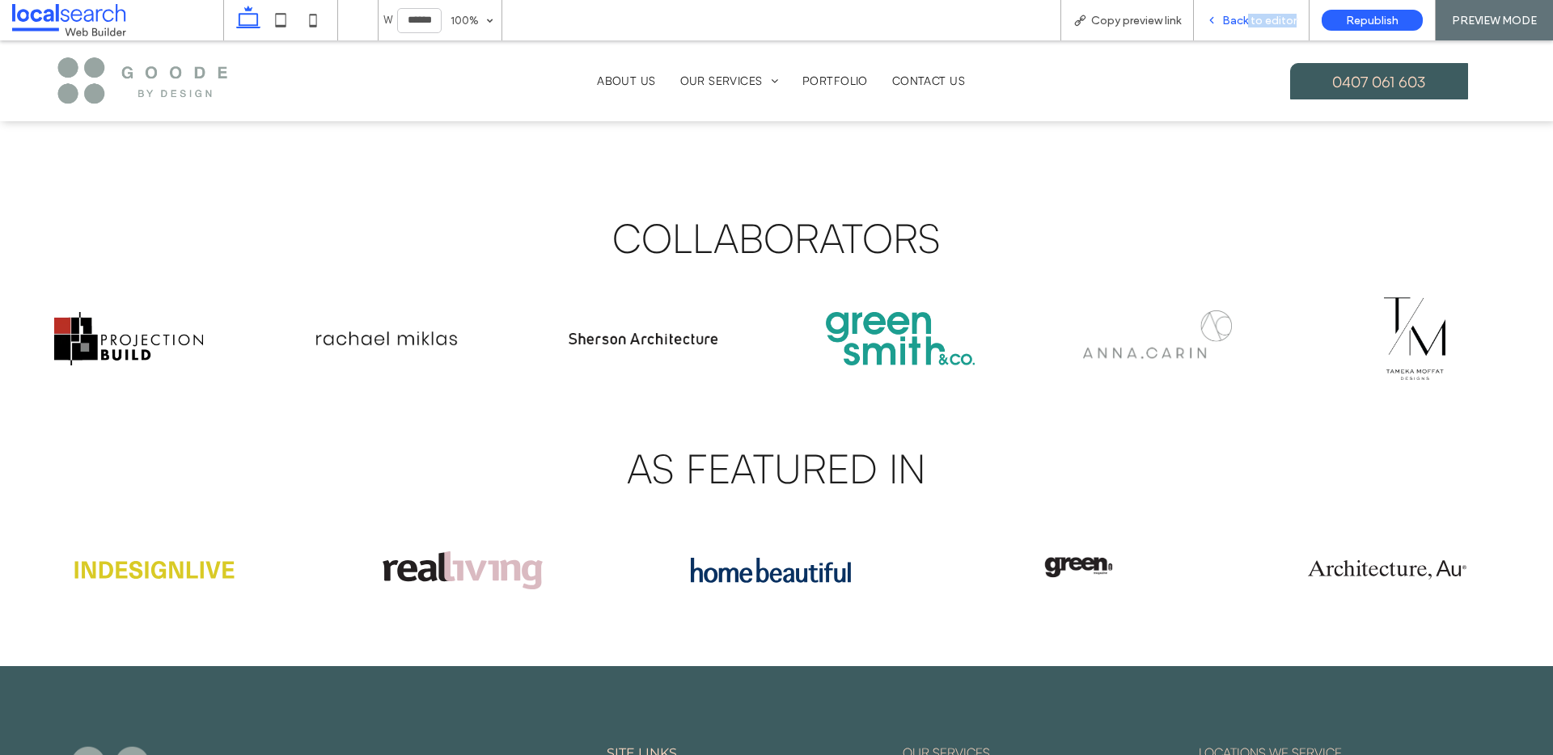
click at [1249, 27] on div "Back to editor" at bounding box center [1252, 20] width 116 height 40
click at [1253, 23] on span "Back to editor" at bounding box center [1259, 21] width 74 height 14
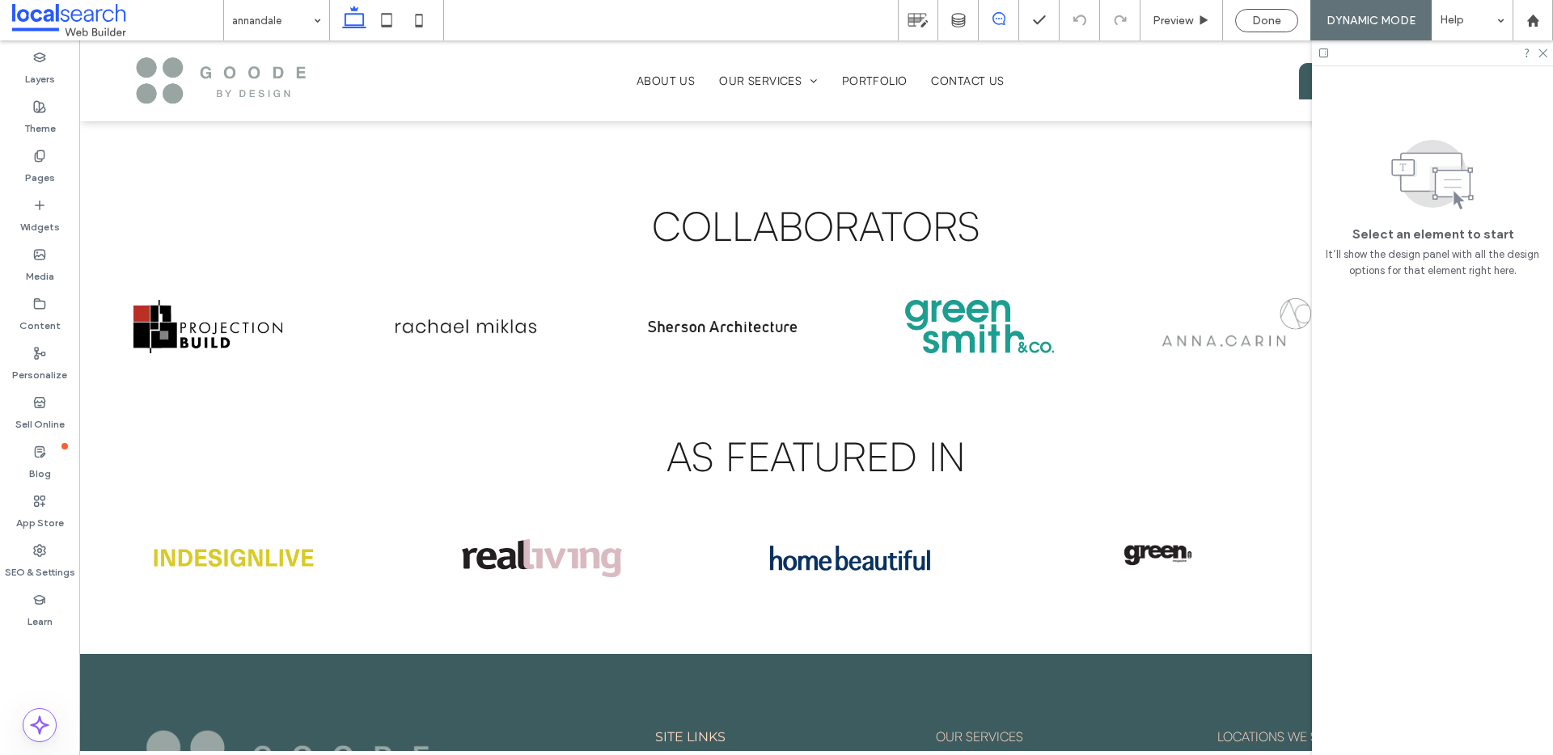
click at [988, 13] on span at bounding box center [999, 18] width 40 height 13
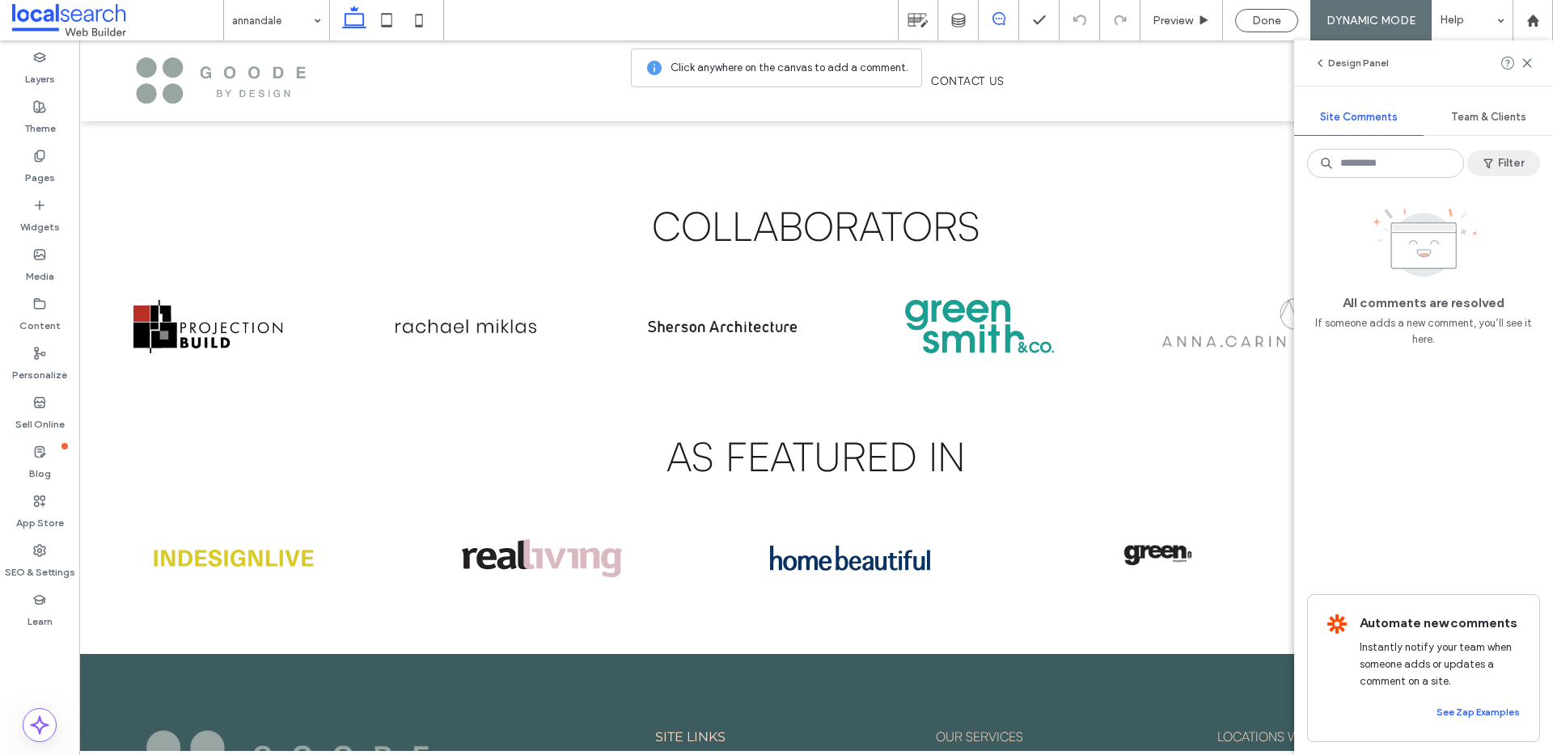
click at [1511, 169] on button "Filter" at bounding box center [1503, 163] width 73 height 26
click at [1276, 261] on div "Resolved (51)" at bounding box center [1279, 259] width 114 height 14
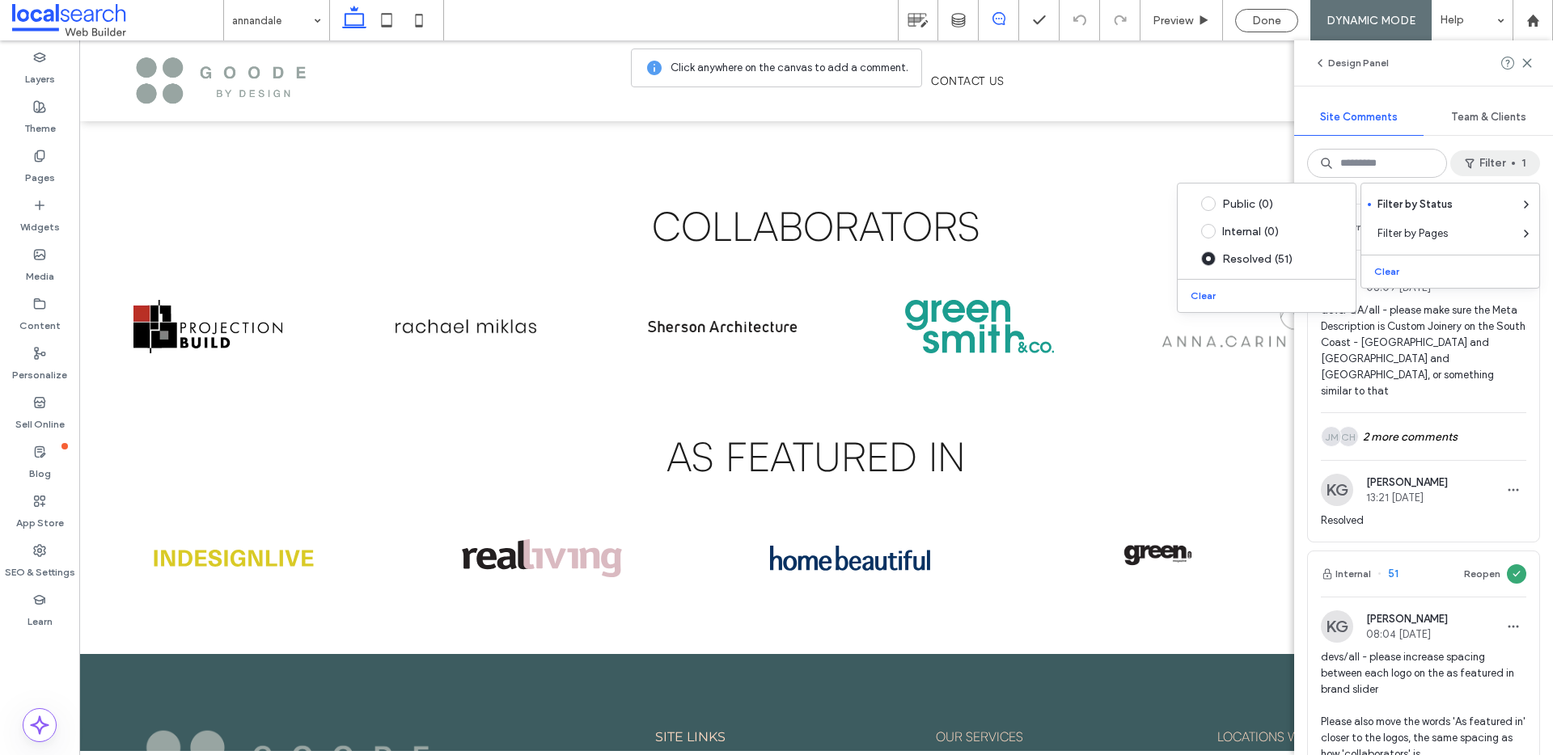
click at [1536, 392] on div "Internal 52 Reopen KG Katie Gibson 08:09 Sep 25 2025 devs/QA/all - please make …" at bounding box center [1423, 473] width 259 height 565
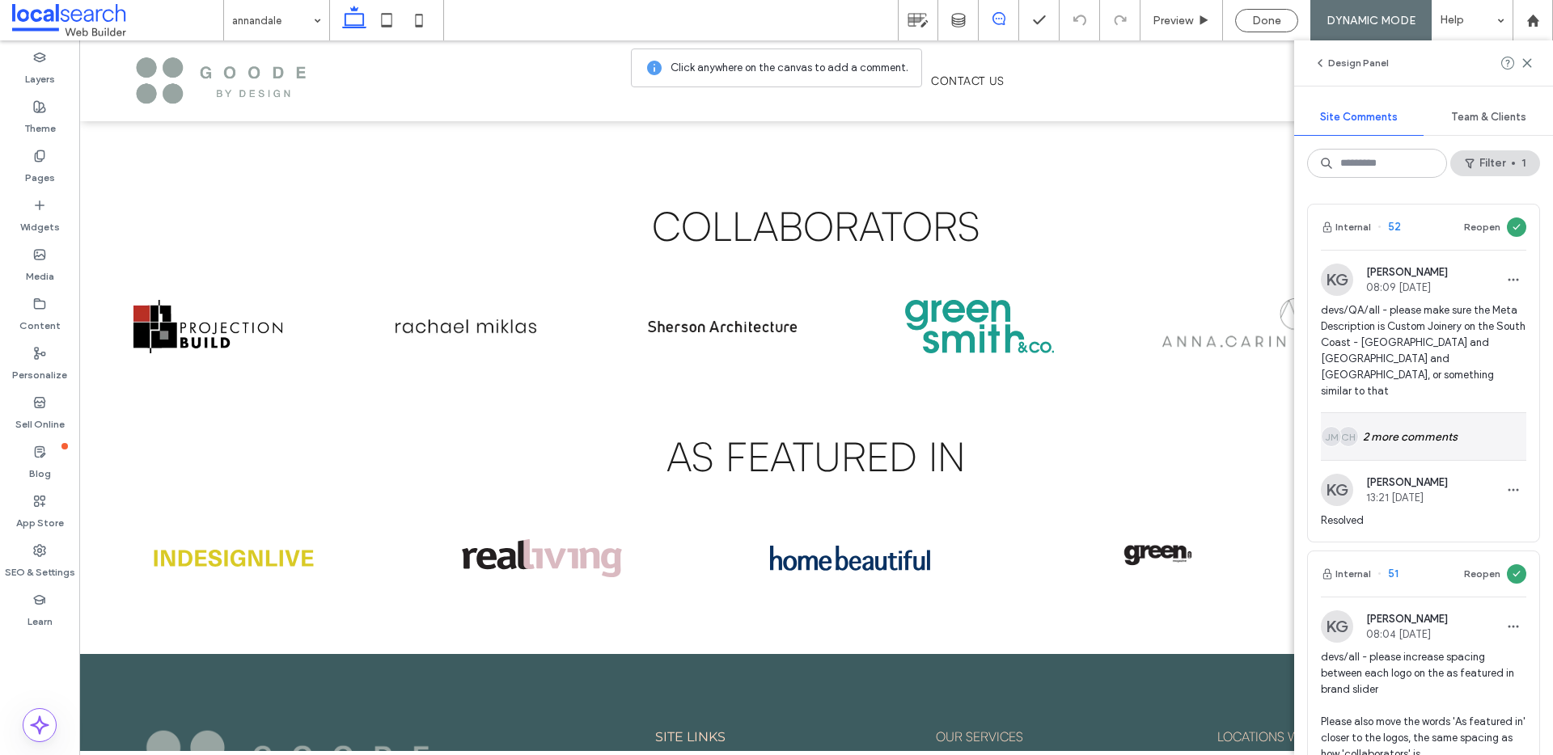
scroll to position [33, 0]
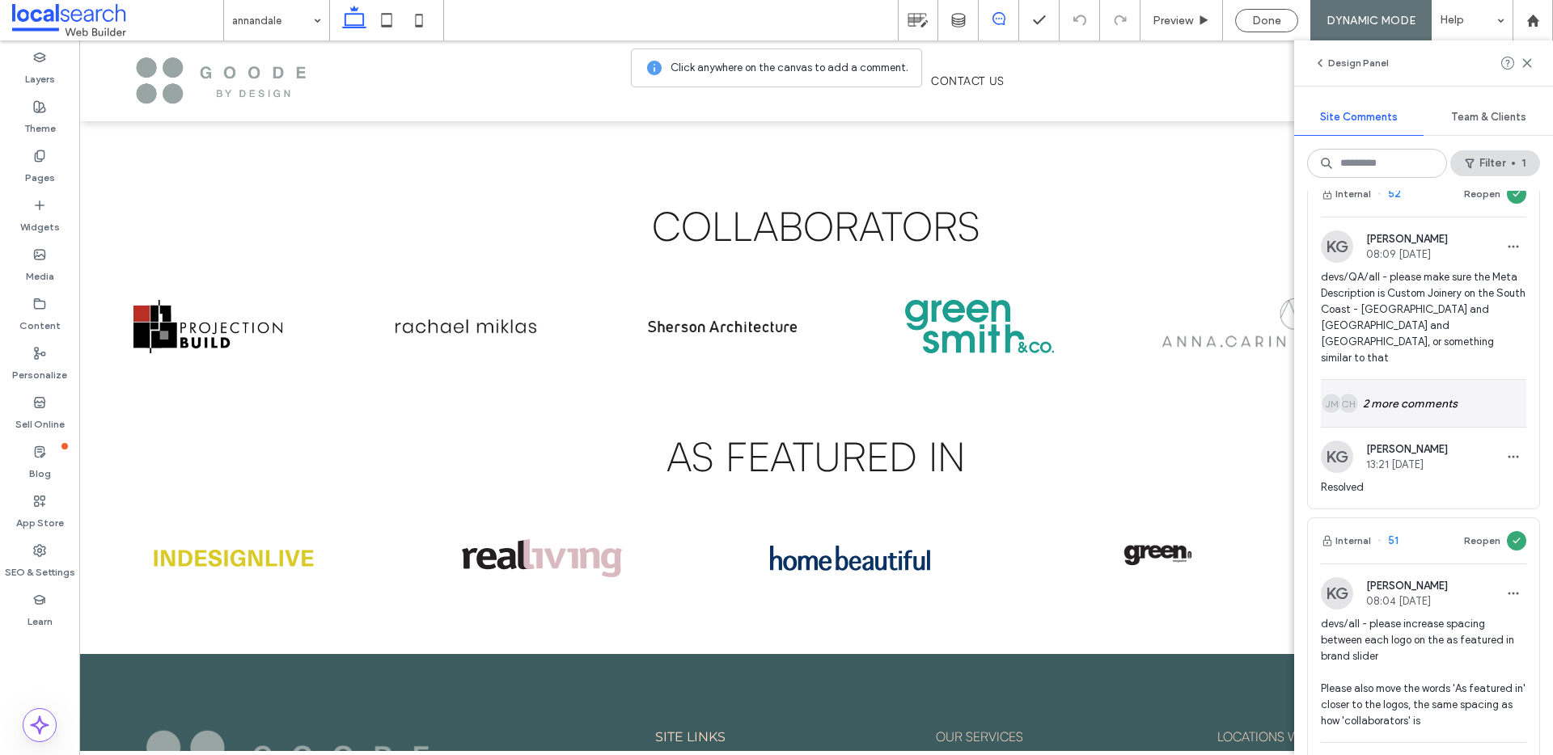
click at [1469, 388] on div "CH JM 2 more comments" at bounding box center [1423, 403] width 205 height 47
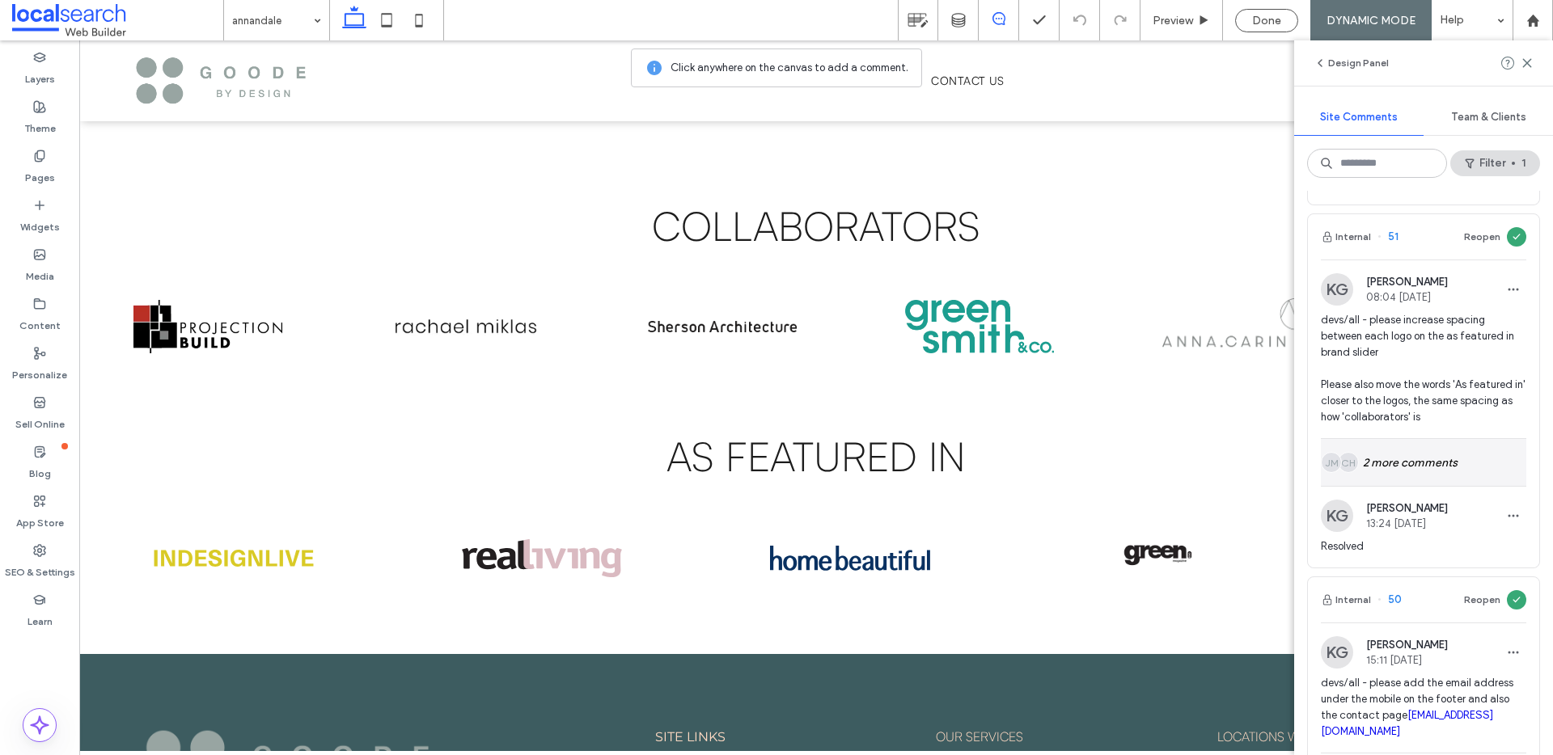
click at [1462, 444] on div "CH JM 2 more comments" at bounding box center [1423, 462] width 205 height 47
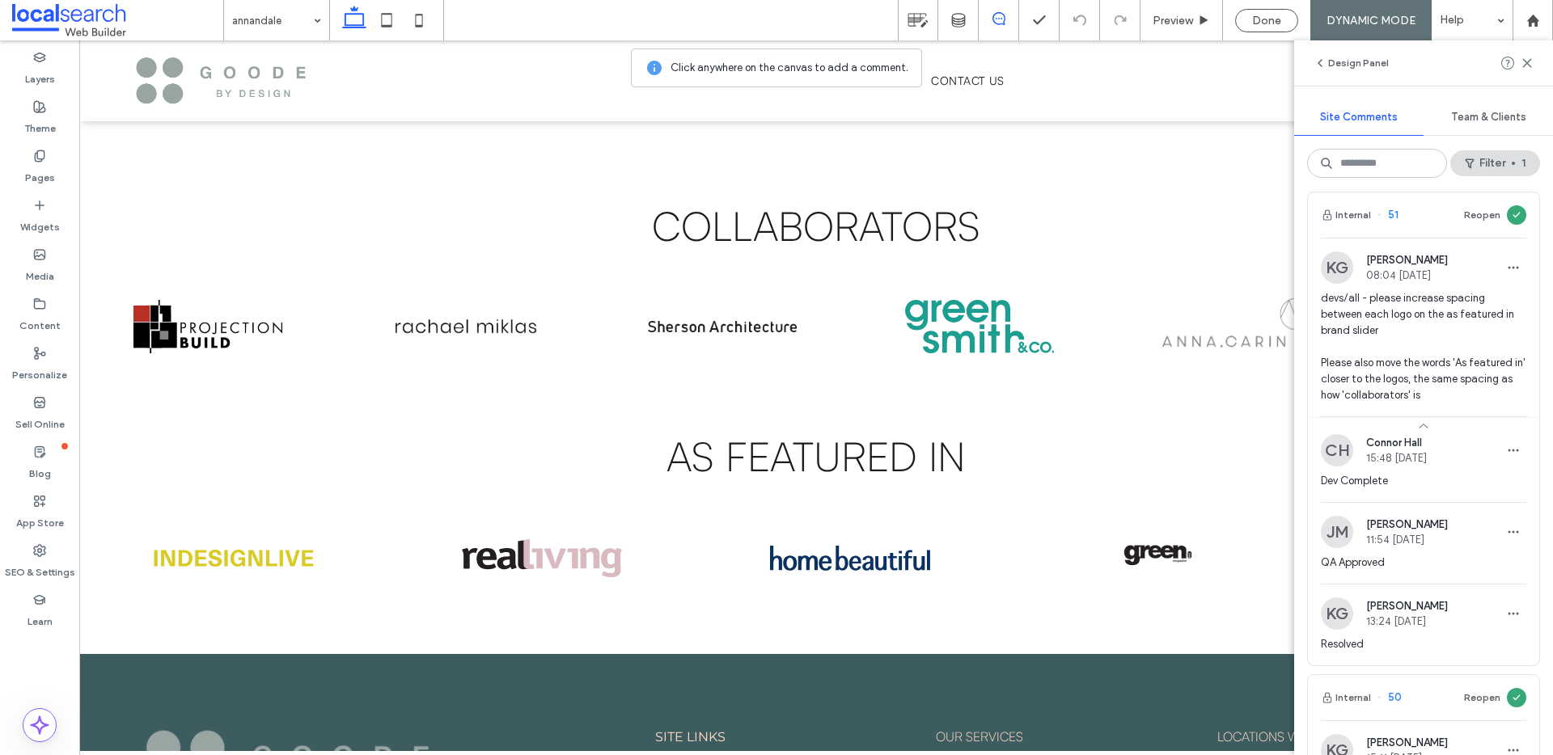
scroll to position [1000, 0]
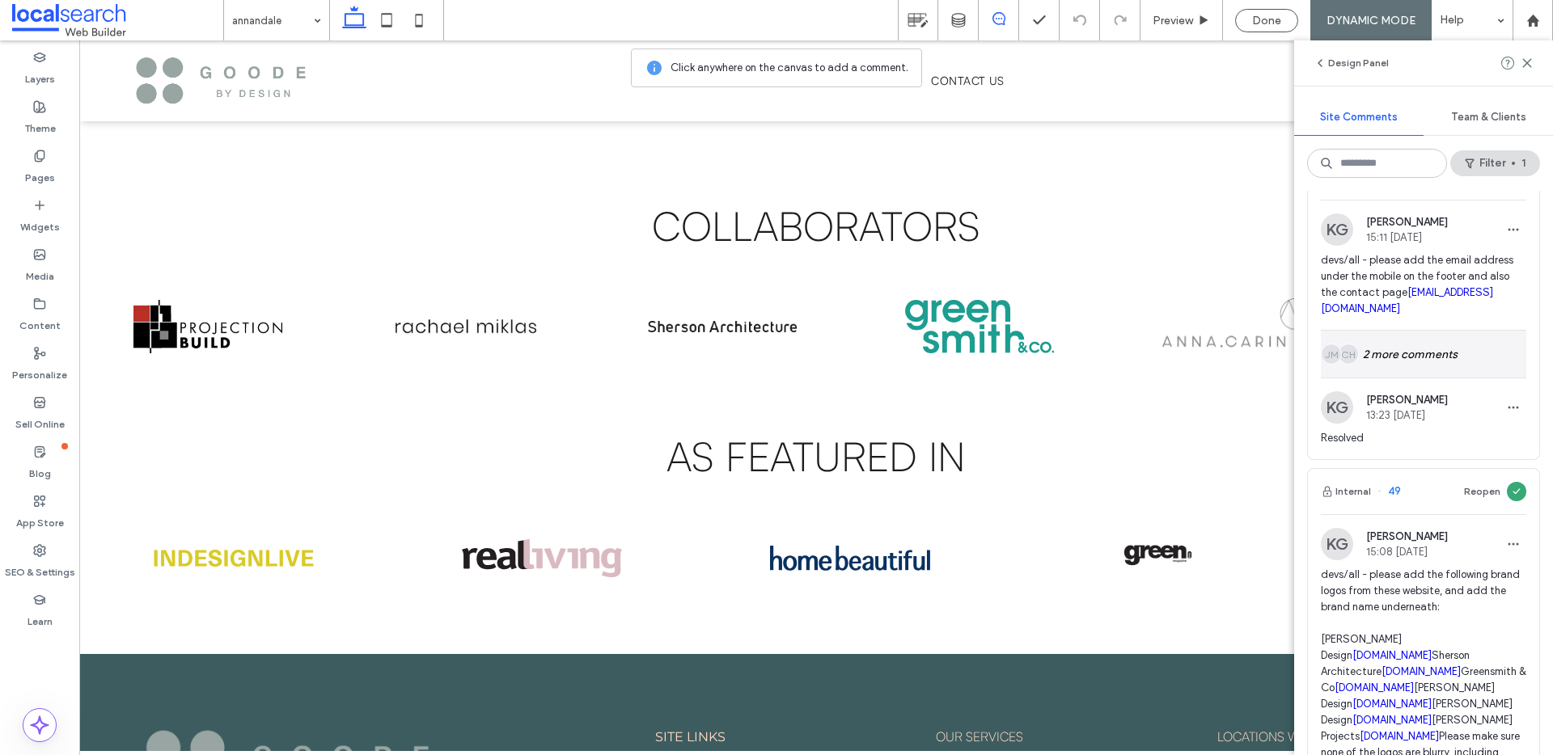
click at [1465, 338] on div "CH JM 2 more comments" at bounding box center [1423, 354] width 205 height 47
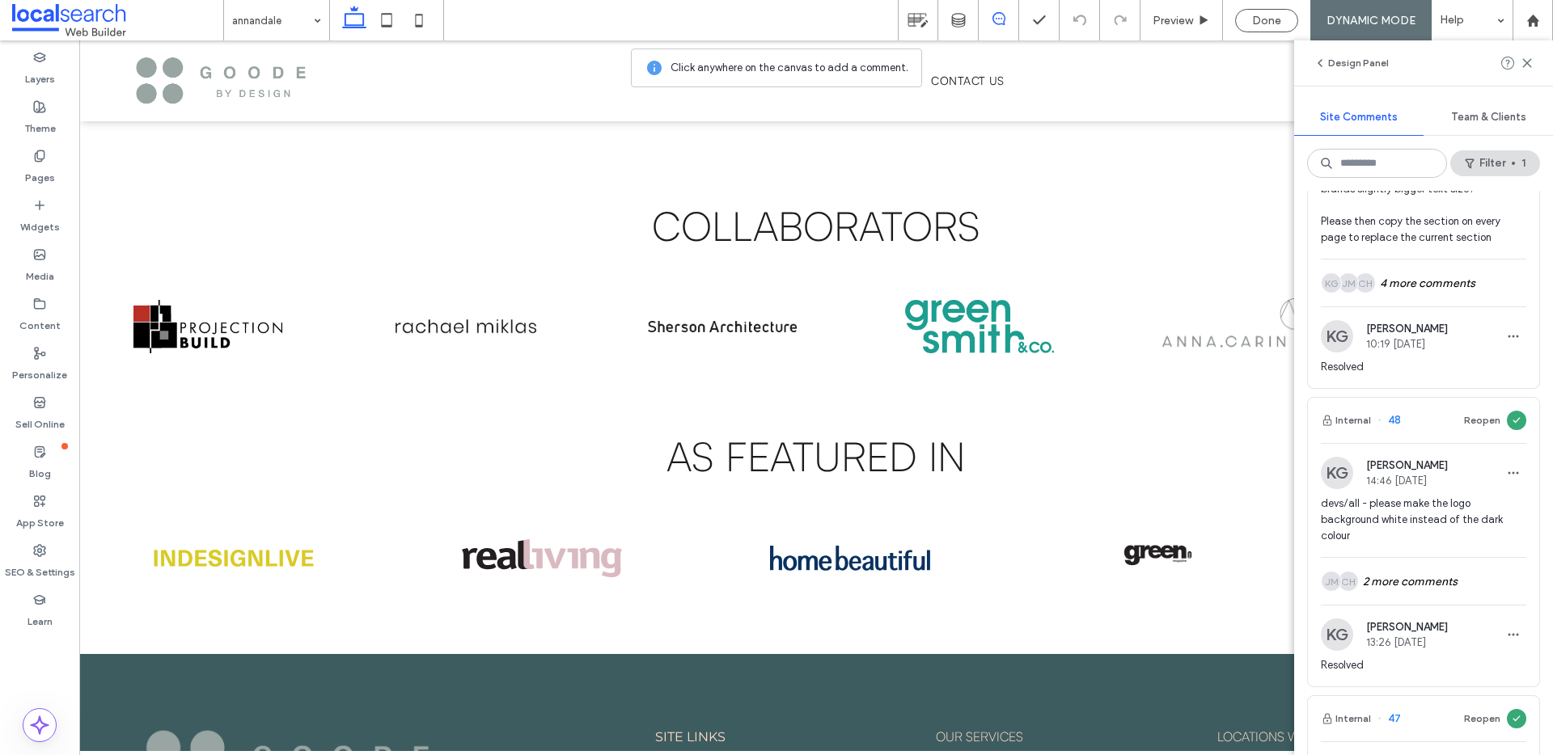
scroll to position [2111, 0]
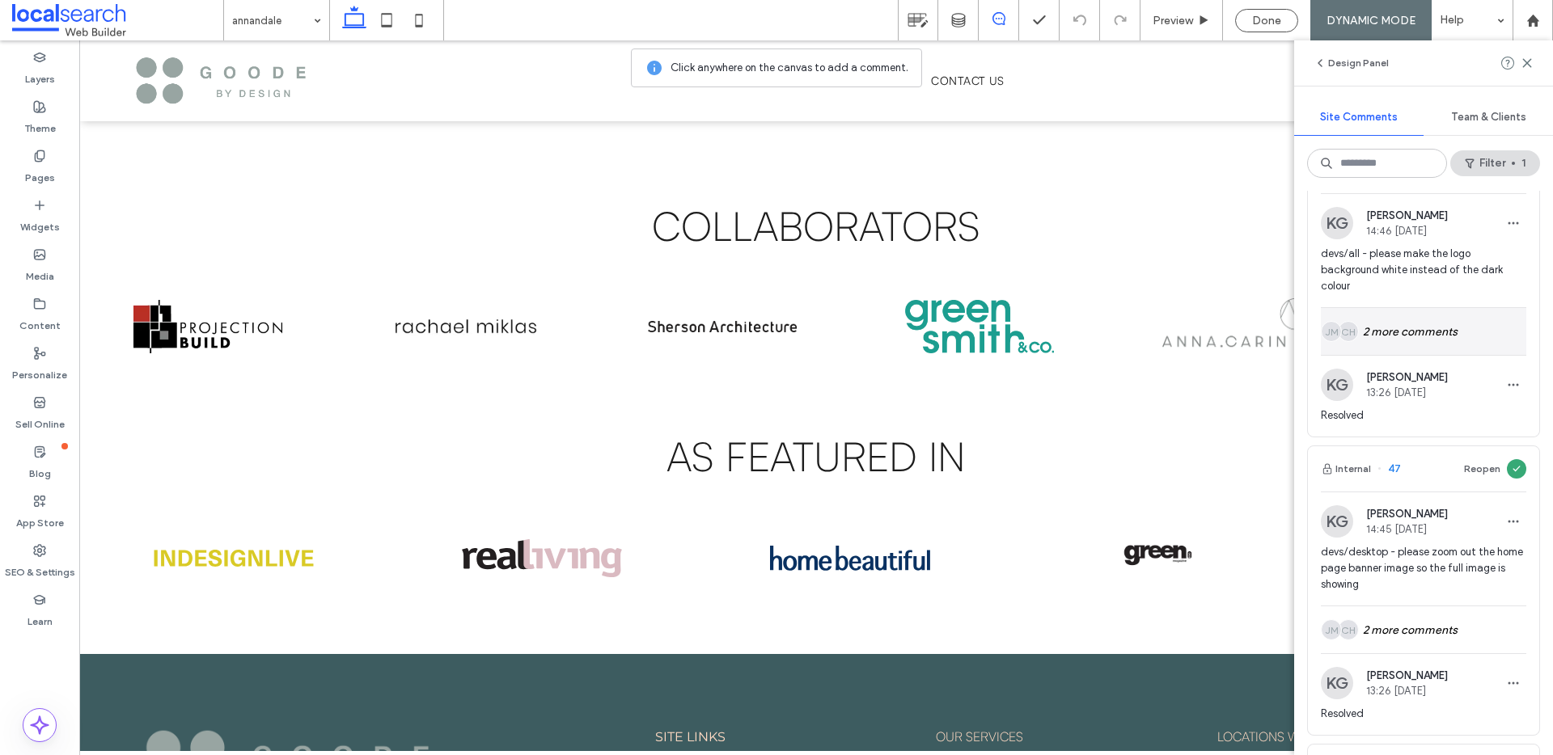
click at [1398, 355] on div "CH JM 2 more comments" at bounding box center [1423, 331] width 205 height 47
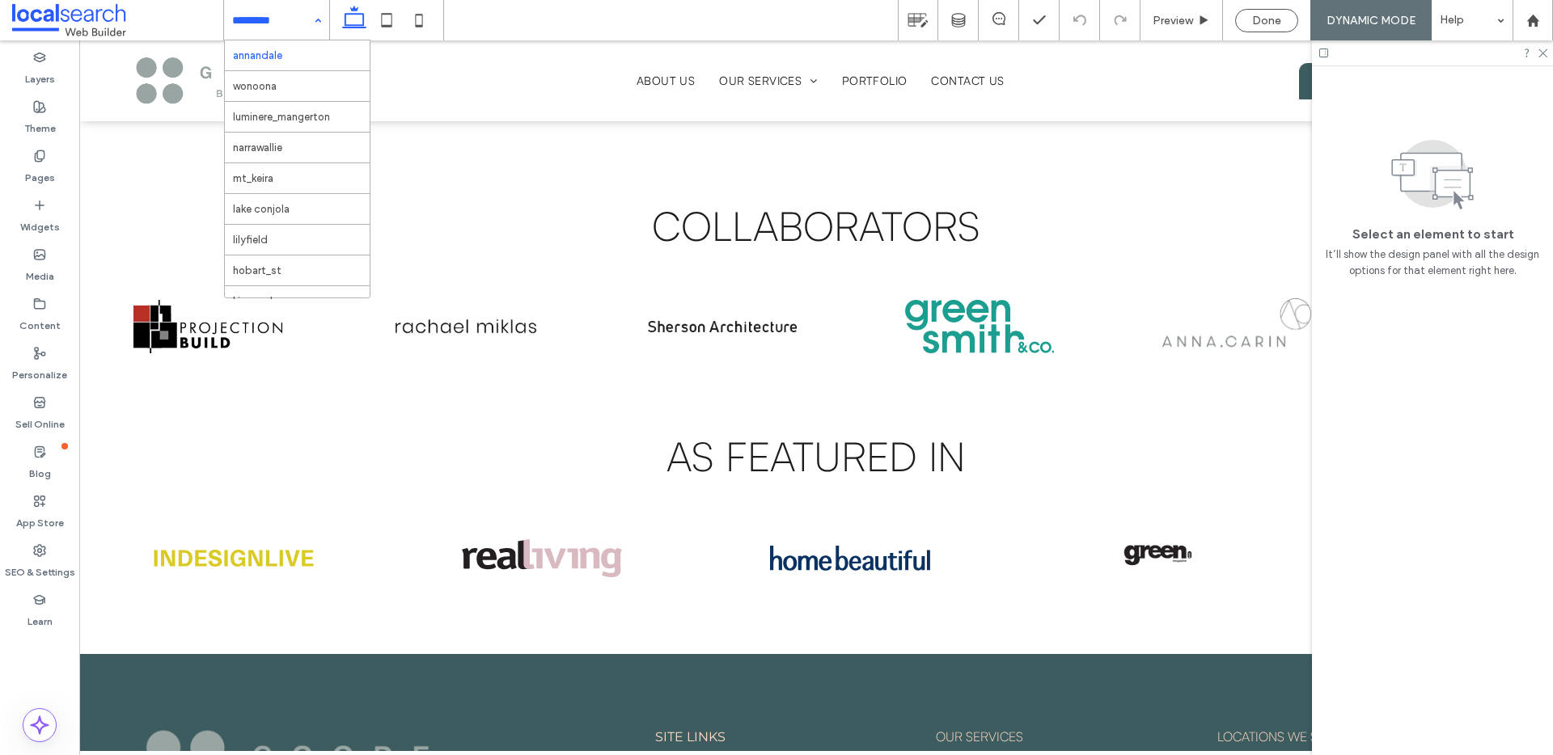
scroll to position [0, 0]
click at [320, 13] on div "annandale wonoona luminere_mangerton narrawallie mt_keira lake conjola lilyfiel…" at bounding box center [276, 20] width 105 height 40
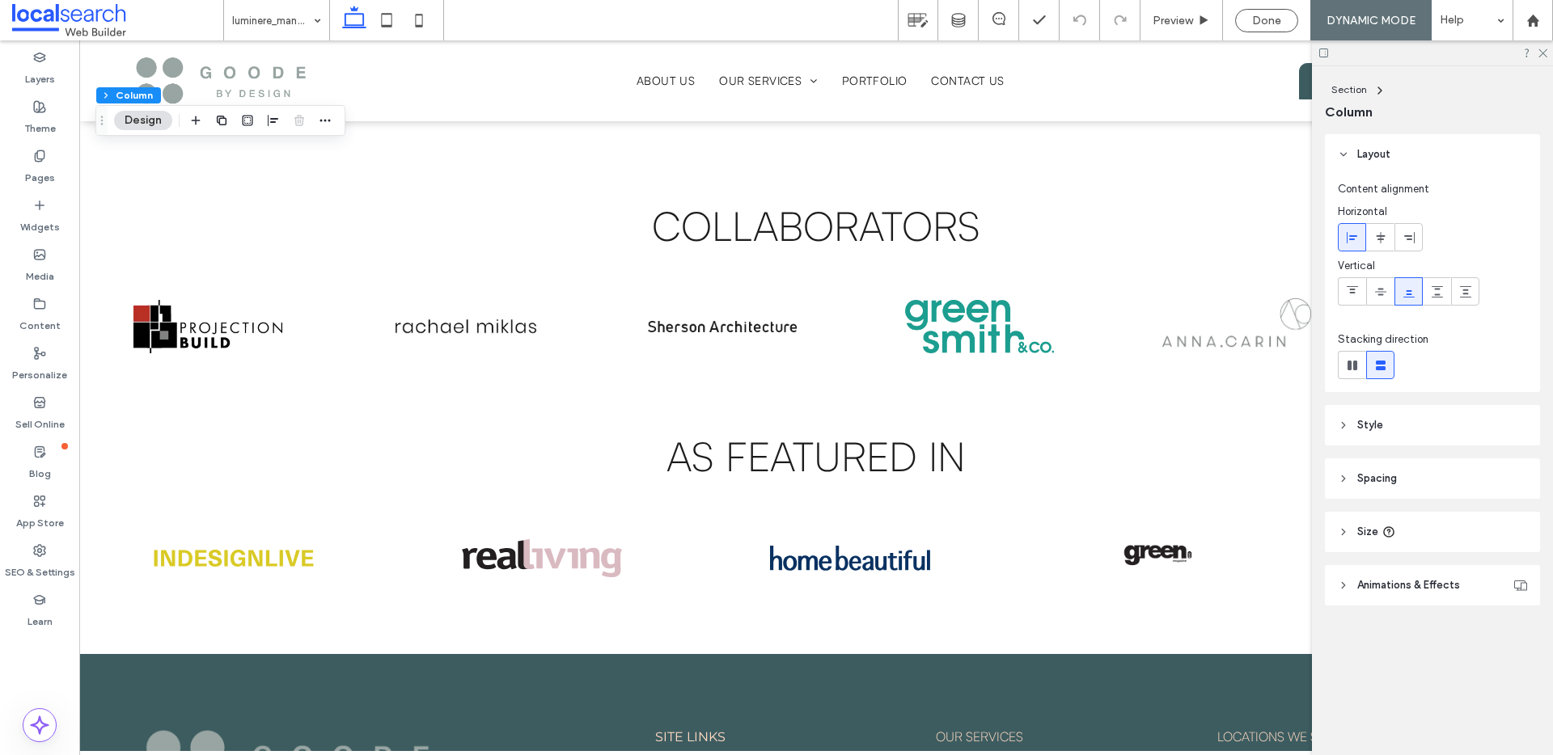
click at [1463, 416] on header "Style" at bounding box center [1432, 425] width 215 height 40
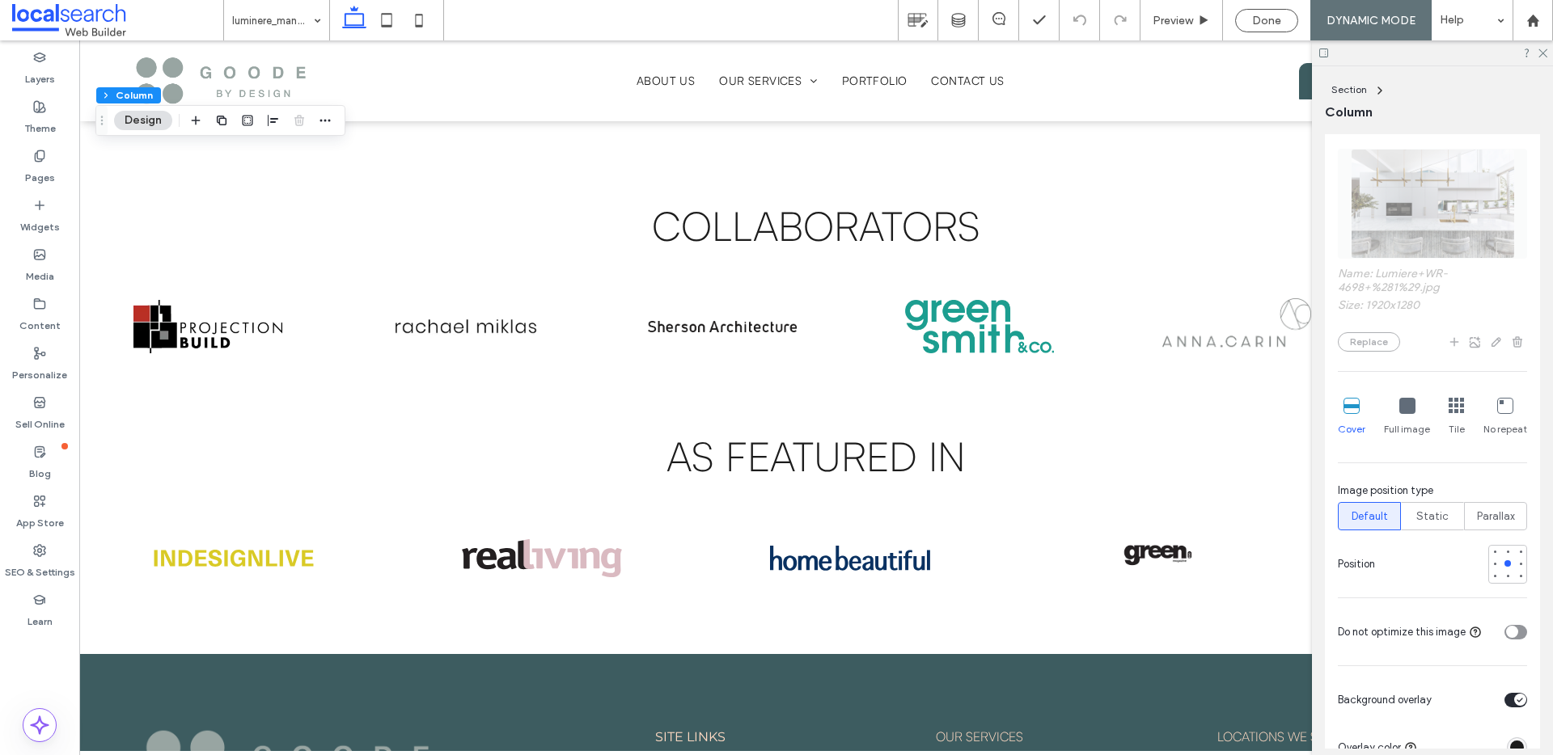
scroll to position [520, 0]
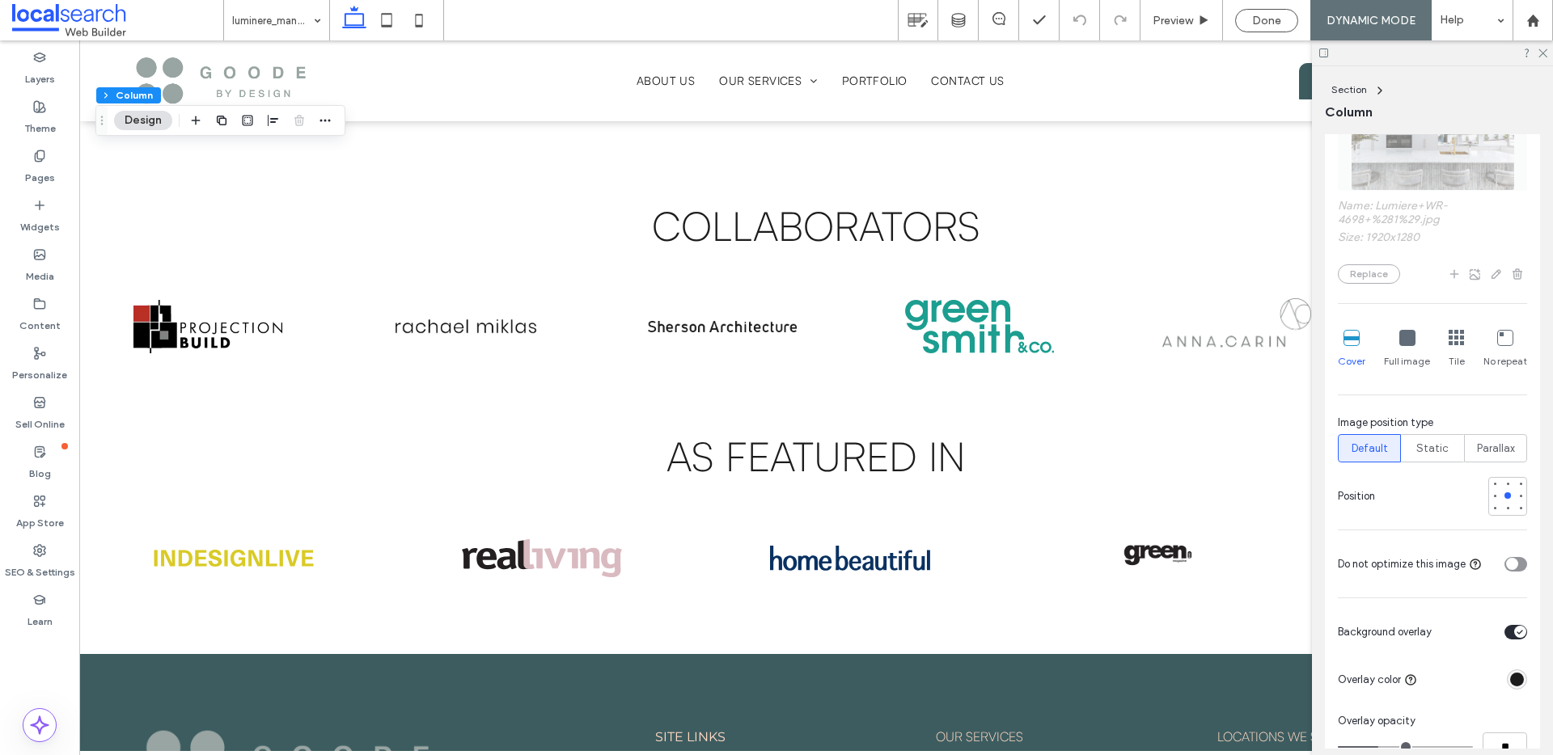
click at [1513, 563] on div "toggle" at bounding box center [1515, 564] width 23 height 15
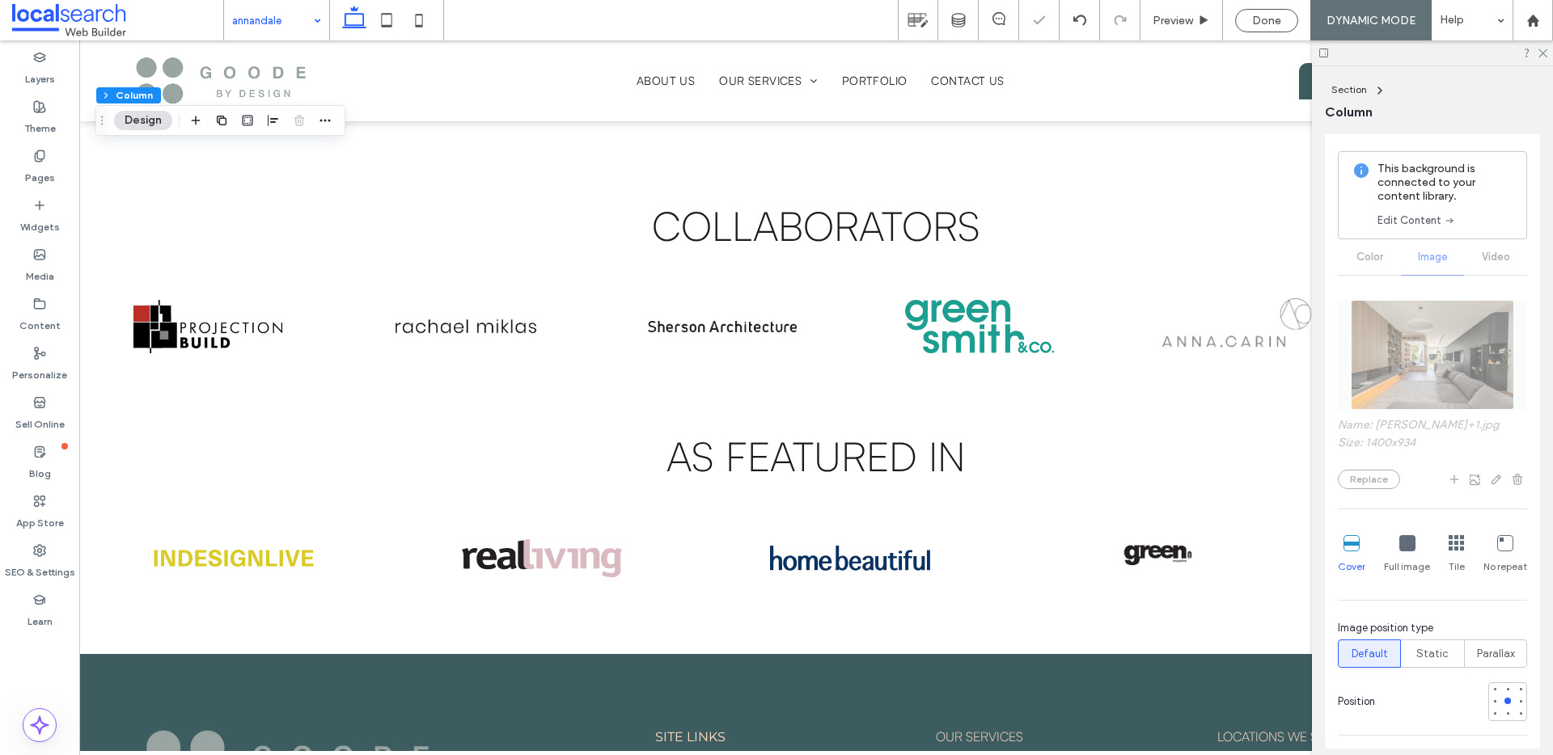
scroll to position [595, 0]
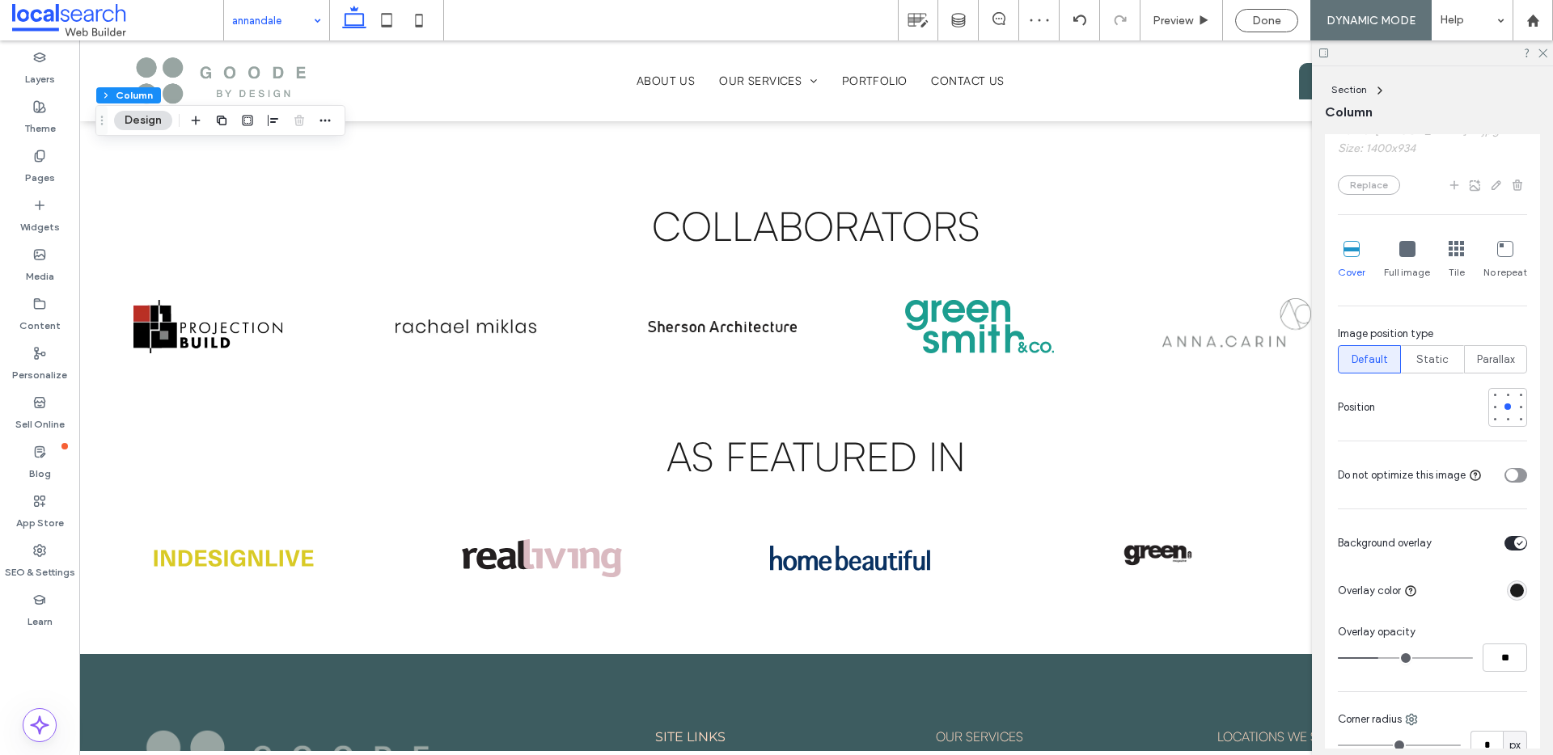
click at [1514, 472] on div "toggle" at bounding box center [1515, 475] width 23 height 15
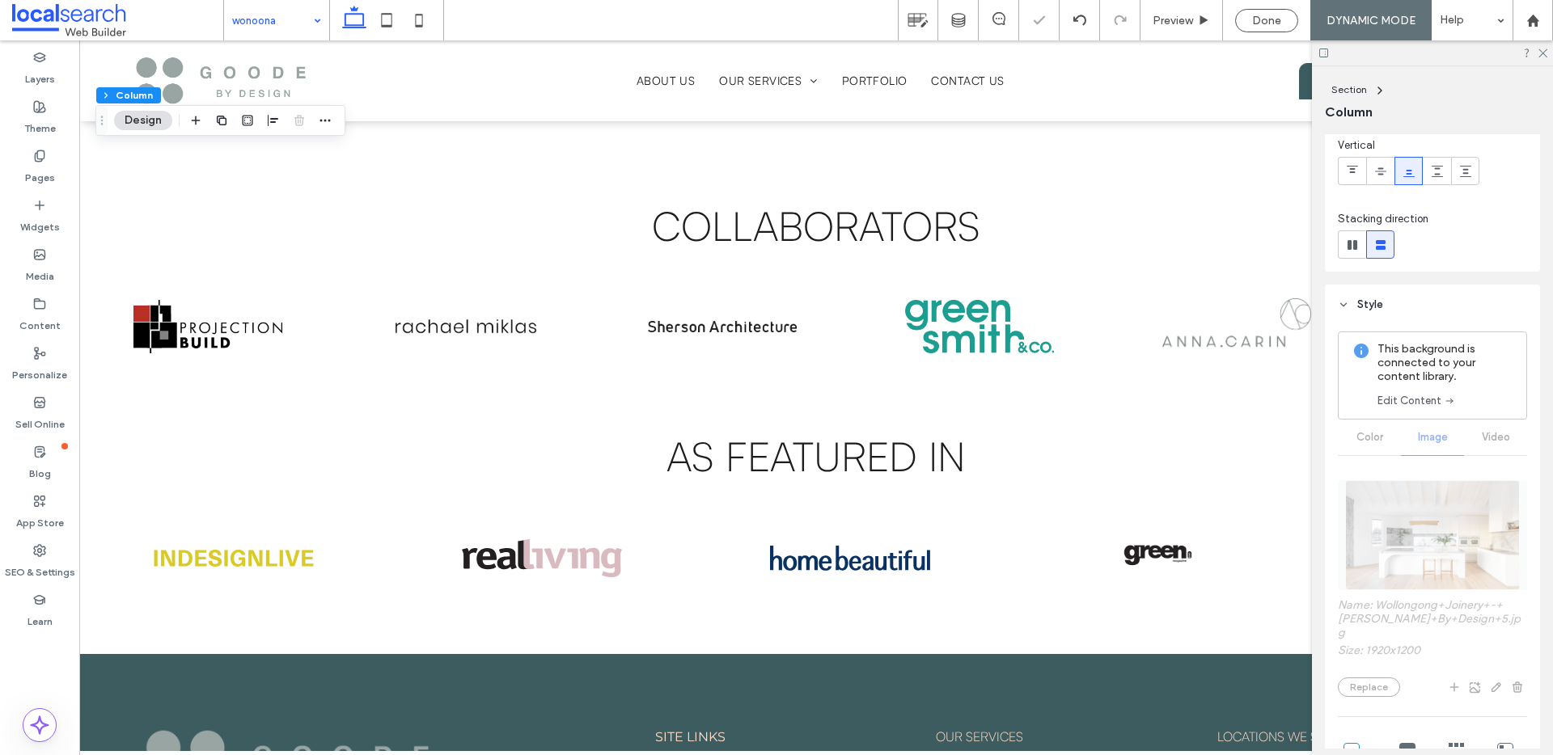
scroll to position [482, 0]
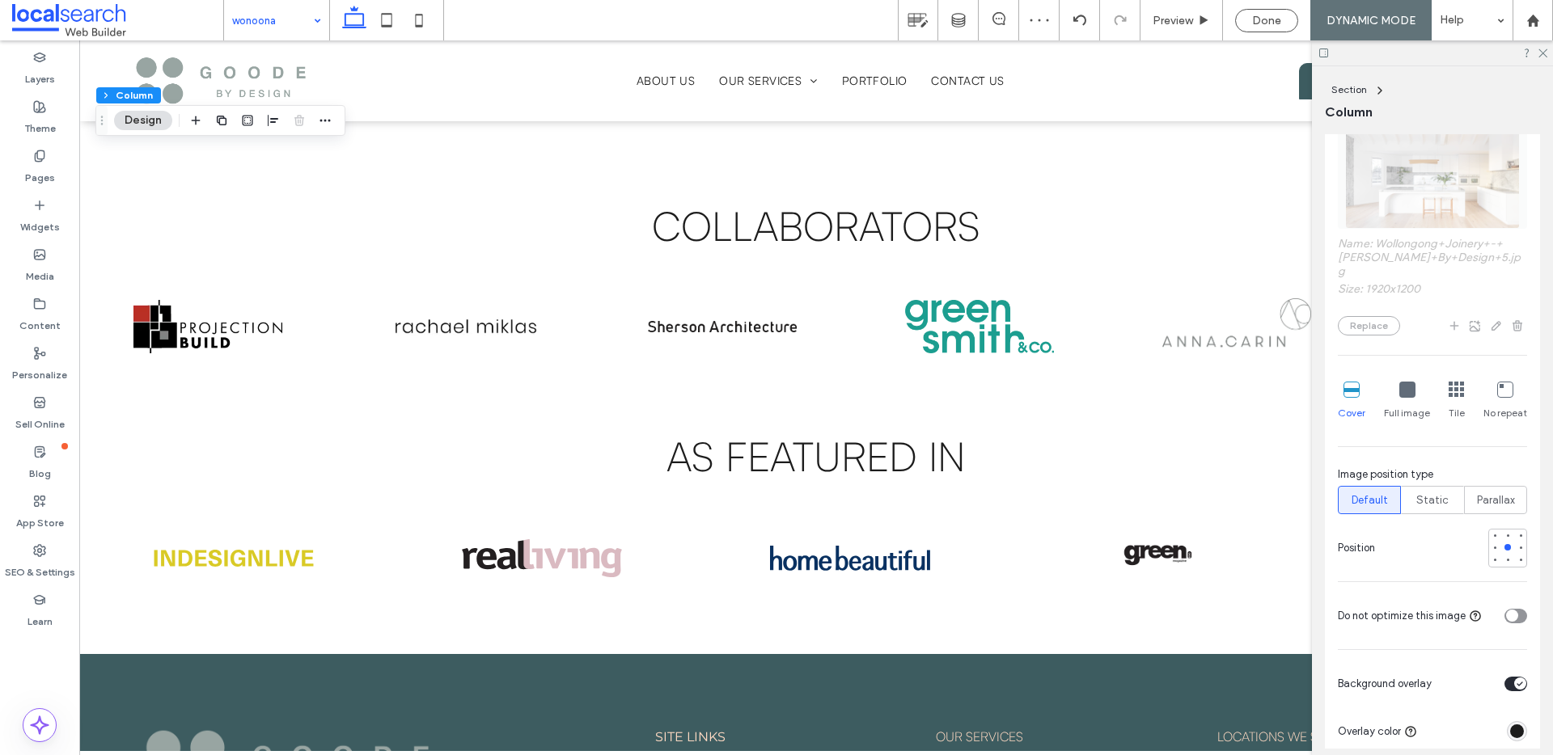
click at [1510, 609] on div "toggle" at bounding box center [1515, 616] width 23 height 15
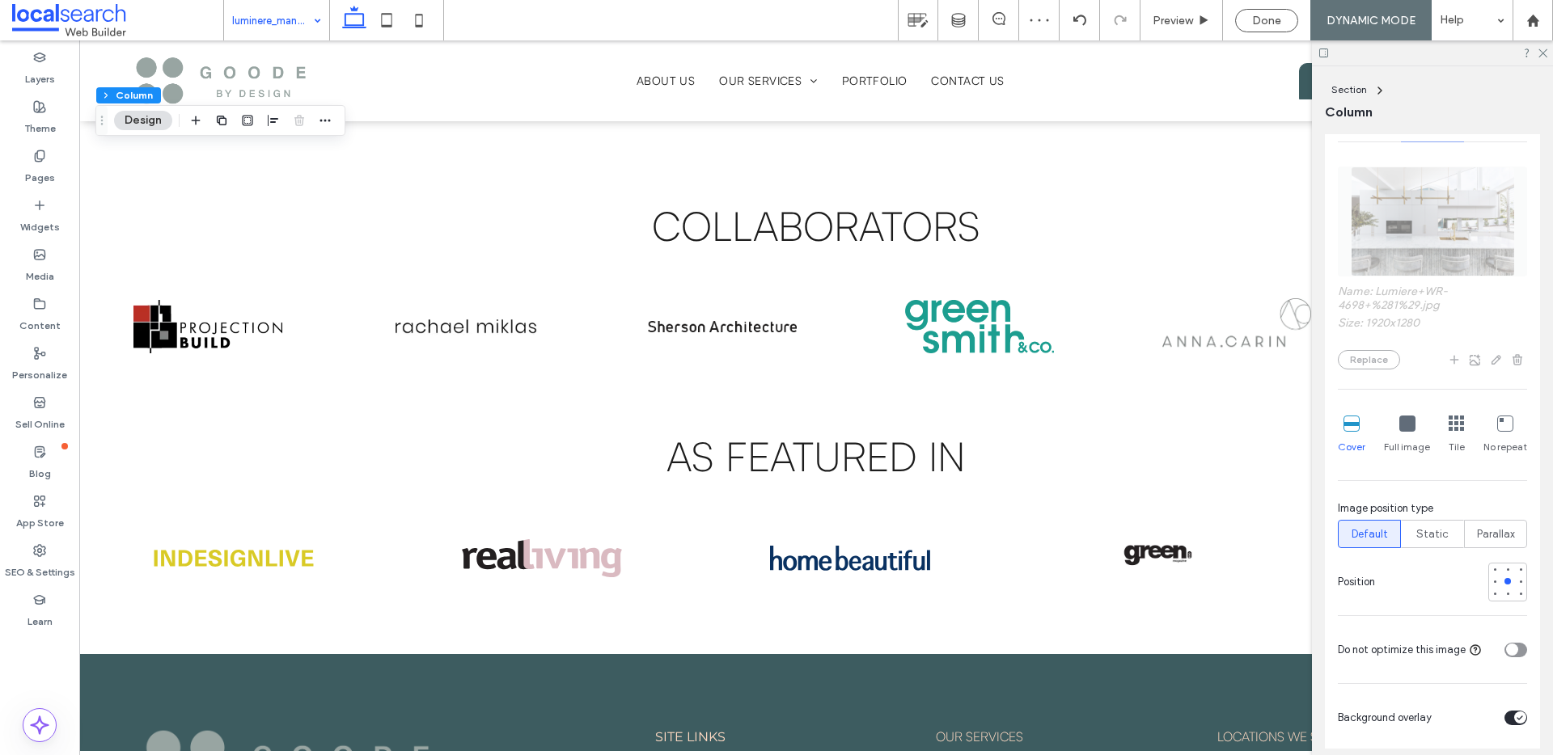
scroll to position [441, 0]
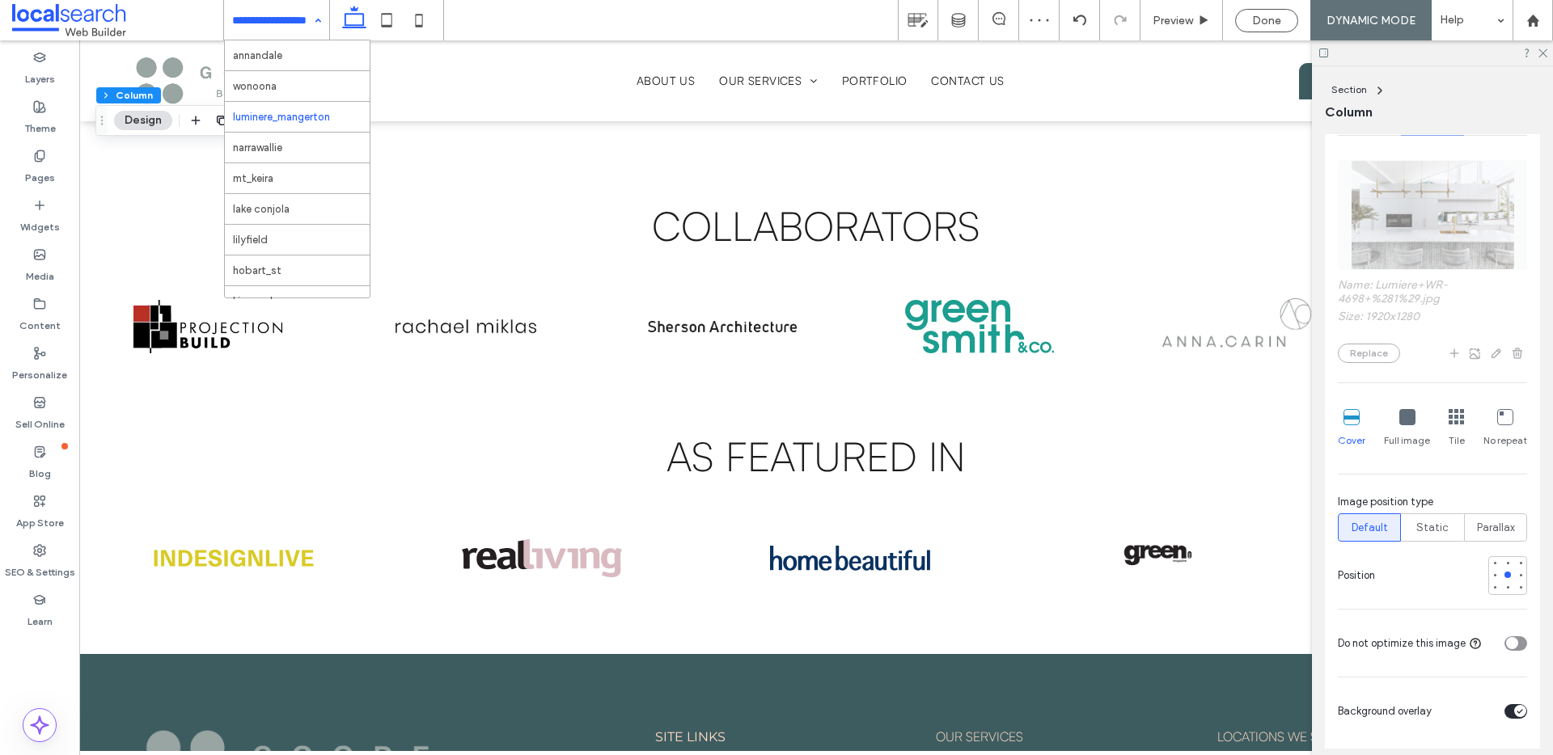
click at [286, 2] on input at bounding box center [272, 20] width 81 height 40
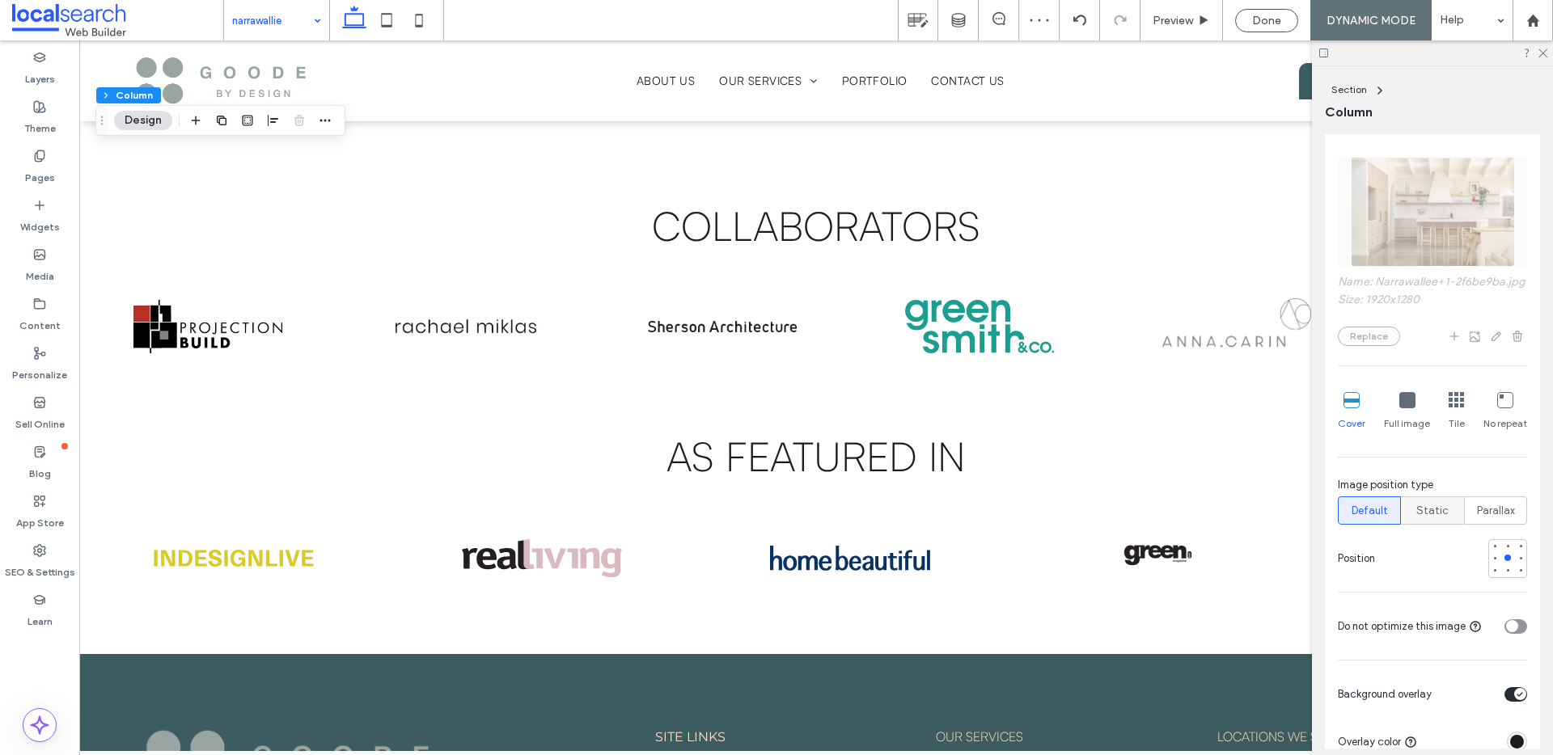
scroll to position [464, 0]
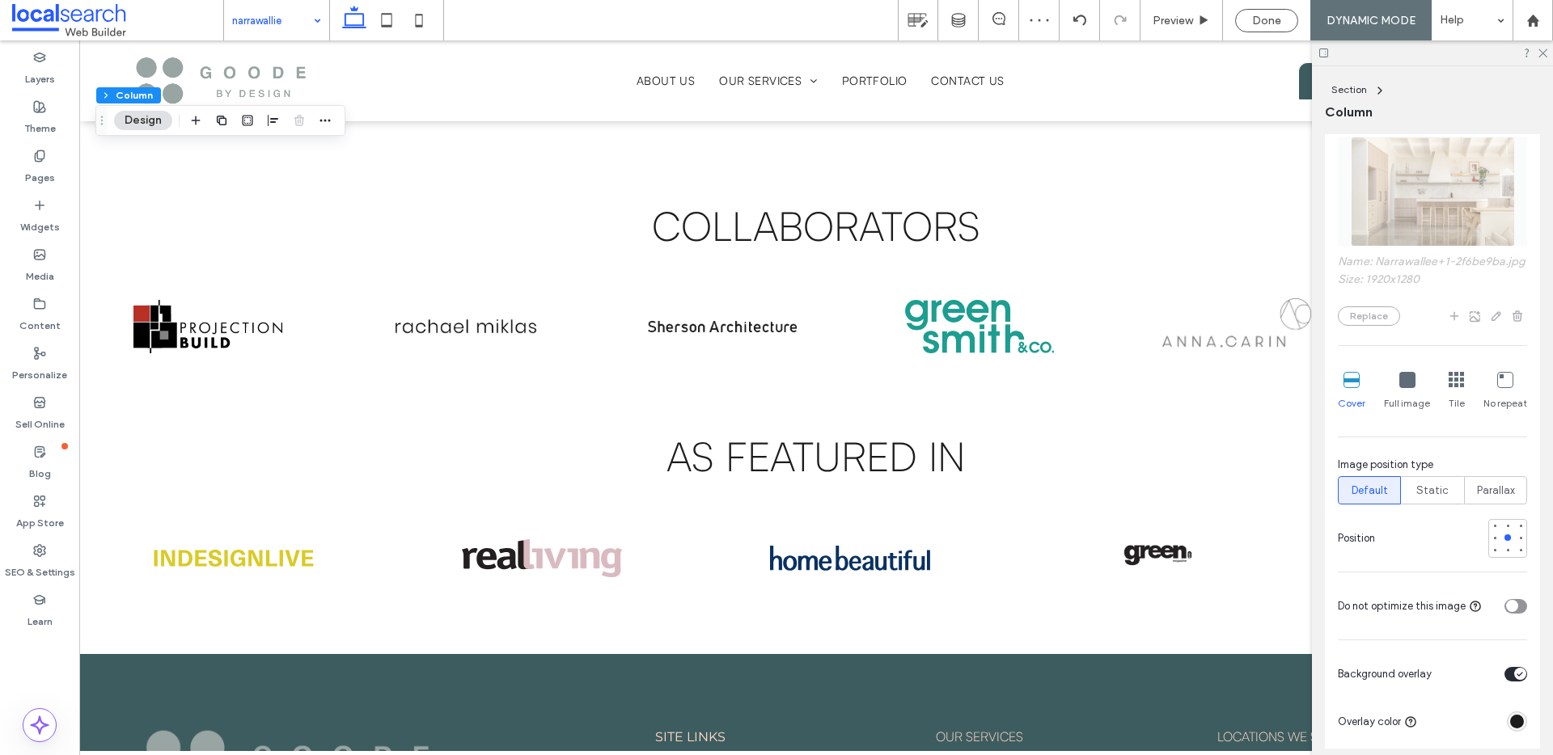
click at [1510, 614] on div "toggle" at bounding box center [1515, 606] width 23 height 15
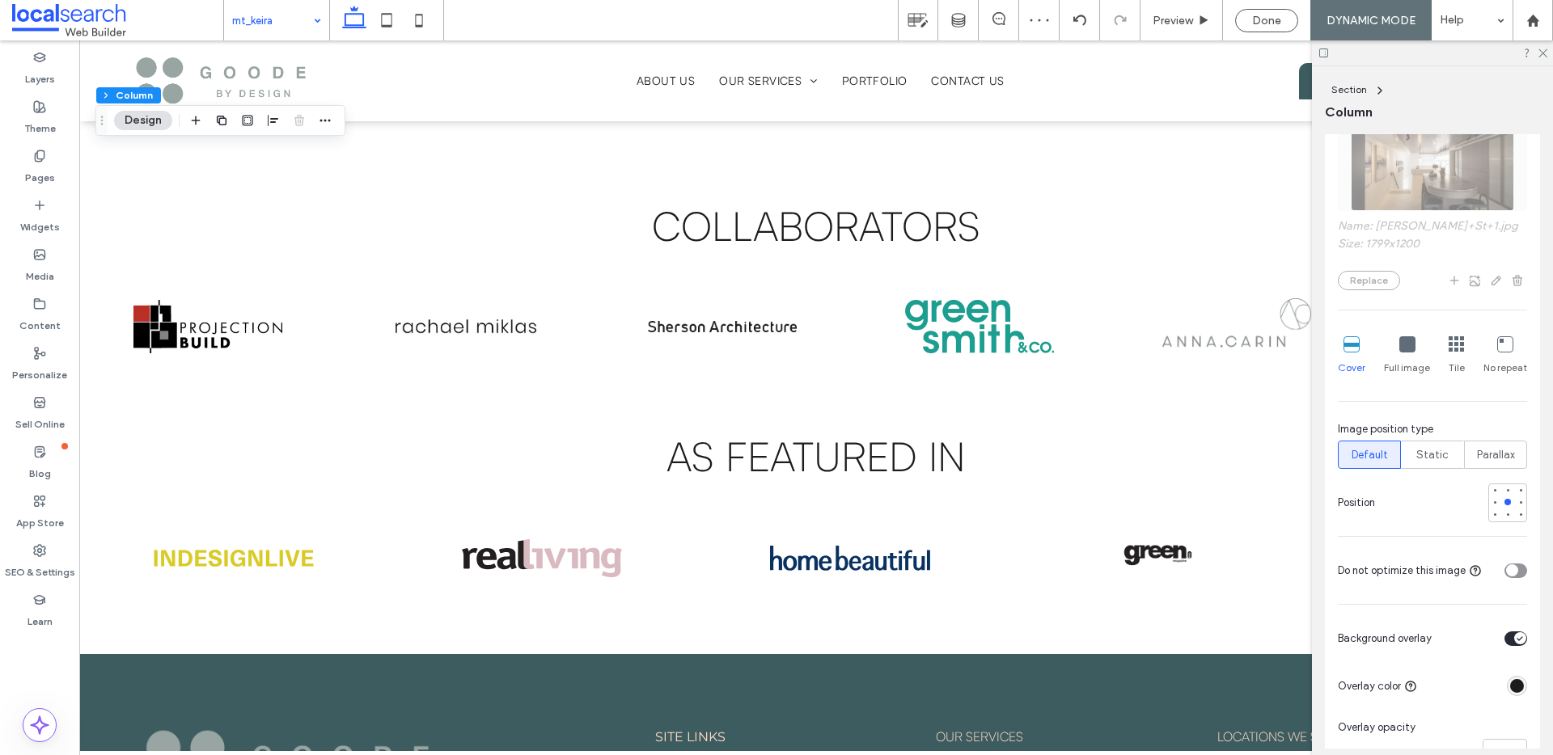
scroll to position [668, 0]
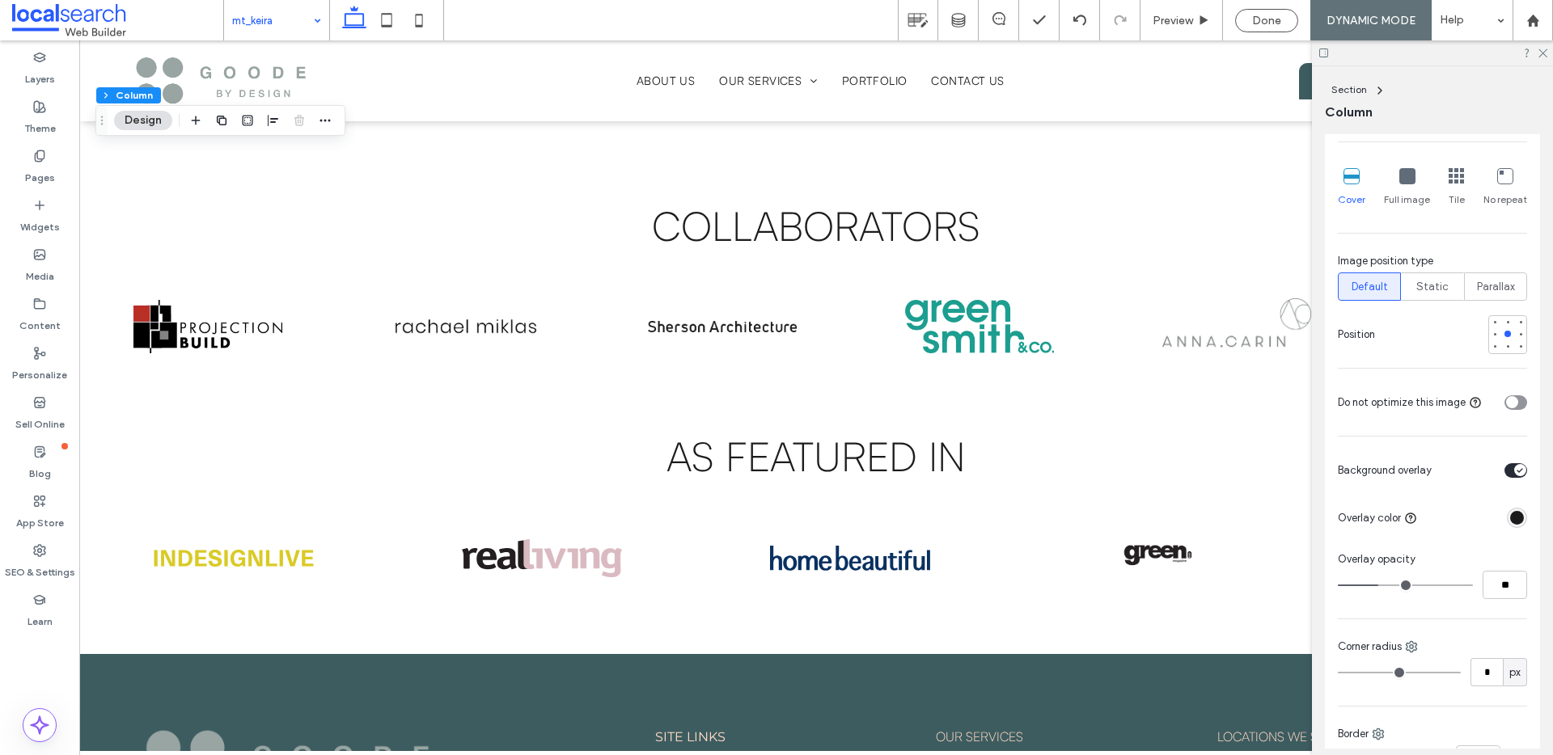
click at [1508, 400] on icon "toggle" at bounding box center [1511, 402] width 6 height 5
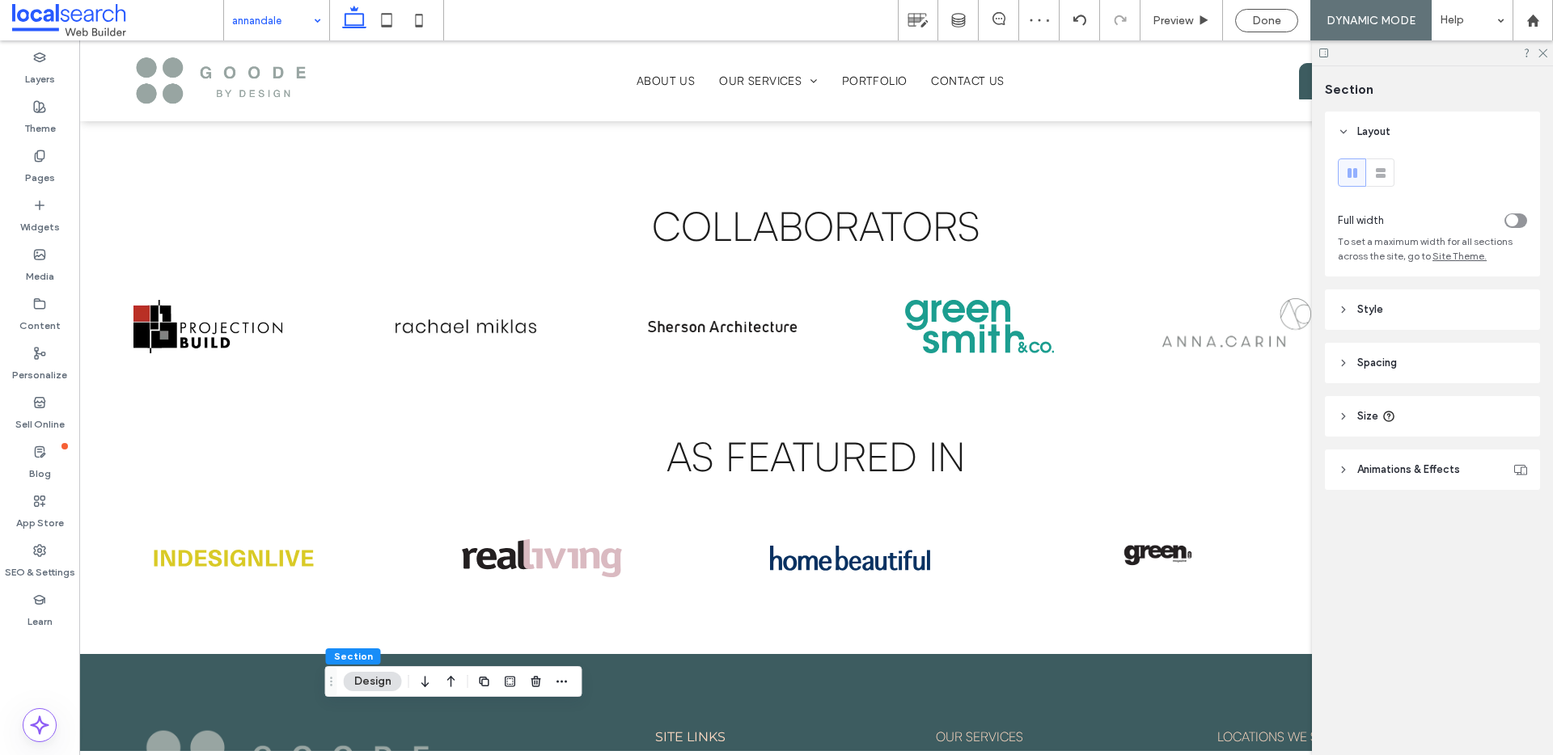
click at [1369, 298] on header "Style" at bounding box center [1432, 310] width 215 height 40
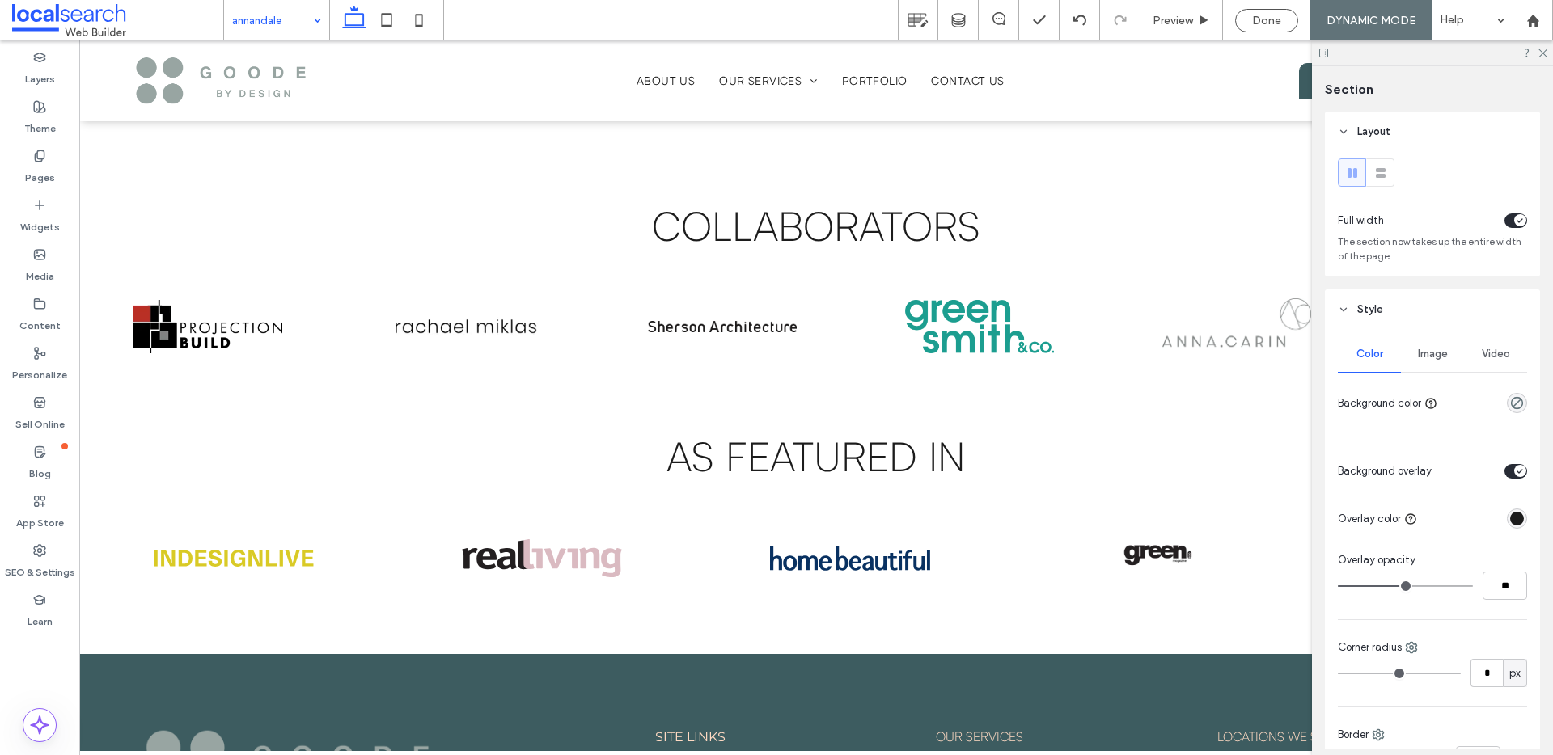
type input "***"
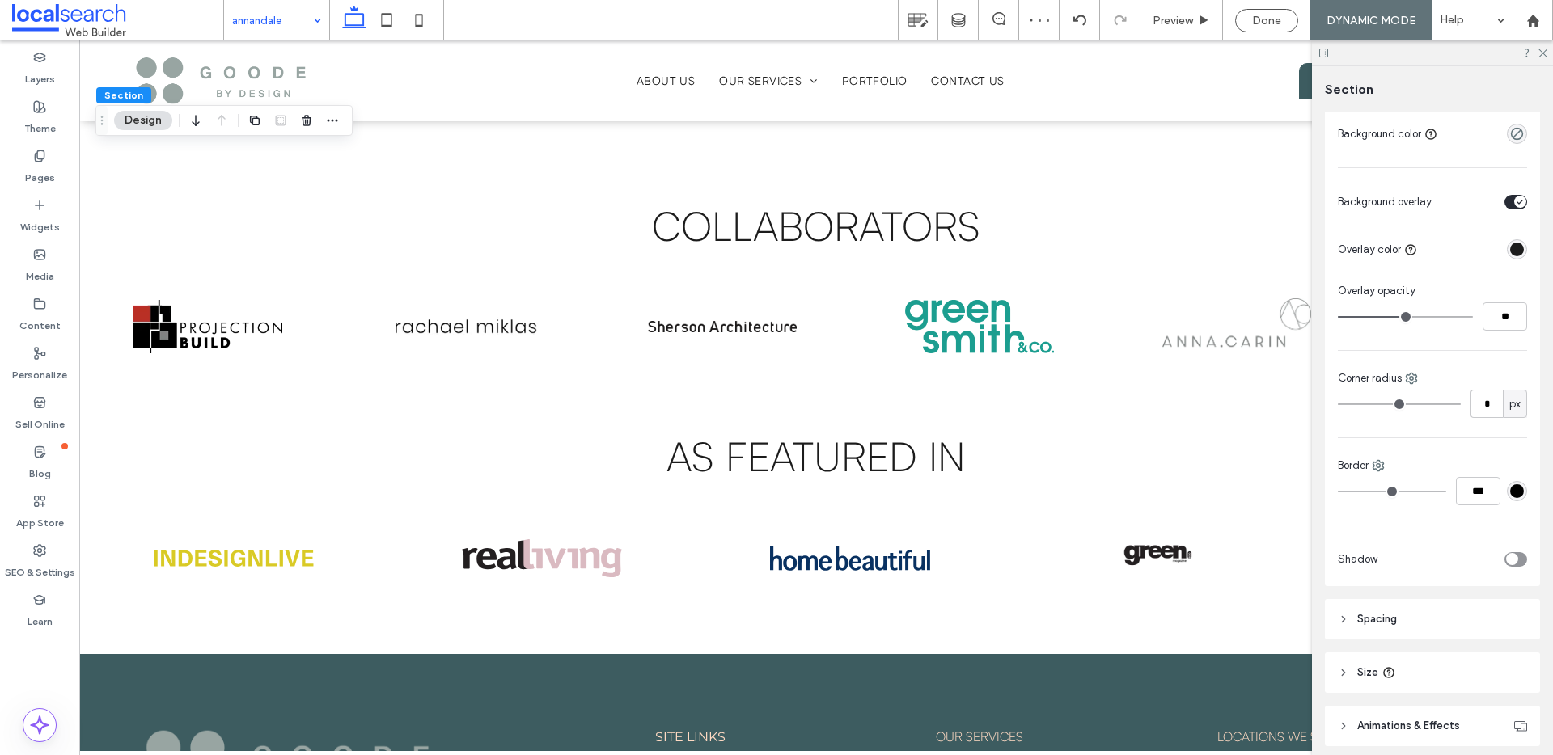
scroll to position [332, 0]
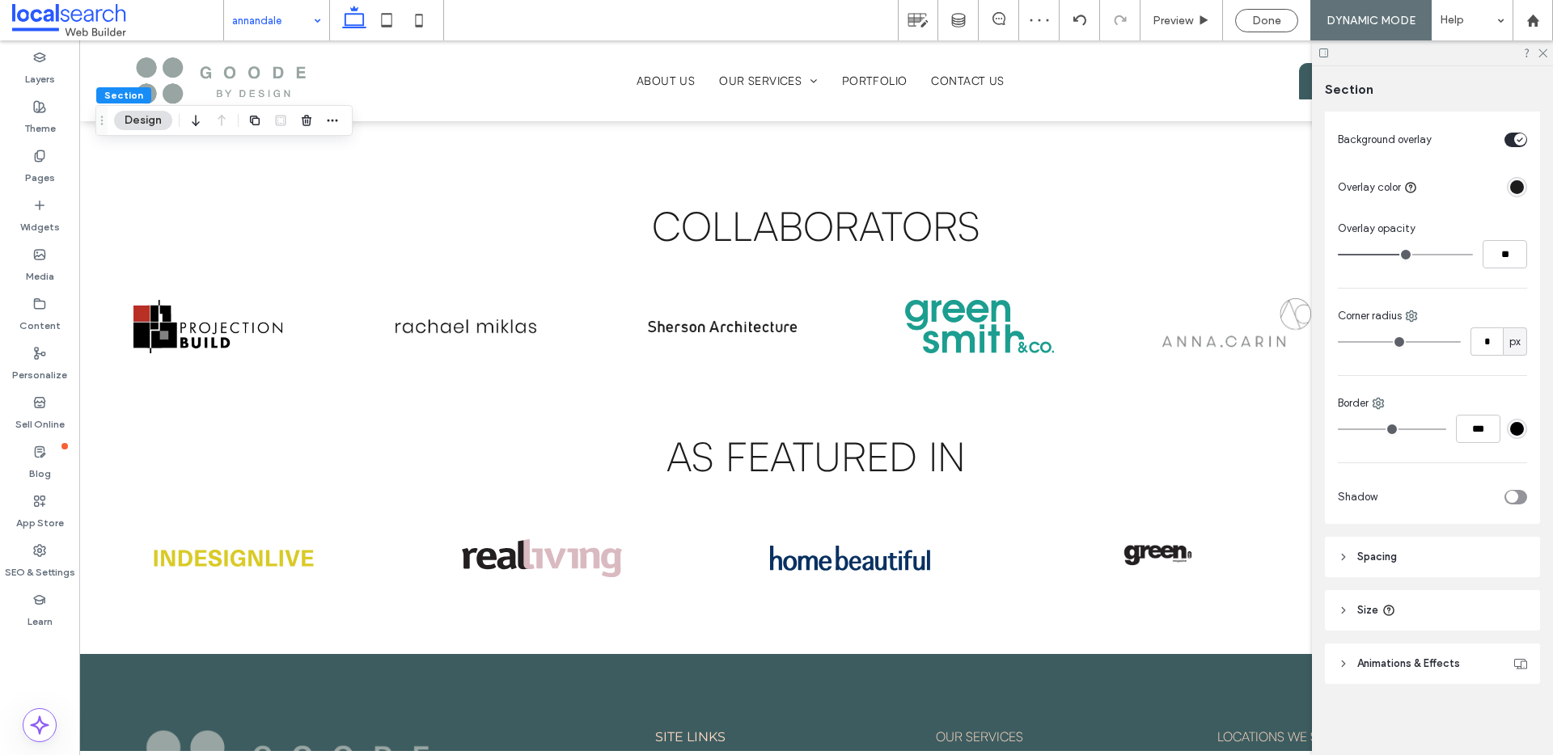
click at [1432, 607] on header "Size" at bounding box center [1432, 610] width 215 height 40
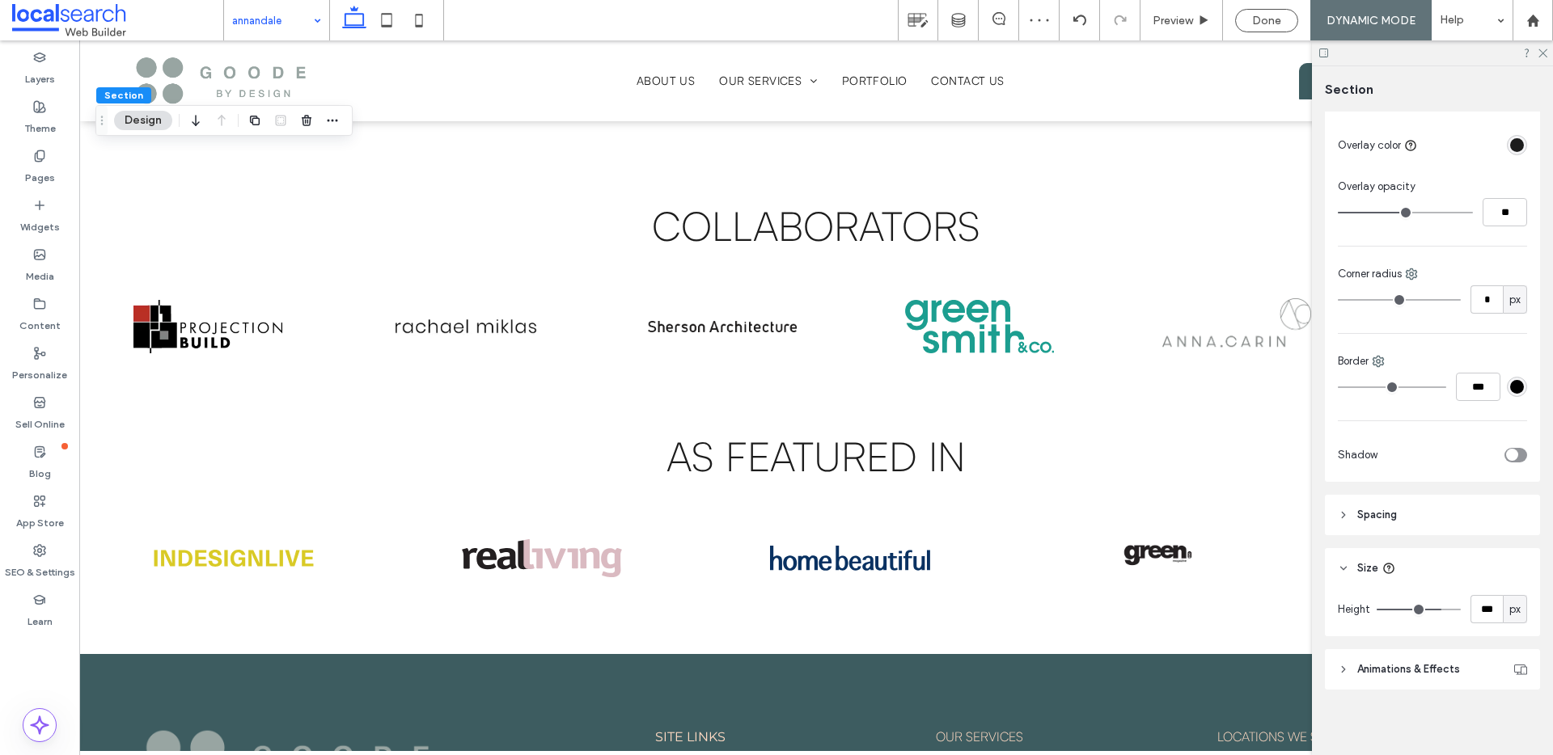
scroll to position [379, 0]
type input "***"
click at [1487, 600] on input "***" at bounding box center [1486, 604] width 32 height 28
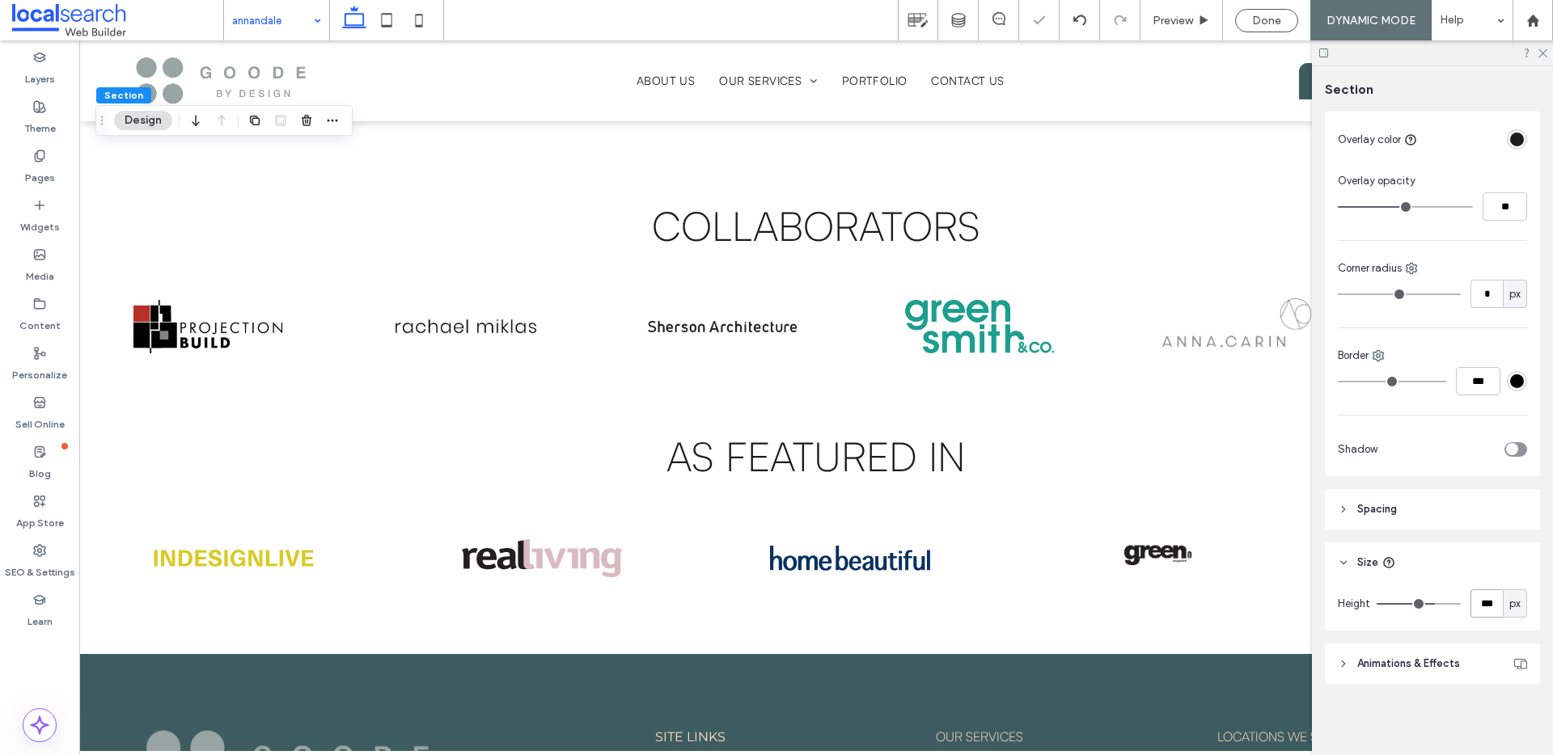
type input "***"
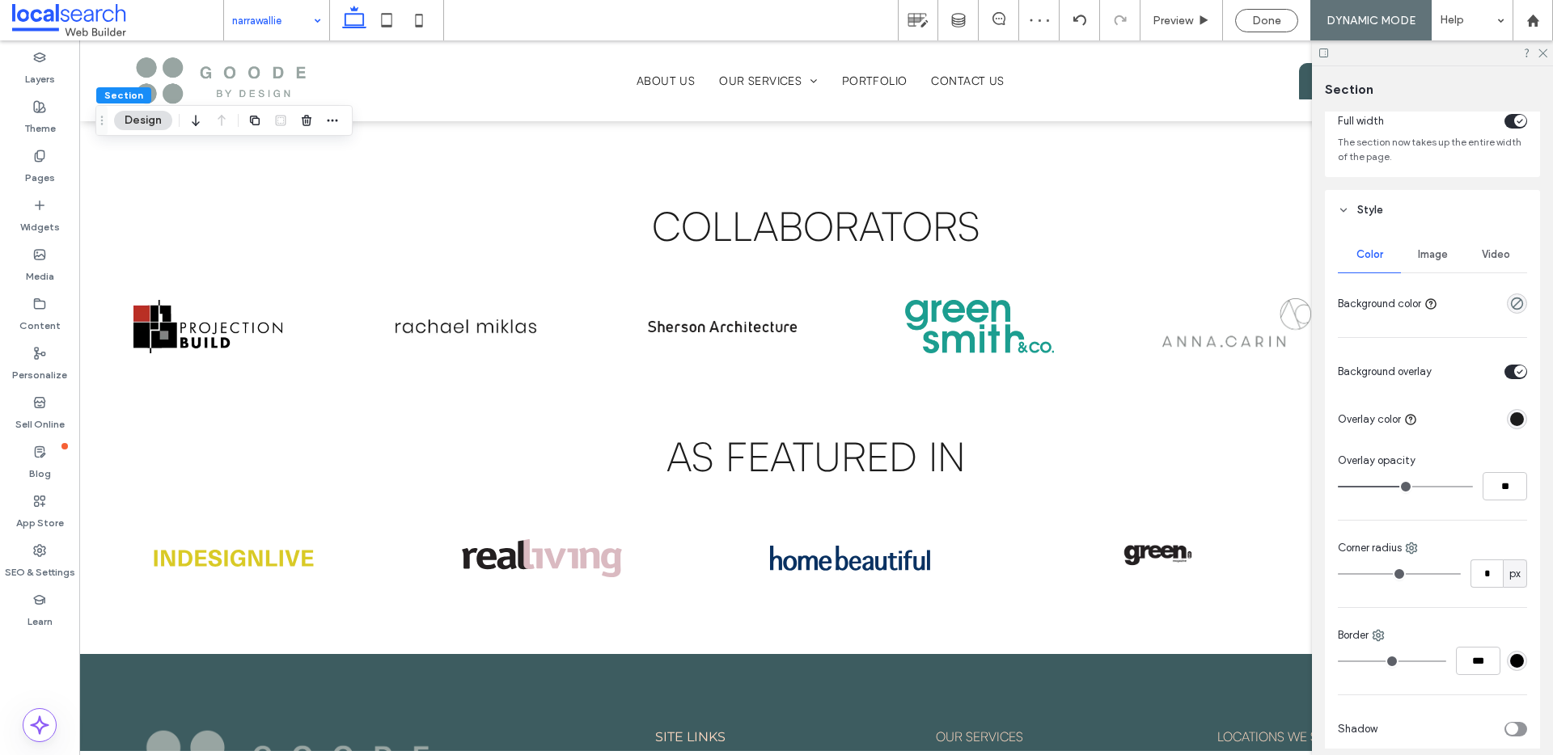
scroll to position [0, 0]
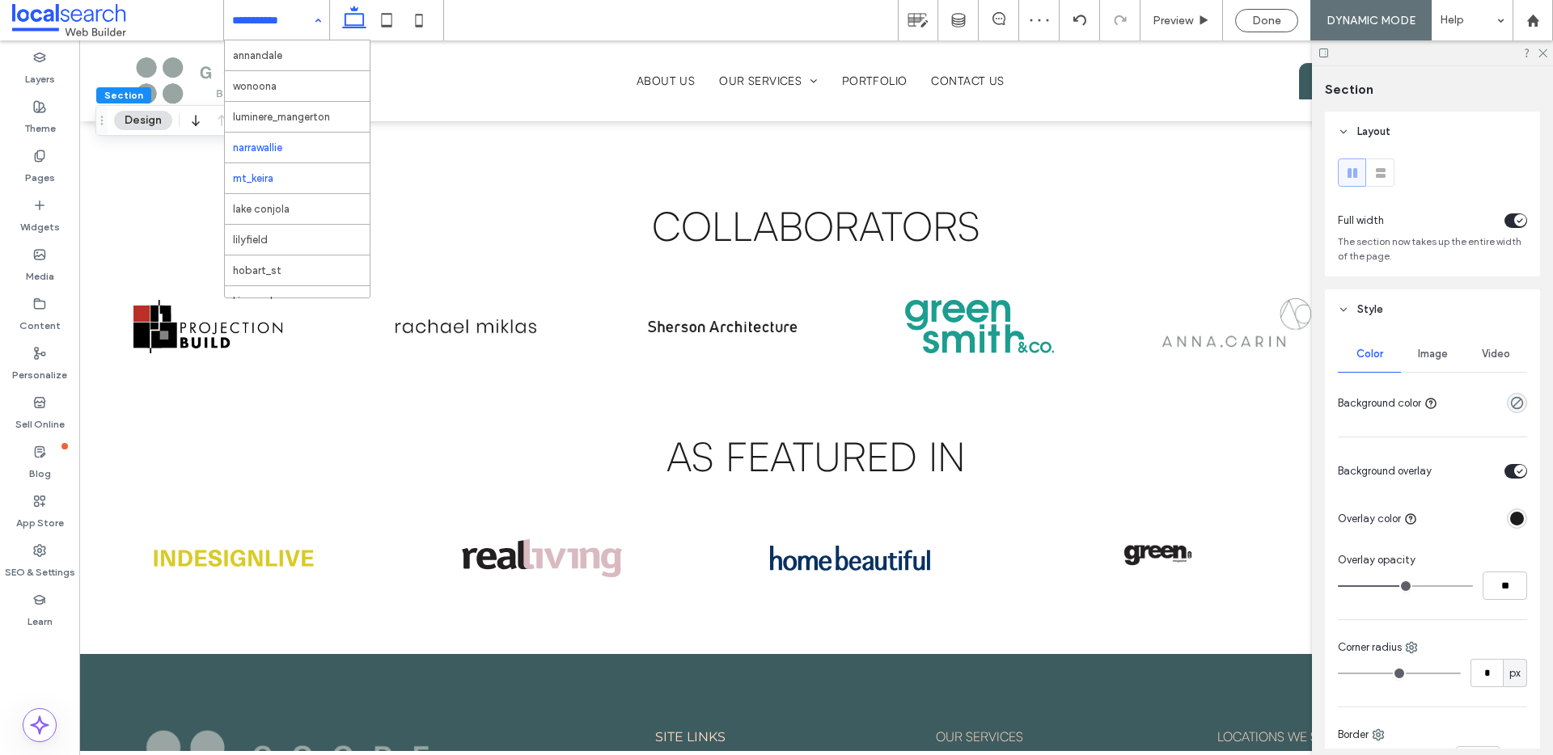
drag, startPoint x: 265, startPoint y: 172, endPoint x: 266, endPoint y: 101, distance: 71.2
click at [1428, 354] on span "Image" at bounding box center [1433, 354] width 30 height 13
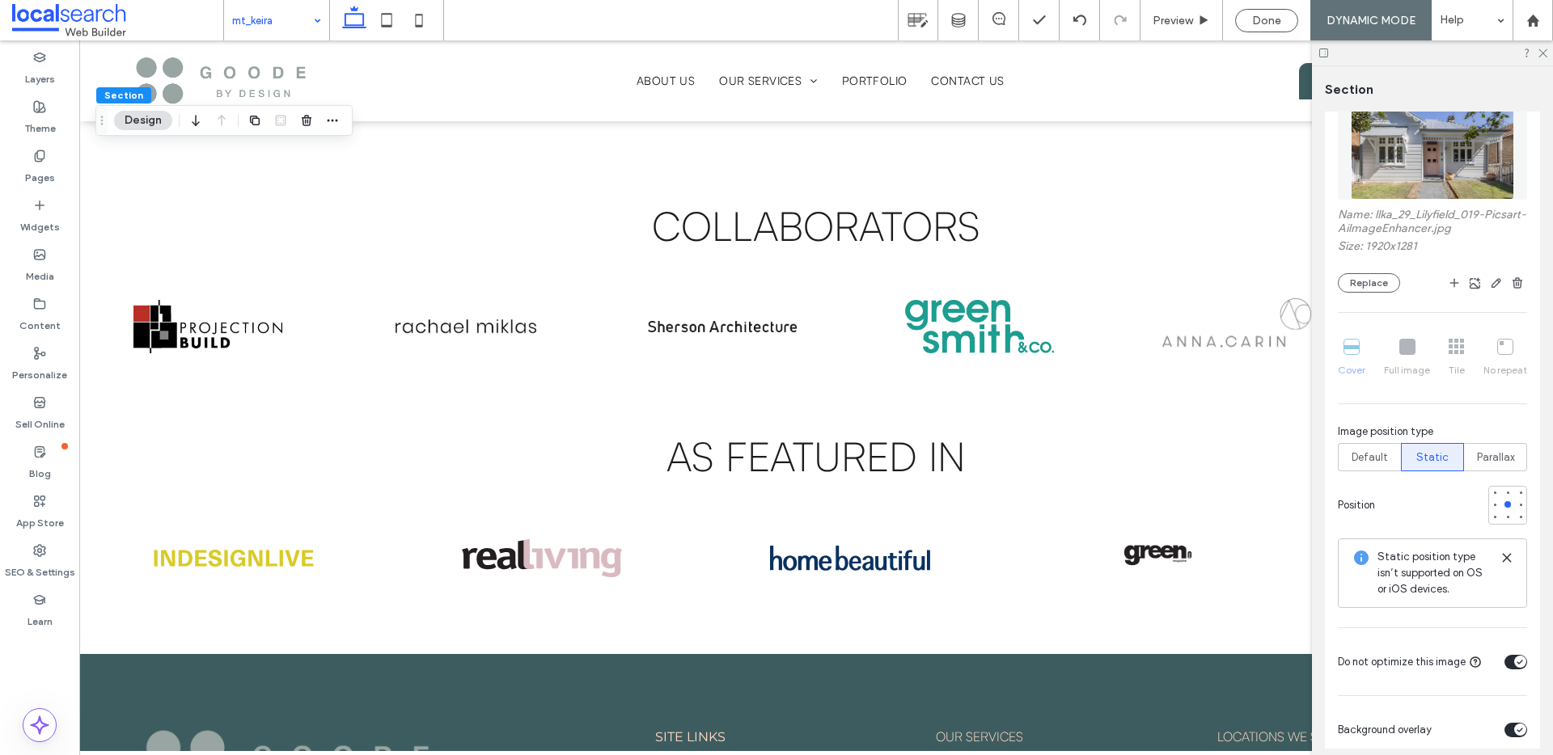
scroll to position [340, 0]
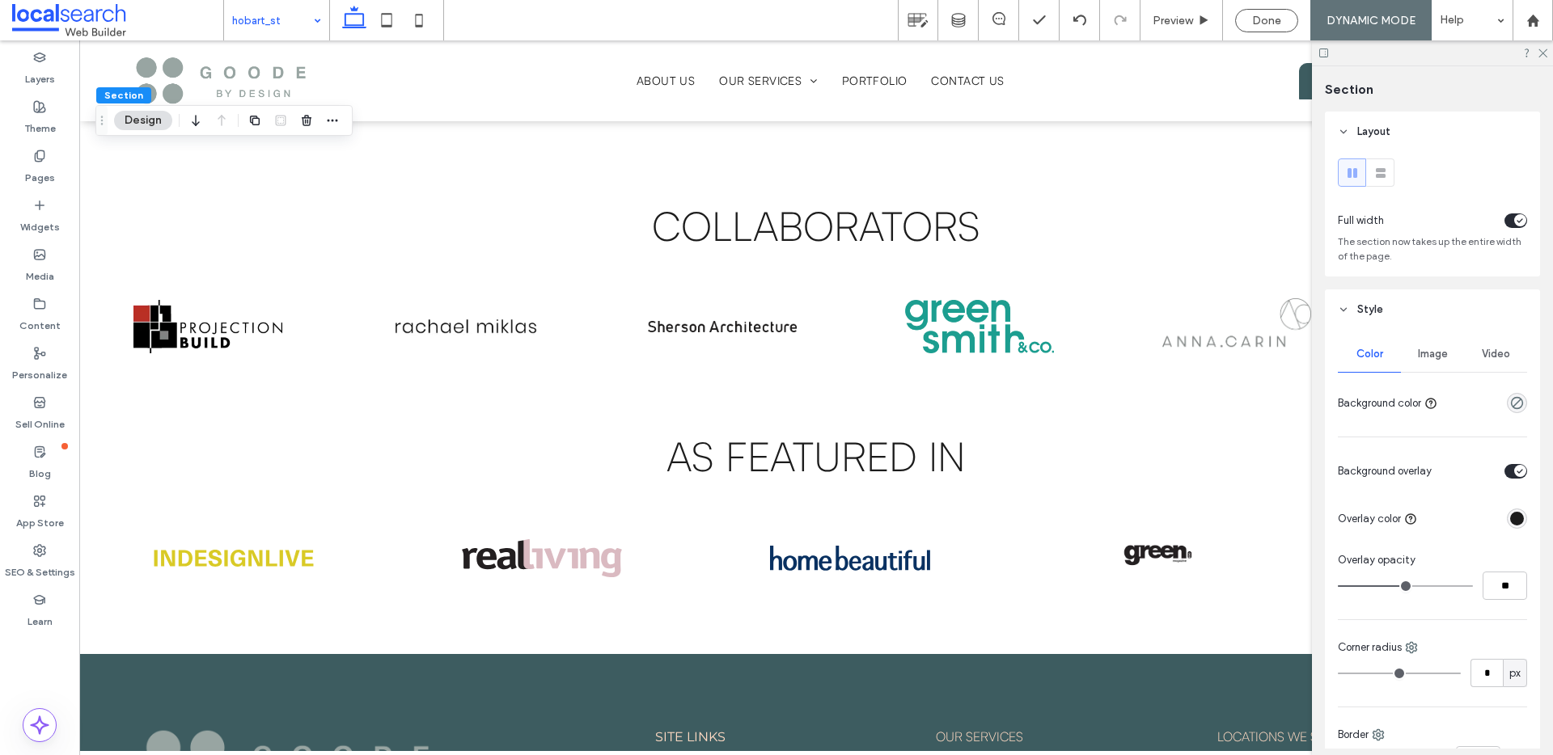
click at [1429, 353] on span "Image" at bounding box center [1433, 354] width 30 height 13
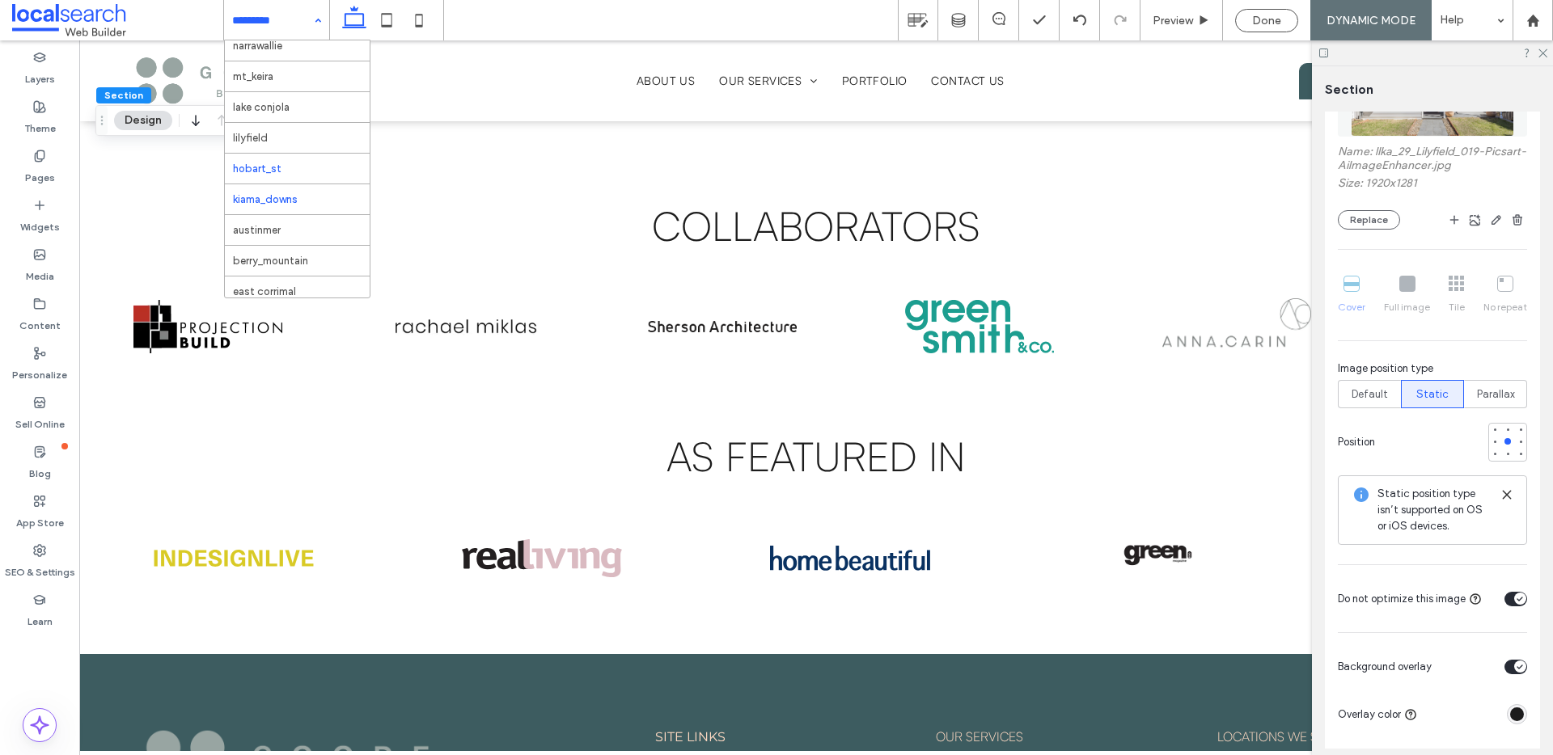
scroll to position [104, 0]
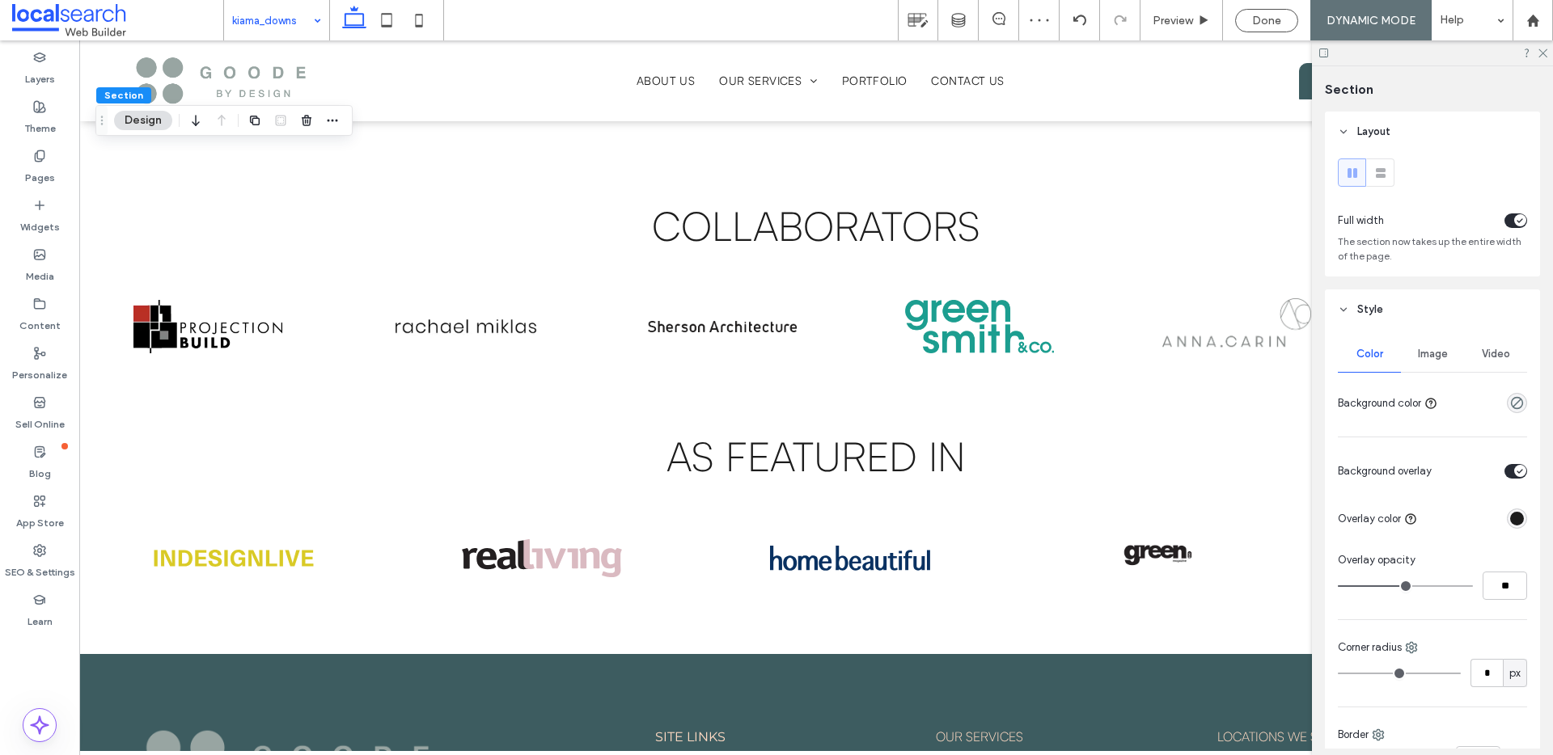
click at [1432, 358] on span "Image" at bounding box center [1433, 354] width 30 height 13
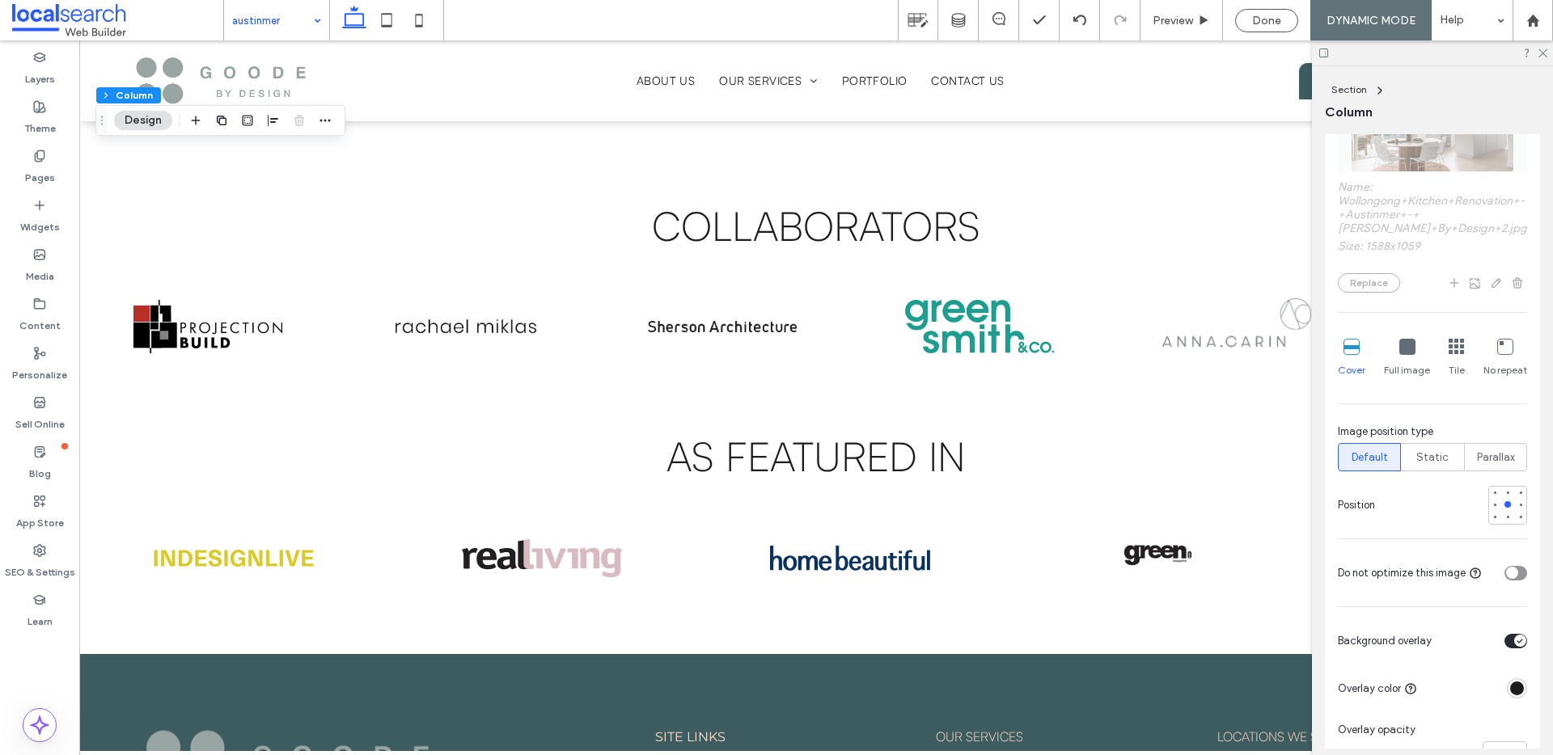
scroll to position [594, 0]
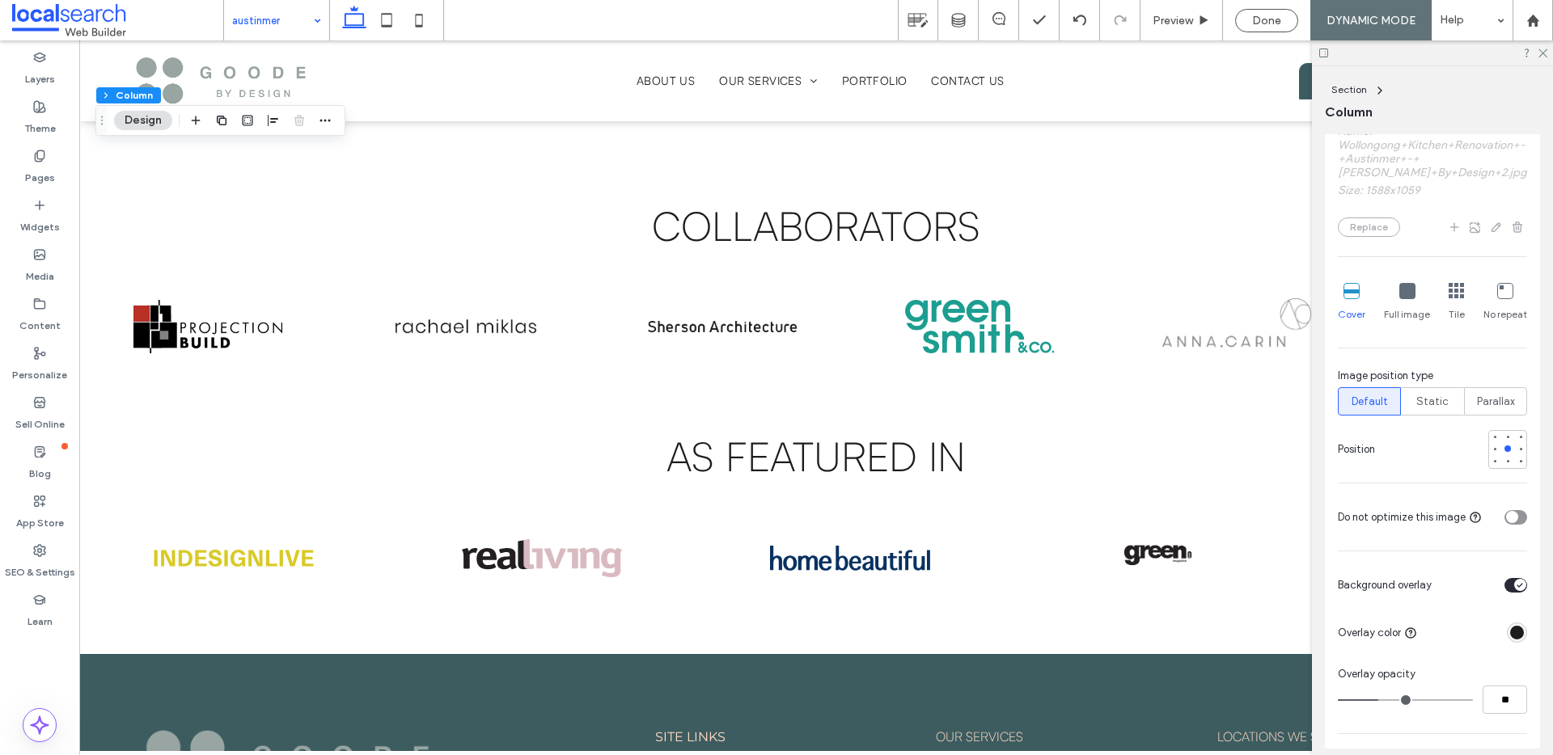
click at [1506, 522] on div "toggle" at bounding box center [1512, 517] width 12 height 12
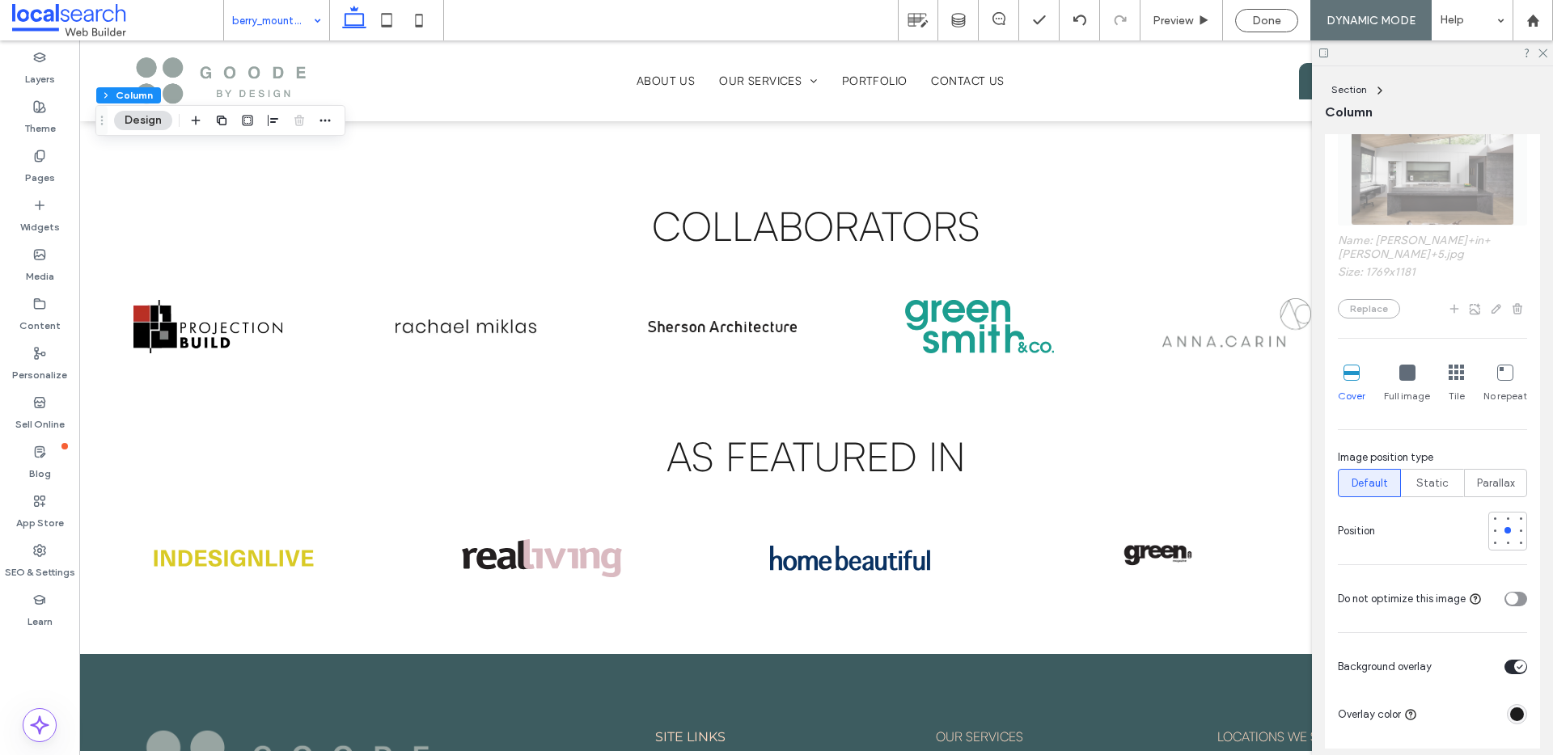
scroll to position [489, 0]
click at [1512, 589] on div "toggle" at bounding box center [1515, 596] width 23 height 15
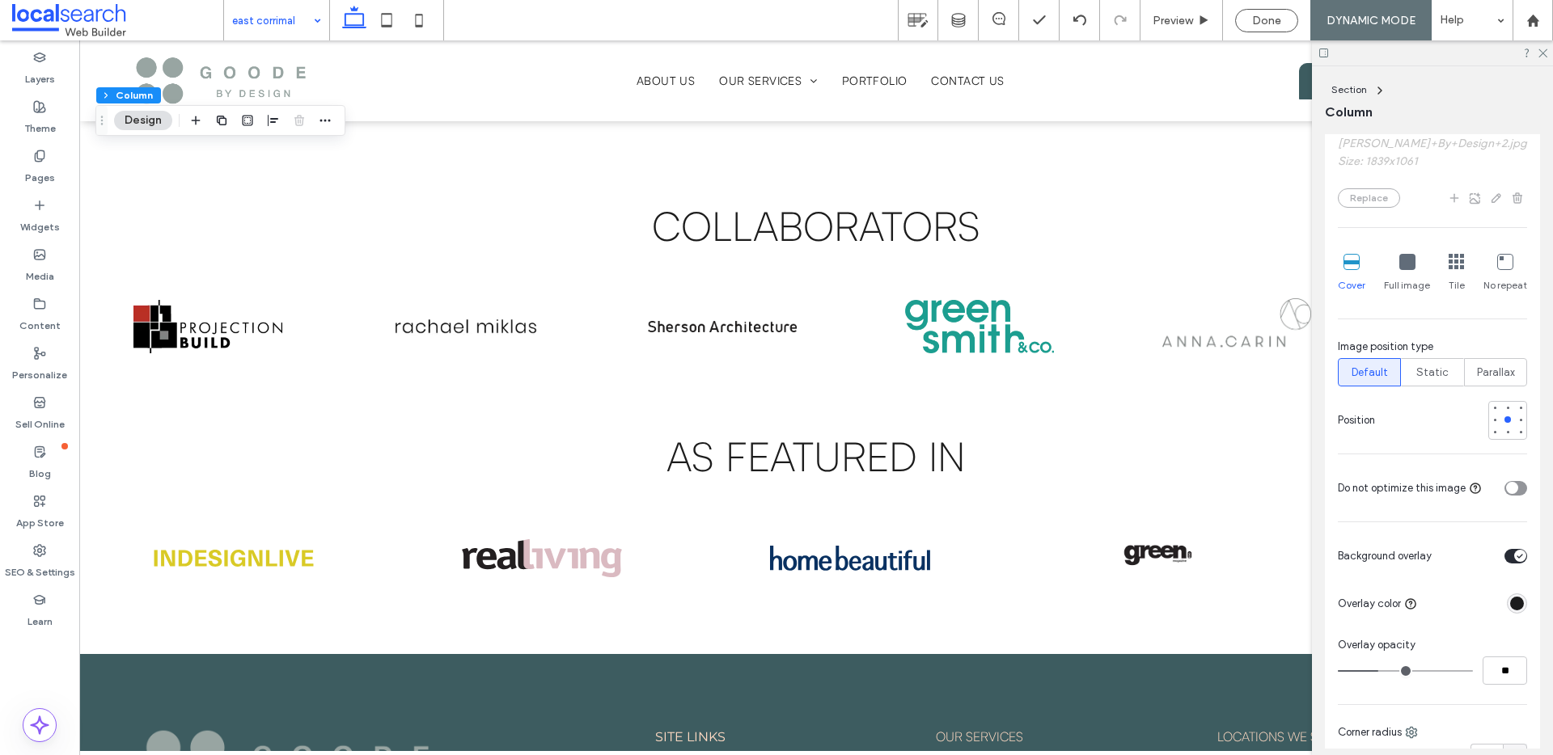
scroll to position [626, 0]
click at [1511, 484] on div "toggle" at bounding box center [1515, 486] width 23 height 15
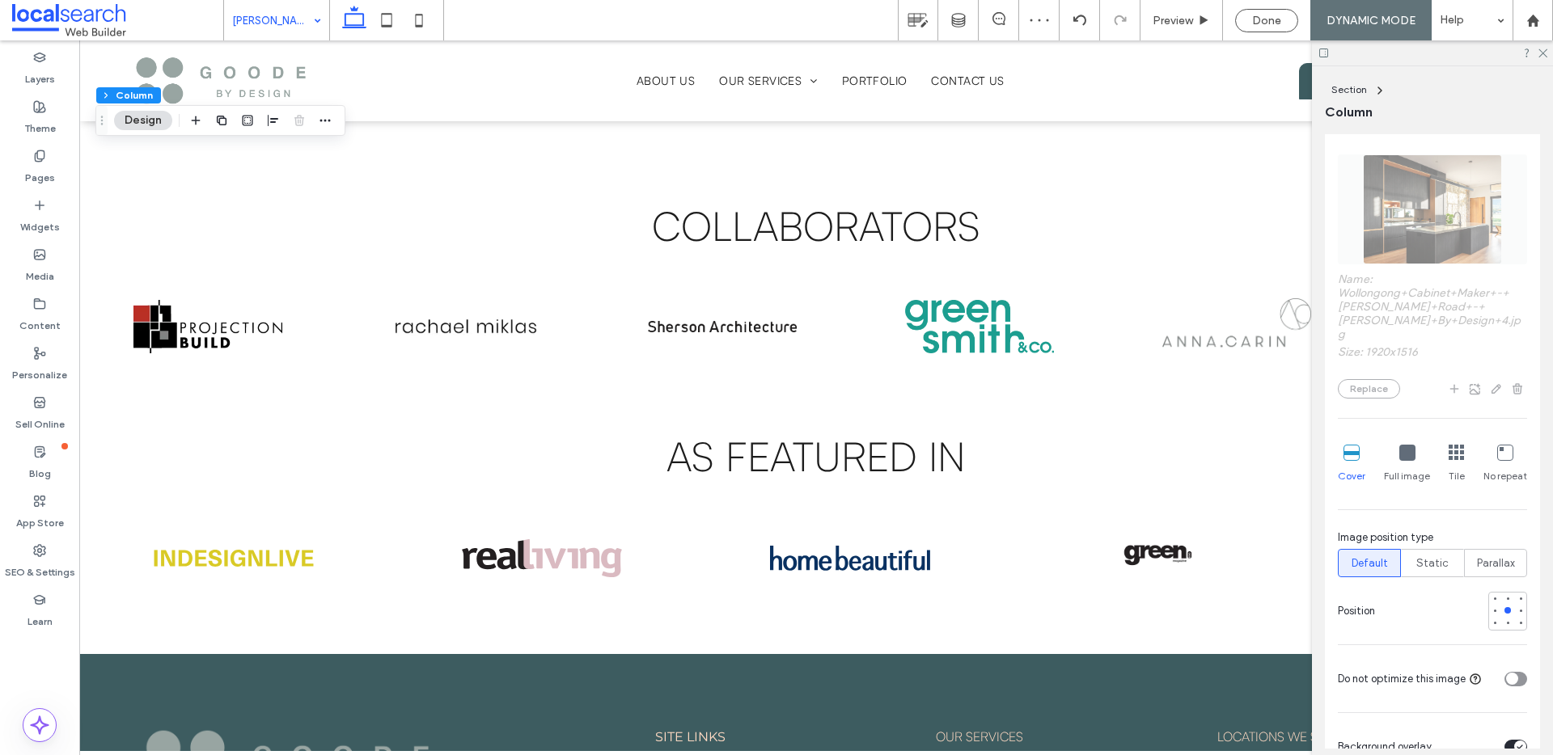
scroll to position [505, 0]
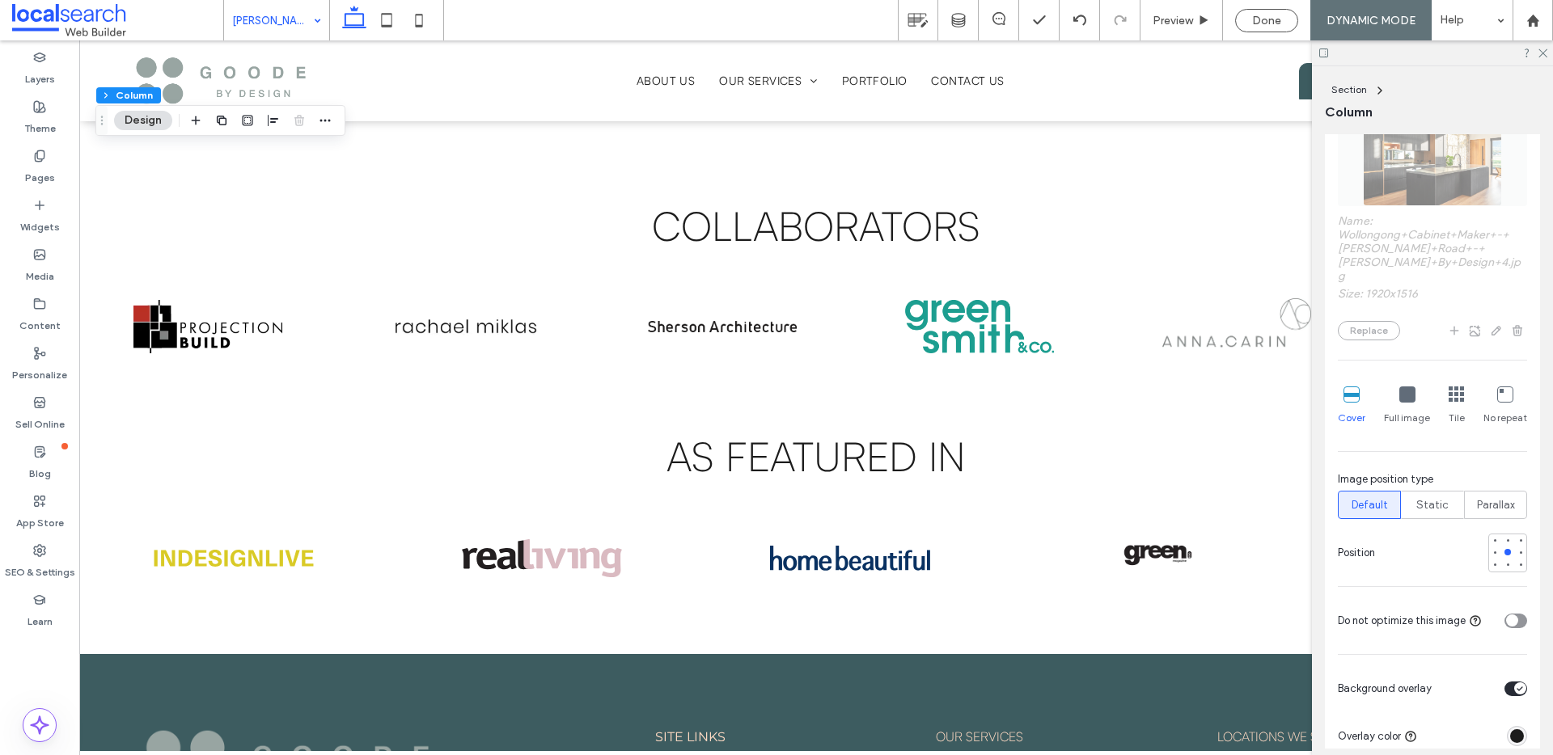
click at [1510, 614] on div "toggle" at bounding box center [1515, 621] width 23 height 15
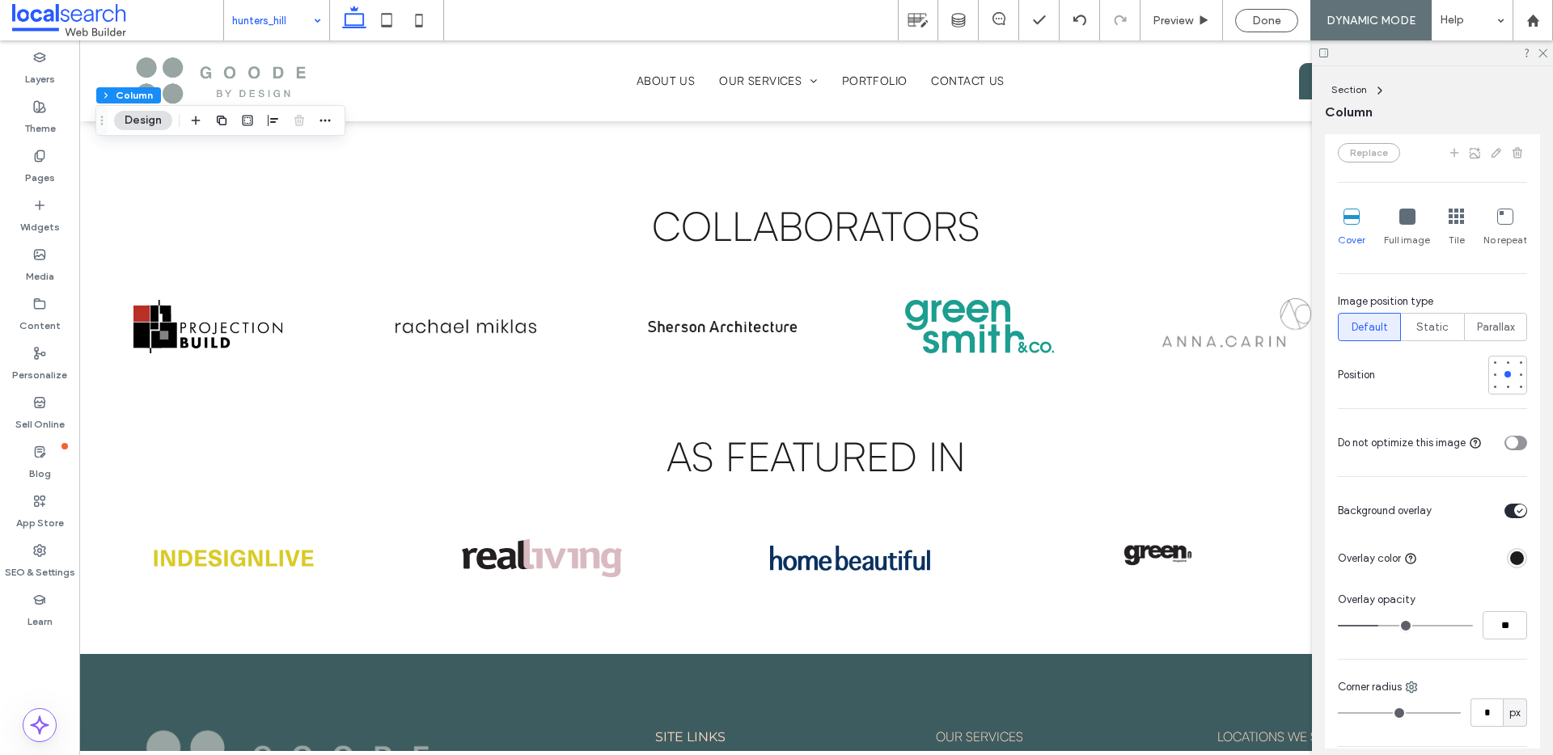
scroll to position [726, 0]
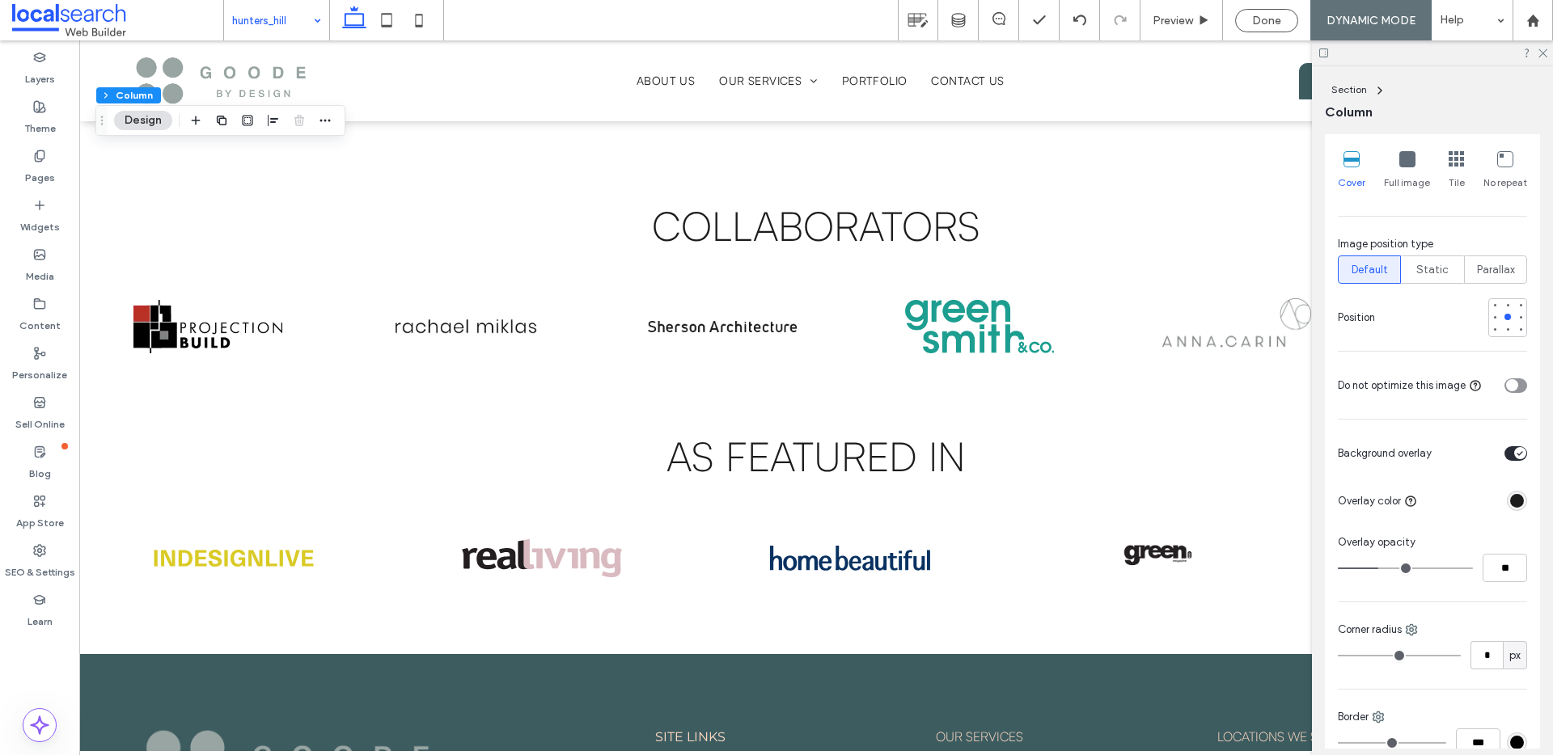
click at [1511, 379] on div "toggle" at bounding box center [1515, 386] width 23 height 15
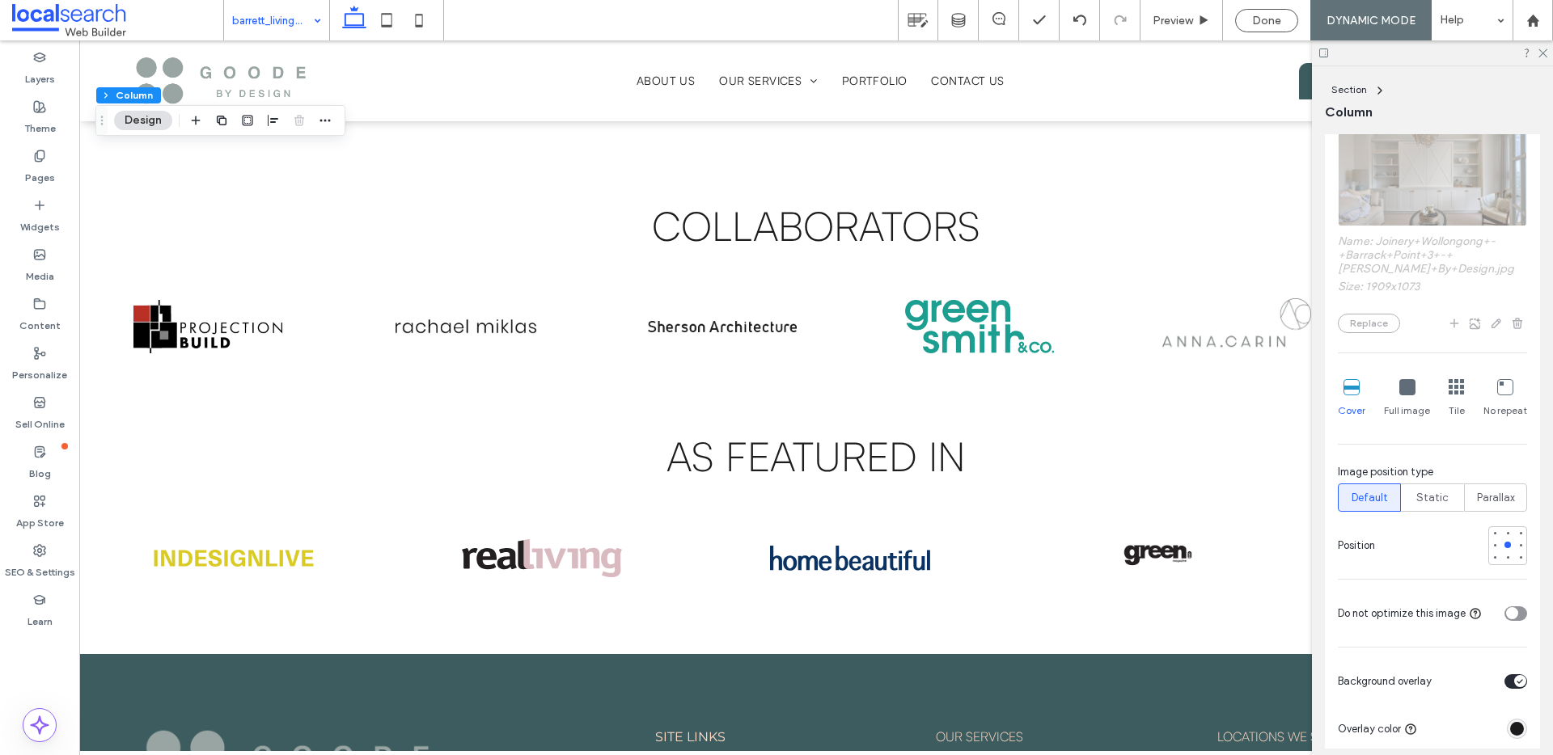
scroll to position [497, 0]
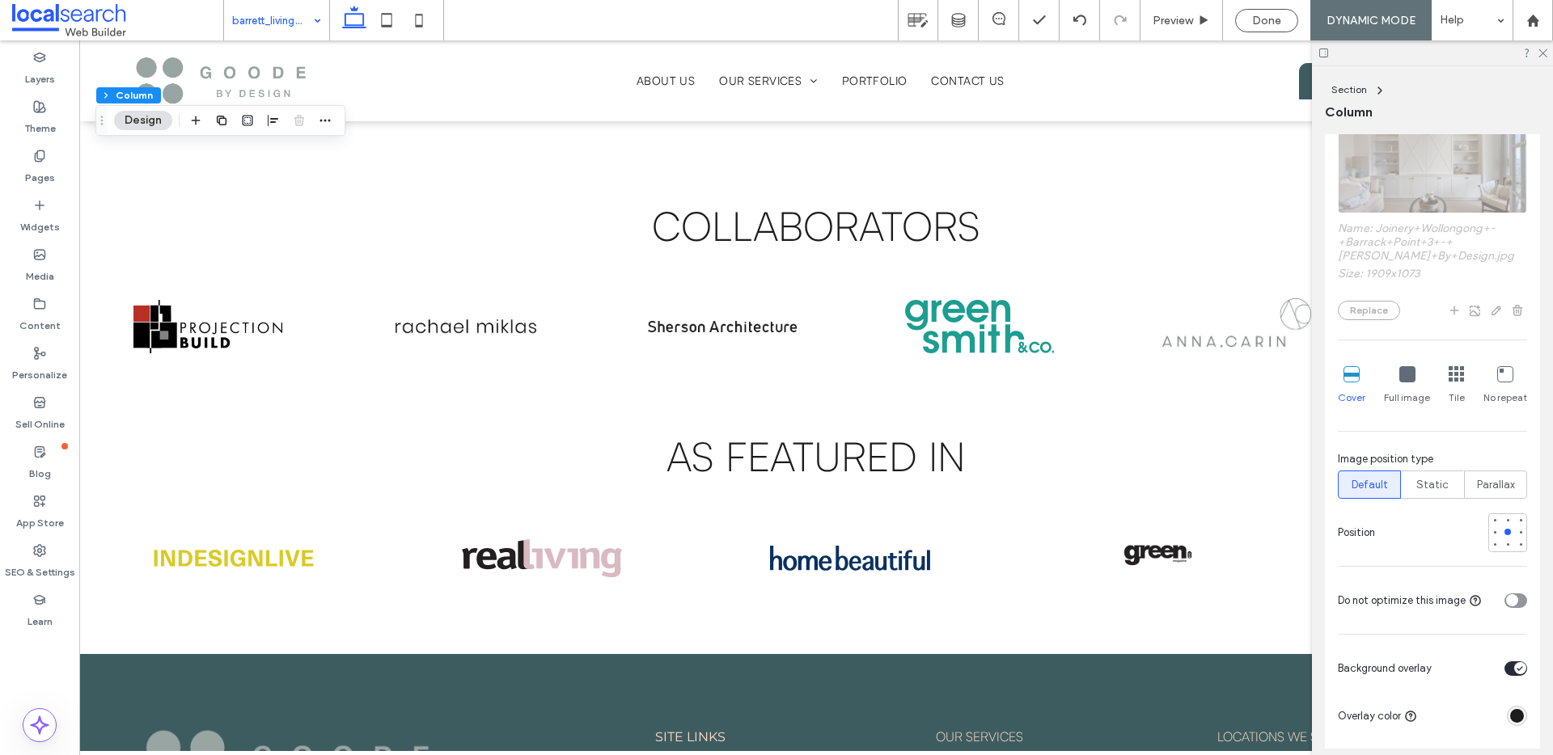
click at [1514, 601] on div "toggle" at bounding box center [1515, 601] width 23 height 15
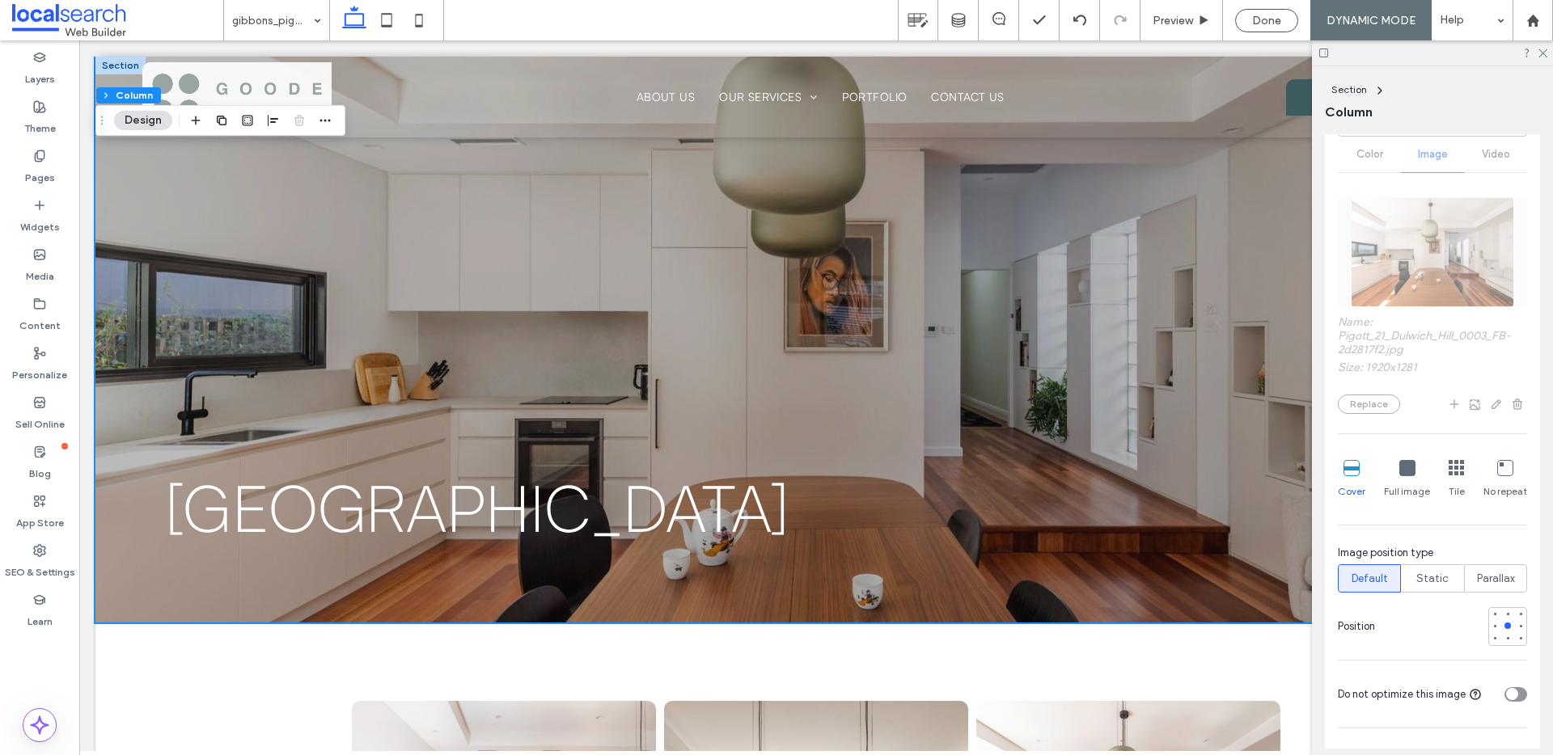
scroll to position [595, 0]
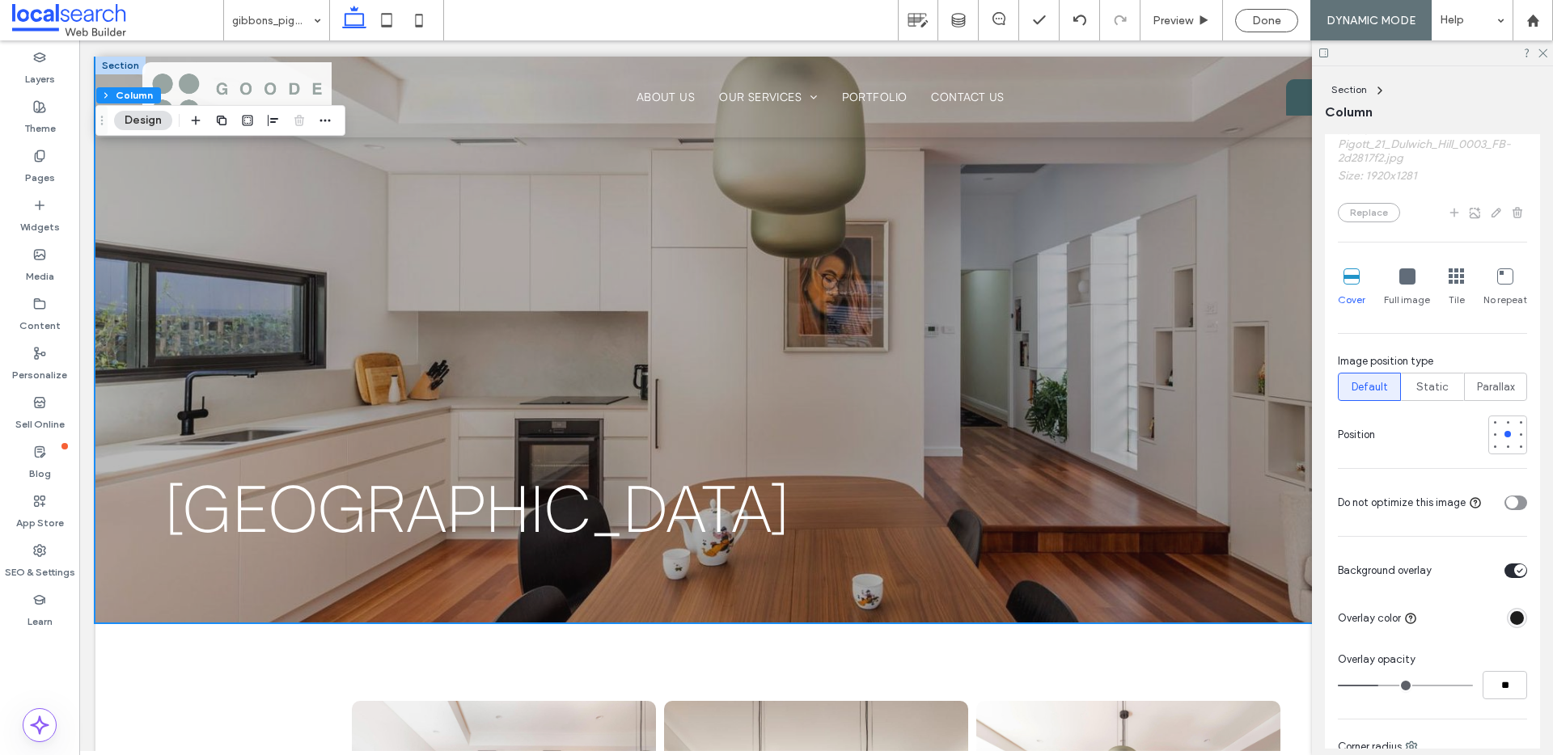
click at [1512, 501] on div "toggle" at bounding box center [1515, 503] width 23 height 15
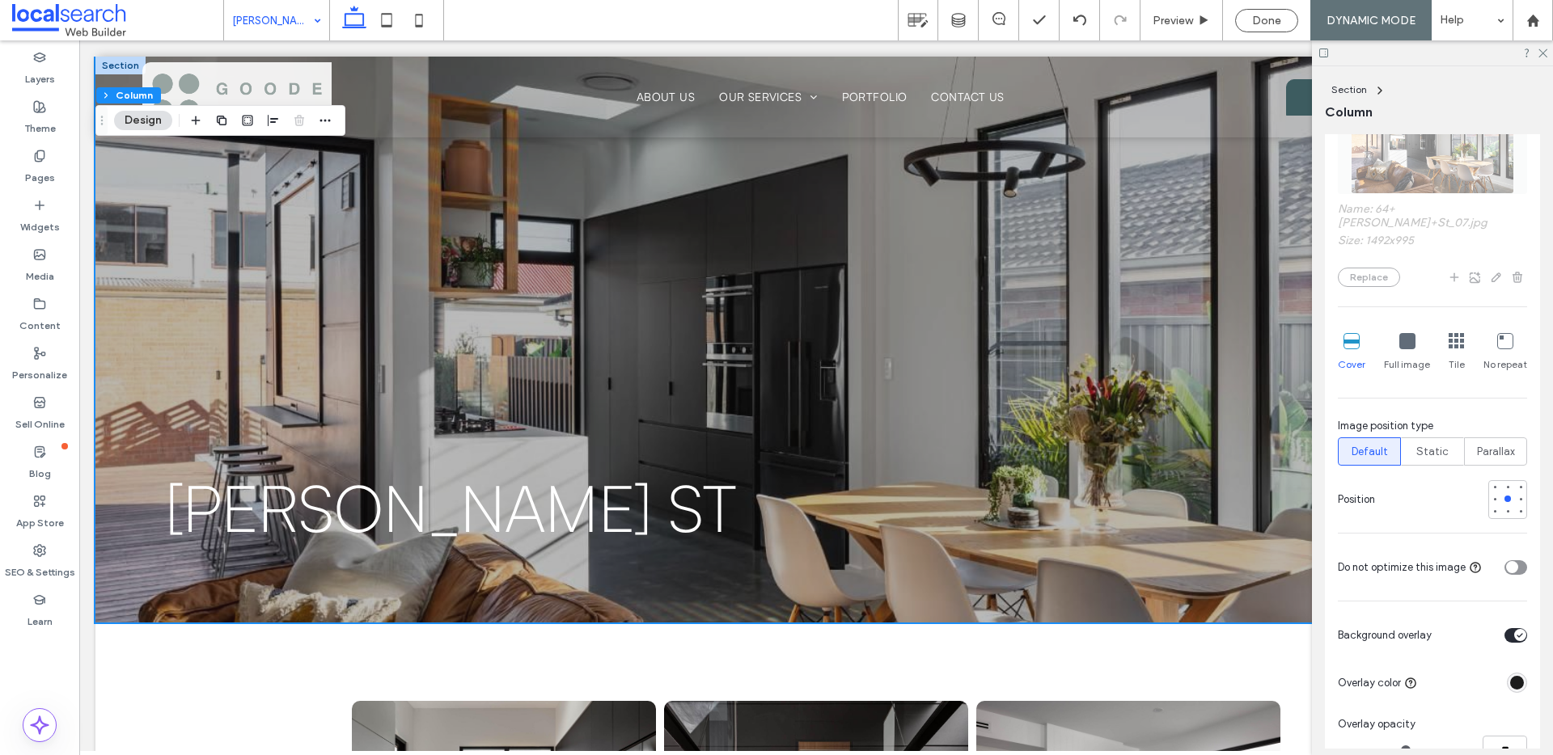
scroll to position [576, 0]
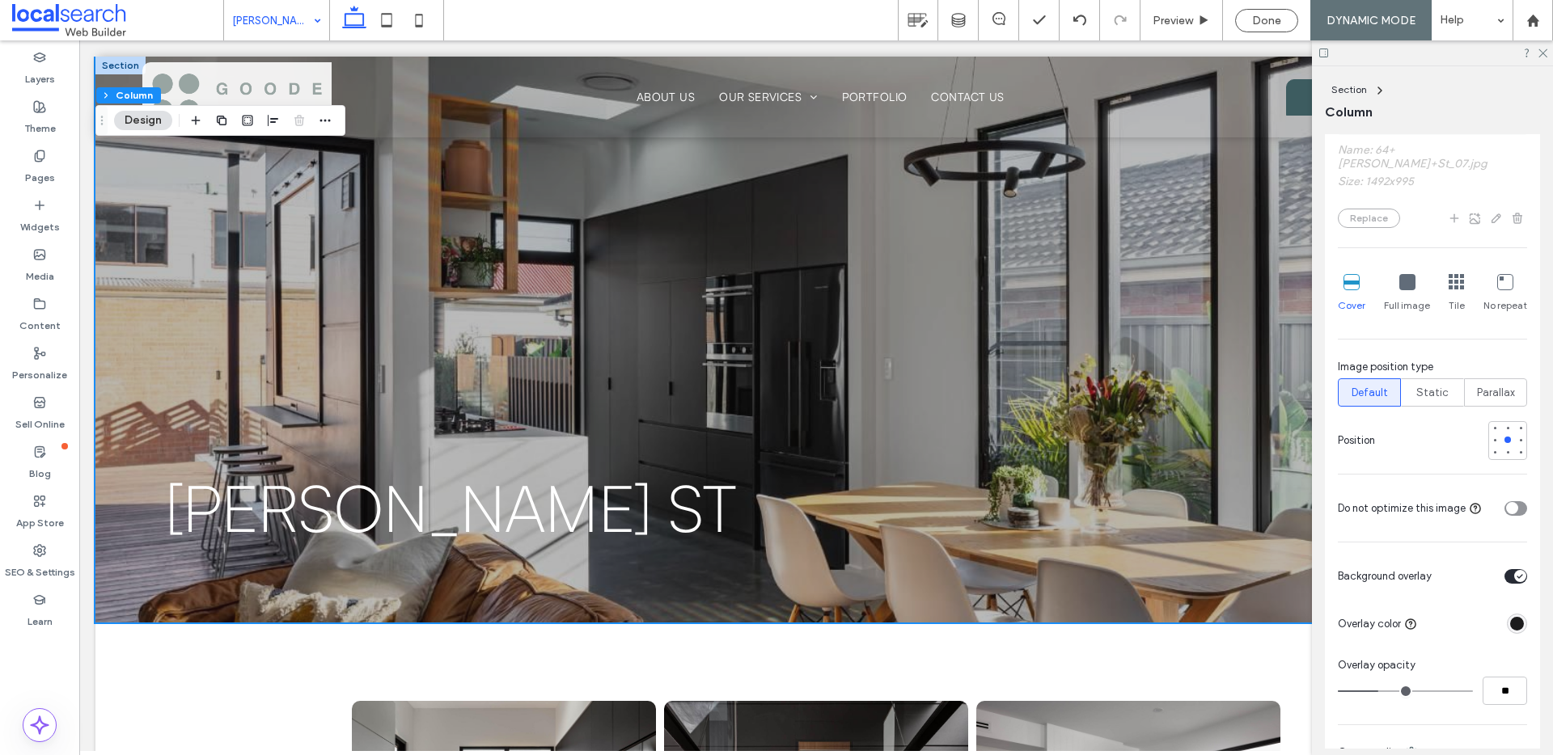
click at [1509, 501] on div "toggle" at bounding box center [1515, 508] width 23 height 15
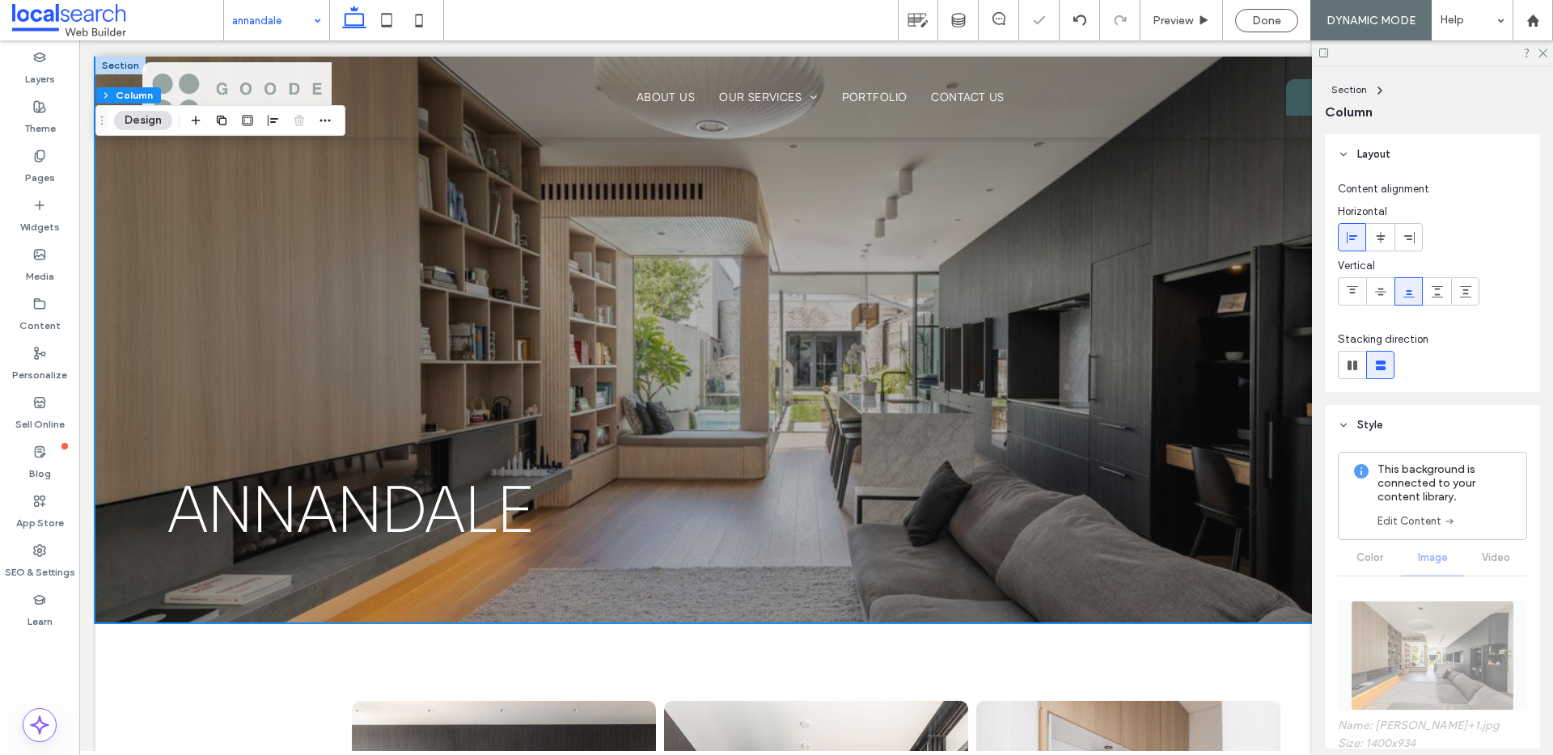
scroll to position [0, 0]
click at [308, 18] on div "annandale" at bounding box center [276, 20] width 105 height 40
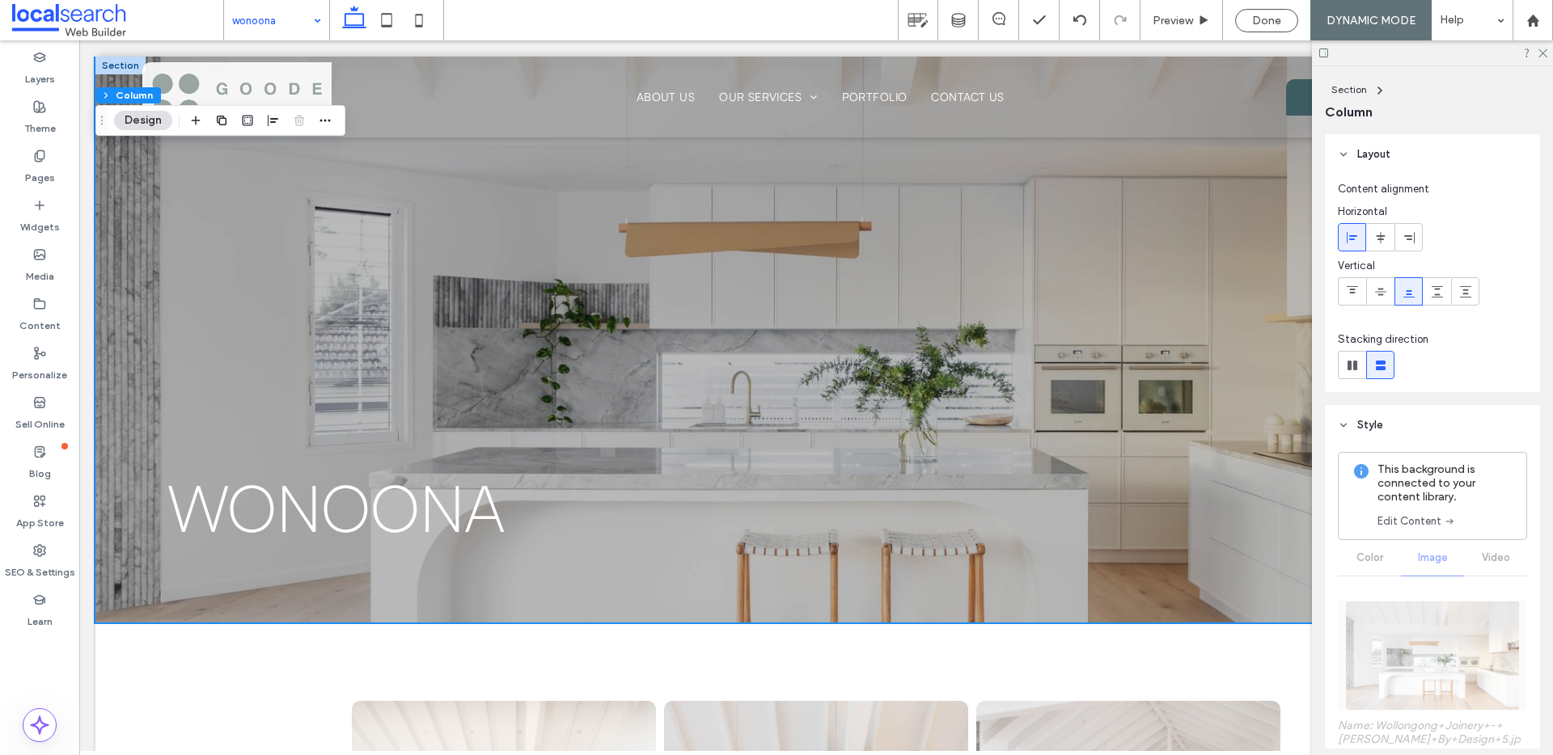
click at [268, 7] on input at bounding box center [272, 20] width 81 height 40
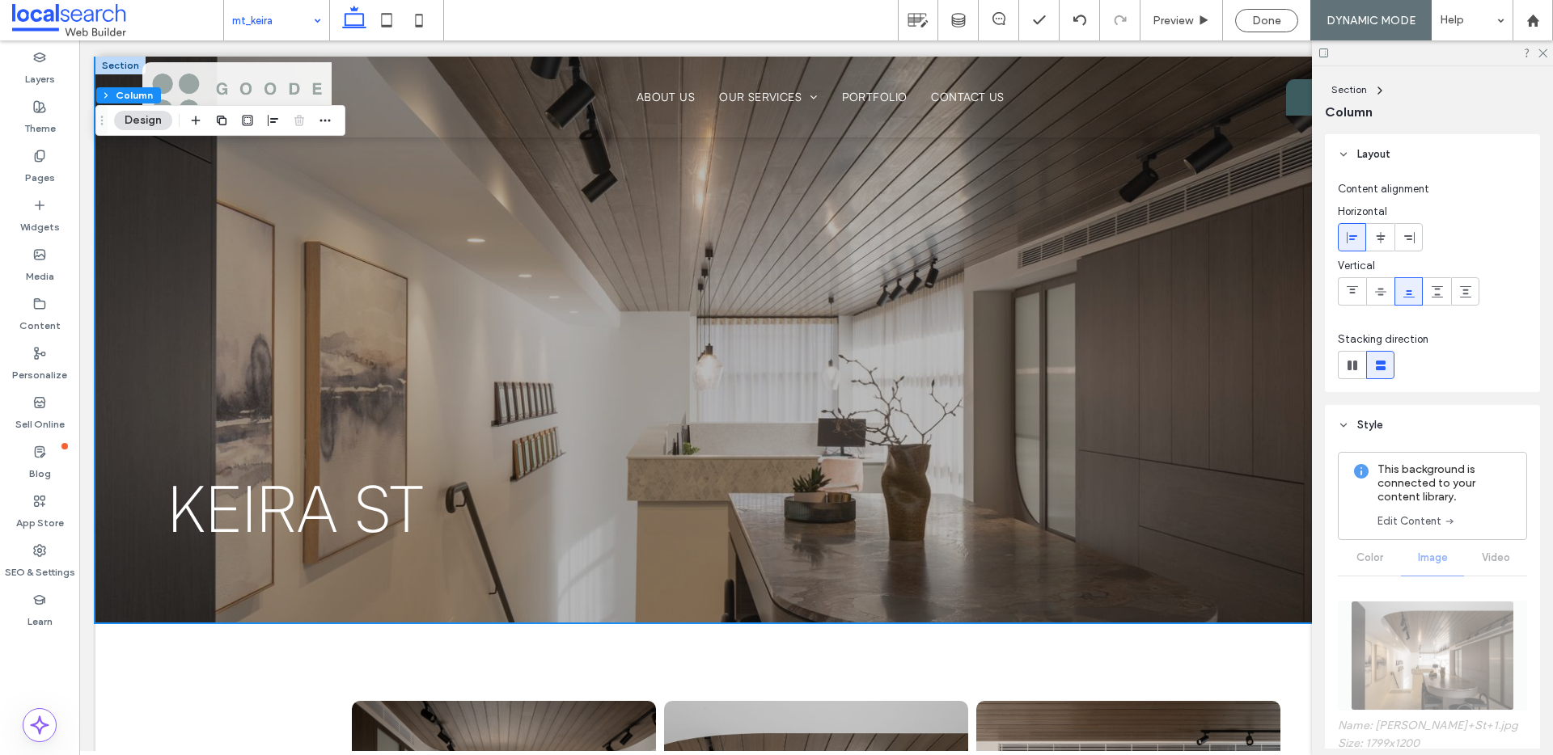
click at [271, 12] on input at bounding box center [272, 20] width 81 height 40
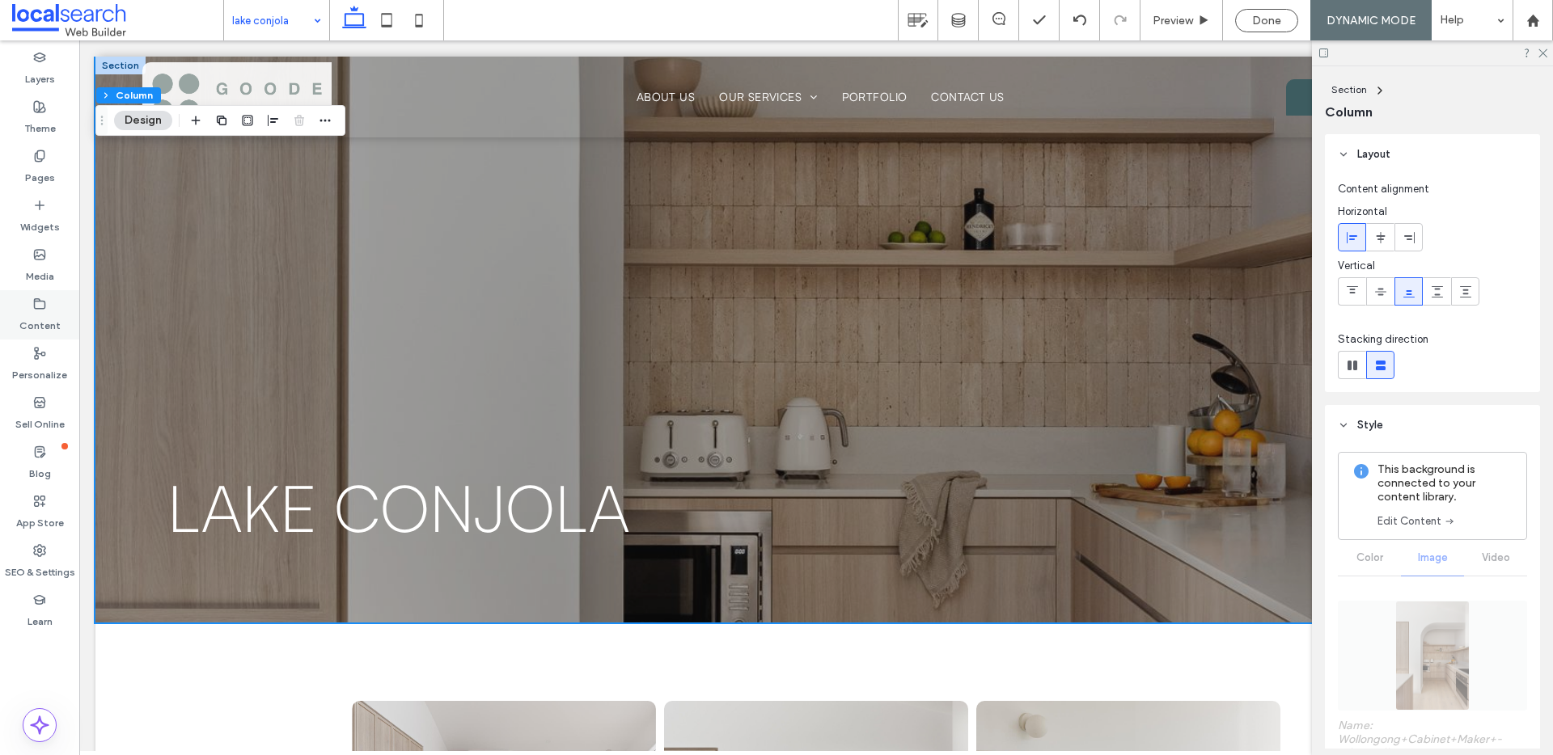
click at [23, 319] on label "Content" at bounding box center [39, 322] width 41 height 23
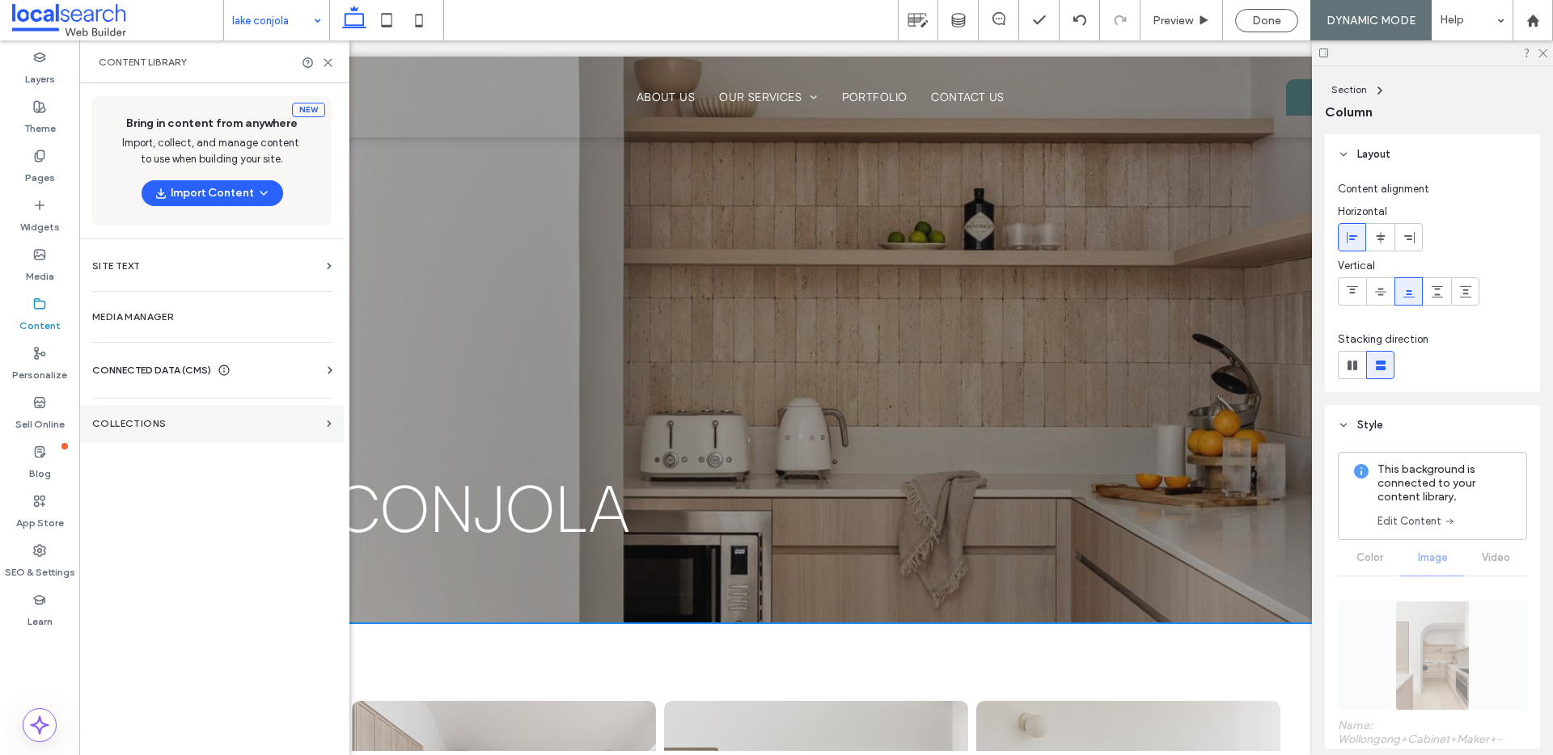
click at [236, 433] on section "Collections" at bounding box center [211, 423] width 265 height 37
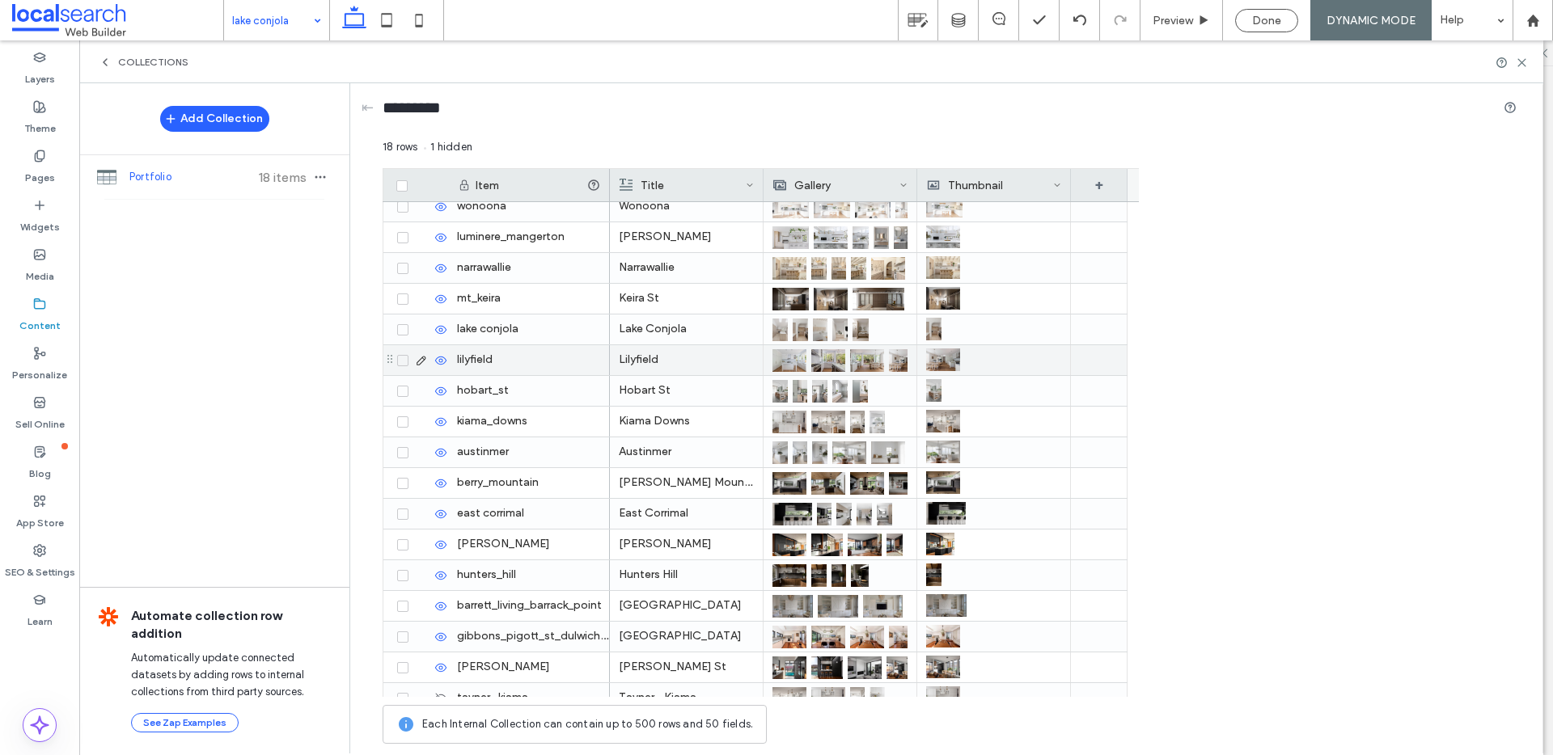
scroll to position [89, 0]
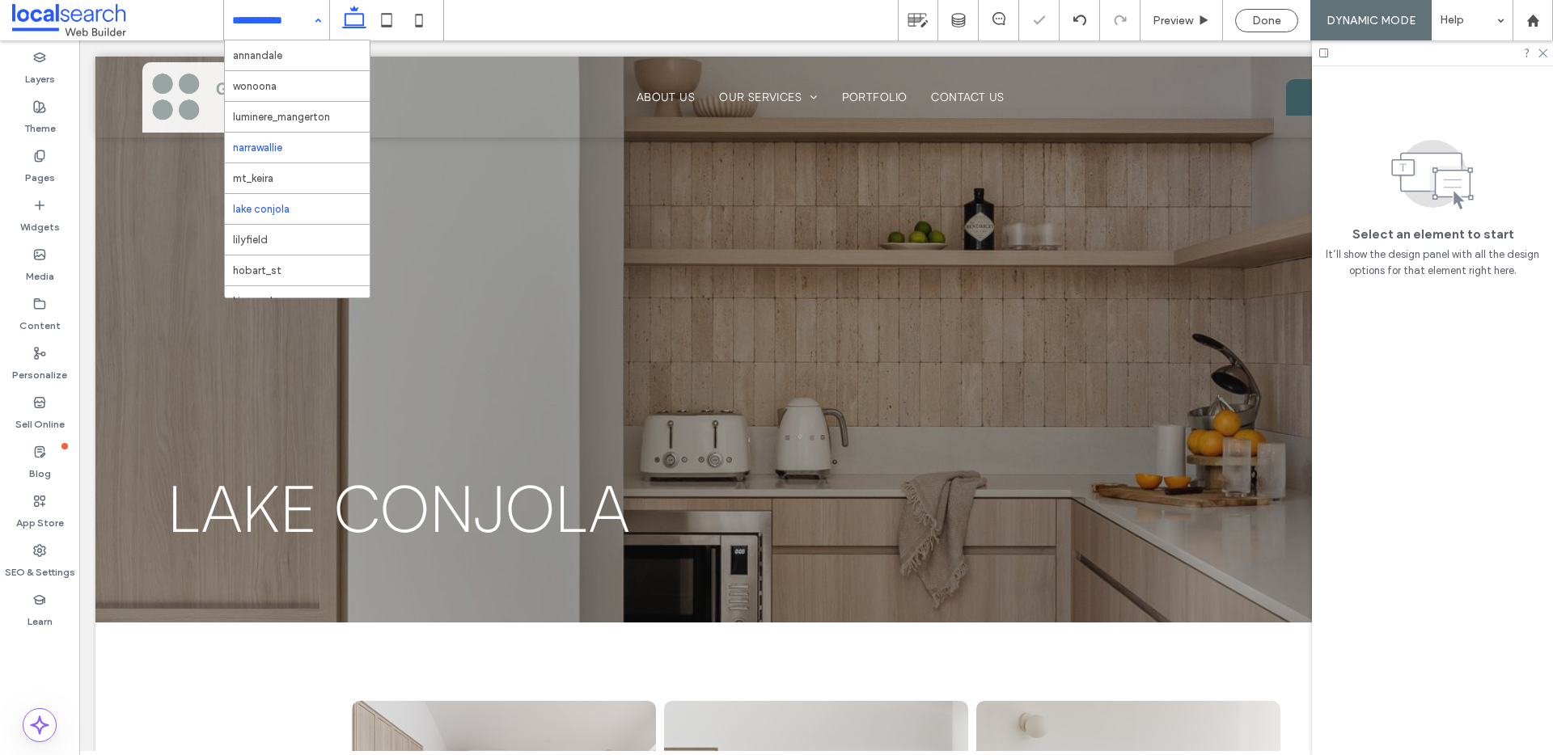
click at [563, 294] on div "Lake Conjola Joinery and Kitchen Design serving [GEOGRAPHIC_DATA], the [GEOGRAP…" at bounding box center [815, 340] width 1441 height 566
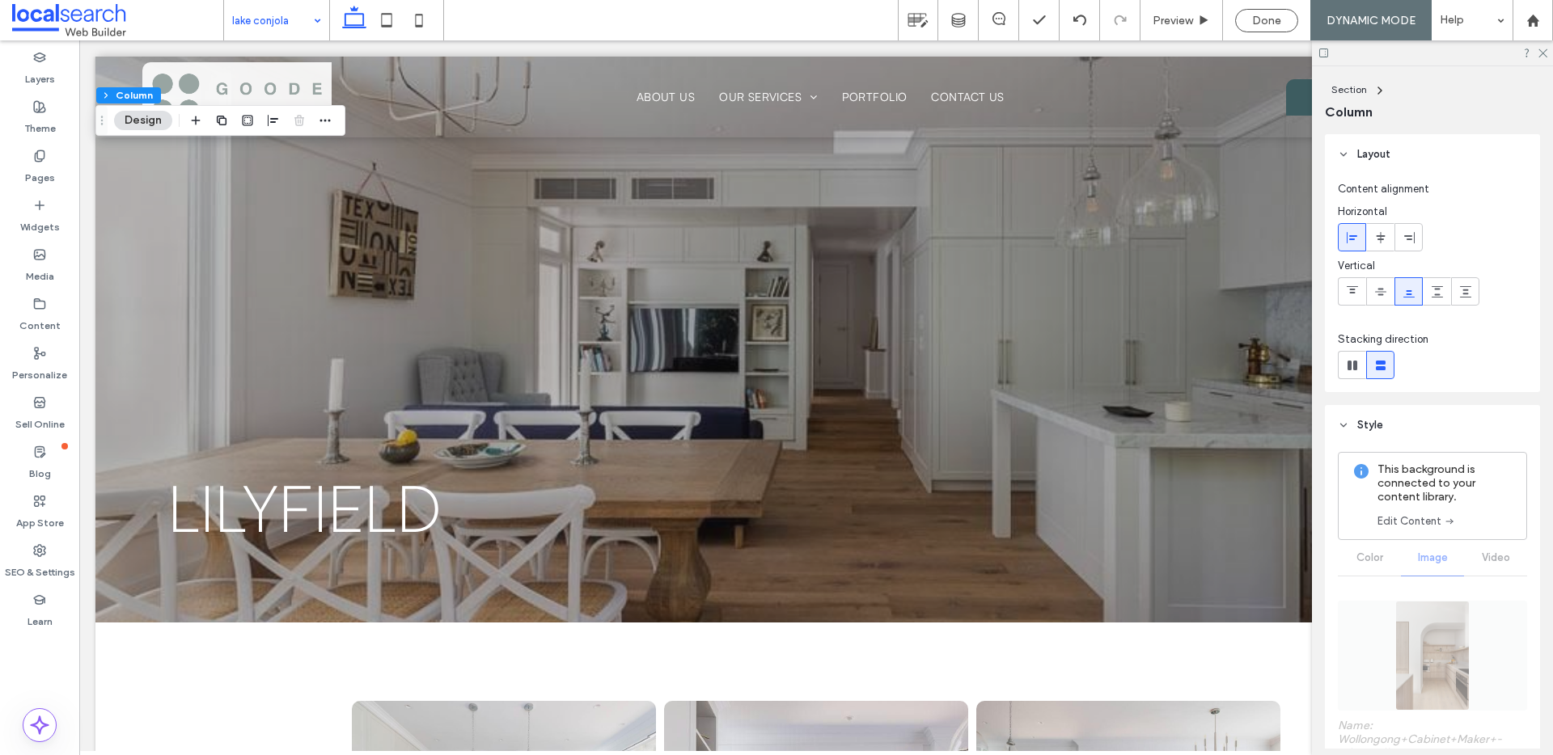
scroll to position [0, 0]
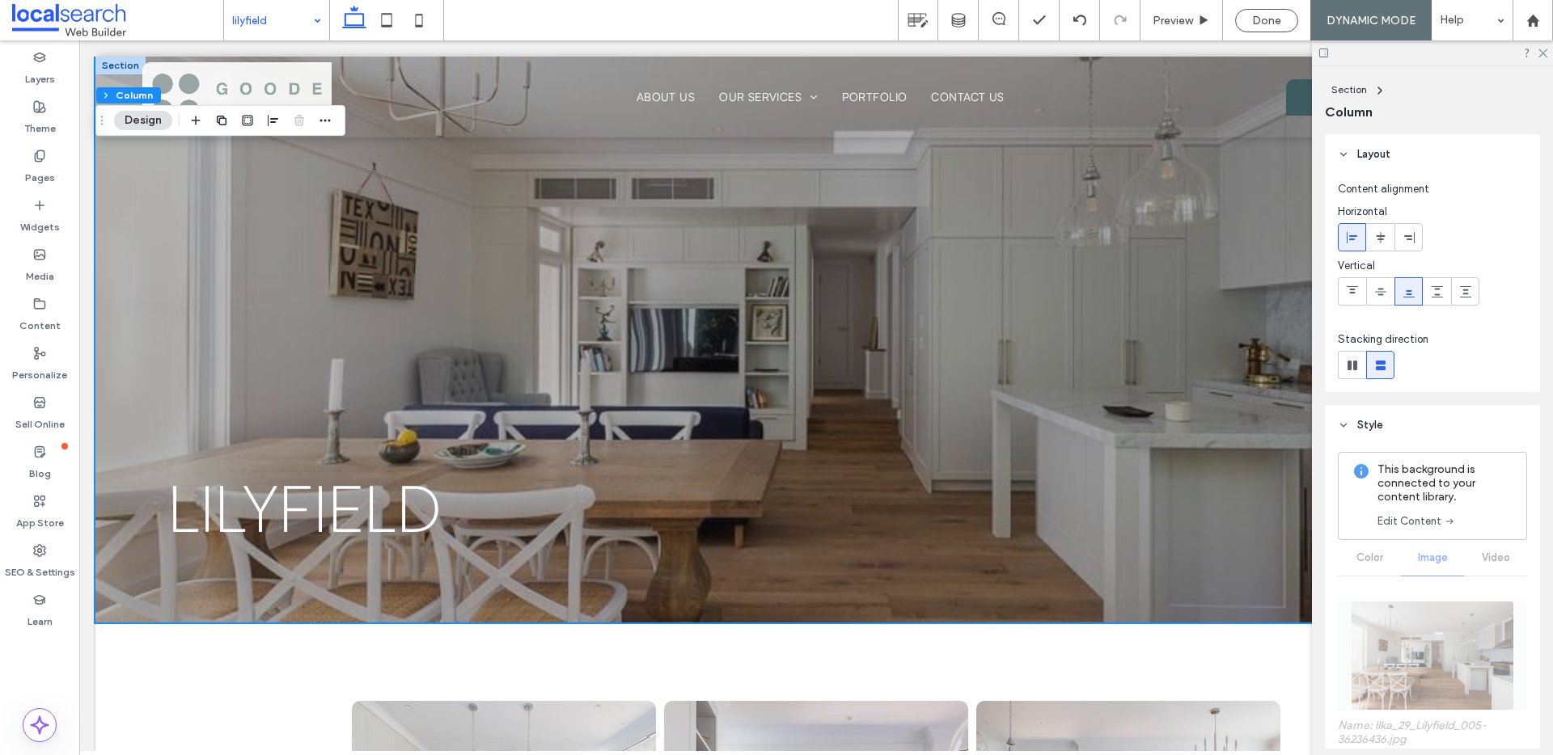
click at [297, 23] on input at bounding box center [272, 20] width 81 height 40
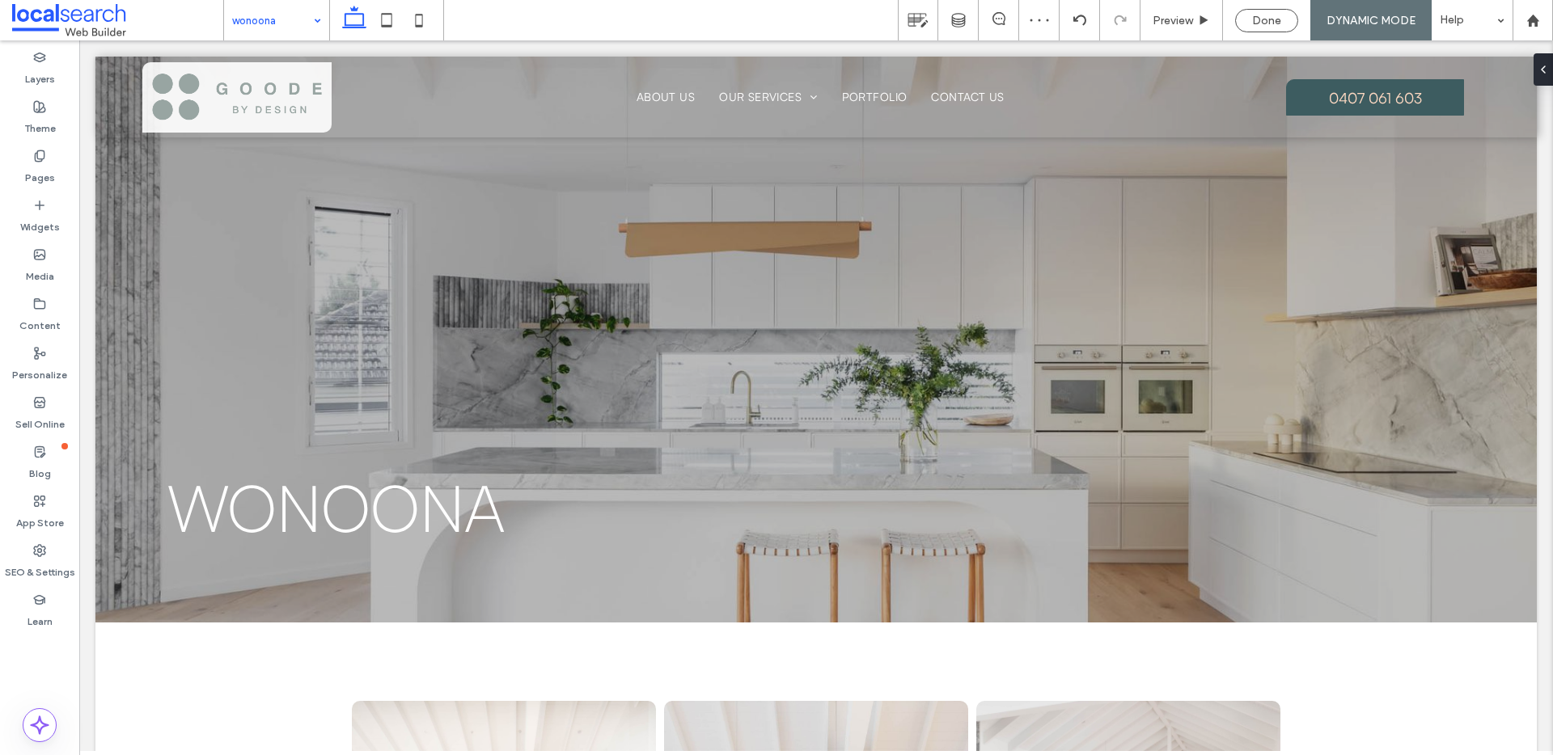
click at [297, 23] on input at bounding box center [272, 20] width 81 height 40
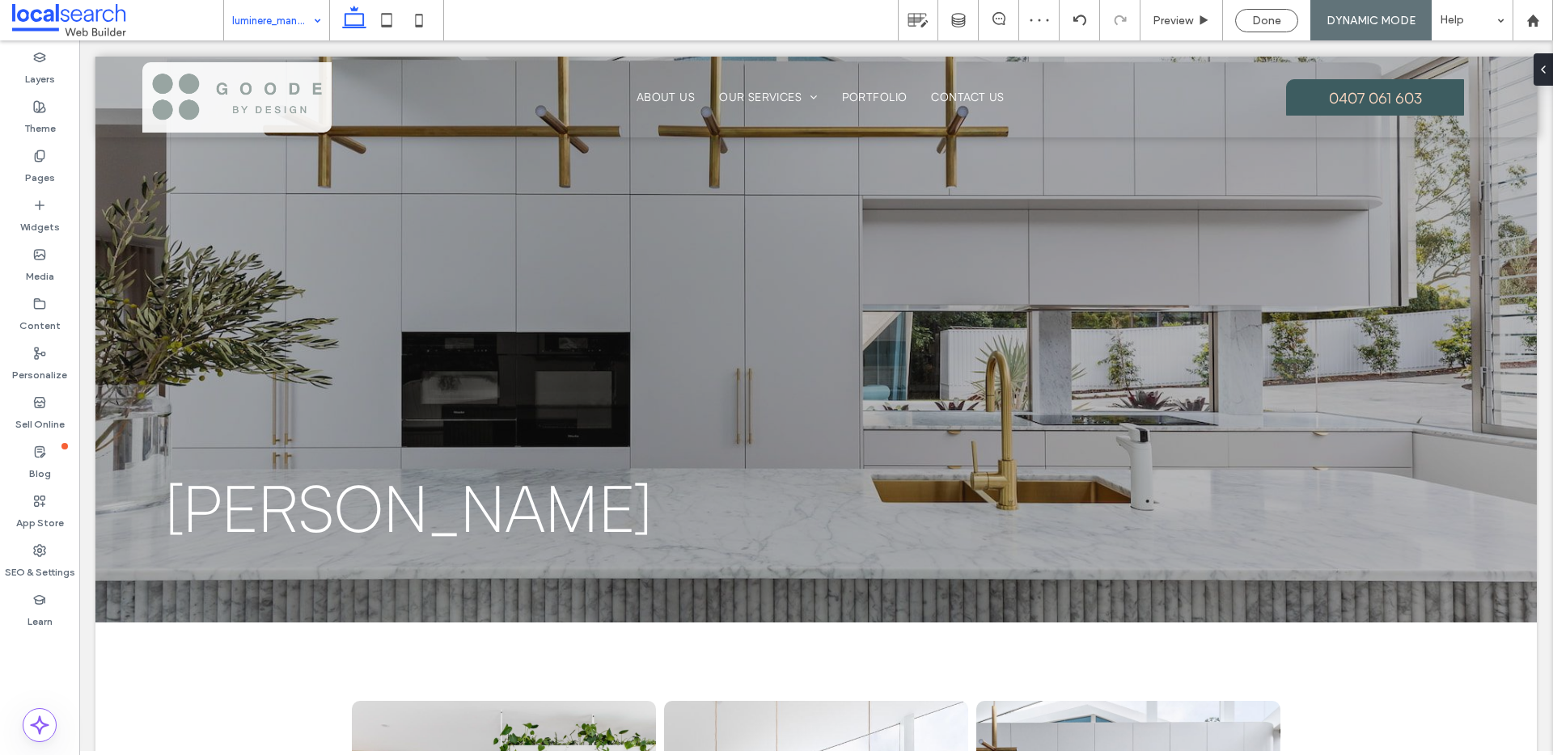
click at [318, 25] on div "luminere_mangerton" at bounding box center [276, 20] width 105 height 40
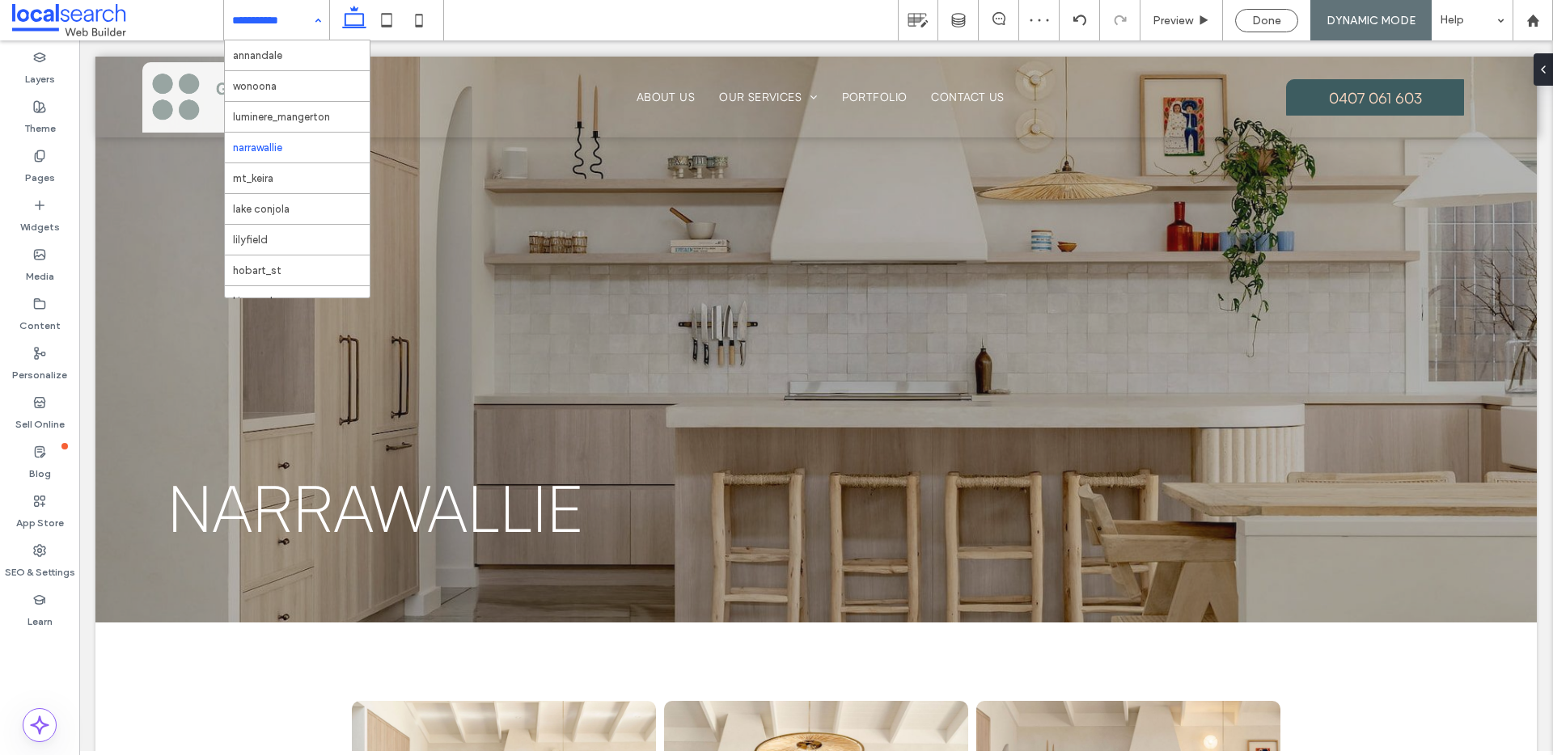
click at [254, 26] on input at bounding box center [272, 20] width 81 height 40
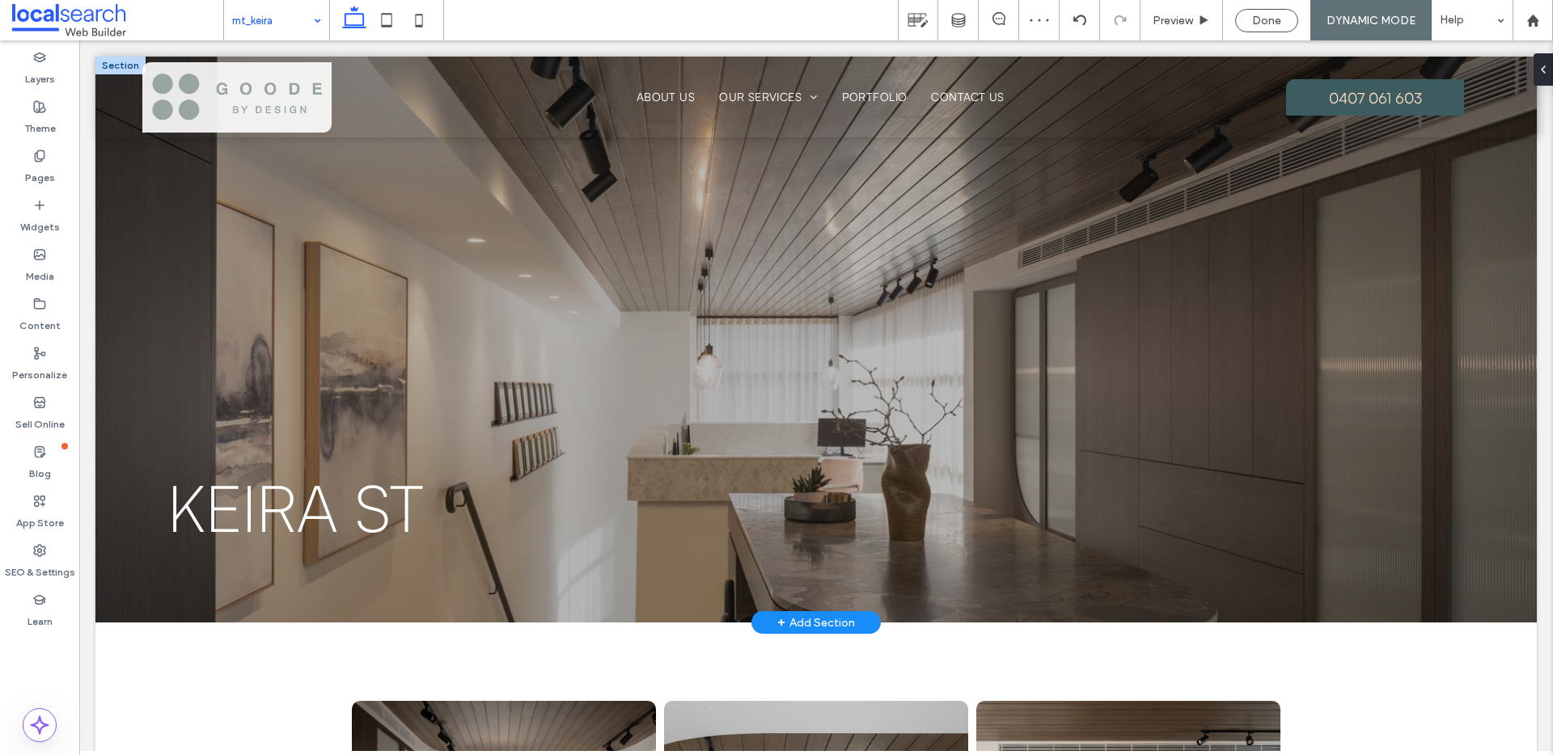
click at [237, 324] on div "Keira St Joinery and Kitchen Design serving [GEOGRAPHIC_DATA], the [GEOGRAPHIC_…" at bounding box center [815, 340] width 1441 height 566
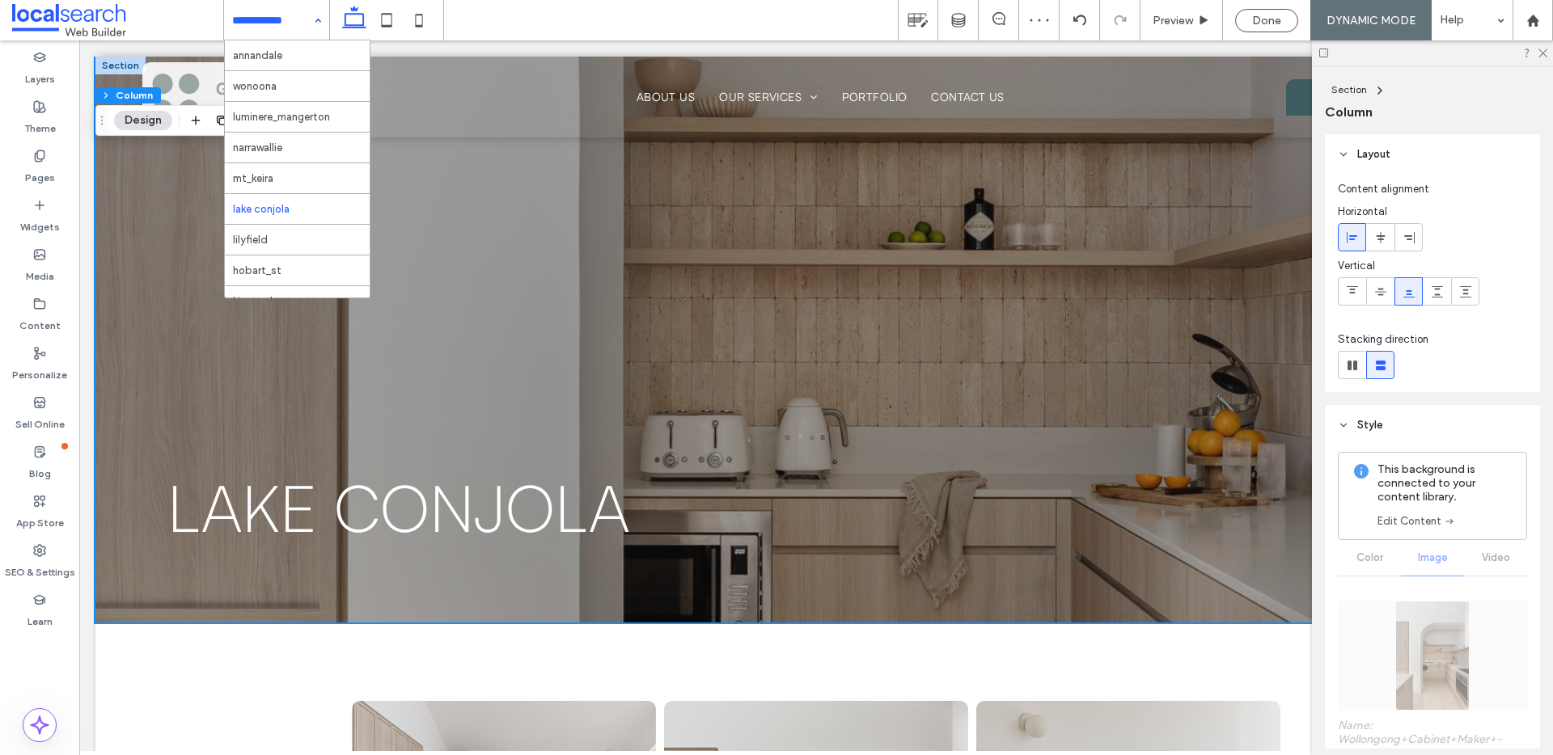
click at [277, 24] on input at bounding box center [272, 20] width 81 height 40
click at [315, 20] on div "annandale wonoona luminere_mangerton narrawallie mt_keira lake conjola lilyfiel…" at bounding box center [276, 20] width 105 height 40
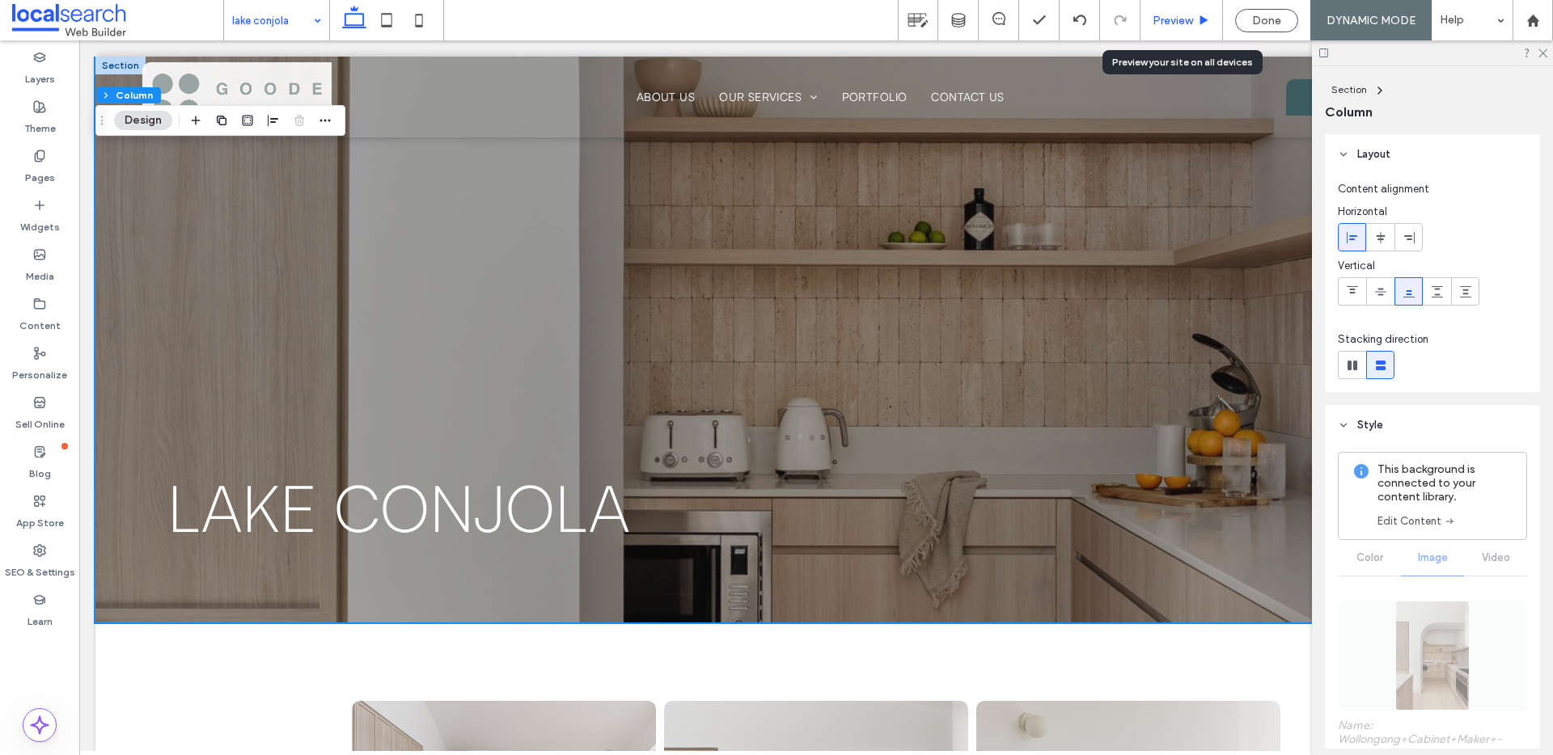
click at [1186, 14] on span "Preview" at bounding box center [1173, 21] width 40 height 14
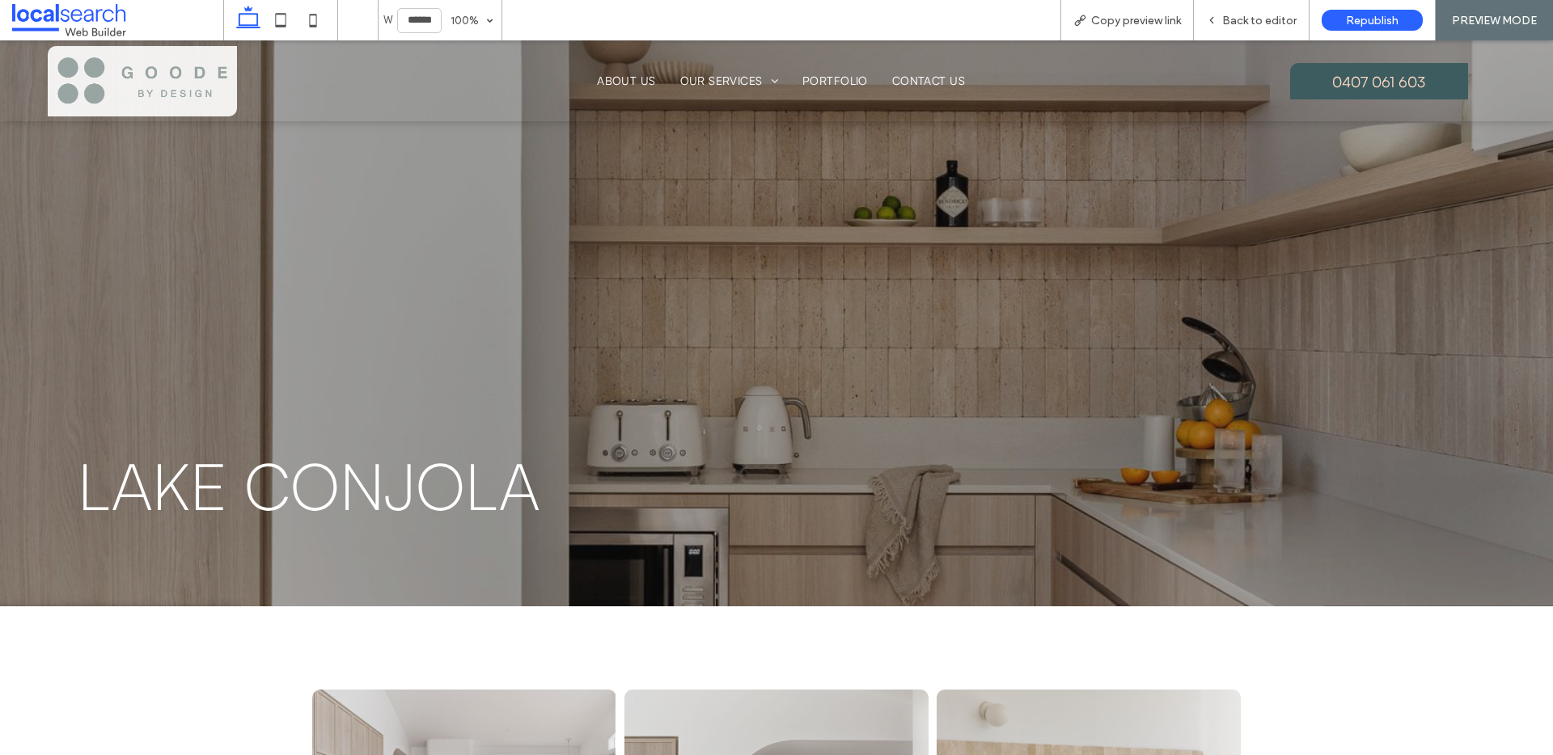
click at [190, 100] on img at bounding box center [142, 81] width 173 height 70
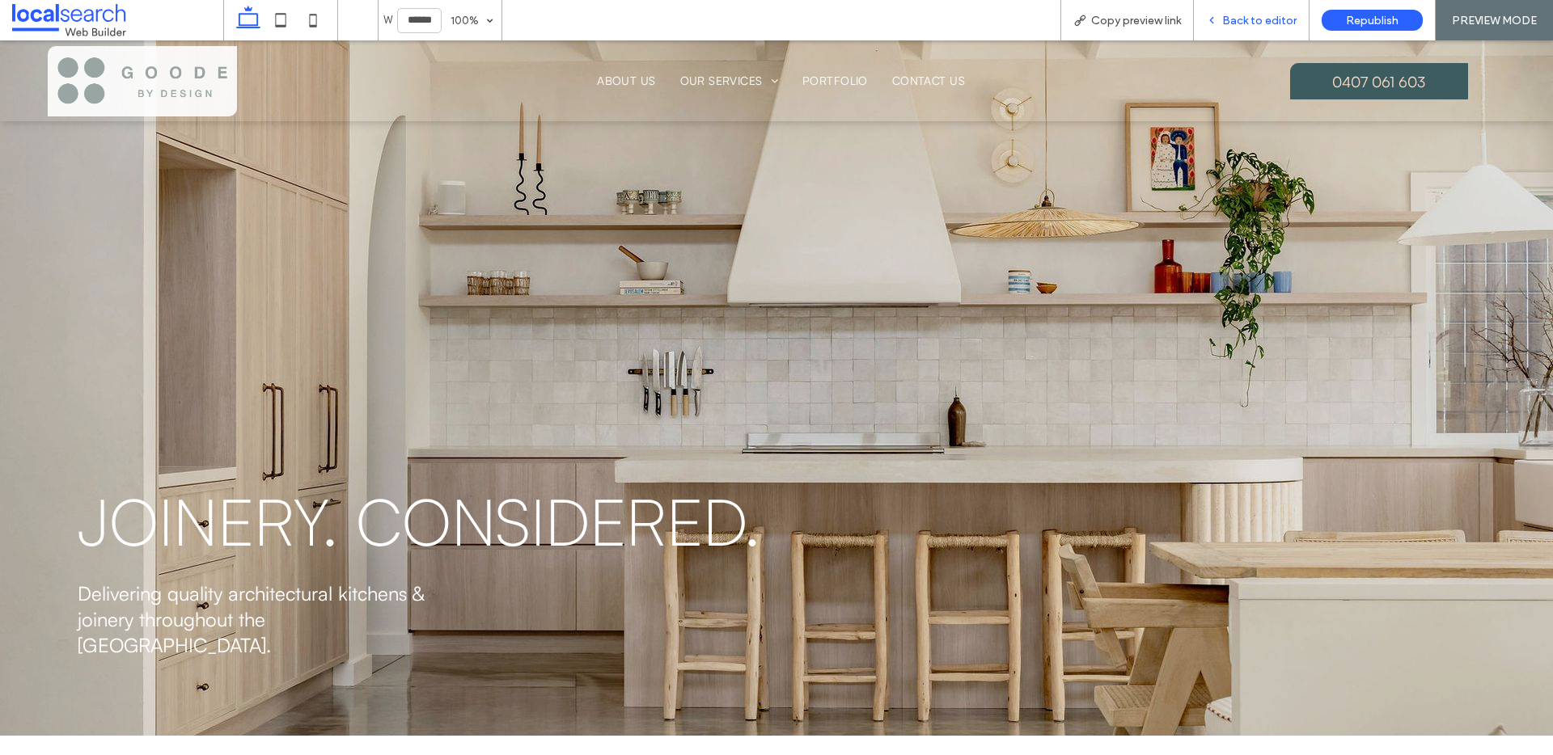
click at [1256, 27] on span "Back to editor" at bounding box center [1259, 21] width 74 height 14
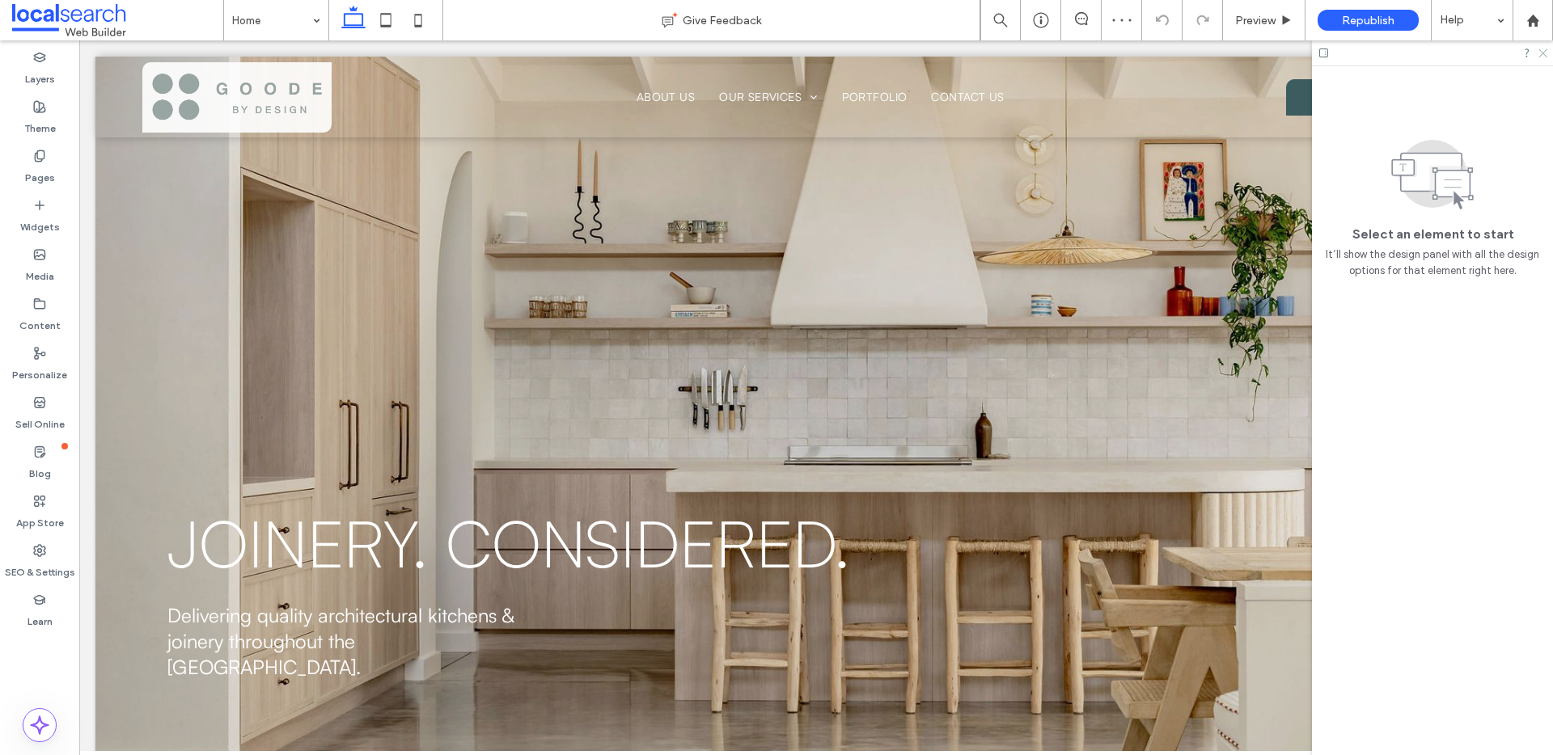
click at [1543, 52] on icon at bounding box center [1542, 52] width 11 height 11
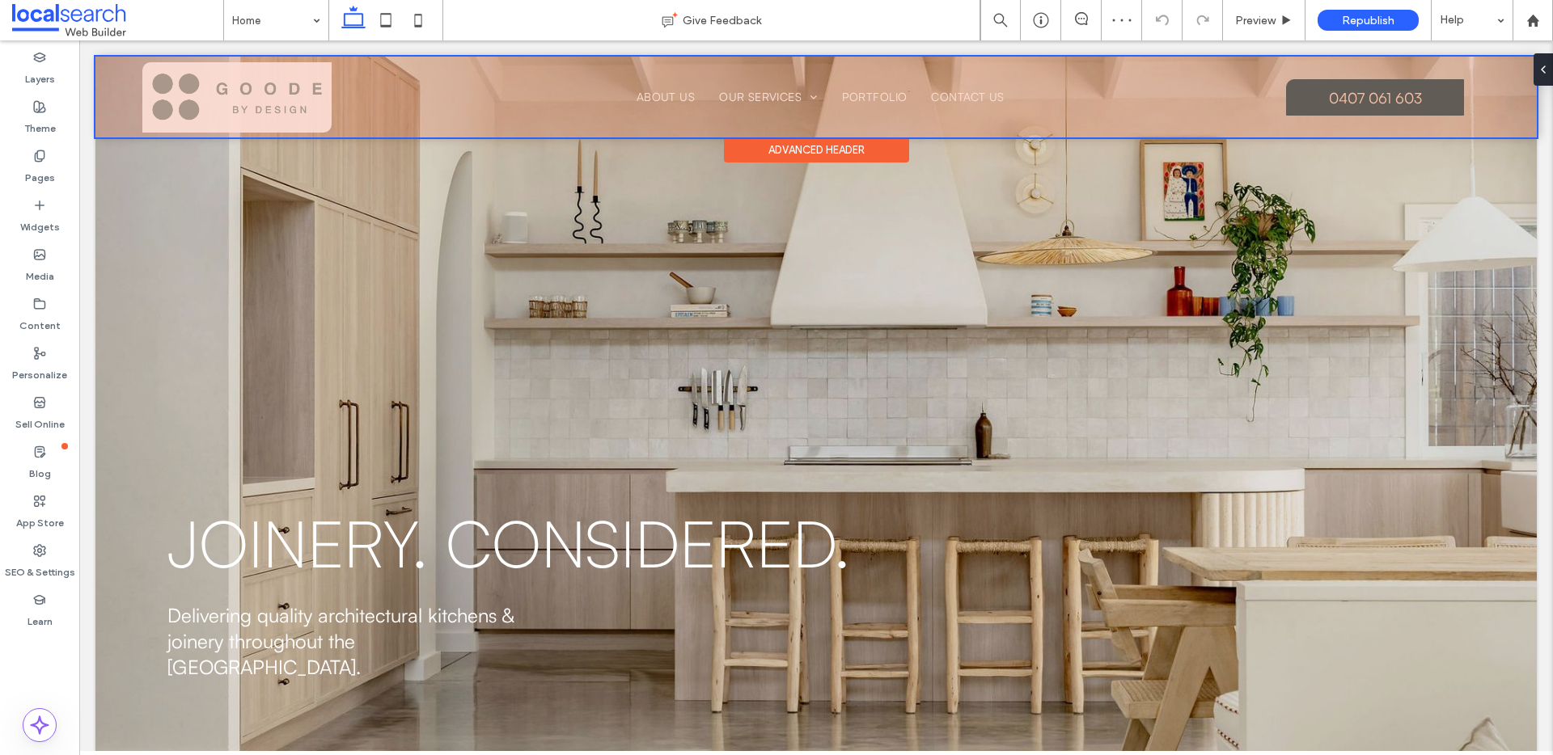
click at [1373, 103] on div at bounding box center [815, 97] width 1441 height 81
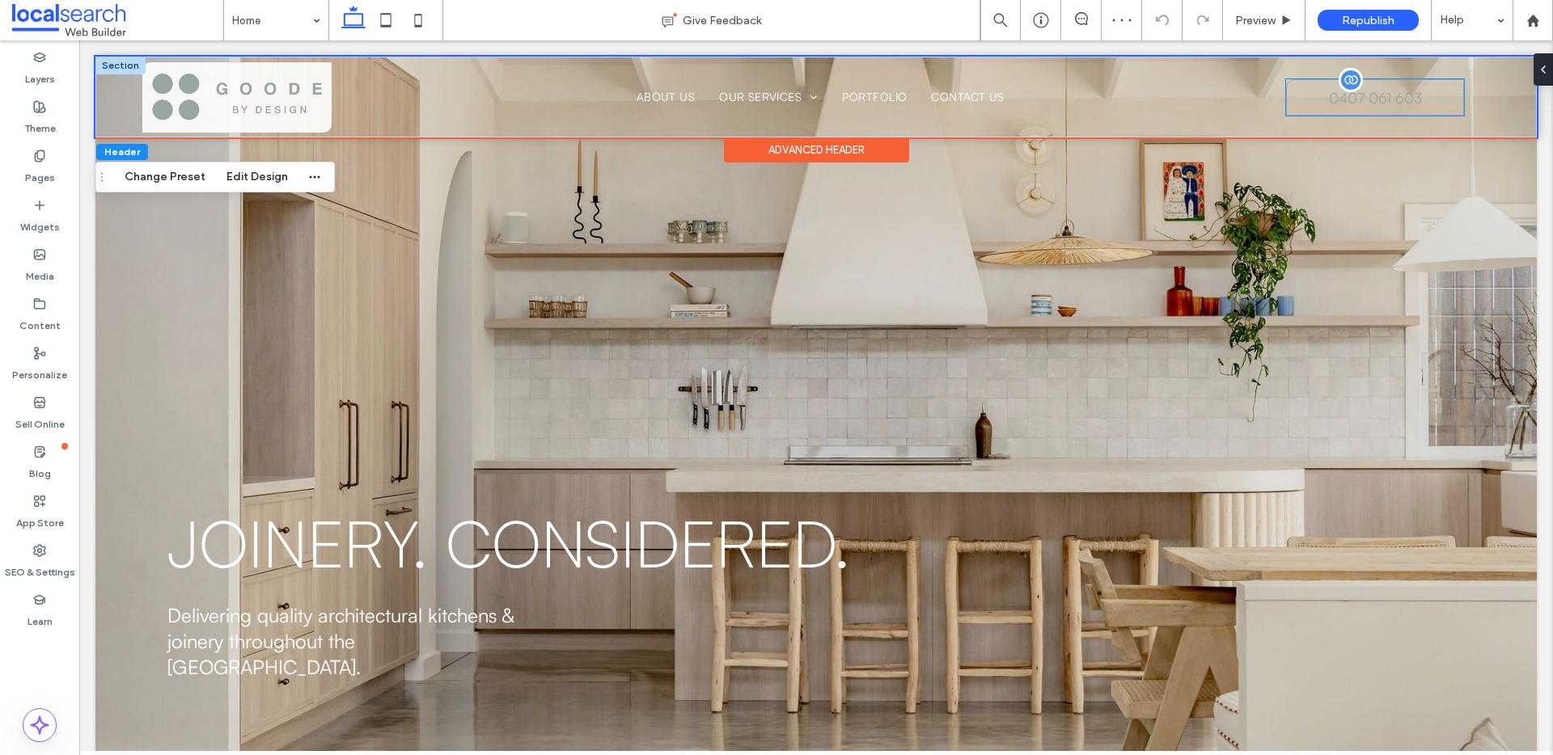
click at [1351, 97] on span "0407 061 603" at bounding box center [1375, 98] width 93 height 36
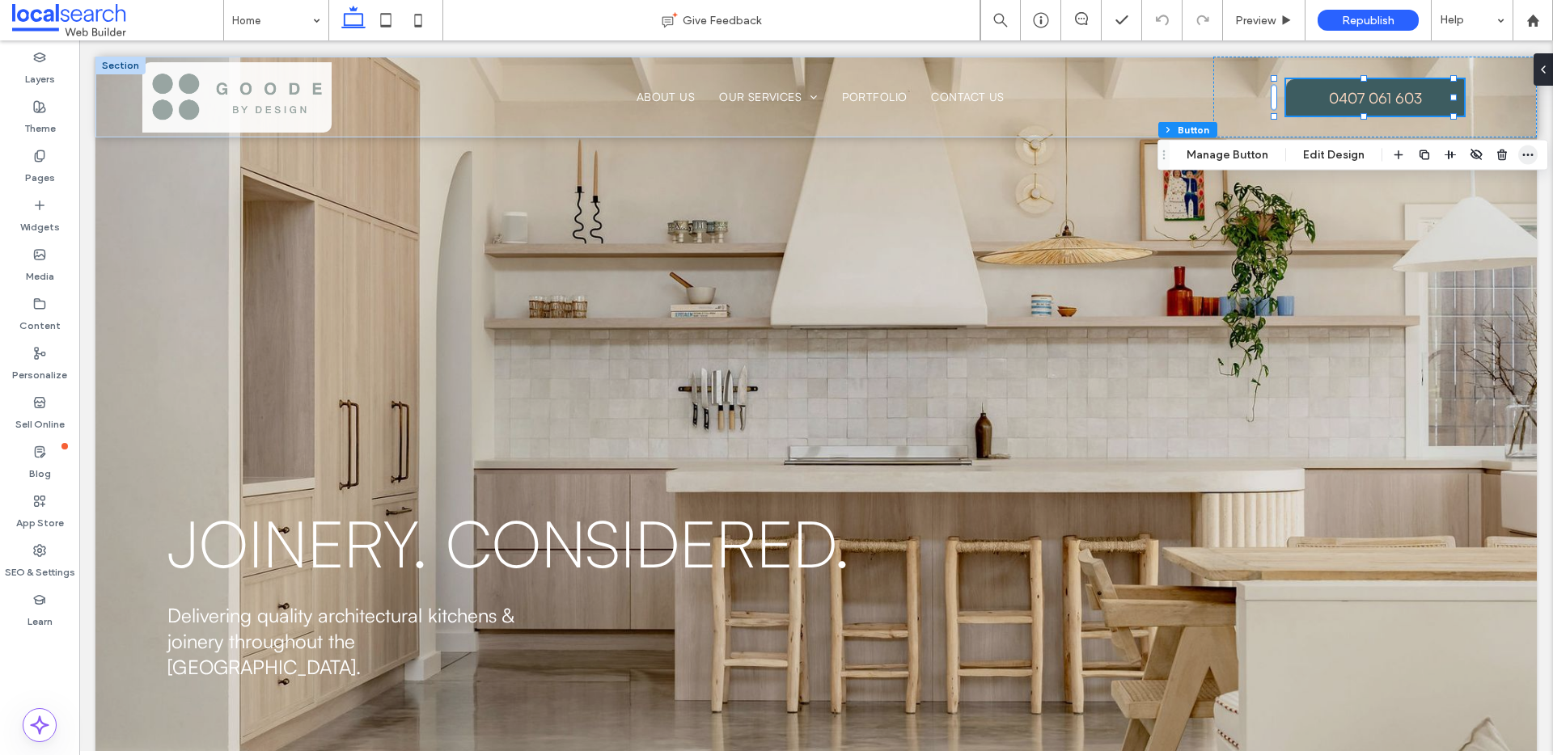
click at [1530, 159] on icon "button" at bounding box center [1527, 155] width 13 height 13
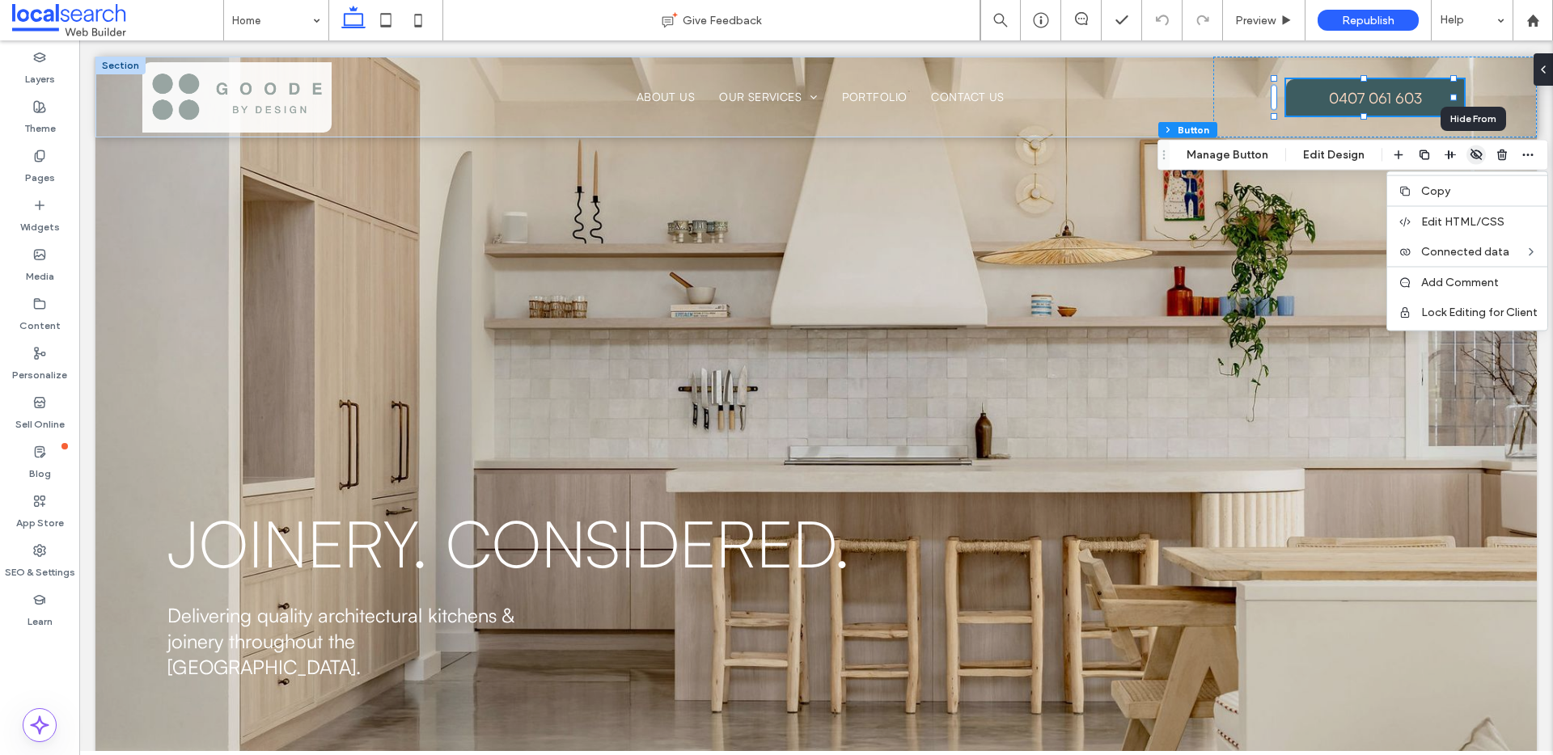
click at [1474, 154] on icon "button" at bounding box center [1476, 155] width 13 height 13
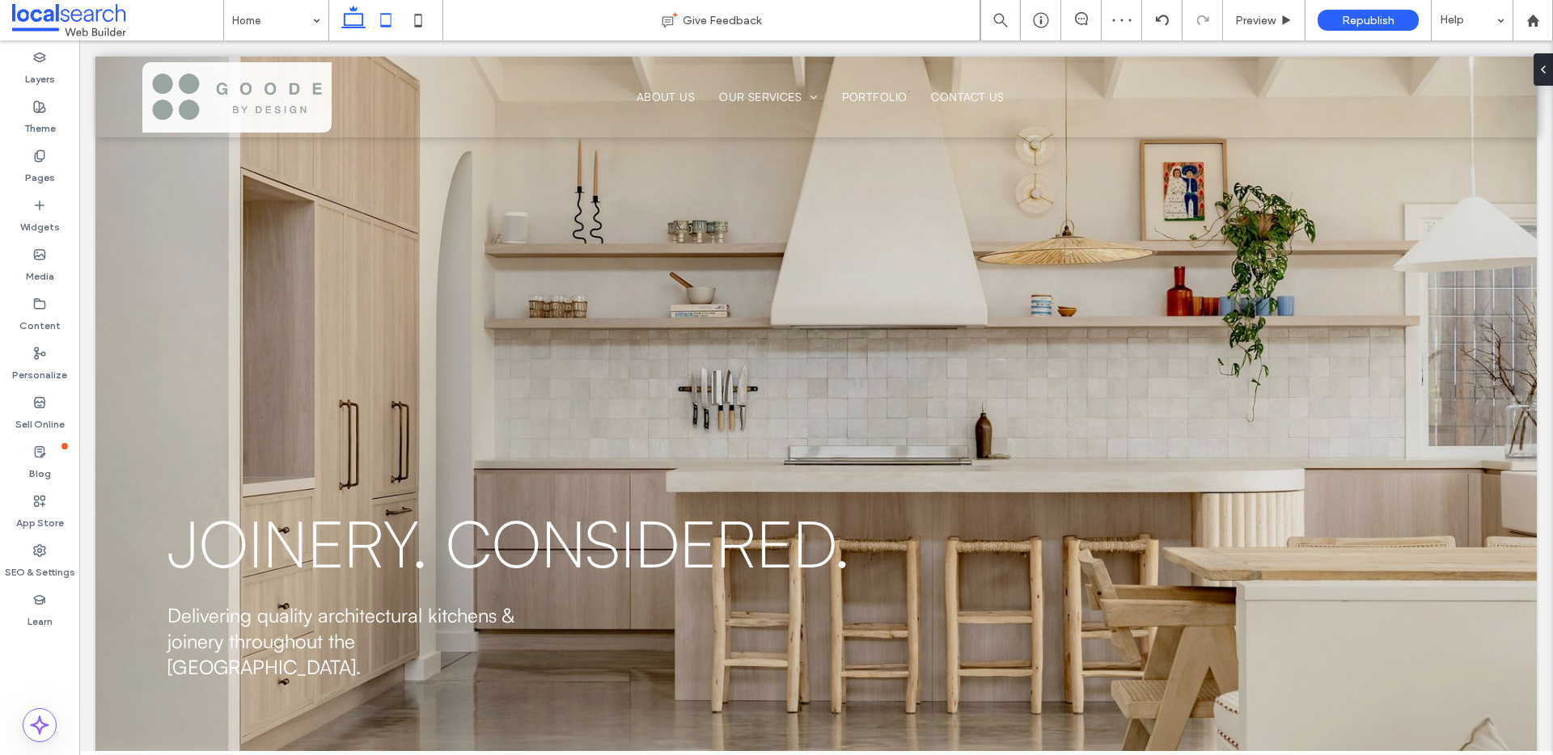
click at [397, 23] on icon at bounding box center [386, 20] width 32 height 32
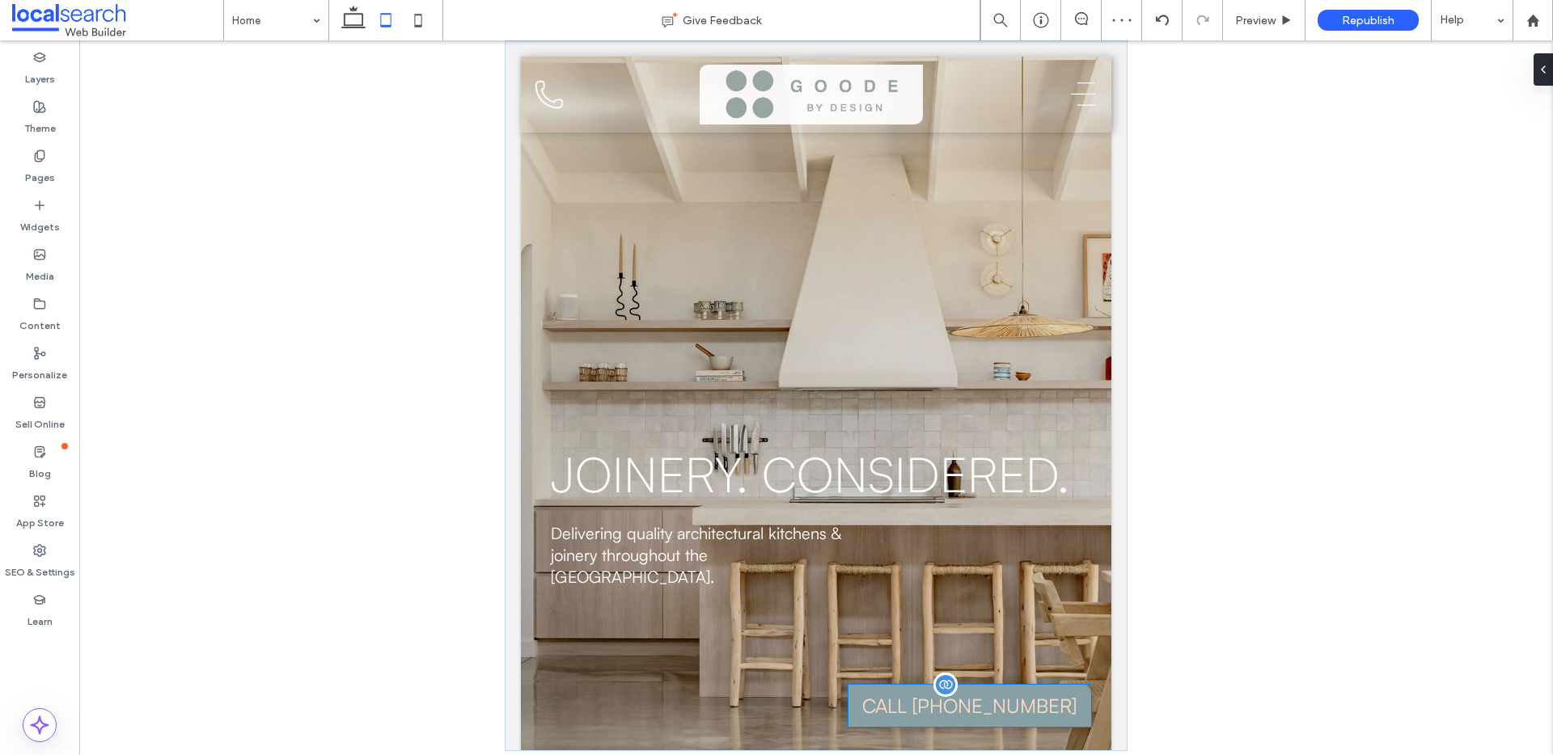
click at [987, 703] on span "CALL [PHONE_NUMBER]" at bounding box center [969, 706] width 214 height 26
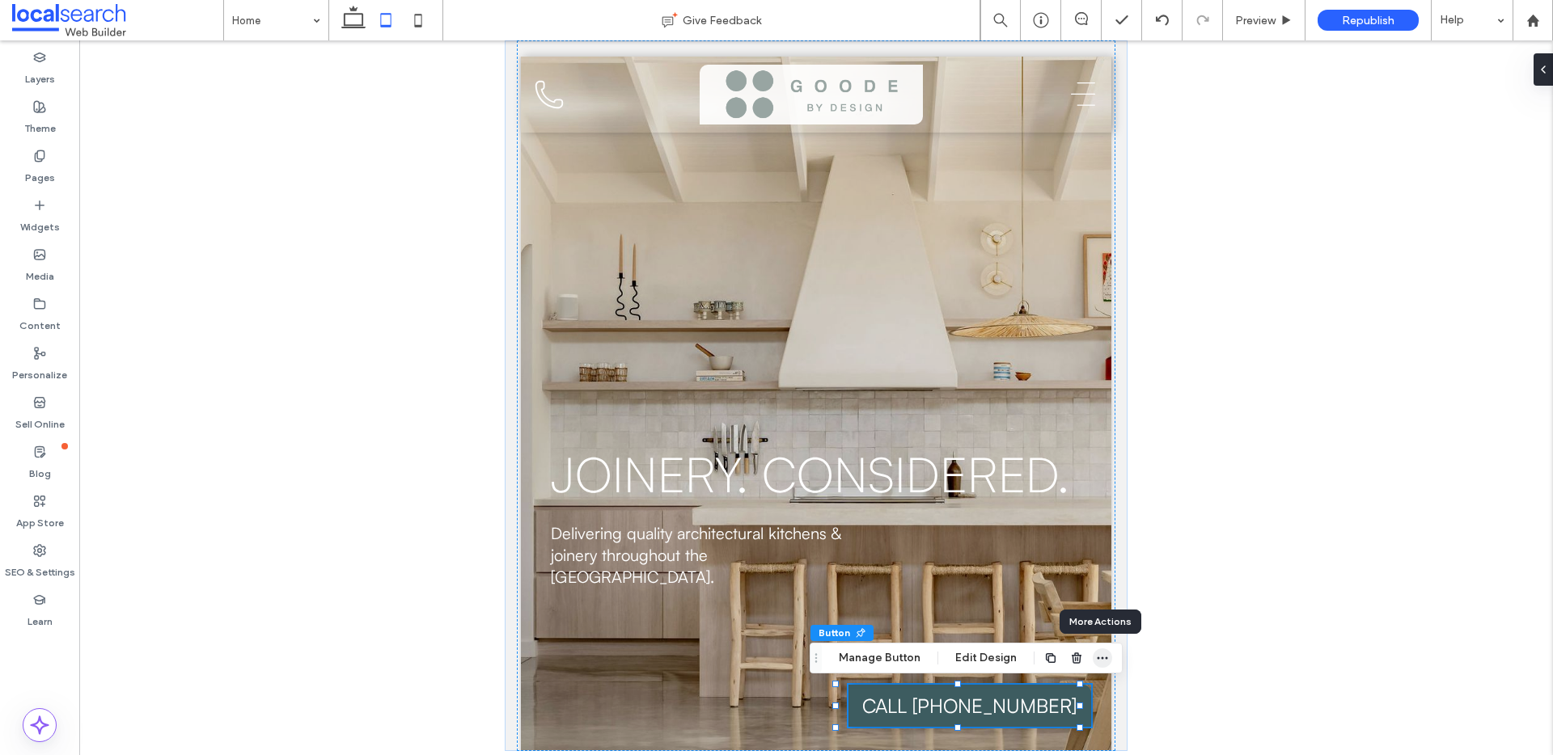
click at [1103, 656] on icon "button" at bounding box center [1102, 658] width 13 height 13
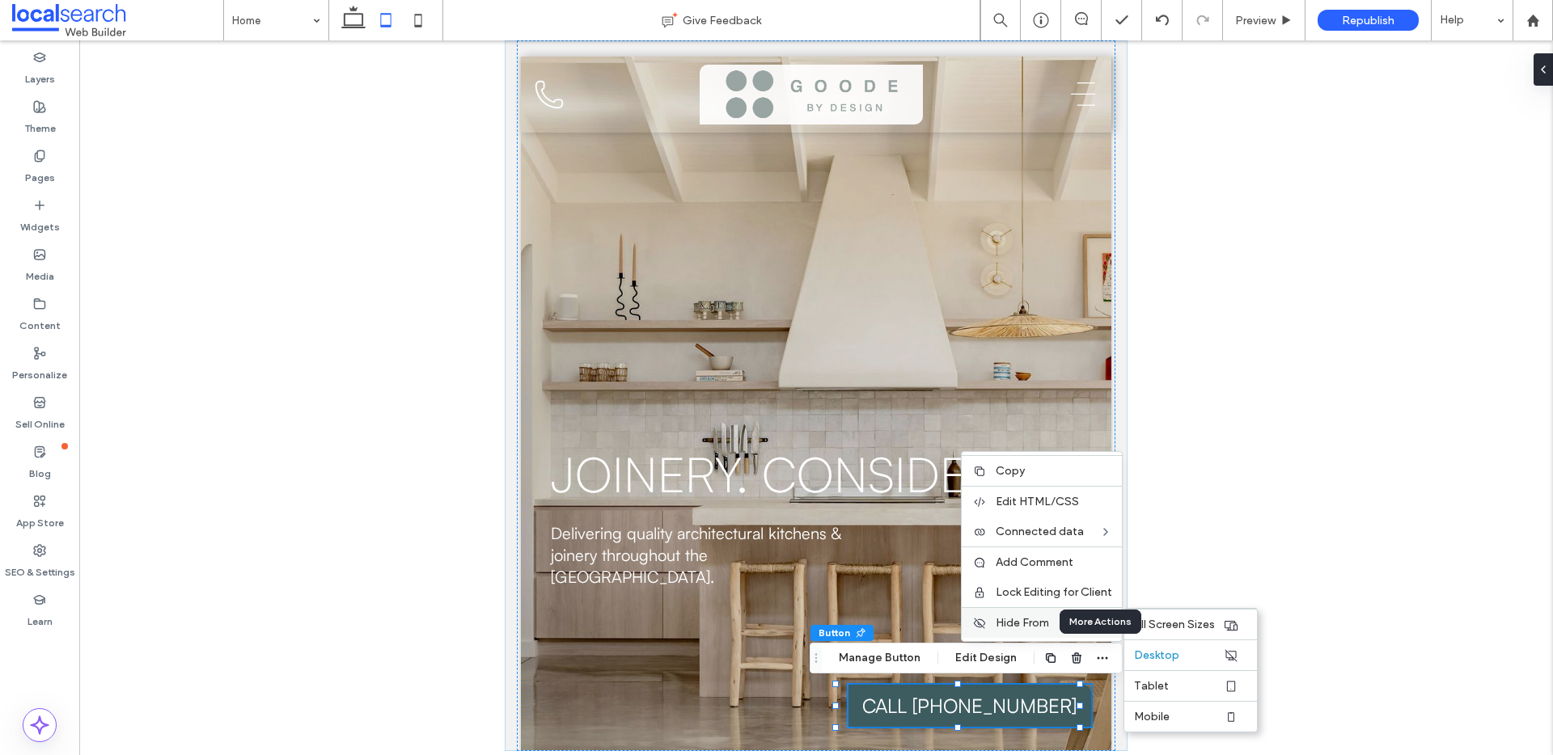
click at [1041, 628] on span "Hide From" at bounding box center [1022, 623] width 53 height 14
click at [1161, 620] on span "All Screen Sizes" at bounding box center [1174, 625] width 81 height 14
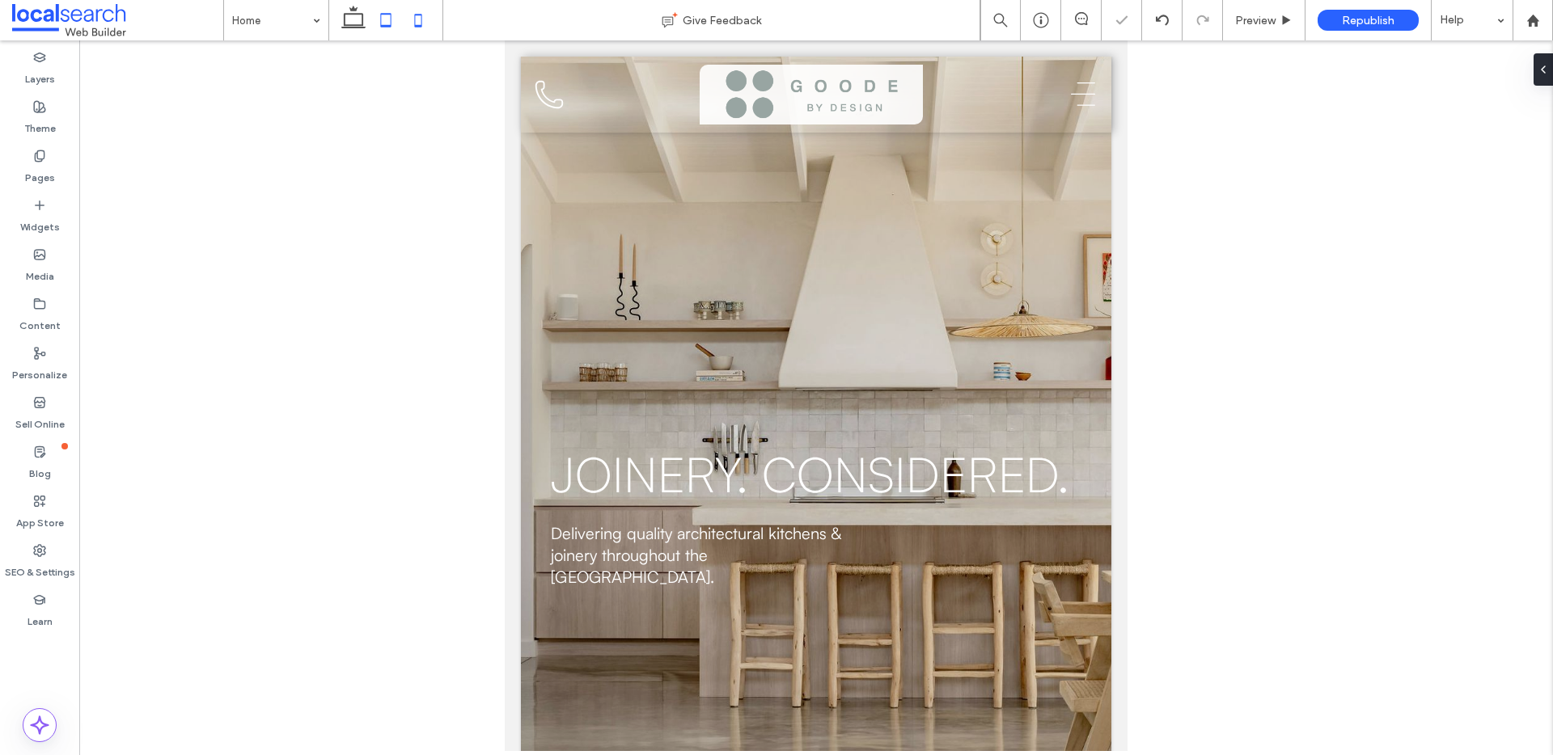
click at [425, 19] on icon at bounding box center [418, 20] width 32 height 32
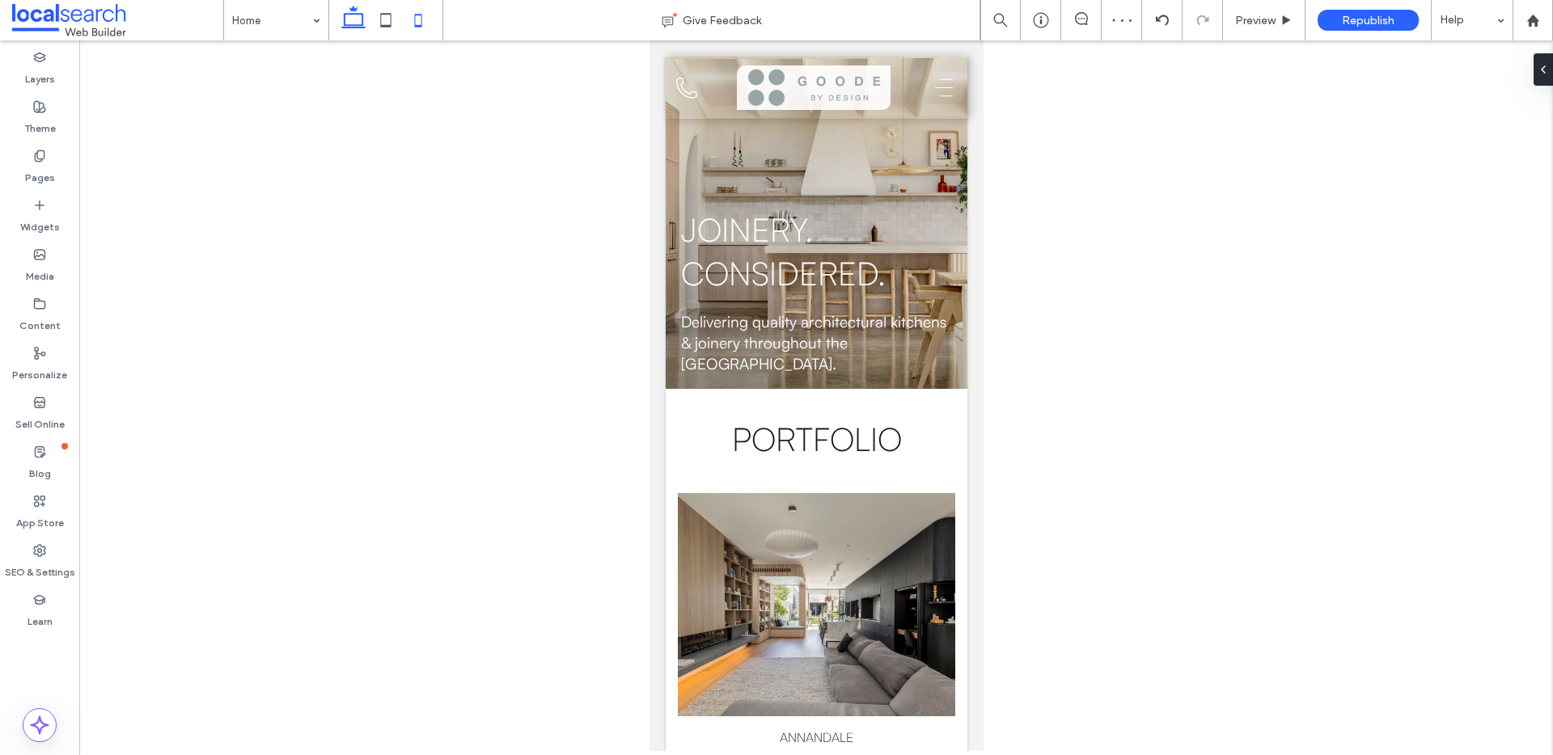
click at [353, 21] on icon at bounding box center [353, 20] width 32 height 32
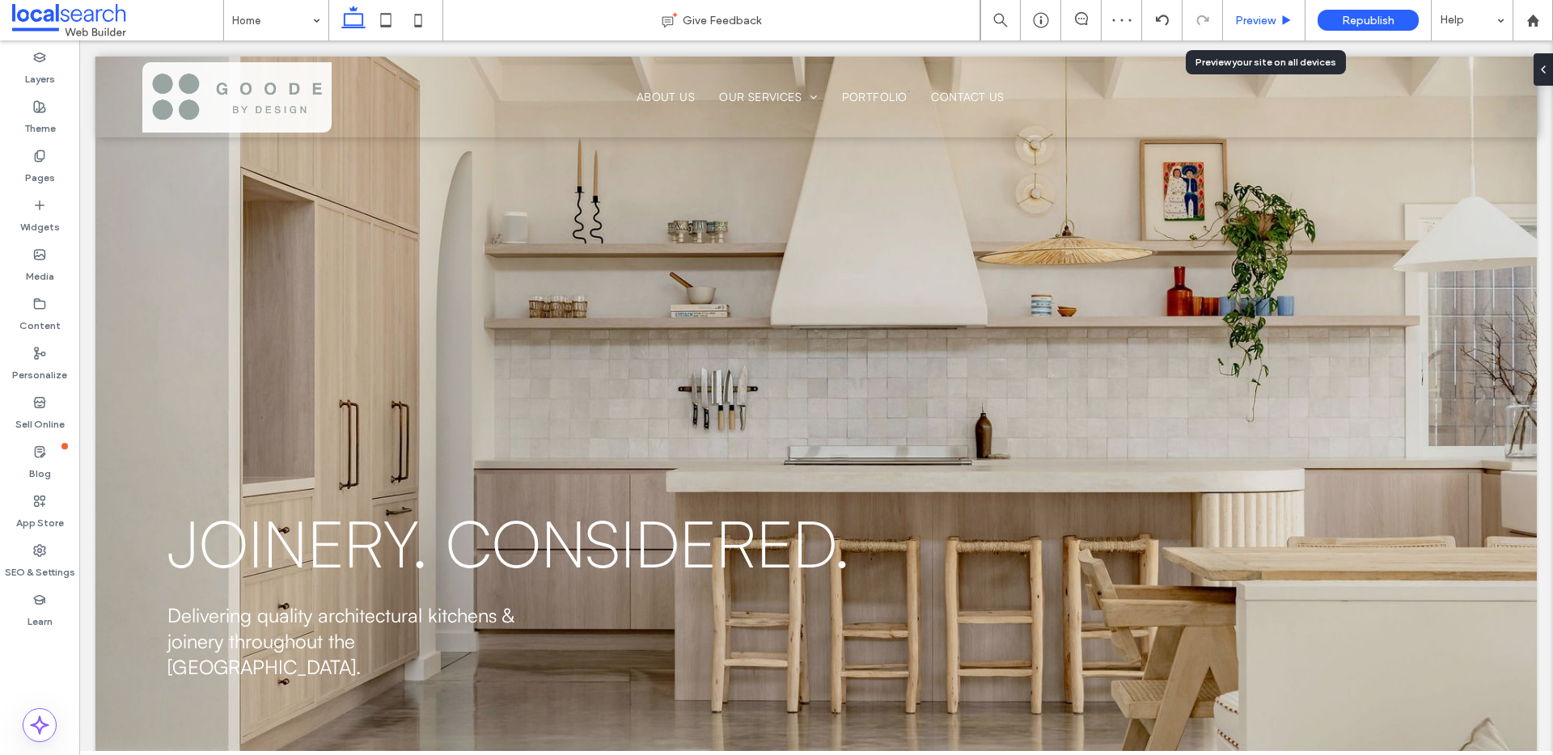
click at [1266, 18] on span "Preview" at bounding box center [1255, 21] width 40 height 14
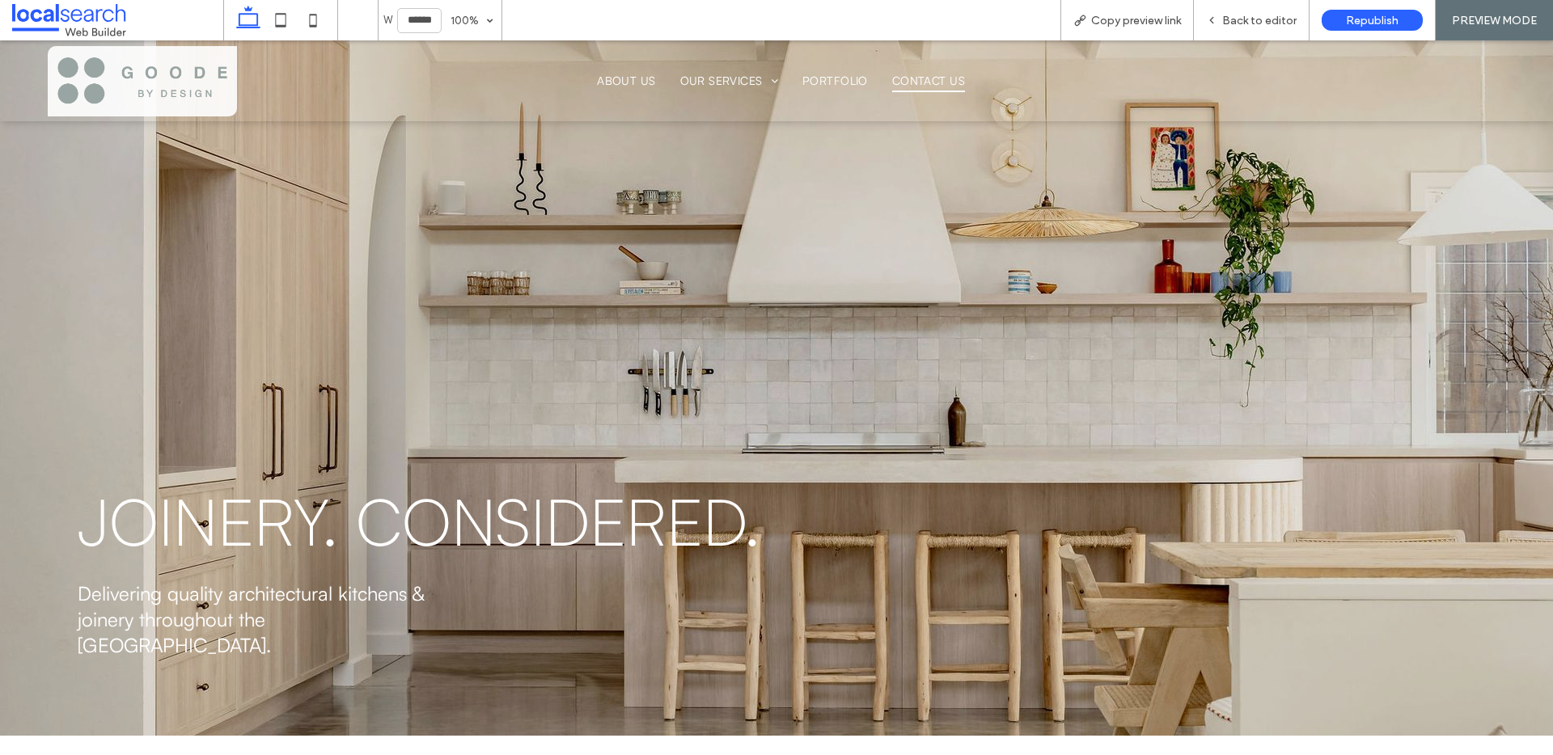
drag, startPoint x: 941, startPoint y: 70, endPoint x: 947, endPoint y: 121, distance: 52.2
click at [941, 70] on span "Contact Us" at bounding box center [928, 81] width 73 height 23
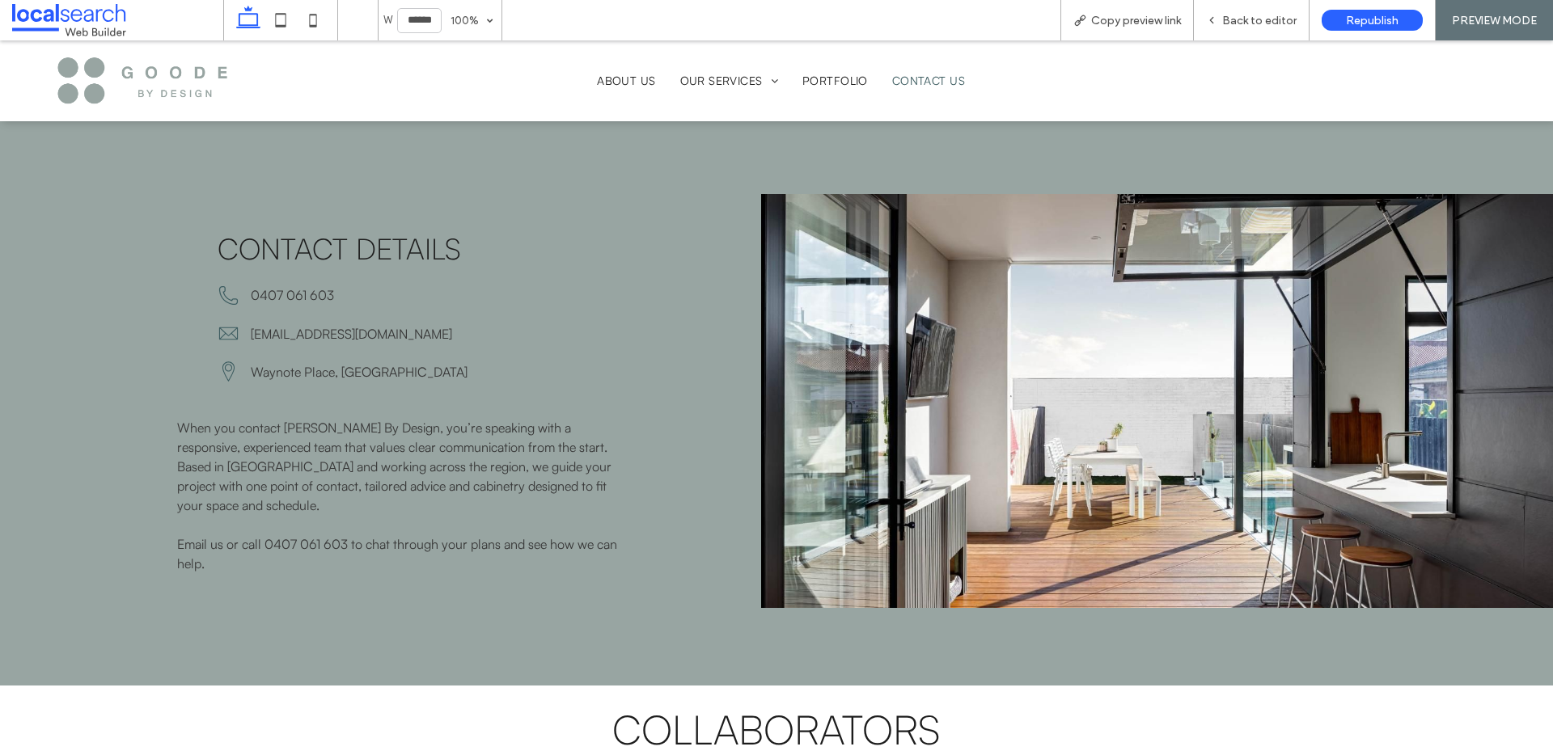
scroll to position [347, 0]
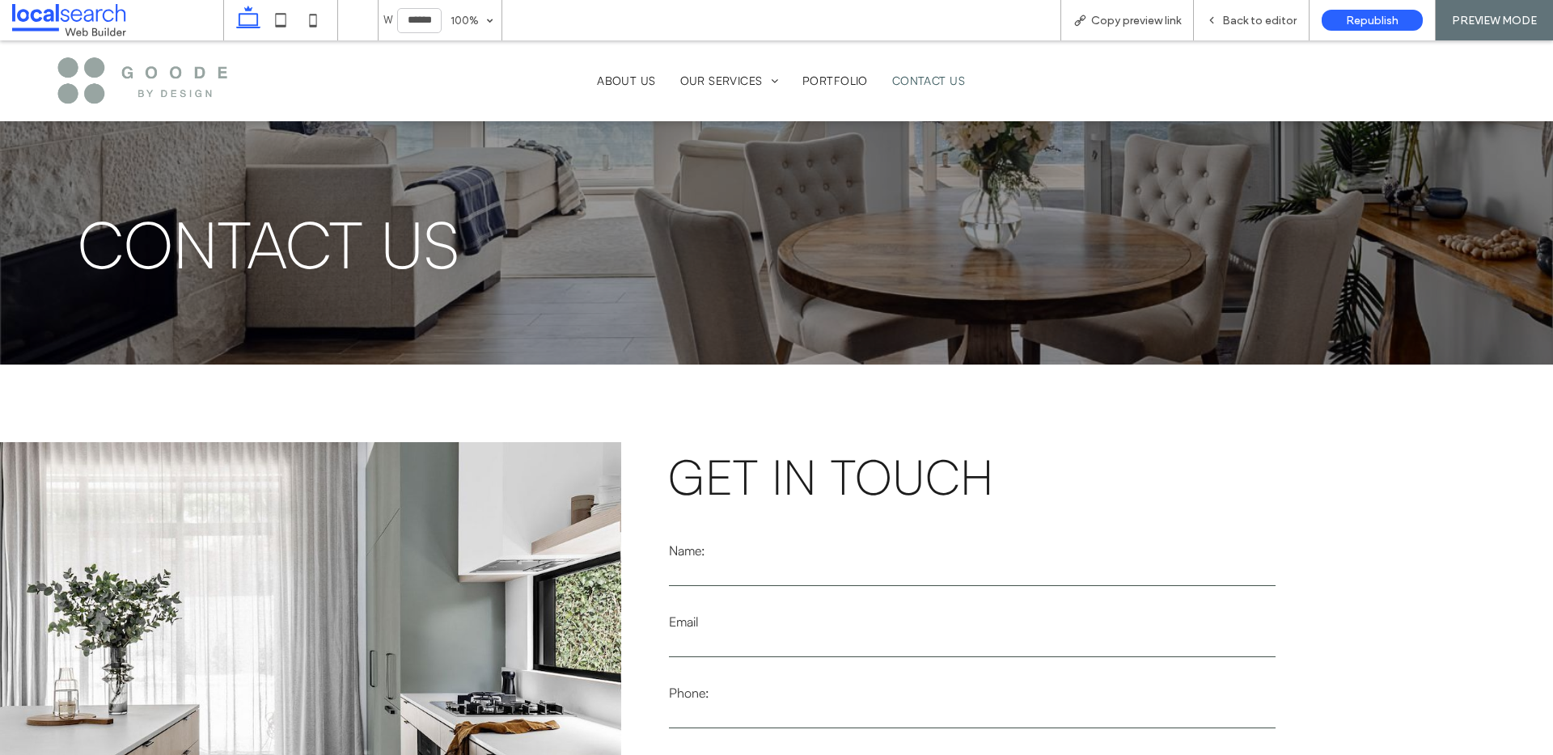
click at [157, 68] on img at bounding box center [142, 81] width 173 height 70
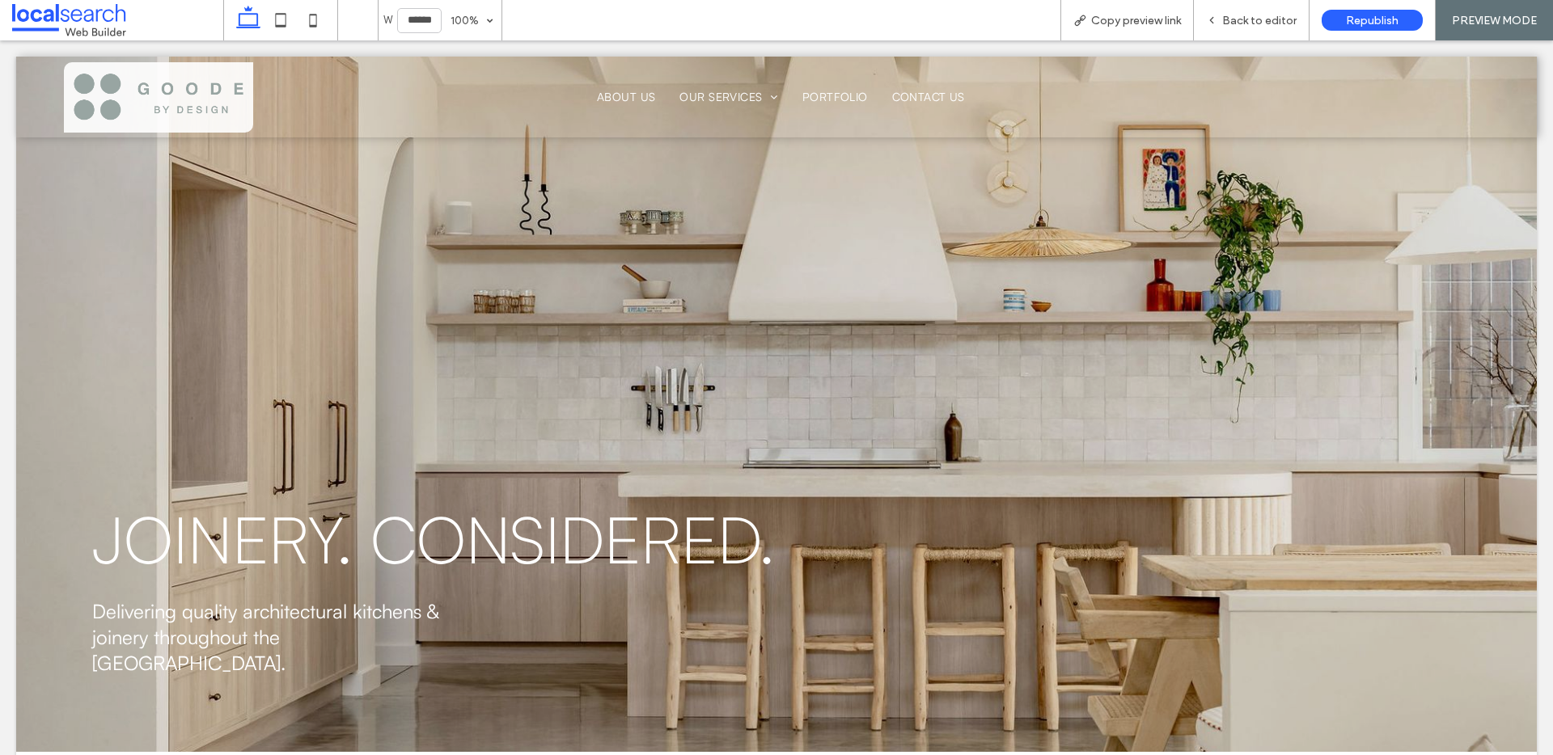
scroll to position [0, 0]
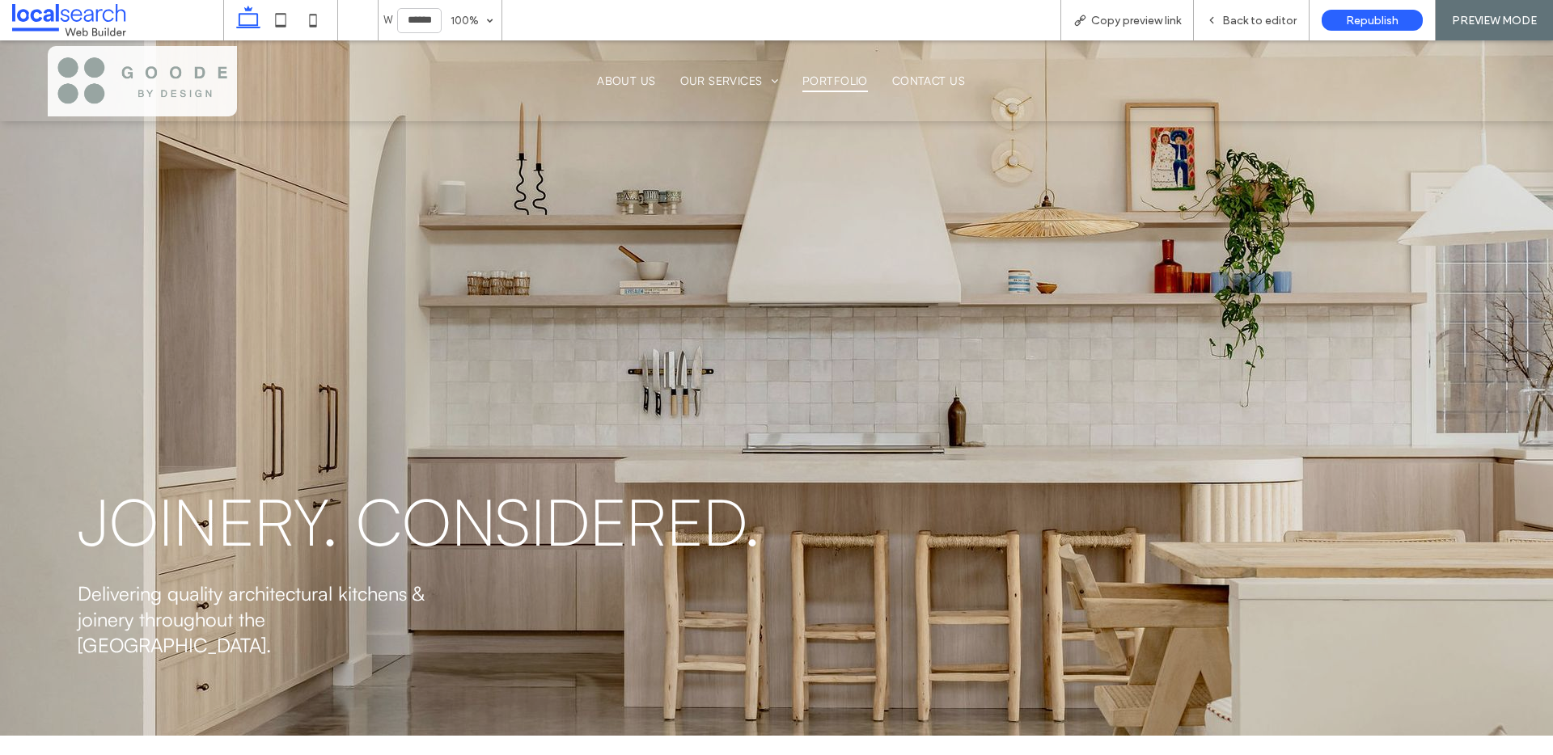
click at [847, 85] on span "Portfolio" at bounding box center [835, 81] width 66 height 23
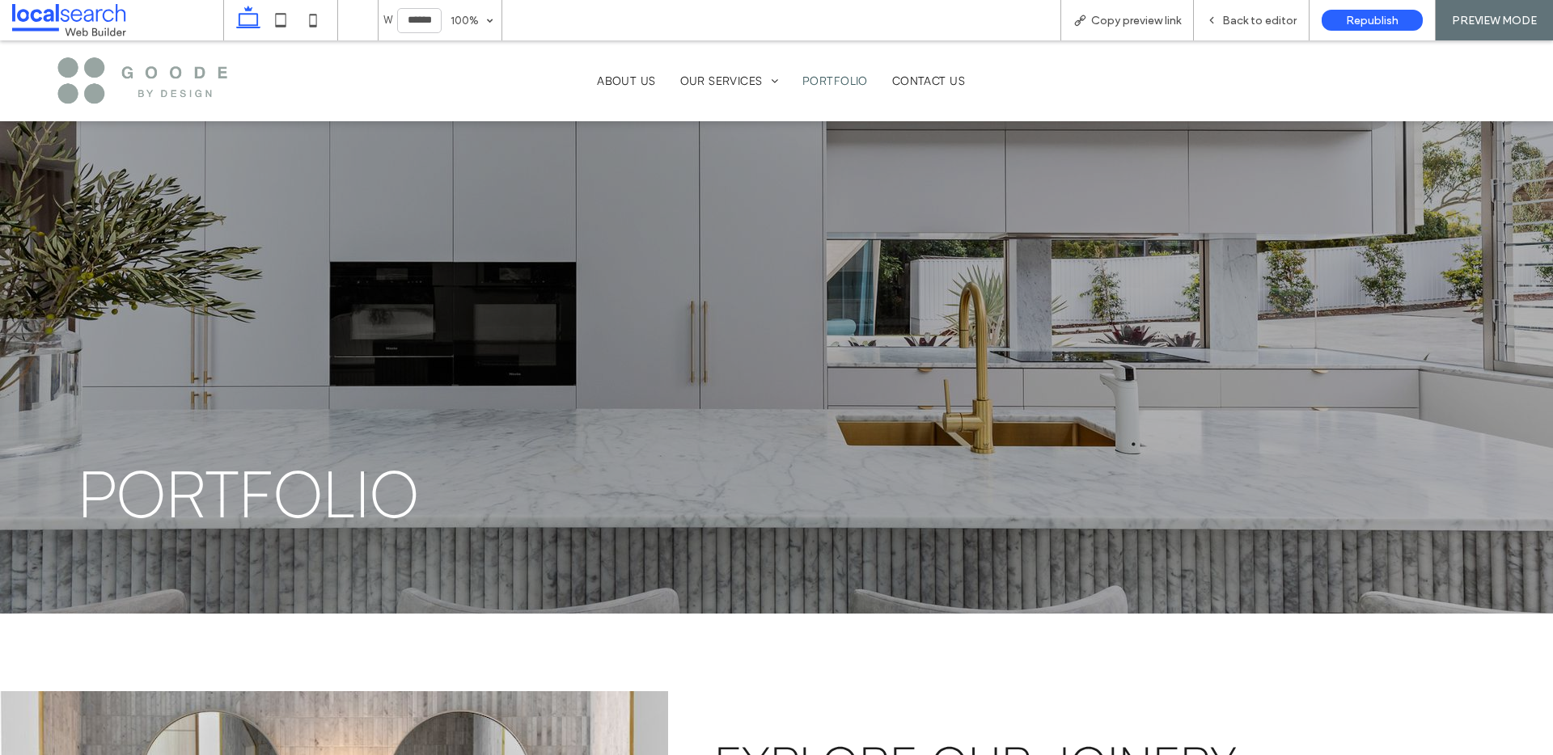
scroll to position [42, 0]
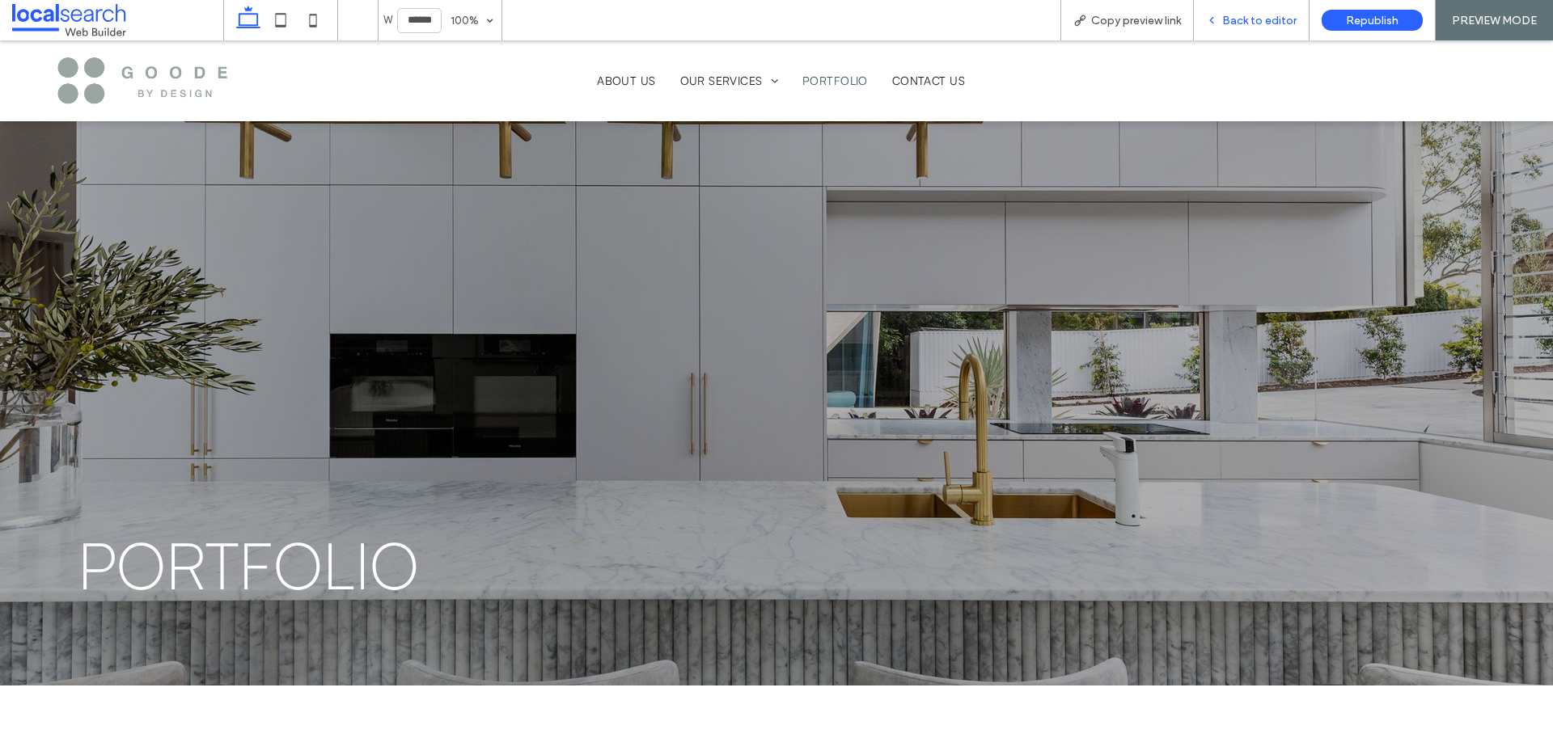
click at [1237, 31] on div "Back to editor" at bounding box center [1252, 20] width 116 height 40
click at [1288, 27] on div "Back to editor" at bounding box center [1252, 20] width 116 height 40
click at [1268, 19] on span "Back to editor" at bounding box center [1259, 21] width 74 height 14
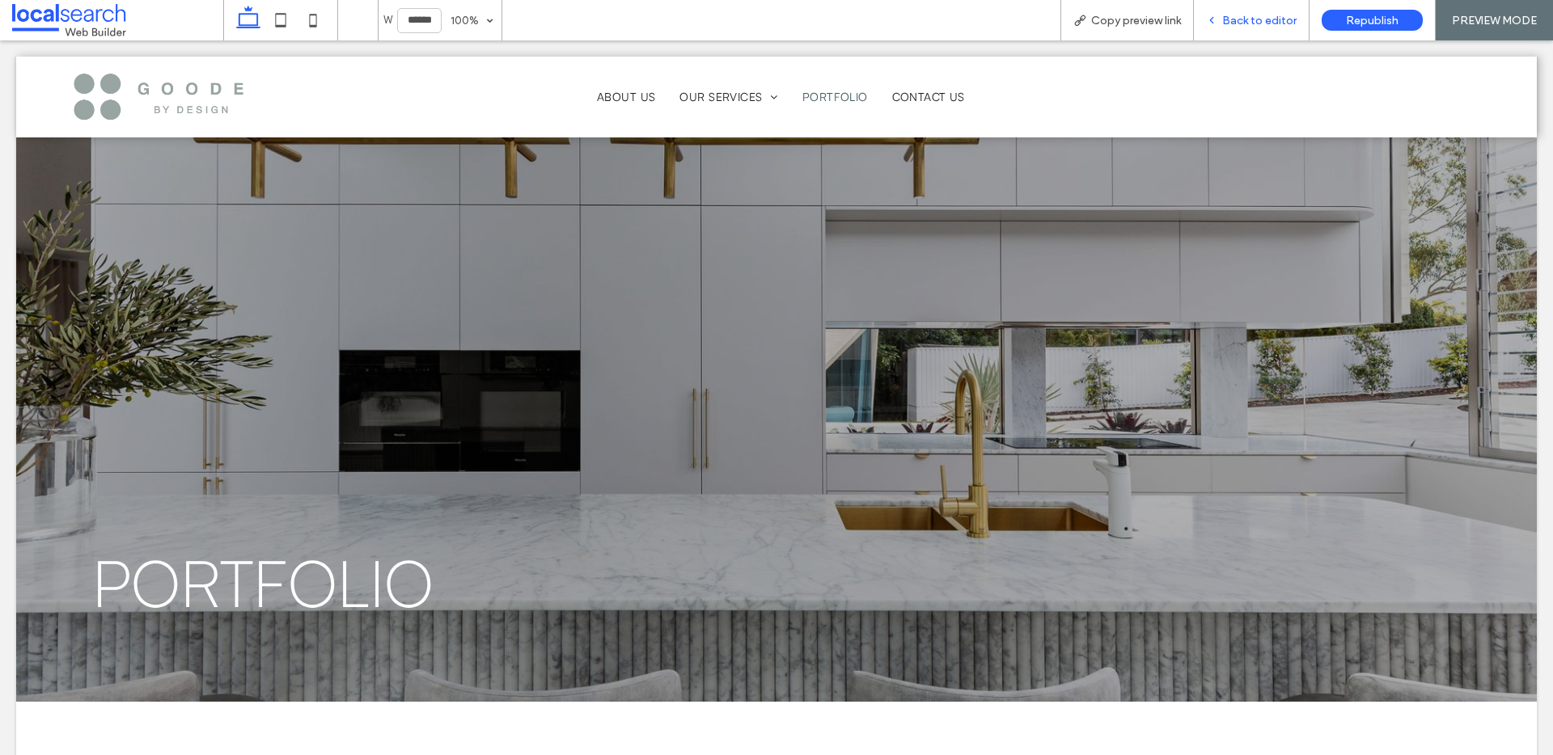
scroll to position [58, 0]
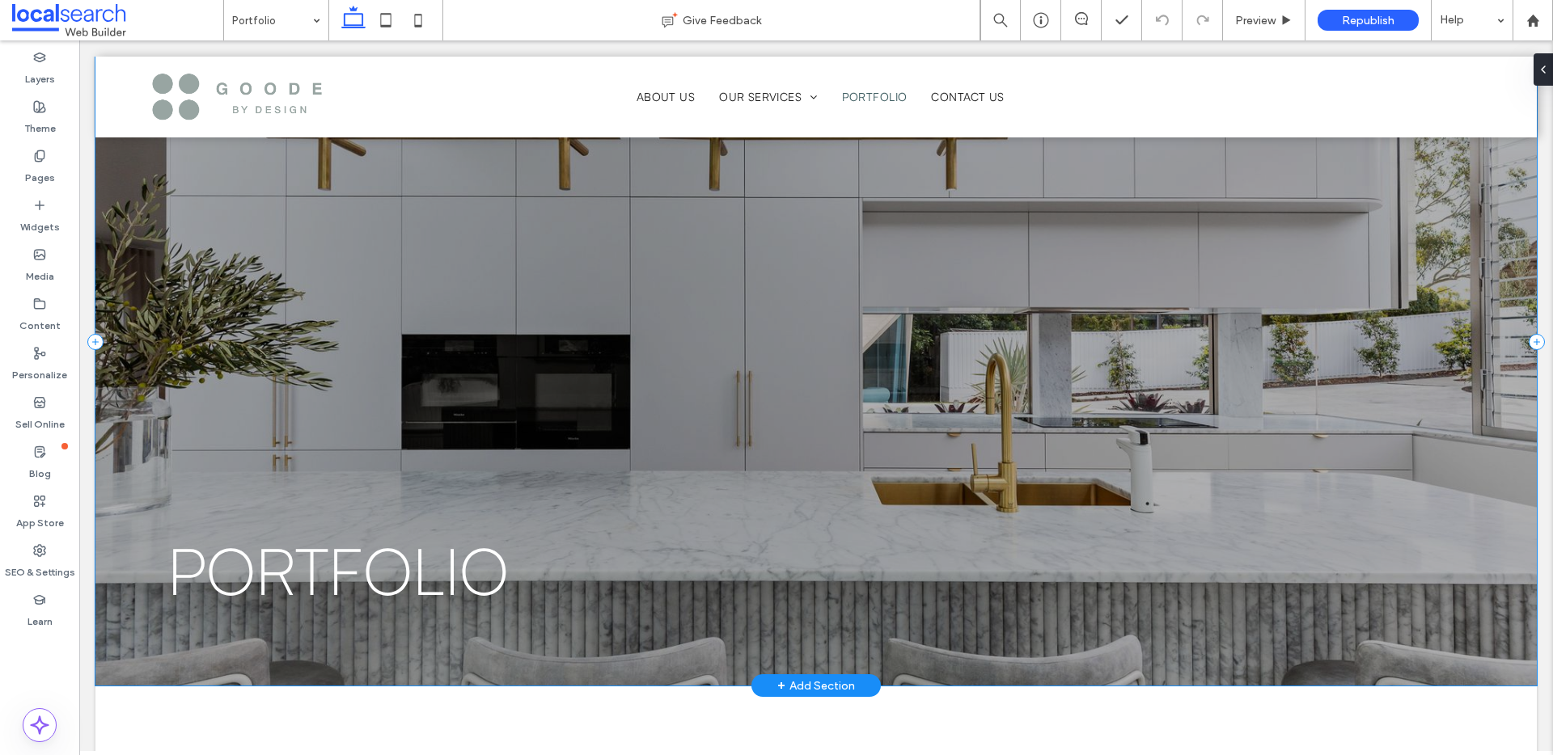
click at [684, 242] on div "Portfolio Joinery and Kitchen Design serving [GEOGRAPHIC_DATA], the [GEOGRAPHIC…" at bounding box center [815, 341] width 1441 height 687
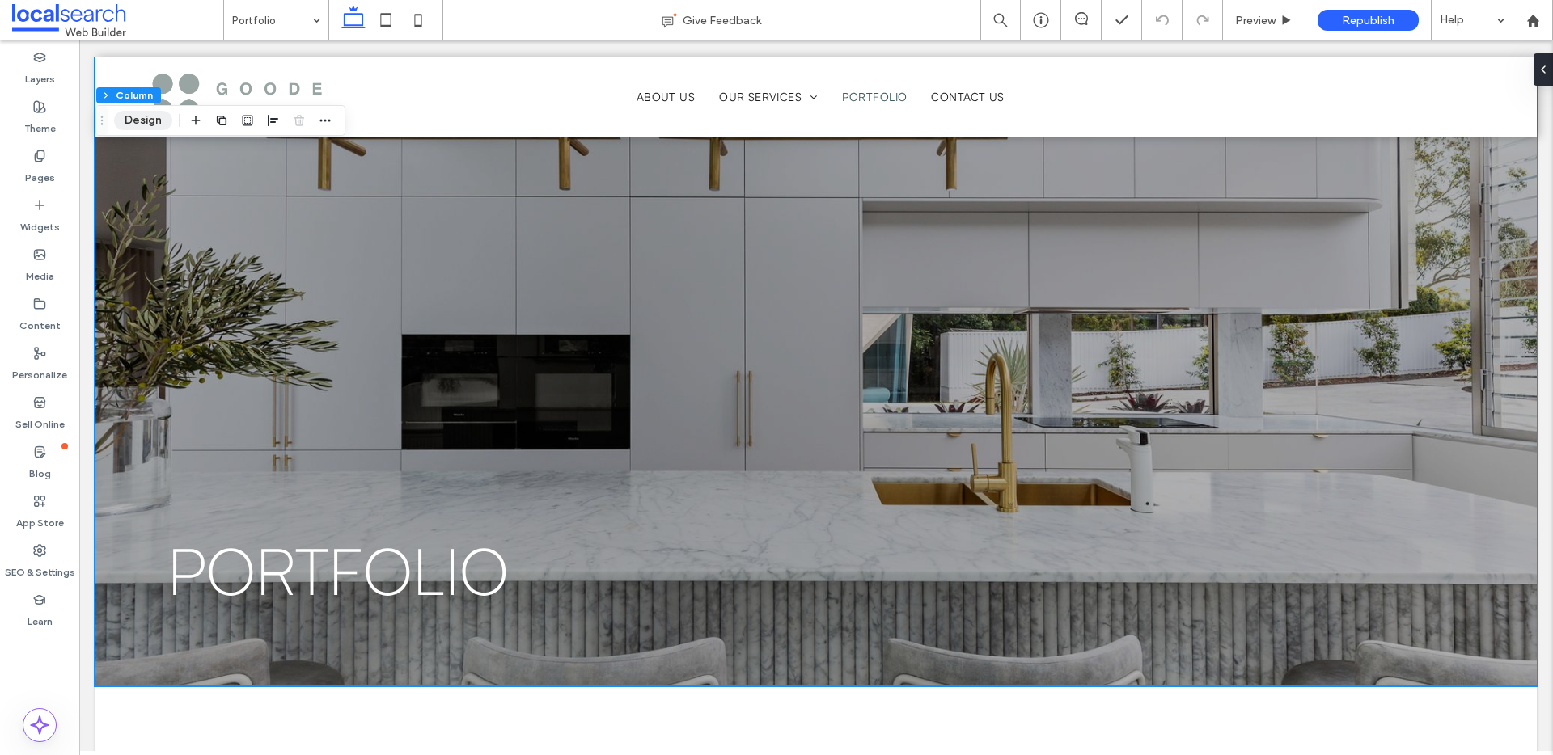
click at [130, 116] on button "Design" at bounding box center [143, 120] width 58 height 19
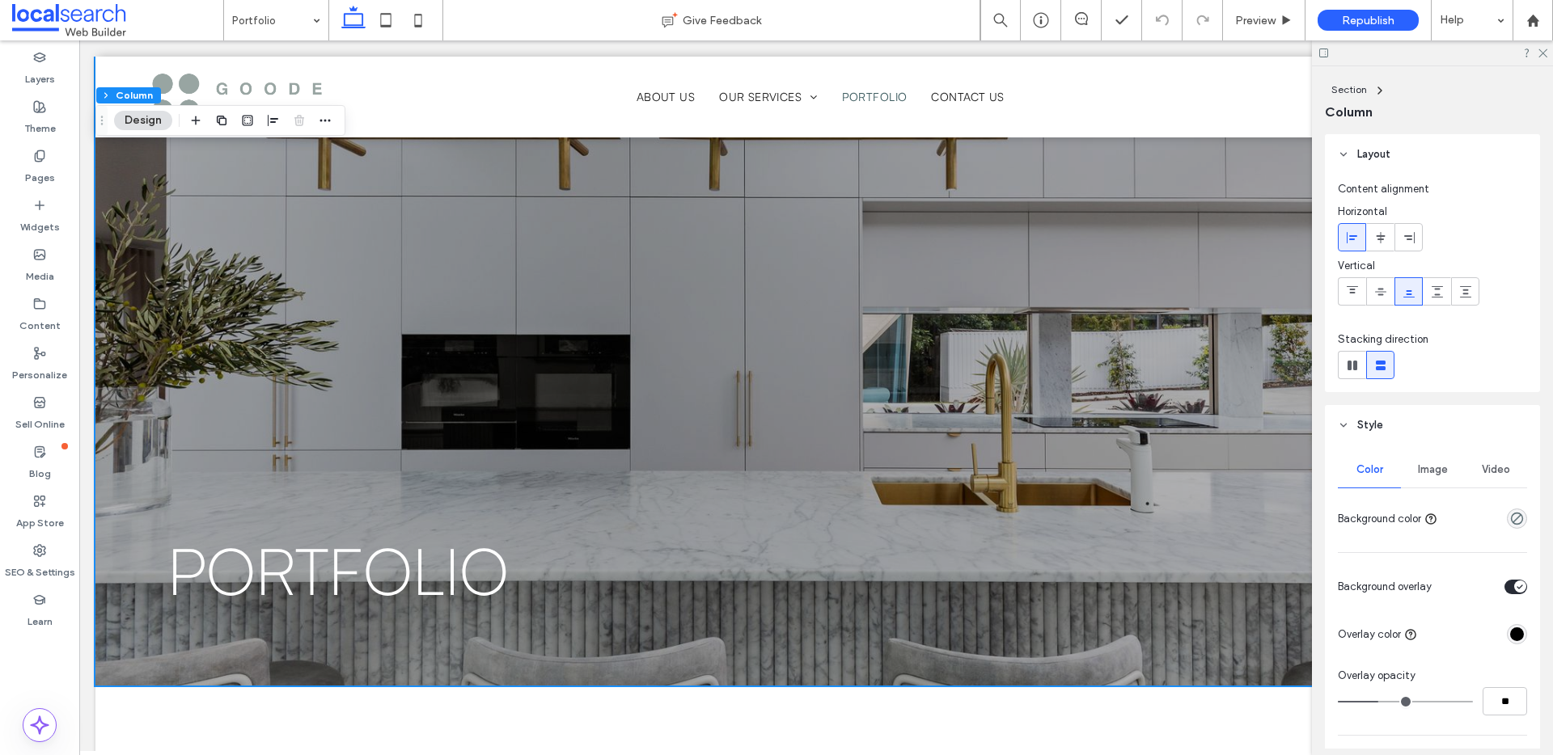
click at [1423, 473] on span "Image" at bounding box center [1433, 469] width 30 height 13
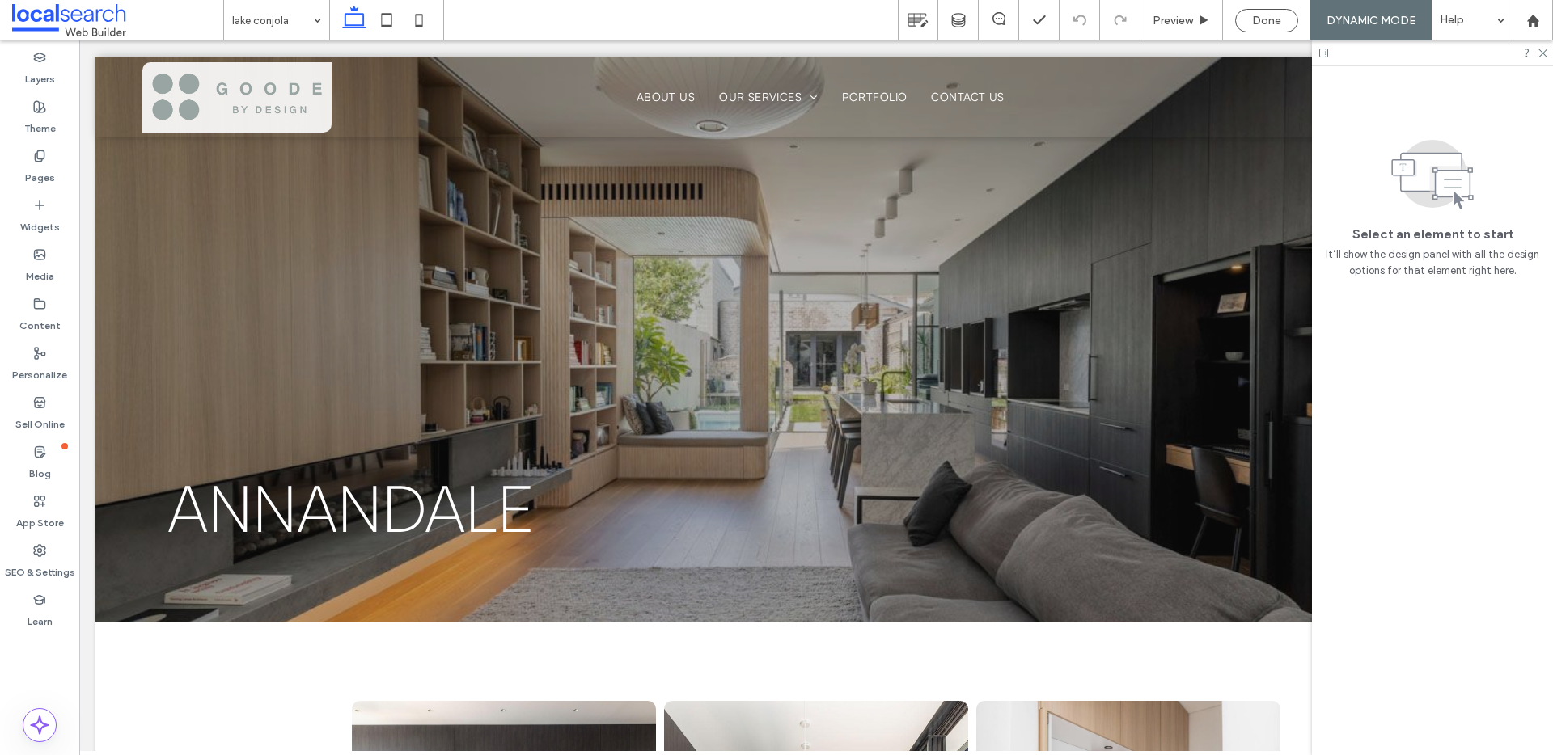
scroll to position [0, 0]
click at [830, 278] on div "Annandale Joinery and Kitchen Design serving [GEOGRAPHIC_DATA], the [GEOGRAPHIC…" at bounding box center [815, 340] width 1441 height 566
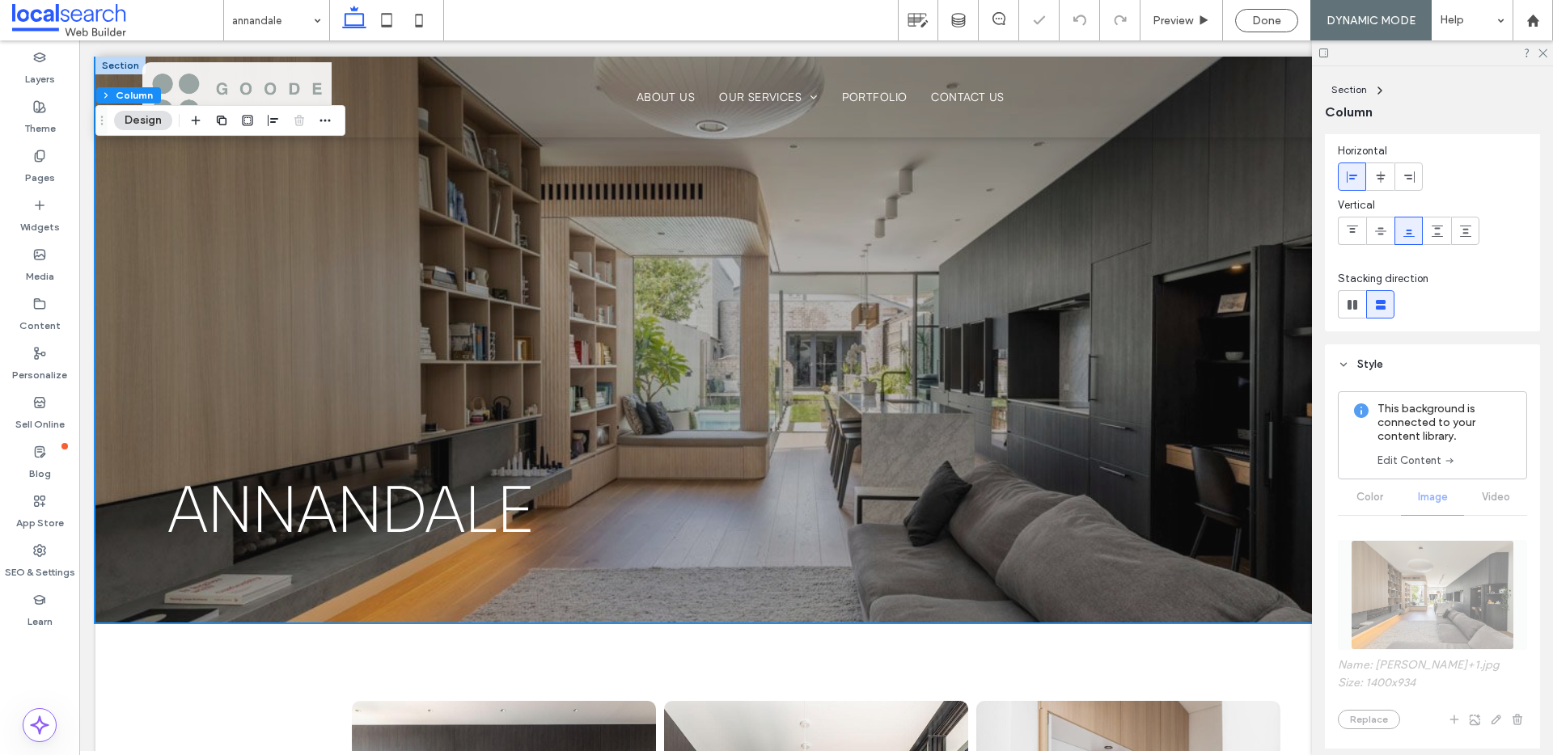
scroll to position [145, 0]
